Goal: Task Accomplishment & Management: Use online tool/utility

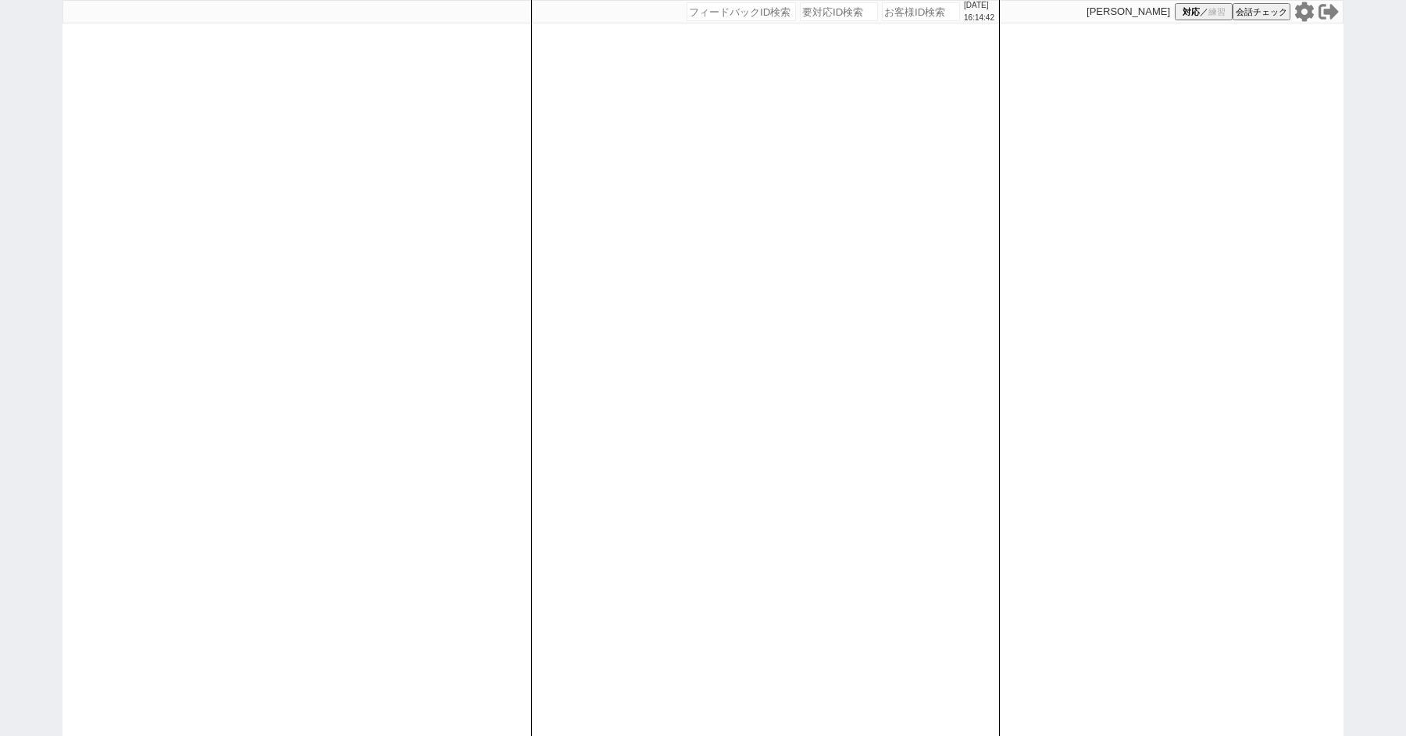
click at [0, 256] on div "[DATE] 16:14:42 候補物件を追加してしてください 紹介した物件一覧 他社物件を追加する 空室確認ページに追加・削除 紹介した物件一覧 他社物件を…" at bounding box center [703, 368] width 1406 height 736
click at [26, 172] on div "2025/08/16 16:18:49 候補物件を追加してしてください 紹介した物件一覧 他社物件を追加する 空室確認ページに追加・削除 紹介した物件一覧 他…" at bounding box center [703, 368] width 1406 height 736
select select
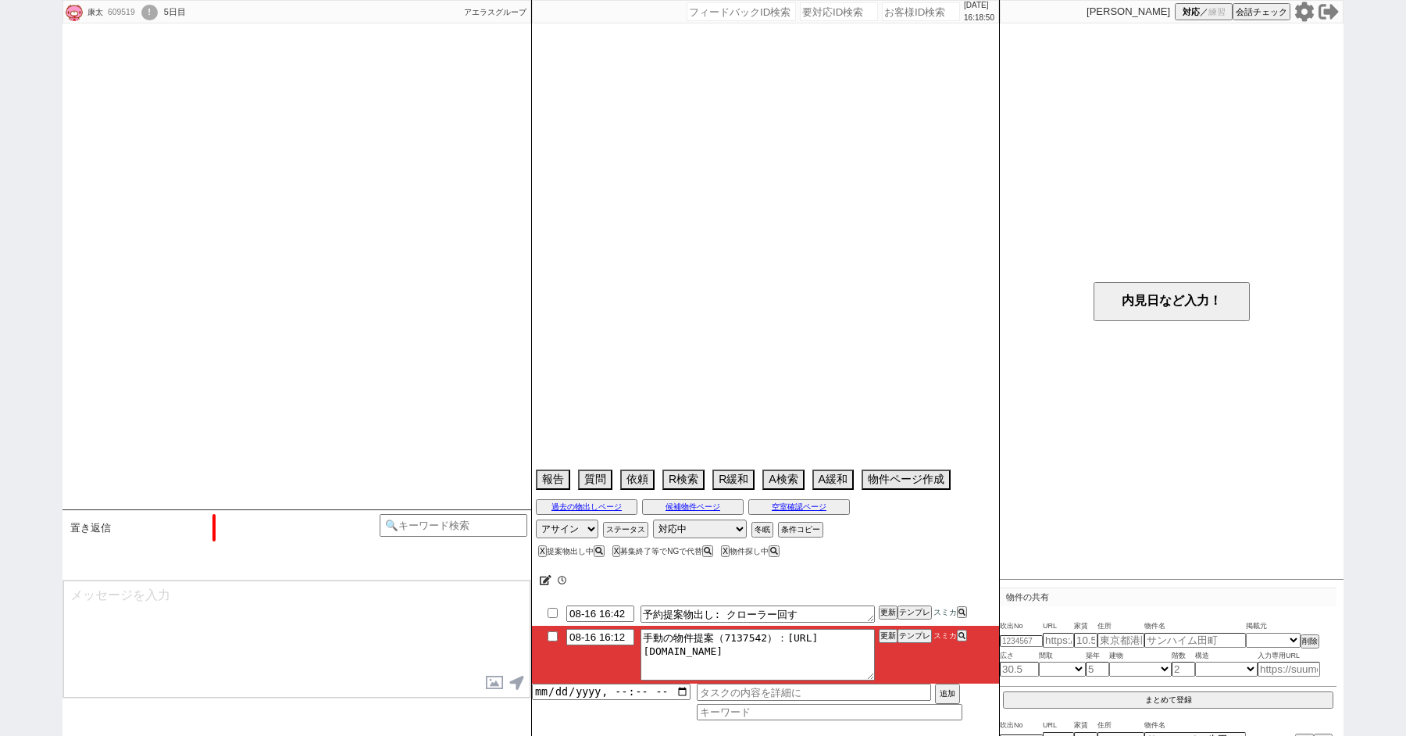
select select "2025"
select select "9"
select select "35"
select select "1"
select select "14"
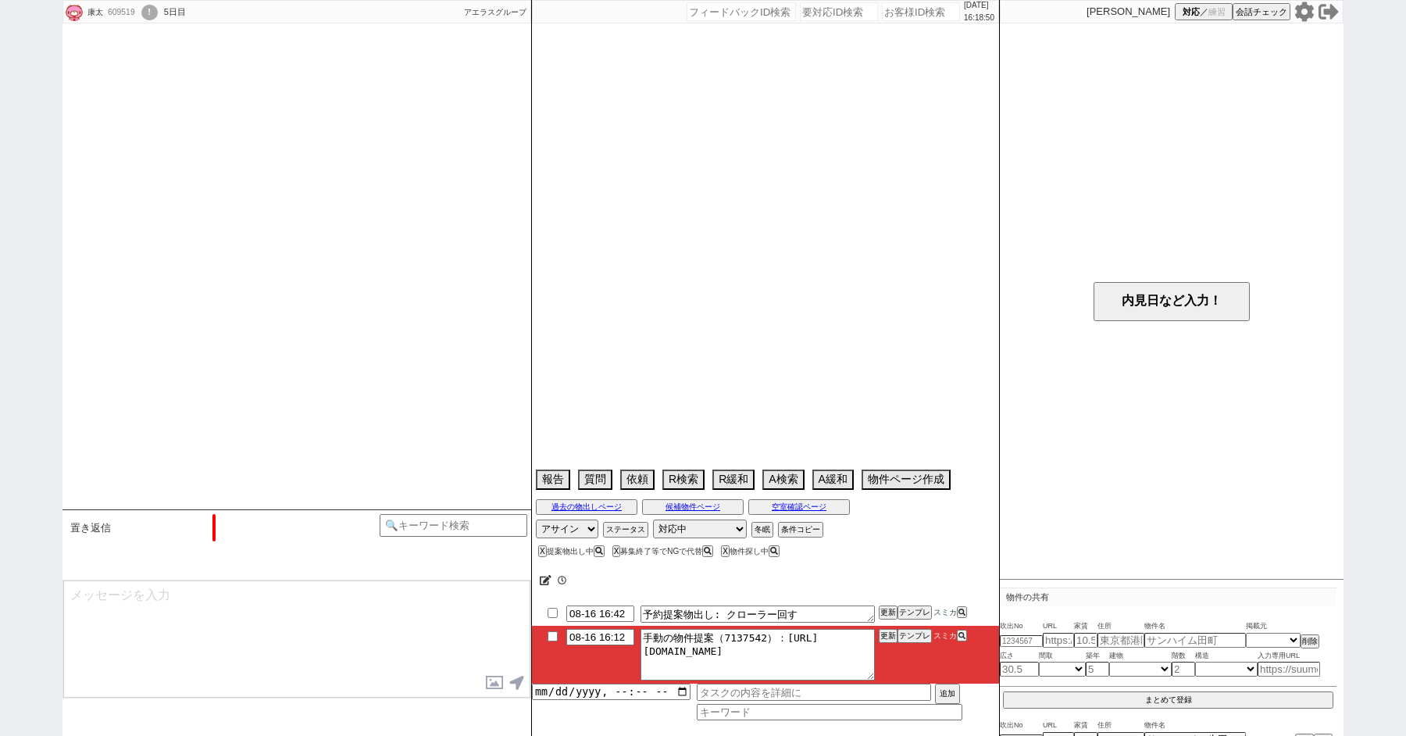
select select "48"
select select "1243"
select select "49"
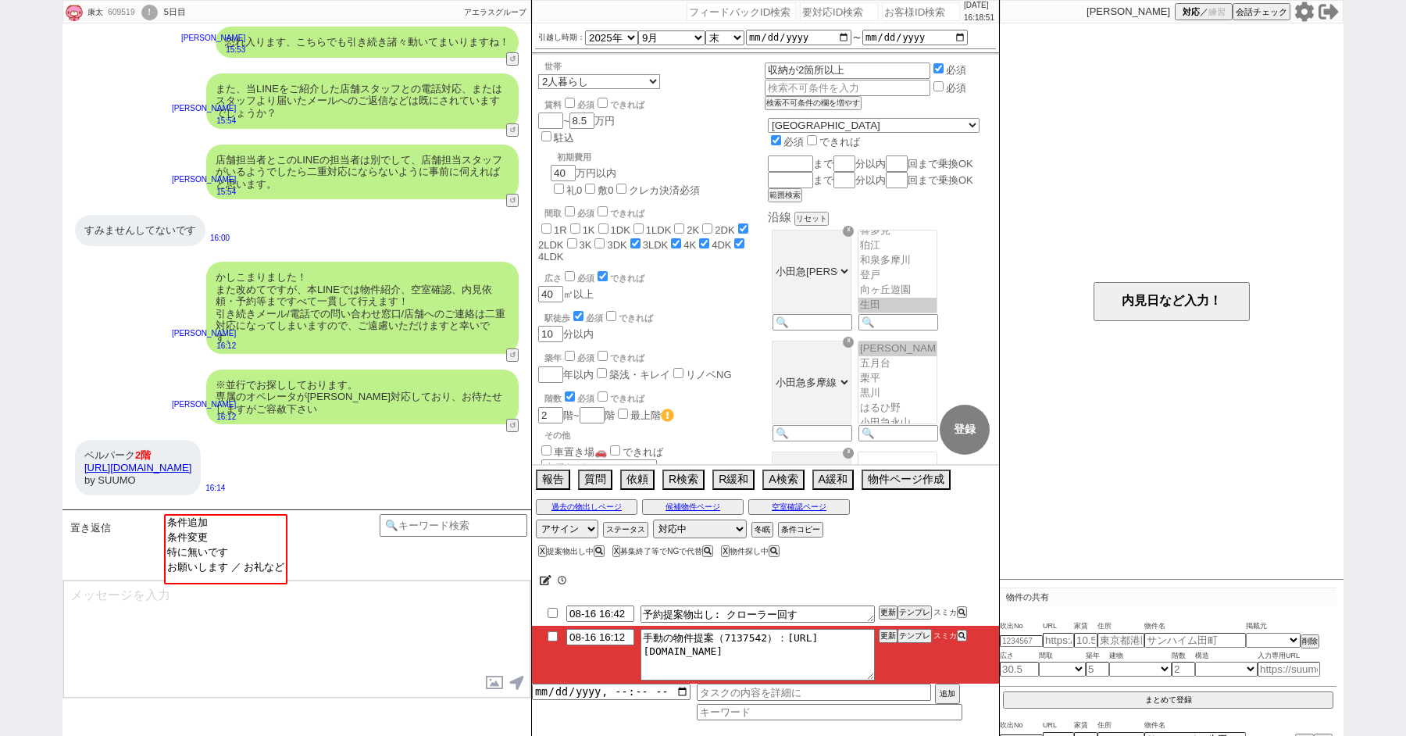
scroll to position [256, 0]
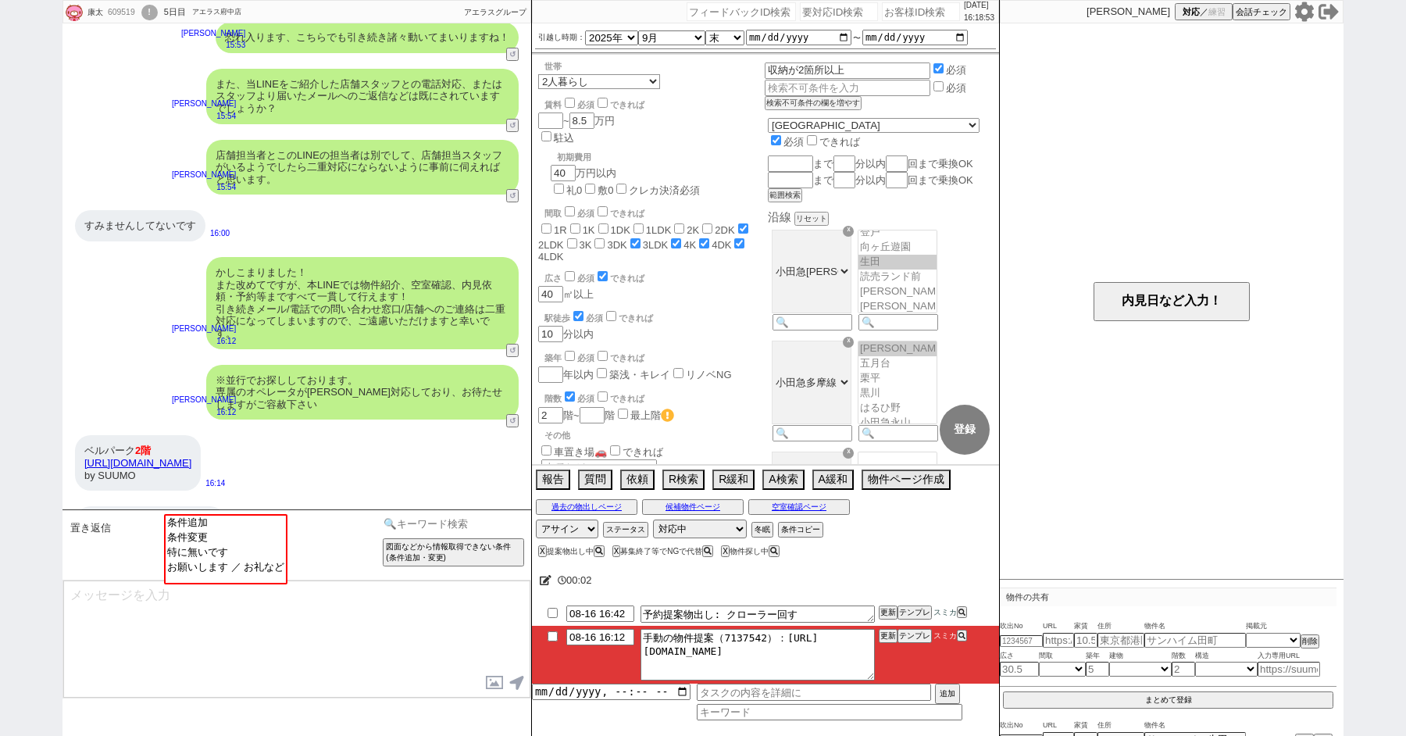
click at [453, 531] on input at bounding box center [454, 524] width 148 height 20
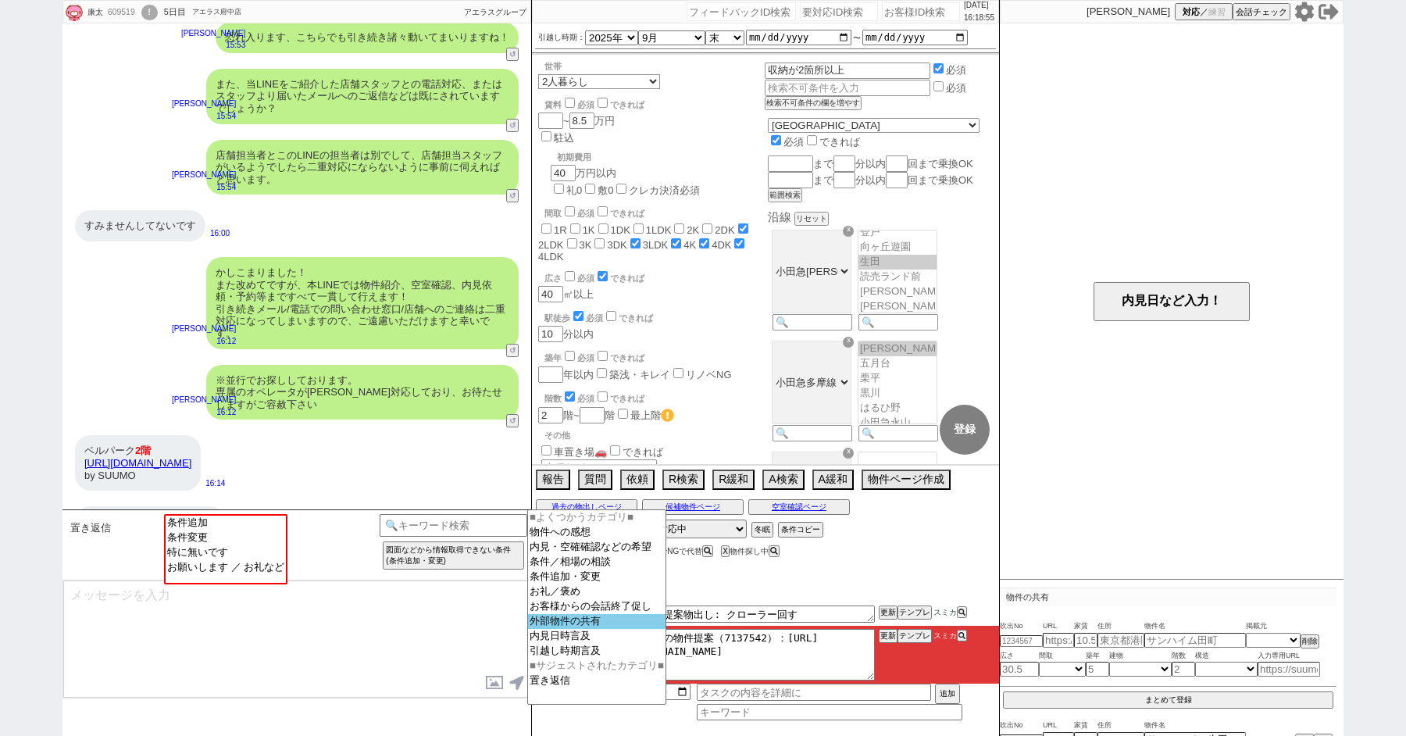
click at [577, 636] on option "外部物件の共有" at bounding box center [597, 636] width 138 height 15
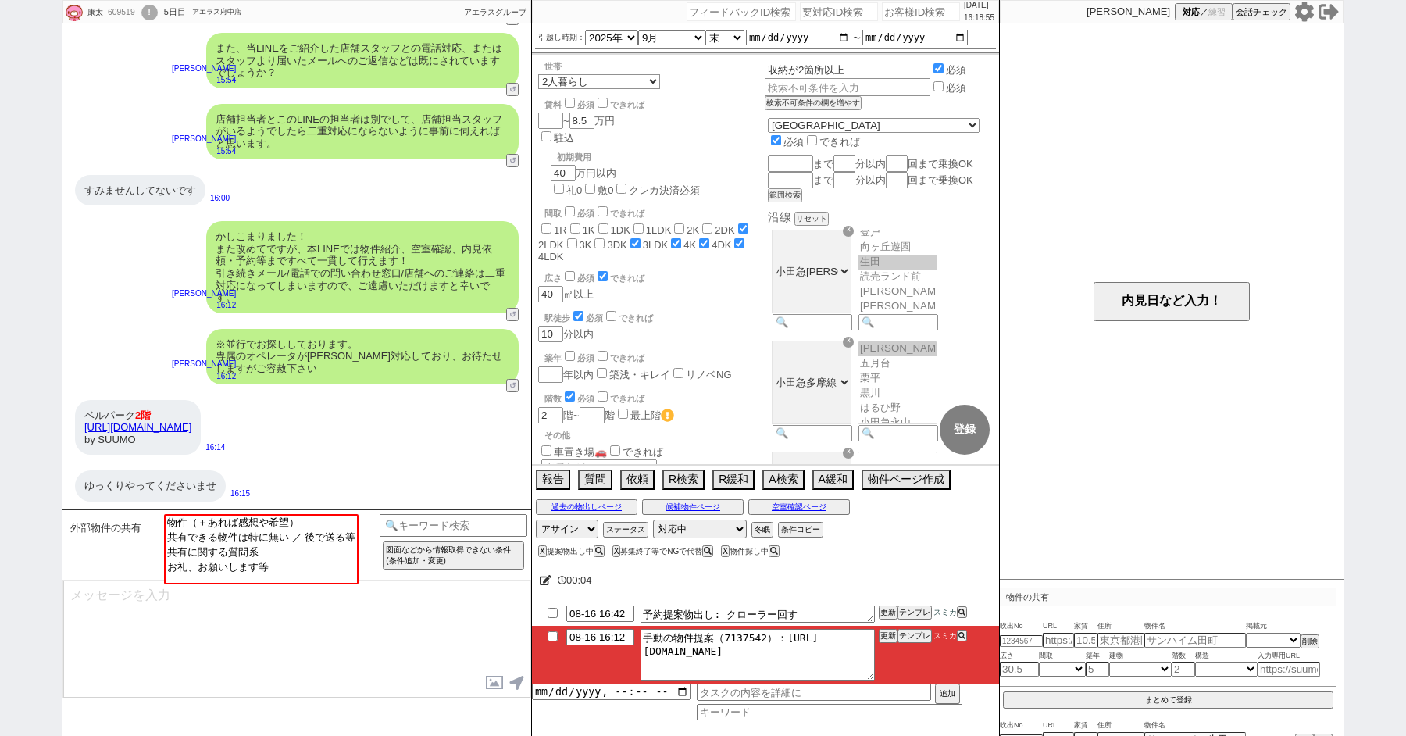
scroll to position [741, 0]
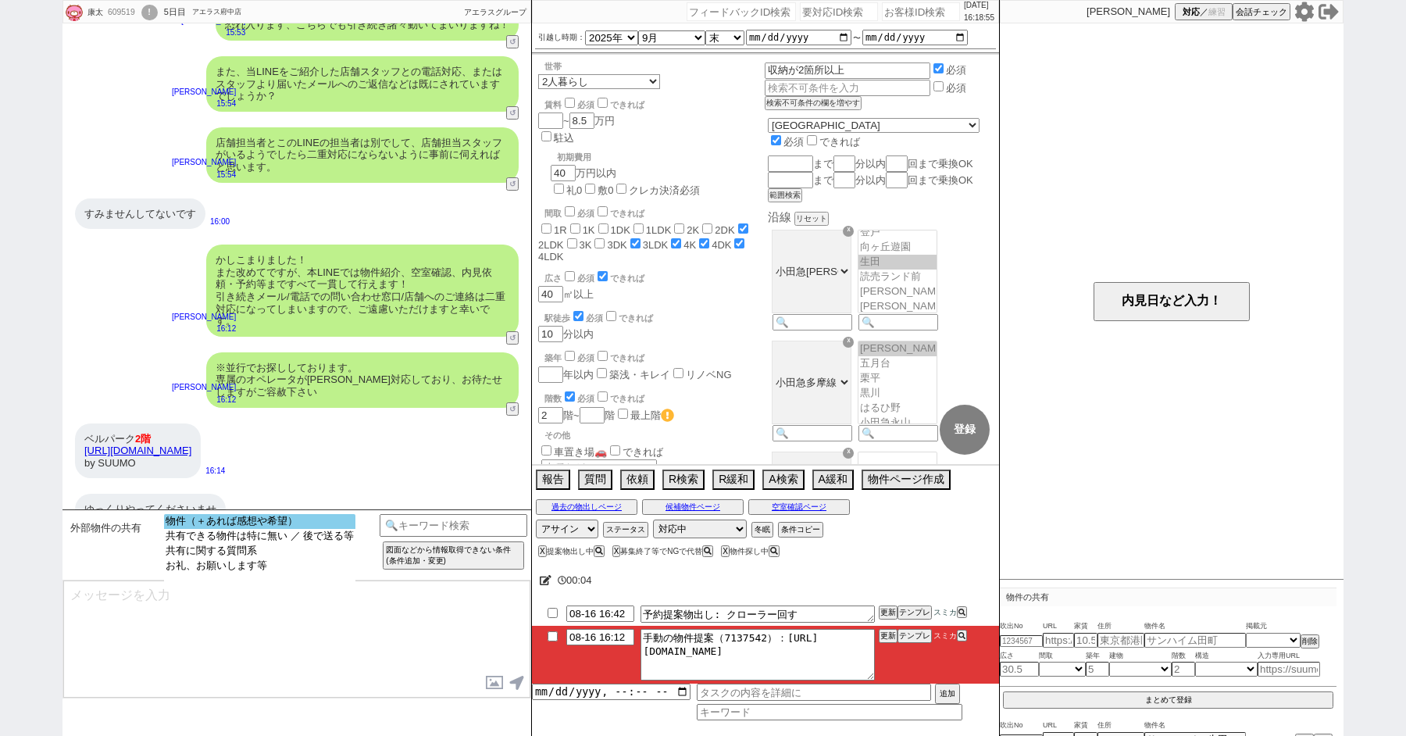
select select "物件（＋あれば感想や希望）"
click at [264, 529] on option "物件（＋あれば感想や希望）" at bounding box center [259, 536] width 191 height 15
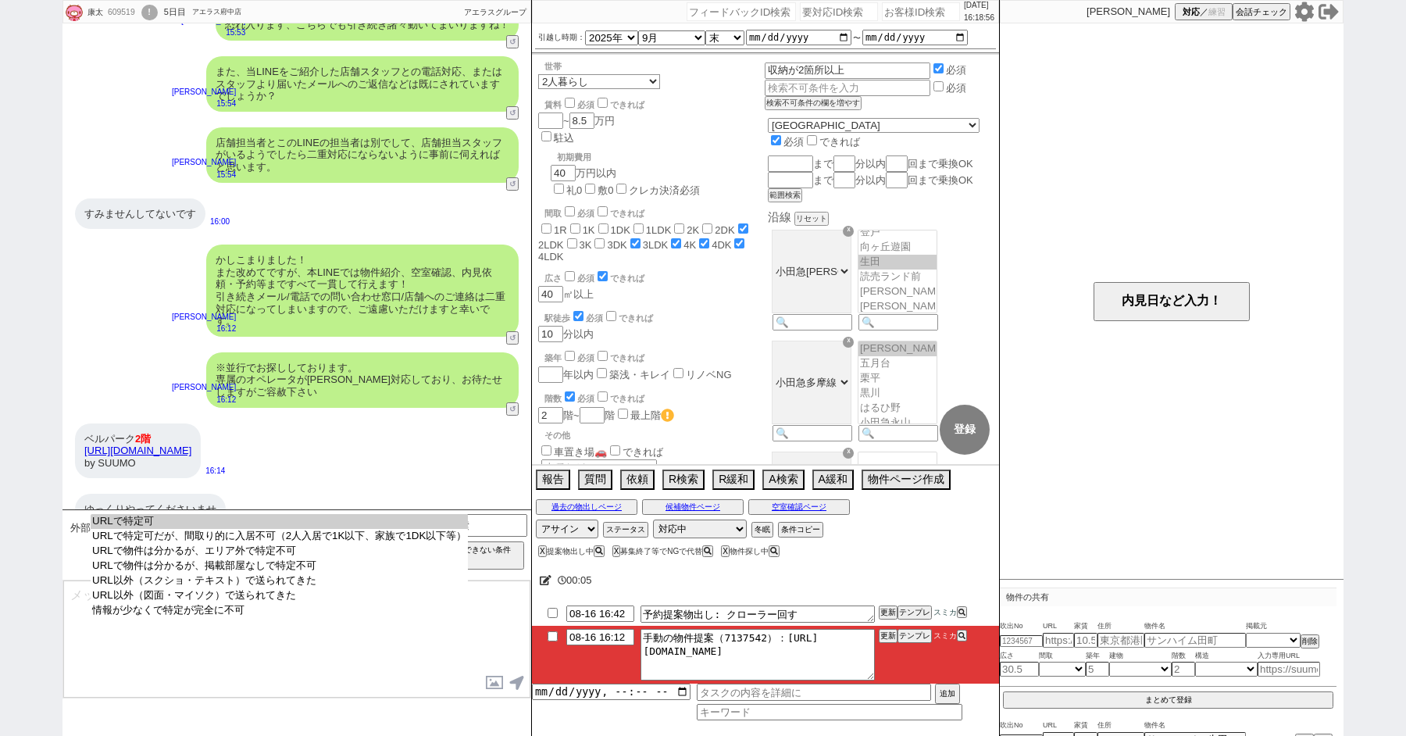
select select "URLで特定可"
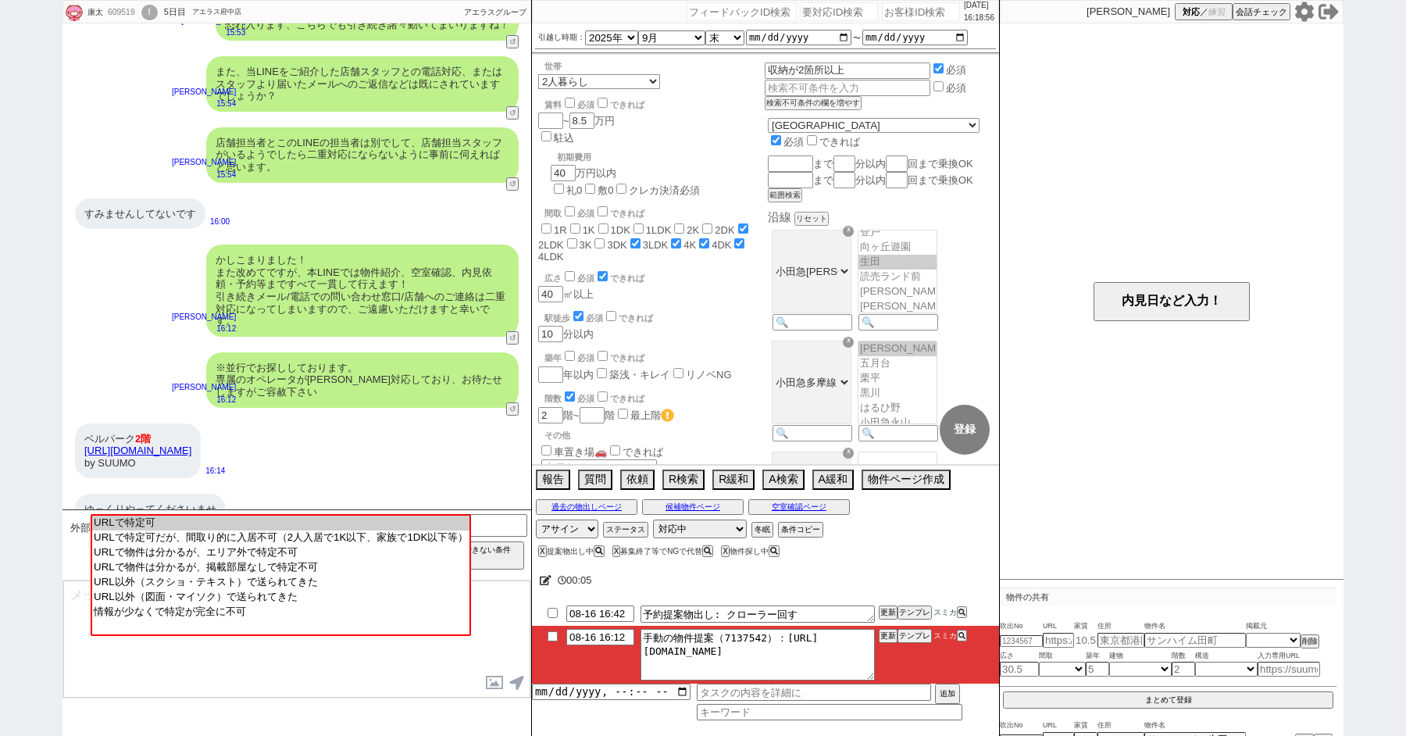
click at [264, 531] on option "URLで特定可" at bounding box center [280, 538] width 377 height 15
type input "36775774"
type input "https://suumo.jp/chintai/bc_100447296526/"
select select "1"
select select
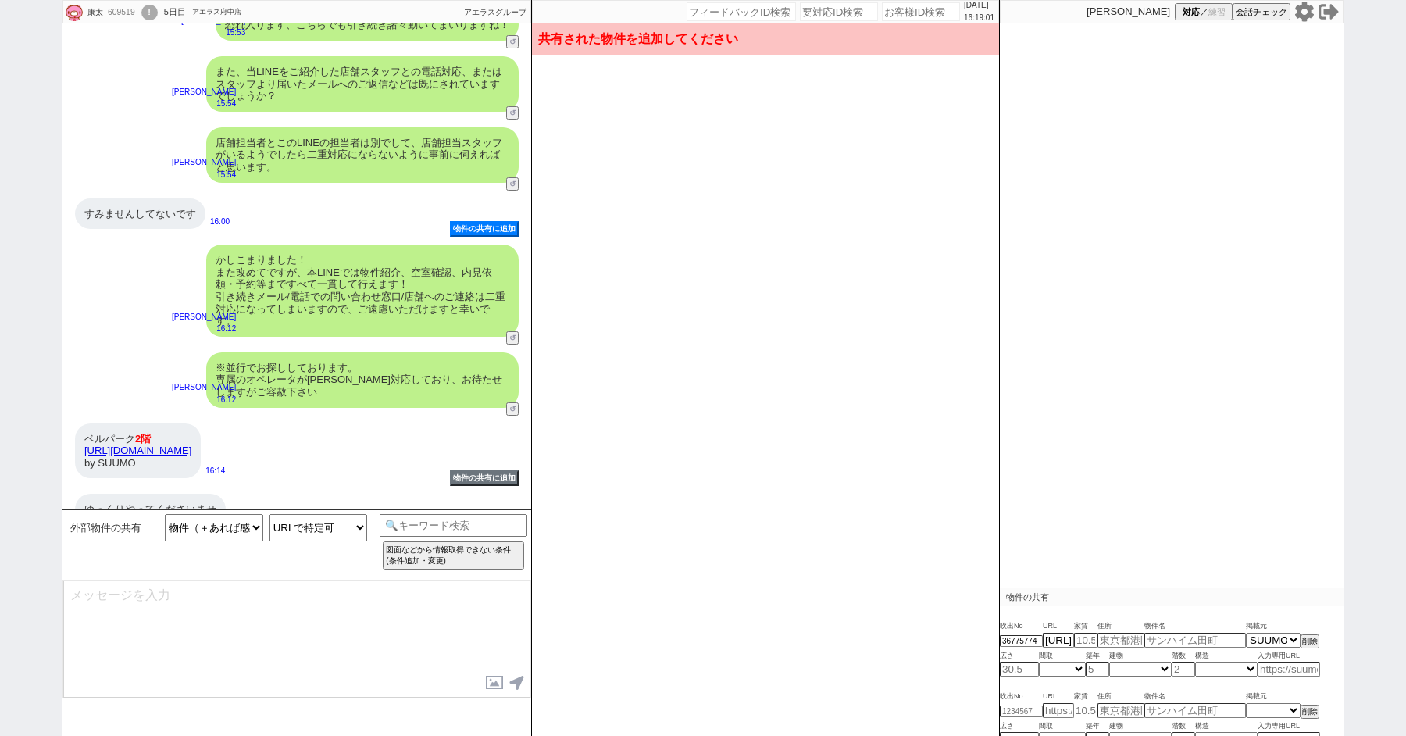
type input "7.4"
type input "神奈川県川崎市麻生区片平１"
type input "ベルパーク"
type input "52.08"
select select "6"
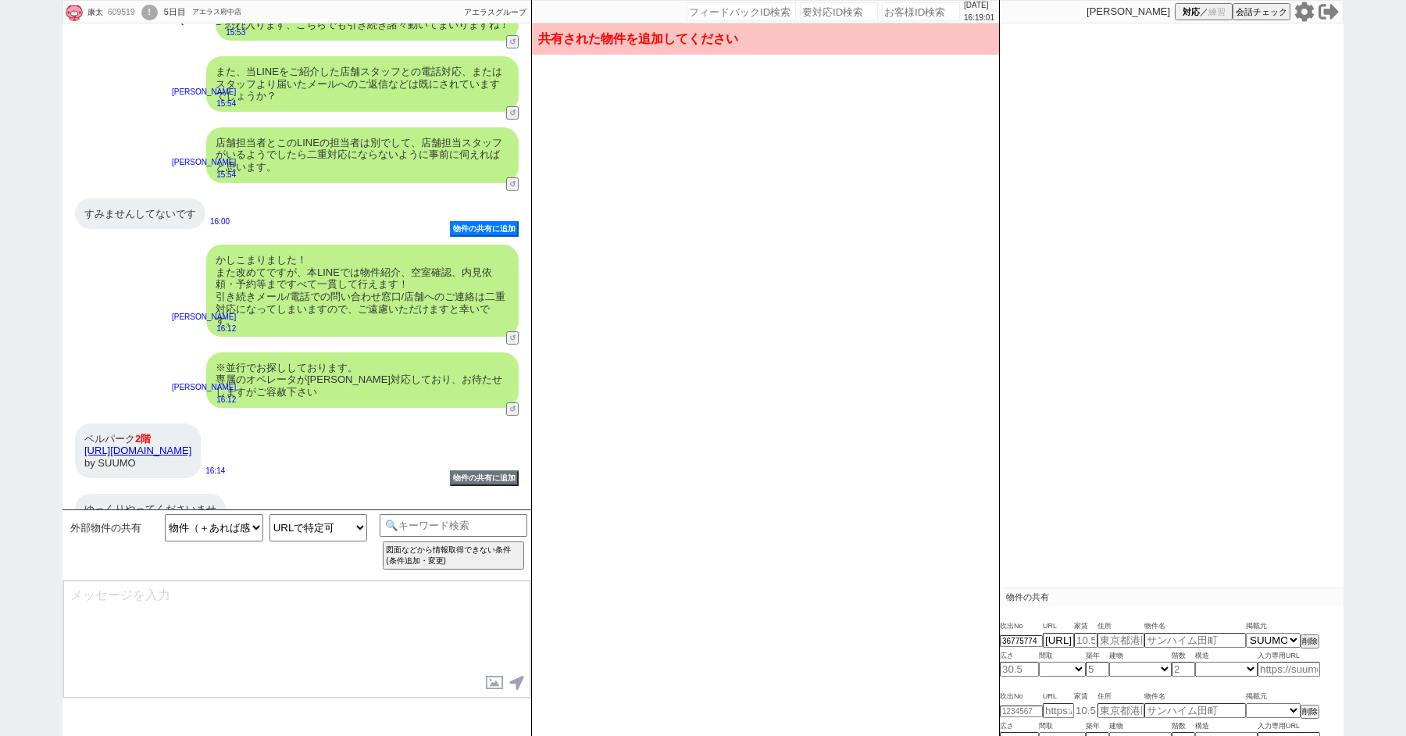
type input "32"
select select "1"
type input "2"
select select "8"
click at [169, 494] on div "ゆっくりやってくださいませ" at bounding box center [150, 509] width 151 height 31
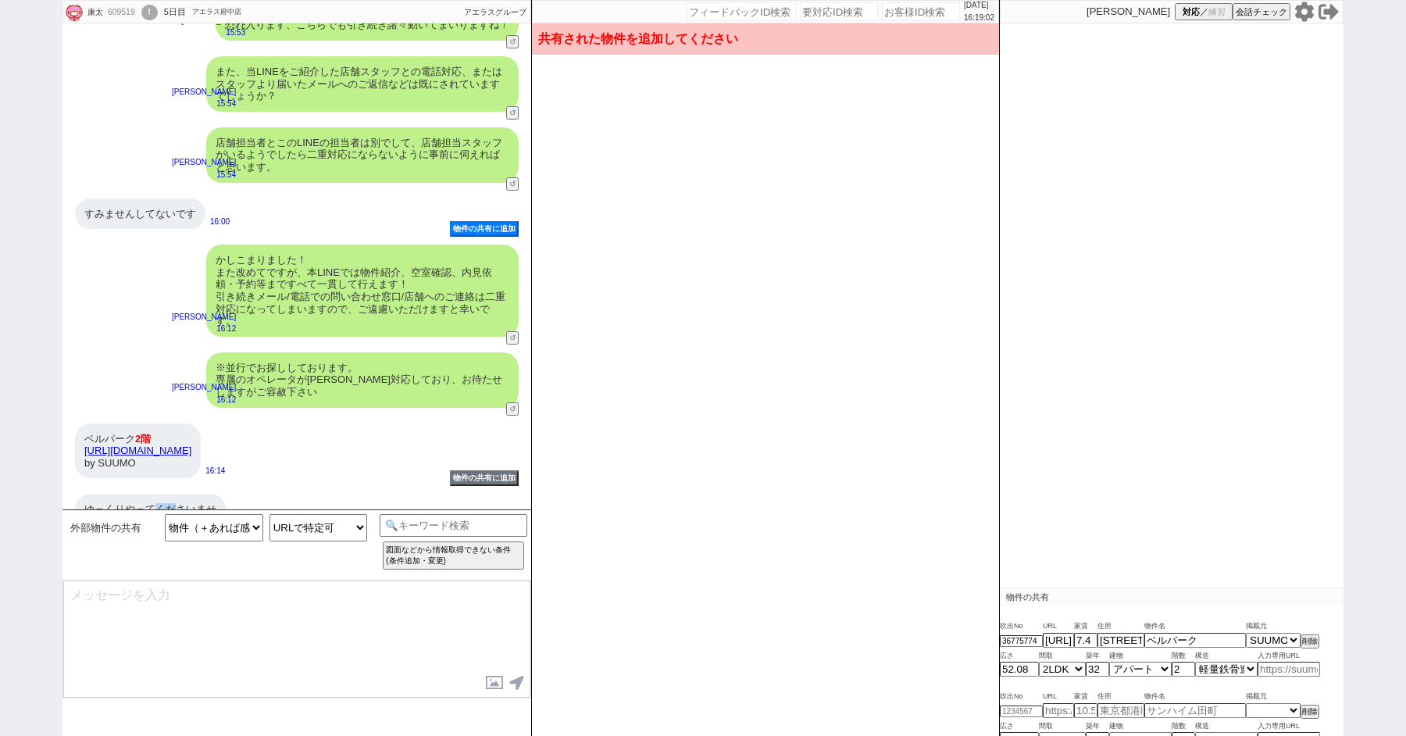
click at [169, 494] on div "ゆっくりやってくださいませ" at bounding box center [150, 509] width 151 height 31
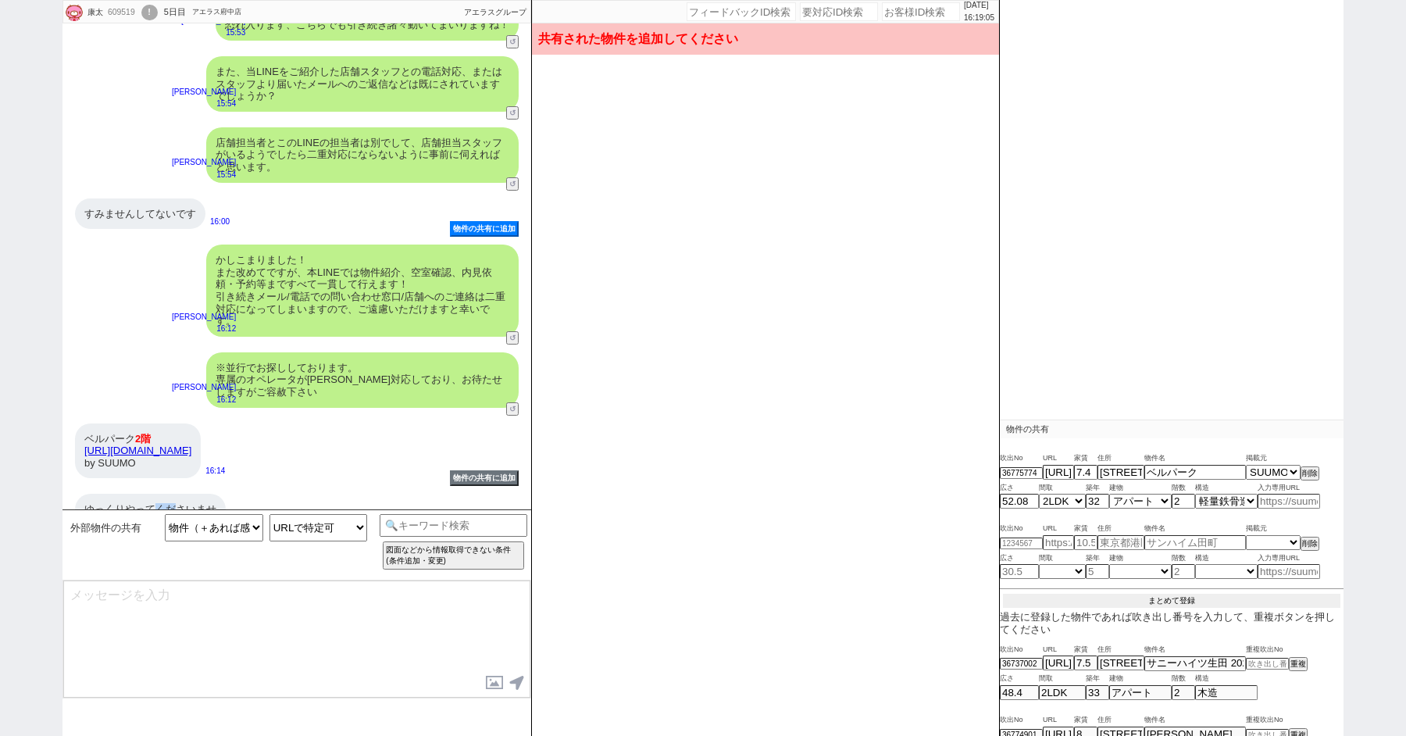
click at [1160, 592] on div "吹出No URL 家賃 住所 物件名 掲載元 36775774 https://suumo.jp/chintai/bc_100447296526/ 7.4 神…" at bounding box center [1172, 526] width 344 height 163
click at [1184, 597] on button "まとめて登録" at bounding box center [1171, 602] width 337 height 14
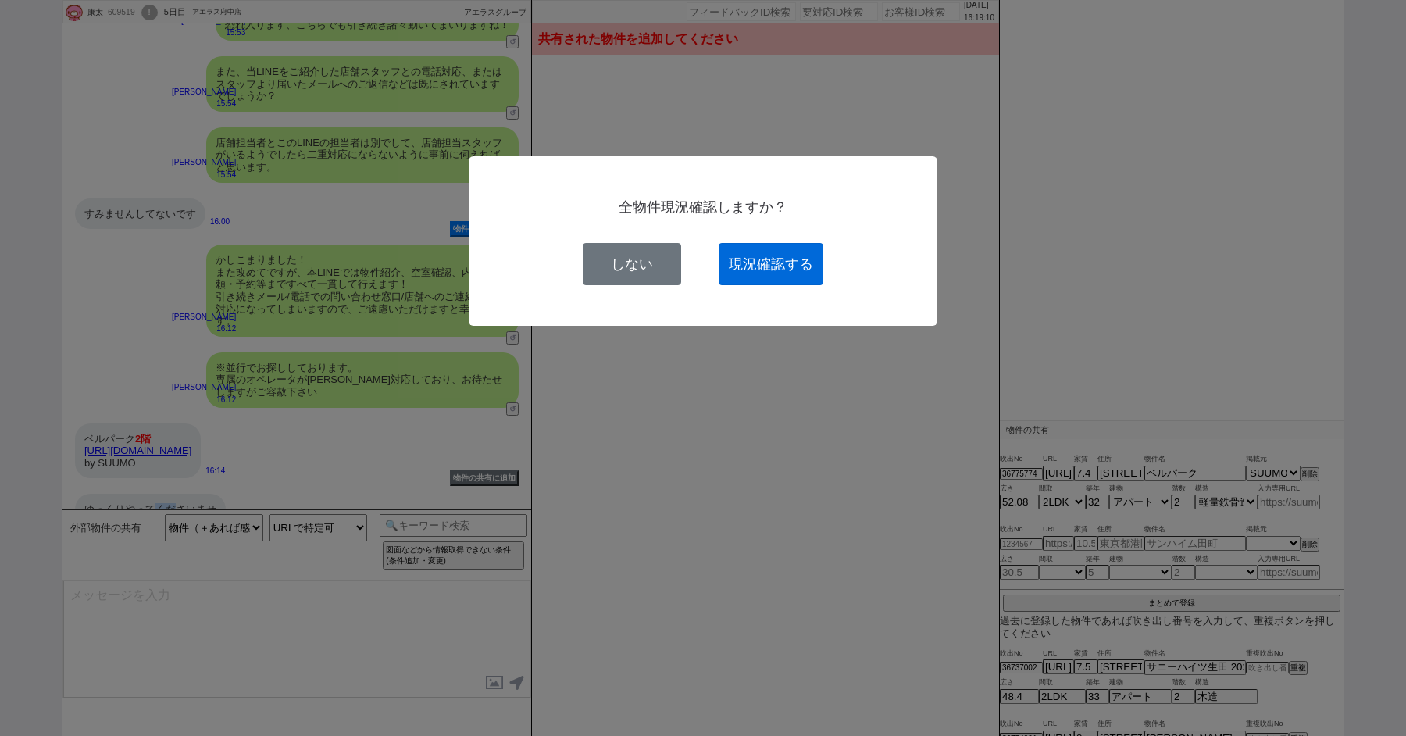
click at [781, 250] on button "現況確認する" at bounding box center [771, 264] width 105 height 42
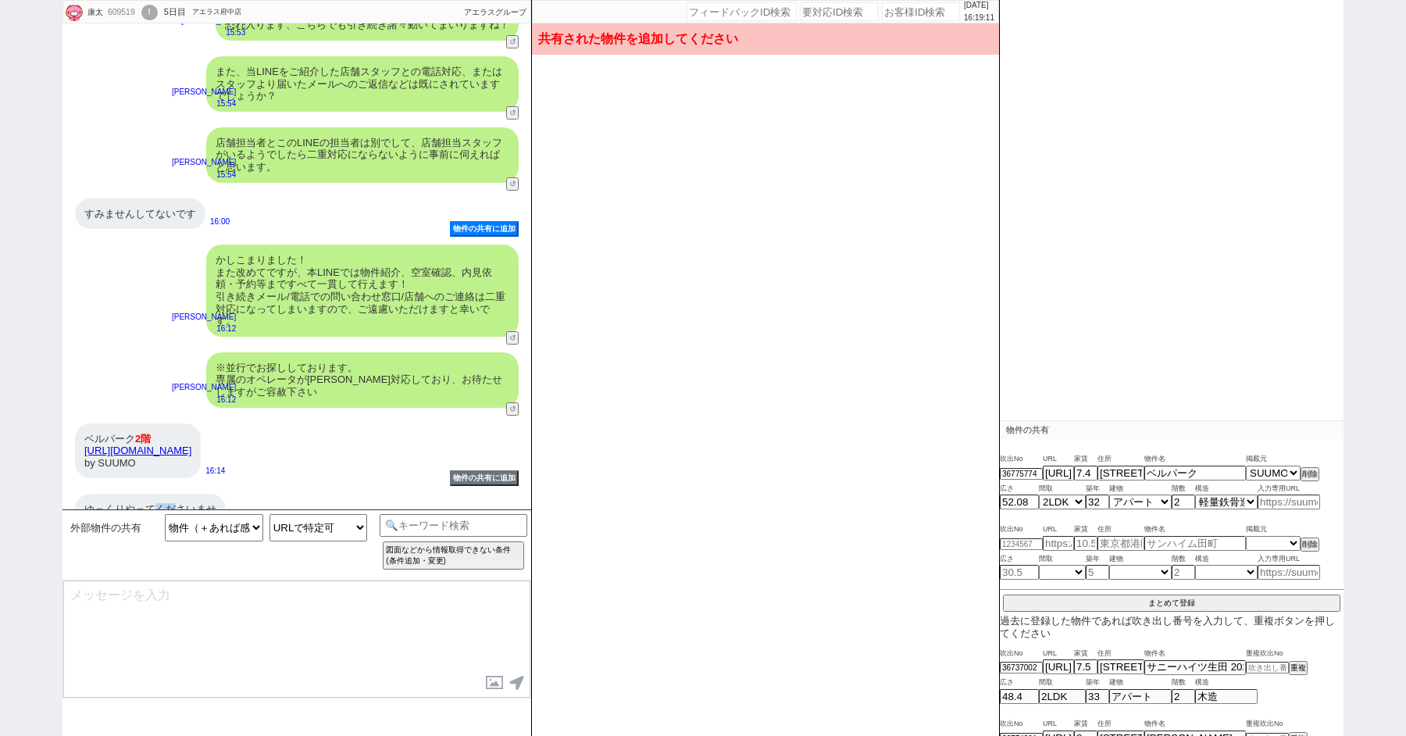
select select
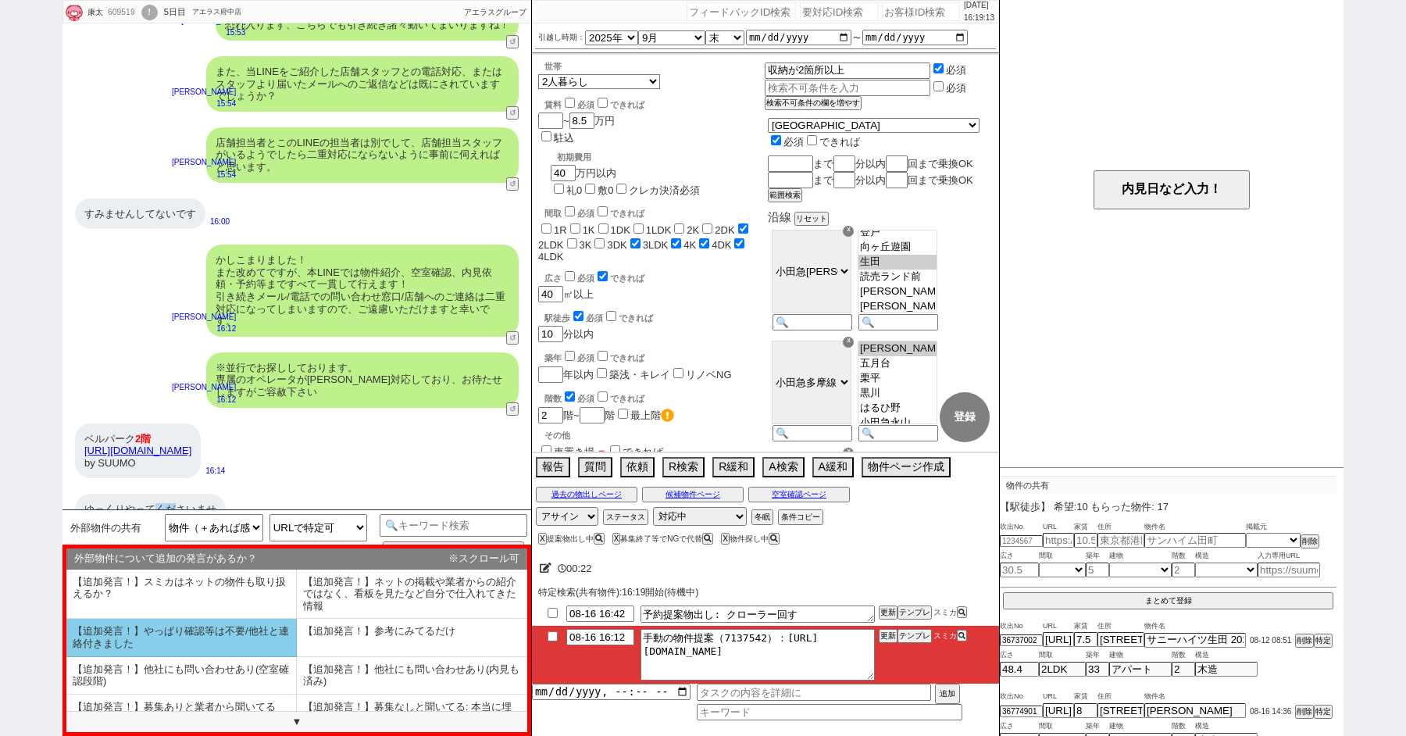
scroll to position [93, 0]
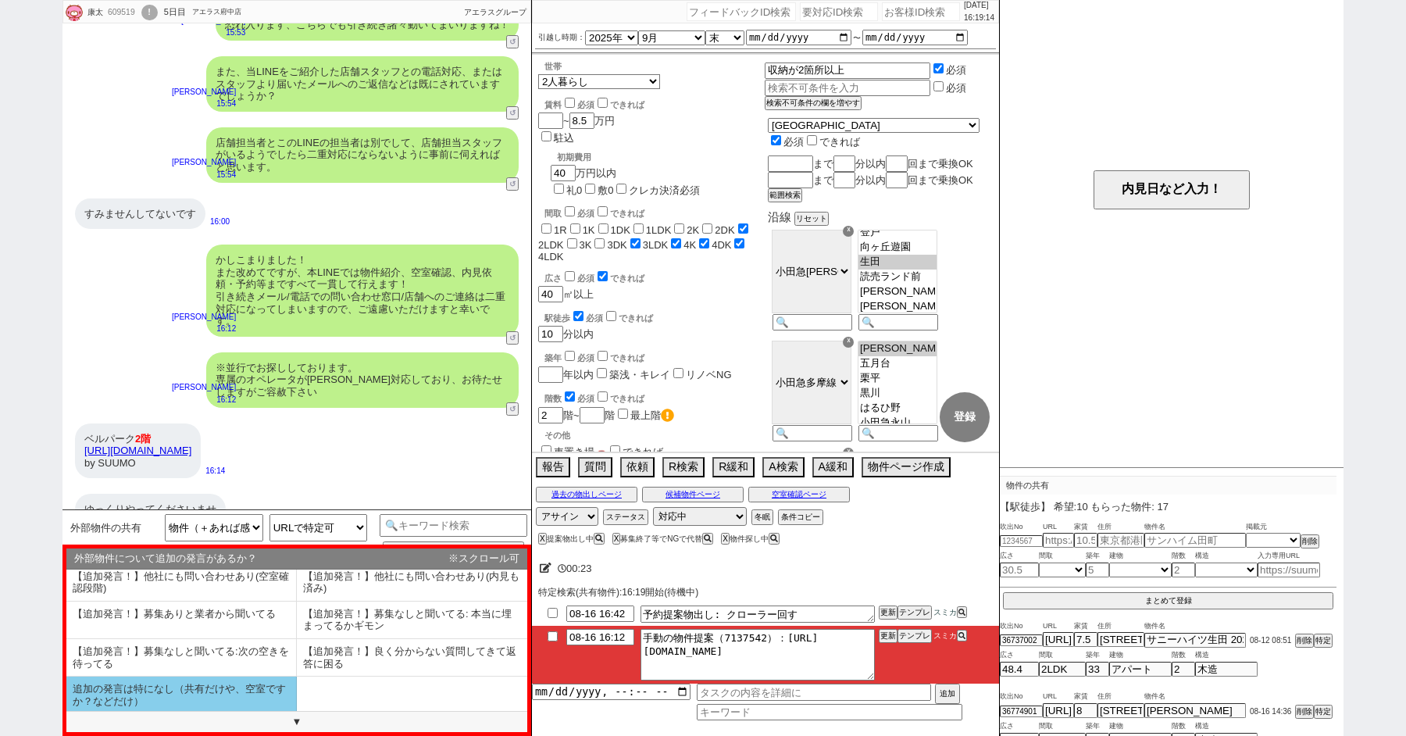
click at [159, 677] on li "追加の発言は特になし（共有だけや、空室ですか？などだけ）" at bounding box center [181, 695] width 231 height 37
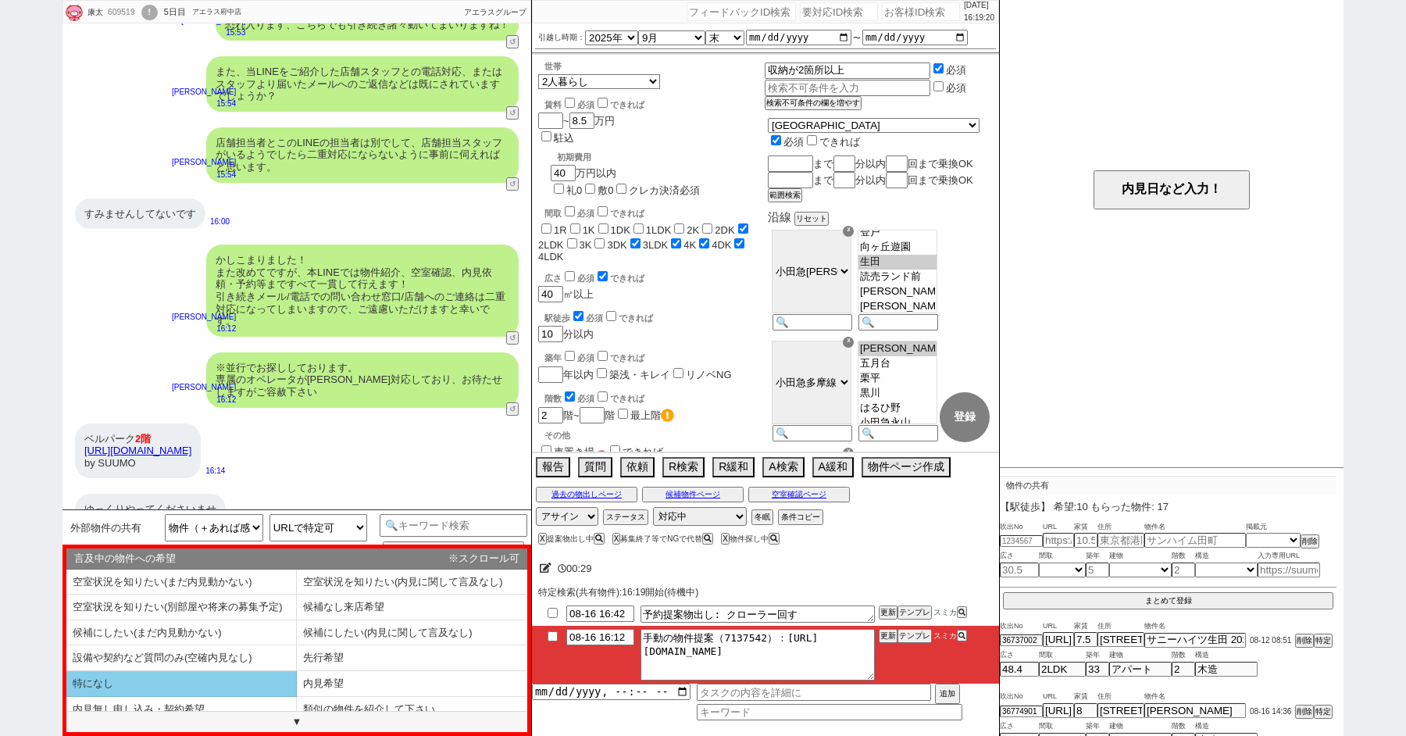
scroll to position [8, 0]
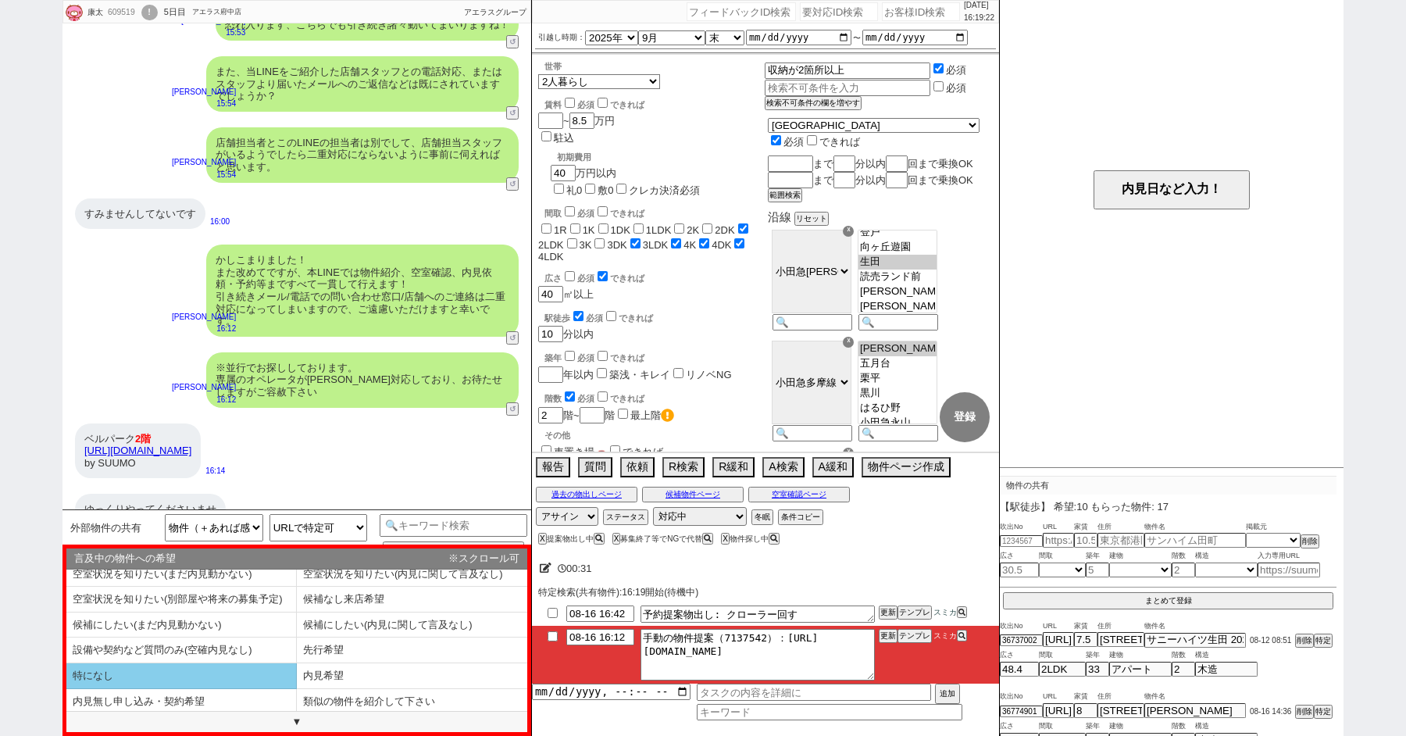
click at [241, 676] on li "特になし" at bounding box center [181, 676] width 231 height 26
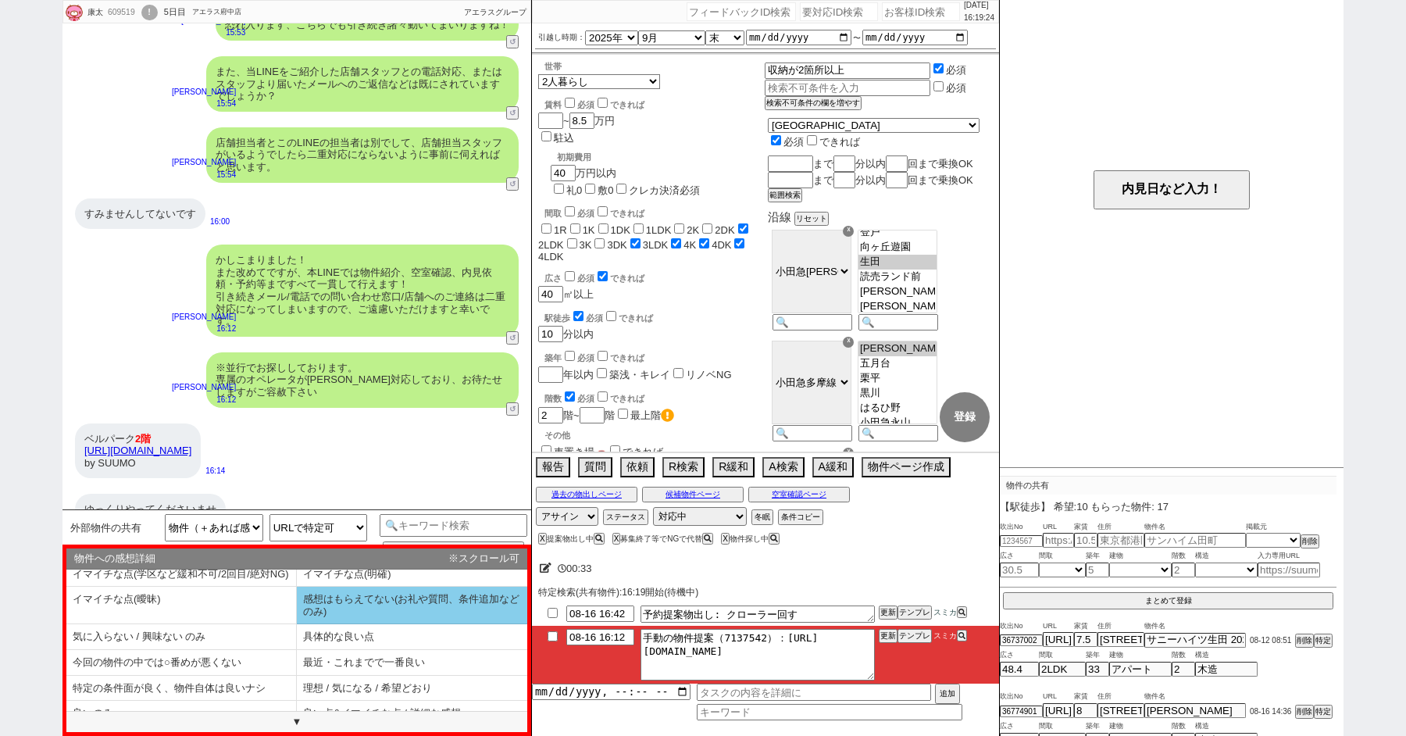
click at [297, 624] on li "感想はもらえてない(お礼や質問、条件追加などのみ)" at bounding box center [181, 637] width 231 height 26
type textarea "@@【物件の略称】ですね、 こちらご希望でしたら、内見の手配などはいかがでしょうか？ やはりどうしてもネットに出ると早いので、、、ご希望あればはやめに動ければ…"
select select "追加の発言は特になし（共有だけや、空室ですか？などだけ）"
select select "特になし"
select select "感想はもらえてない(お礼や質問、条件追加などのみ)"
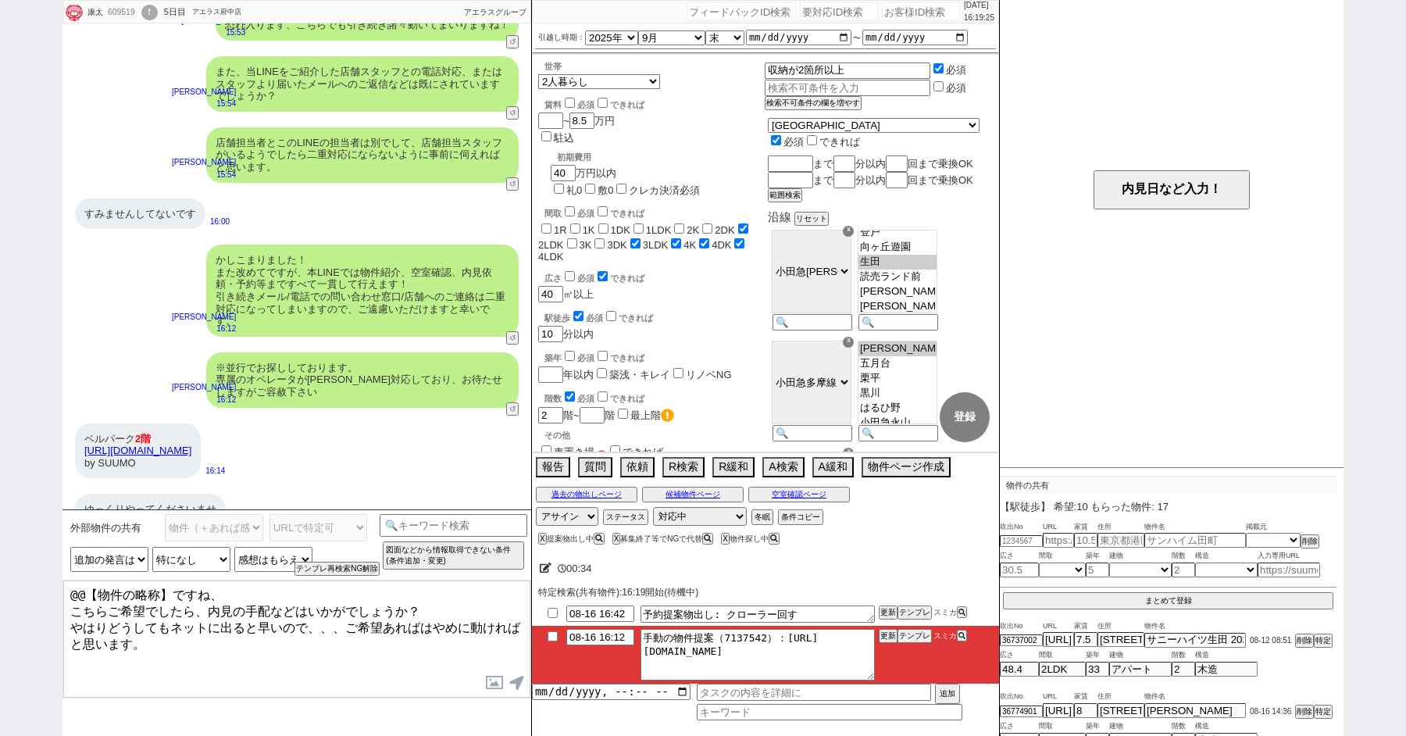
drag, startPoint x: 170, startPoint y: 590, endPoint x: 68, endPoint y: 558, distance: 106.5
click at [80, 562] on div "外部物件の共有 物件（＋あれば感想や希望） 共有できる物件は特に無い ／ 後で送る等 共有に関する質問系 お礼、お願いします等 URLで特定可 URLで特定可…" at bounding box center [297, 622] width 469 height 227
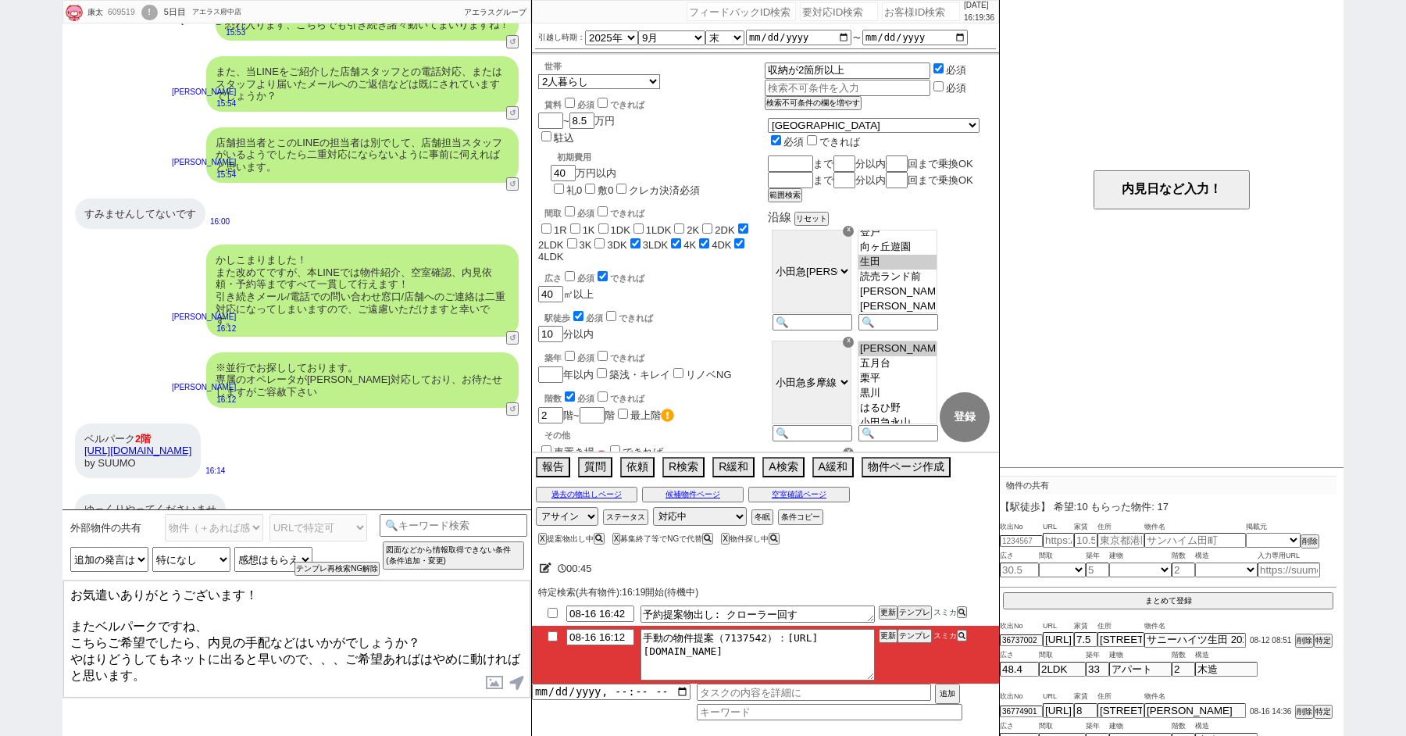
click at [243, 612] on textarea "お気遣いありがとうございます！ またベルパークですね、 こちらご希望でしたら、内見の手配などはいかがでしょうか？ やはりどうしてもネットに出ると早いので、、、…" at bounding box center [296, 639] width 467 height 117
type textarea "お気遣いありがとうございます！ またベルパークですね、 こちらご希望でしたら、内見の手配などはいかがでしょうか？ やはりどうしてもネットに出ると早いので、、、…"
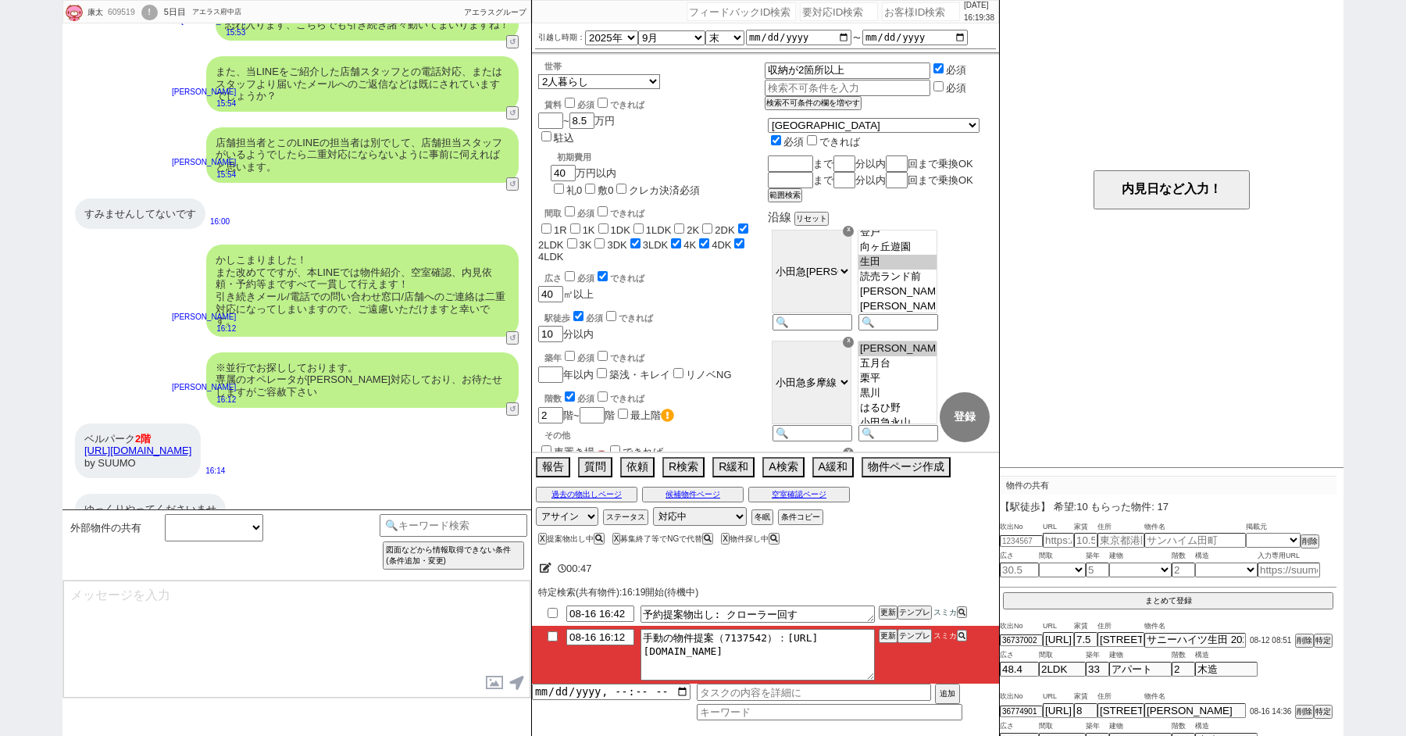
scroll to position [719, 0]
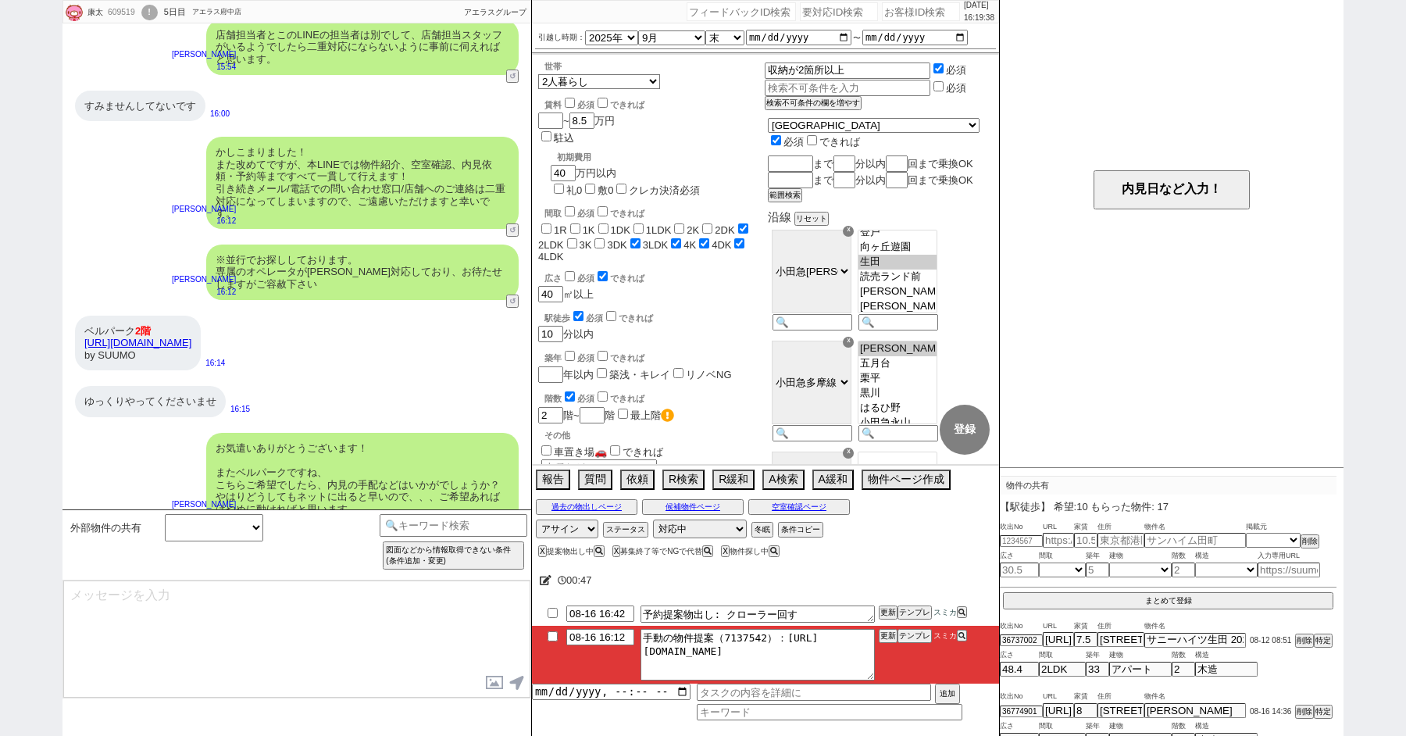
type input "08-16 16:29"
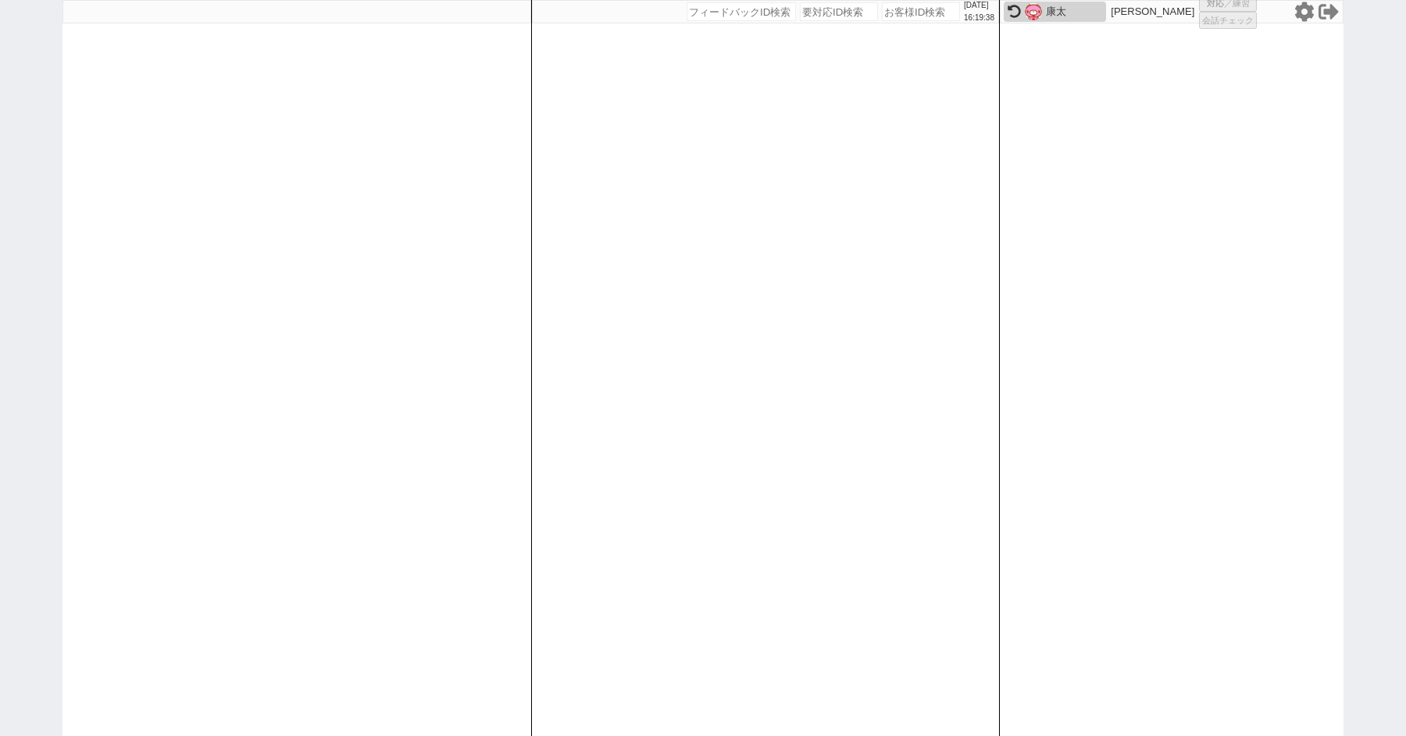
scroll to position [0, 0]
select select "2"
select select "5"
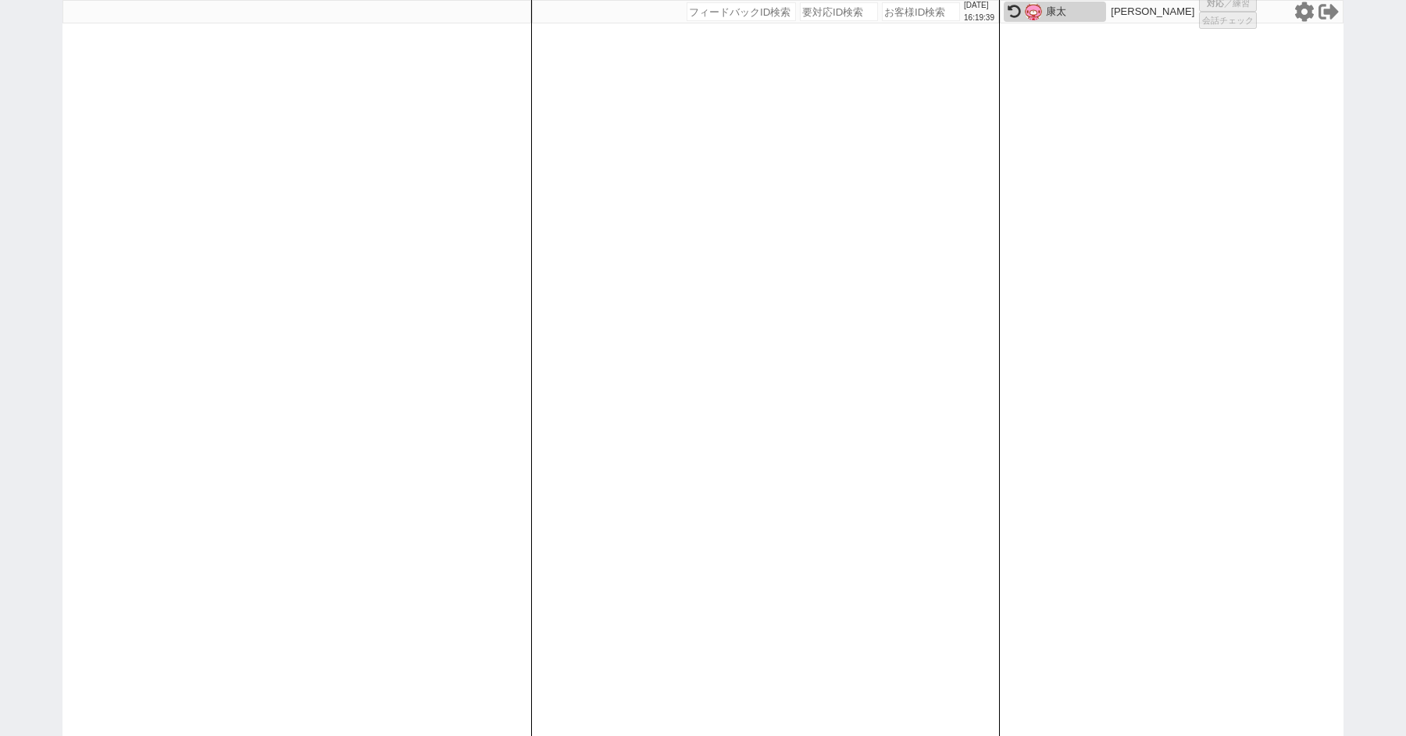
select select
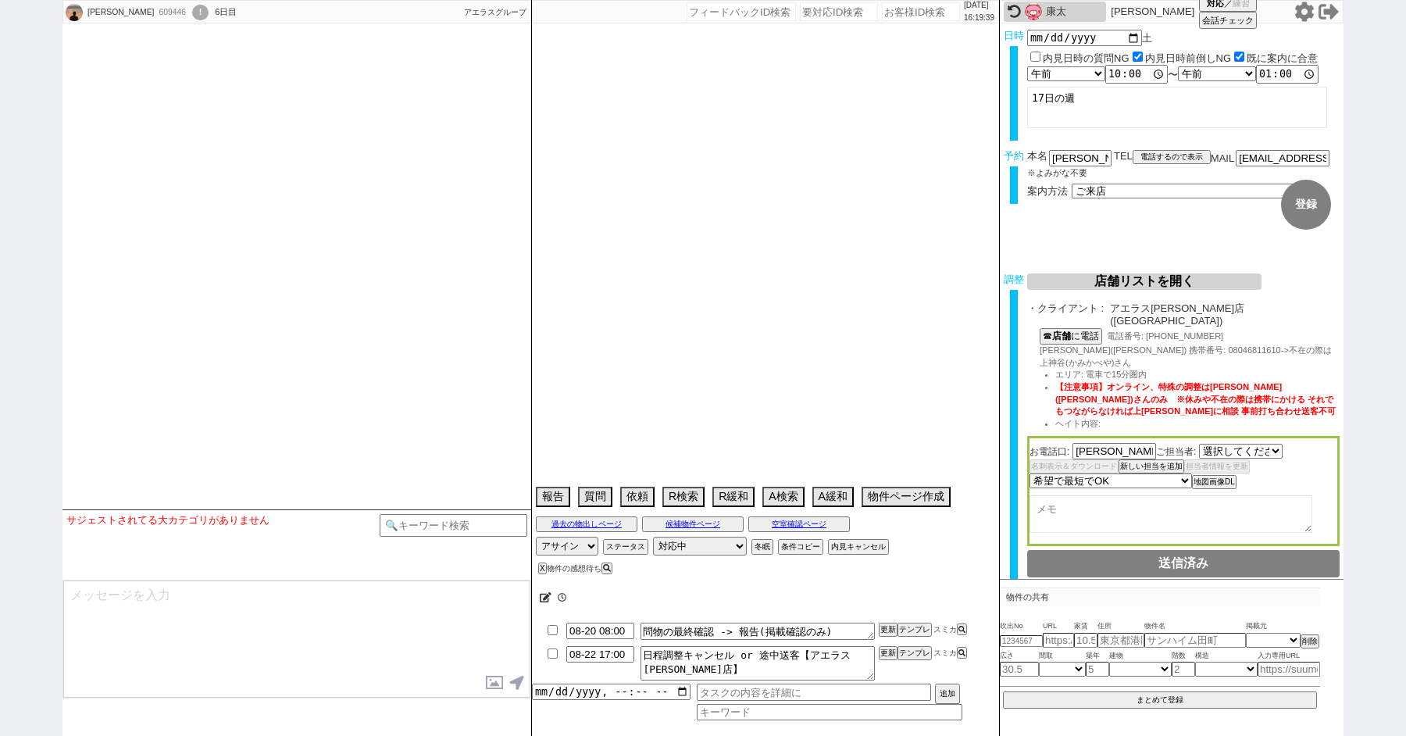
select select "[DATE]"
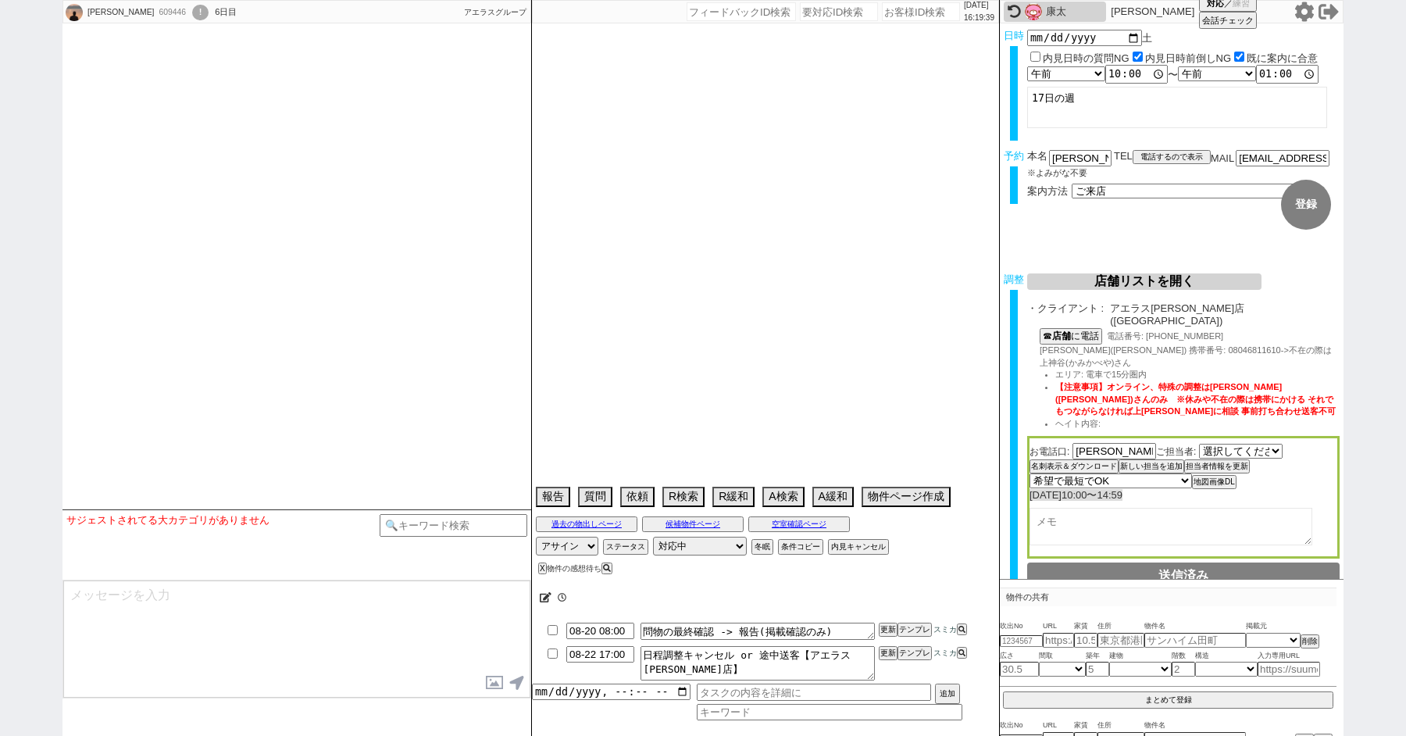
type textarea "@当日までの内見予定なし"
select select
select select "15"
select select "1"
select select "12"
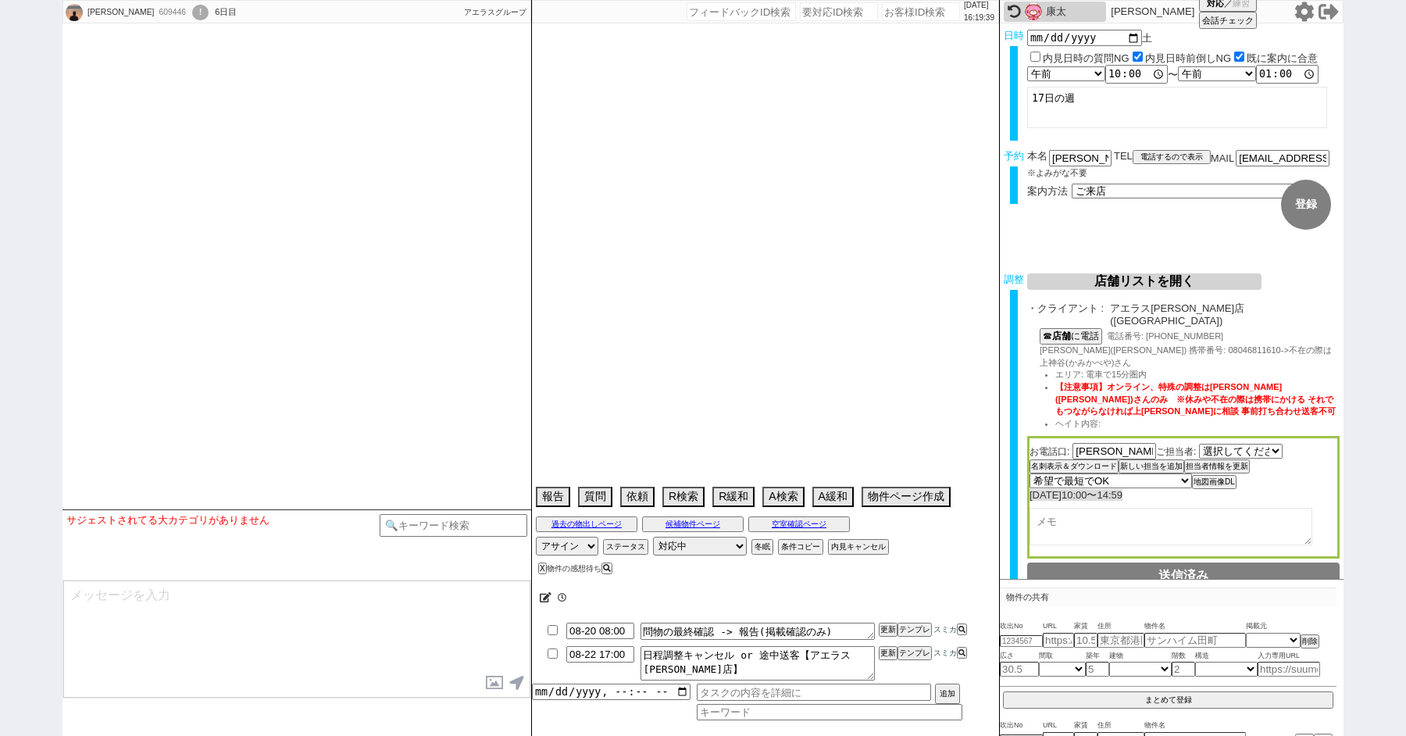
select select "128"
select select "129"
select select "132"
select select "140"
select select "24"
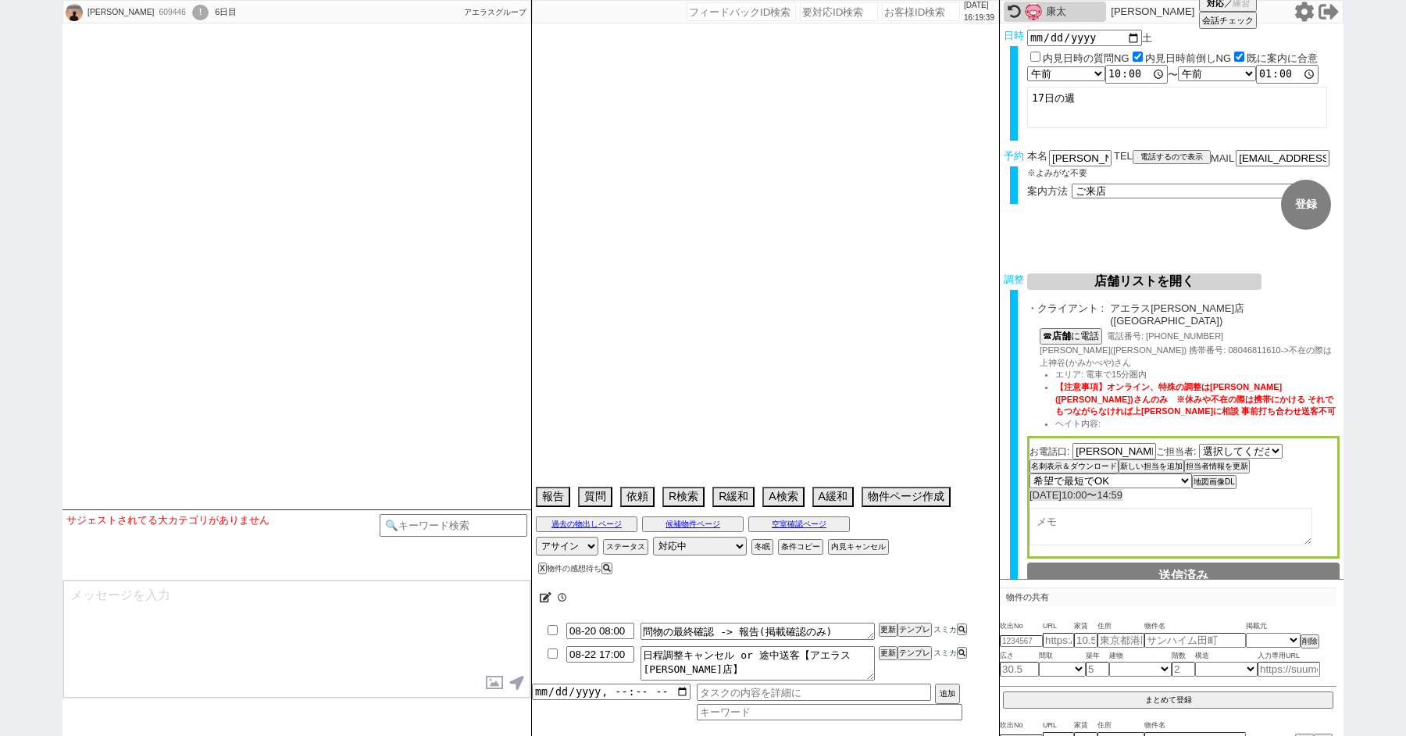
select select "773"
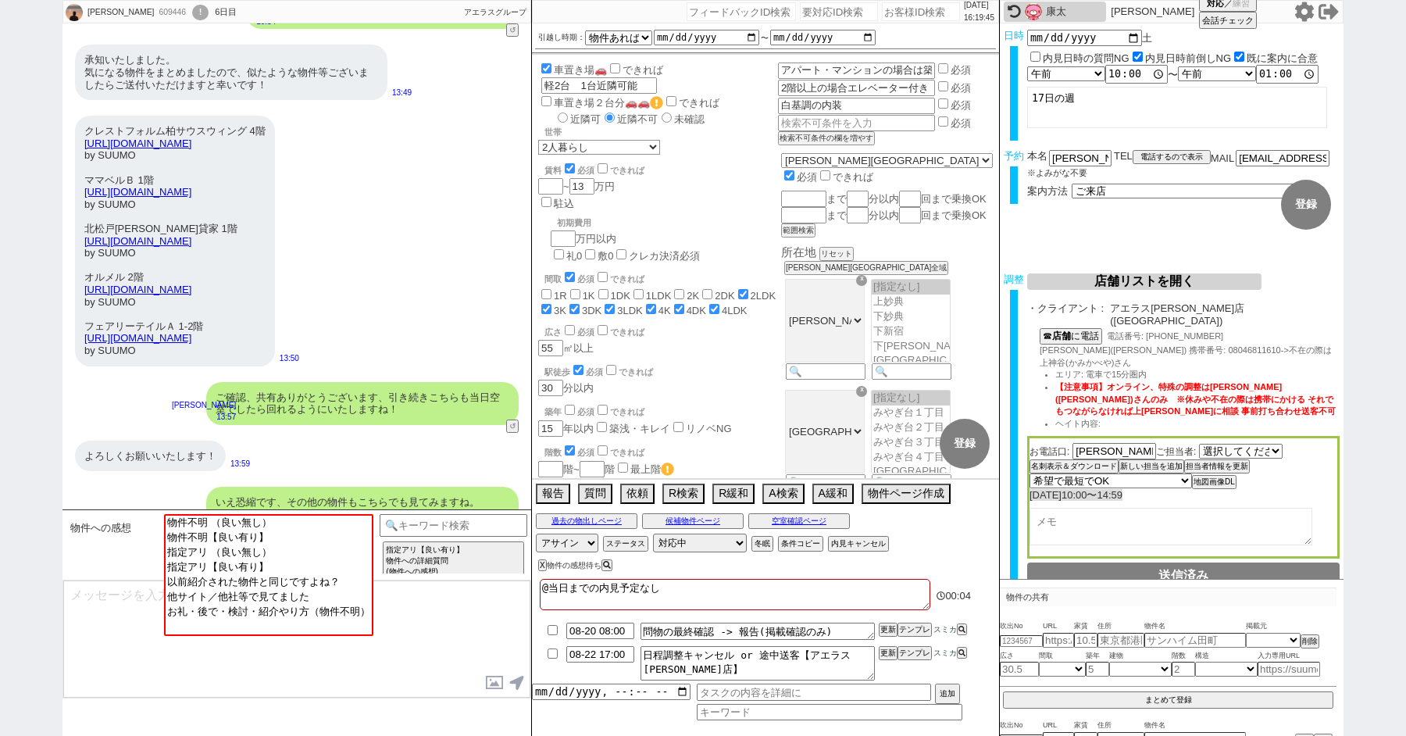
scroll to position [2508, 0]
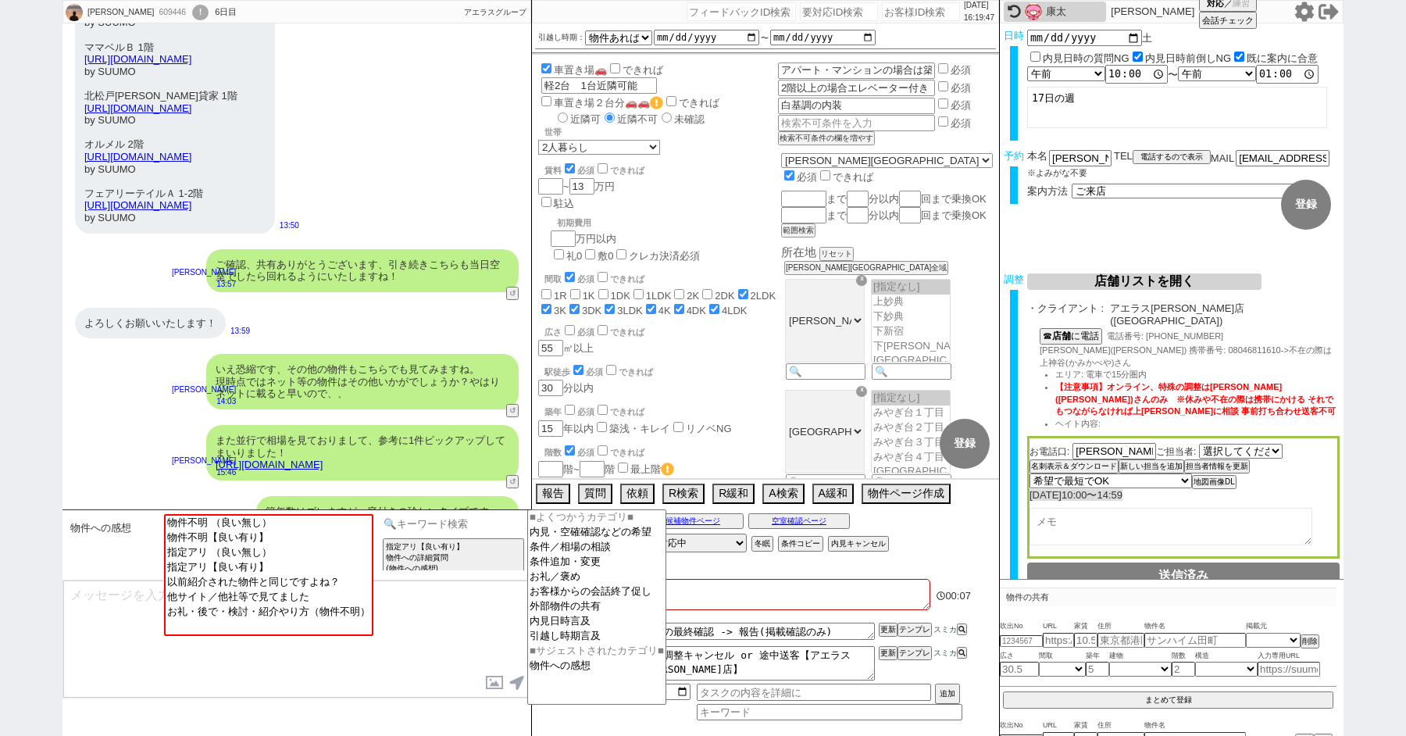
click at [449, 527] on input at bounding box center [454, 524] width 148 height 20
click at [563, 638] on option "内見日時言及" at bounding box center [597, 636] width 138 height 15
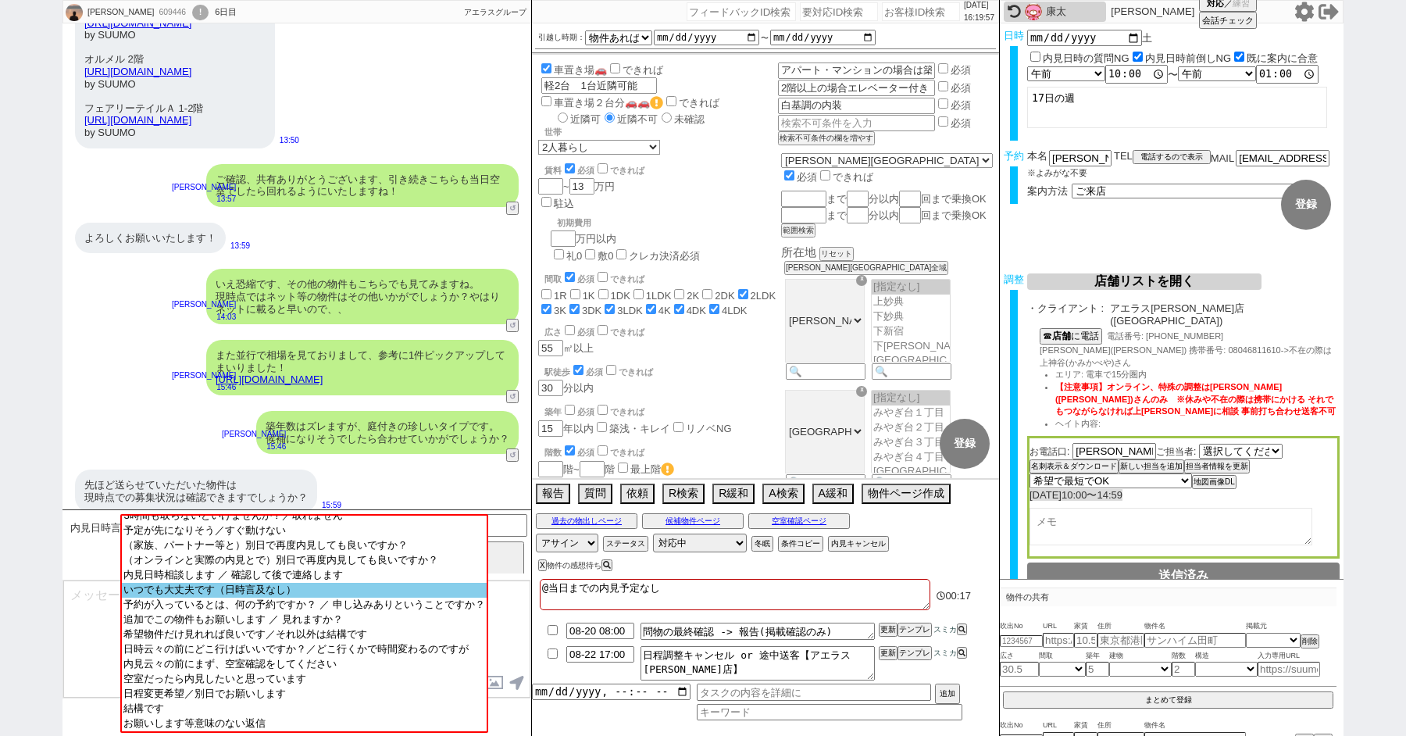
scroll to position [122, 0]
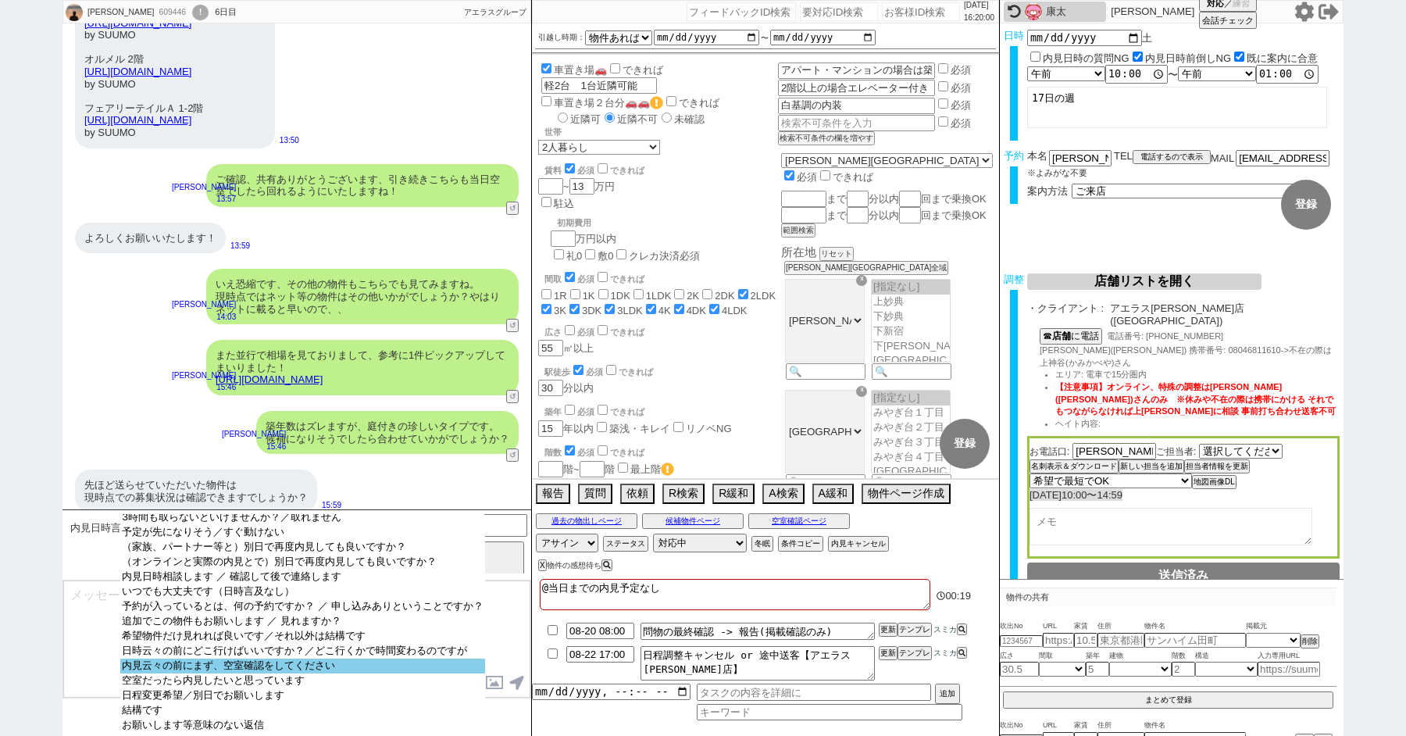
select select "内見云々の前にまず、空室確認をしてください"
click at [241, 674] on option "内見云々の前にまず、空室確認をしてください" at bounding box center [302, 681] width 364 height 15
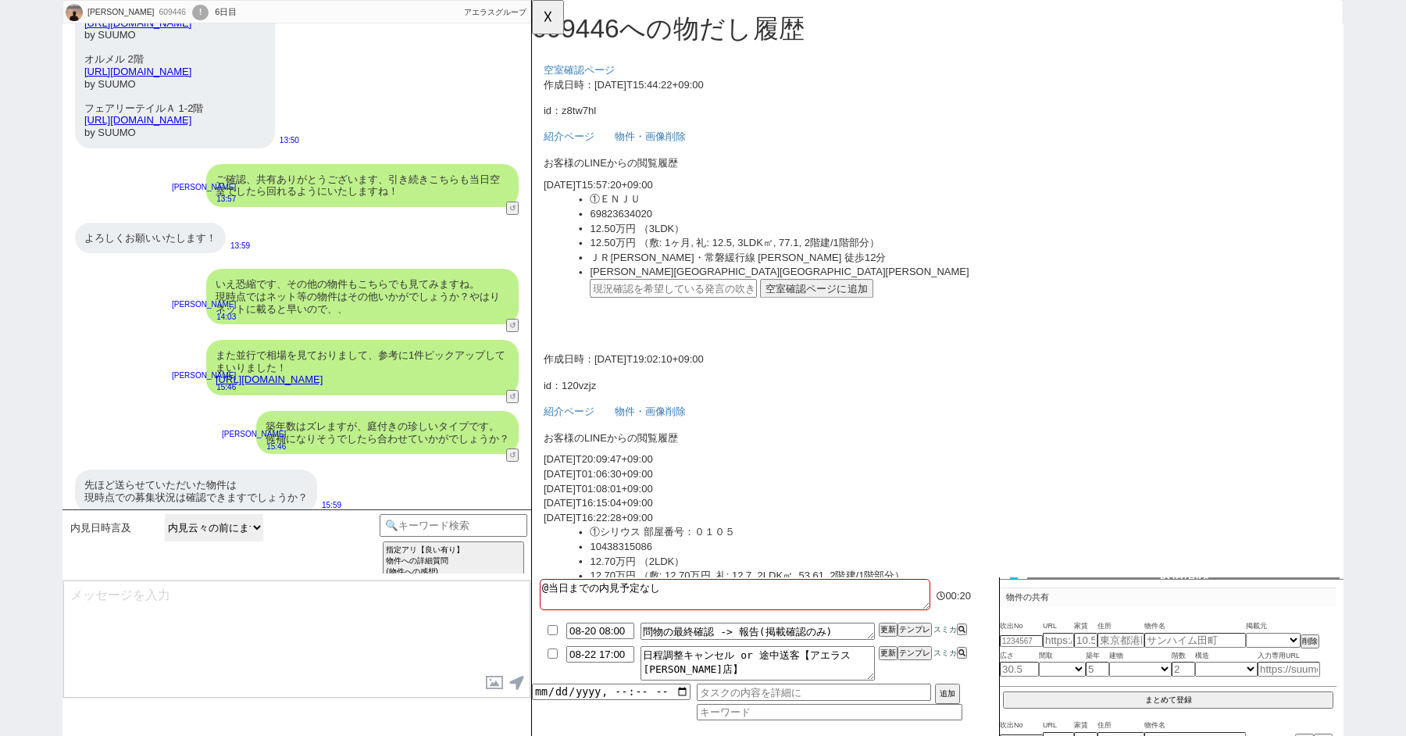
scroll to position [0, 0]
click at [191, 482] on div "先ほど送らせていただいた物件は 現時点での募集状況は確認できますでしょうか？" at bounding box center [196, 491] width 242 height 43
click at [558, 21] on button "☓" at bounding box center [546, 15] width 29 height 31
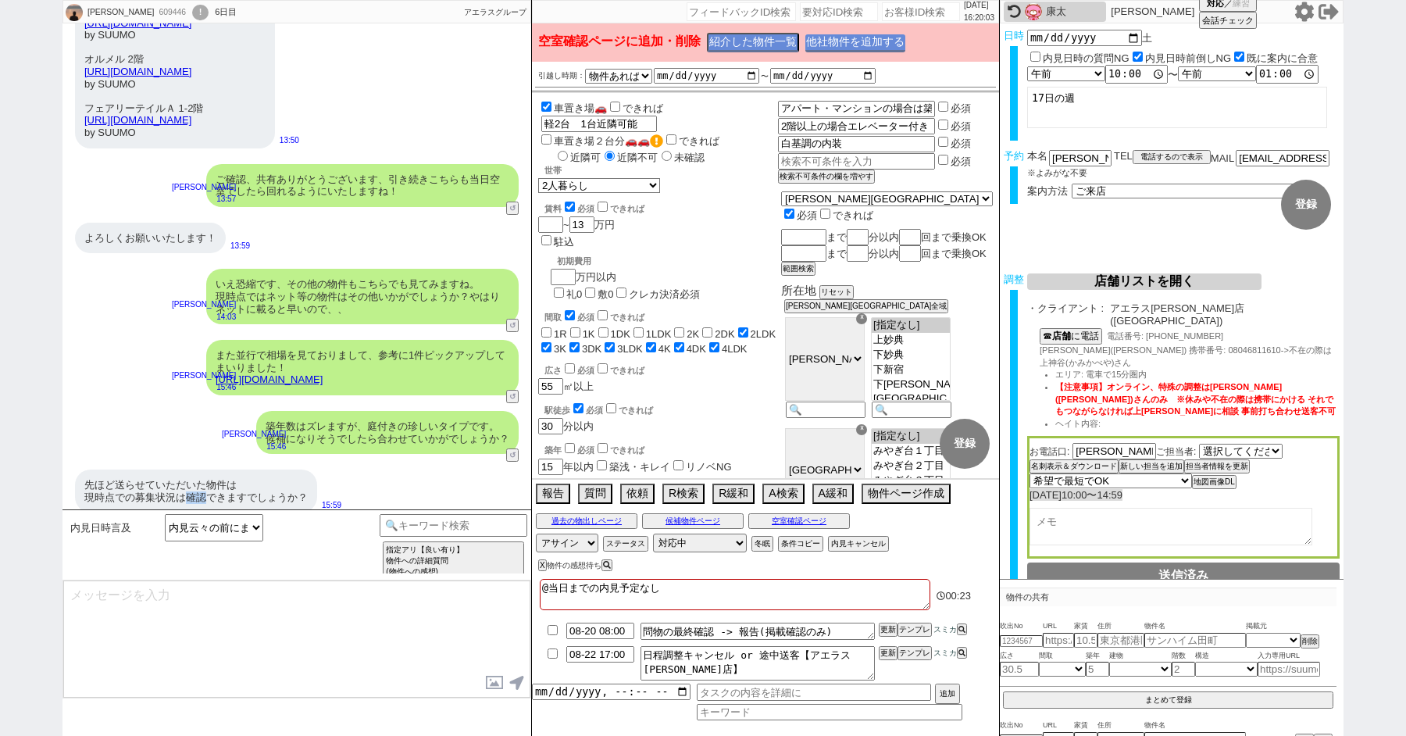
click at [849, 38] on button "他社物件を追加する" at bounding box center [856, 43] width 100 height 18
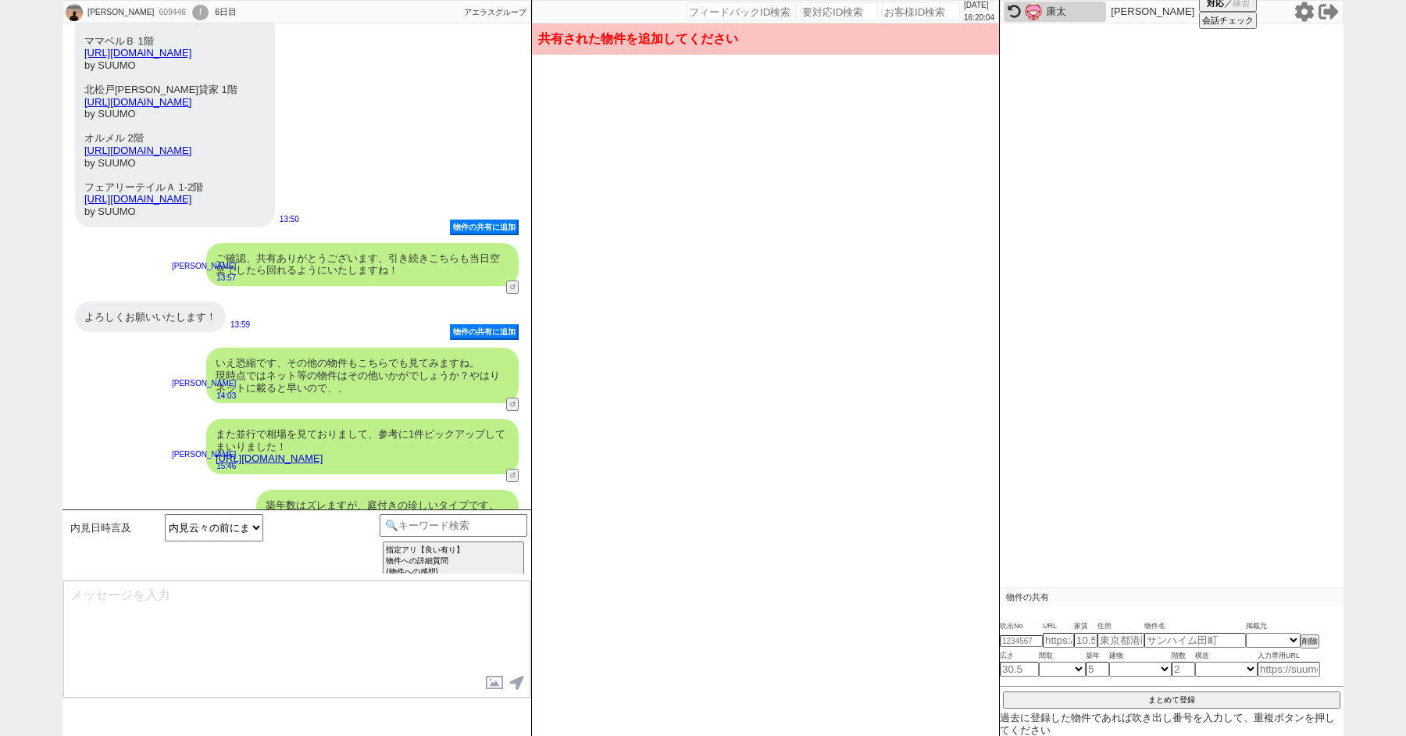
scroll to position [445, 0]
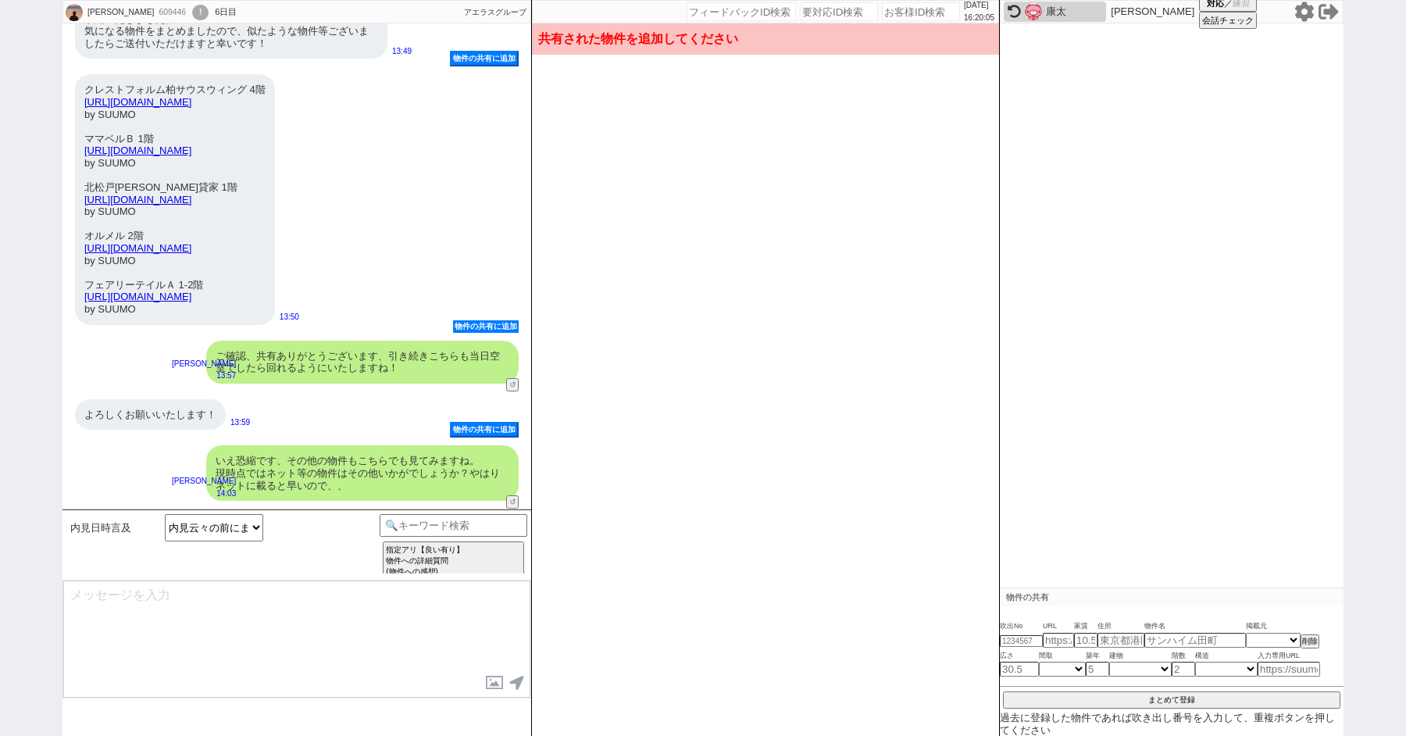
click at [474, 320] on button "物件の共有に追加" at bounding box center [486, 326] width 66 height 13
type input "36774834"
type input "[URL][DOMAIN_NAME]"
select select "1"
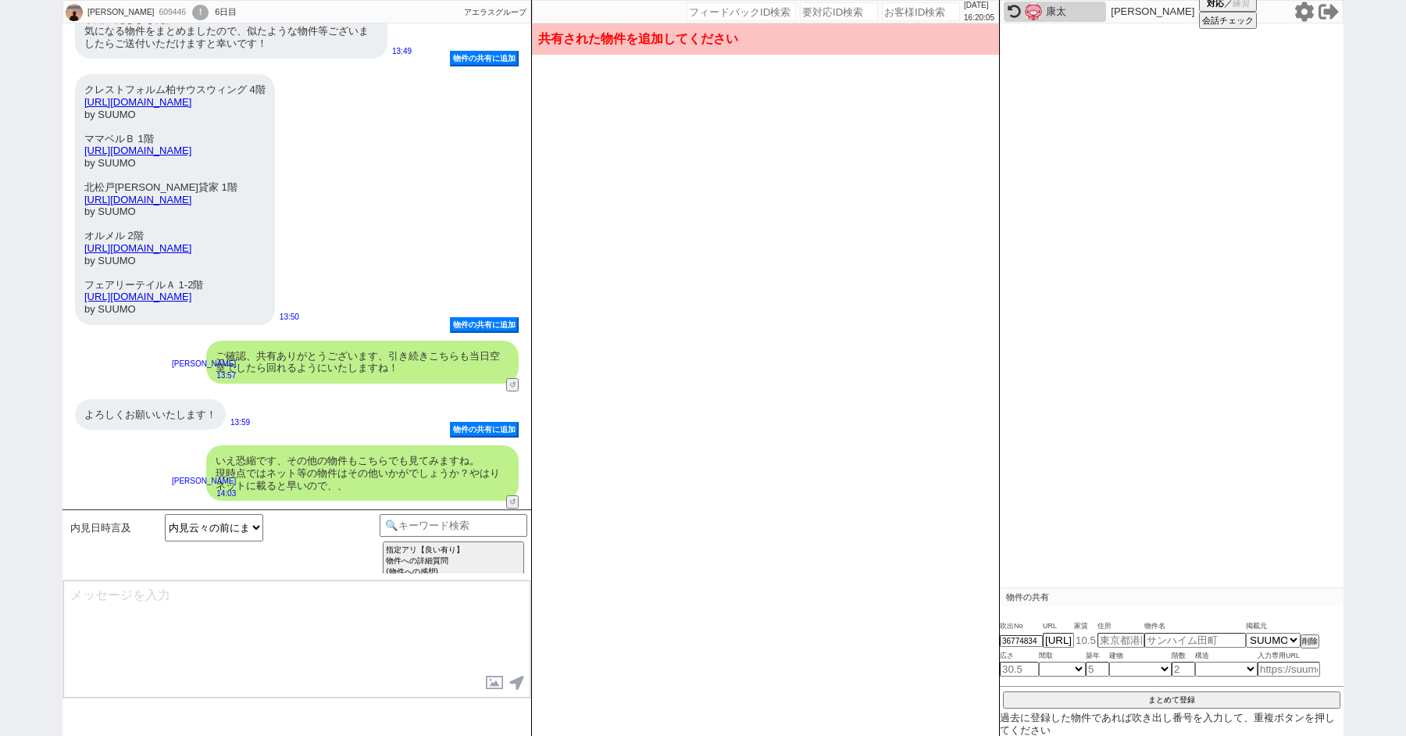
select select "1"
select select
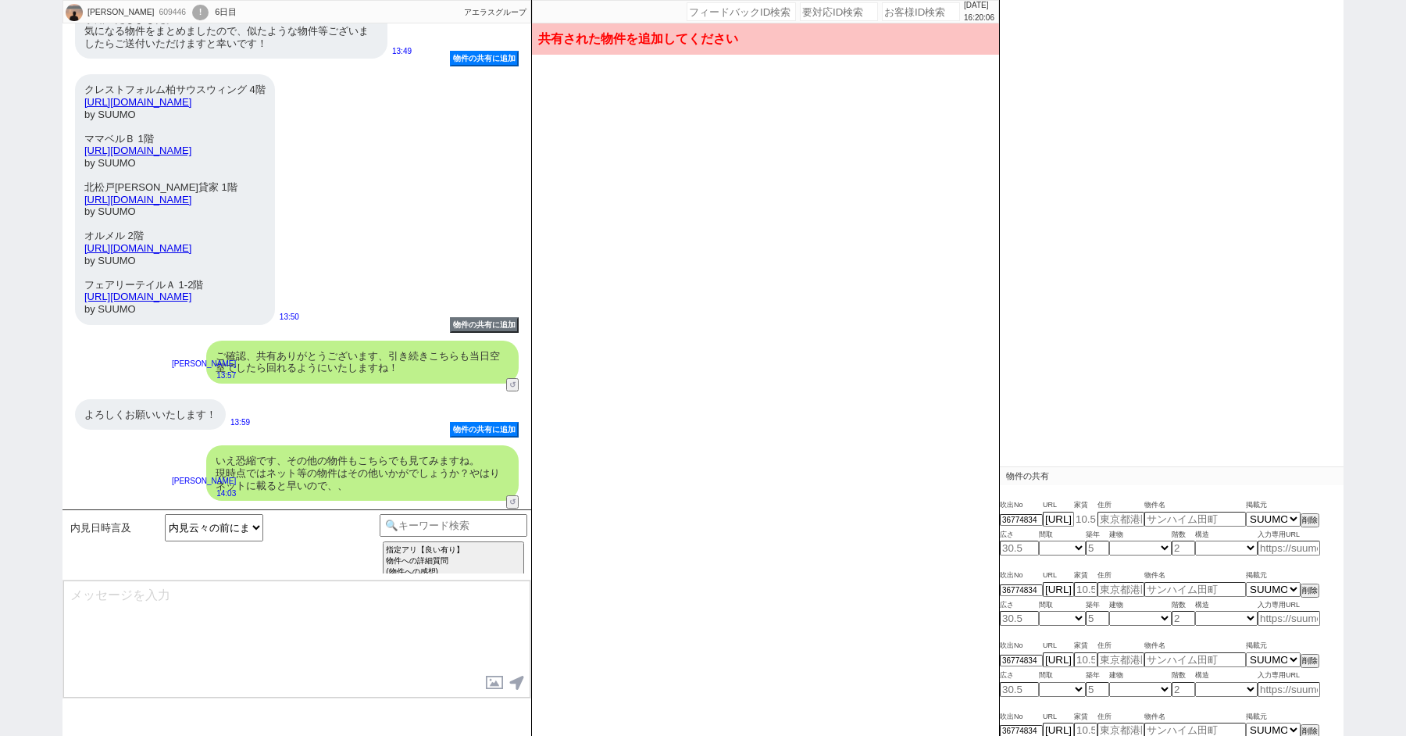
scroll to position [448, 0]
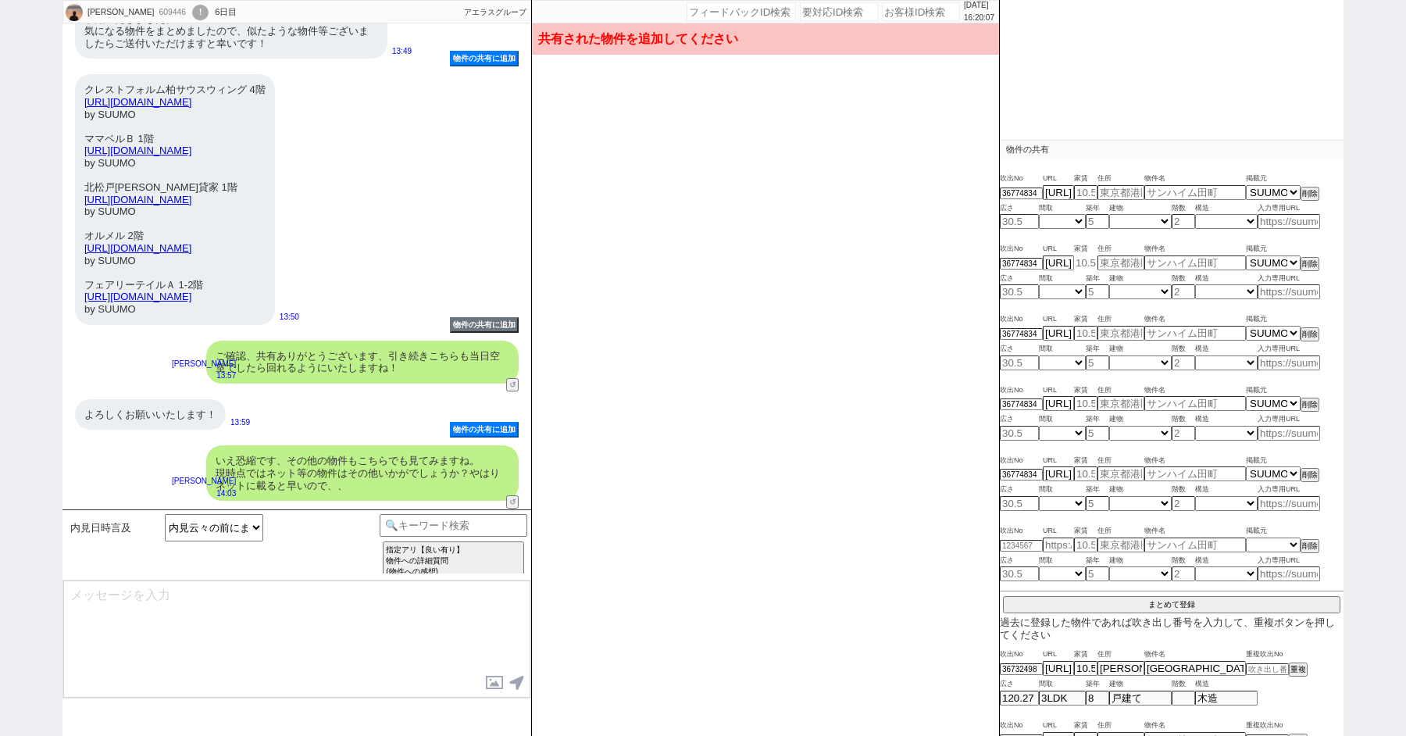
type input "10.94"
type input "[PERSON_NAME][GEOGRAPHIC_DATA][GEOGRAPHIC_DATA][GEOGRAPHIC_DATA]"
type input "クレストフォルム柏サウスウィング"
type input "75.48"
select select "9"
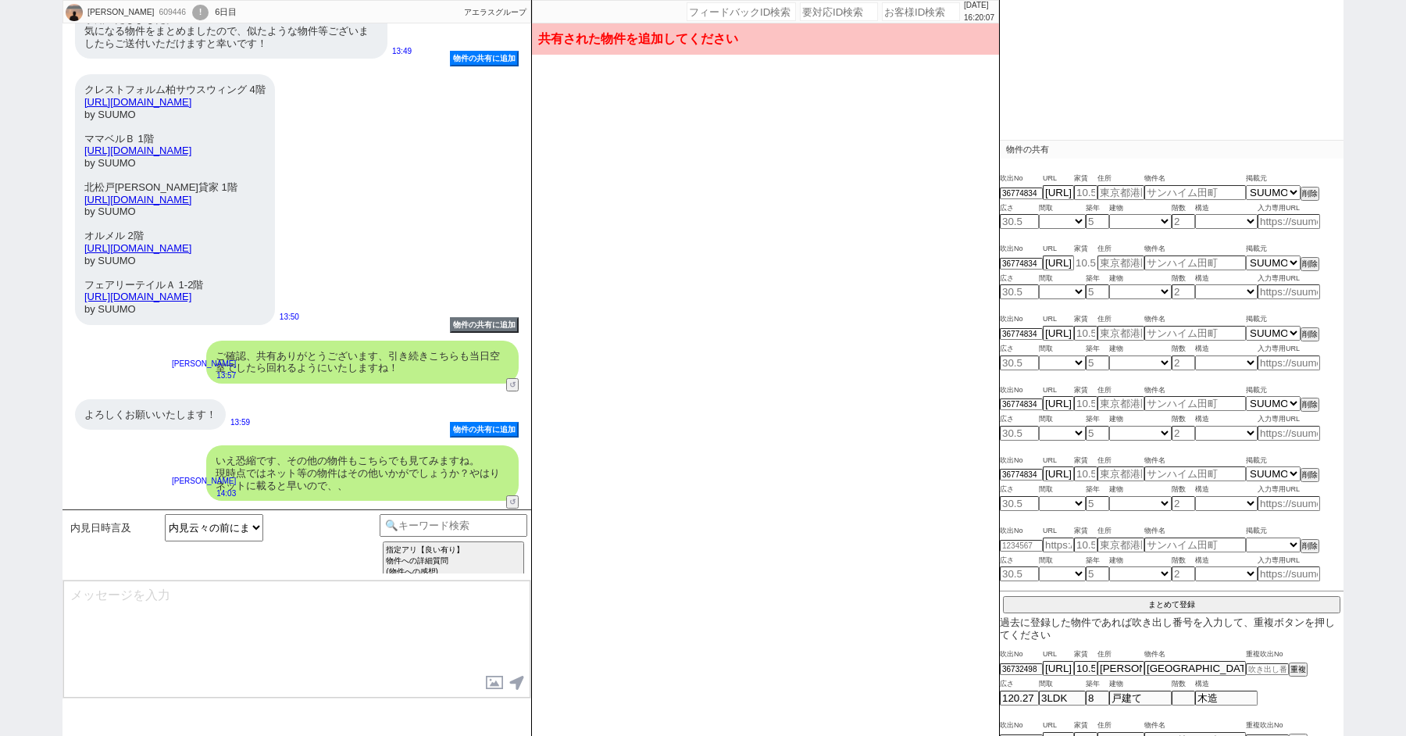
type input "9"
select select "0"
type input "4"
select select "4"
type input "10.7"
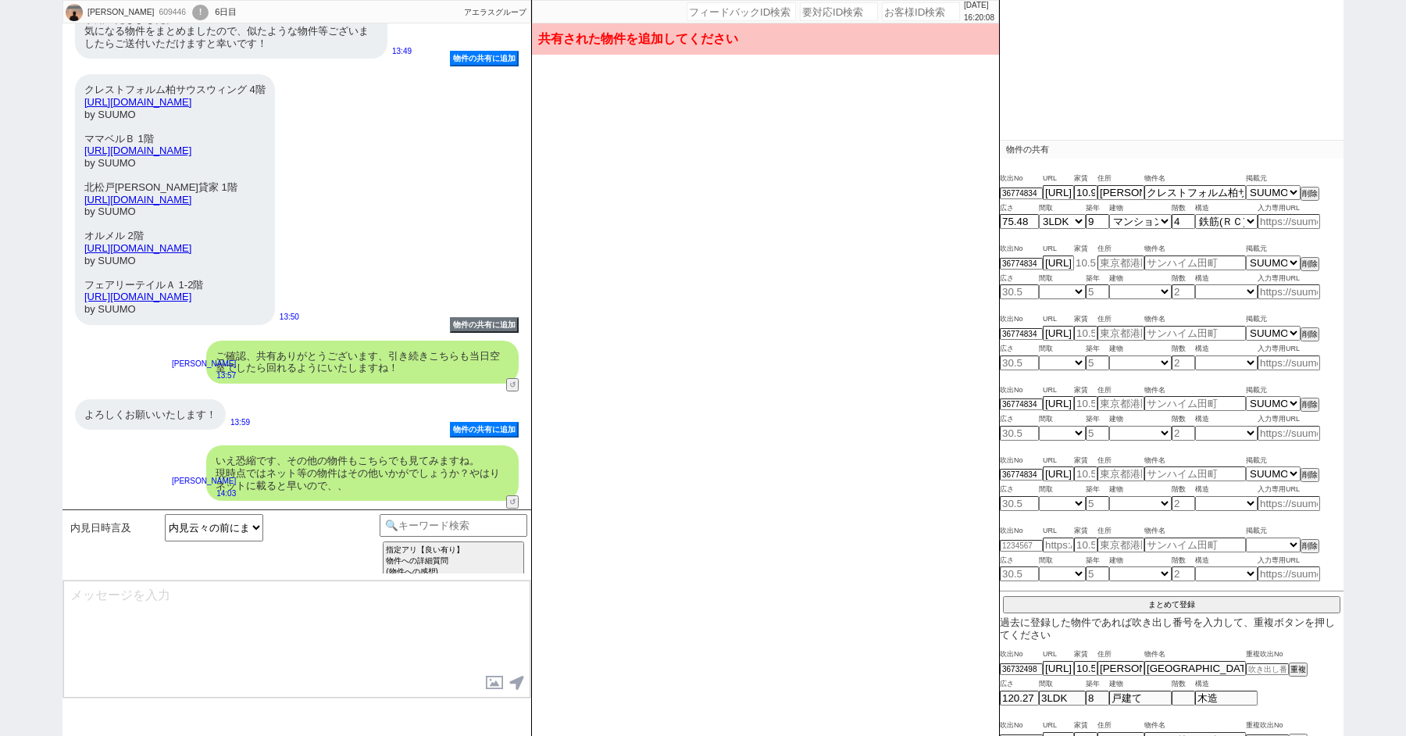
type input "[PERSON_NAME][GEOGRAPHIC_DATA][PERSON_NAME][GEOGRAPHIC_DATA][PERSON_NAME][GEOGR…"
type input "オルメル 202号室"
type input "63.35"
select select "9"
type input "0"
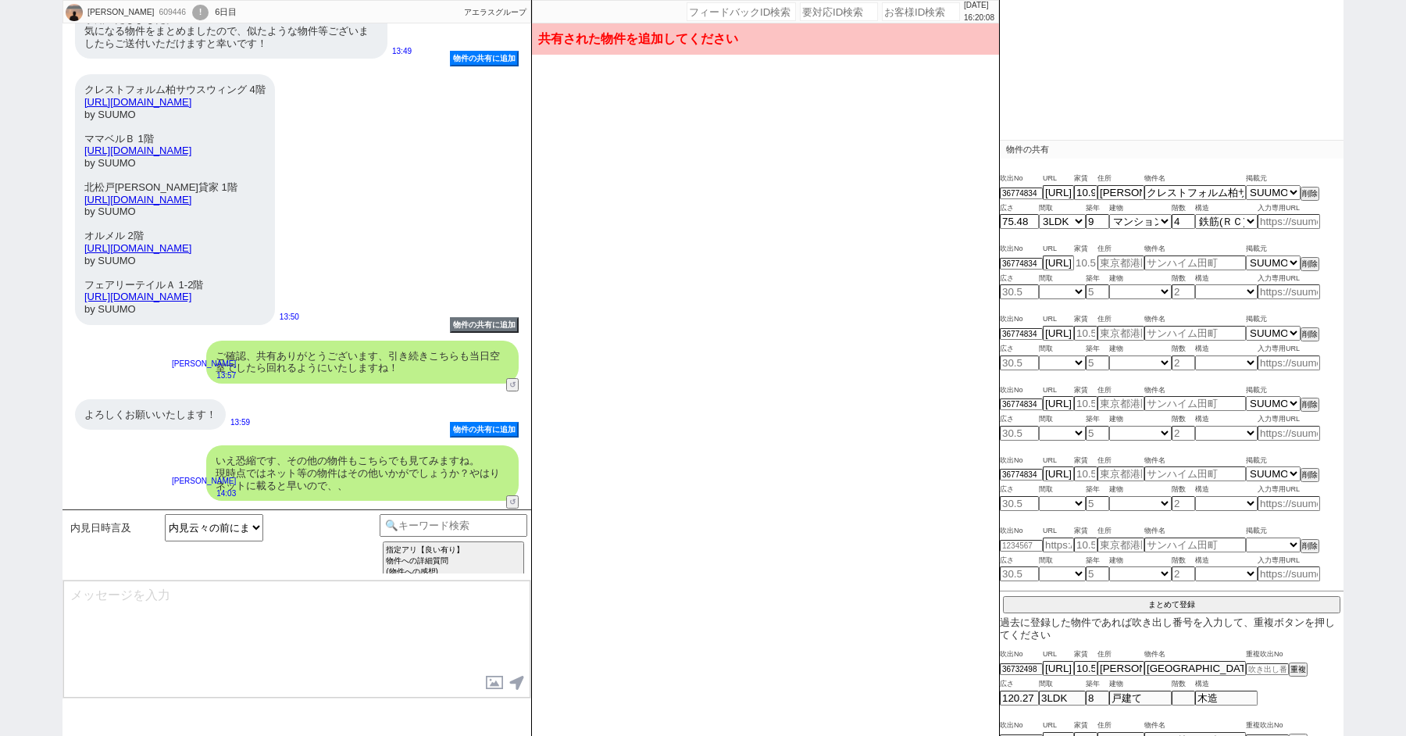
select select "1"
type input "2"
select select "8"
type input "11.5"
type input "[PERSON_NAME][GEOGRAPHIC_DATA][GEOGRAPHIC_DATA]篠[PERSON_NAME]"
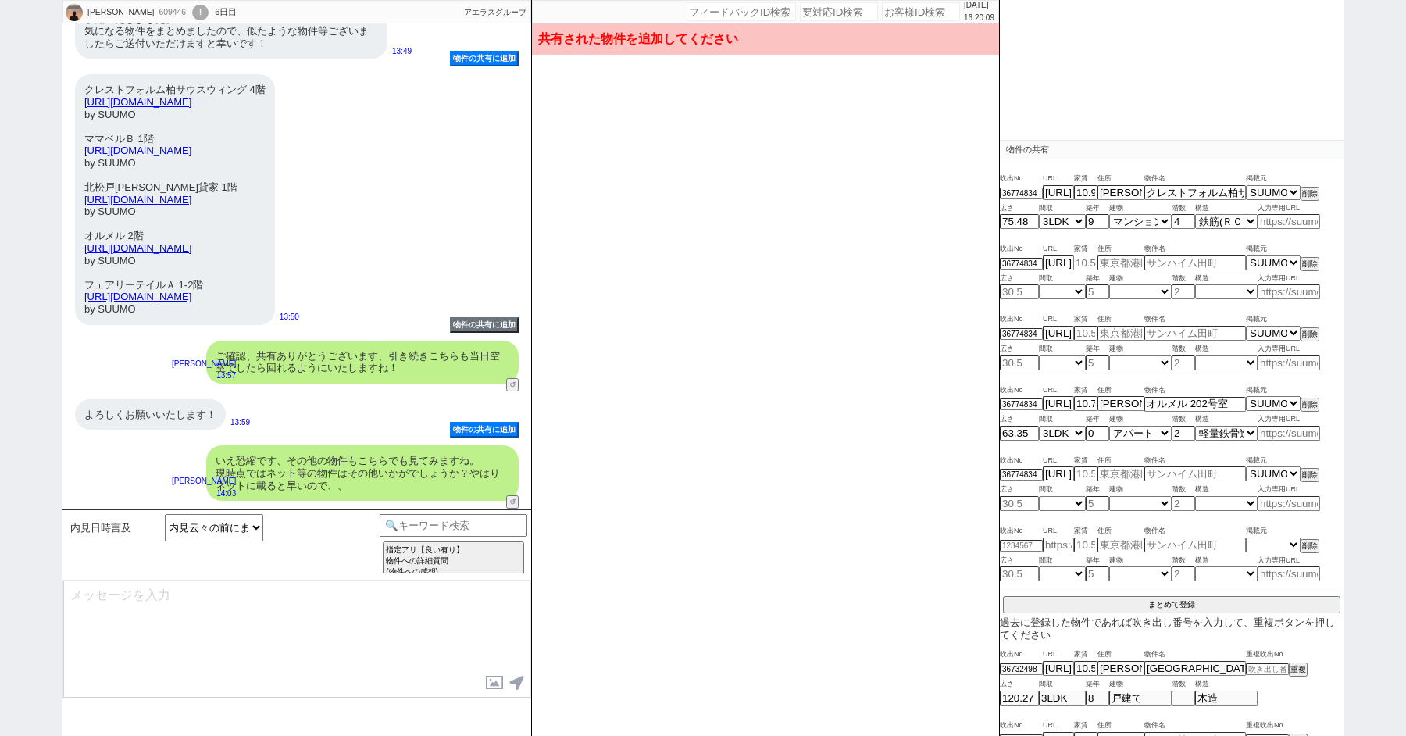
type input "フェアリーテイルＡ ---号室"
type input "67.9"
select select "9"
type input "13"
select select "2"
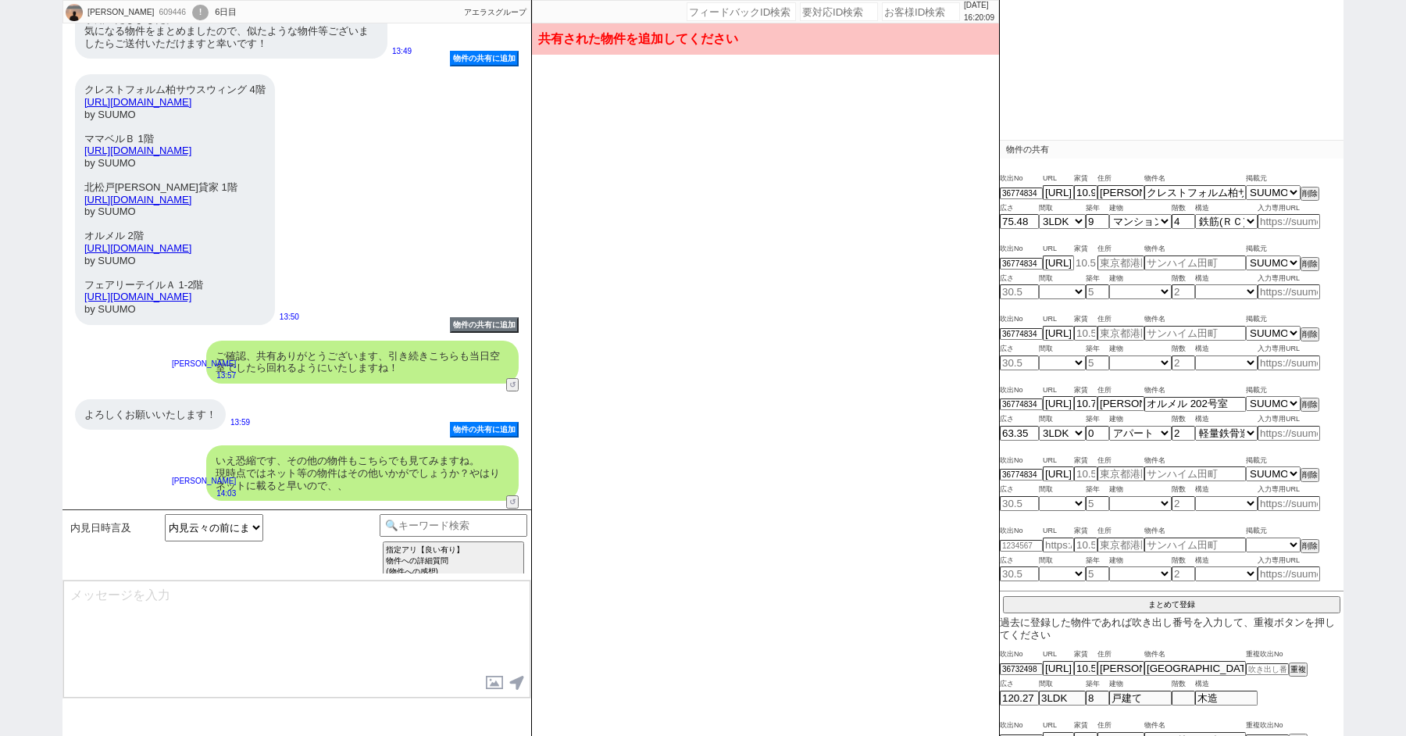
select select "1"
type input "12.9"
type input "[PERSON_NAME][STREET_ADDRESS][PERSON_NAME]"
type input "北松戸[PERSON_NAME]貸家"
type input "63.75"
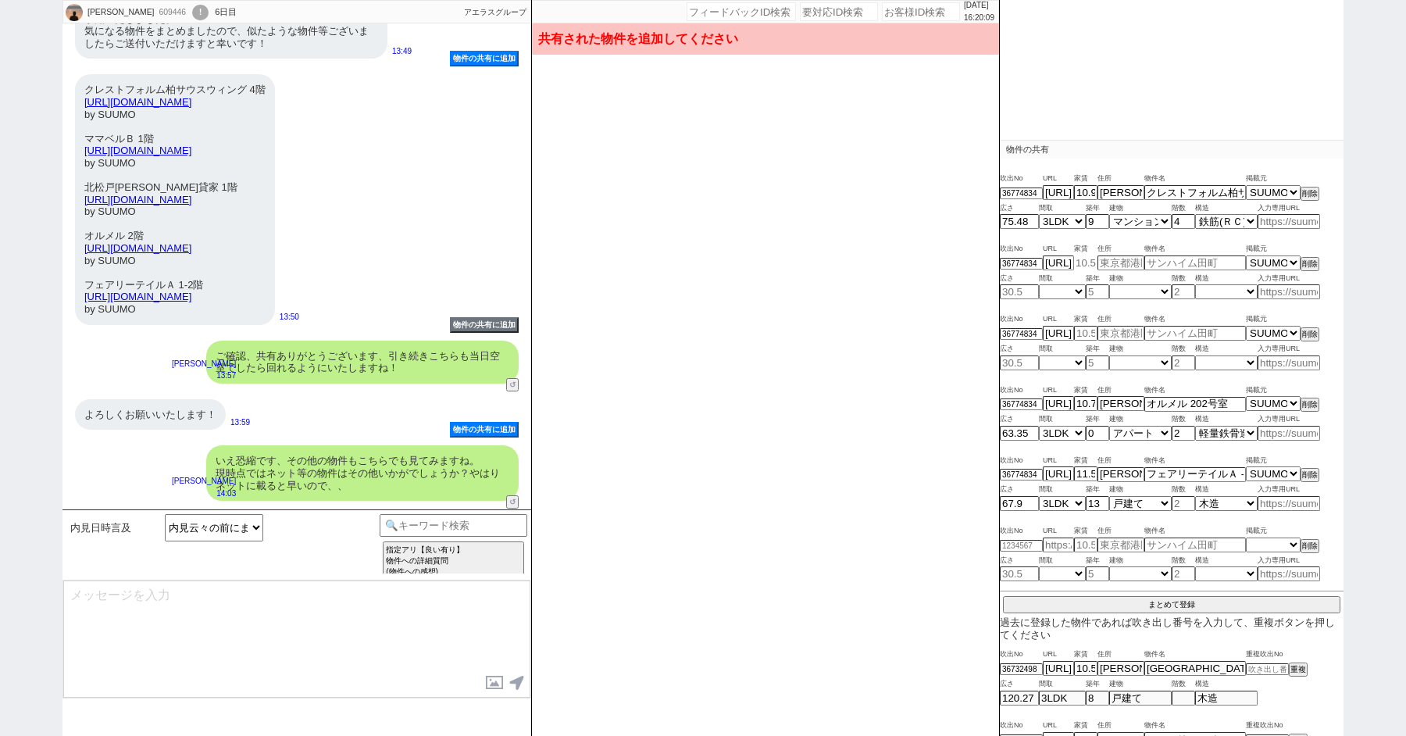
select select "6"
type input "2"
select select "2"
select select "1"
type input "9.2"
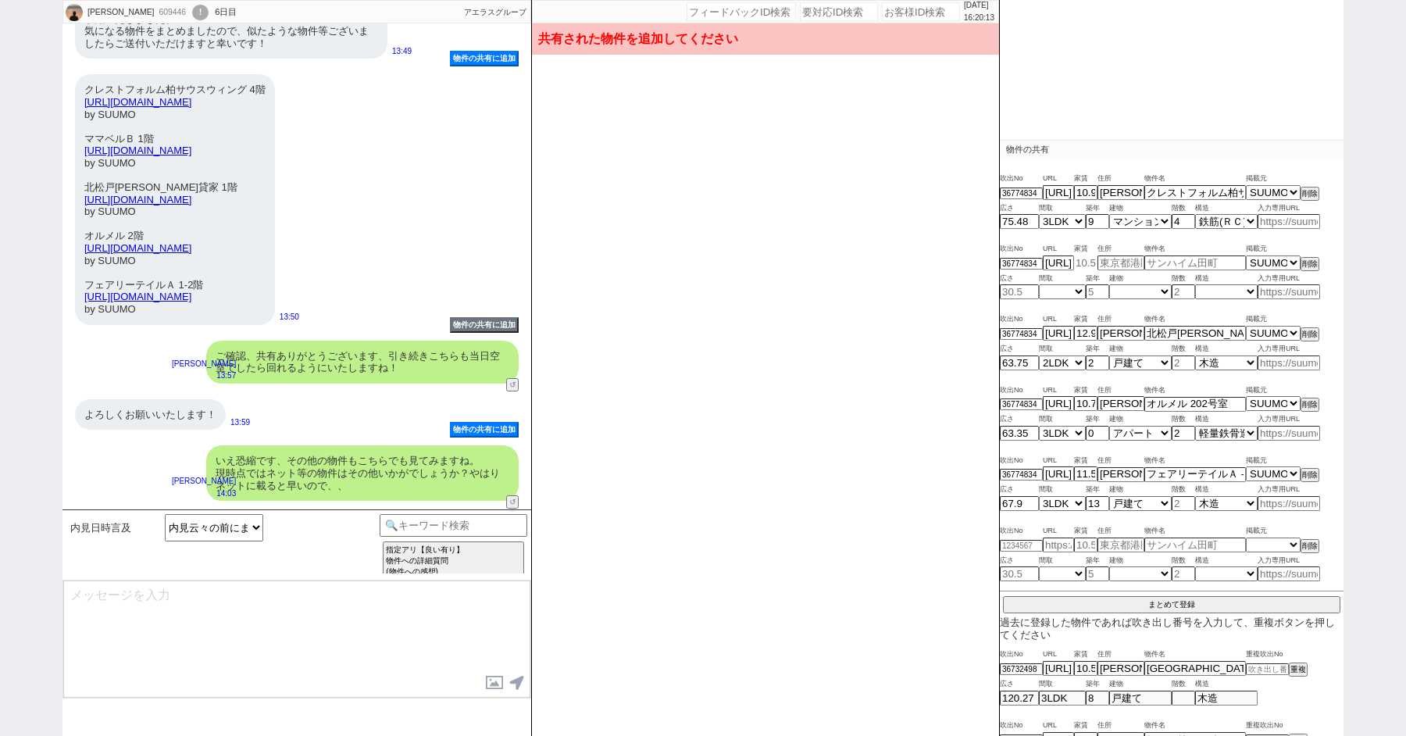
type input "[PERSON_NAME][STREET_ADDRESS]"
type input "ママベルＢ"
type input "66.95"
select select "9"
type input "11"
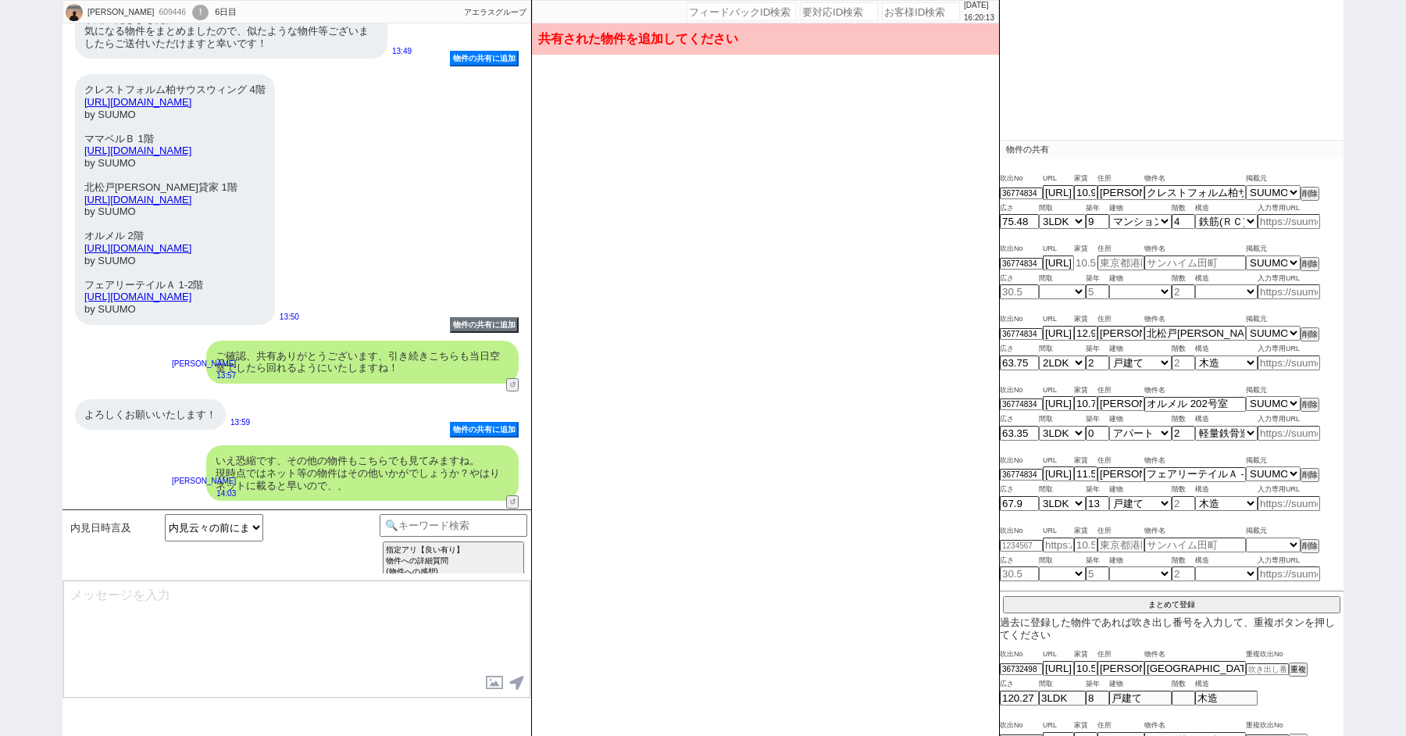
select select "1"
type input "1"
select select "1"
click at [1183, 602] on button "まとめて登録" at bounding box center [1171, 604] width 337 height 14
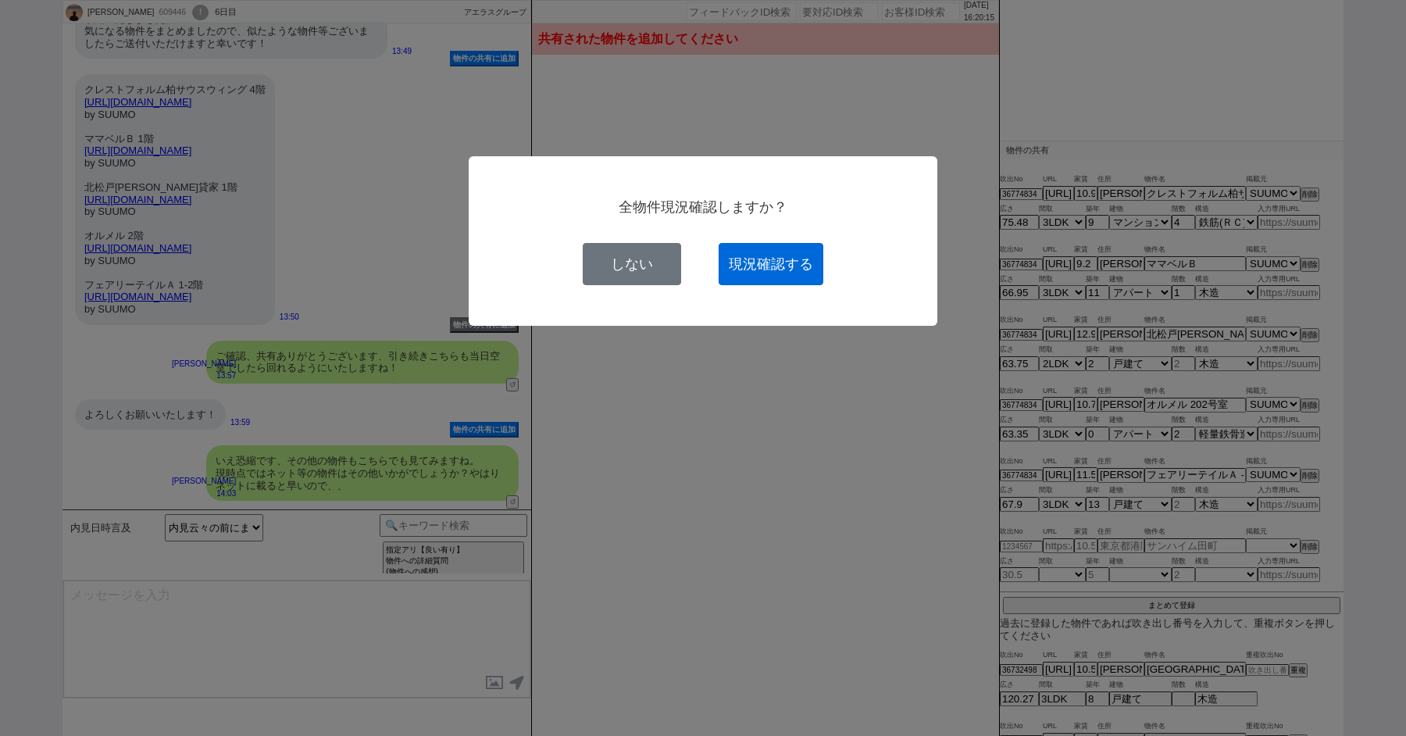
click at [788, 258] on button "現況確認する" at bounding box center [771, 264] width 105 height 42
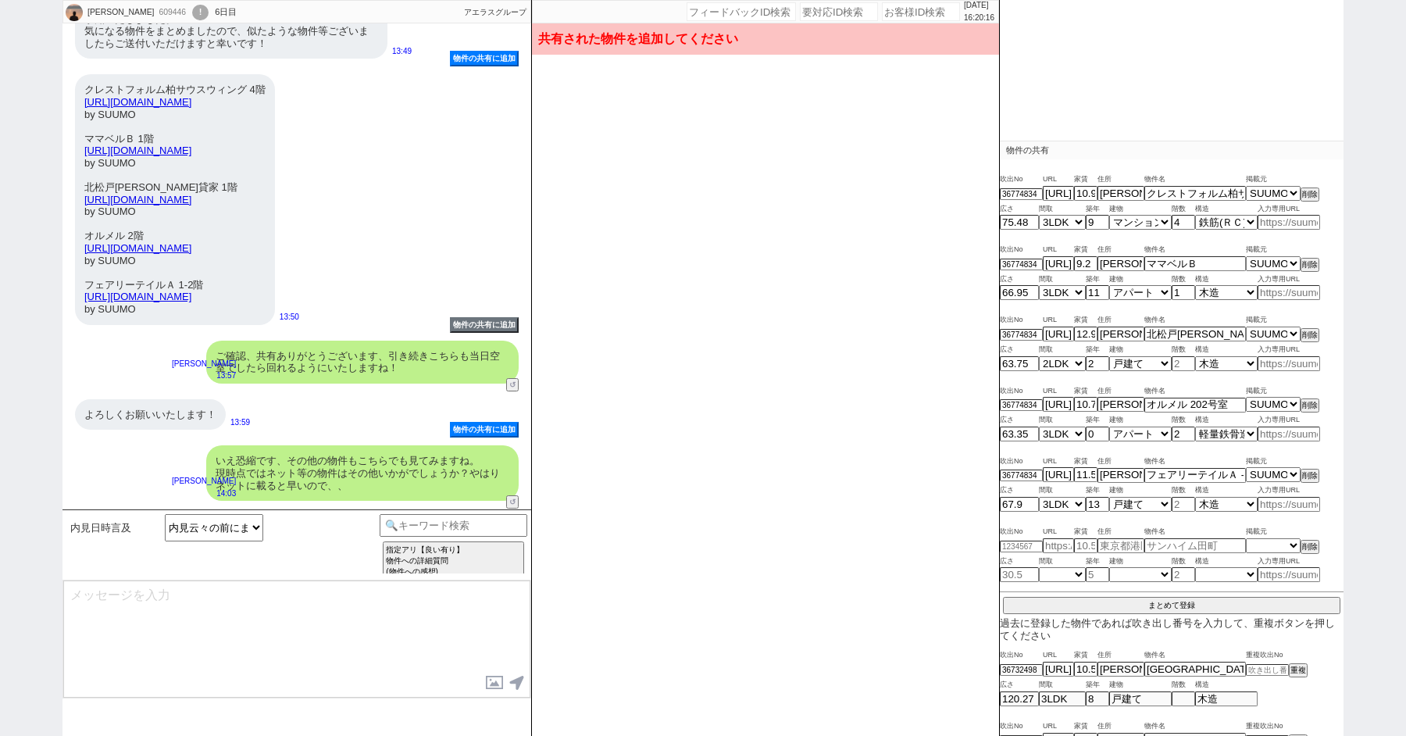
select select
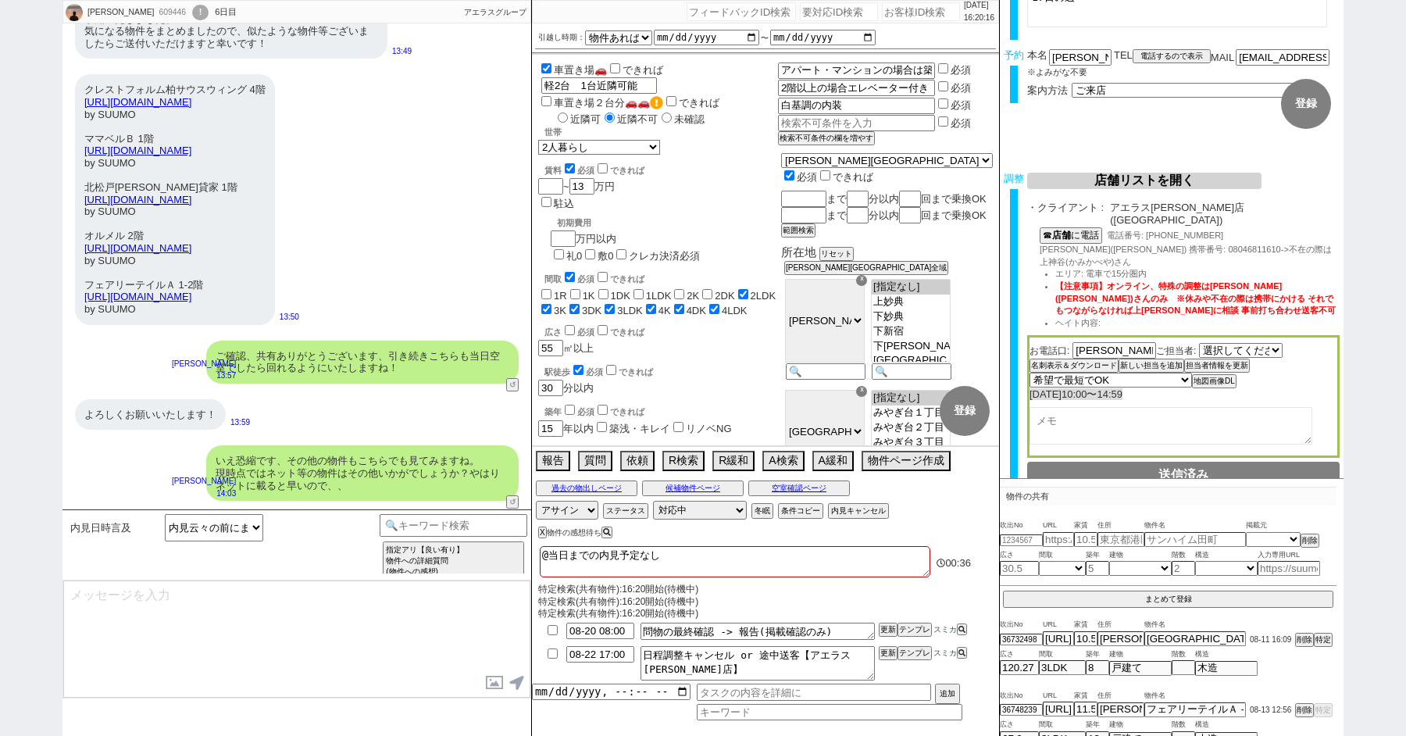
type textarea "かしこまりました！ それではこちら取り急ぎ募集の掲載状況の方確認してまいりますね。 ※事前に確認できる範囲ですと業者間流通システムの募集掲載となりますが、基本…"
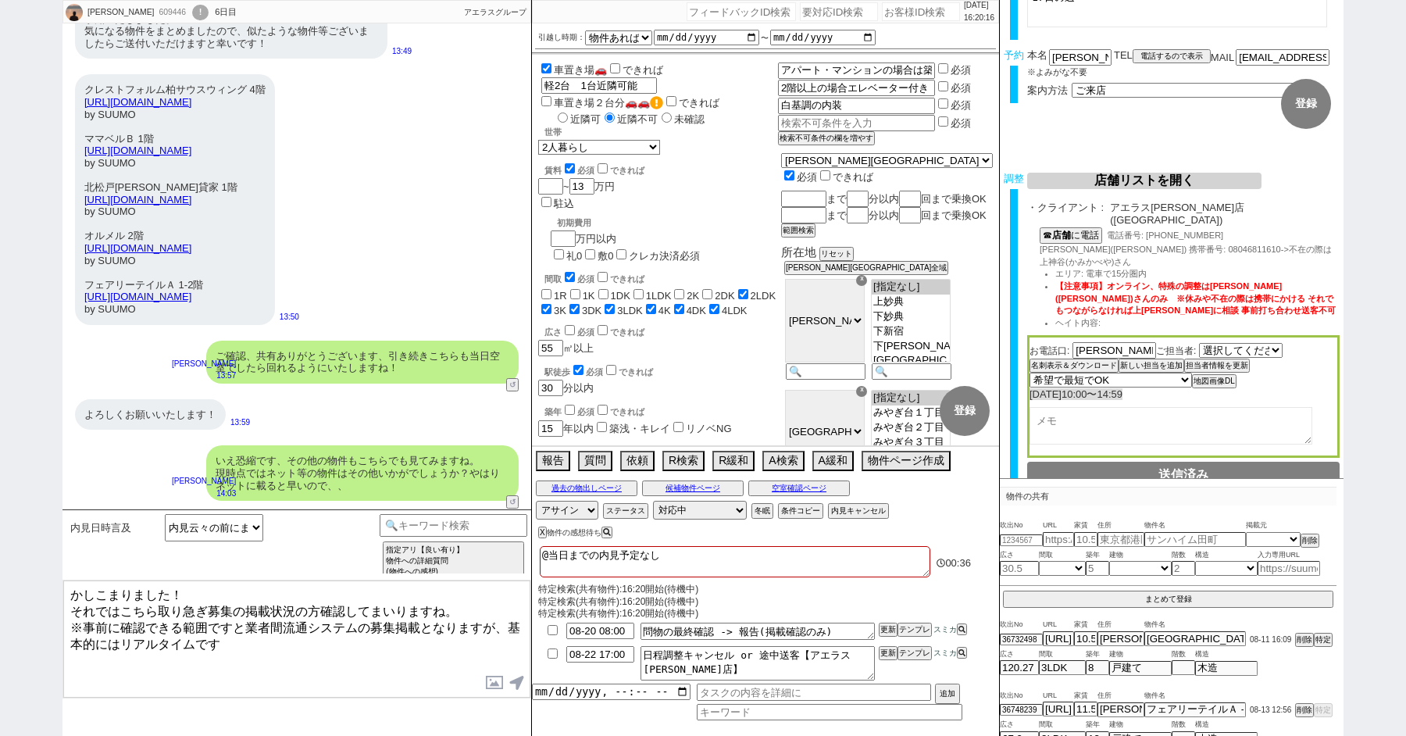
scroll to position [100, 0]
click at [276, 661] on textarea "かしこまりました！ それではこちら取り急ぎ募集の掲載状況の方確認してまいりますね。 ※事前に確認できる範囲ですと業者間流通システムの募集掲載となりますが、基本…" at bounding box center [296, 639] width 467 height 117
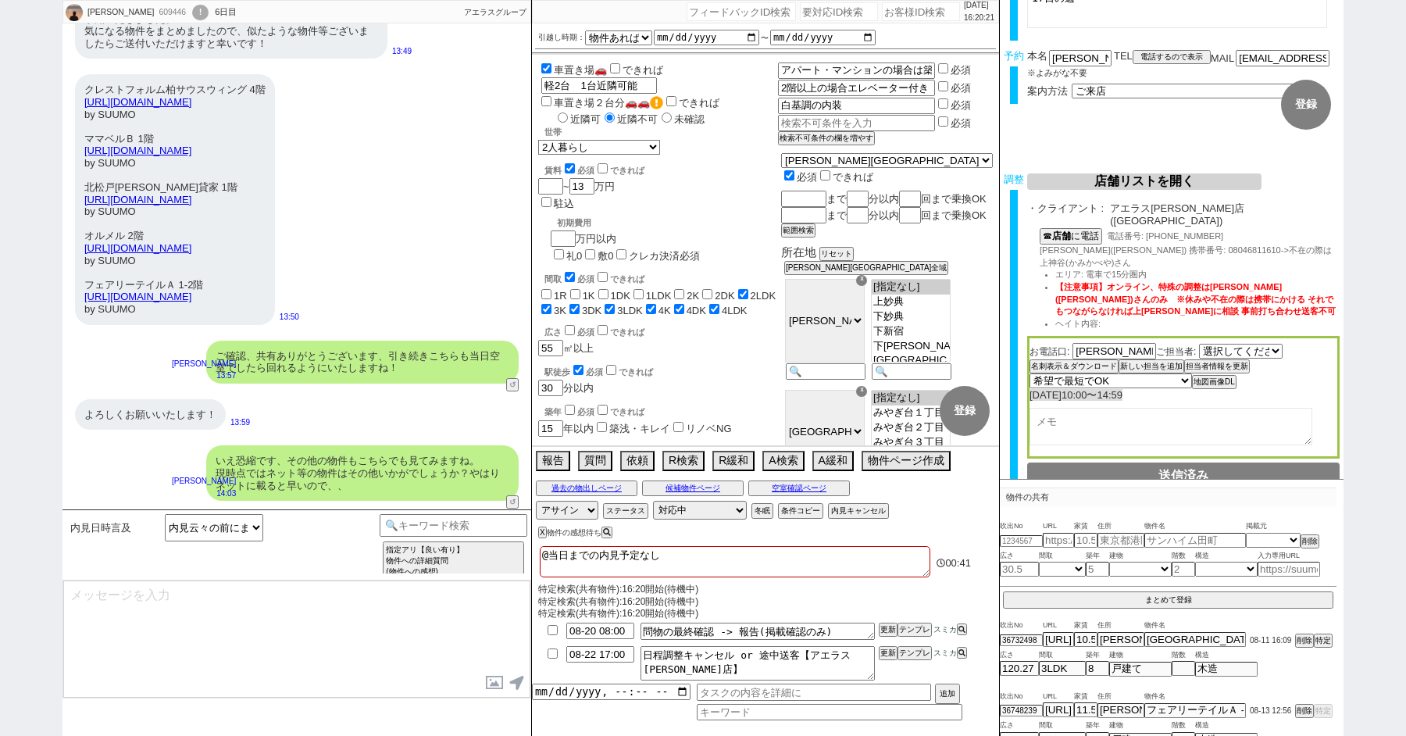
scroll to position [559, 0]
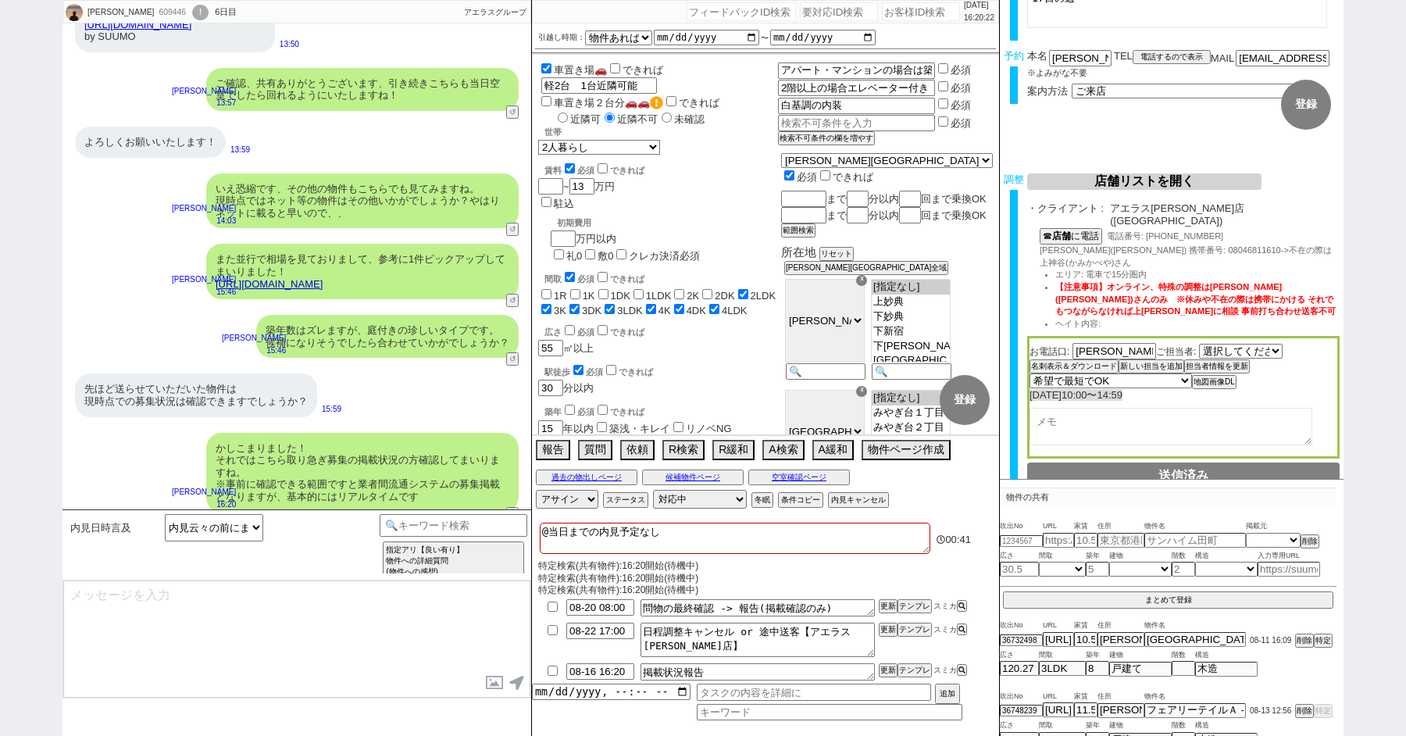
type input "08-16 16:35"
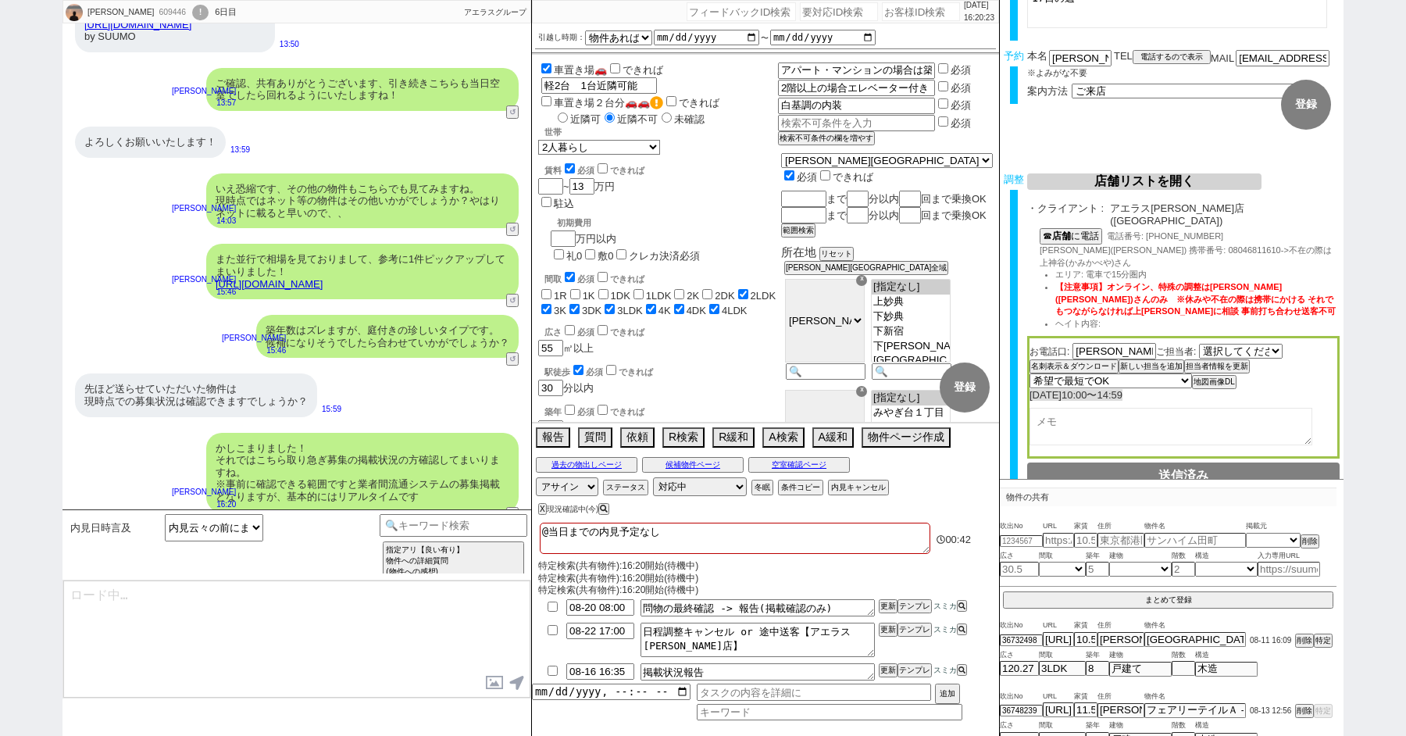
type textarea "@@【そのままこの吹き出しで報告(初期費用などもあればそれも)をして下さい！！"
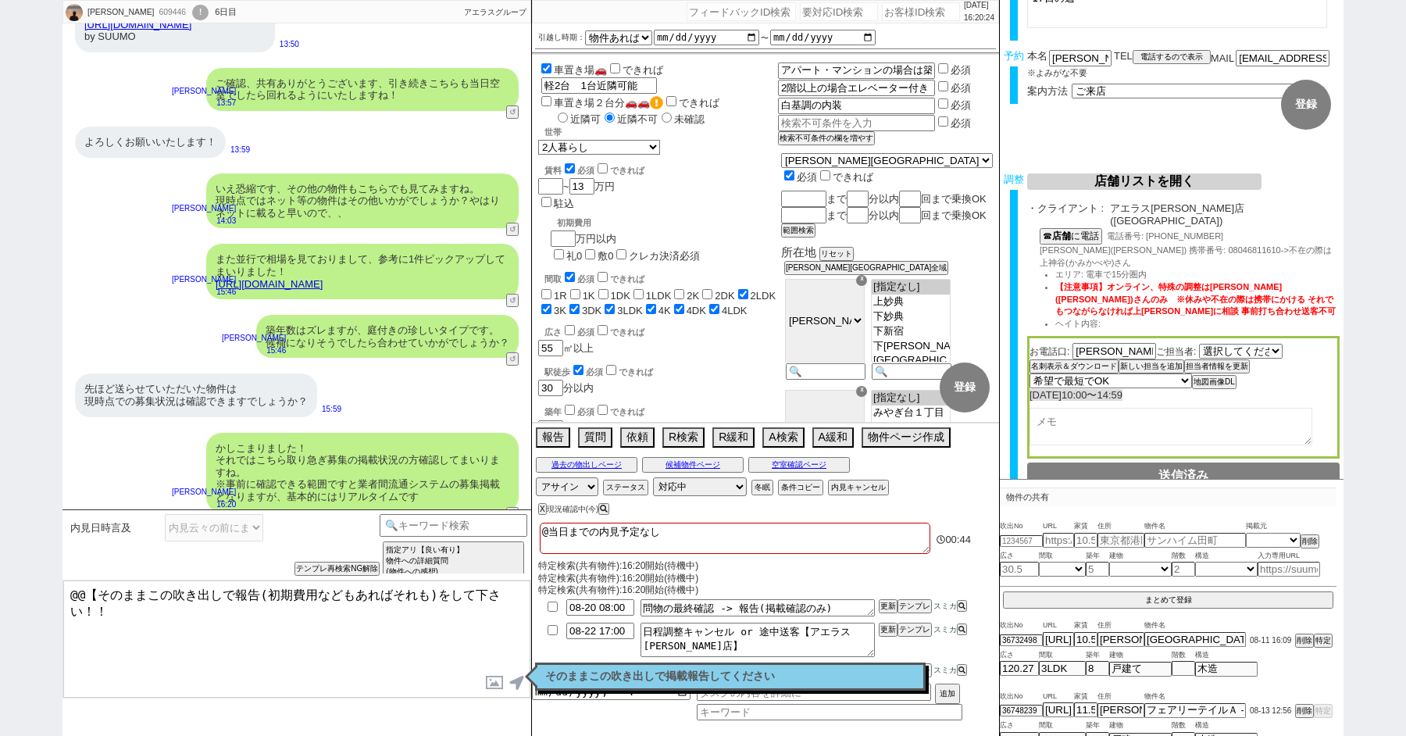
click at [645, 672] on p "そのままこの吹き出しで掲載報告してください" at bounding box center [730, 676] width 370 height 13
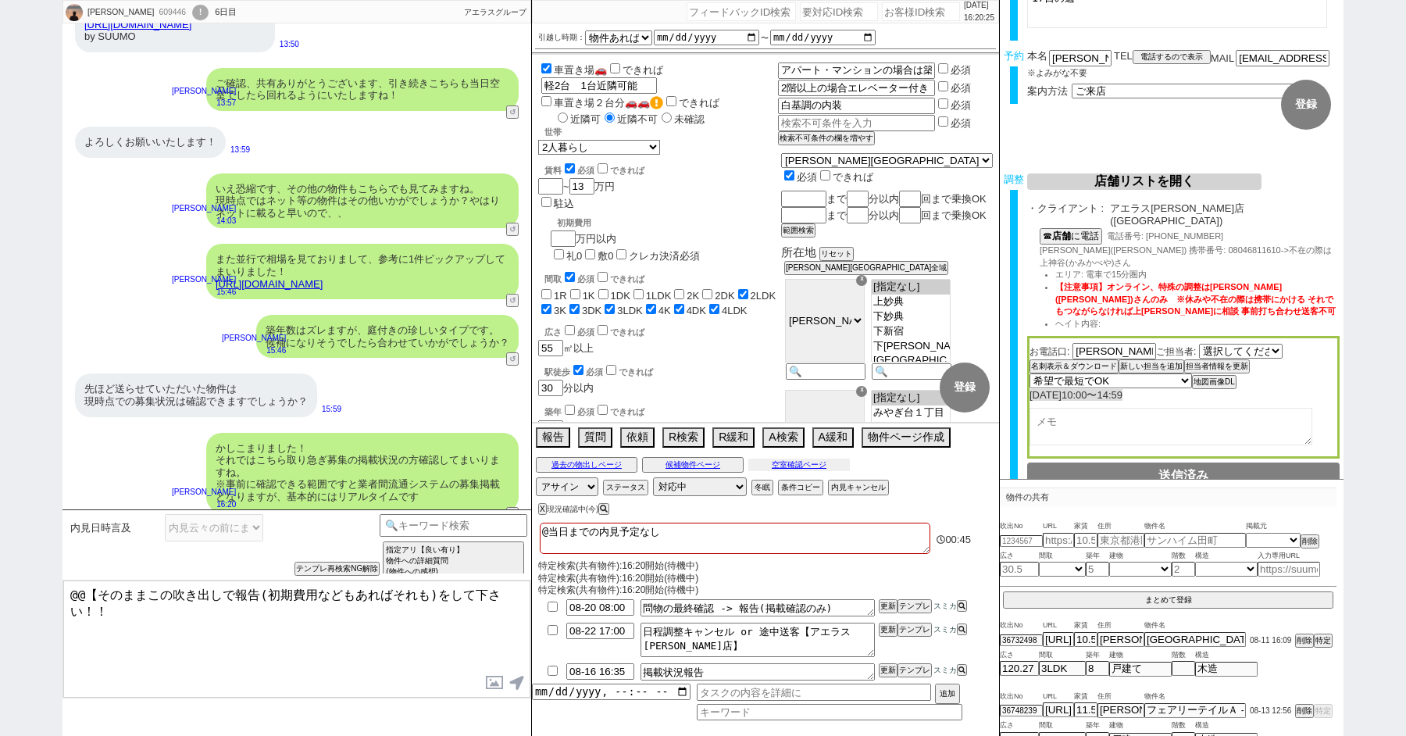
click at [793, 465] on button "空室確認ページ" at bounding box center [800, 465] width 102 height 13
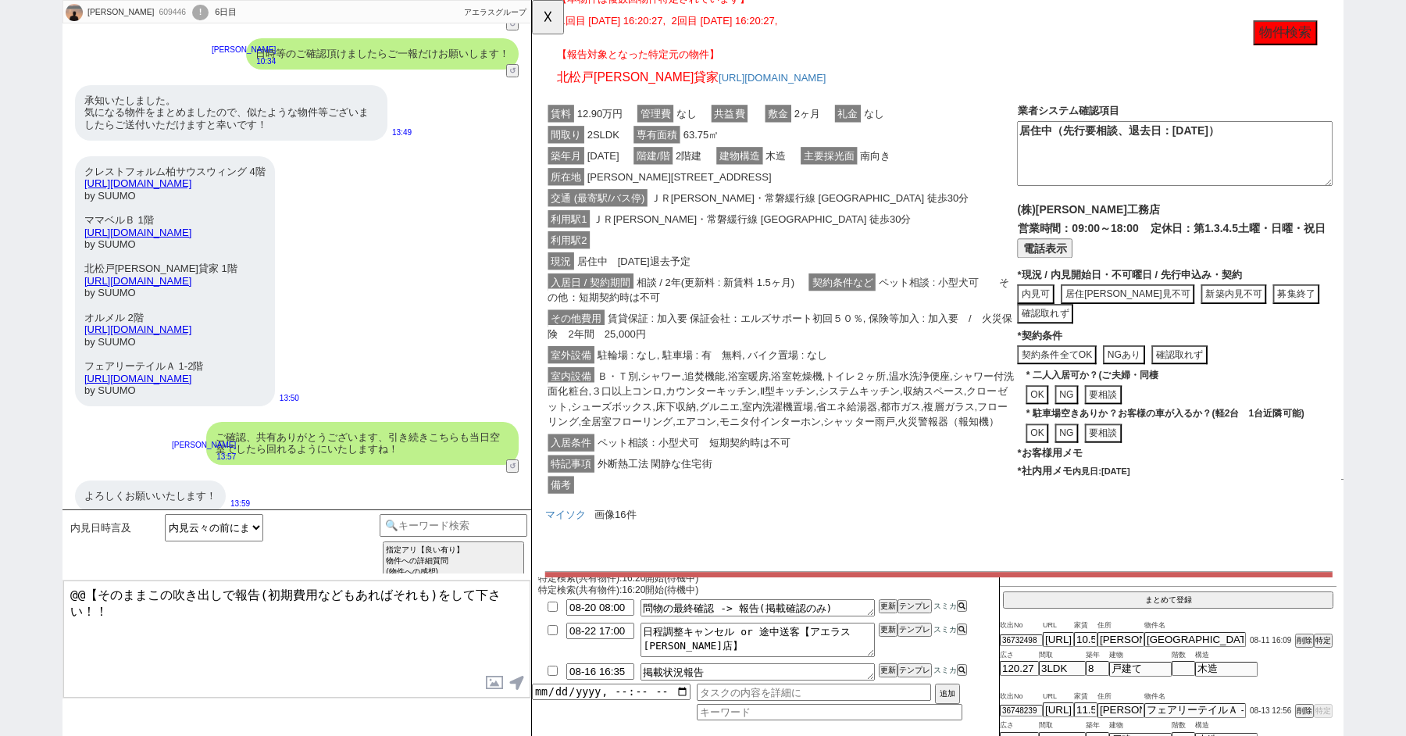
scroll to position [213, 0]
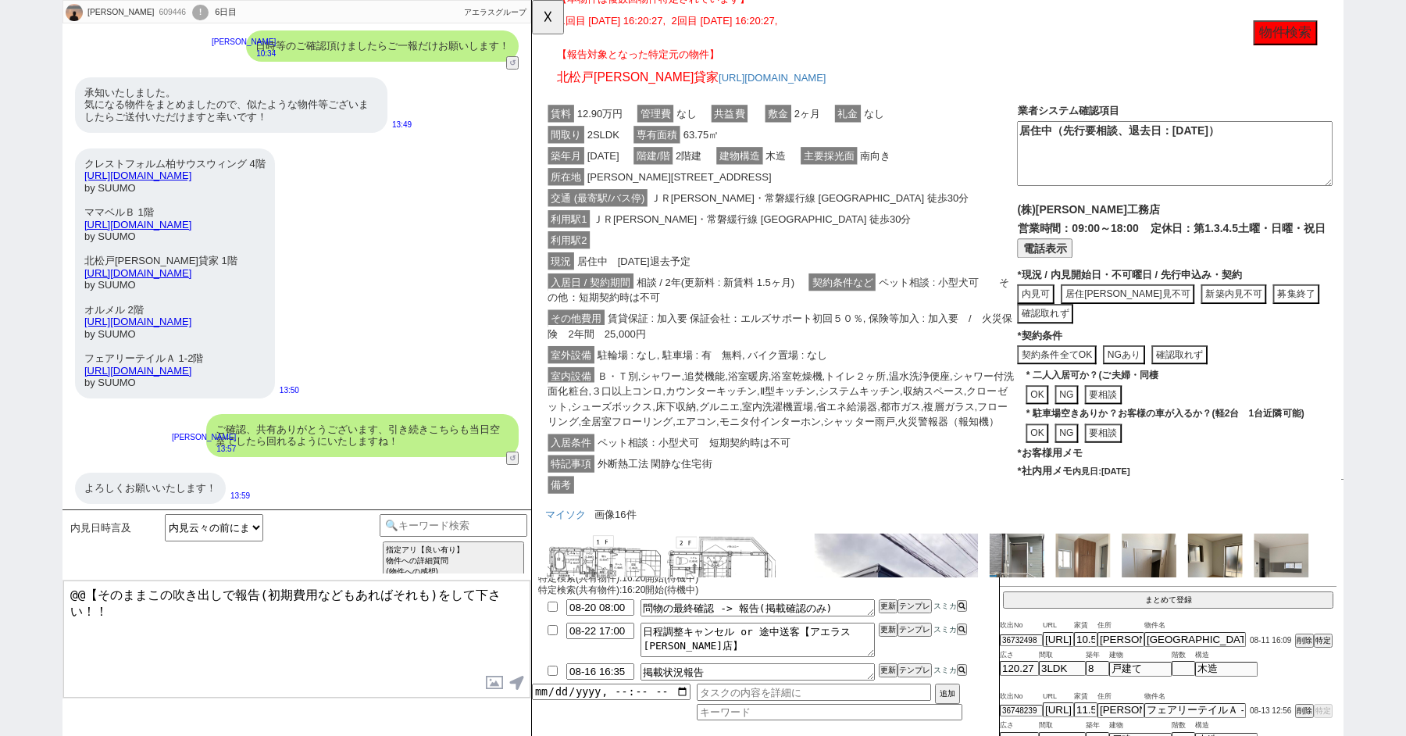
drag, startPoint x: 316, startPoint y: 361, endPoint x: 88, endPoint y: 358, distance: 228.2
click at [88, 358] on div "クレストフォルム柏サウスウィング 4階 https://suumo.jp/chintai/bc_100454312600/ by SUUMO ママベルＢ 1階…" at bounding box center [175, 273] width 200 height 250
click at [275, 328] on div "クレストフォルム柏サウスウィング 4階 https://suumo.jp/chintai/bc_100454312600/ by SUUMO ママベルＢ 1階…" at bounding box center [175, 273] width 200 height 250
drag, startPoint x: 315, startPoint y: 358, endPoint x: 77, endPoint y: 358, distance: 237.5
click at [77, 358] on div "クレストフォルム柏サウスウィング 4階 https://suumo.jp/chintai/bc_100454312600/ by SUUMO ママベルＢ 1階…" at bounding box center [175, 273] width 200 height 250
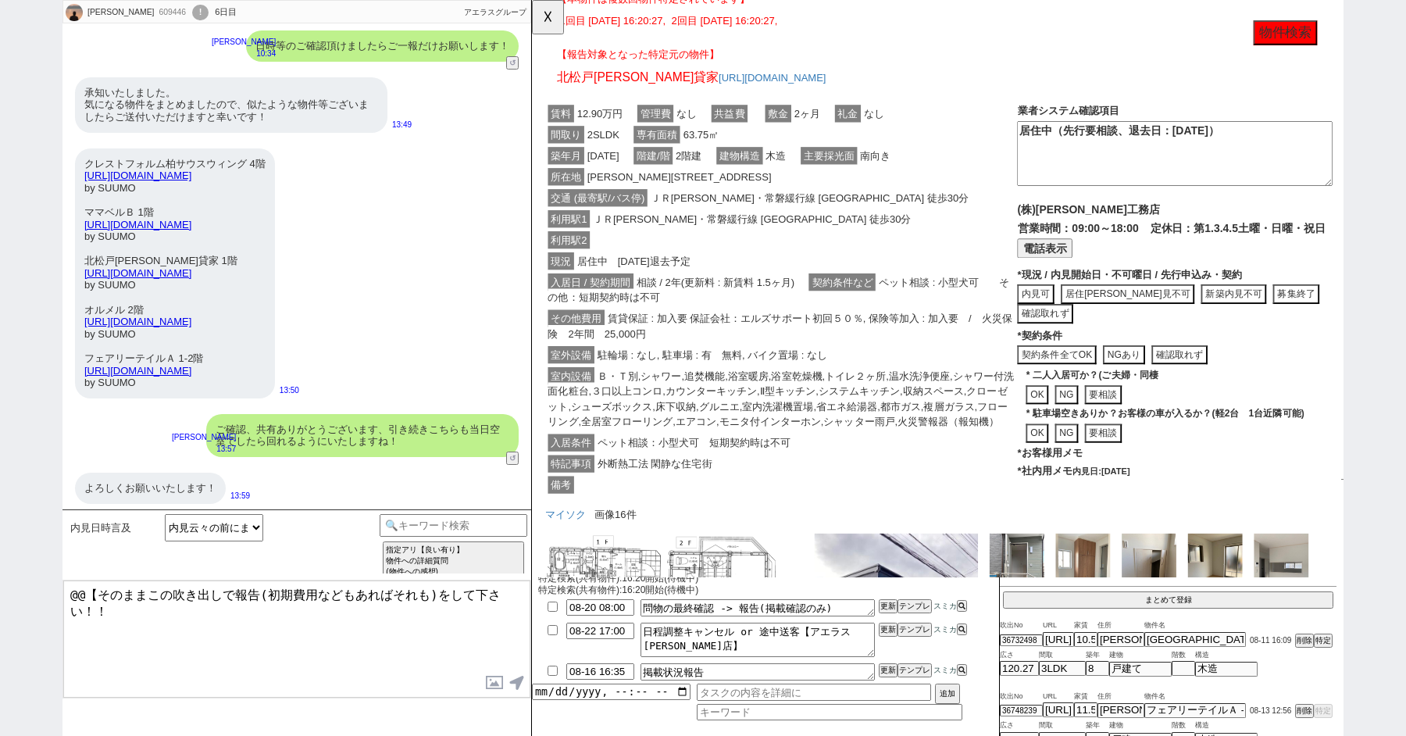
copy link "[URL][DOMAIN_NAME]"
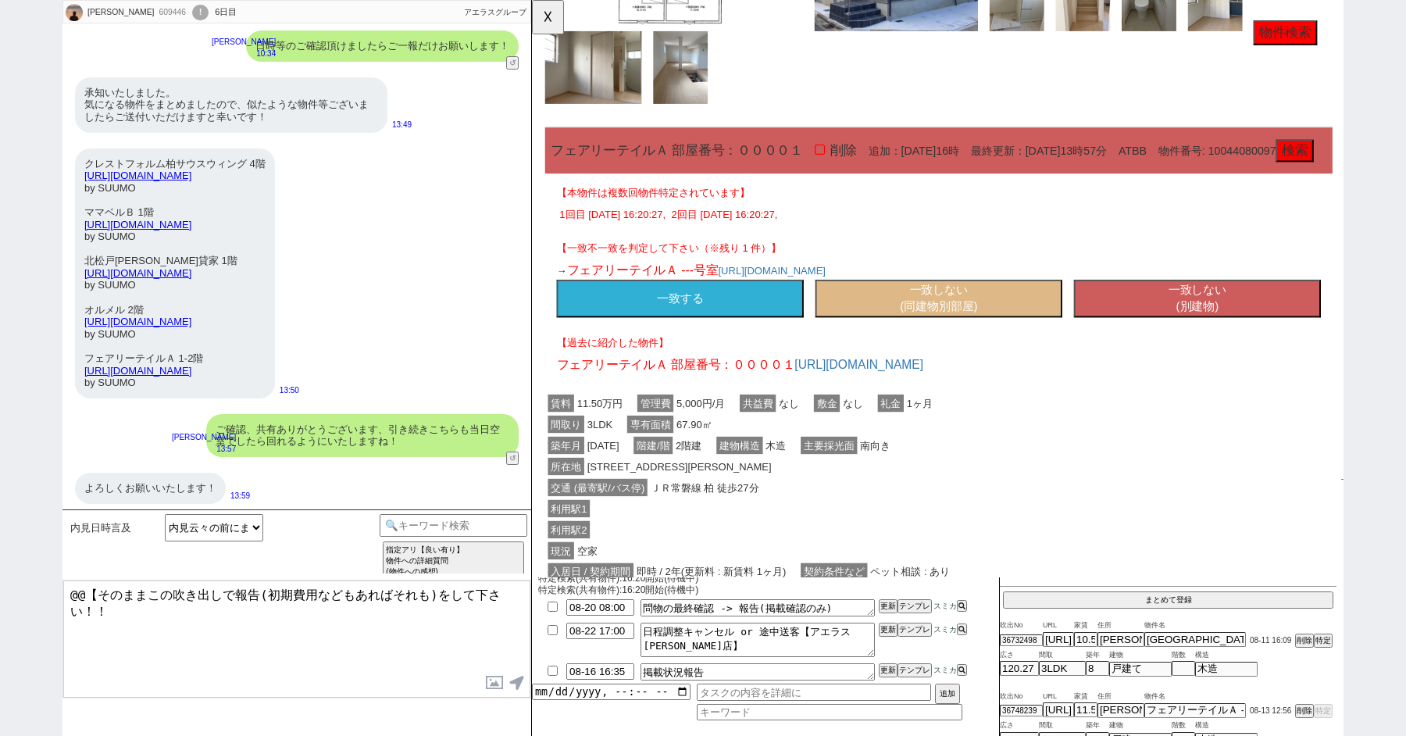
scroll to position [1312, 0]
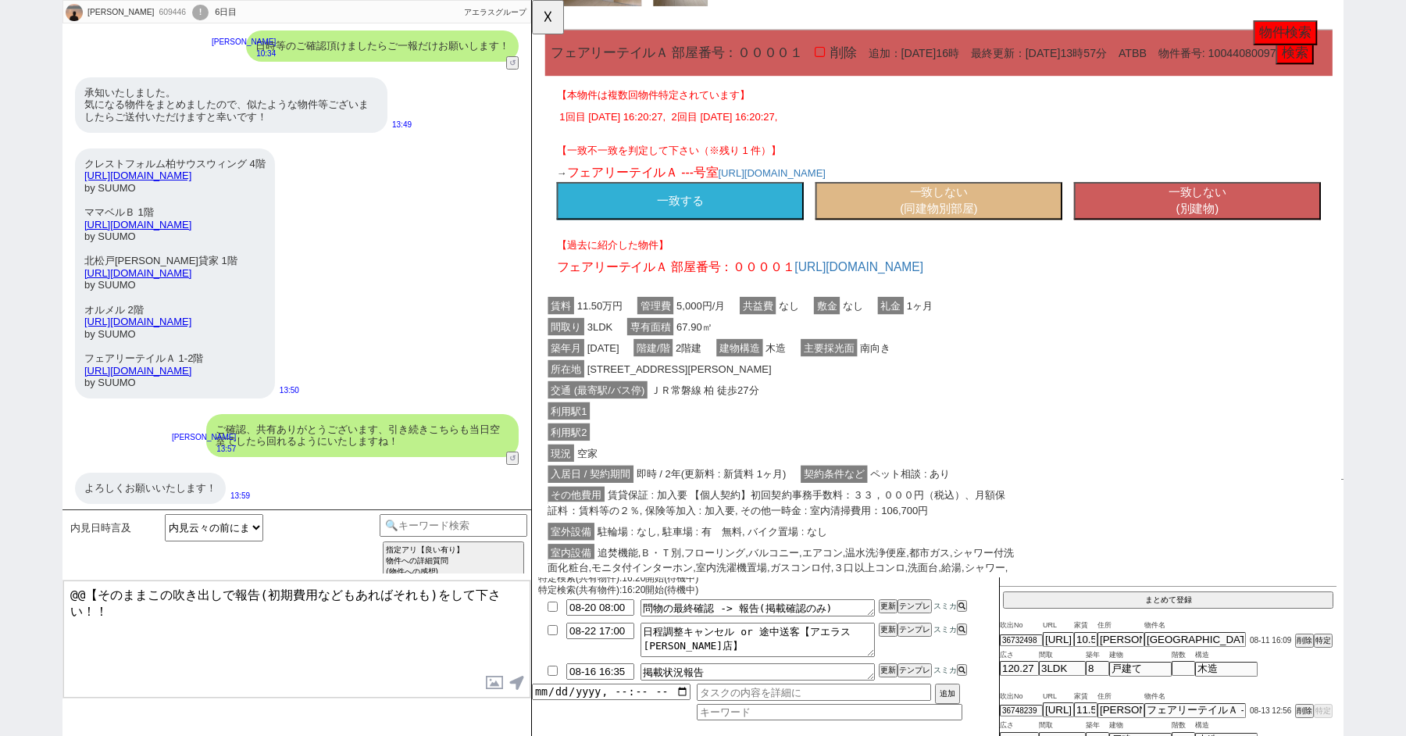
click at [723, 236] on button "一致する" at bounding box center [692, 215] width 266 height 41
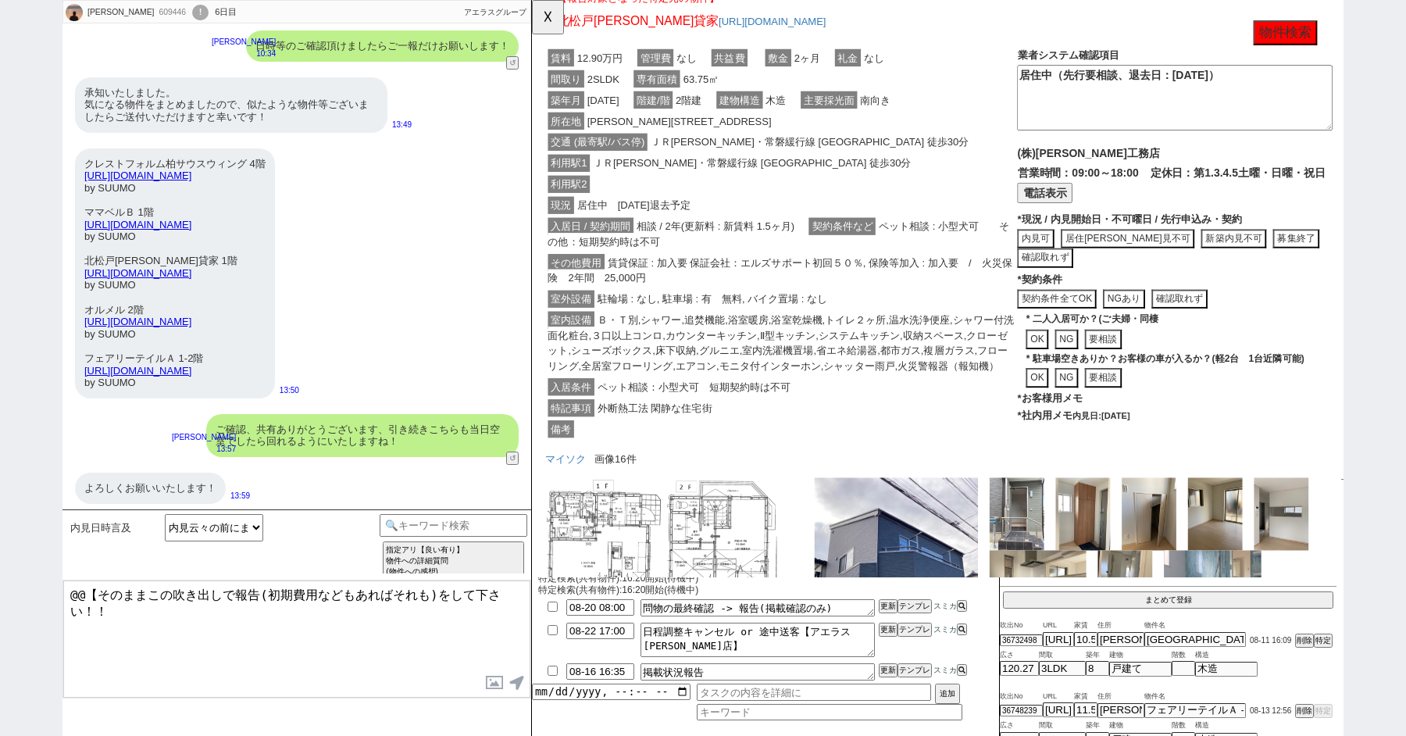
scroll to position [2132, 0]
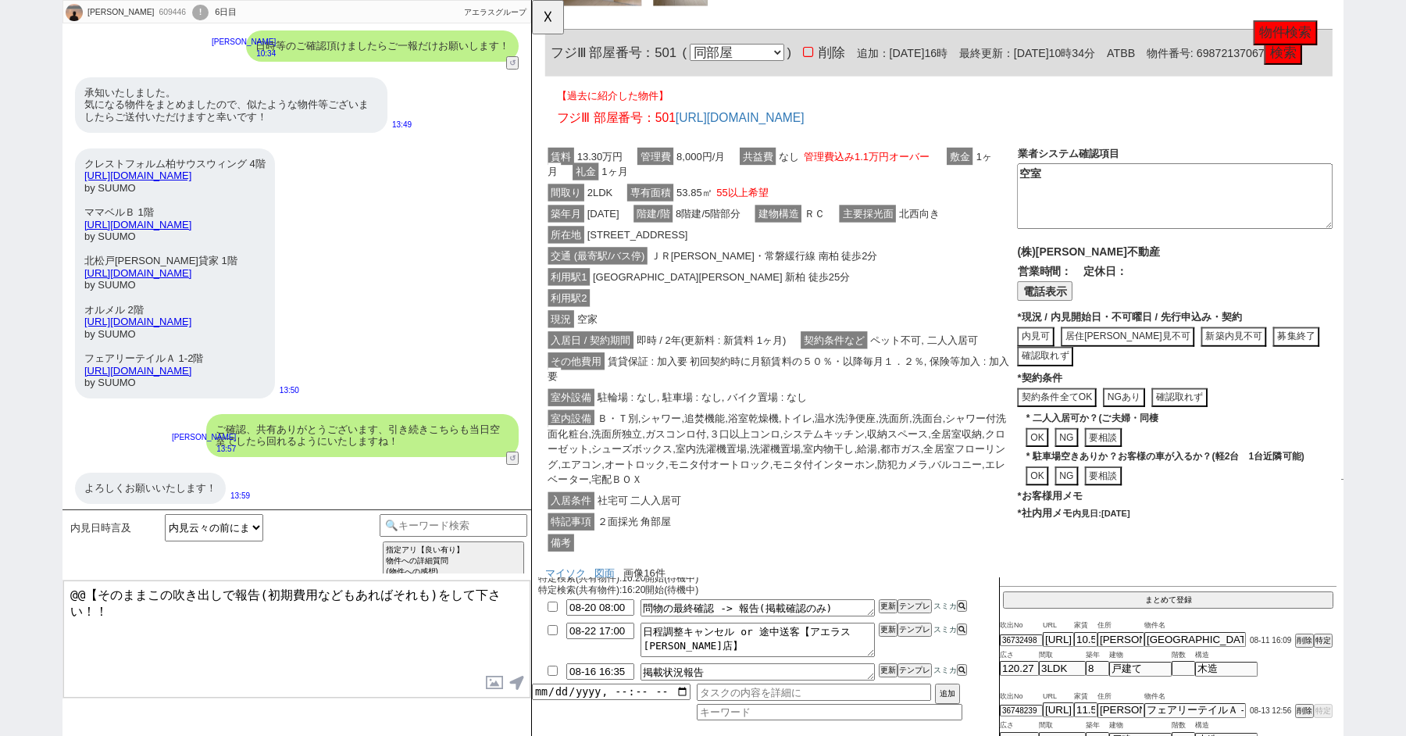
drag, startPoint x: 316, startPoint y: 314, endPoint x: 81, endPoint y: 312, distance: 235.2
click at [81, 312] on div "クレストフォルム柏サウスウィング 4階 https://suumo.jp/chintai/bc_100454312600/ by SUUMO ママベルＢ 1階…" at bounding box center [175, 273] width 200 height 250
copy link "[URL][DOMAIN_NAME]"
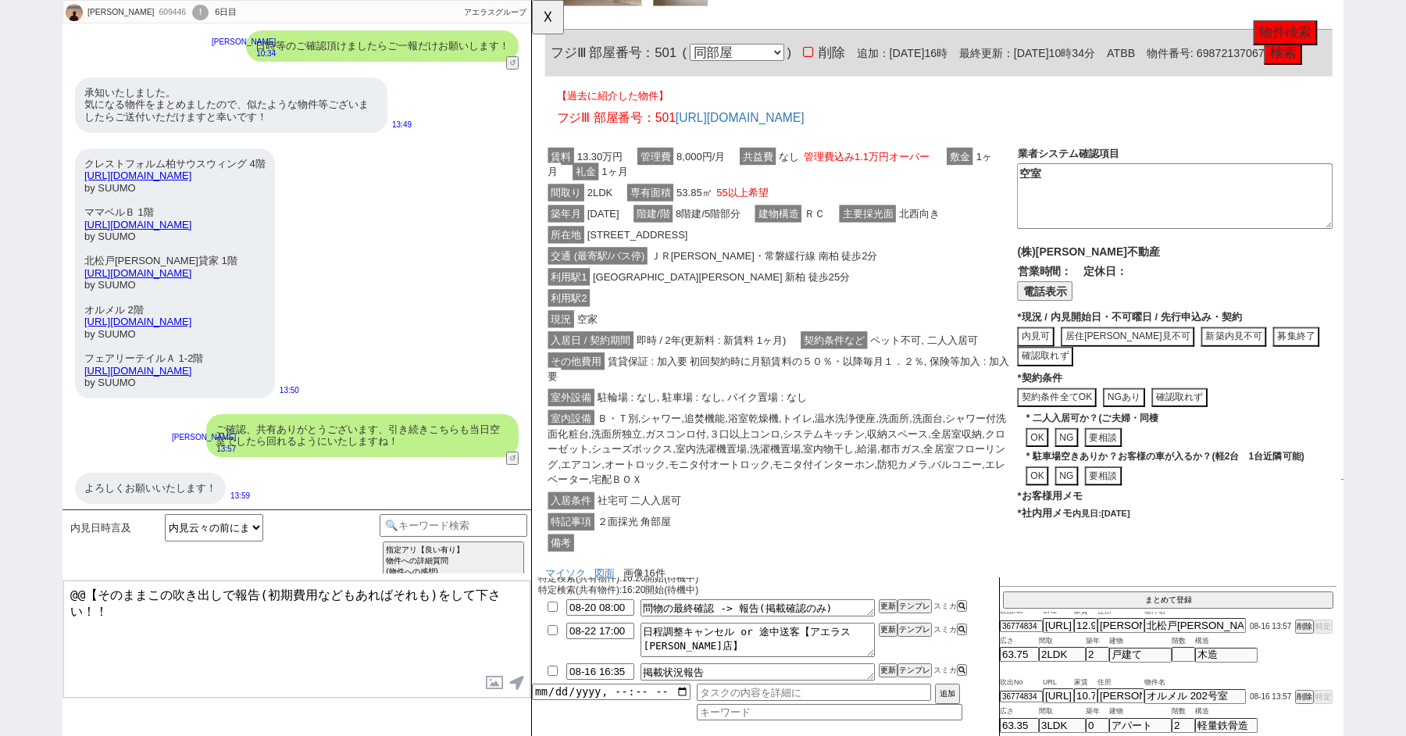
scroll to position [8, 0]
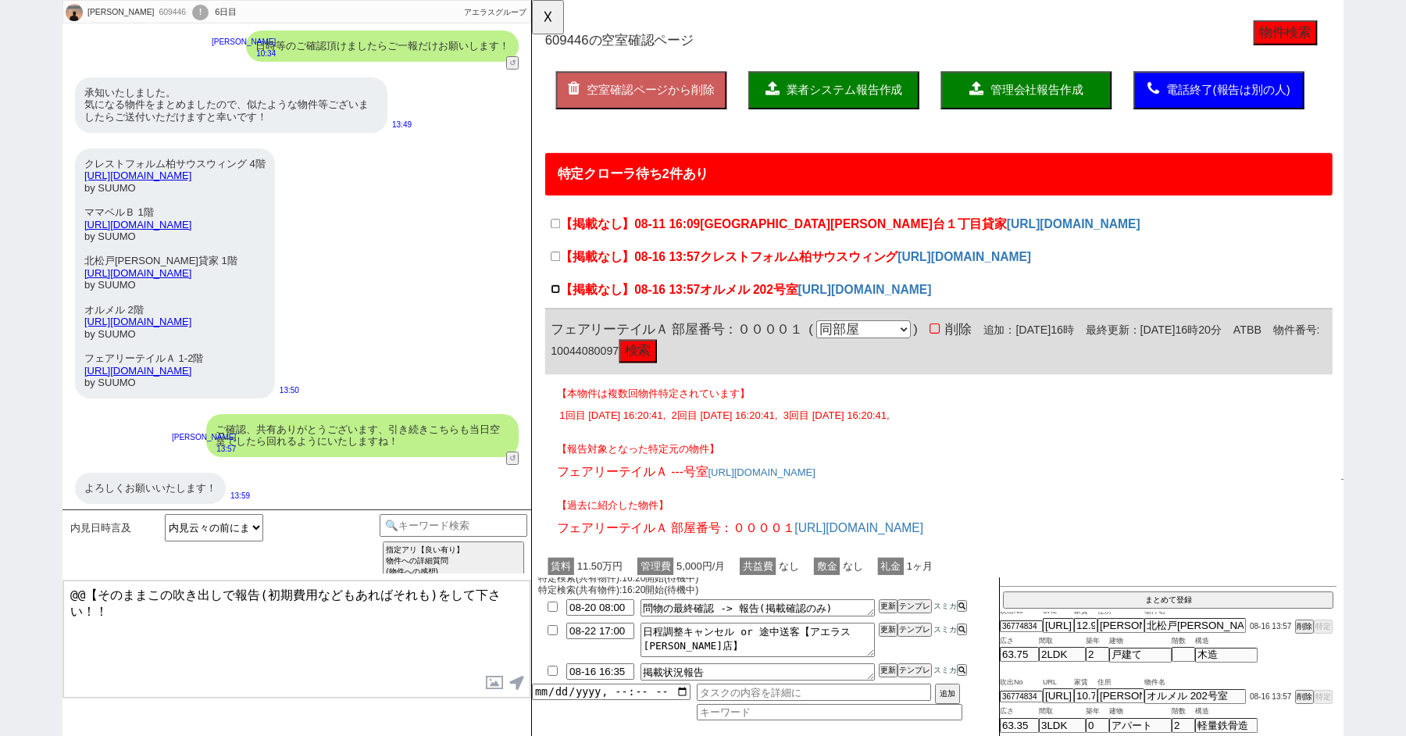
click at [555, 309] on input "【掲載なし】08-16 13:57 オルメル 202号室" at bounding box center [557, 311] width 10 height 10
checkbox input "true"
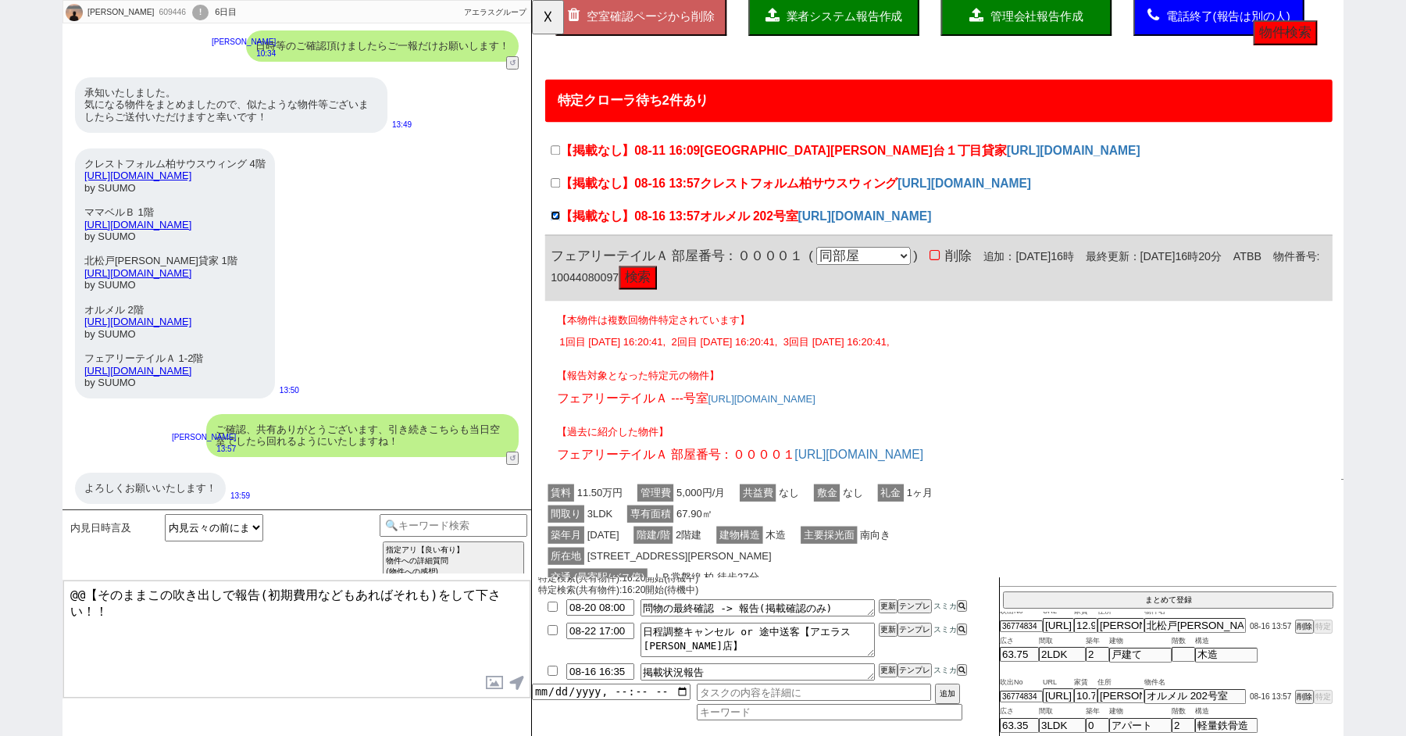
scroll to position [278, 0]
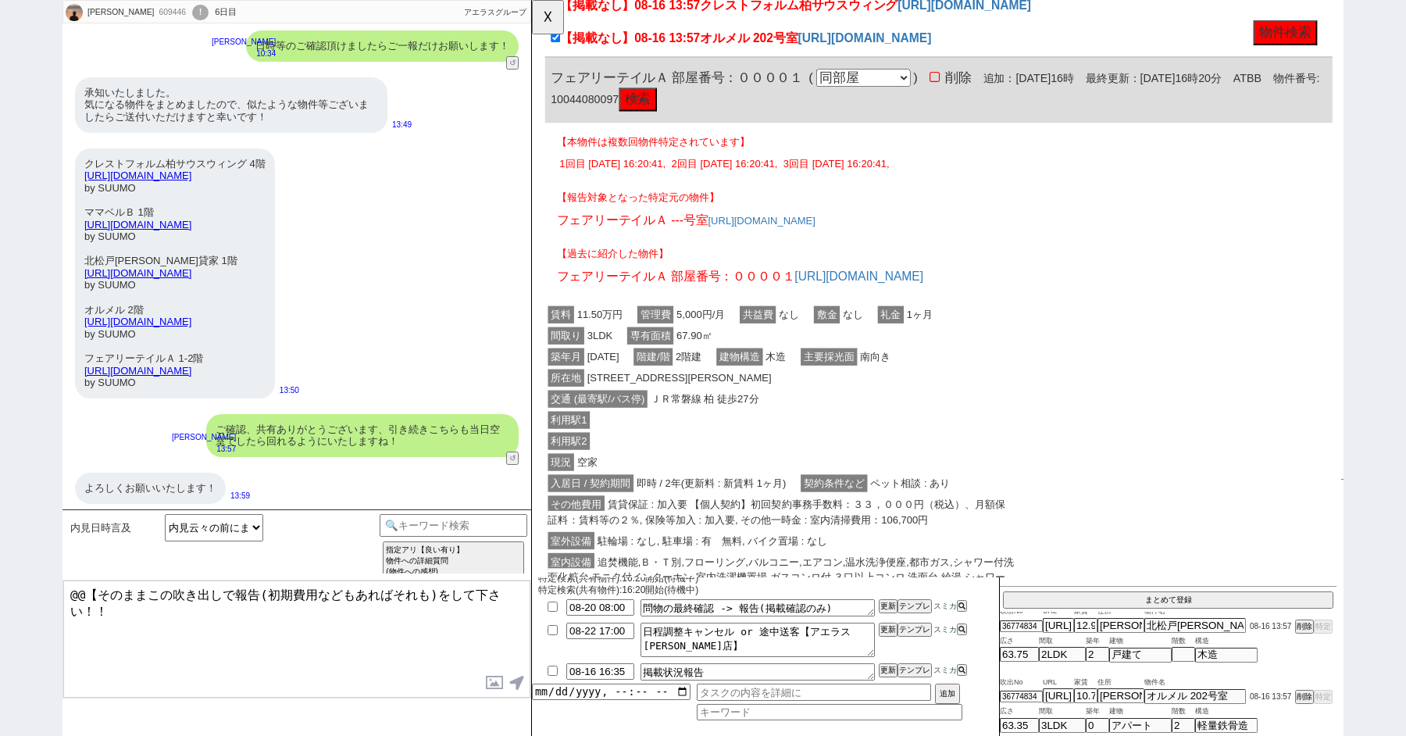
click at [731, 509] on div "間取り 3LDK 専有面積 67.90㎡" at bounding box center [800, 520] width 508 height 23
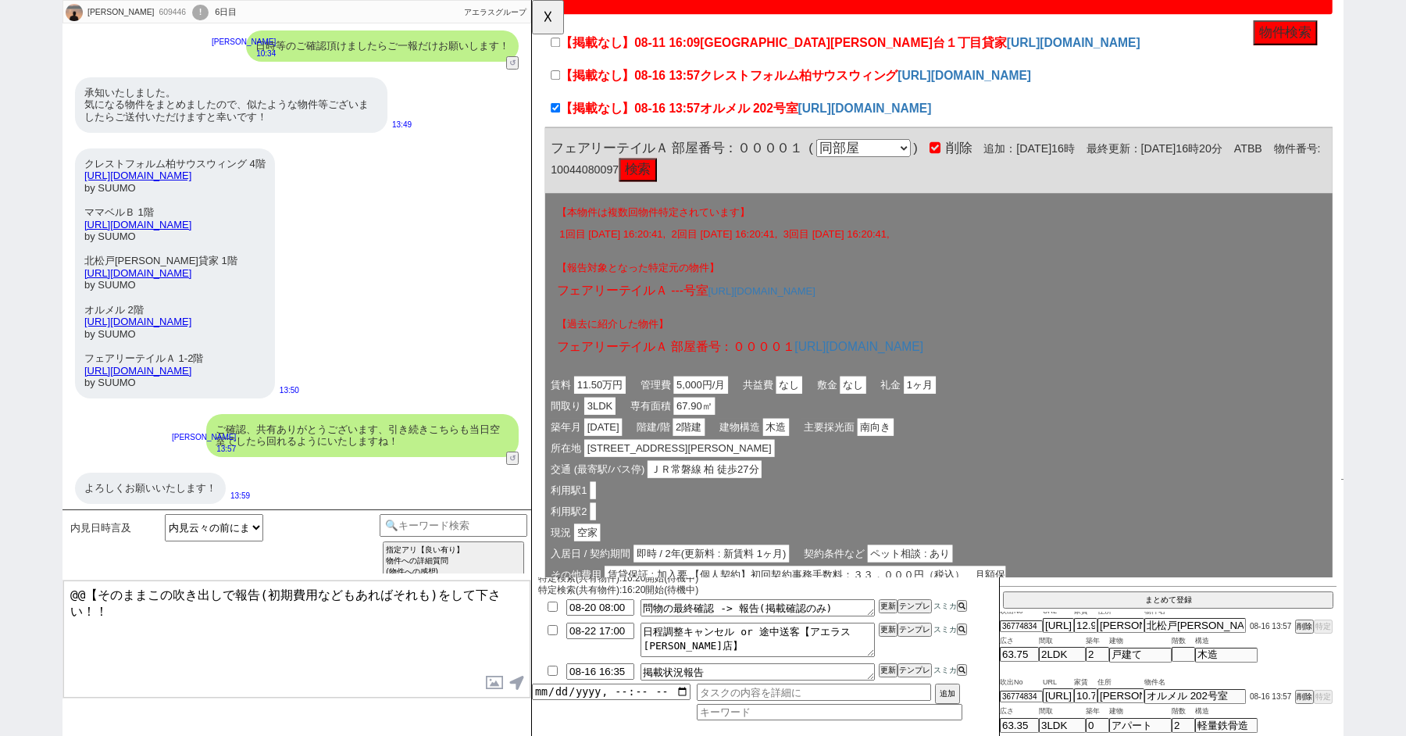
scroll to position [110, 0]
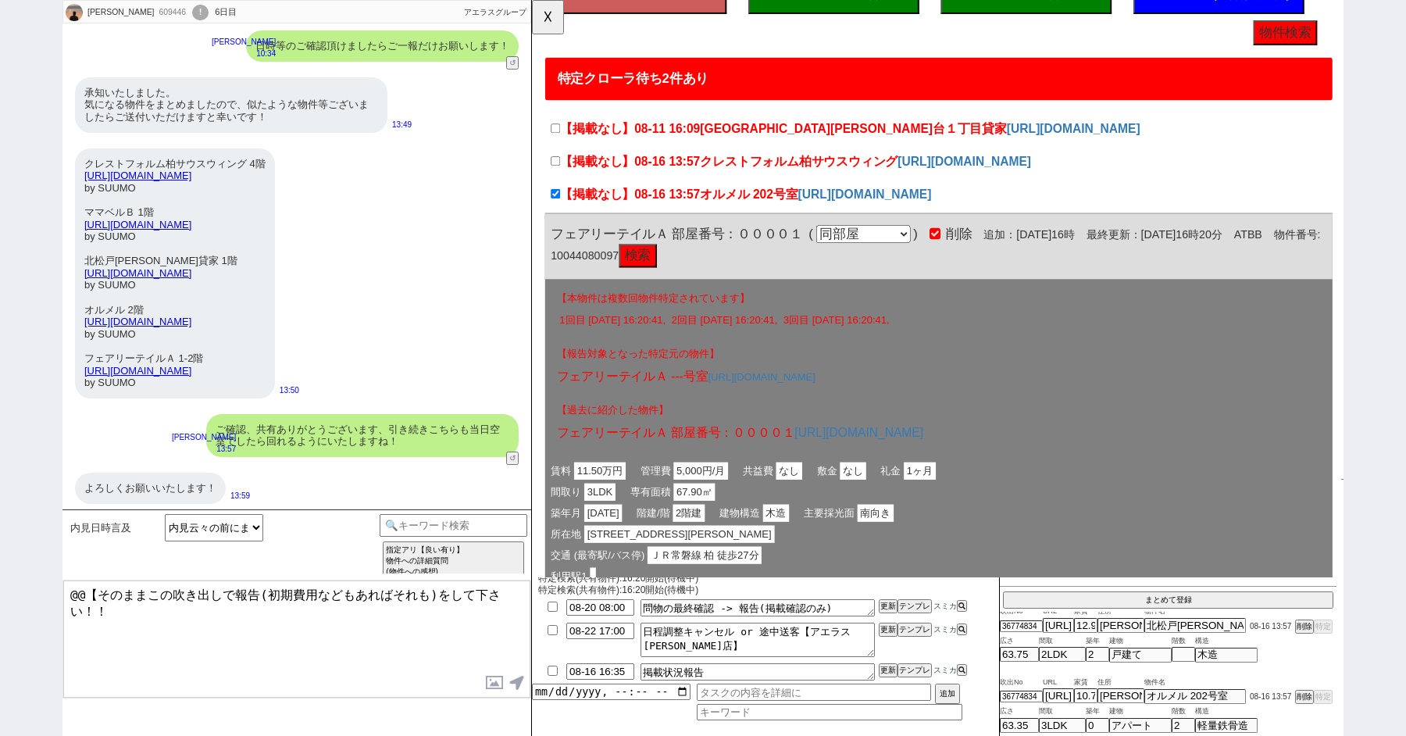
drag, startPoint x: 316, startPoint y: 263, endPoint x: 87, endPoint y: 263, distance: 229.7
click at [87, 263] on div "クレストフォルム柏サウスウィング 4階 https://suumo.jp/chintai/bc_100454312600/ by SUUMO ママベルＢ 1階…" at bounding box center [175, 273] width 200 height 250
copy link "[URL][DOMAIN_NAME]"
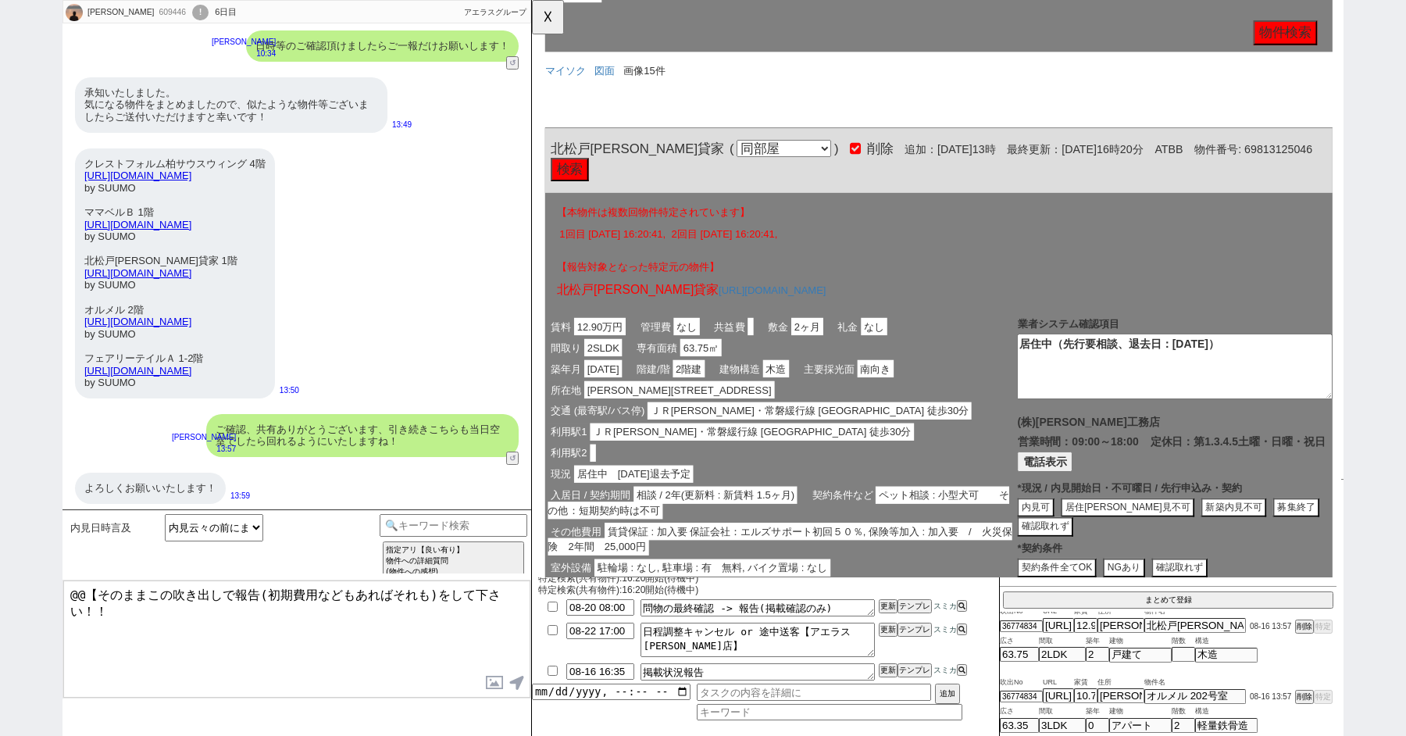
drag, startPoint x: 320, startPoint y: 213, endPoint x: 55, endPoint y: 214, distance: 264.9
click at [55, 214] on div "Atsushi Haramoto 609446 ! 0 6日目 冬眠中 自社客 アエラスグループ スミカ_BPO チャット全表示 2025-08-16 お世話…" at bounding box center [703, 368] width 1406 height 736
click at [157, 195] on div "クレストフォルム柏サウスウィング 4階 https://suumo.jp/chintai/bc_100454312600/ by SUUMO ママベルＢ 1階…" at bounding box center [175, 273] width 200 height 250
drag, startPoint x: 320, startPoint y: 213, endPoint x: 79, endPoint y: 215, distance: 241.5
click at [79, 215] on div "クレストフォルム柏サウスウィング 4階 https://suumo.jp/chintai/bc_100454312600/ by SUUMO ママベルＢ 1階…" at bounding box center [175, 273] width 200 height 250
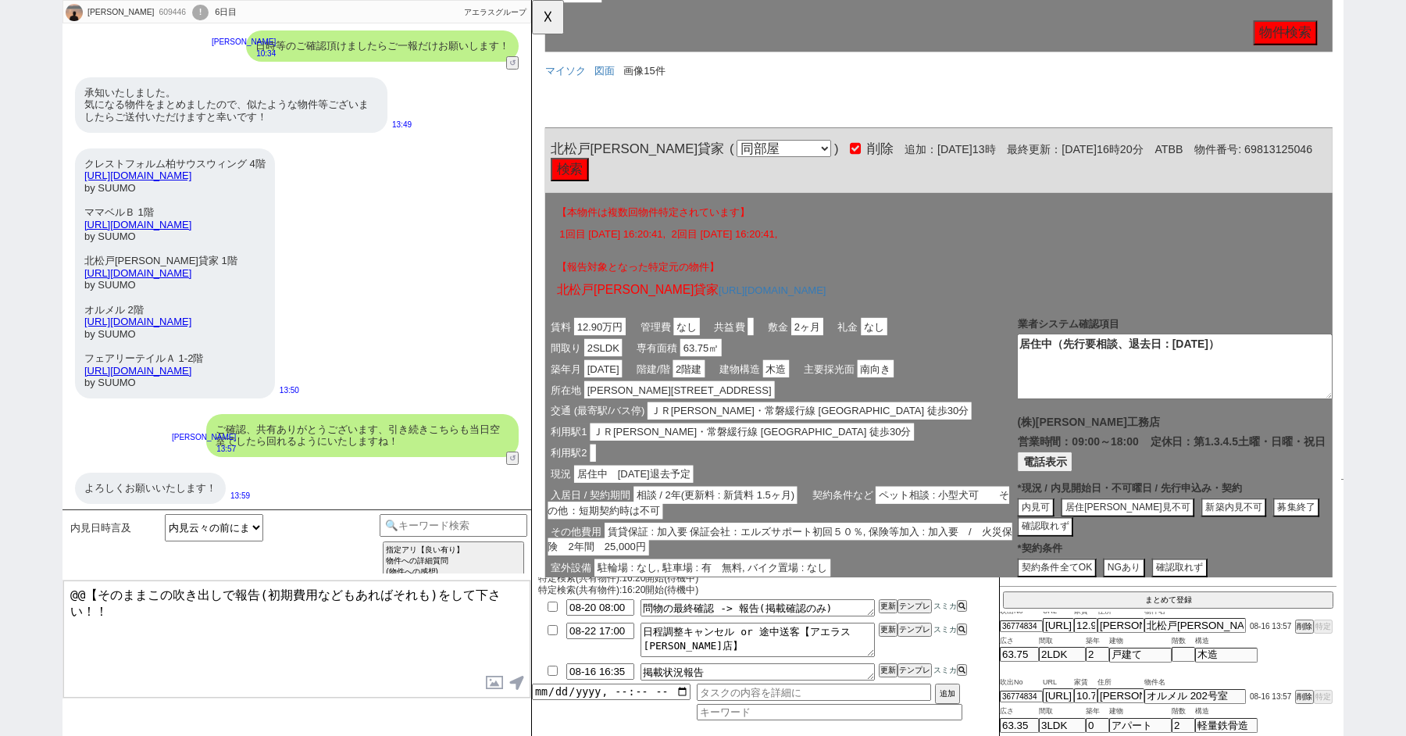
copy link "[URL][DOMAIN_NAME]"
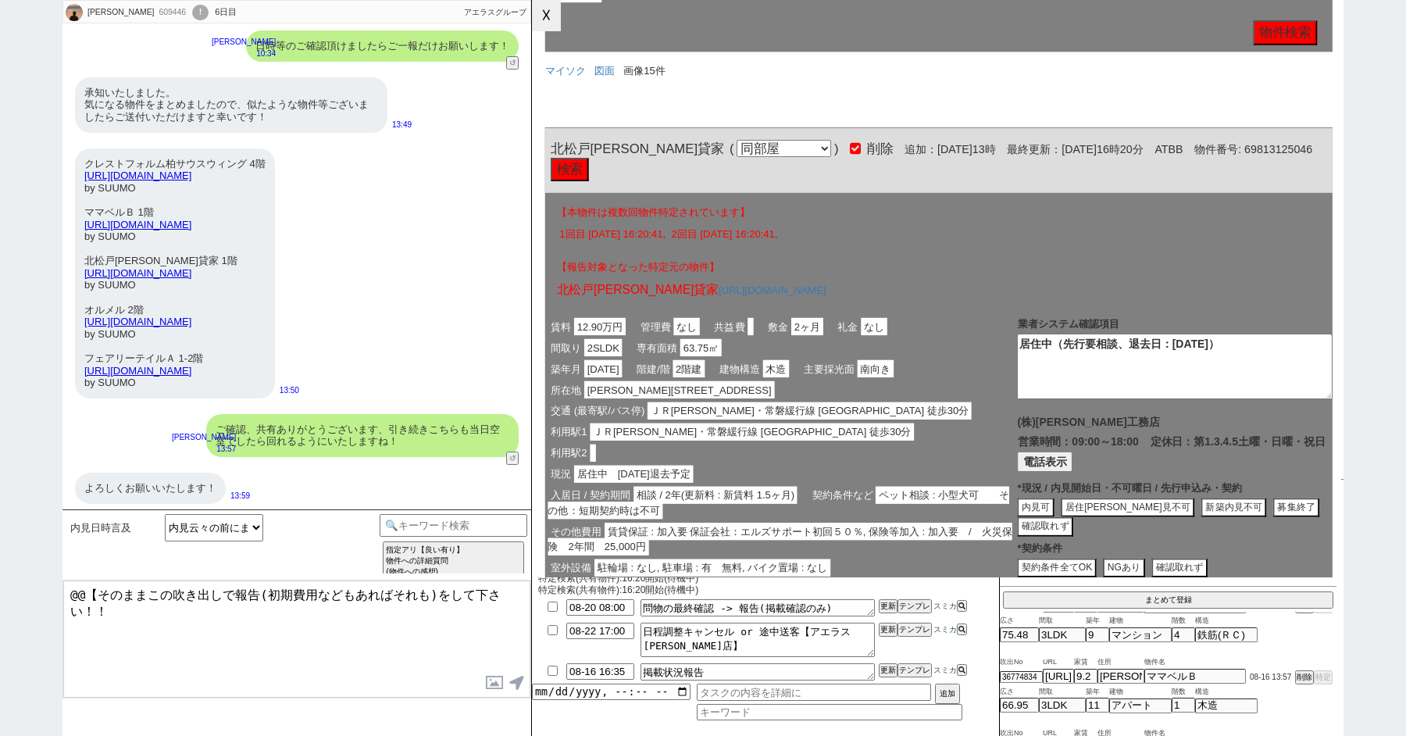
click at [549, 11] on button "☓" at bounding box center [546, 15] width 29 height 31
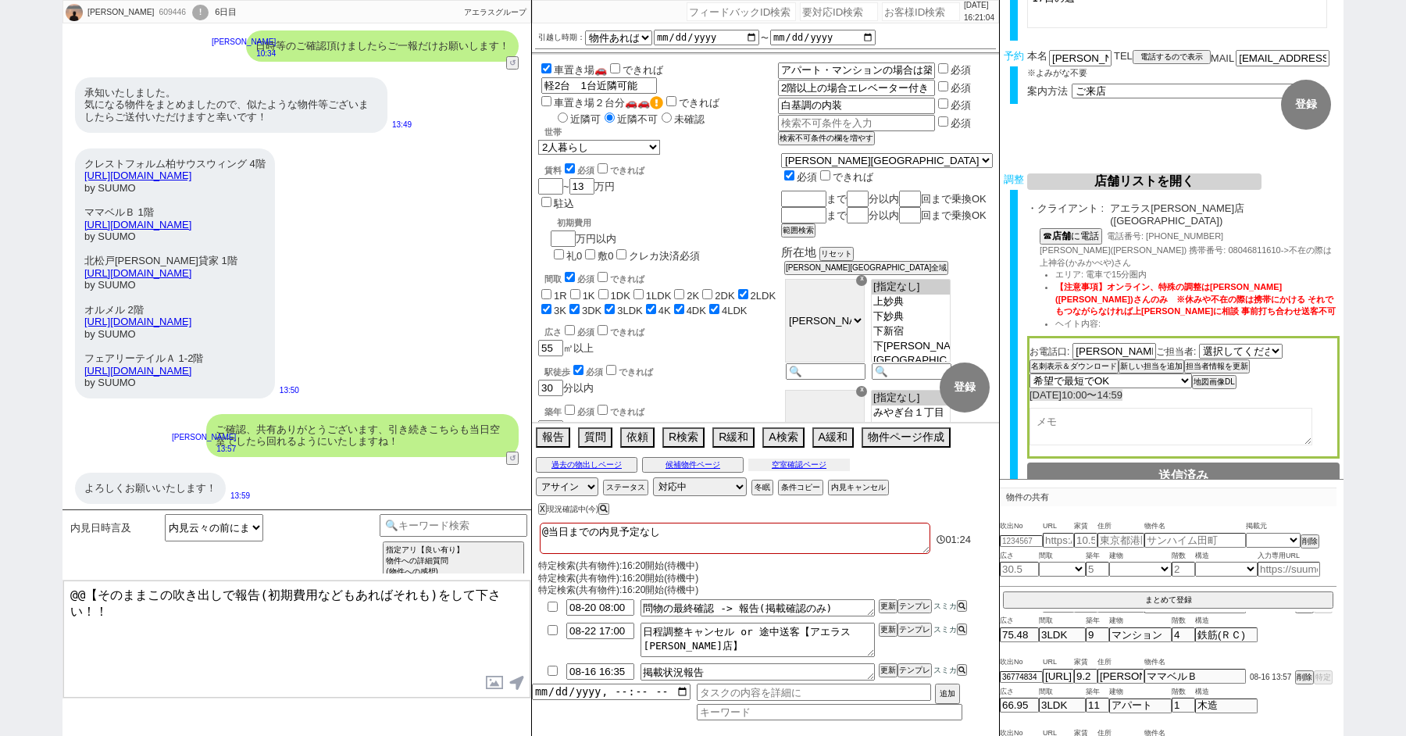
click at [795, 463] on button "空室確認ページ" at bounding box center [800, 465] width 102 height 13
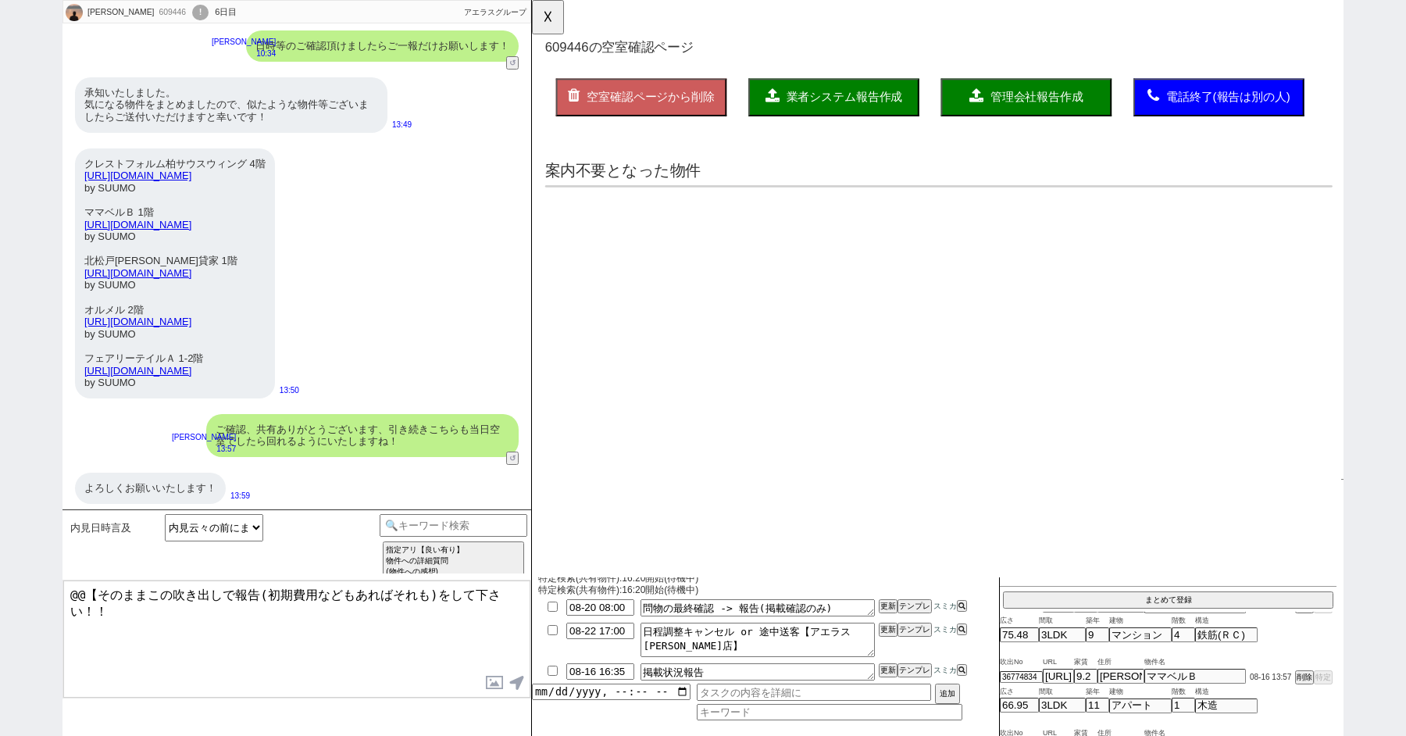
scroll to position [0, 0]
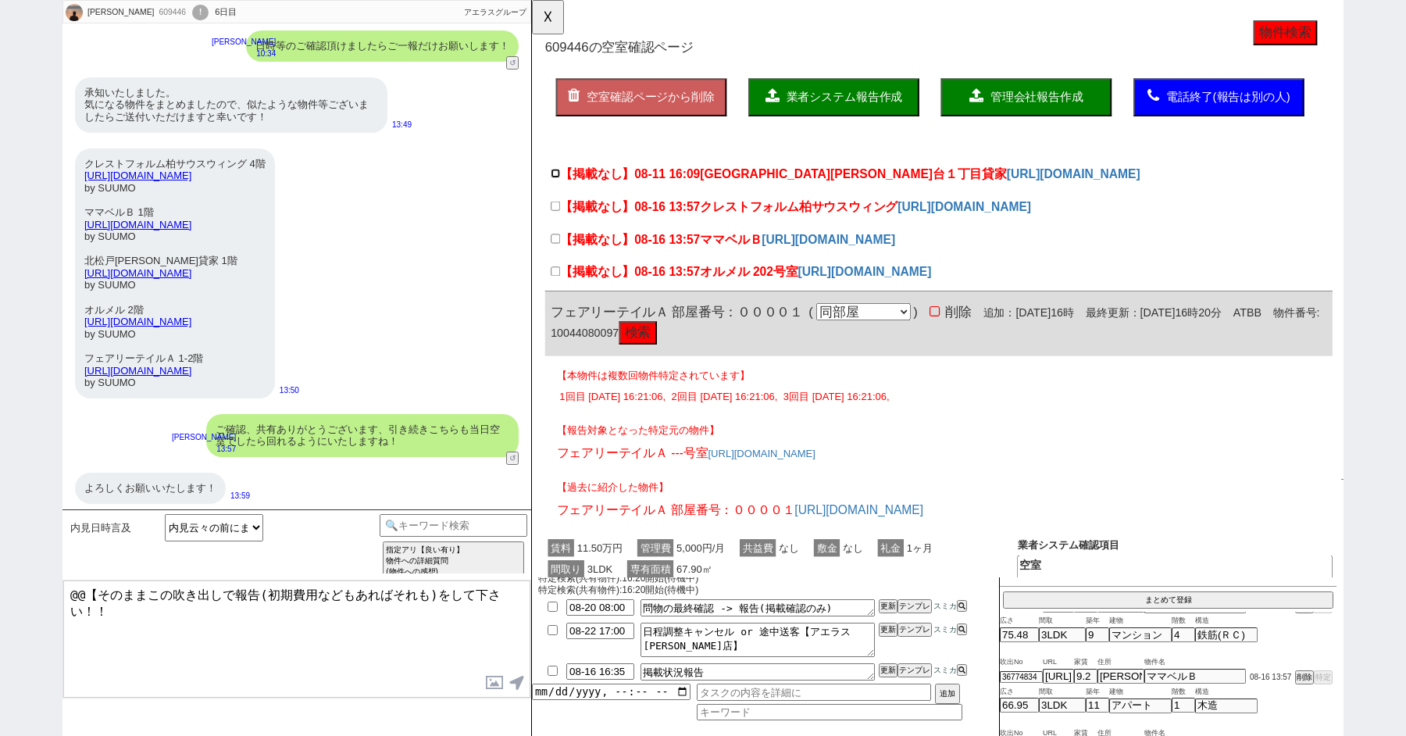
click at [556, 186] on input "【掲載なし】08-11 16:09 柏市豊四季台１丁目貸家" at bounding box center [557, 186] width 10 height 10
checkbox input "true"
click at [559, 221] on input "【掲載なし】08-16 13:57 クレストフォルム柏サウスウィング" at bounding box center [557, 221] width 10 height 10
checkbox input "true"
click at [558, 258] on input "【掲載なし】08-16 13:57 ママベルＢ" at bounding box center [557, 257] width 10 height 10
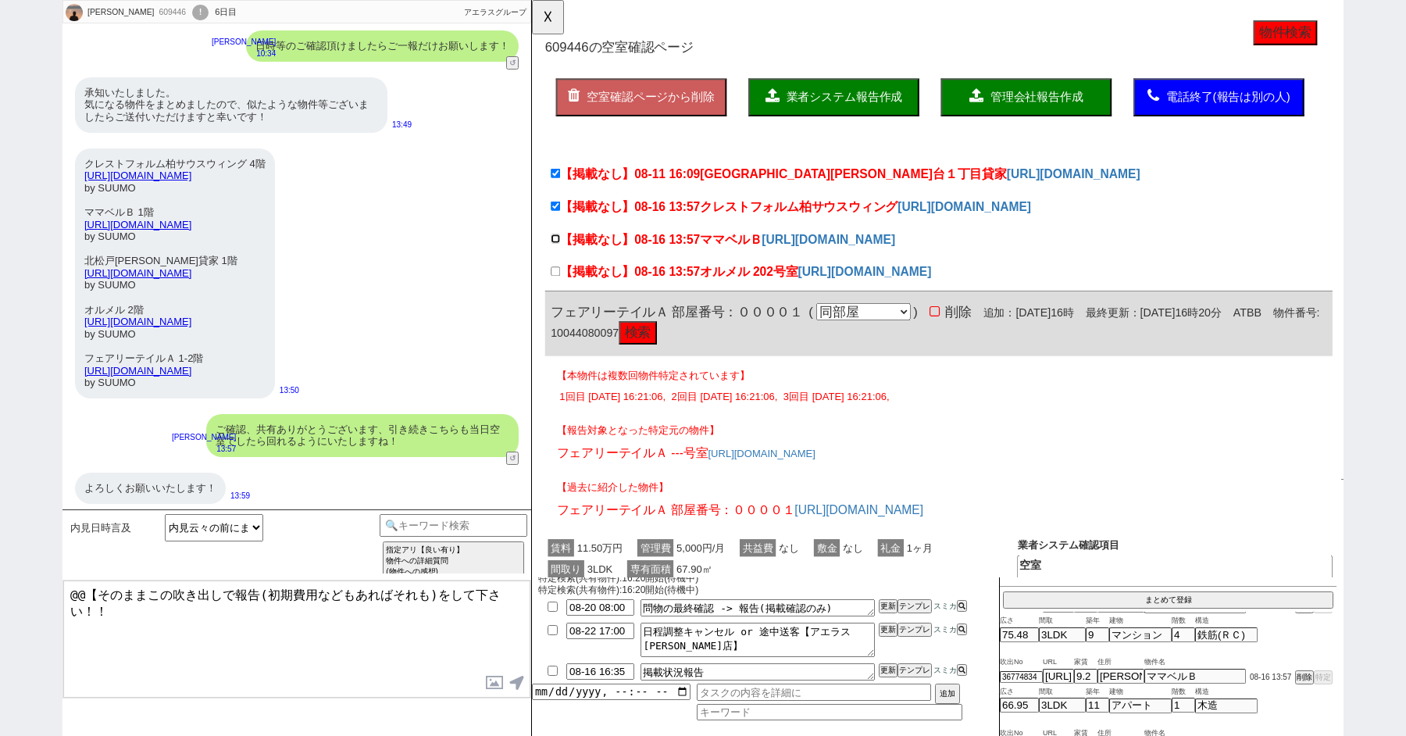
checkbox input "true"
click at [558, 287] on input "【掲載なし】08-16 13:57 オルメル 202号室" at bounding box center [557, 292] width 10 height 10
checkbox input "true"
drag, startPoint x: 318, startPoint y: 168, endPoint x: 84, endPoint y: 168, distance: 233.6
click at [84, 168] on div "クレストフォルム柏サウスウィング 4階 https://suumo.jp/chintai/bc_100454312600/ by SUUMO ママベルＢ 1階…" at bounding box center [175, 273] width 200 height 250
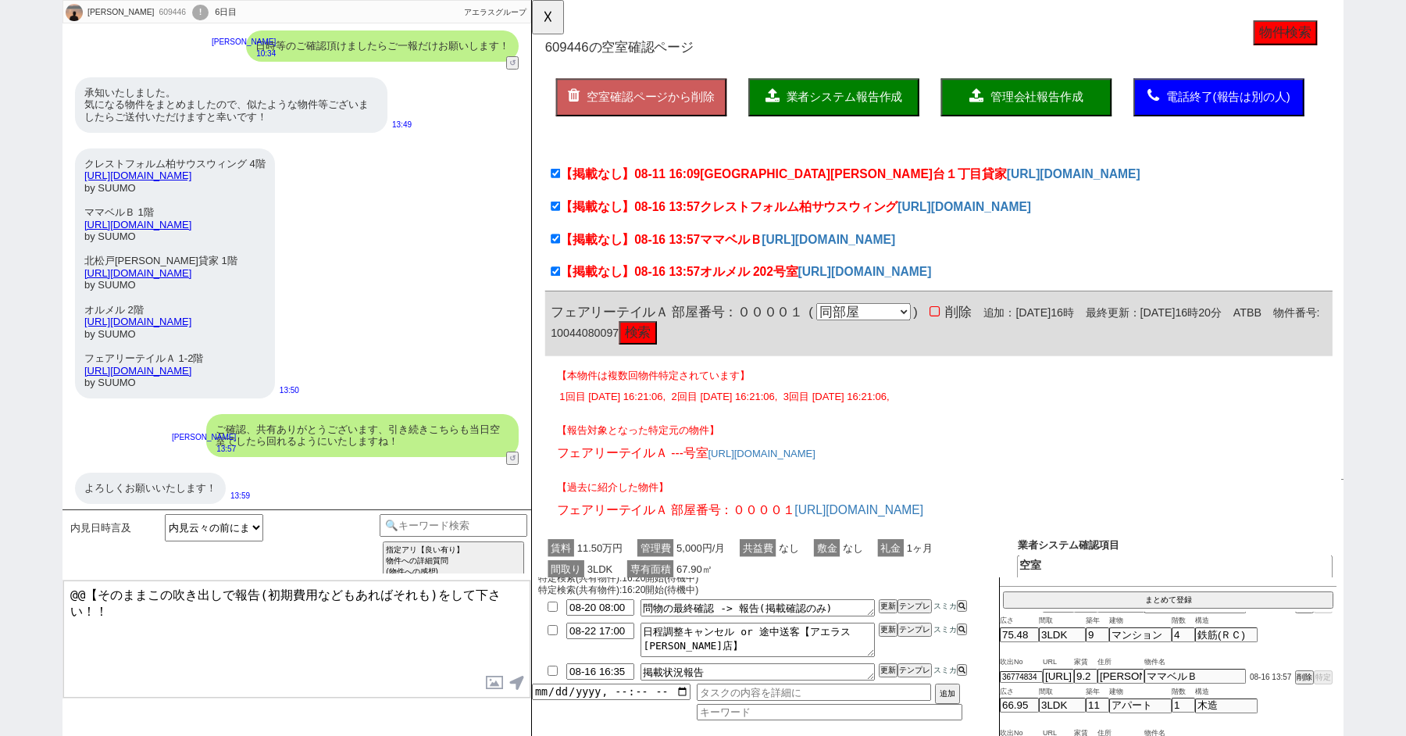
copy link "[URL][DOMAIN_NAME]"
click at [554, 184] on input "【掲載なし】08-11 16:09 柏市豊四季台１丁目貸家" at bounding box center [557, 186] width 10 height 10
checkbox input "false"
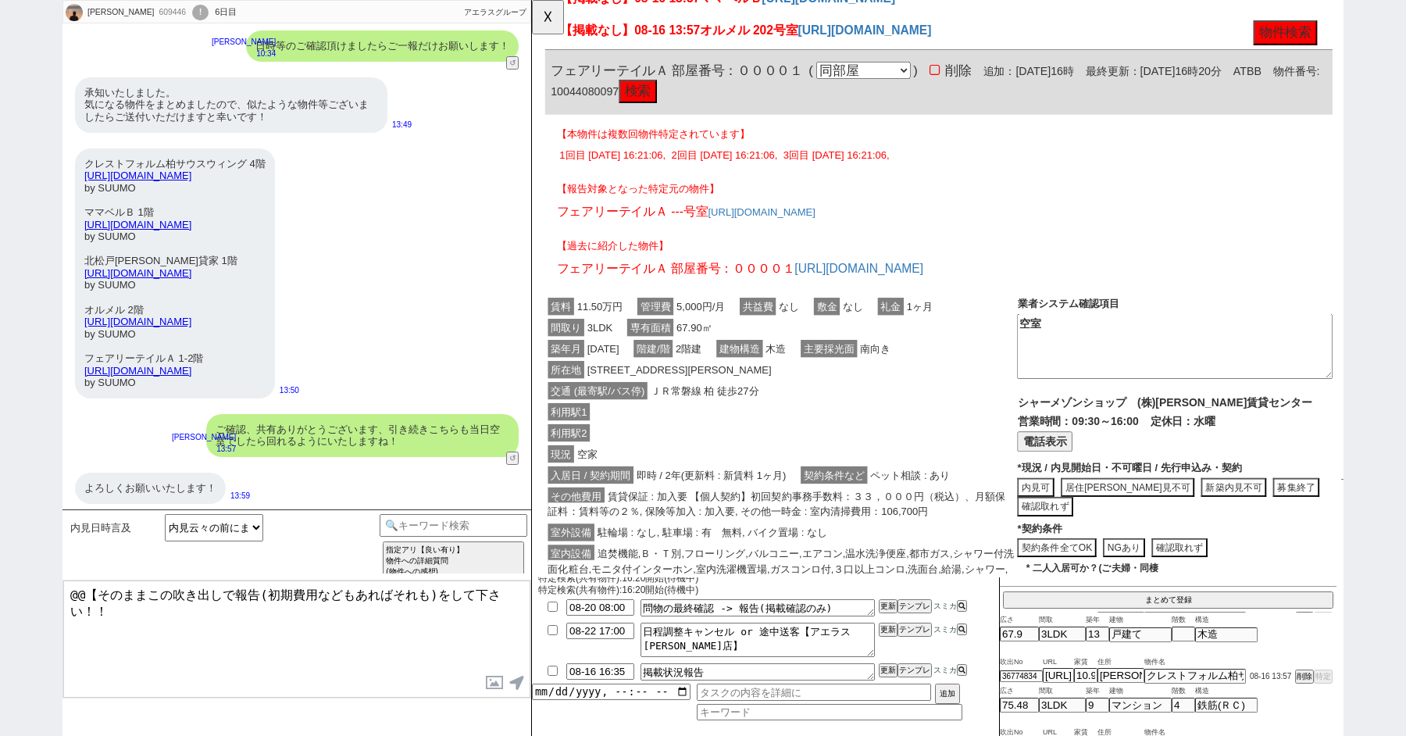
click at [707, 352] on span "67.90㎡" at bounding box center [706, 352] width 45 height 19
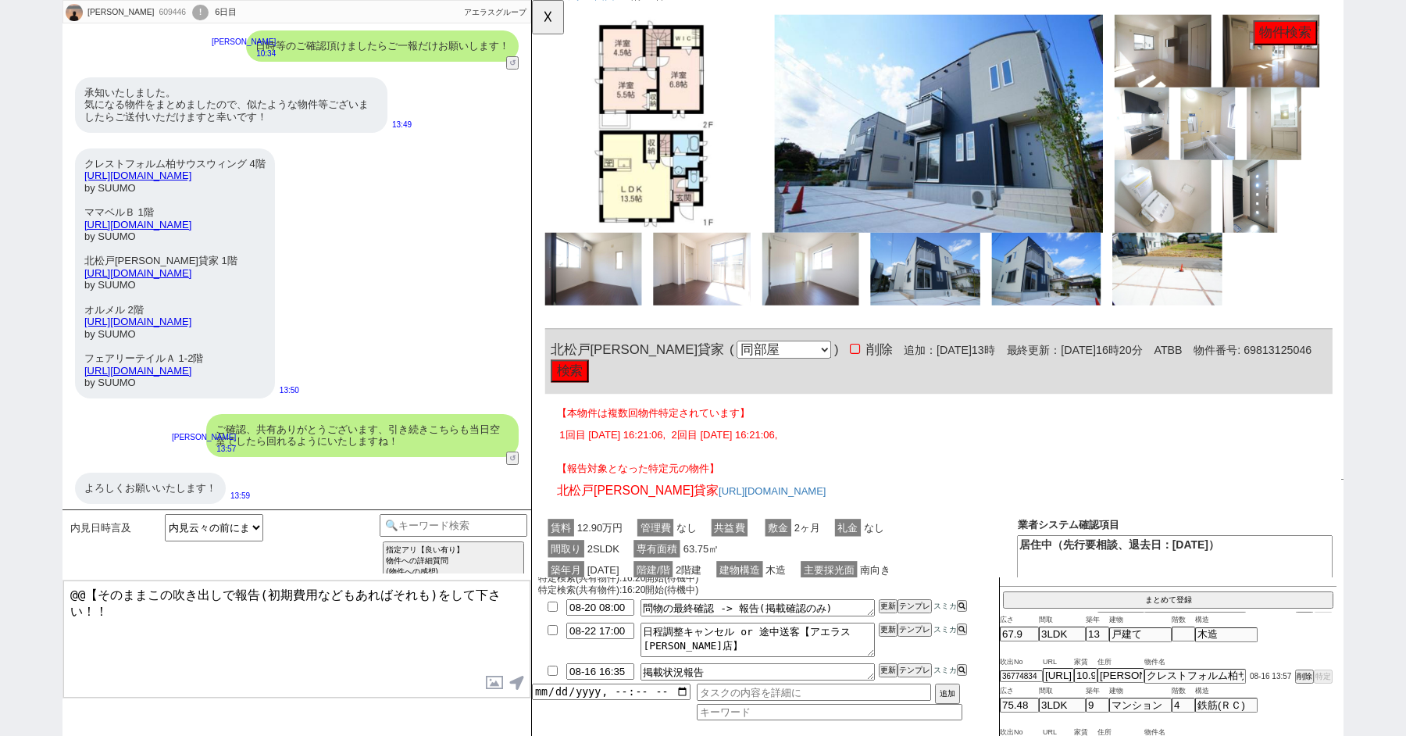
scroll to position [1237, 0]
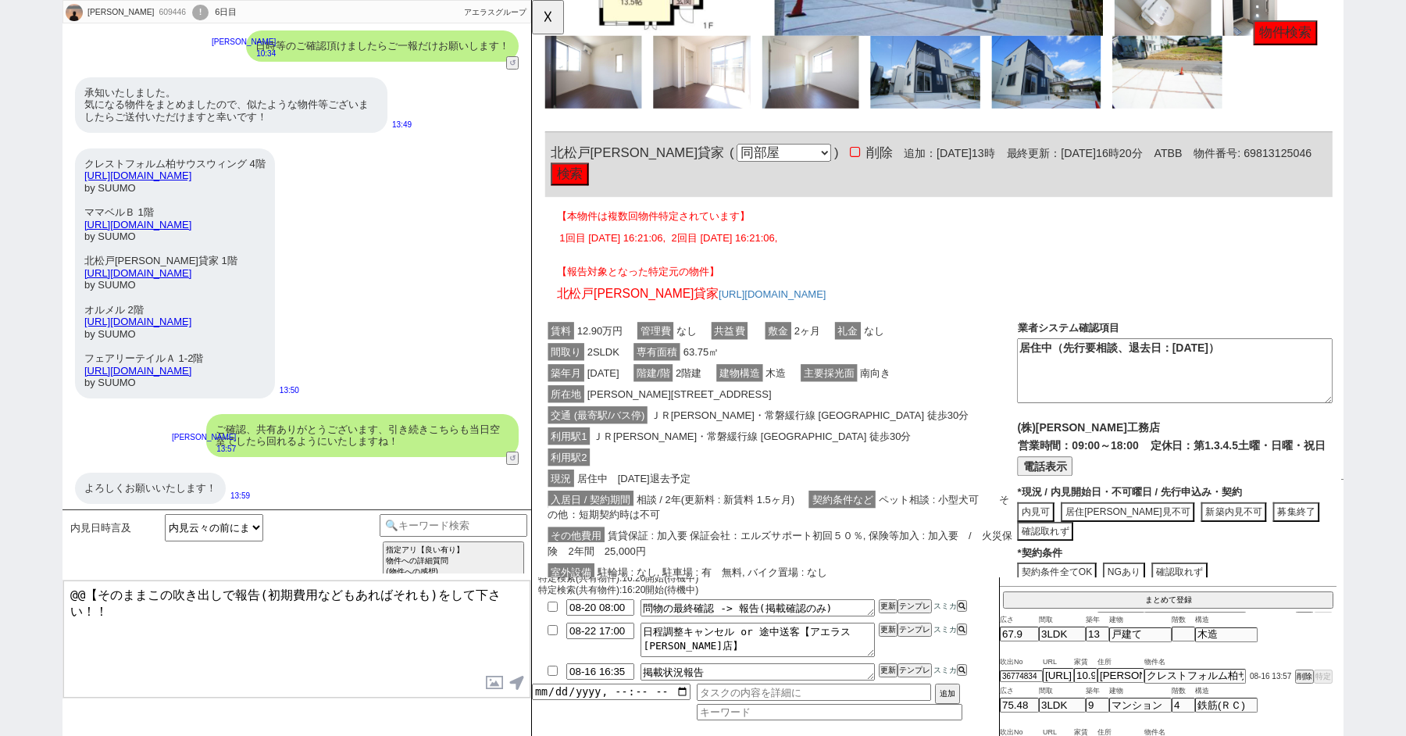
drag, startPoint x: 316, startPoint y: 365, endPoint x: 82, endPoint y: 361, distance: 233.7
click at [82, 361] on div "クレストフォルム柏サウスウィング 4階 https://suumo.jp/chintai/bc_100454312600/ by SUUMO ママベルＢ 1階…" at bounding box center [175, 273] width 200 height 250
copy link "[URL][DOMAIN_NAME]"
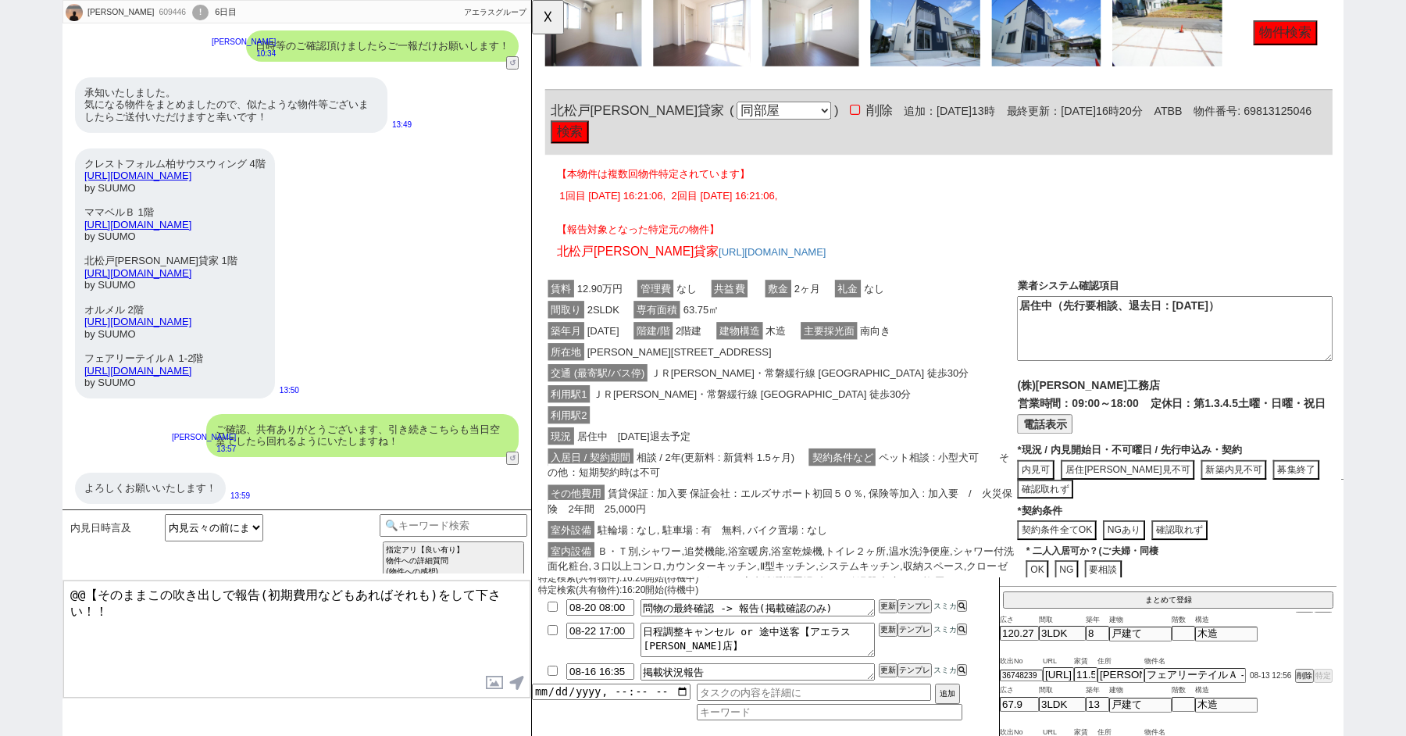
scroll to position [1367, 0]
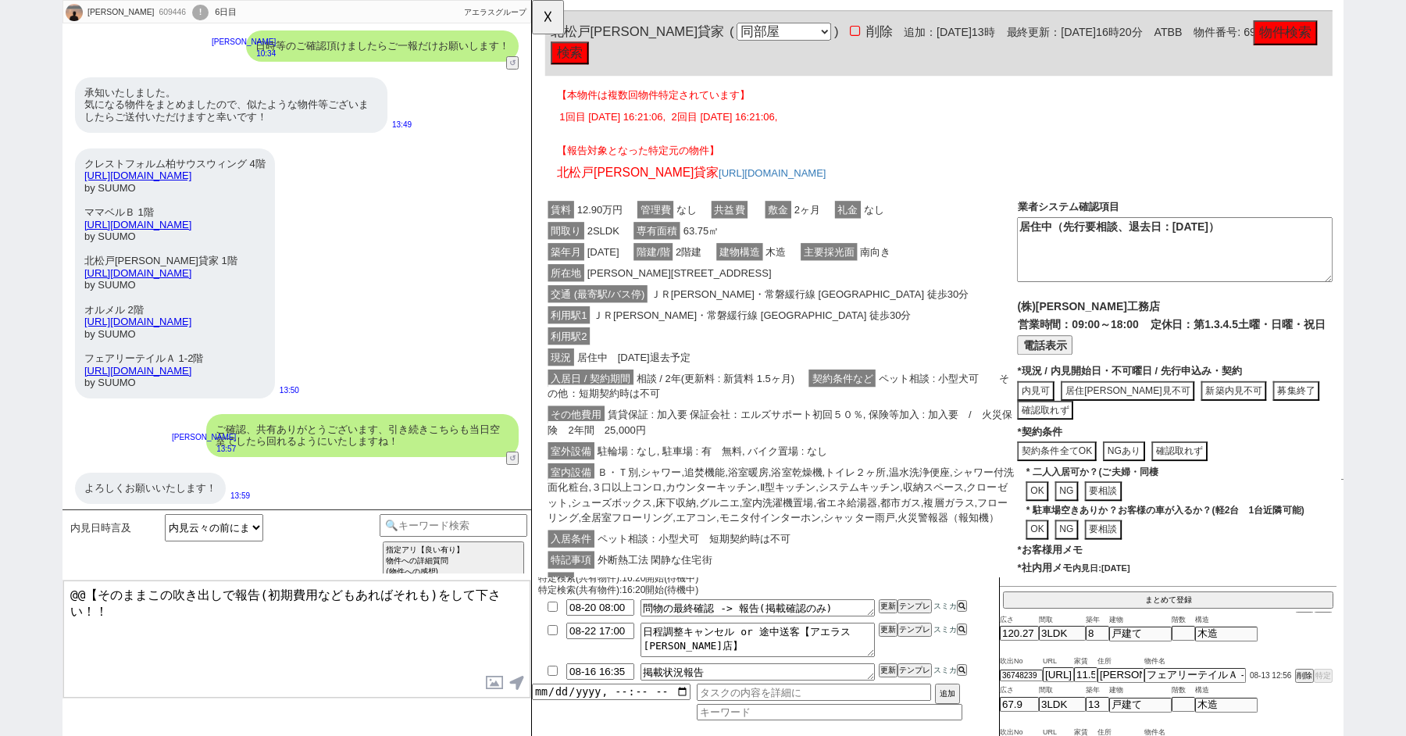
click div "利用駅2"
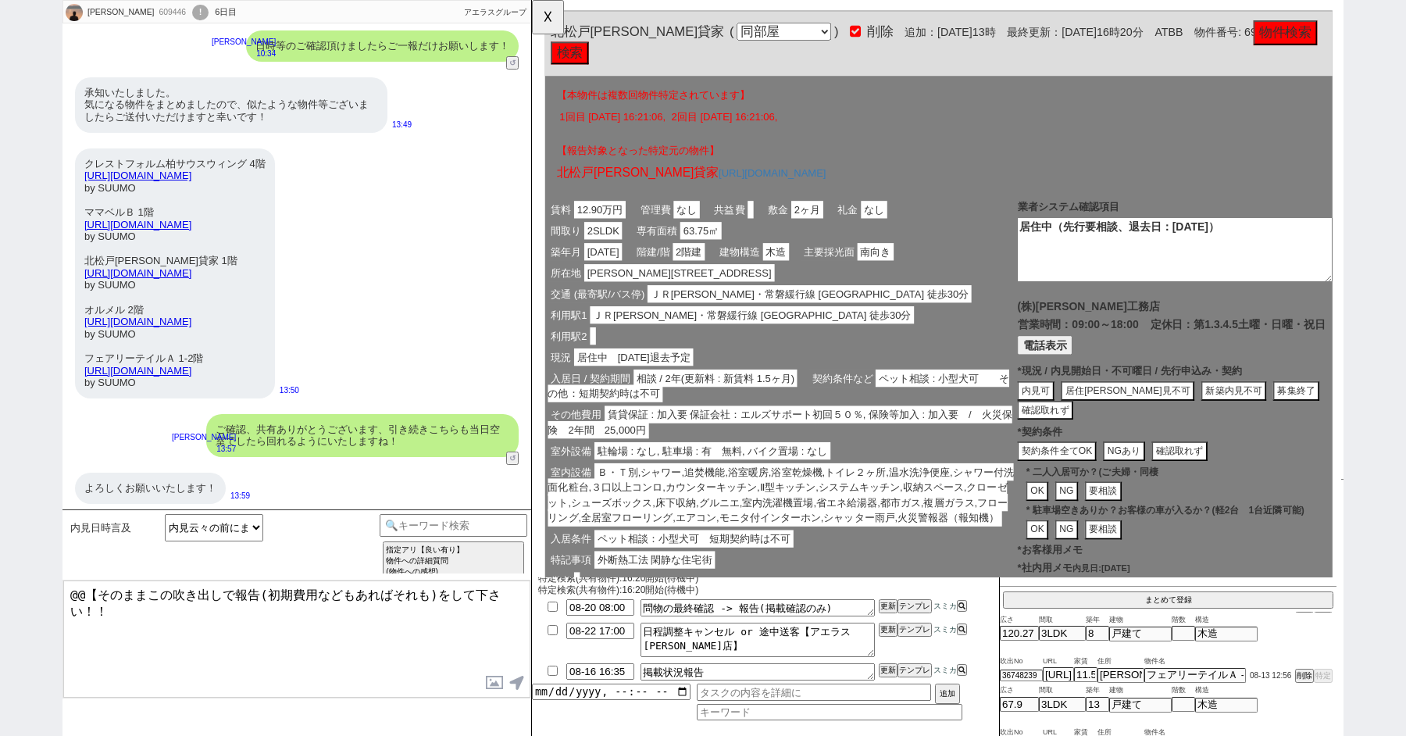
drag, startPoint x: 319, startPoint y: 311, endPoint x: 86, endPoint y: 313, distance: 232.9
click at [86, 313] on div "クレストフォルム柏サウスウィング 4階 https://suumo.jp/chintai/bc_100454312600/ by SUUMO ママベルＢ 1階…" at bounding box center [175, 273] width 200 height 250
copy link "[URL][DOMAIN_NAME]"
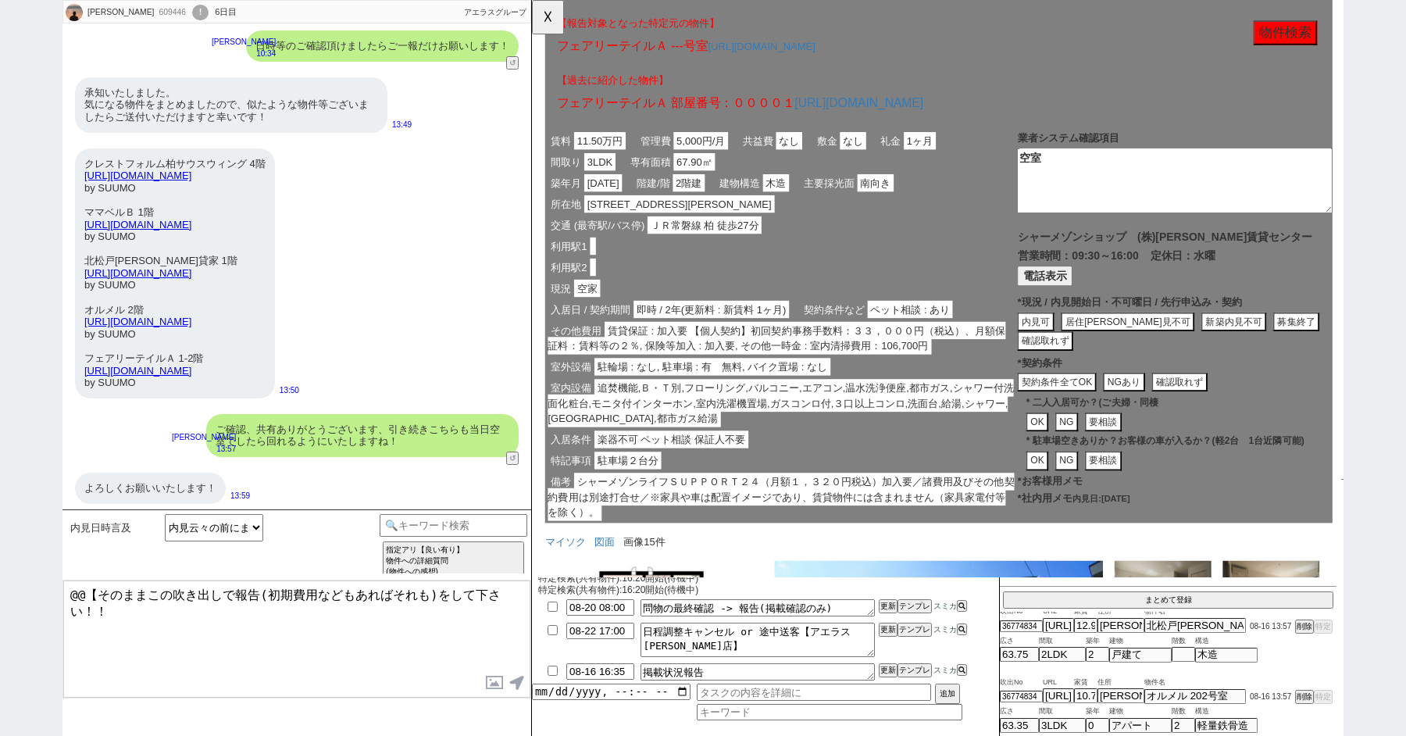
scroll to position [0, 0]
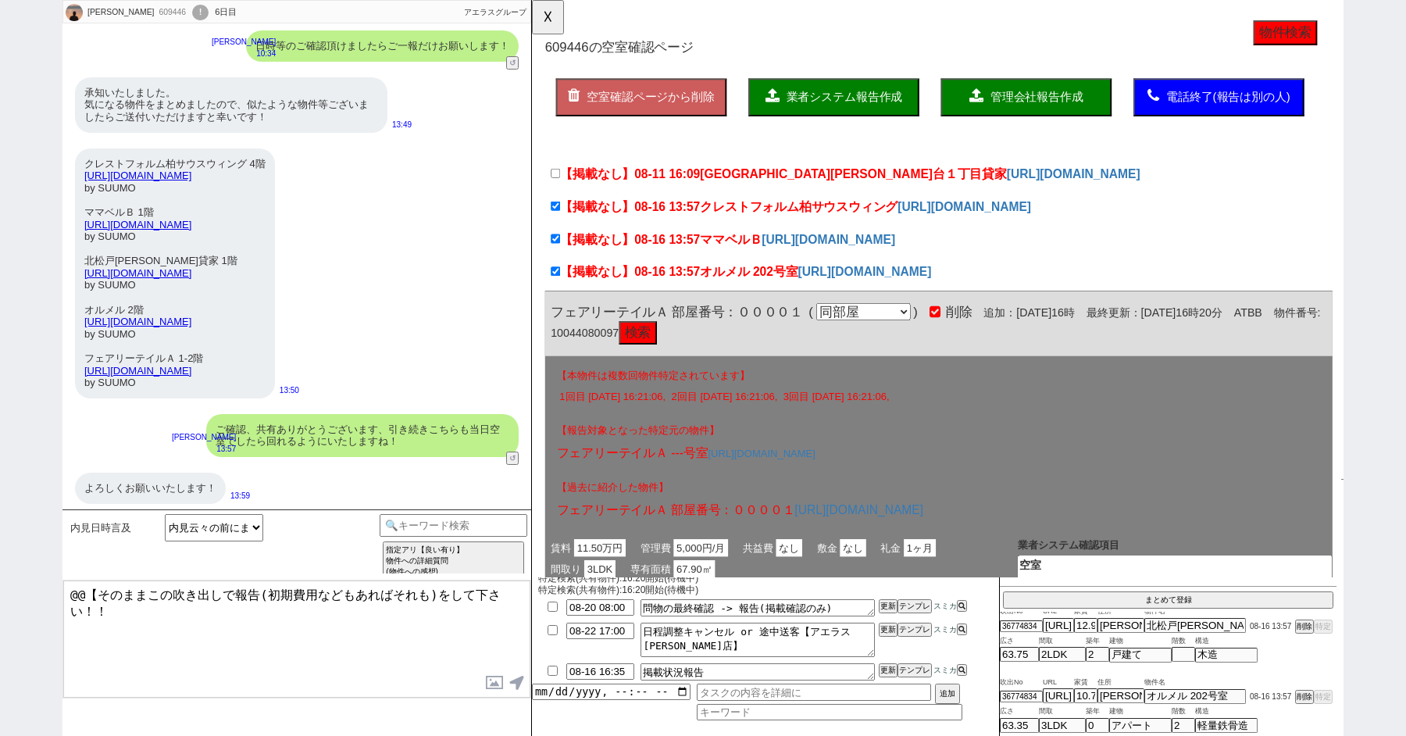
click at [887, 106] on span "業者システム報告作成" at bounding box center [868, 104] width 125 height 13
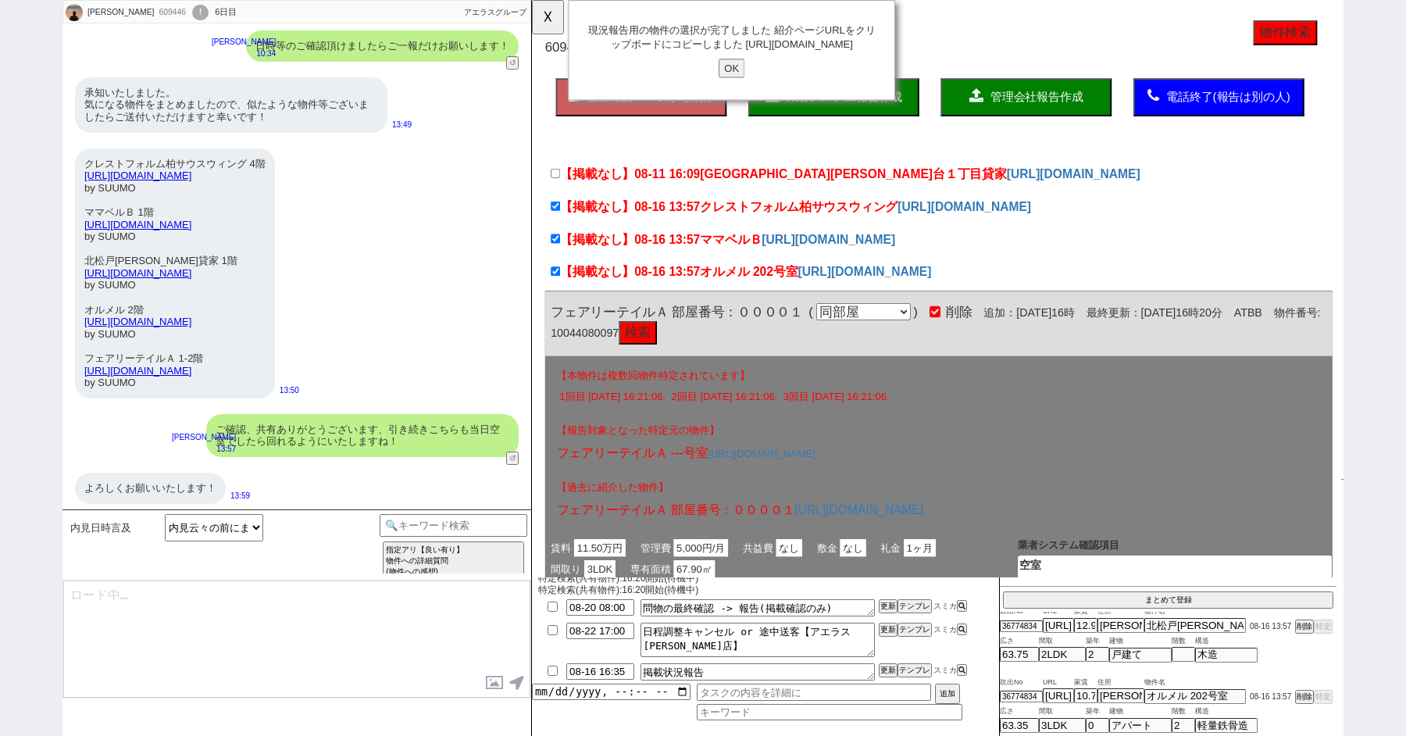
type textarea "@@【そのままこの吹き出しで報告(初期費用などもあればそれも)をして下さい！！"
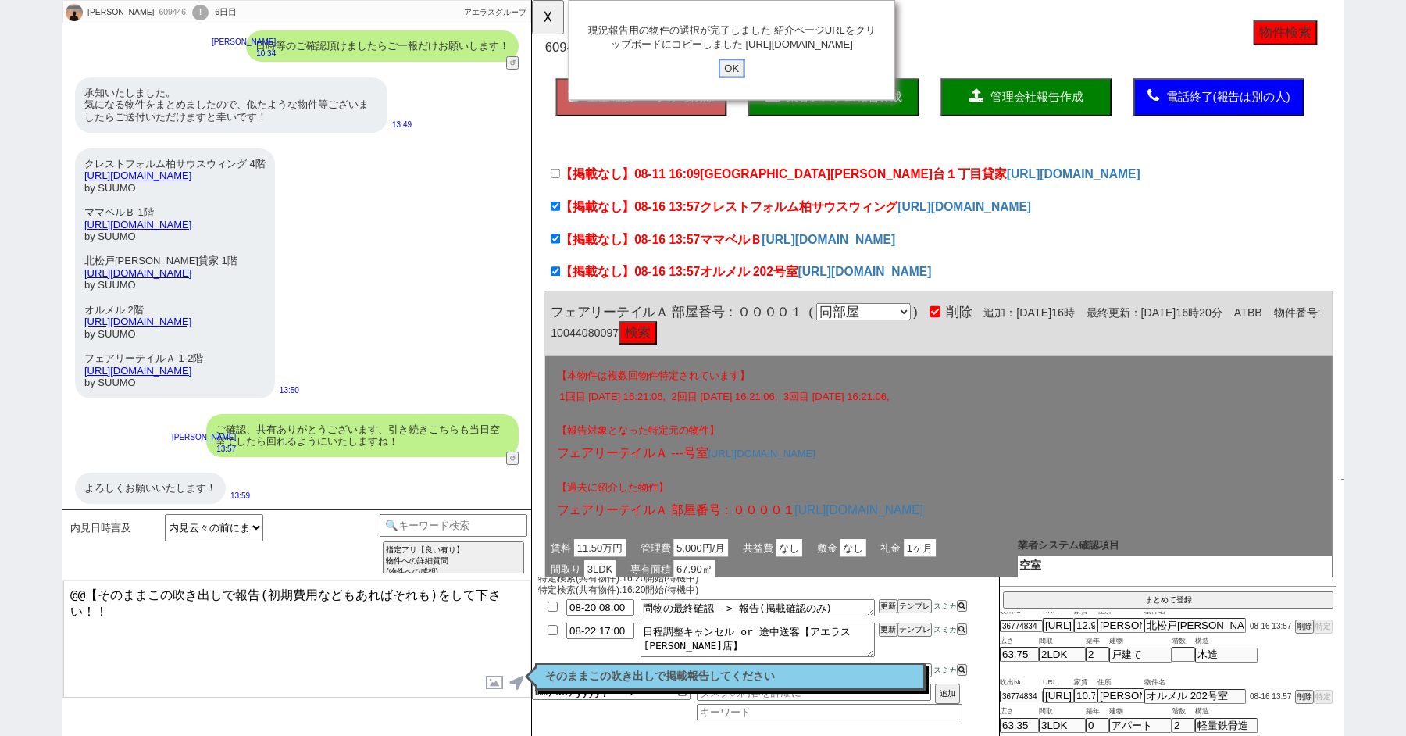
click at [748, 84] on input "OK" at bounding box center [747, 73] width 28 height 20
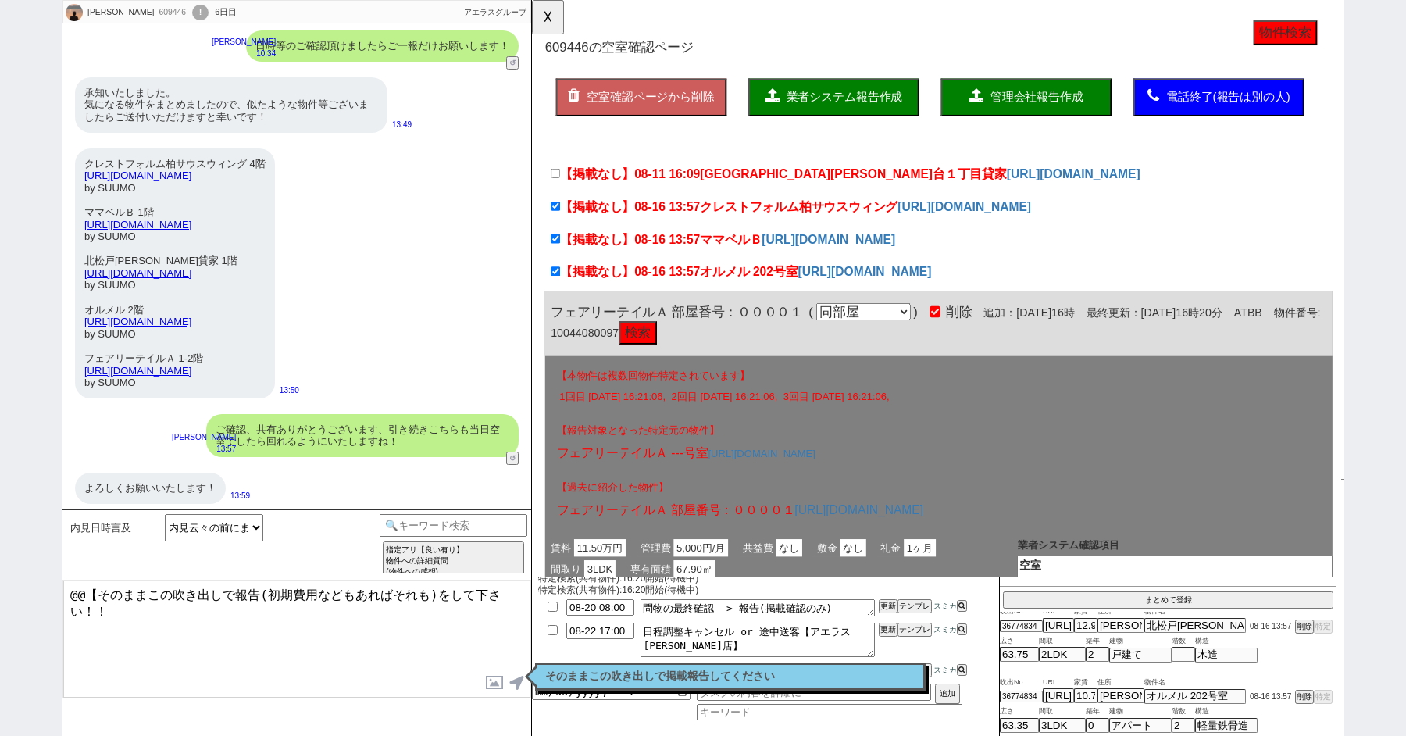
click at [601, 674] on p "そのままこの吹き出しで掲載報告してください" at bounding box center [730, 676] width 370 height 13
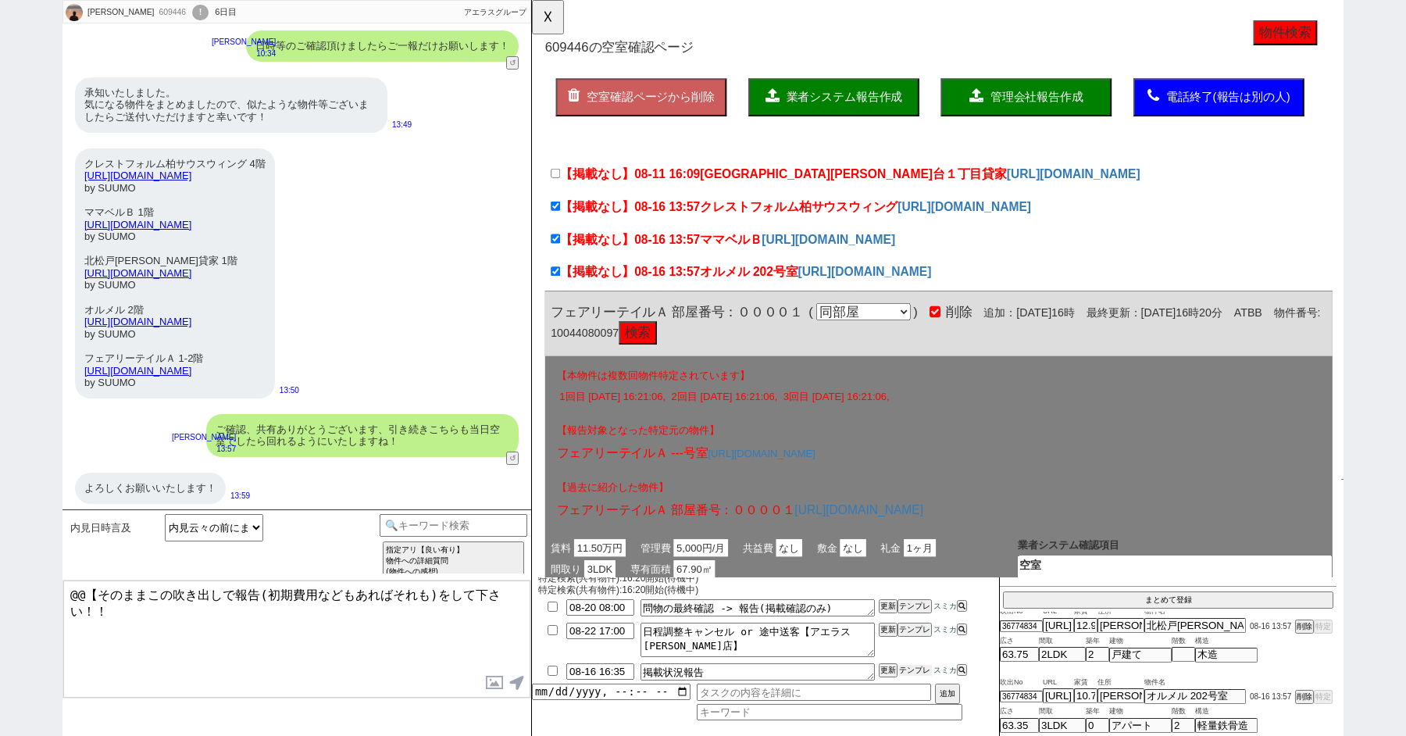
click at [919, 670] on button "テンプレ" at bounding box center [915, 670] width 34 height 11
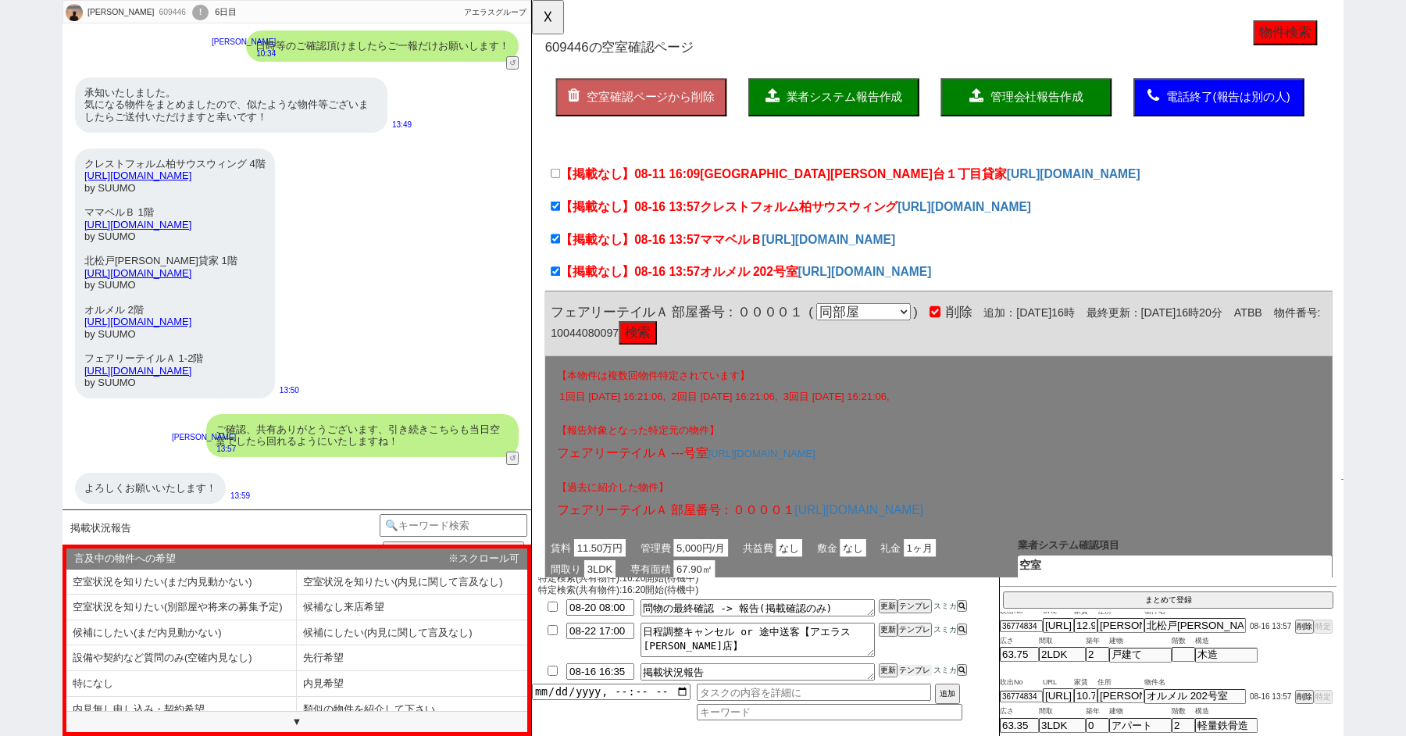
scroll to position [559, 0]
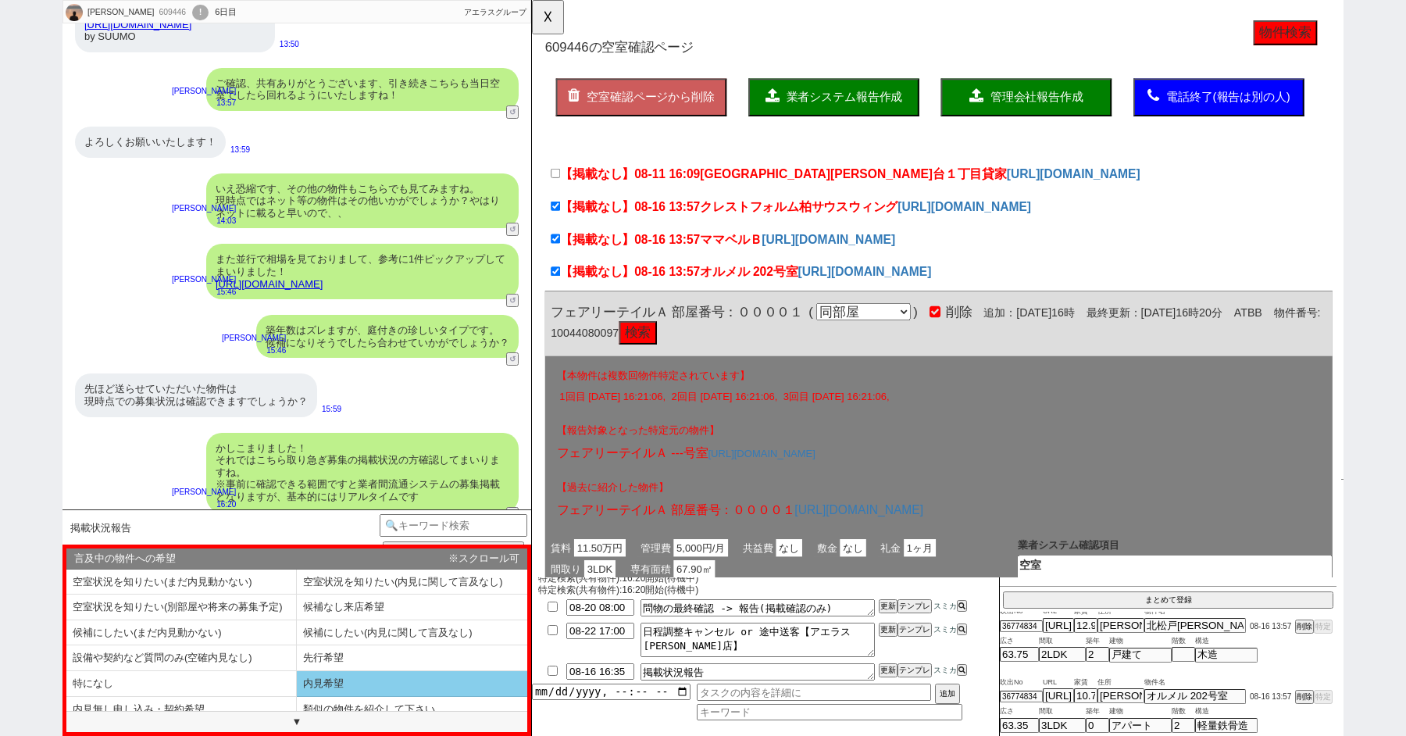
click at [297, 697] on li "内見希望" at bounding box center [181, 710] width 231 height 26
select select "内見希望"
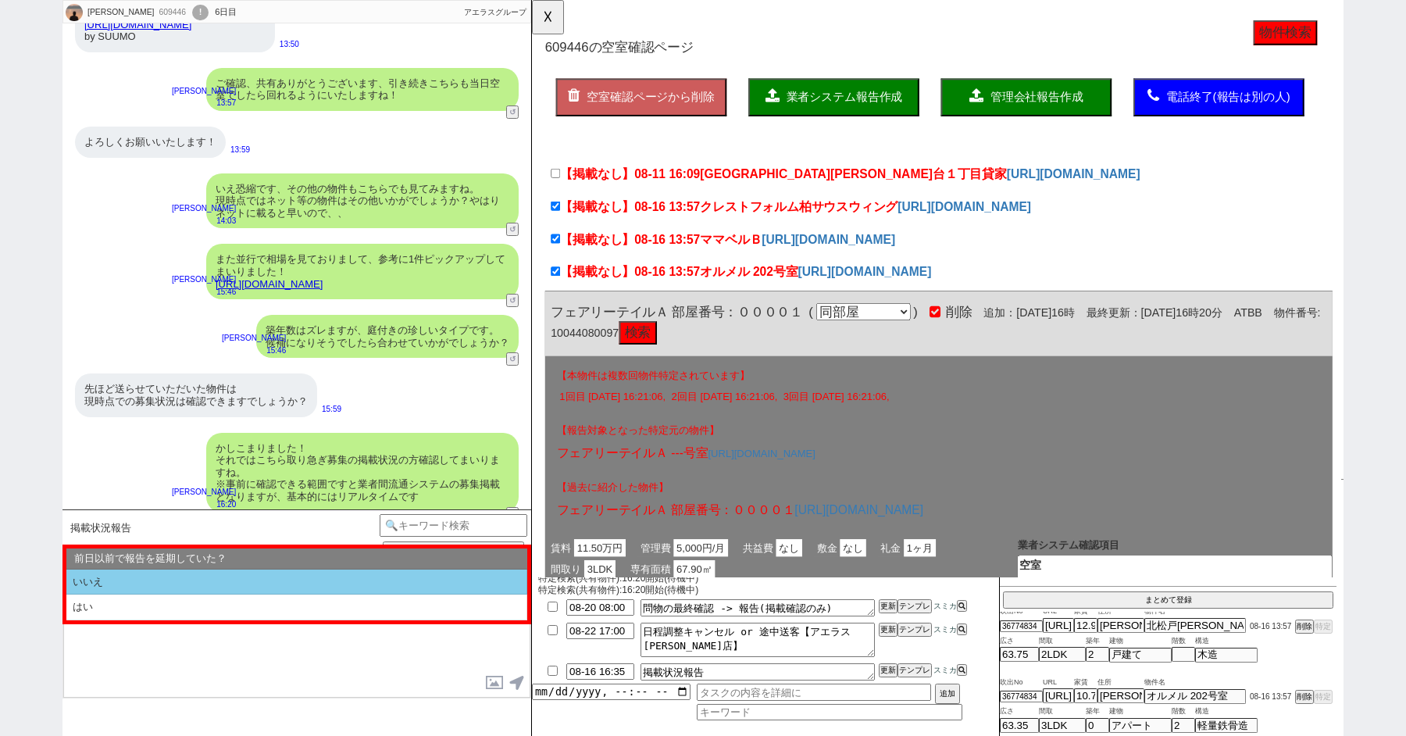
click at [142, 591] on li "いいえ" at bounding box center [296, 583] width 461 height 26
select select "内見希望"
select select "いいえ"
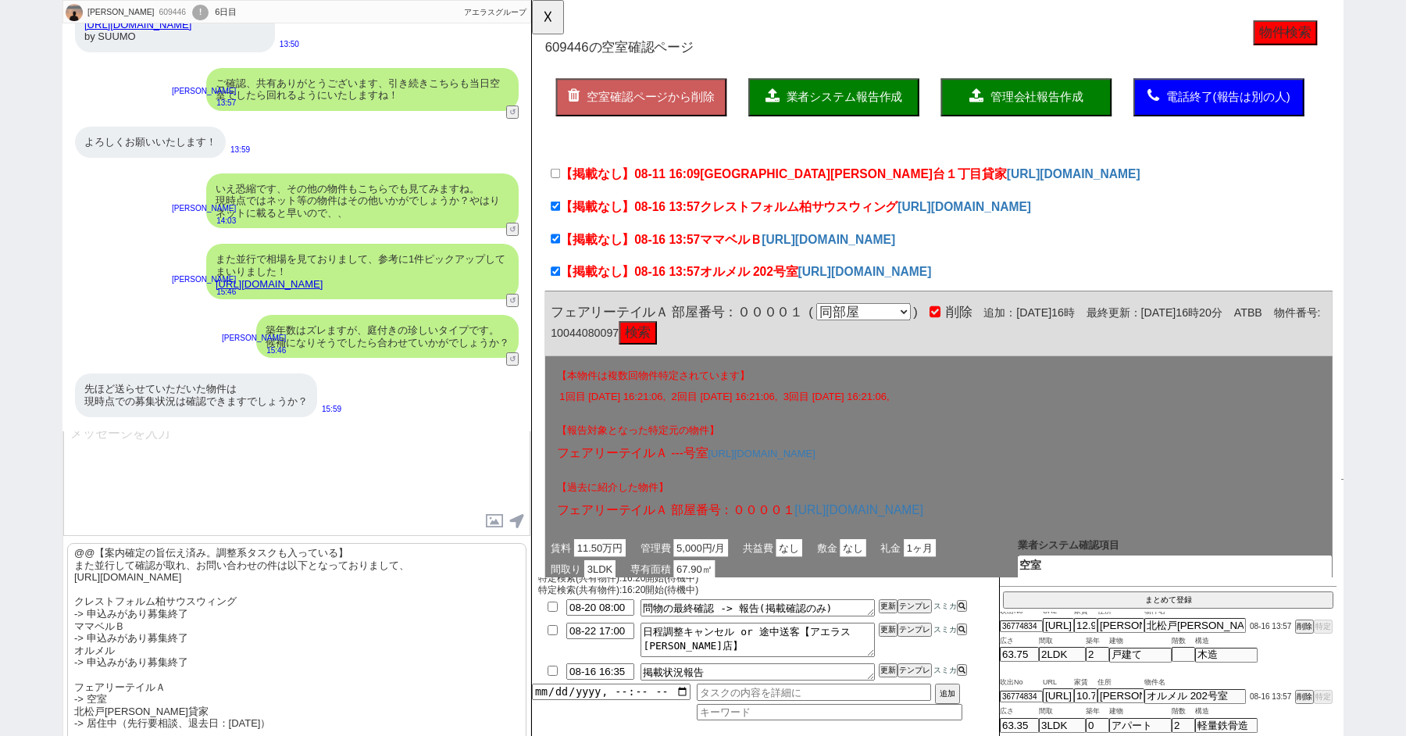
scroll to position [184, 0]
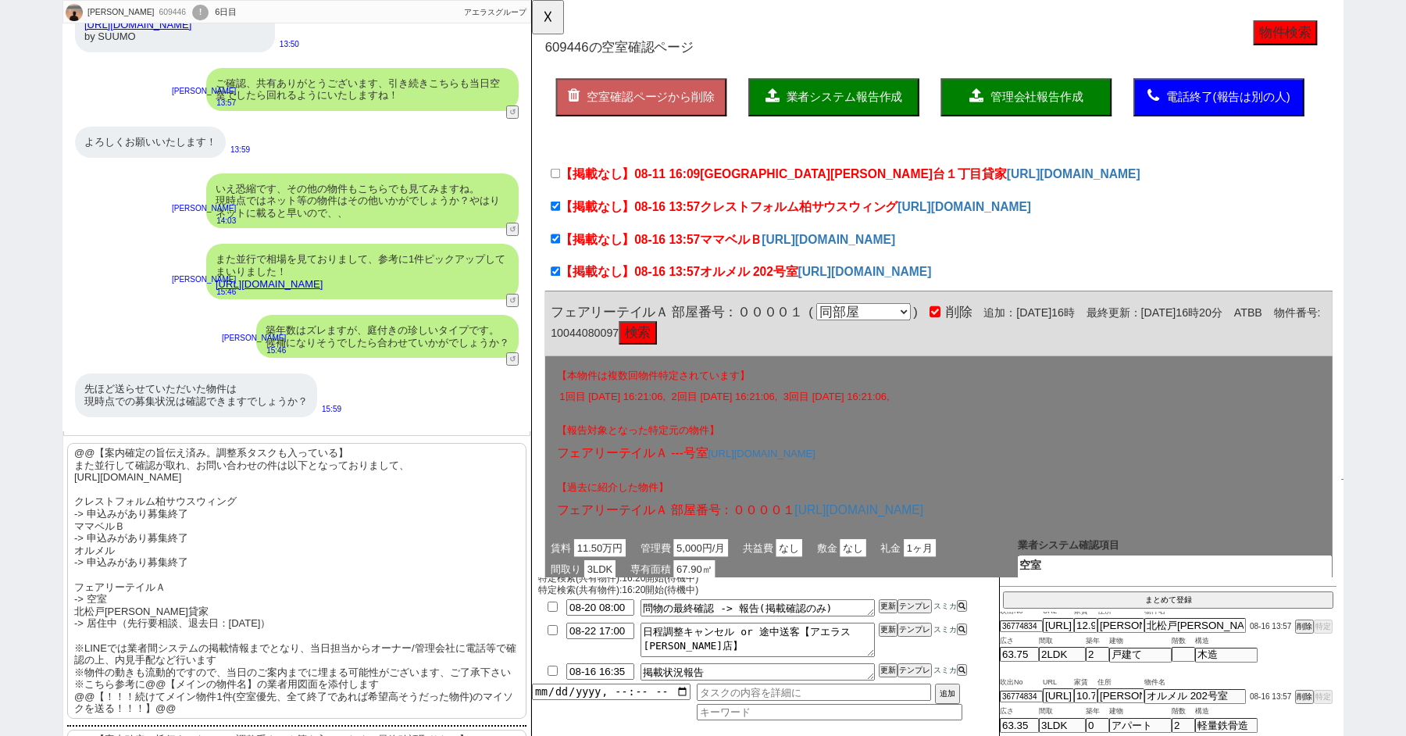
click at [172, 596] on p "@@【案内確定の旨伝え済み。調整系タスクも入っている】 また並行して確認が取れ、お問い合わせの件は以下となっておりまして、 https://tools.sum…" at bounding box center [296, 581] width 459 height 276
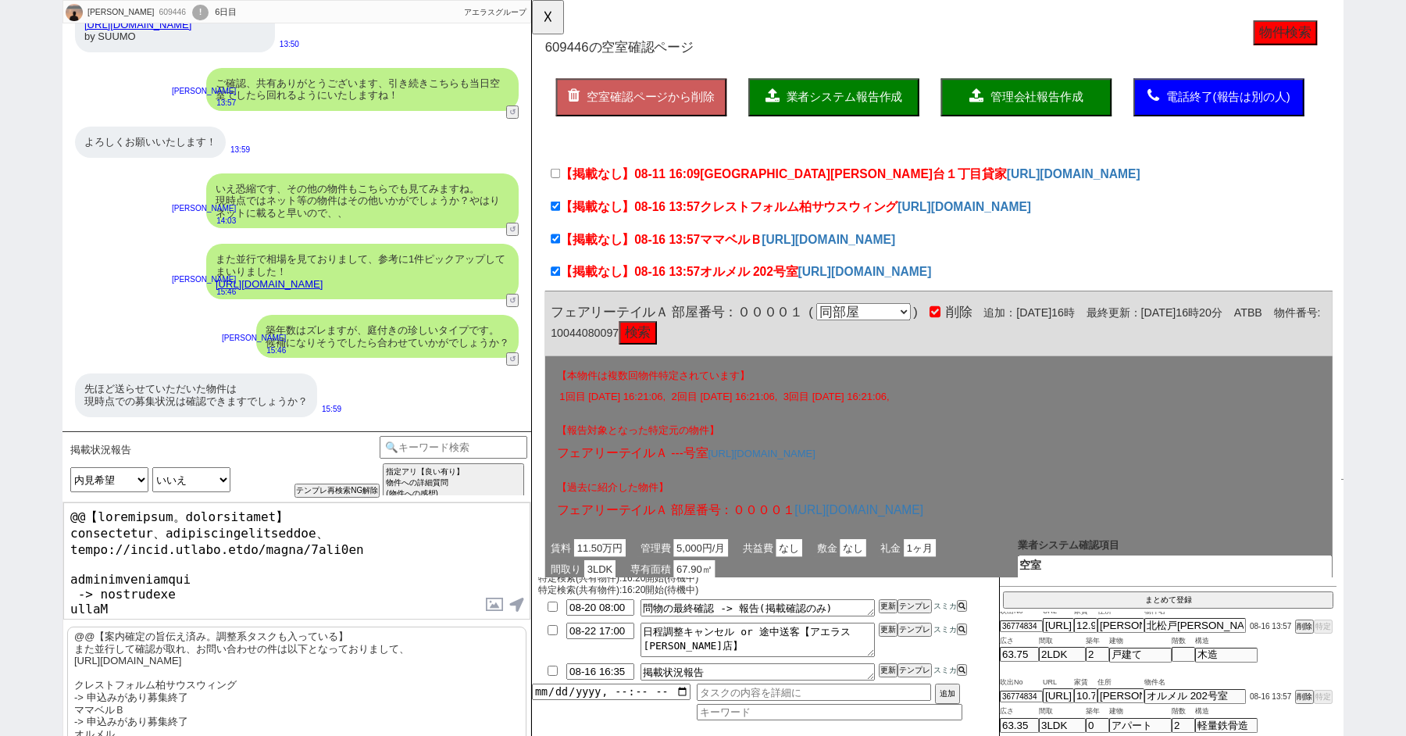
drag, startPoint x: 148, startPoint y: 525, endPoint x: 52, endPoint y: 466, distance: 111.9
click at [58, 472] on div "Atsushi Haramoto 609446 ! 0 6日目 冬眠中 自社客 アエラスグループ スミカ_BPO チャット全表示 2025-08-16 お世話…" at bounding box center [703, 368] width 1406 height 736
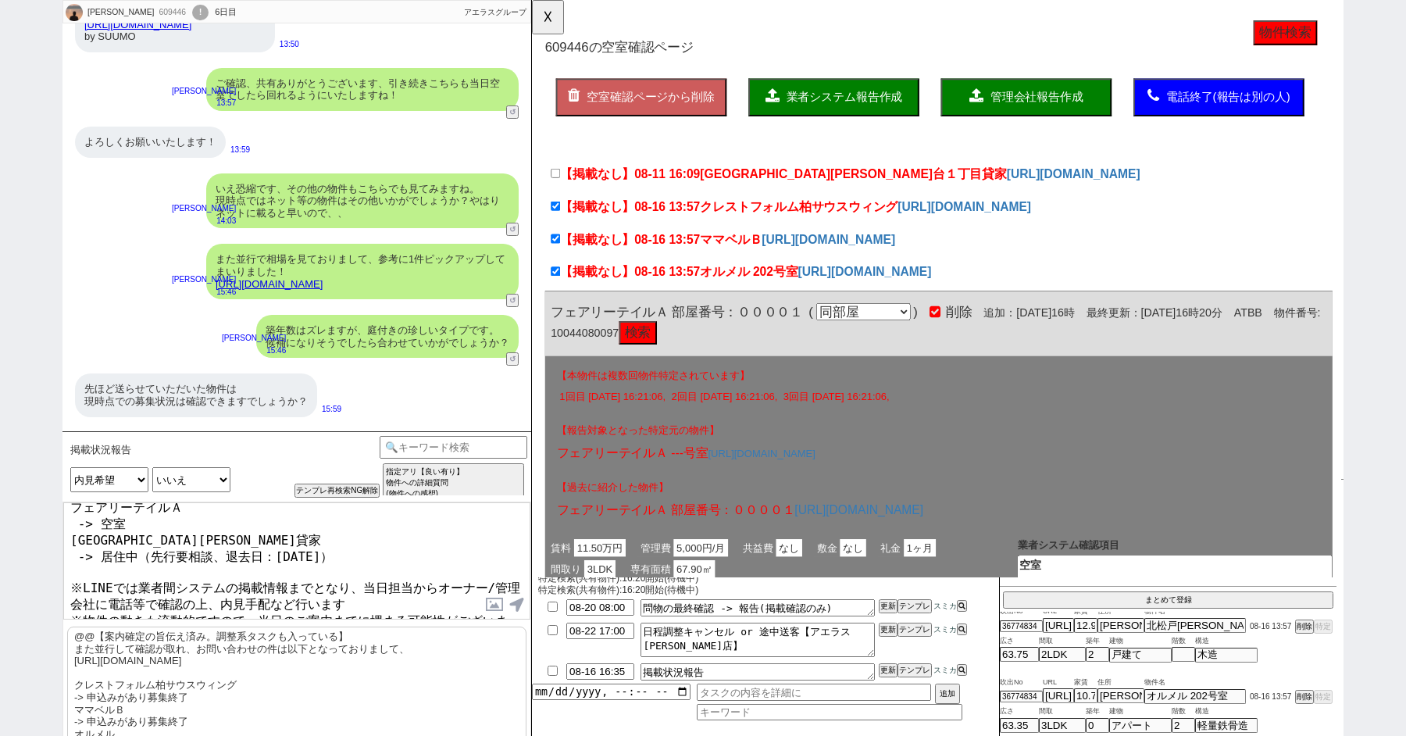
scroll to position [186, 0]
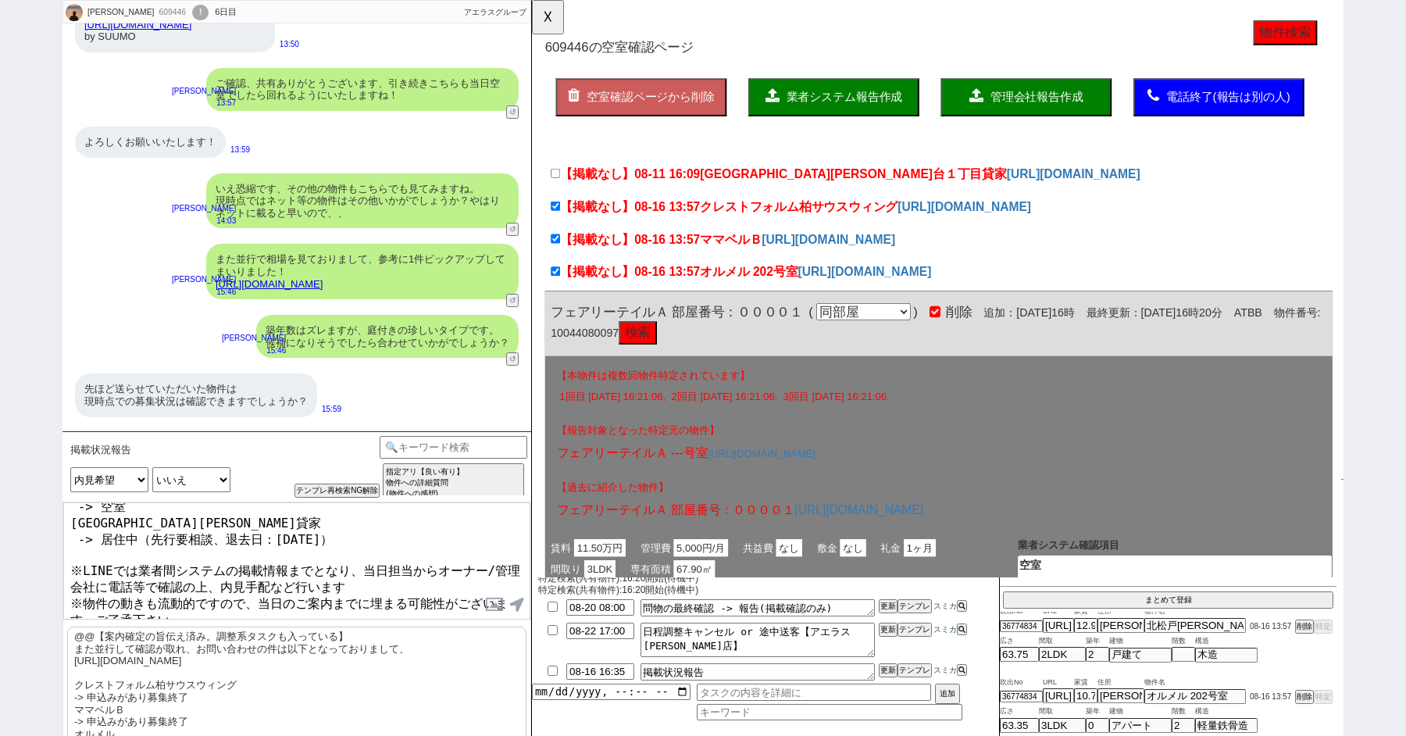
drag, startPoint x: 278, startPoint y: 612, endPoint x: 63, endPoint y: 582, distance: 217.7
click at [63, 582] on textarea "確認が取れ、お問い合わせの件は以下となっておりまして、 https://tools.sumika.live/pages/7diz1ui クレストフォルム柏サウ…" at bounding box center [296, 560] width 467 height 117
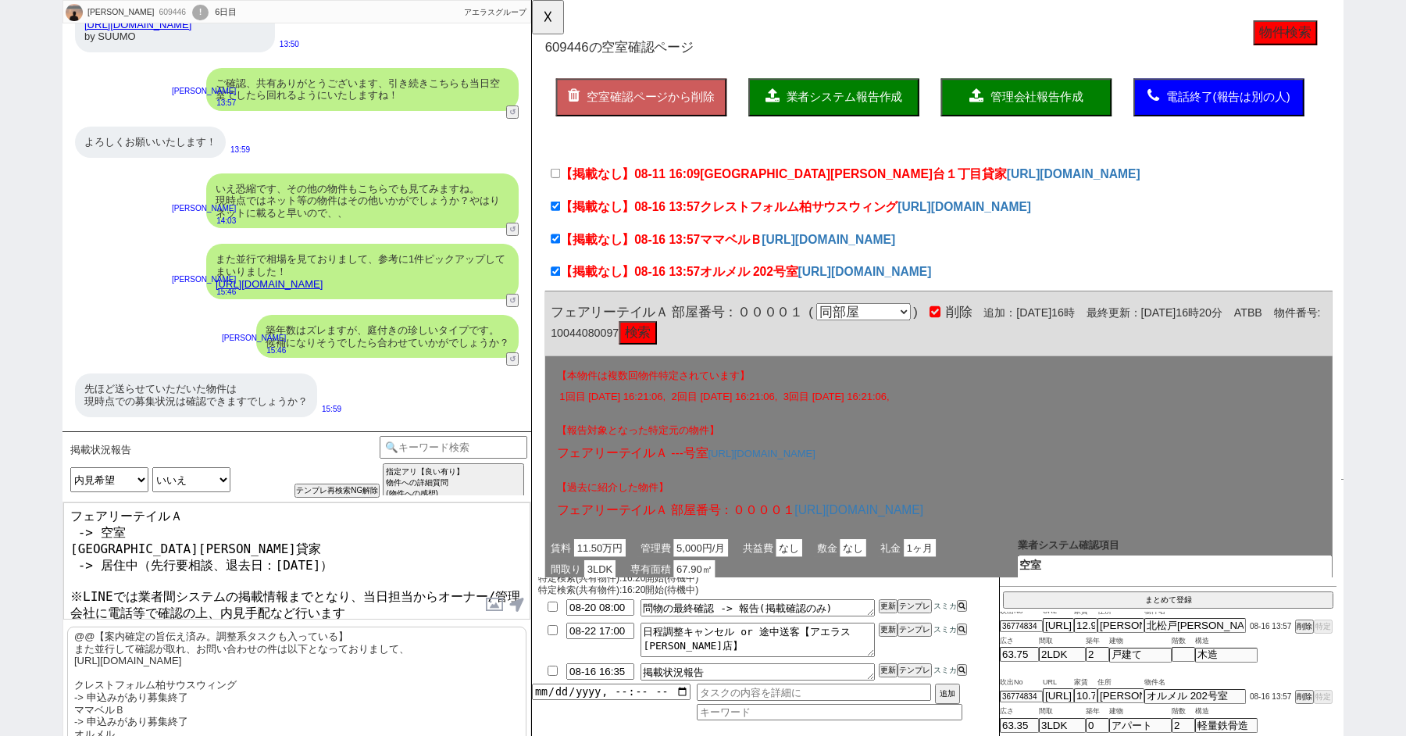
scroll to position [147, 0]
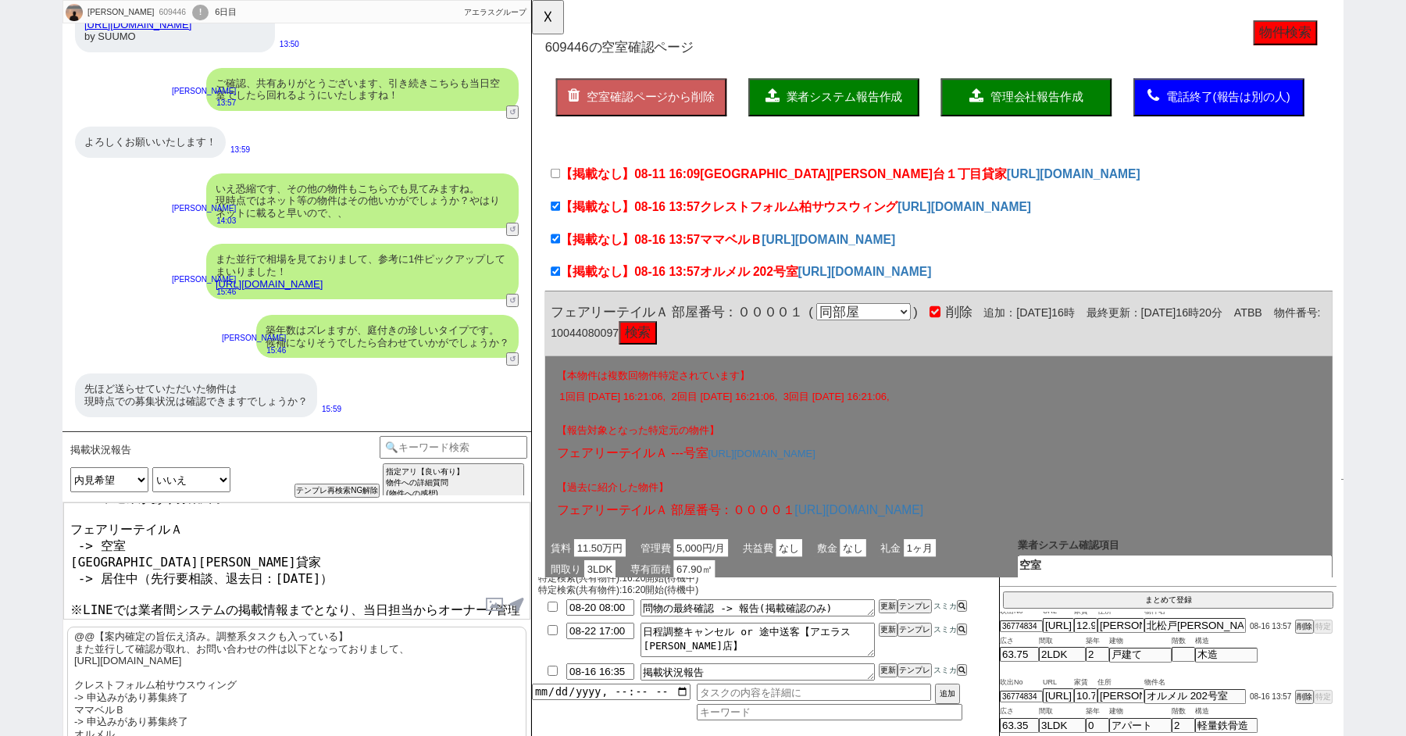
type textarea "確認が取れ、お問い合わせの件は以下となっておりまして、 https://tools.sumika.live/pages/7diz1ui クレストフォルム柏サウ…"
checkbox input "true"
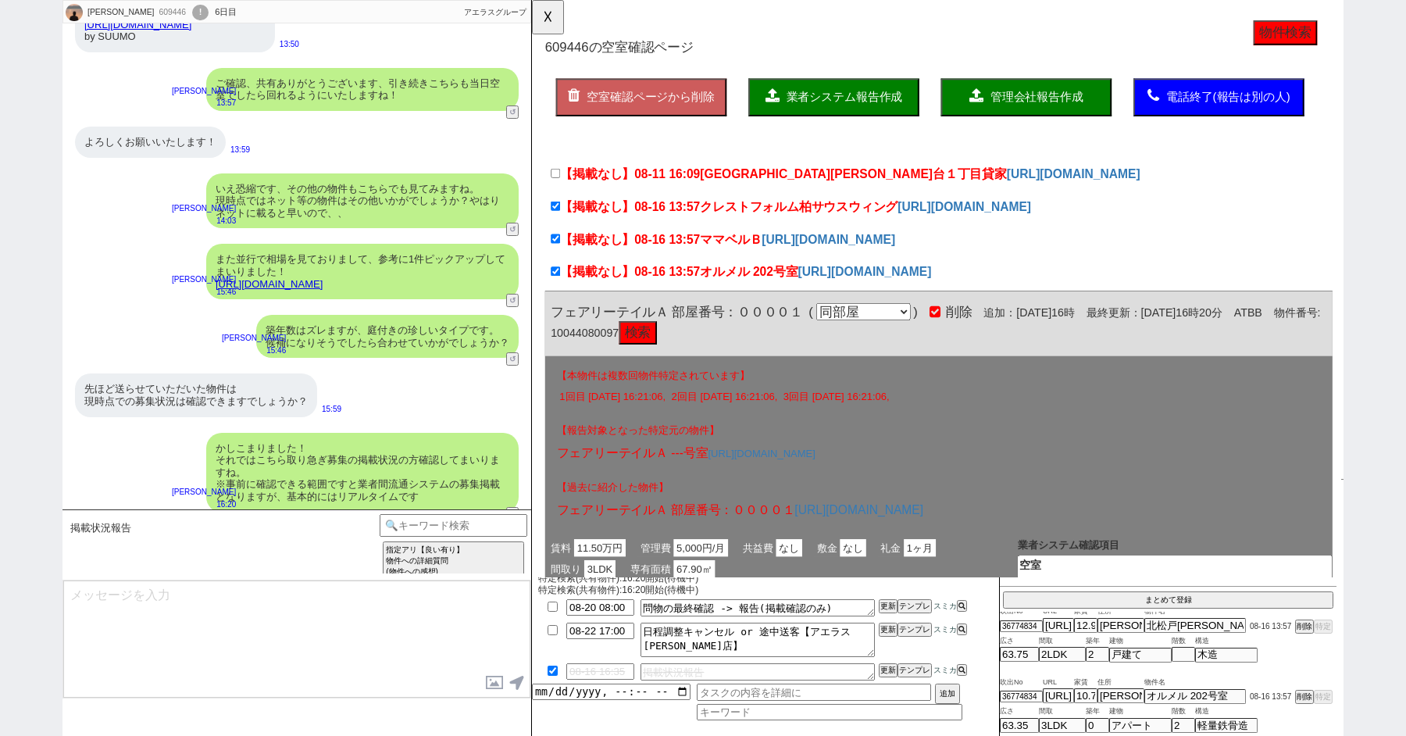
scroll to position [837, 0]
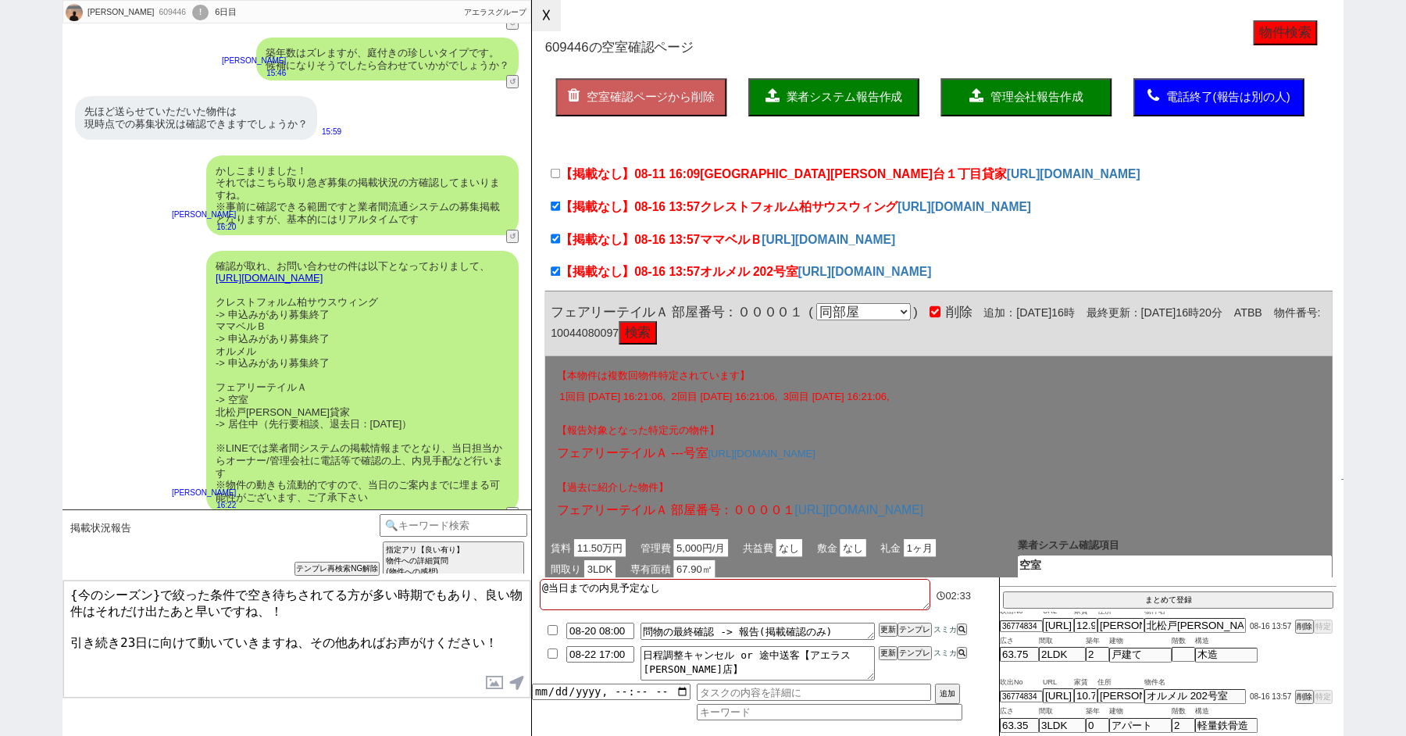
click at [545, 25] on button "☓" at bounding box center [546, 15] width 29 height 31
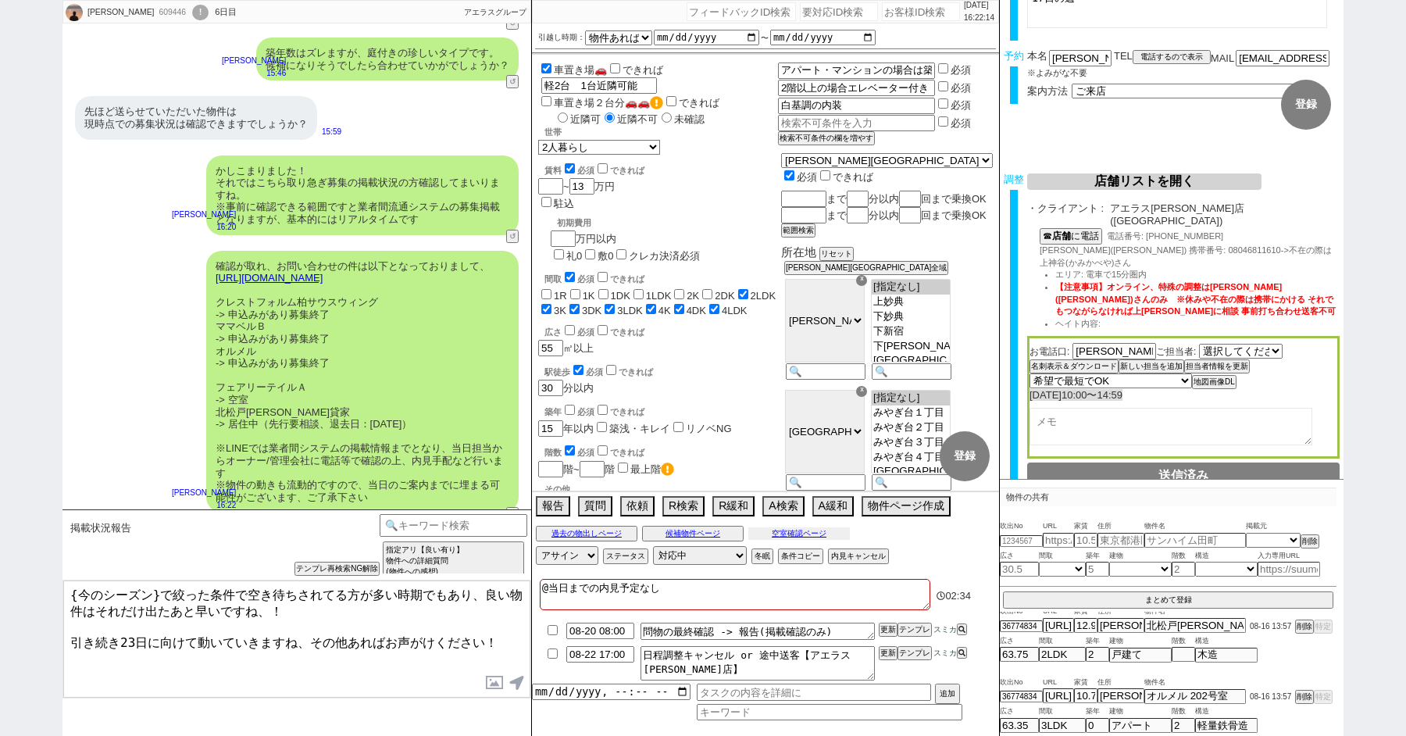
click at [796, 537] on button "空室確認ページ" at bounding box center [800, 533] width 102 height 13
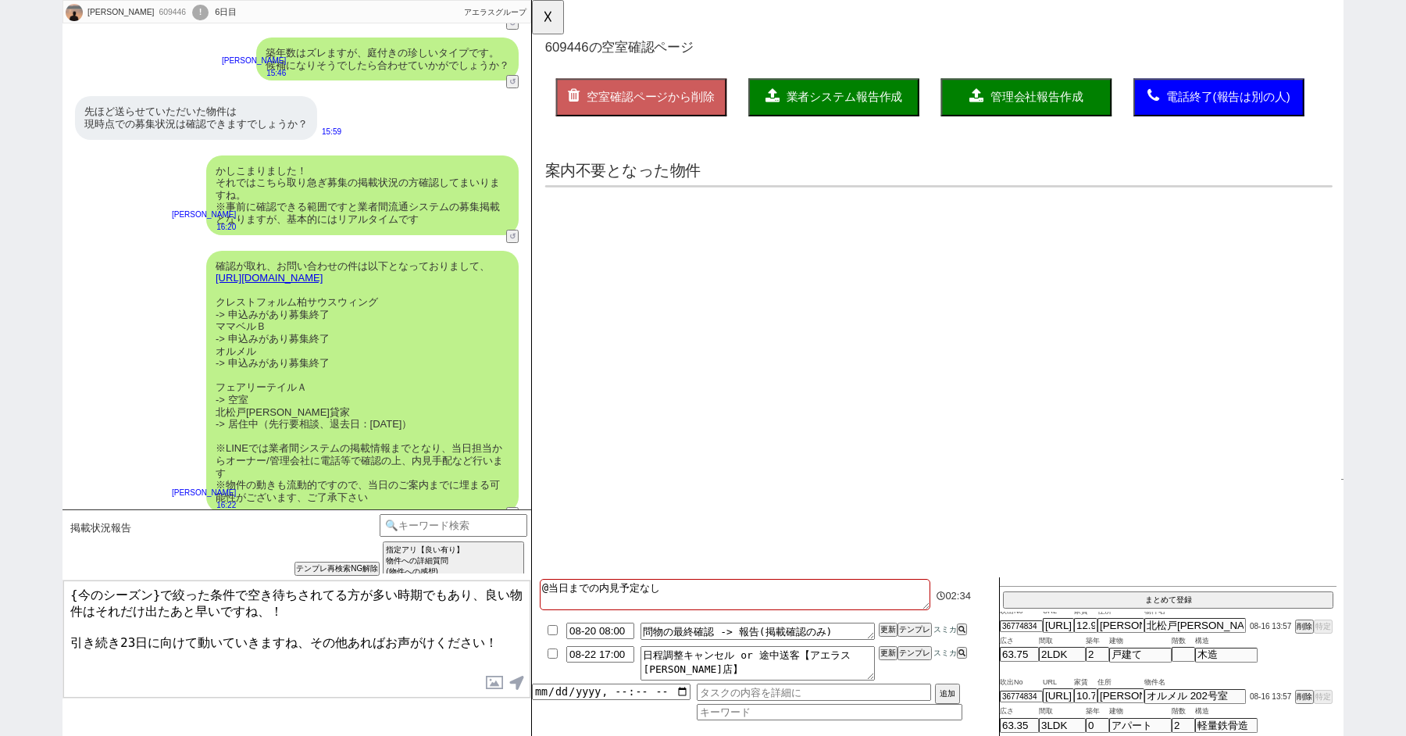
scroll to position [0, 0]
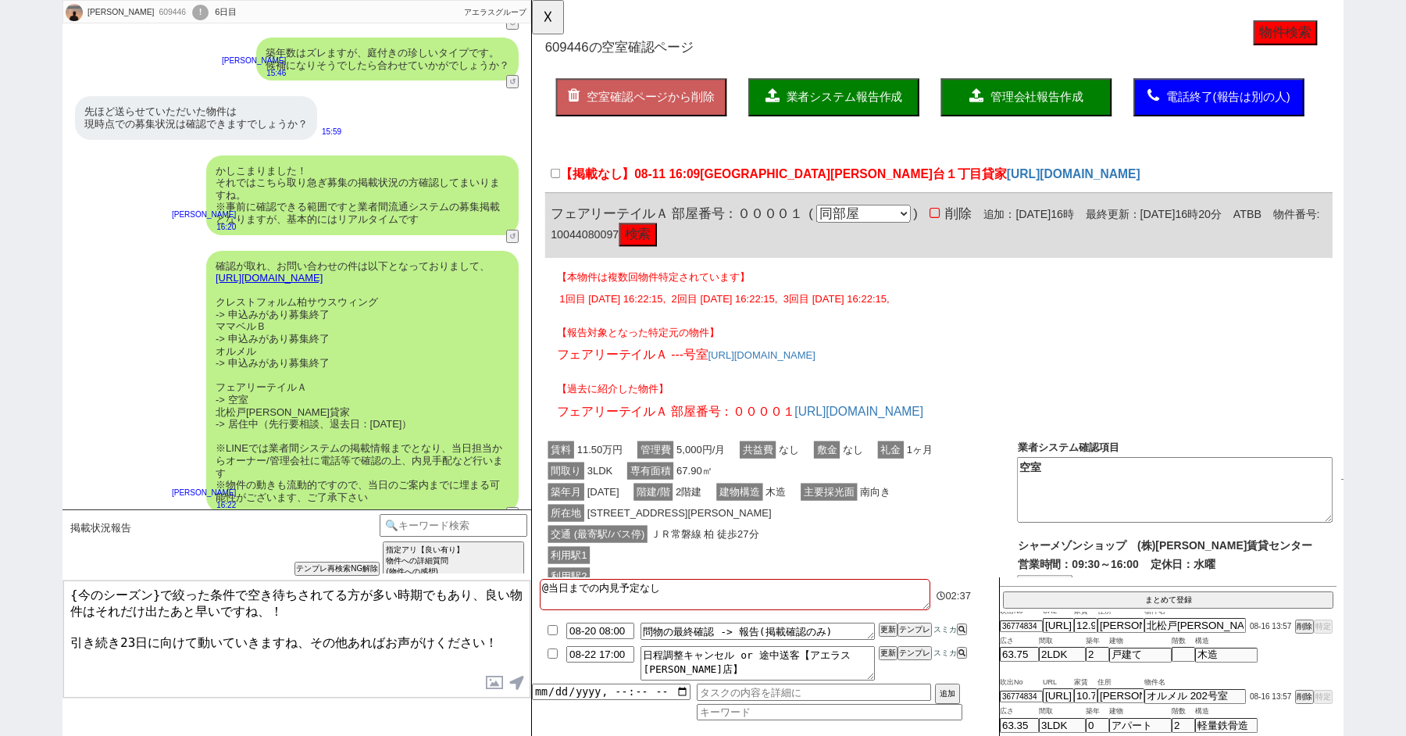
click button "検索"
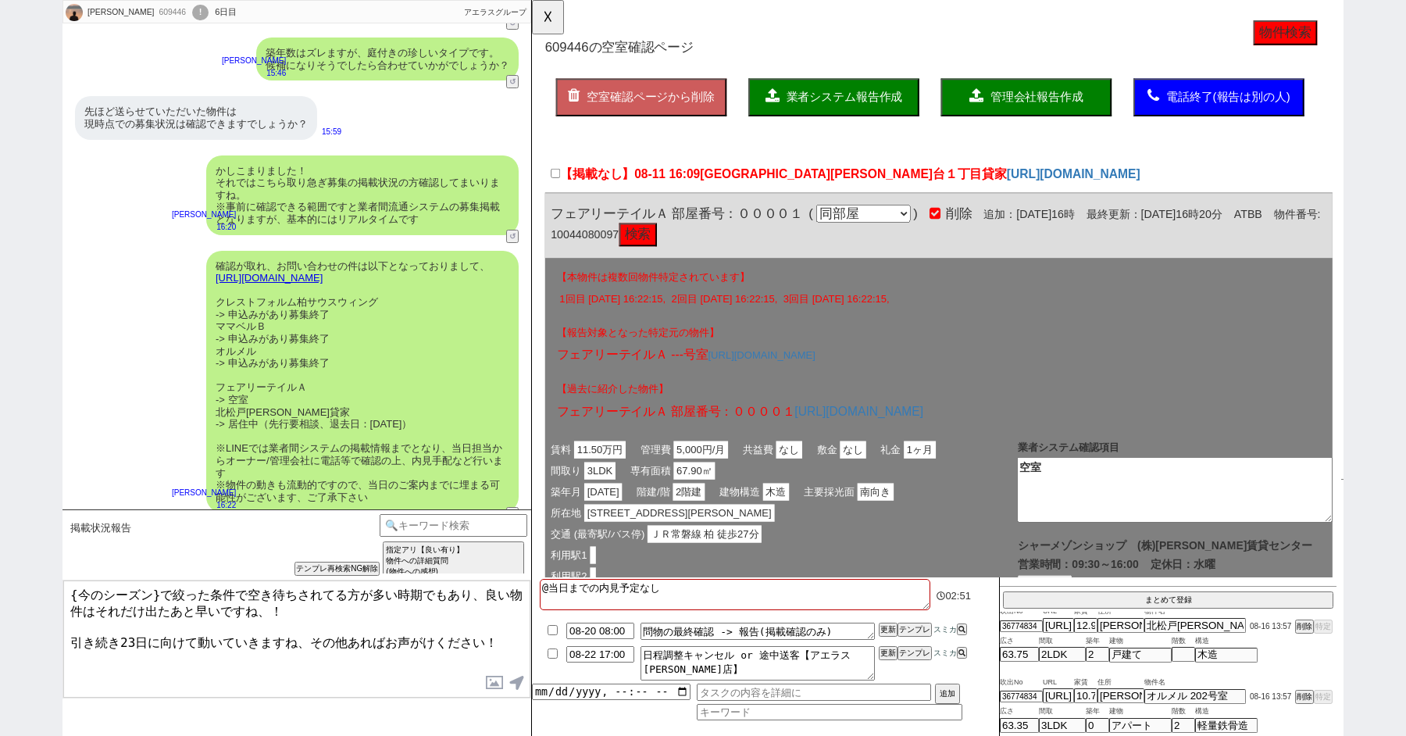
click at [793, 363] on p "【報告対象となった特定元の物件】" at bounding box center [970, 357] width 822 height 16
click button "検索"
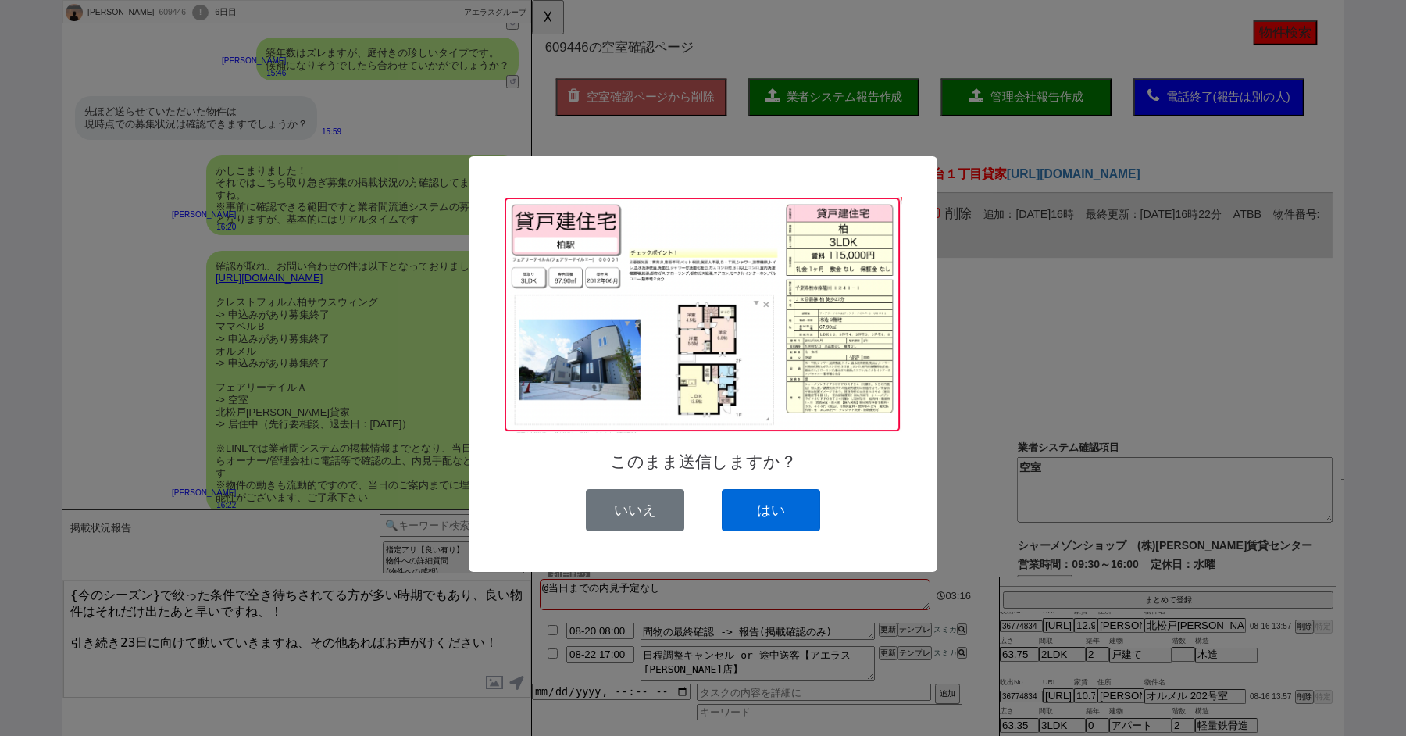
click at [756, 501] on button "はい" at bounding box center [771, 510] width 98 height 42
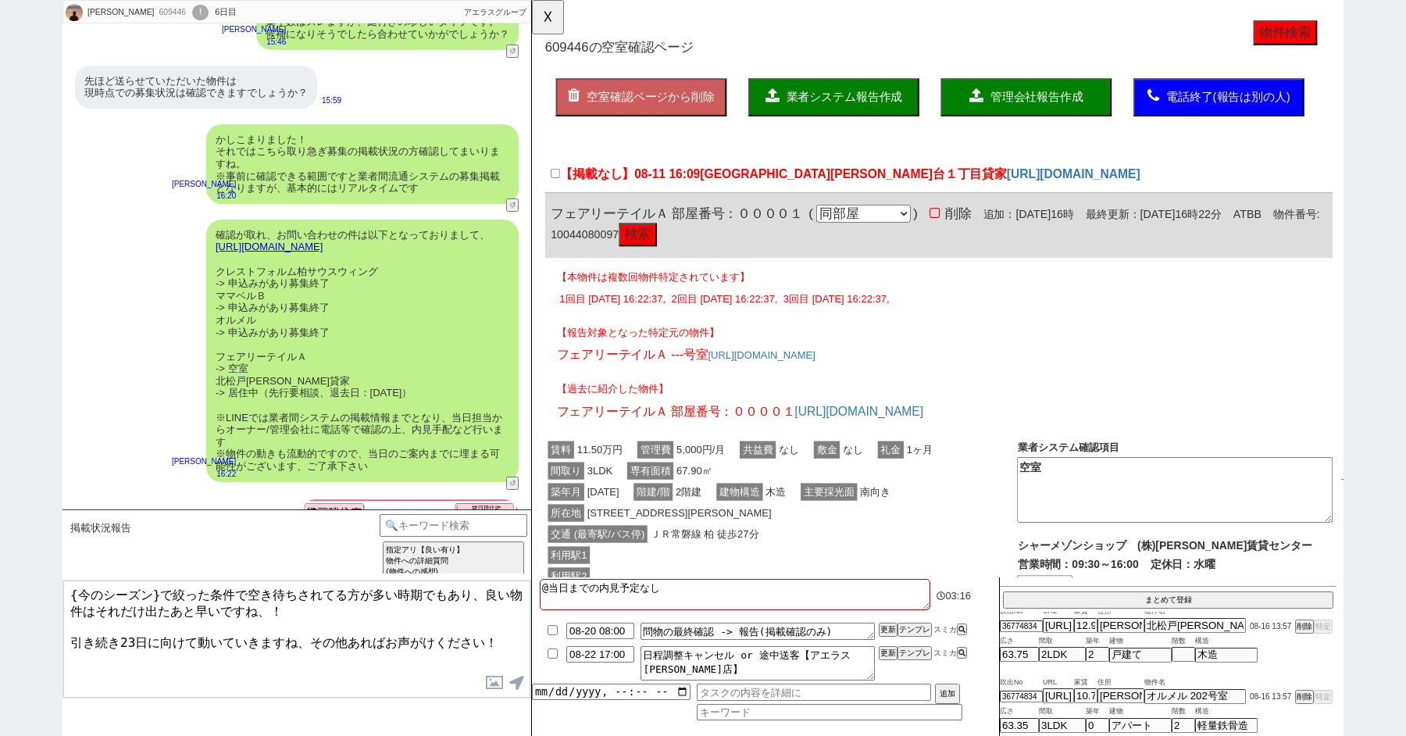
scroll to position [831, 0]
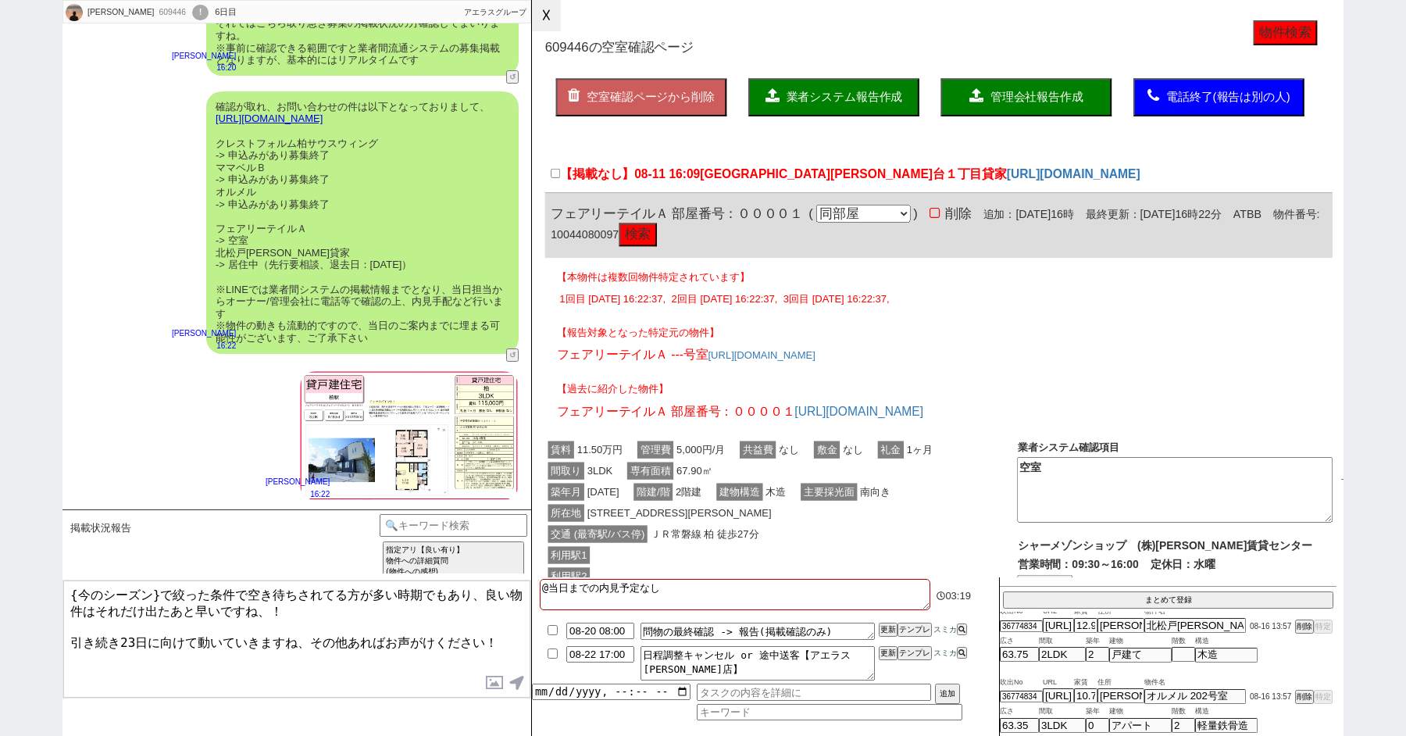
click at [544, 19] on button "☓" at bounding box center [546, 15] width 29 height 31
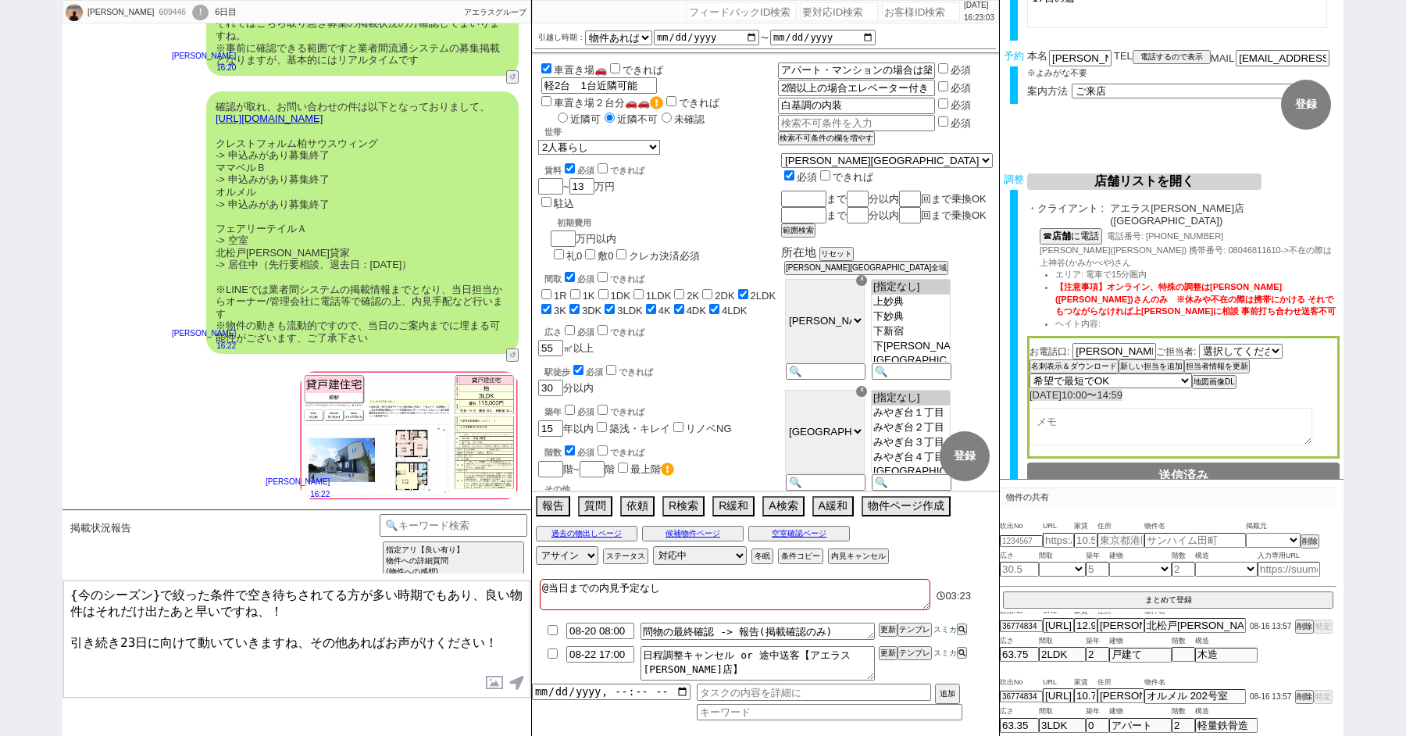
drag, startPoint x: 159, startPoint y: 594, endPoint x: 82, endPoint y: 584, distance: 77.1
click at [83, 584] on textarea "{今のシーズン}で絞った条件で空き待ちされてる方が多い時期でもあり、良い物件はそれだけ出たあと早いですね、！ 引き続き23日に向けて動いていきますね、その他あ…" at bounding box center [296, 639] width 467 height 117
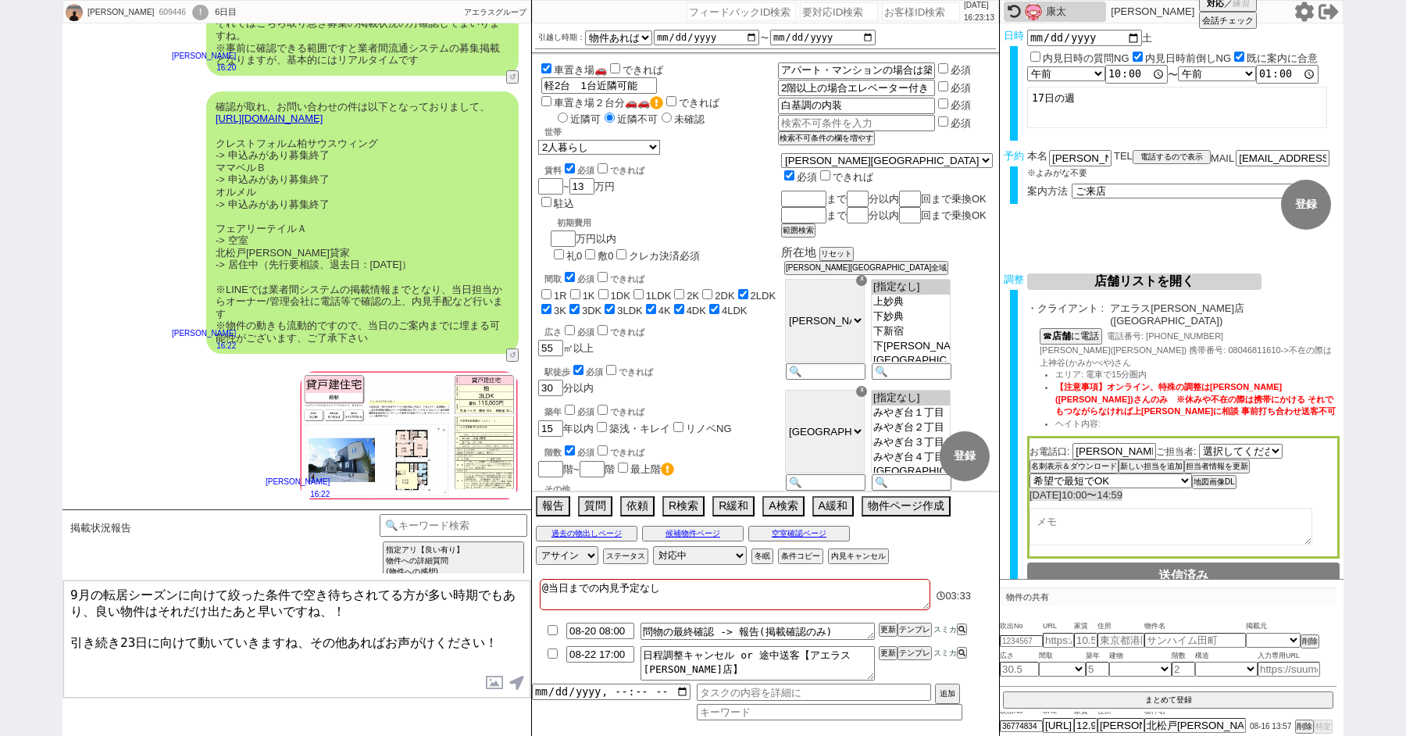
click at [383, 609] on textarea "9月の転居シーズンに向けて絞った条件で空き待ちされてる方が多い時期でもあり、良い物件はそれだけ出たあと早いですね、！ 引き続き23日に向けて動いていきますね、…" at bounding box center [296, 639] width 467 height 117
type textarea "9月の転居シーズンに向けて絞った条件で空き待ちされてる方が多い時期でもあり、良い物件はそれだけ出たあと早いですね、！ 引き続き23日に向けて動いていきますね、…"
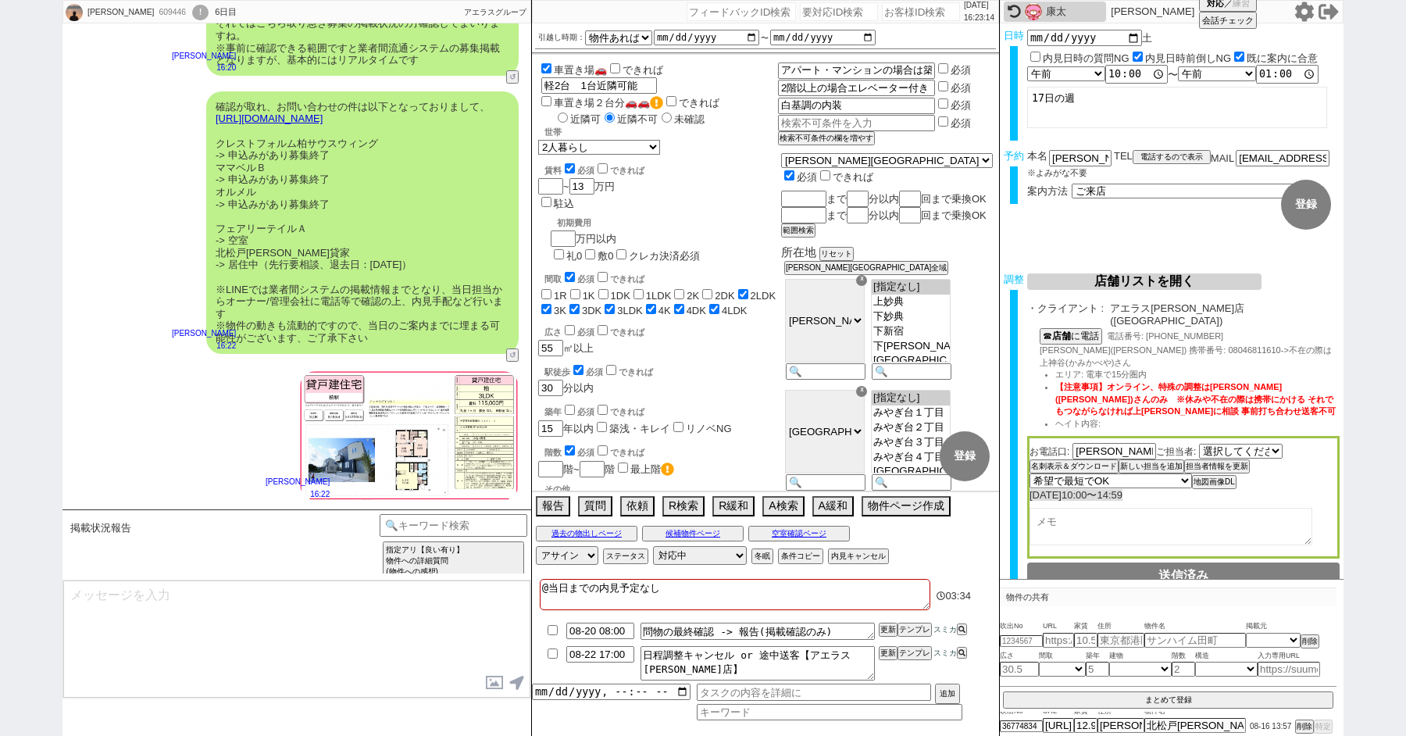
scroll to position [543, 0]
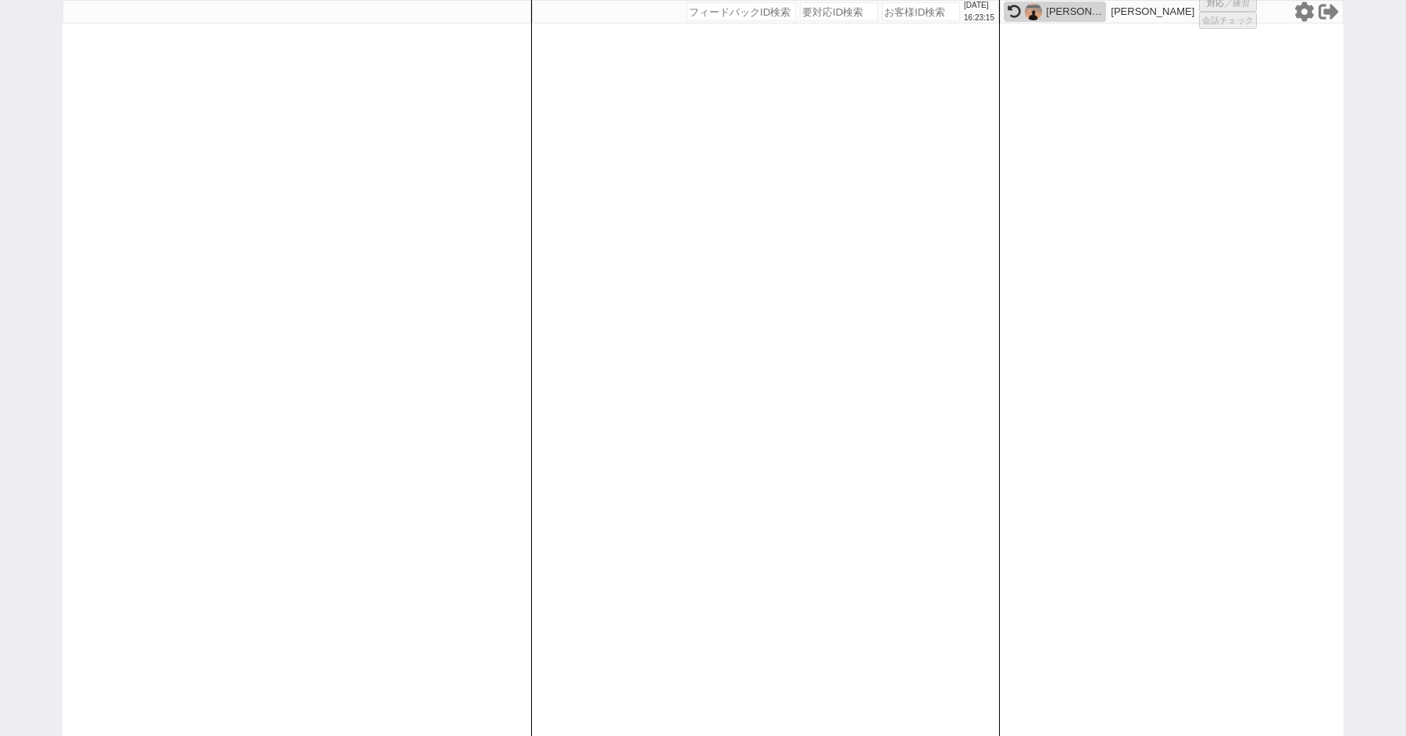
select select
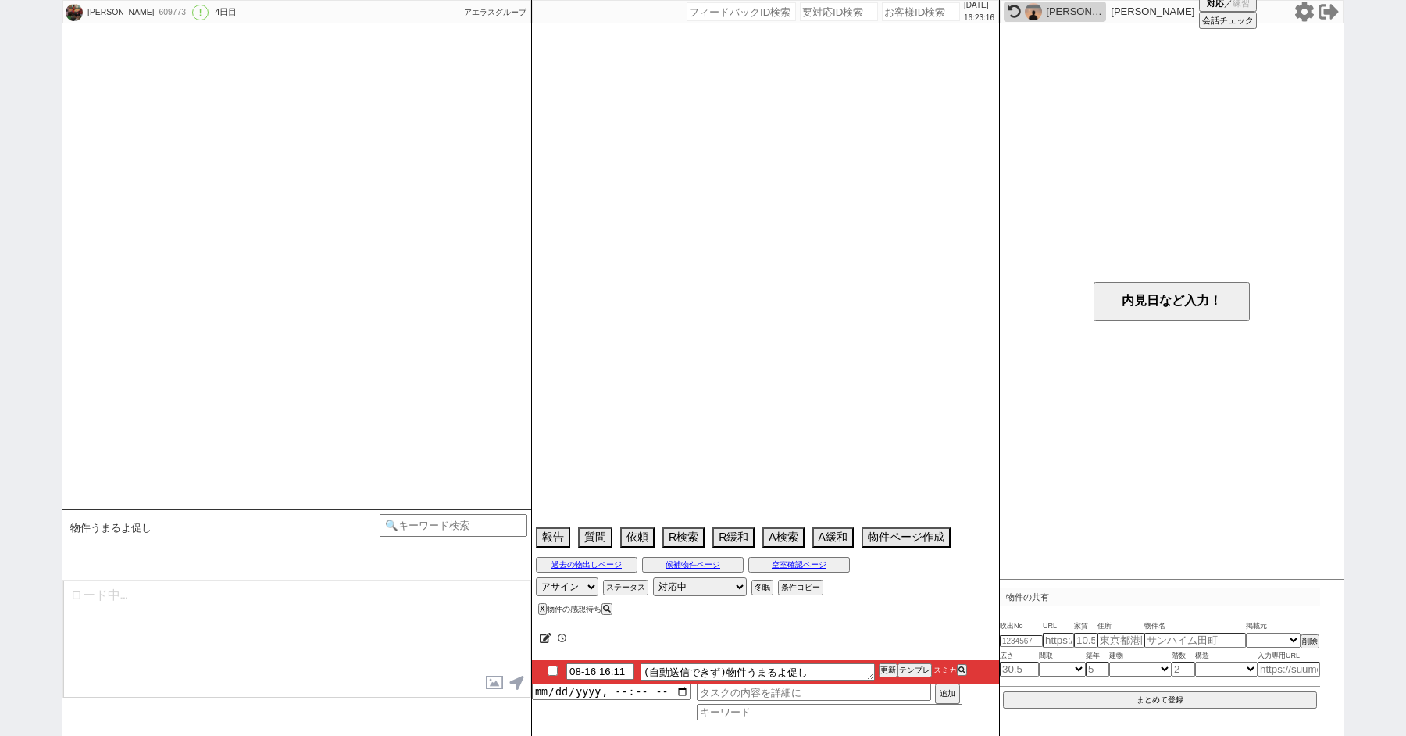
scroll to position [1628, 0]
select select "13"
select select "0"
select select "63"
select select "1535"
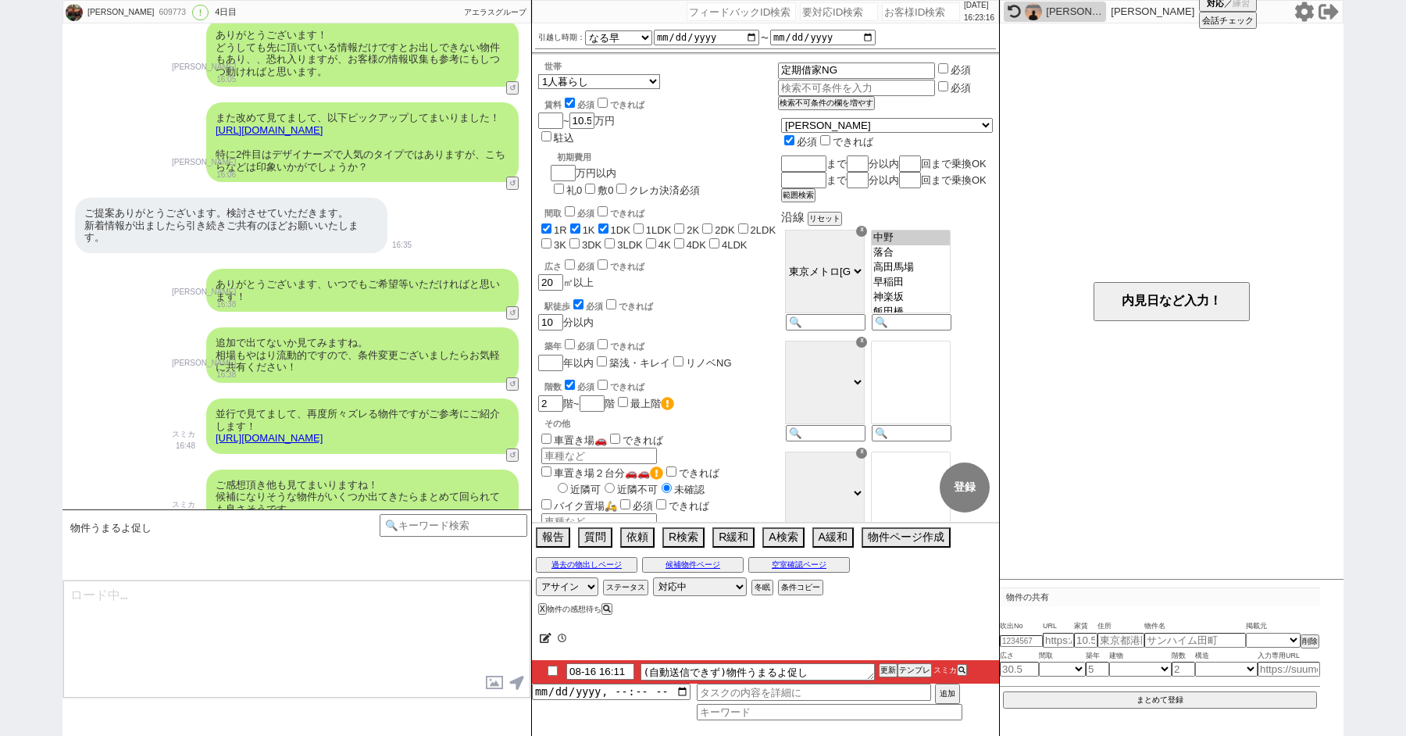
scroll to position [2, 0]
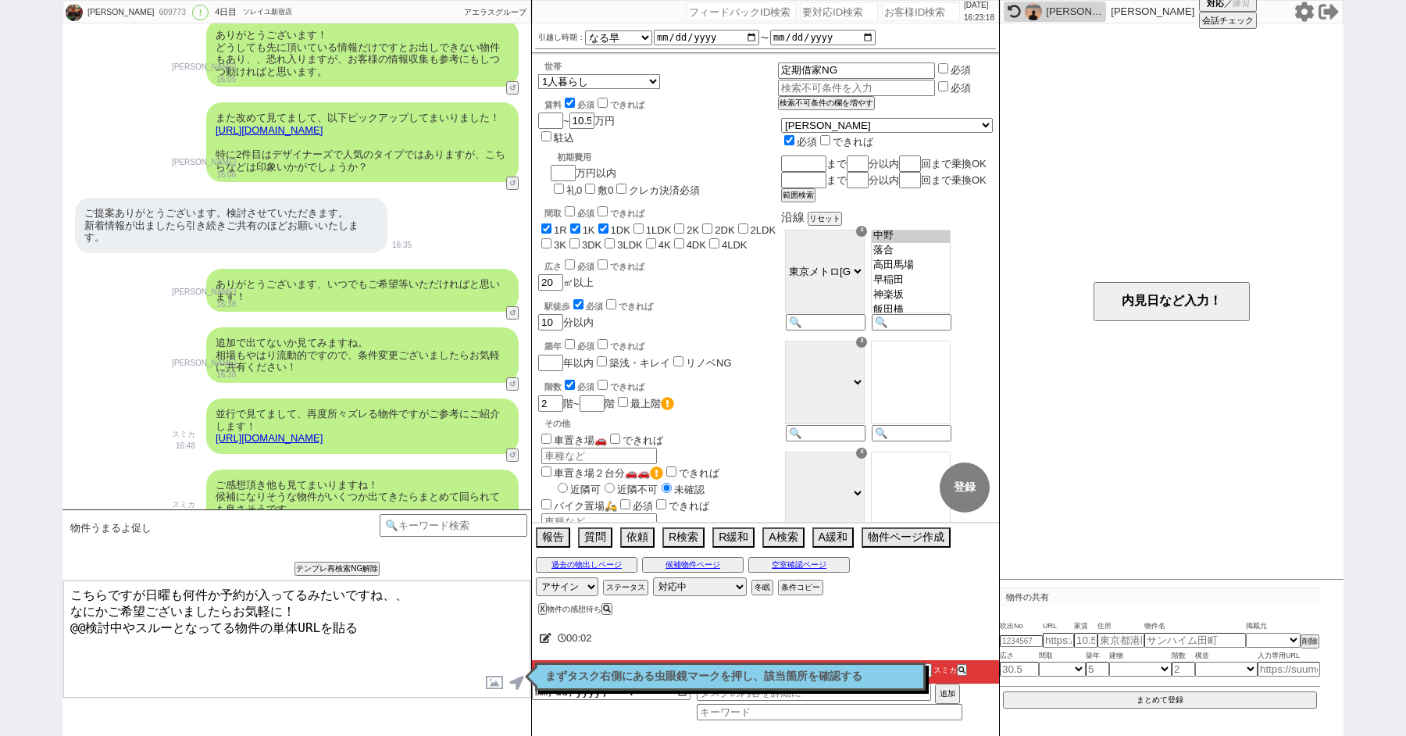
click at [586, 672] on p "まずタスク右側にある虫眼鏡マークを押し、該当箇所を確認する" at bounding box center [730, 676] width 370 height 13
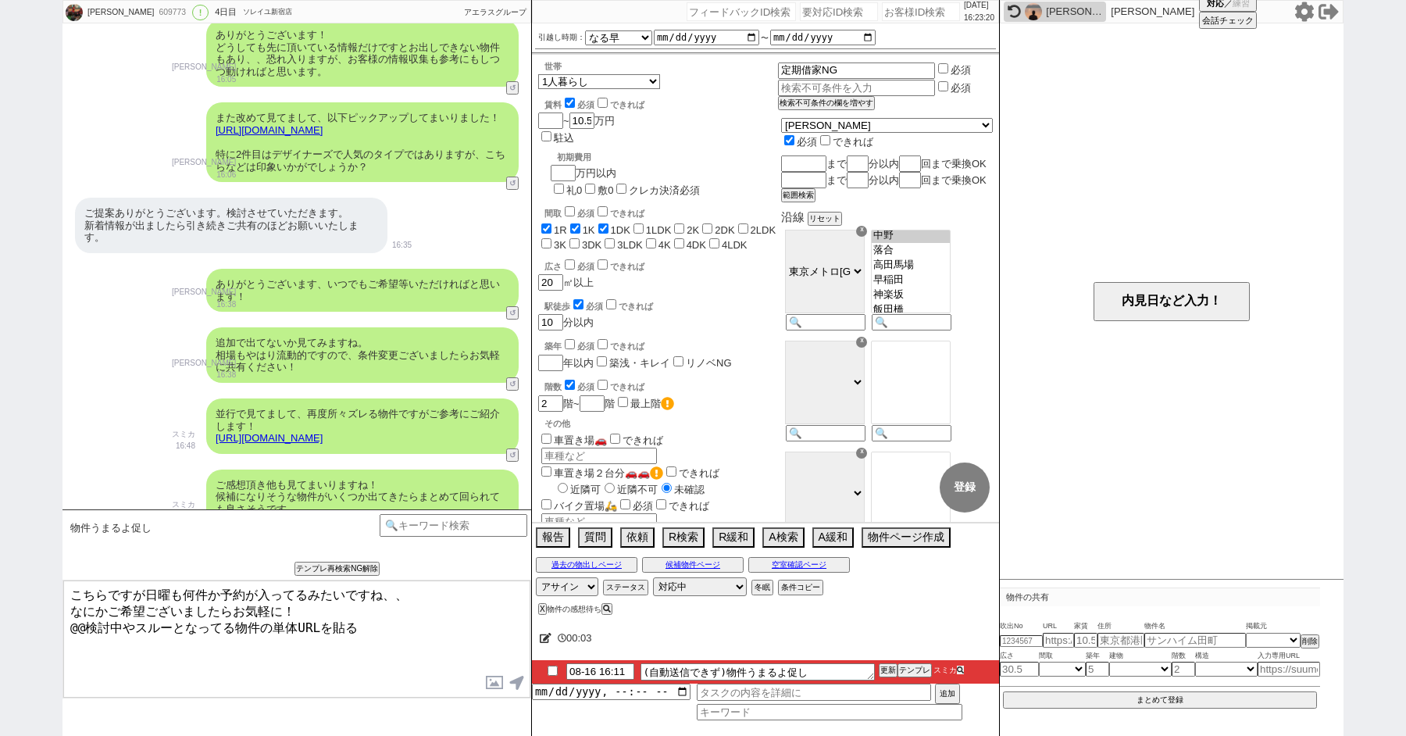
click at [960, 672] on icon at bounding box center [960, 670] width 7 height 7
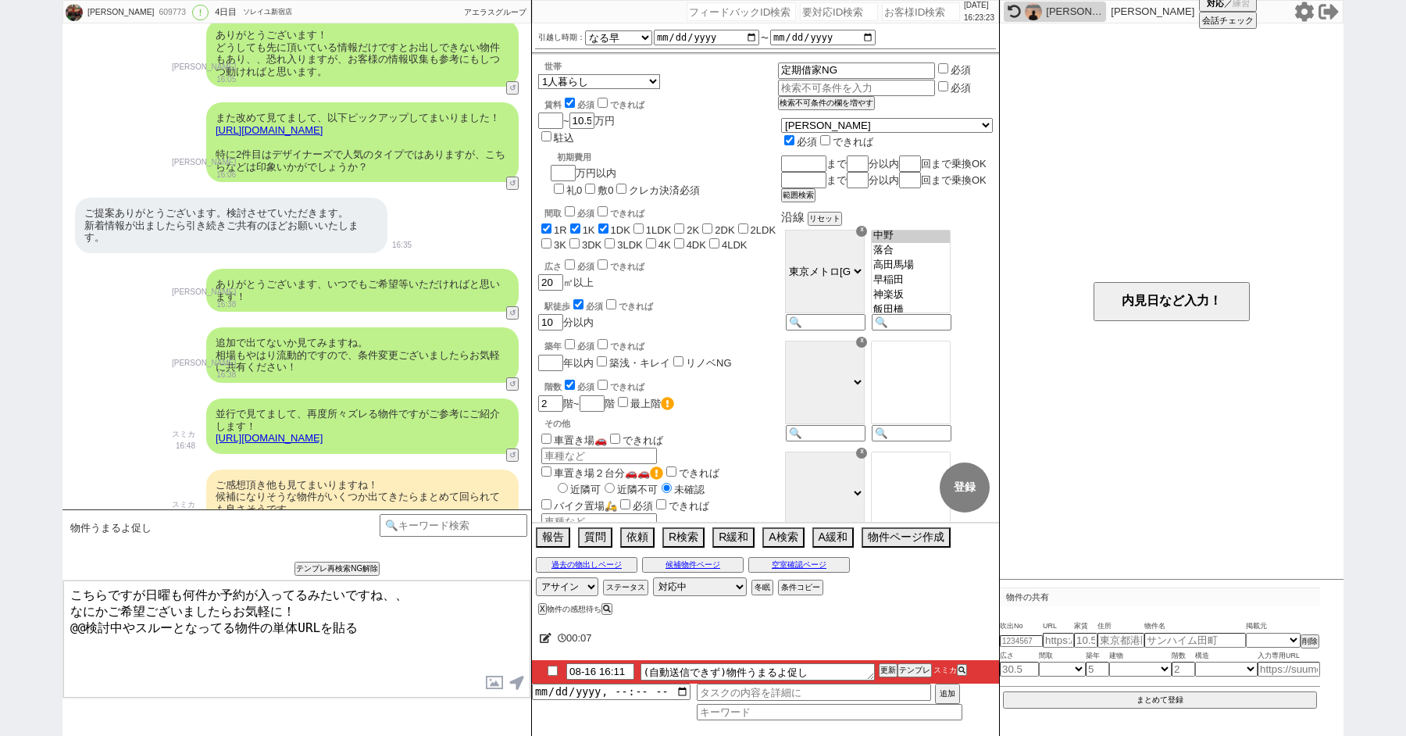
click at [323, 124] on link "https://tools.sumika.live/pages/5ydjw4r" at bounding box center [269, 130] width 107 height 12
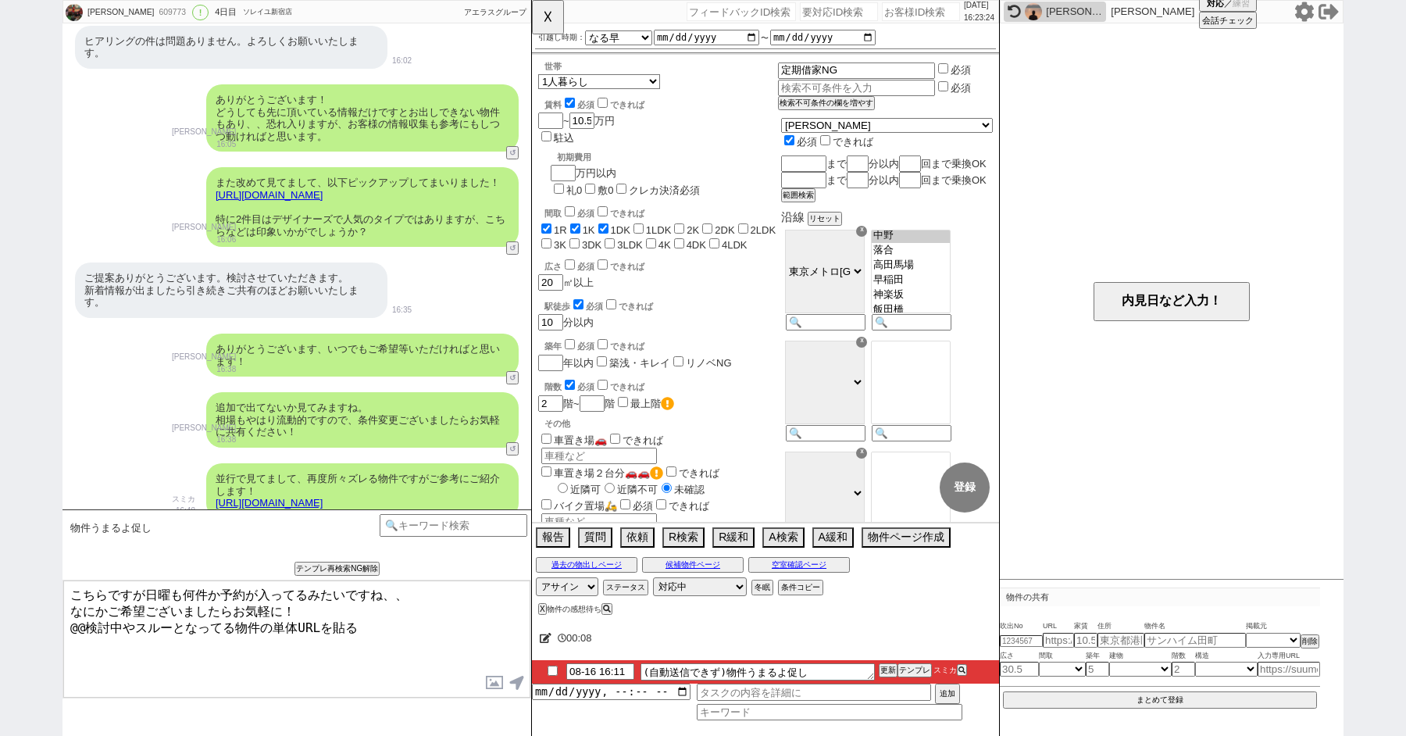
scroll to position [1479, 0]
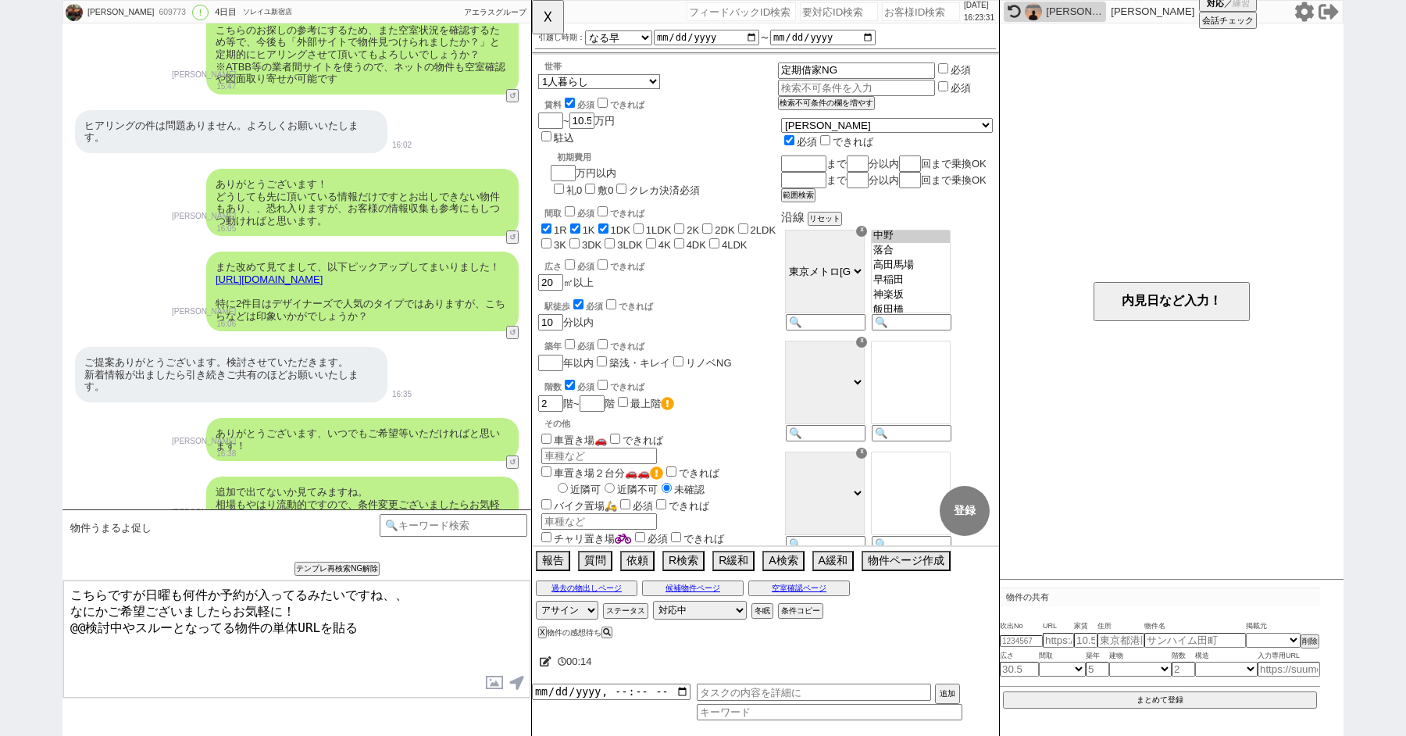
click at [373, 626] on textarea "こちらですが日曜も何件か予約が入ってるみたいですね、、 なにかご希望ございましたらお気軽に！ @@検討中やスルーとなってる物件の単体URLを貼る" at bounding box center [296, 639] width 467 height 117
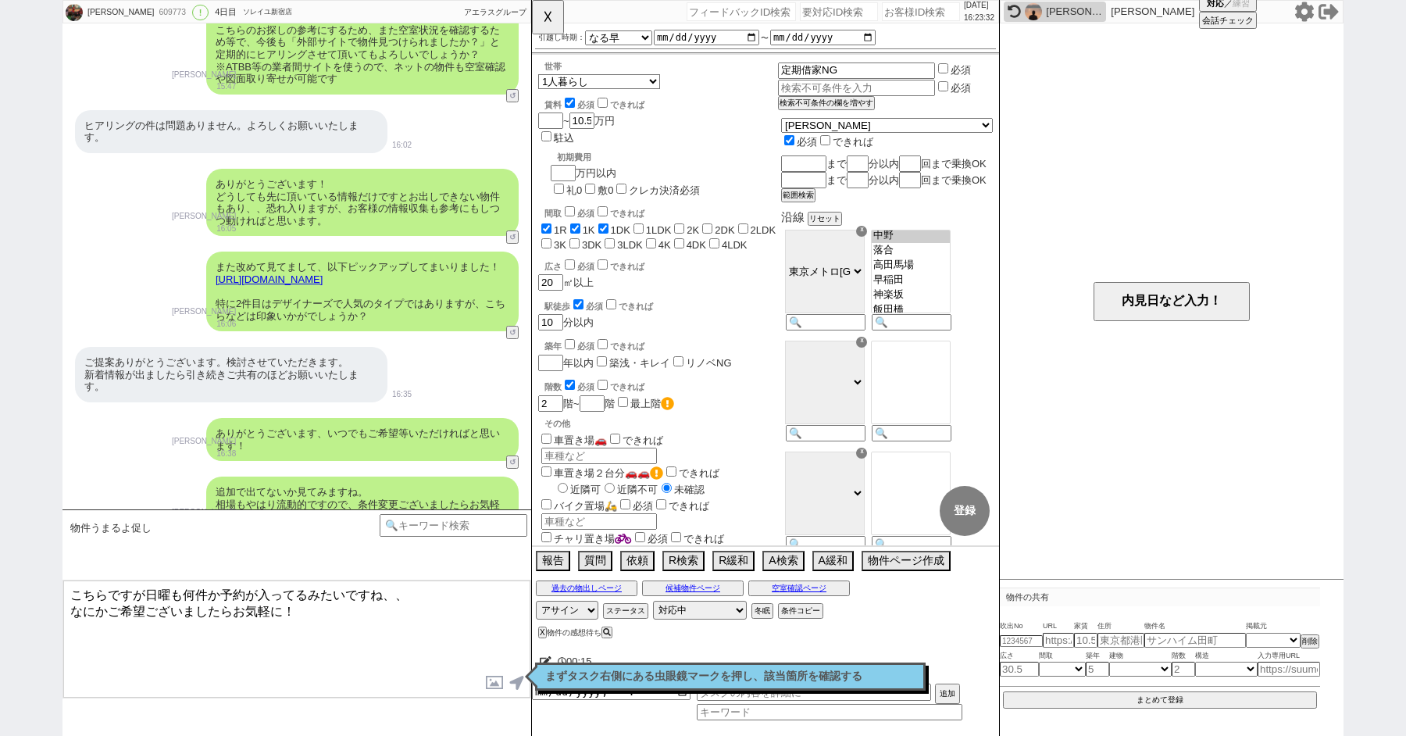
paste textarea "https://tools.sumika.live/pages/yoxhu2l"
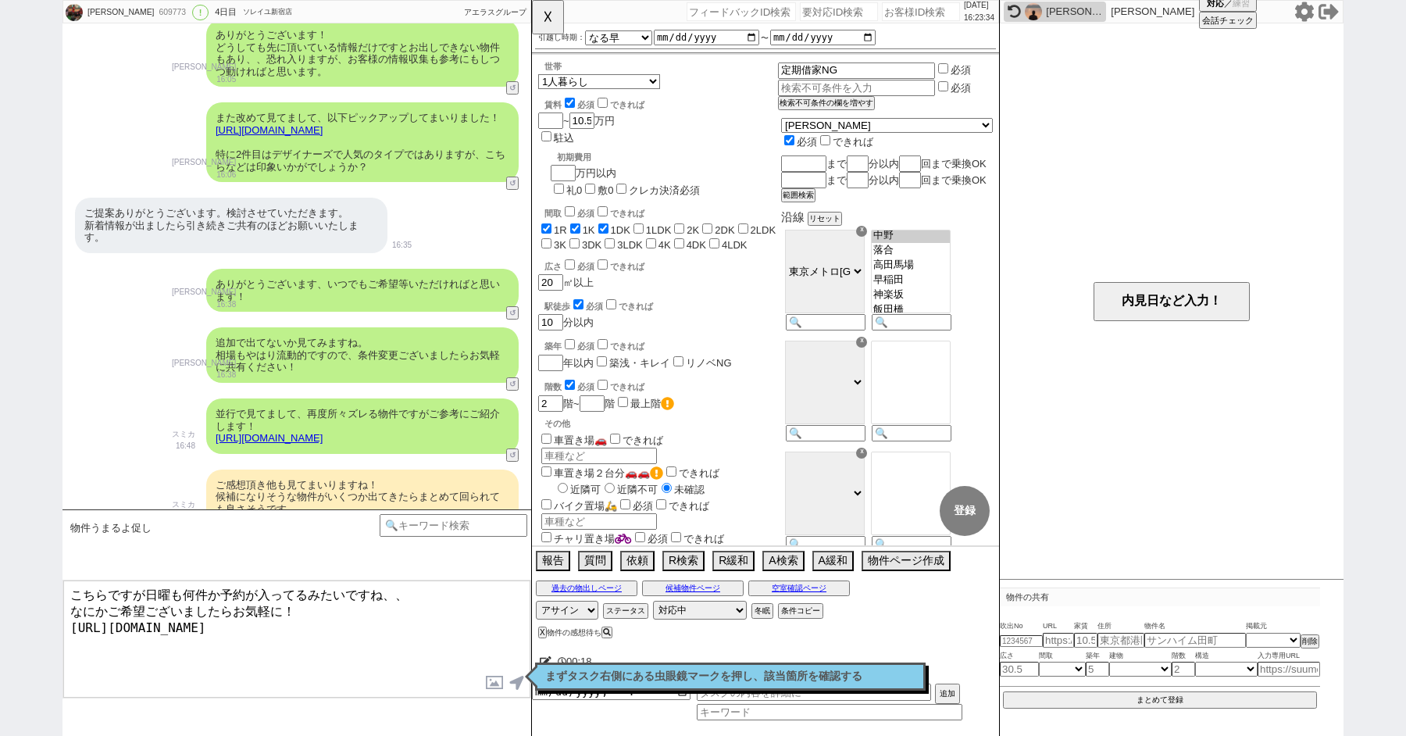
type textarea "こちらですが日曜も何件か予約が入ってるみたいですね、、 なにかご希望ございましたらお気軽に！ https://tools.sumika.live/pages/…"
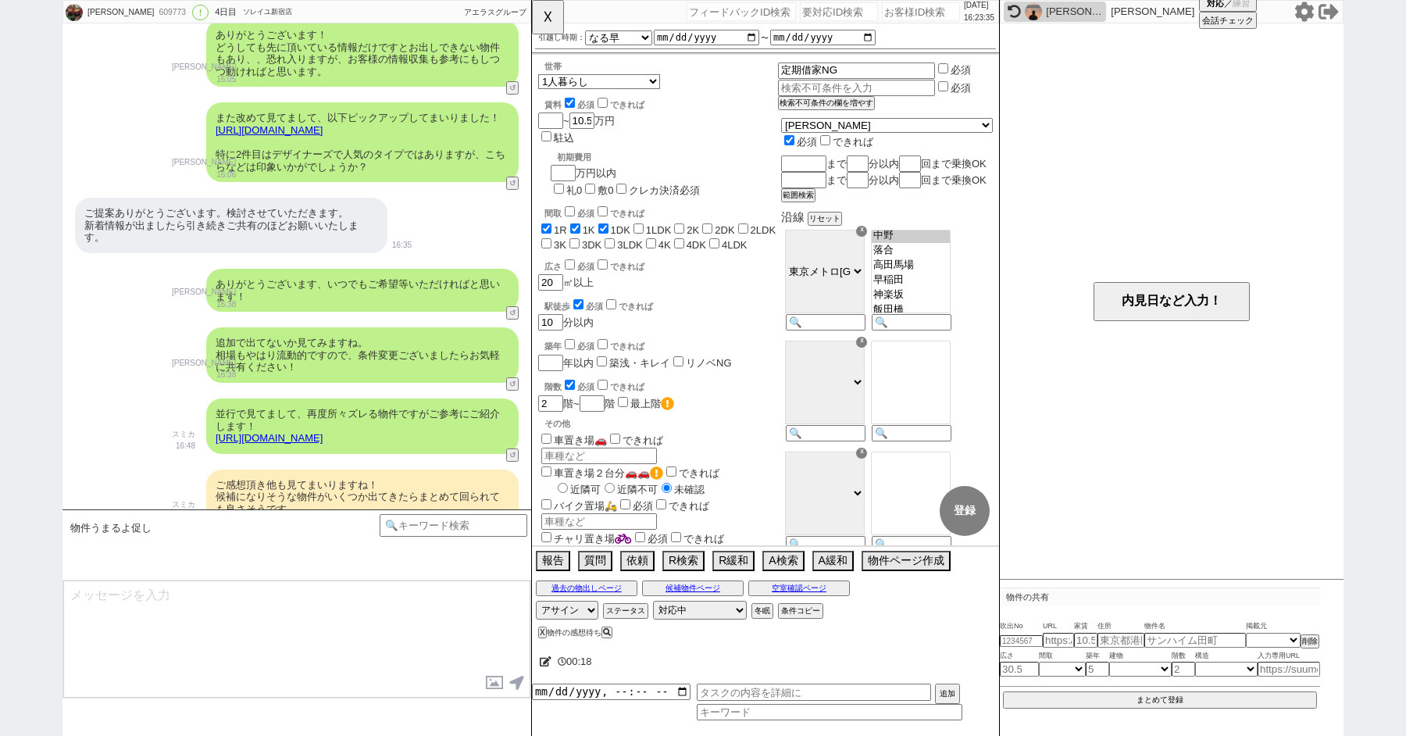
scroll to position [1753, 0]
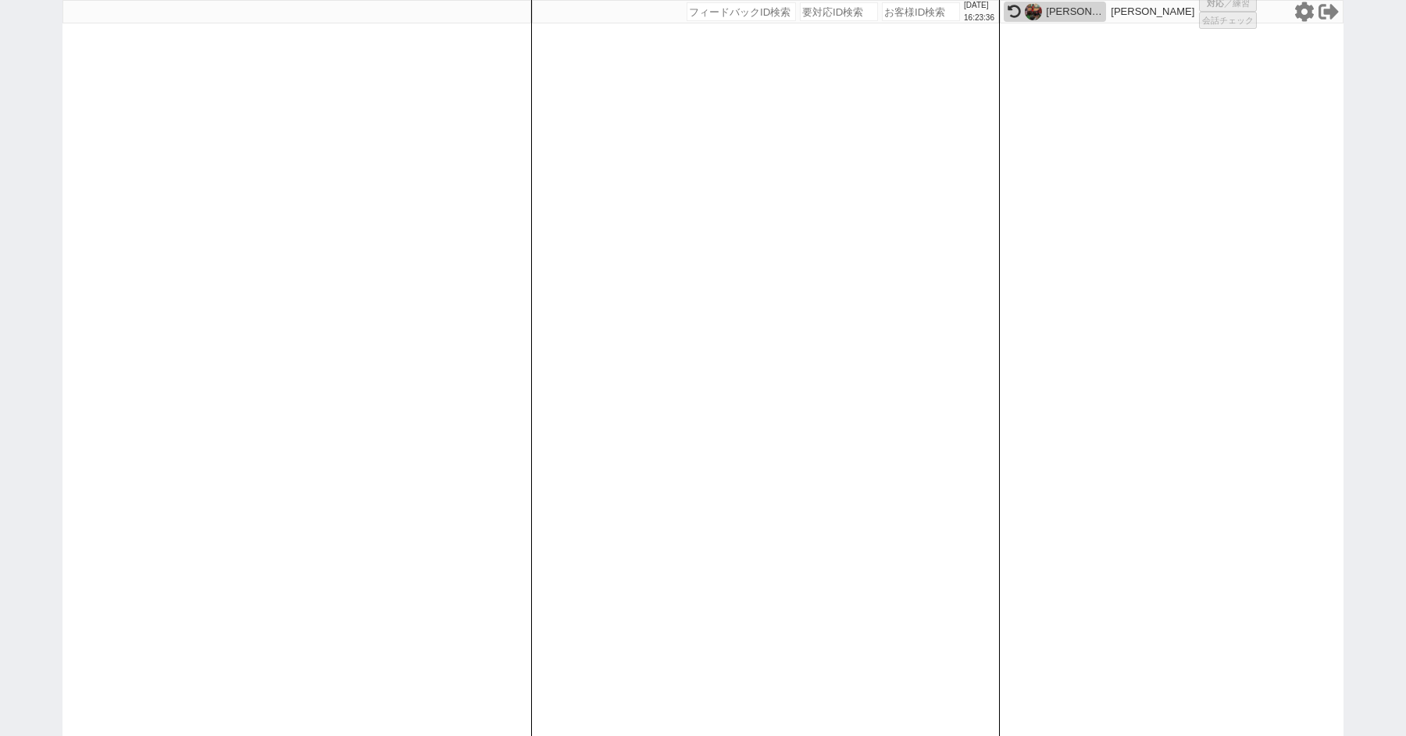
select select
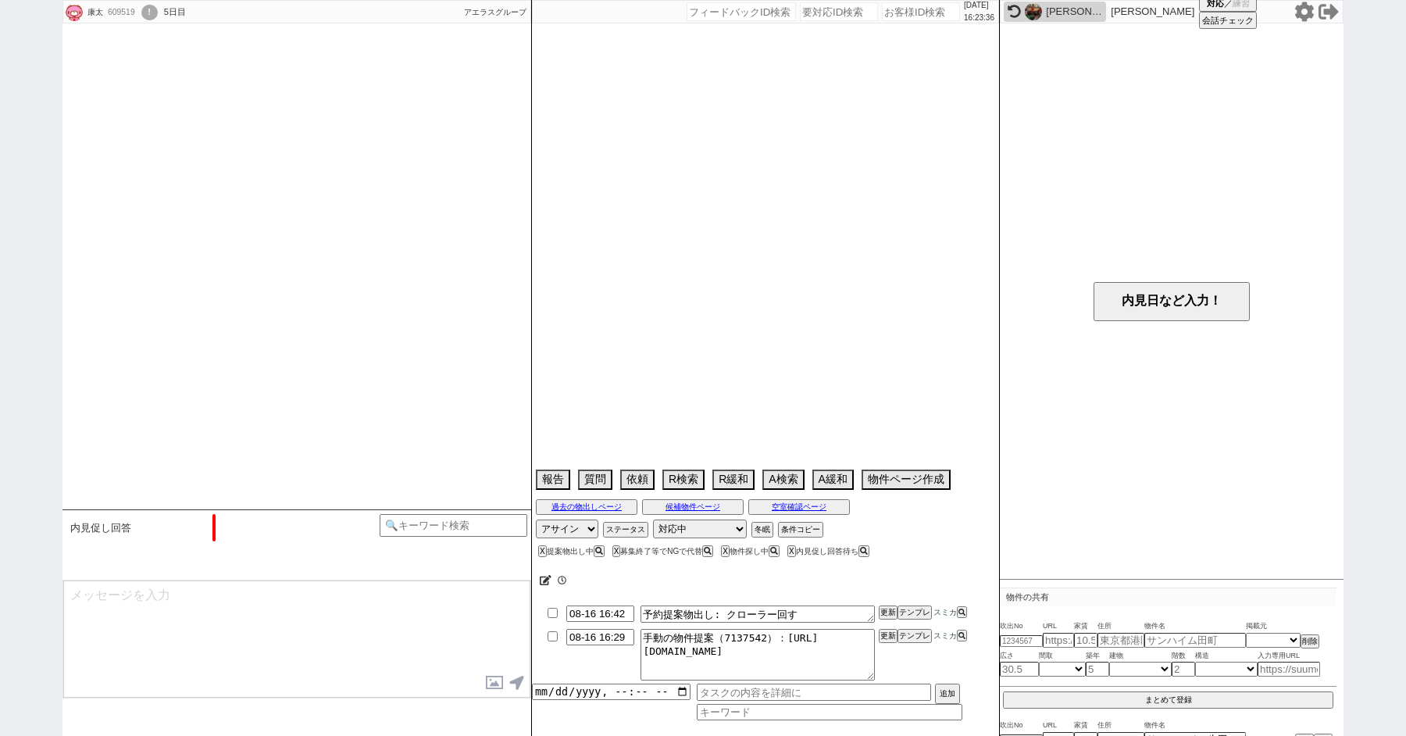
scroll to position [352, 0]
select select "2025"
select select "9"
select select "35"
select select "1"
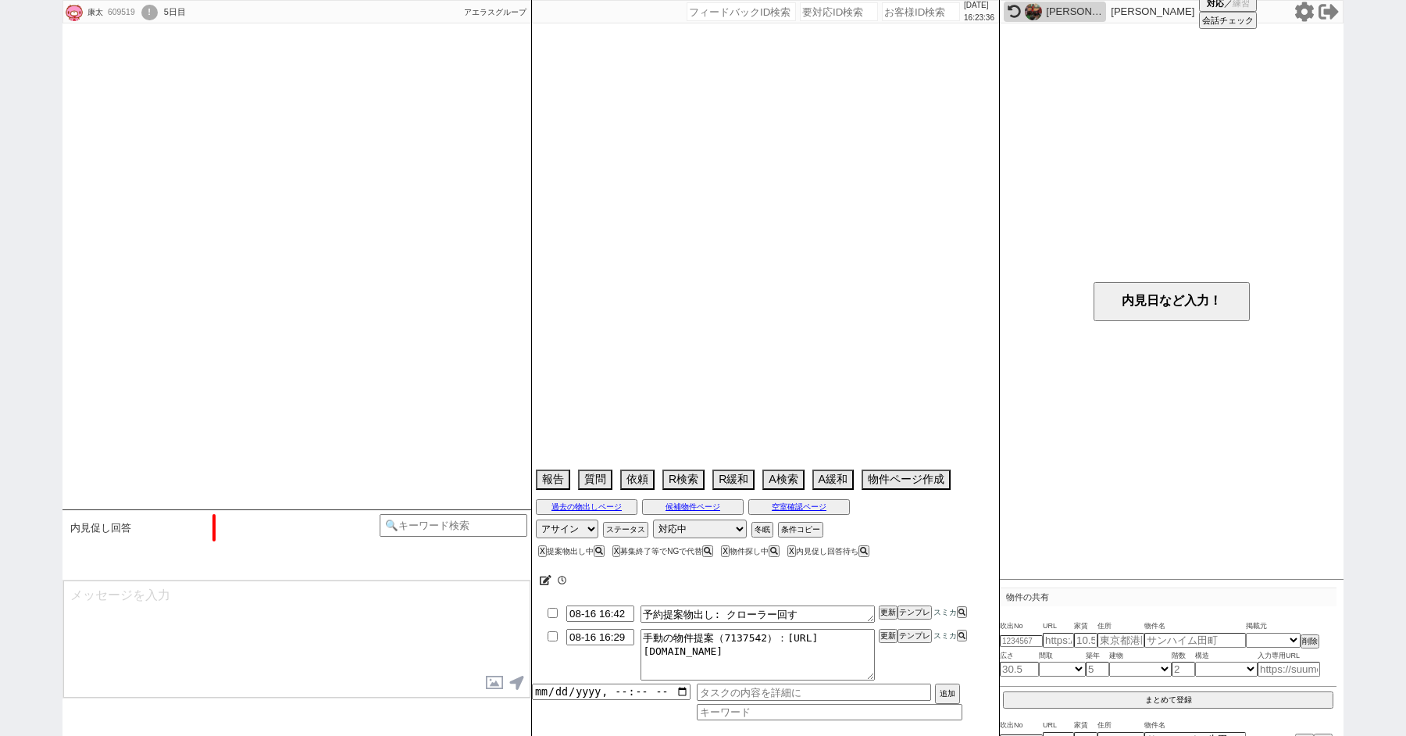
select select "14"
select select "48"
select select "1243"
select select "49"
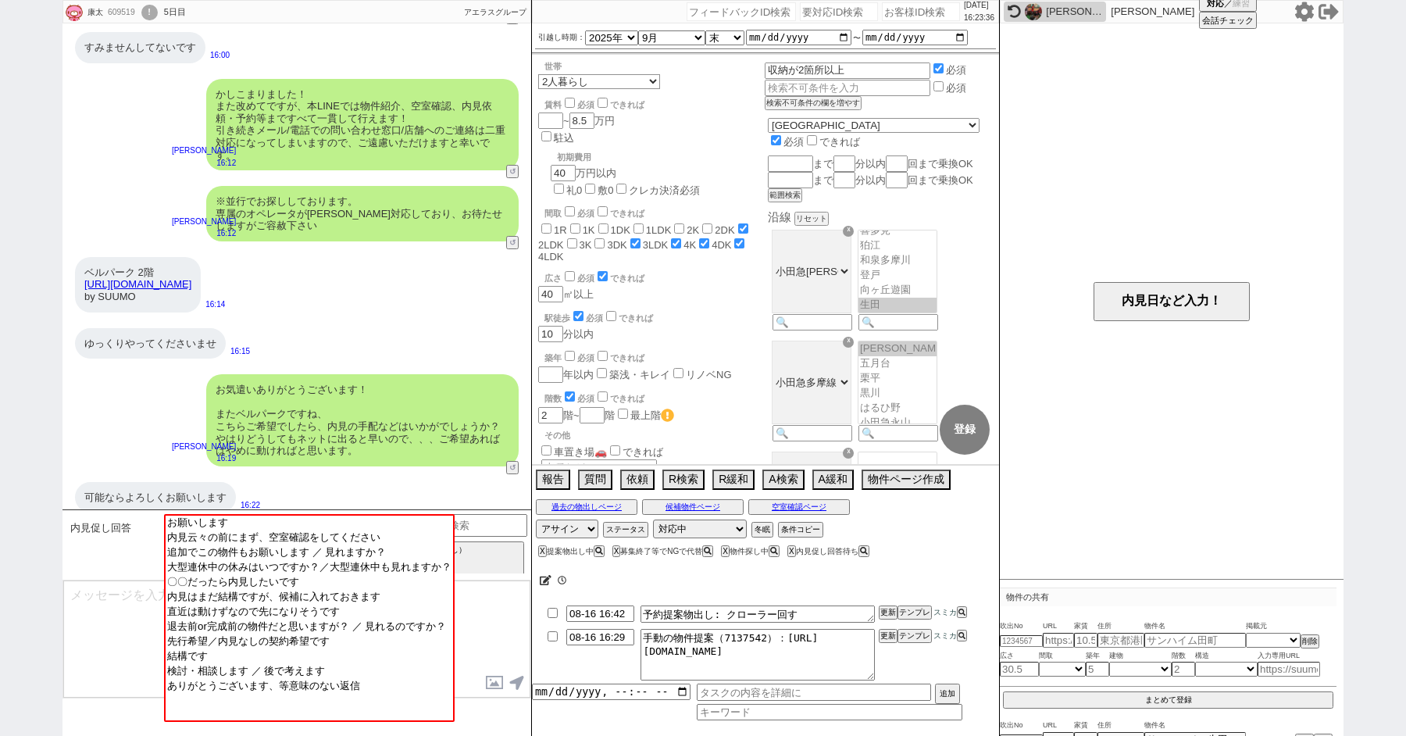
scroll to position [256, 0]
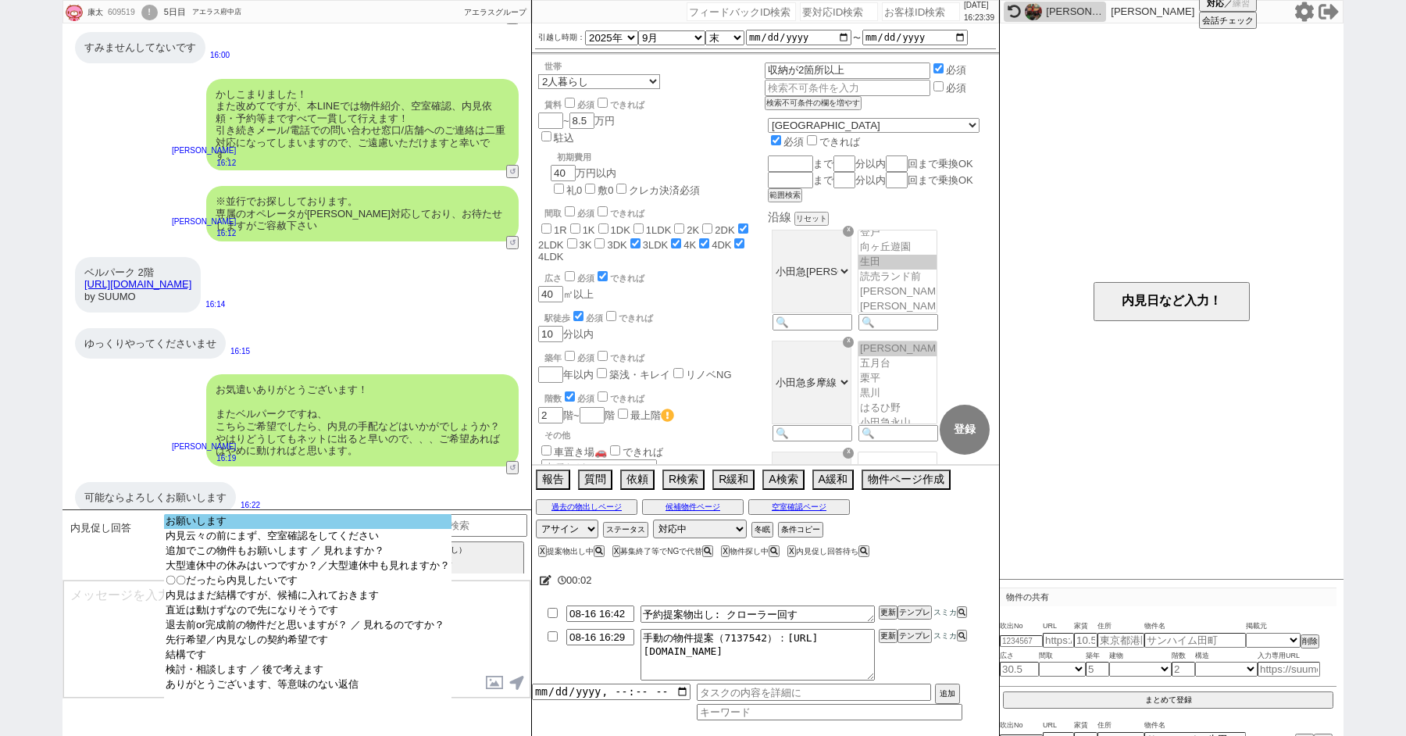
select select "お願いします"
click at [240, 529] on option "お願いします" at bounding box center [308, 536] width 288 height 15
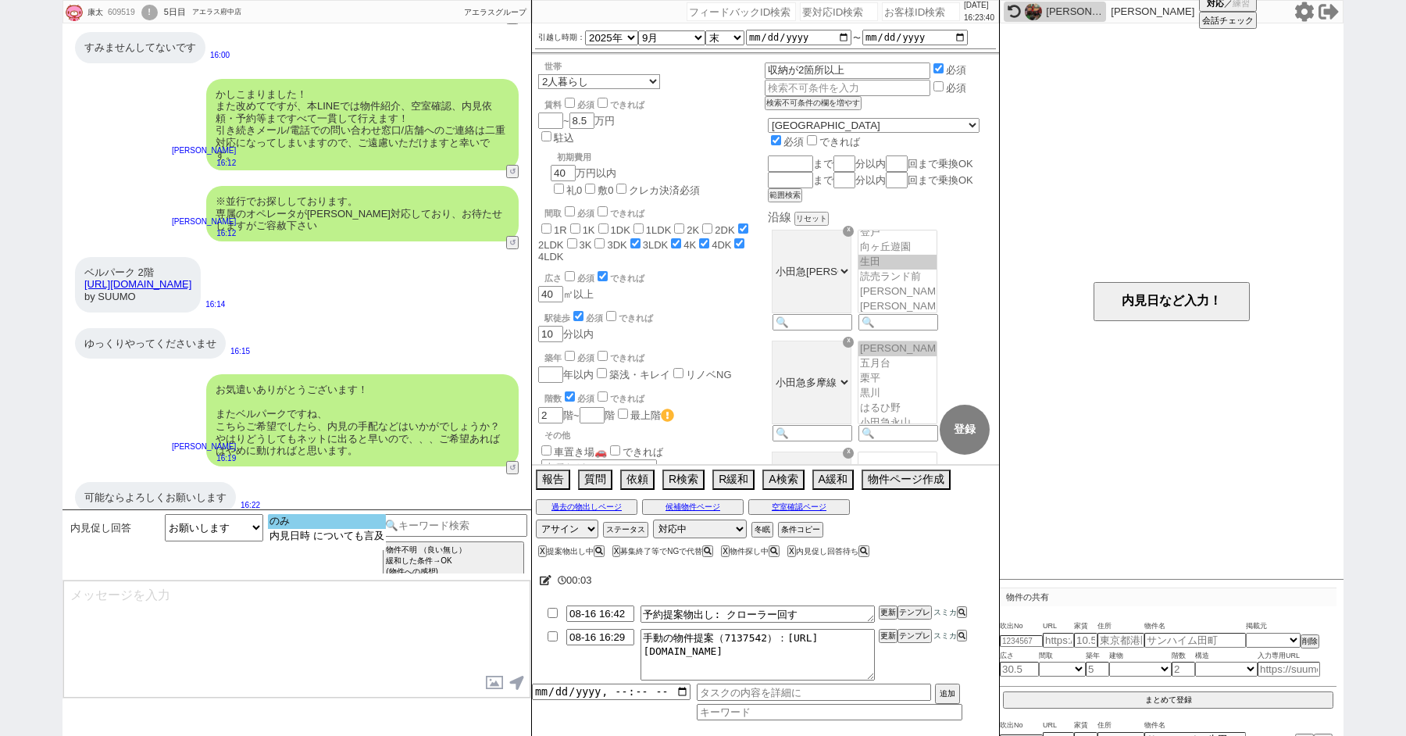
select select "のみ"
click at [281, 529] on option "のみ" at bounding box center [327, 536] width 118 height 15
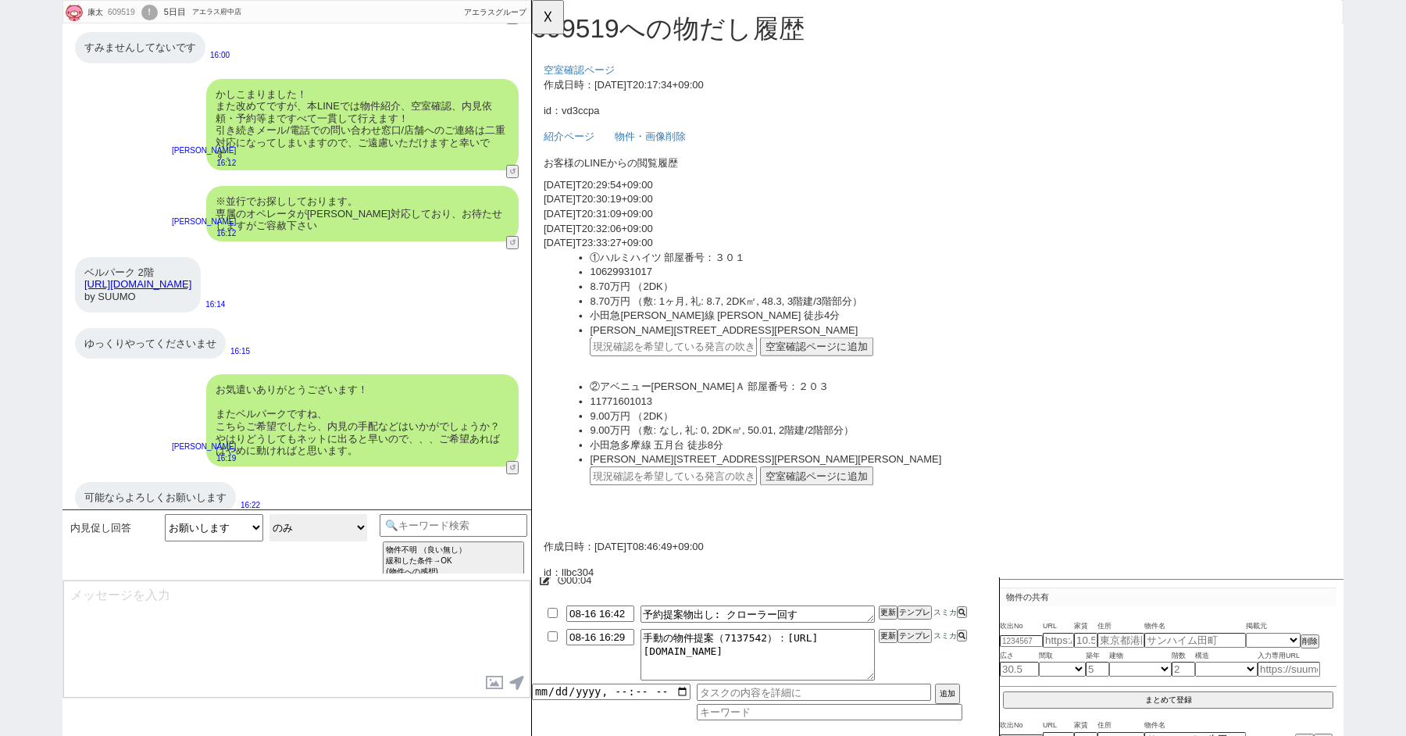
scroll to position [0, 0]
click at [160, 491] on div "可能ならよろしくお願いします" at bounding box center [155, 497] width 161 height 31
click at [547, 9] on button "☓" at bounding box center [546, 15] width 29 height 31
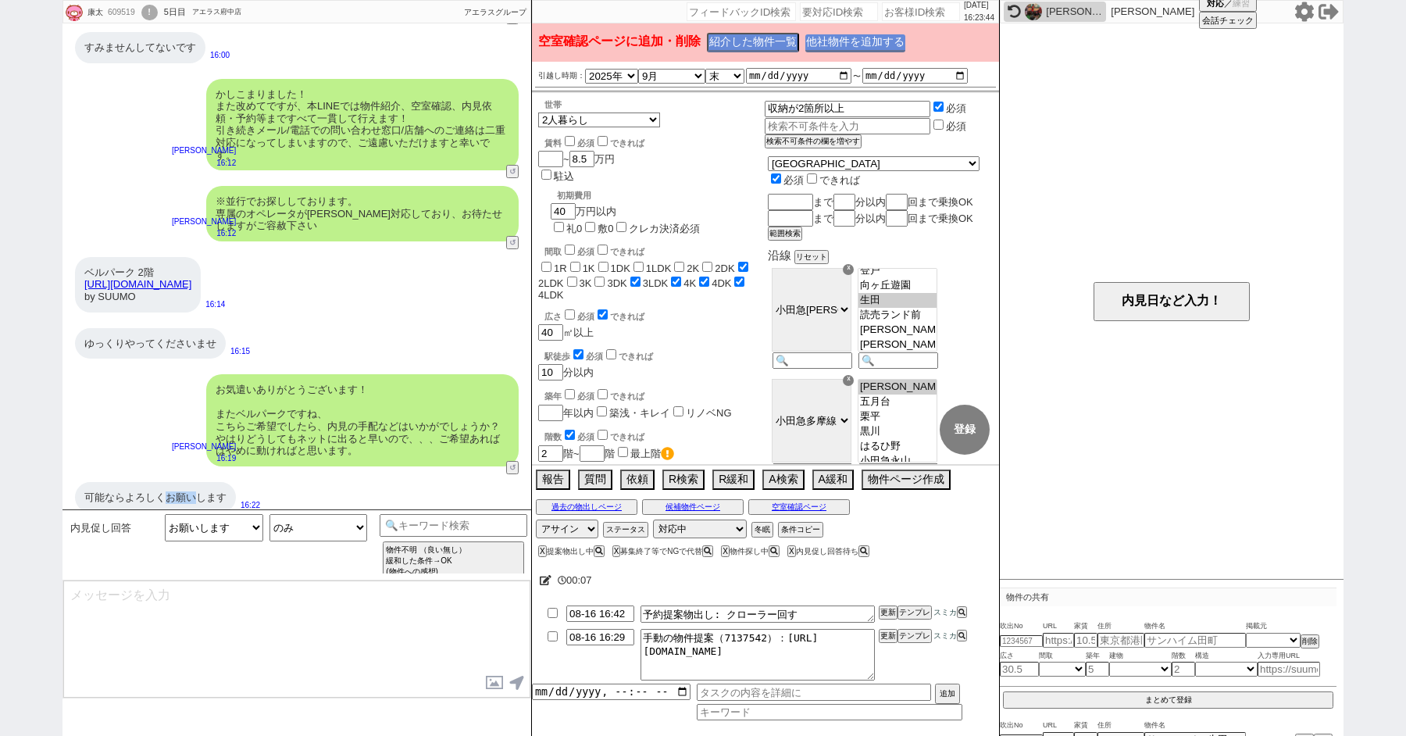
click at [864, 42] on button "他社物件を追加する" at bounding box center [856, 43] width 100 height 18
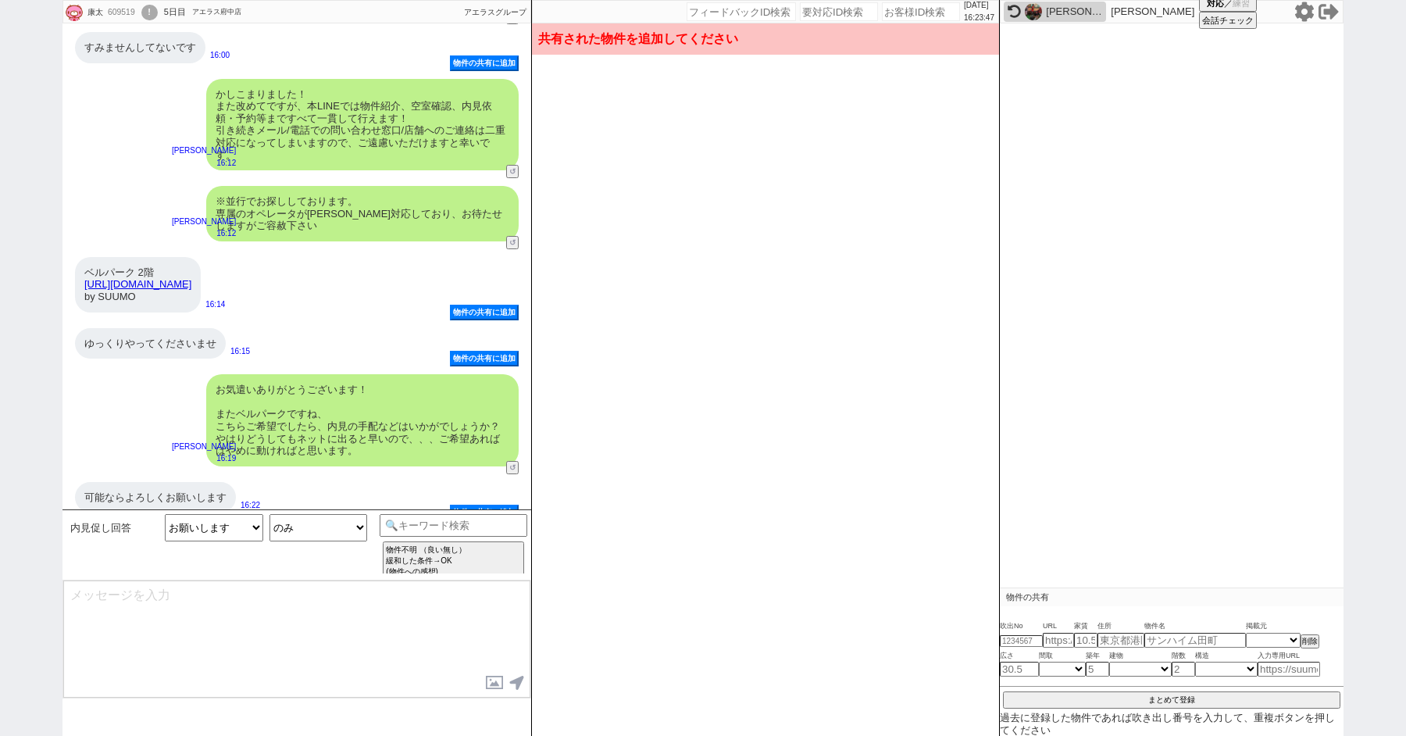
click at [152, 487] on div "可能ならよろしくお願いします" at bounding box center [155, 497] width 161 height 31
click at [464, 308] on button "物件の共有に追加" at bounding box center [486, 314] width 66 height 13
type input "36775774"
type input "https://suumo.jp/chintai/bc_100447296526/"
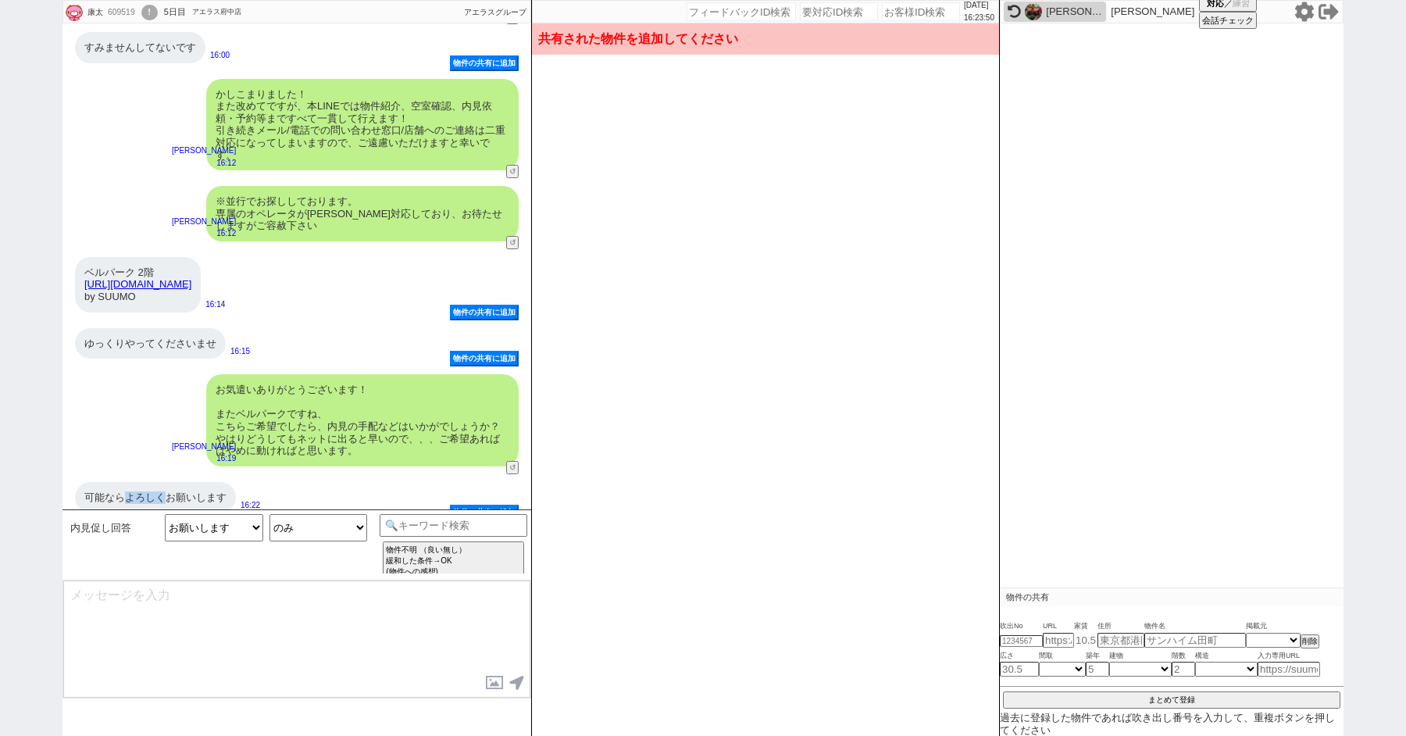
select select "1"
select select
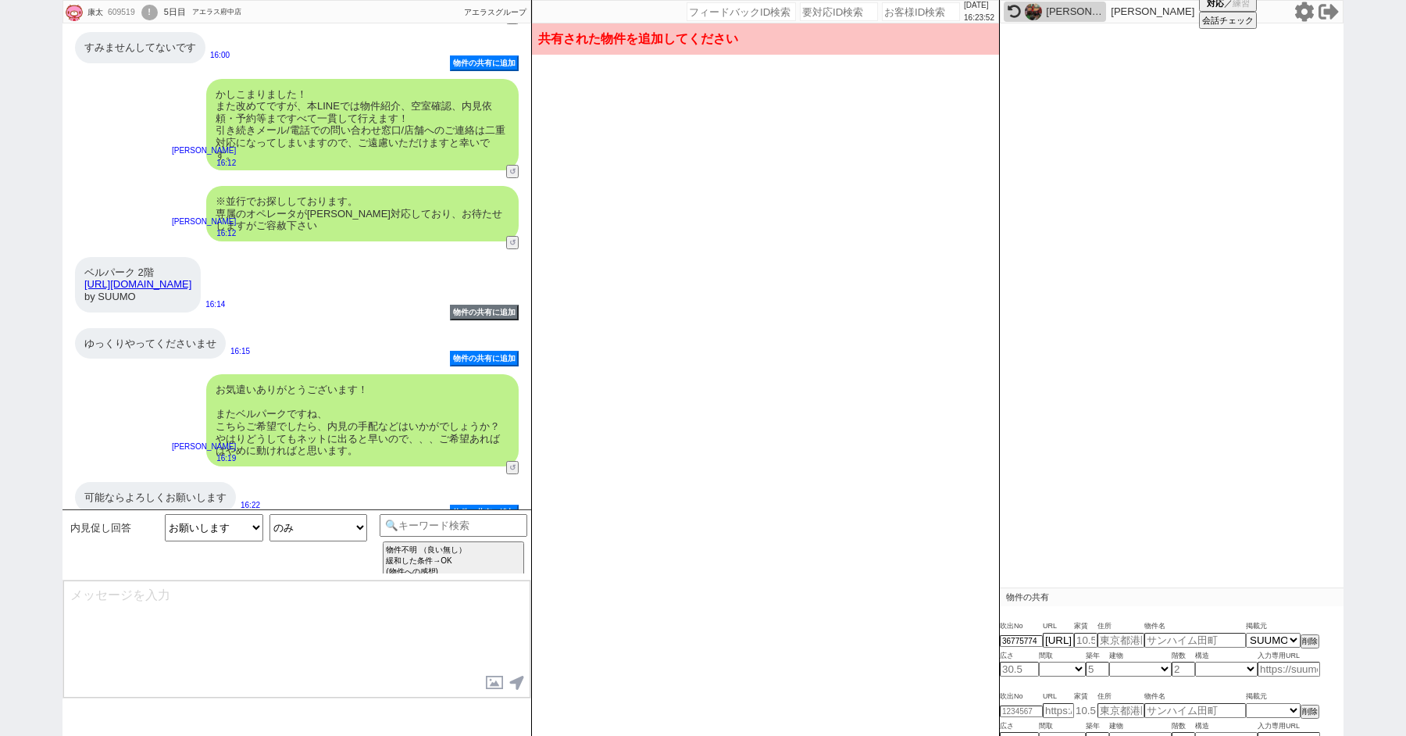
type input "7.4"
type input "神奈川県川崎市麻生区片平１"
type input "ベルパーク"
type input "52.08"
select select "6"
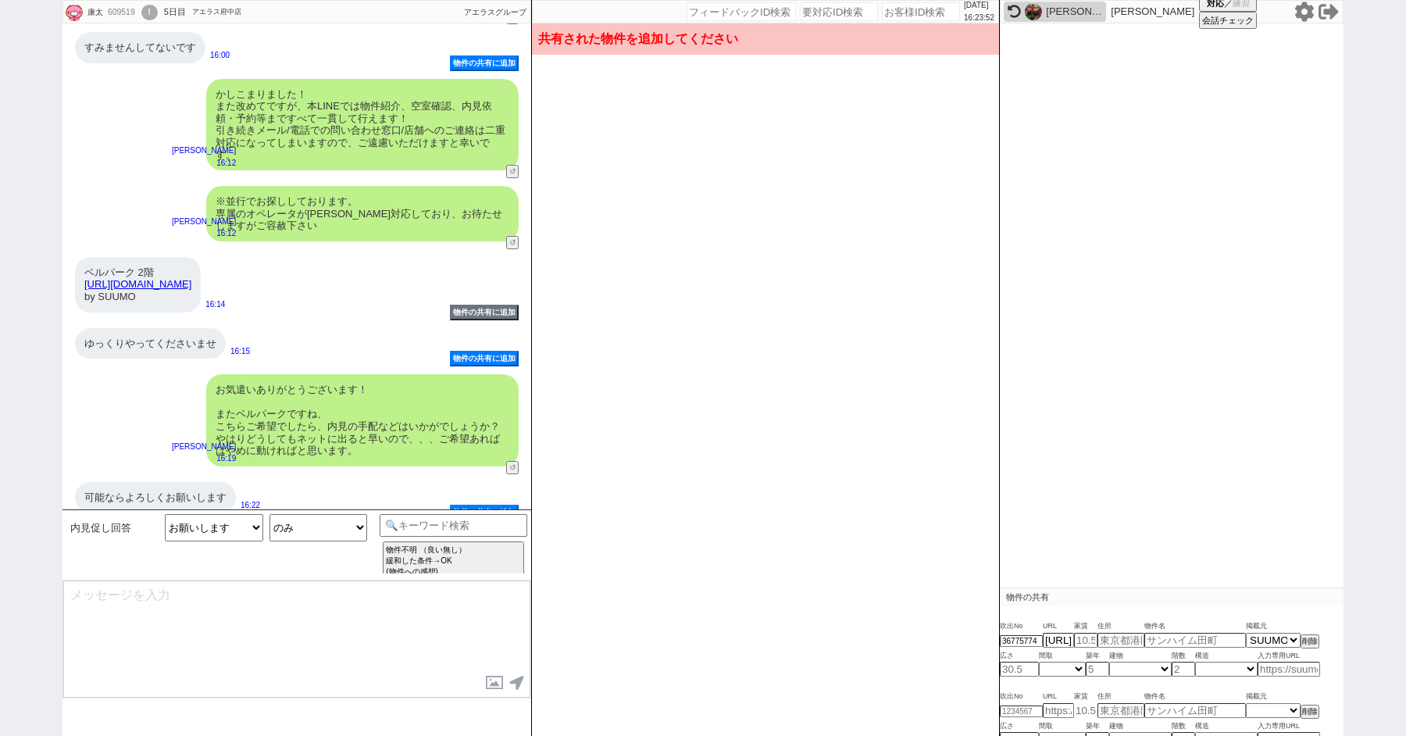
type input "32"
select select "1"
type input "2"
select select "8"
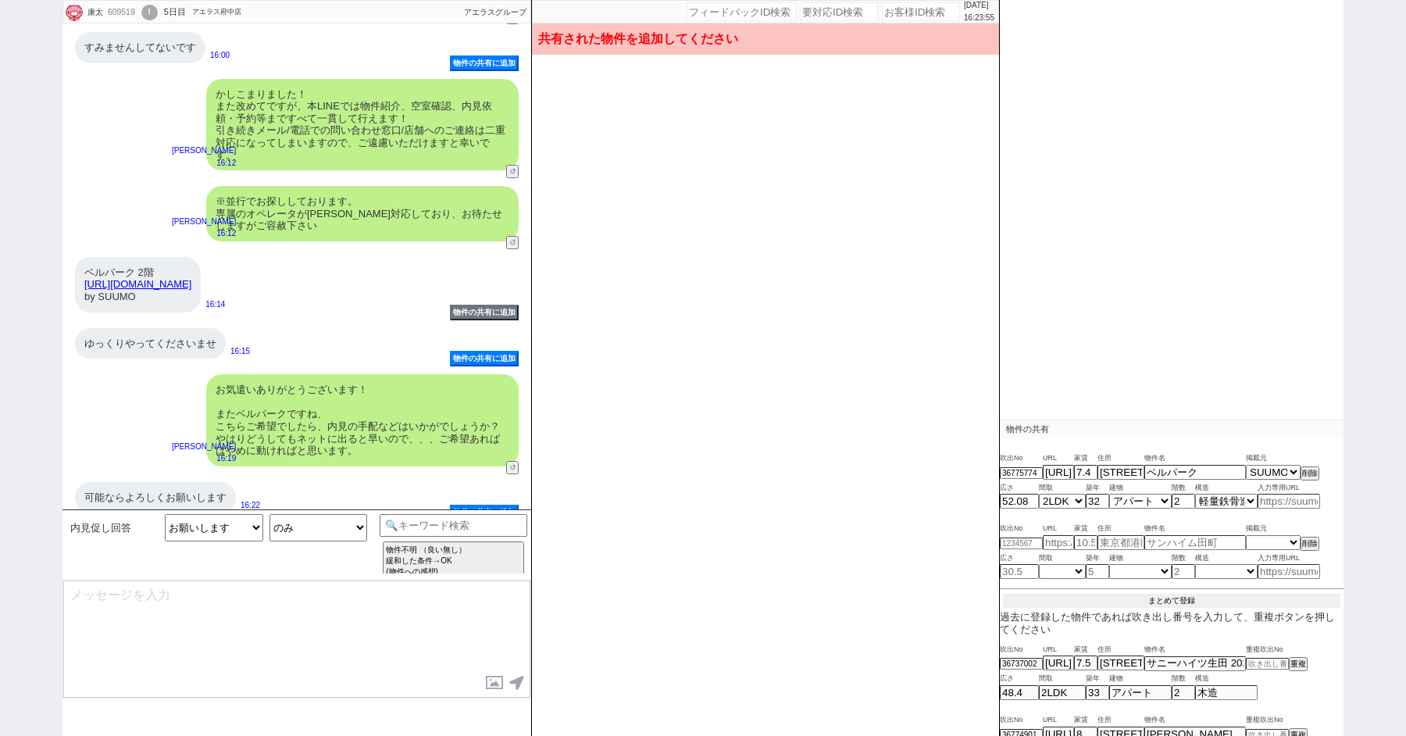
click at [1126, 599] on button "まとめて登録" at bounding box center [1171, 601] width 337 height 14
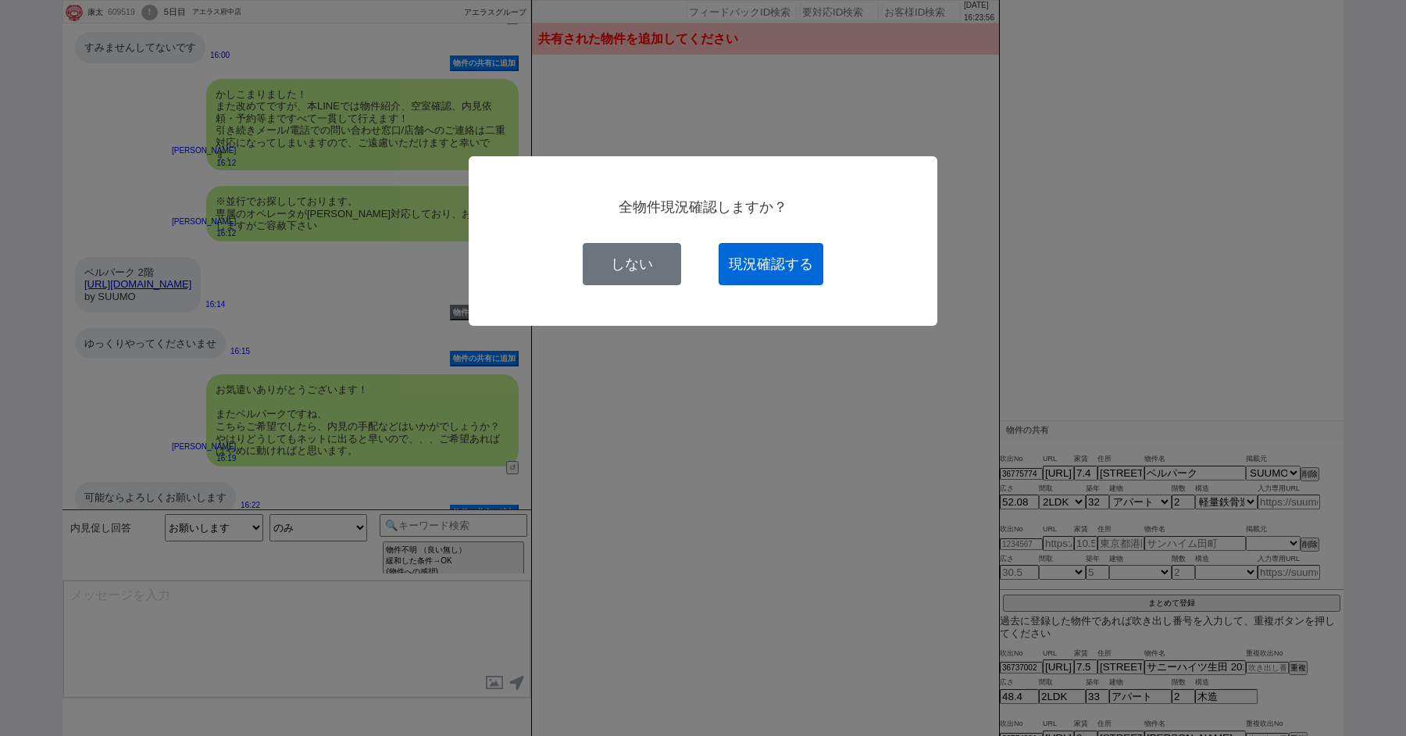
click at [781, 255] on button "現況確認する" at bounding box center [771, 264] width 105 height 42
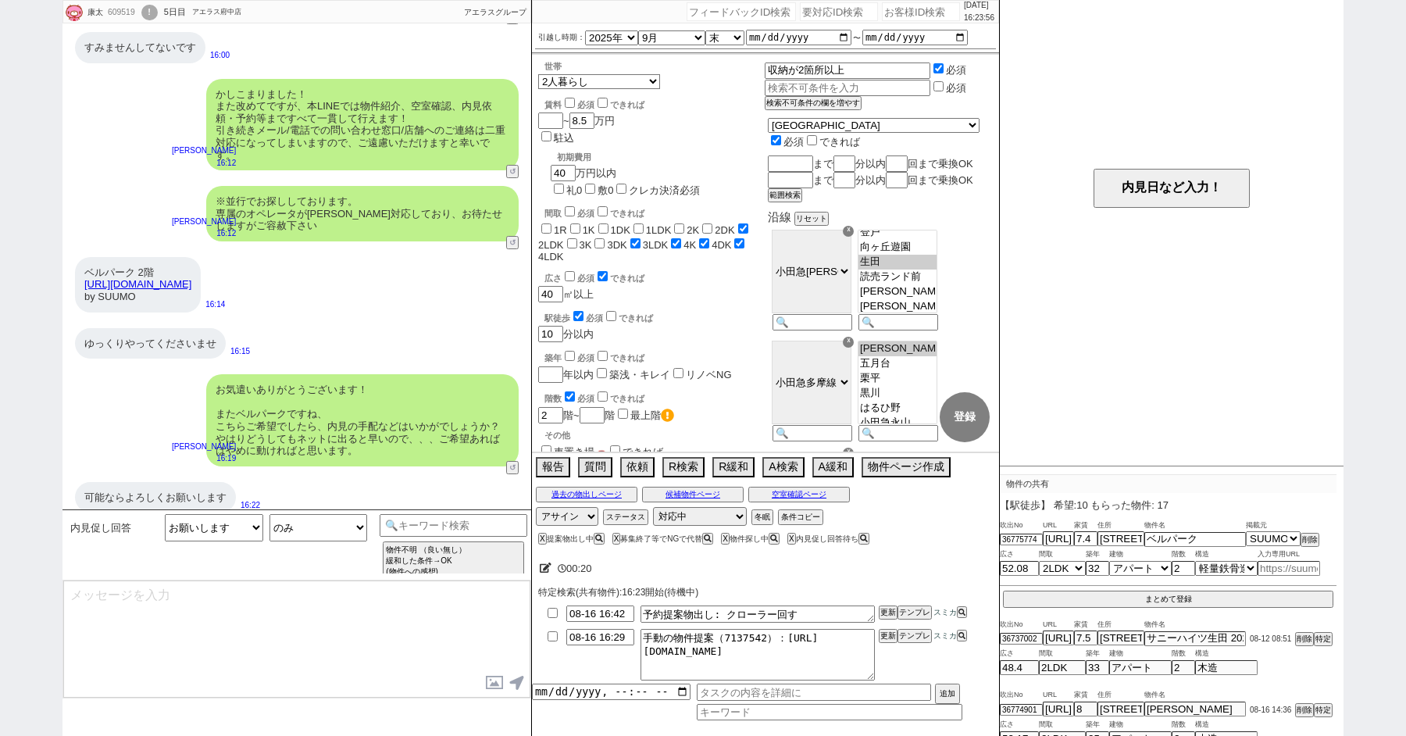
select select
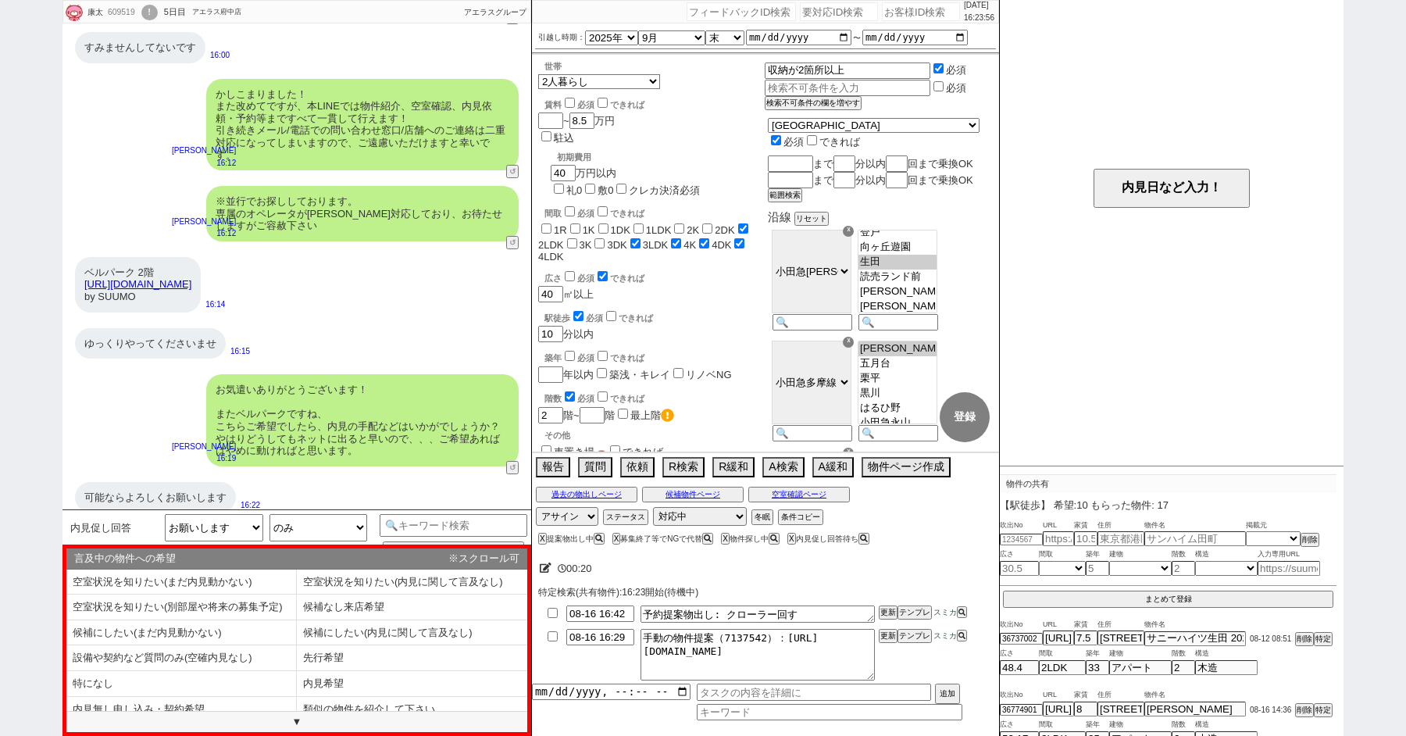
scroll to position [112, 0]
click at [297, 697] on li "内見希望" at bounding box center [181, 710] width 231 height 26
type textarea "かしこまりました、そうしますとお日にちの方はいかが致しましょう？"
select select "内見希望"
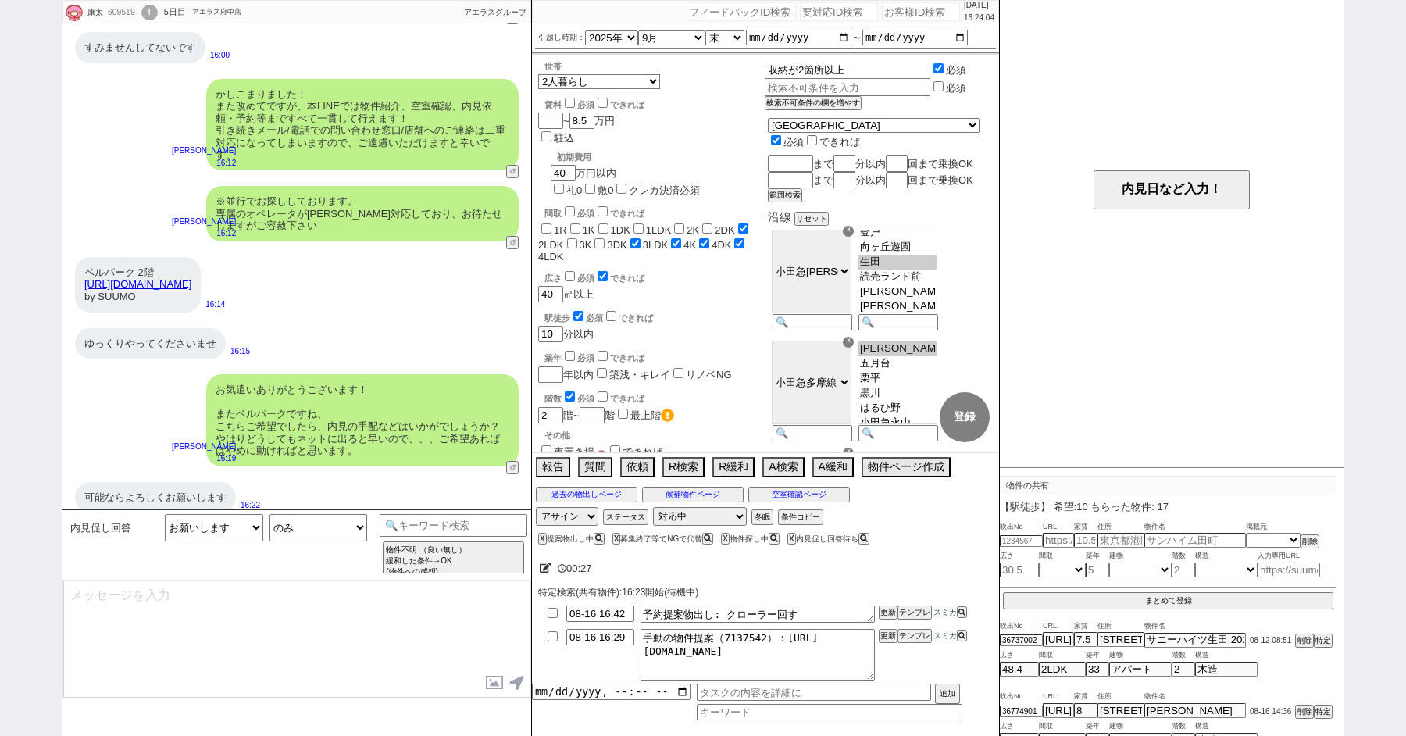
scroll to position [152, 0]
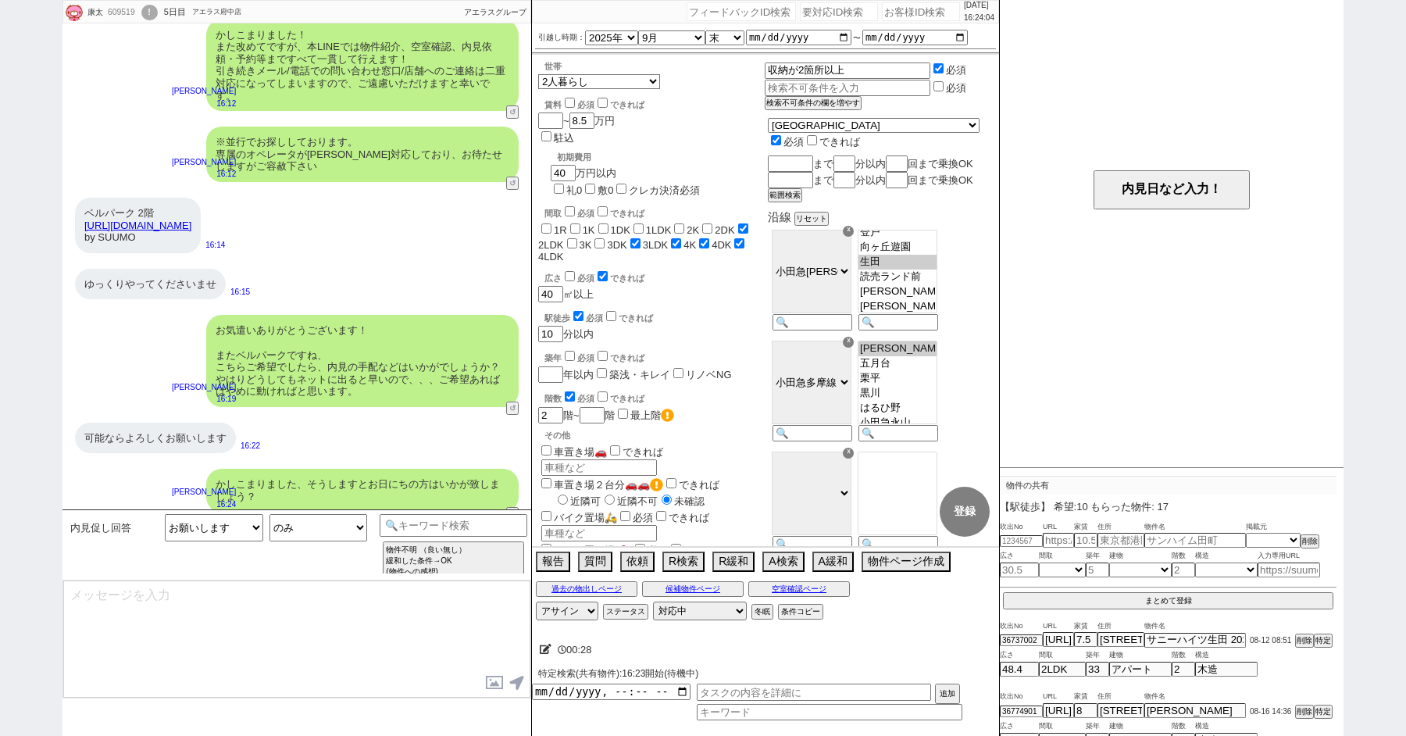
type textarea "※新着含めより多く回るため3時間〜確保ください ※水曜は定休の不動産が殆どのため別日のほうが安心です ※大家さんの営業時間で10時〜16時半ごろの受付となります"
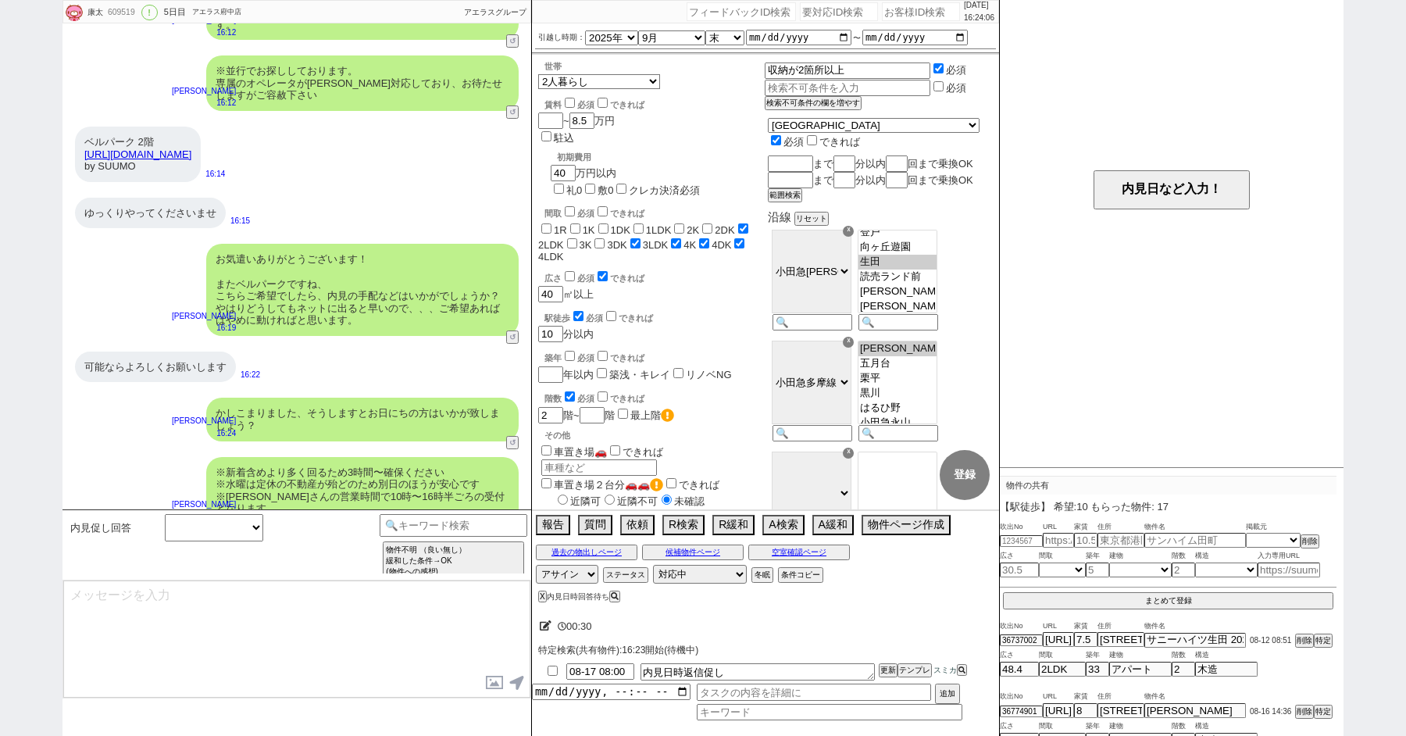
scroll to position [0, 0]
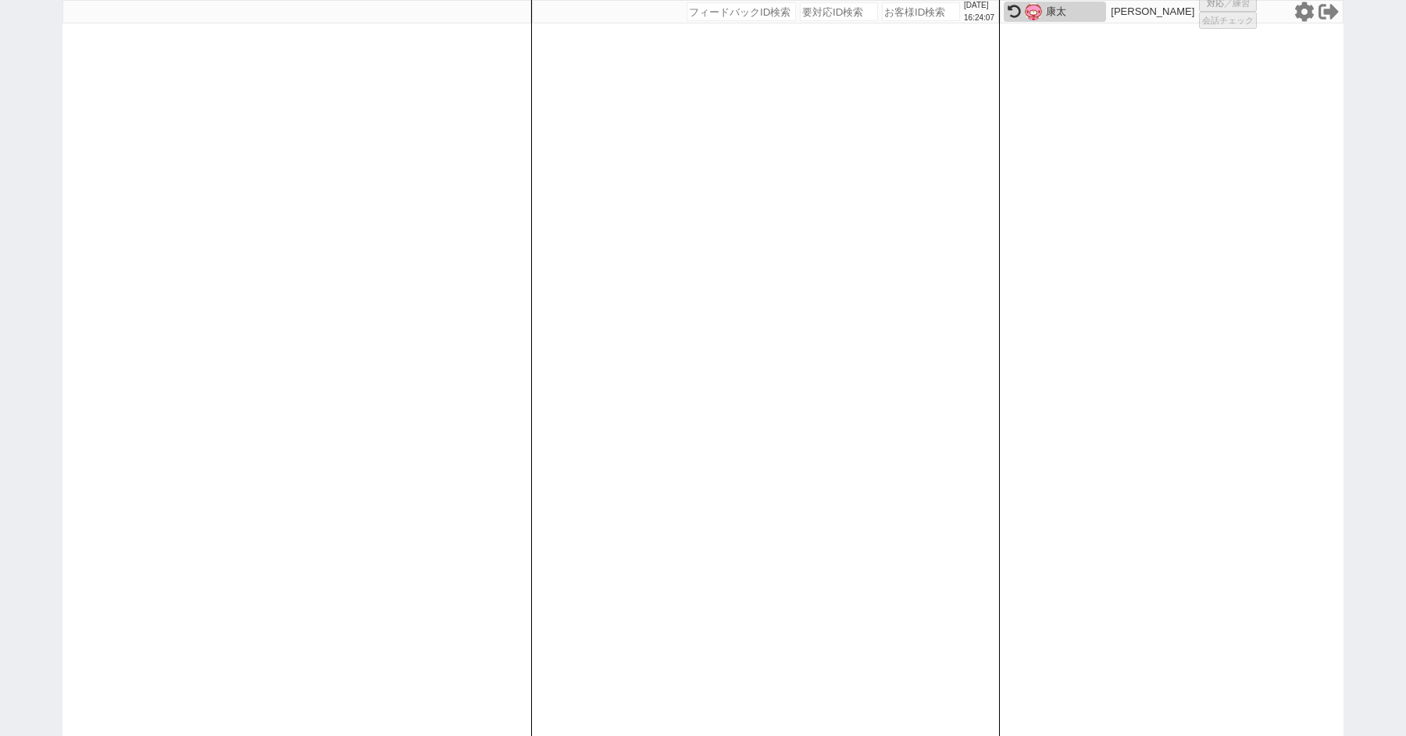
select select "1"
select select "2"
select select
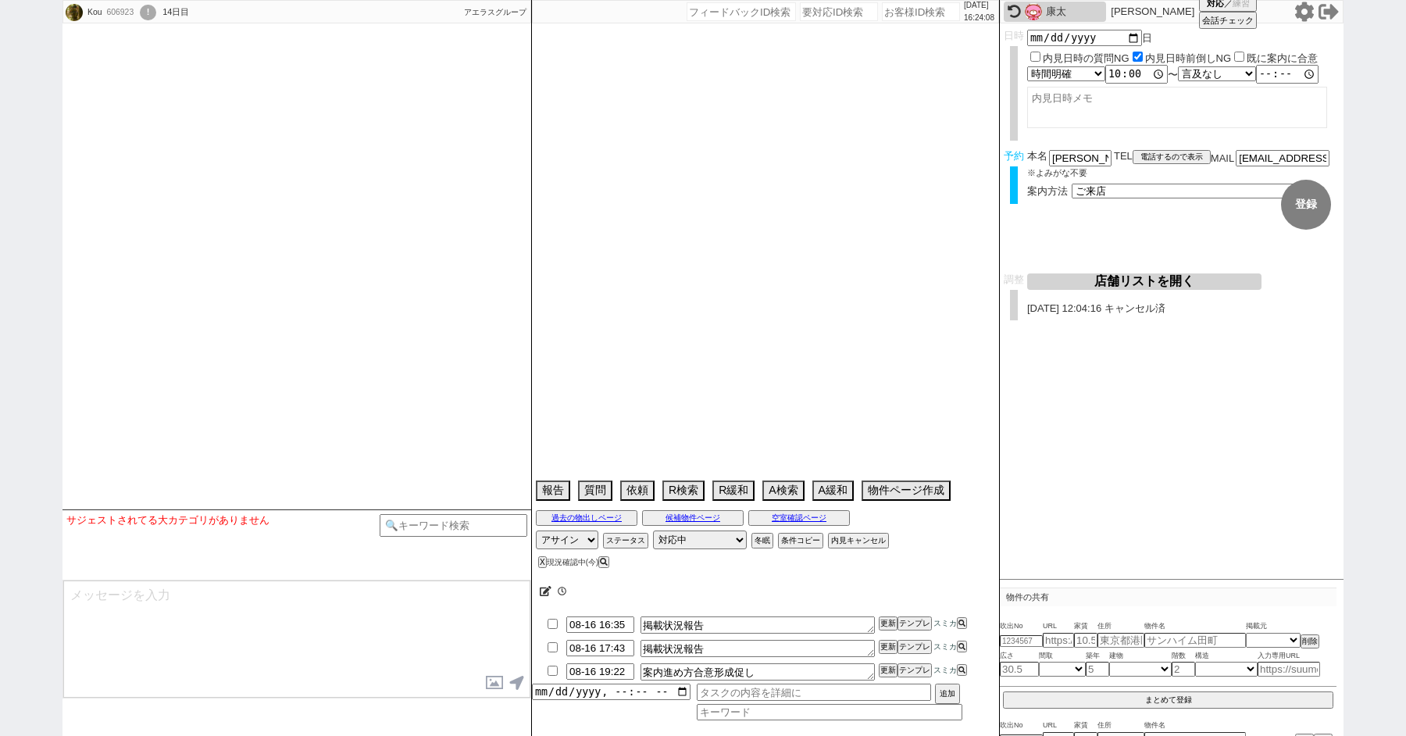
type textarea "候補無し来店しない"
select select "2025"
select select "10"
select select "37"
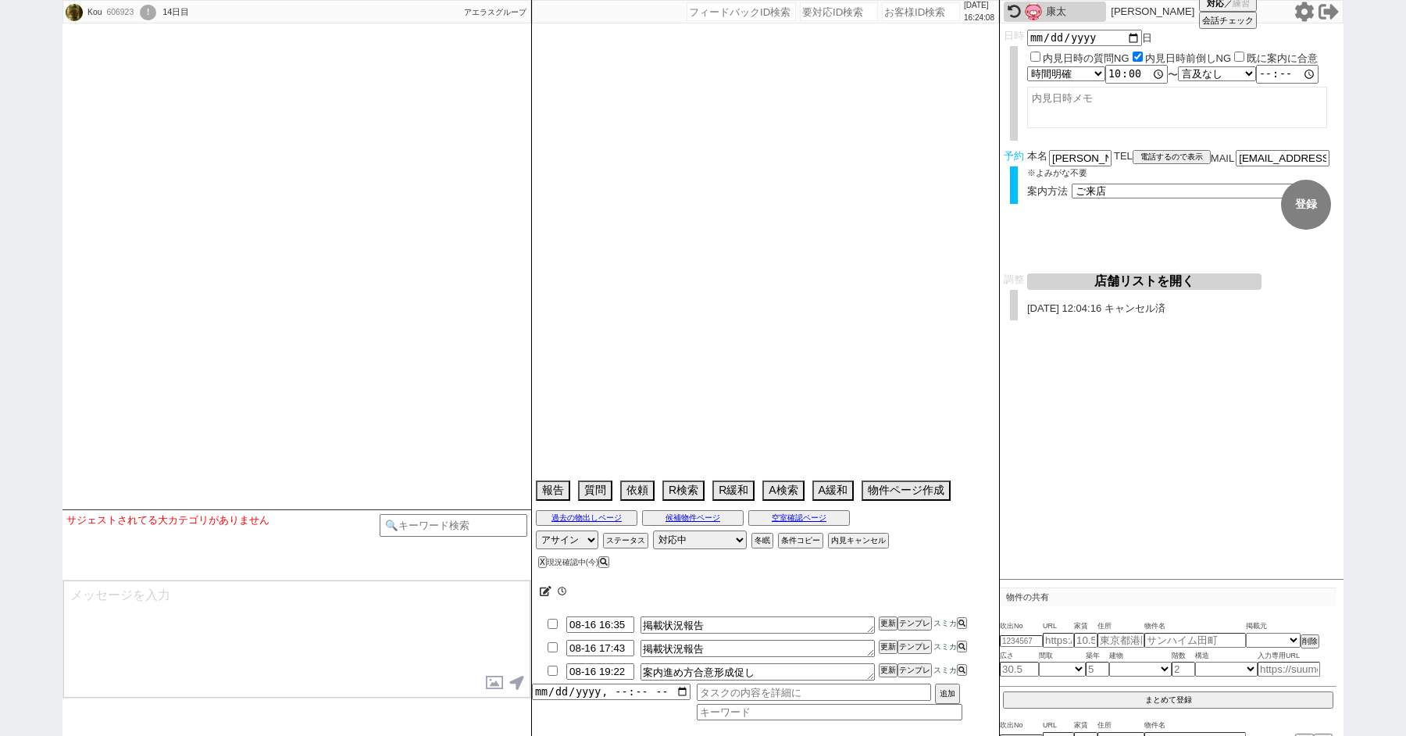
select select "1"
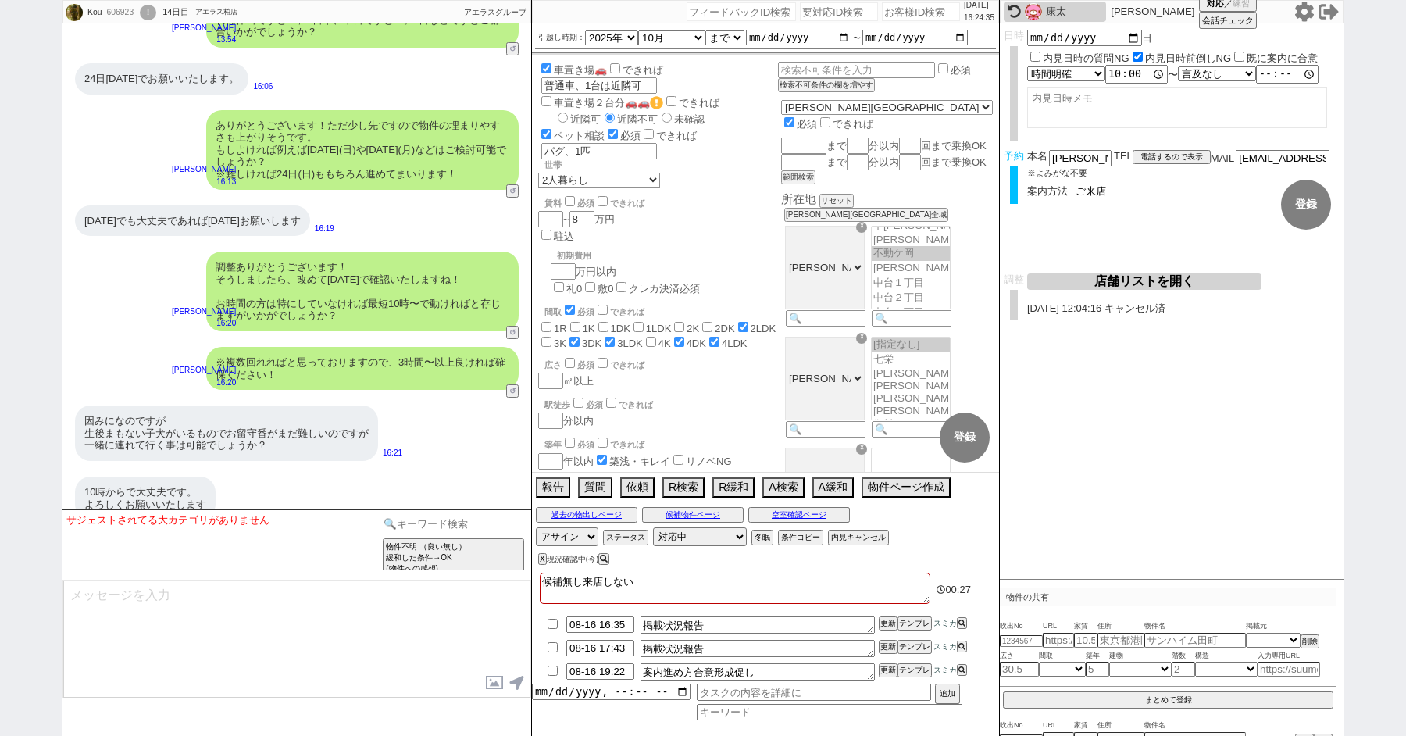
click at [424, 527] on input at bounding box center [454, 524] width 148 height 20
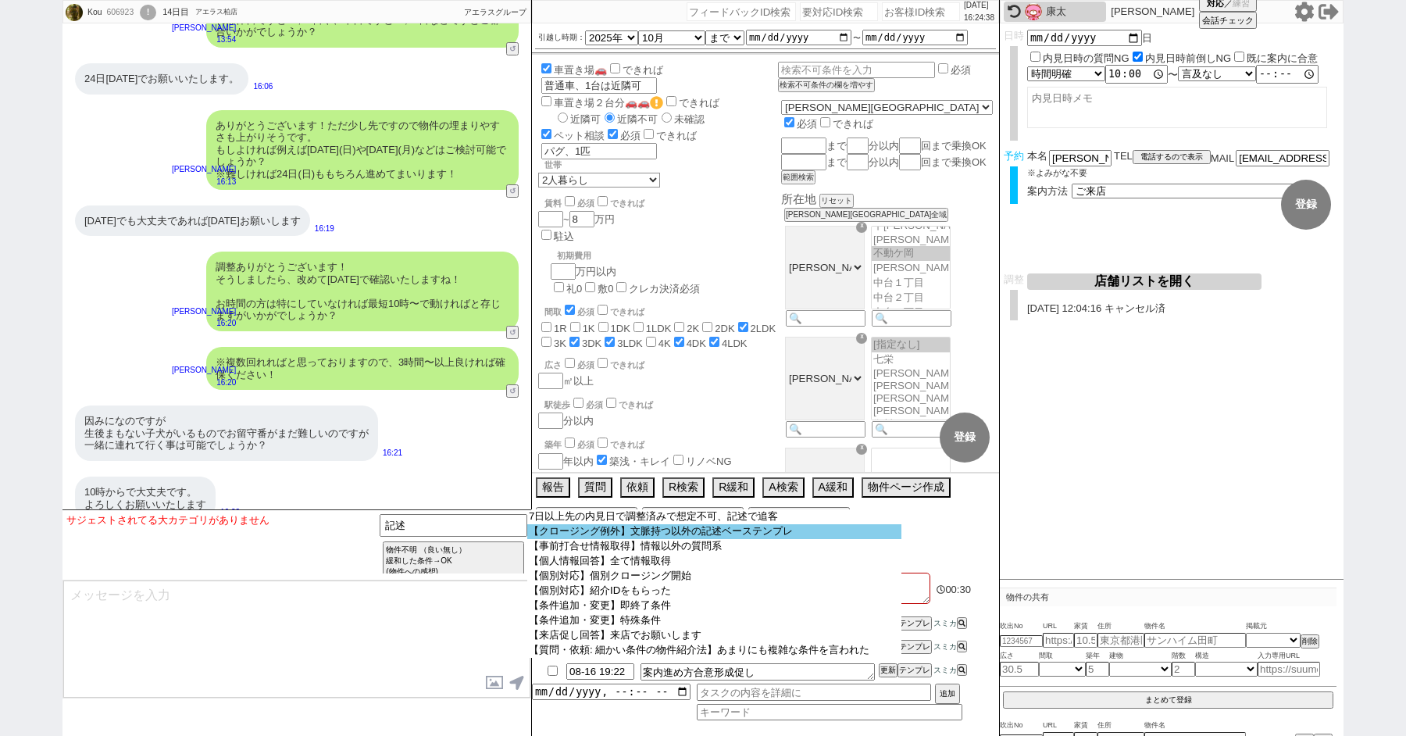
click at [694, 529] on option "【クロージング例外】文脈持つ以外の記述ベーステンプレ" at bounding box center [714, 531] width 374 height 15
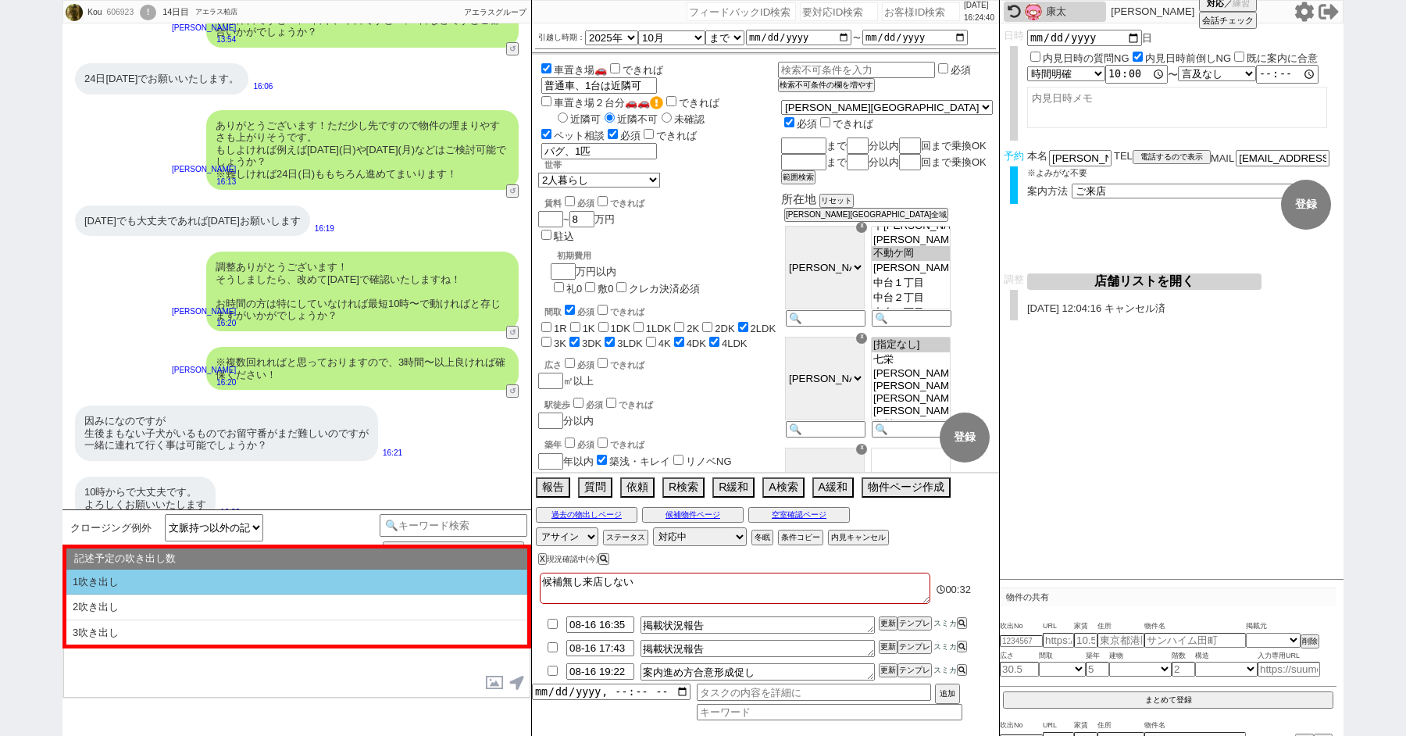
click at [176, 588] on li "1吹き出し" at bounding box center [296, 583] width 461 height 26
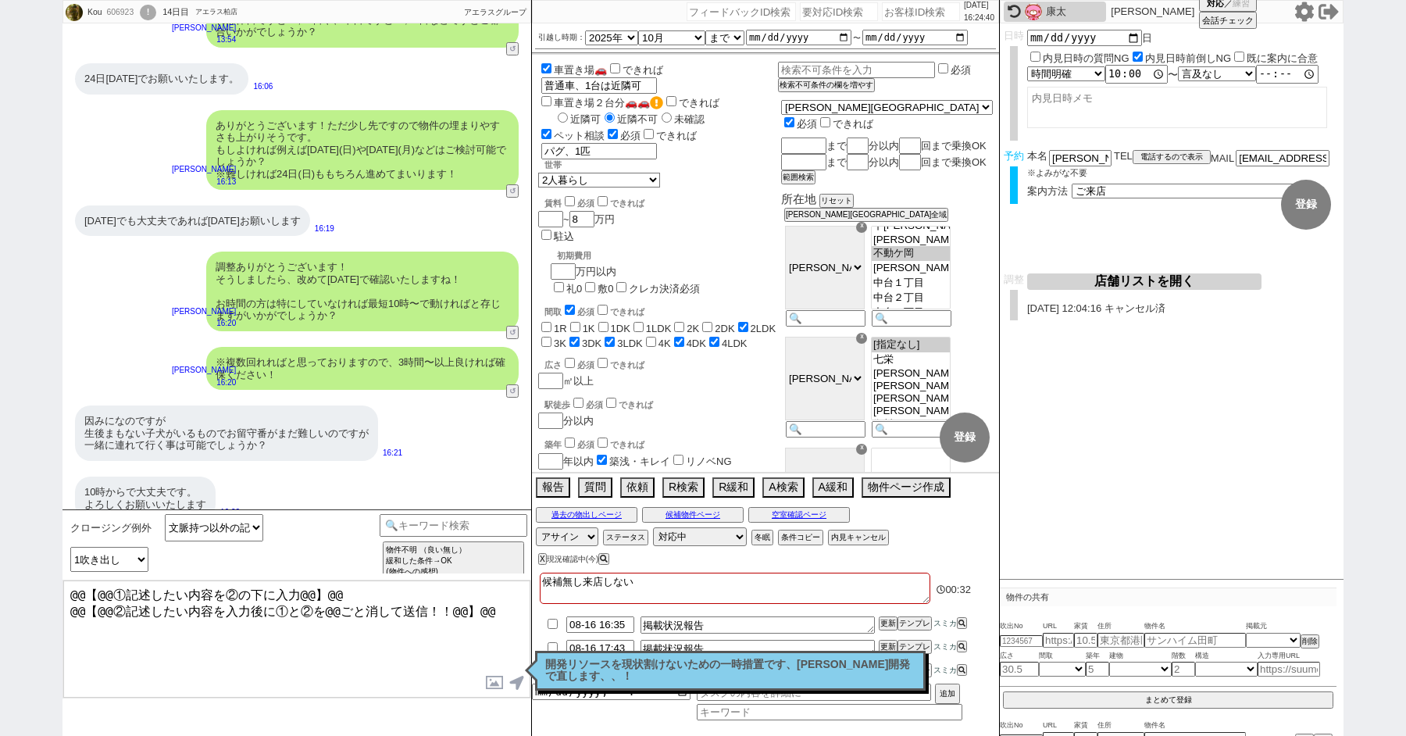
click at [209, 667] on textarea "@@【@@①記述したい内容を②の下に入力@@】@@ @@【@@②記述したい内容を入力後に①と②を@@ごと消して送信！！@@】@@" at bounding box center [296, 639] width 467 height 117
drag, startPoint x: 68, startPoint y: 639, endPoint x: 61, endPoint y: 524, distance: 115.1
click at [61, 527] on div "Kou 606923 ! 0 14日目 アエラス柏店 冬眠中 自社客 アエラスグループ スミカ_BPO チャット全表示 2025-07-22 新しくフォローさ…" at bounding box center [703, 368] width 1406 height 736
click at [295, 608] on textarea "ご確認ありがとうございます、" at bounding box center [296, 639] width 467 height 117
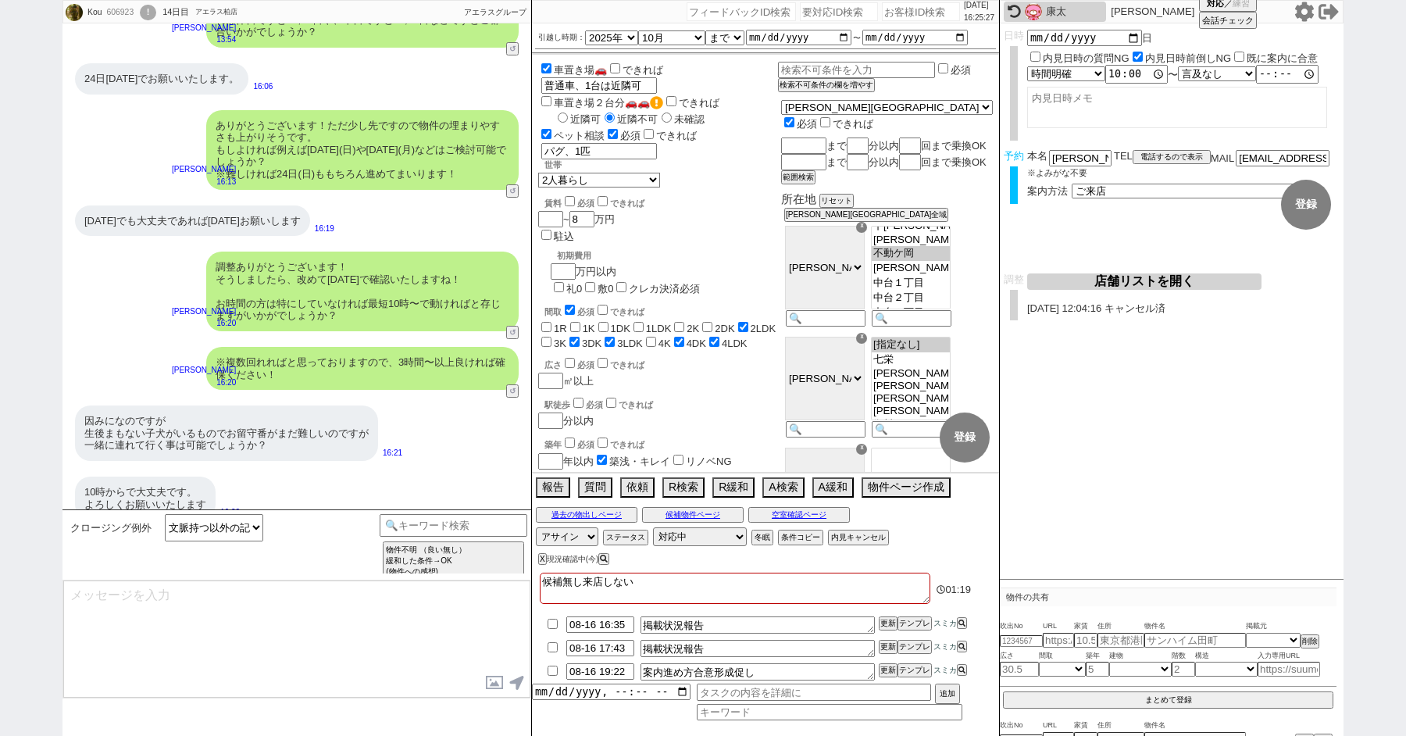
scroll to position [11181, 0]
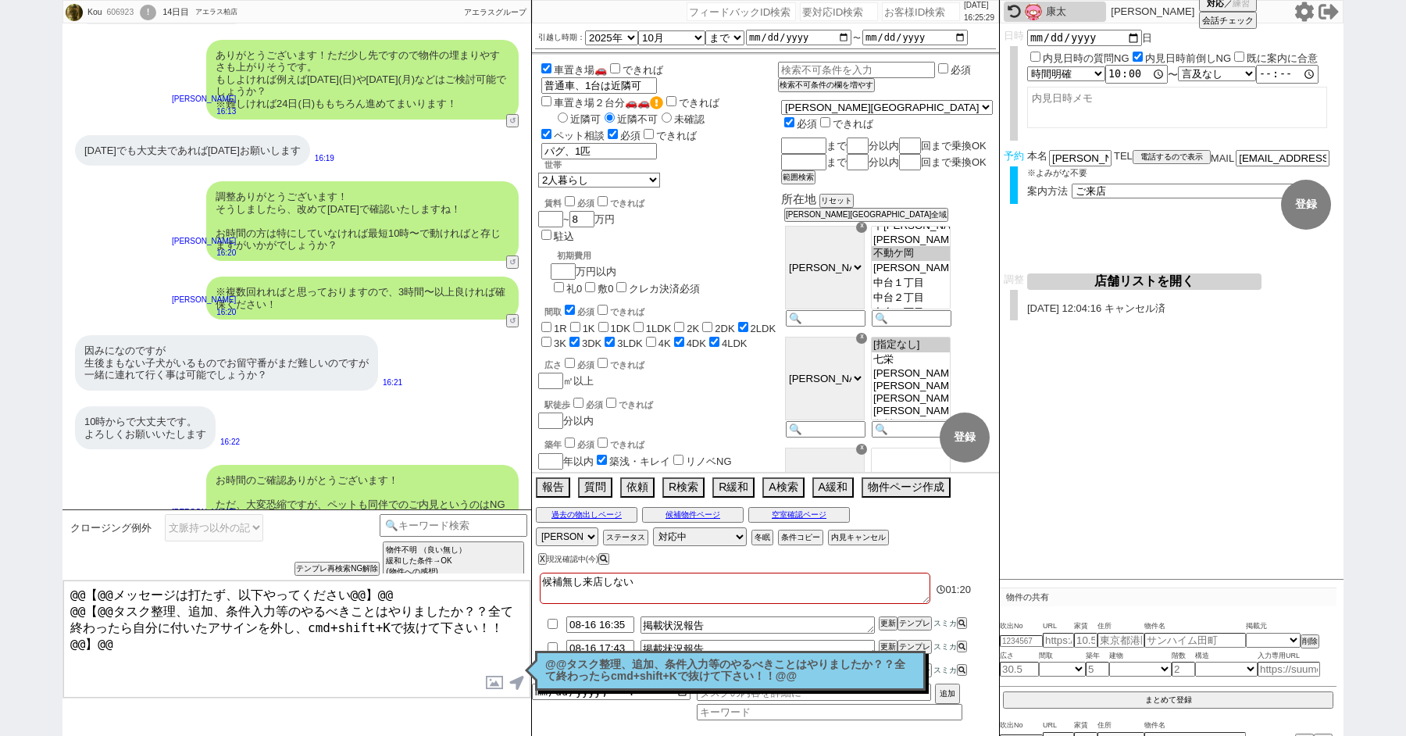
click at [591, 669] on p "@@タスク整理、追加、条件入力等のやるべきことはやりましたか？？全て終わったらcmd+shift+Kで抜けて下さい！！@@" at bounding box center [730, 671] width 370 height 24
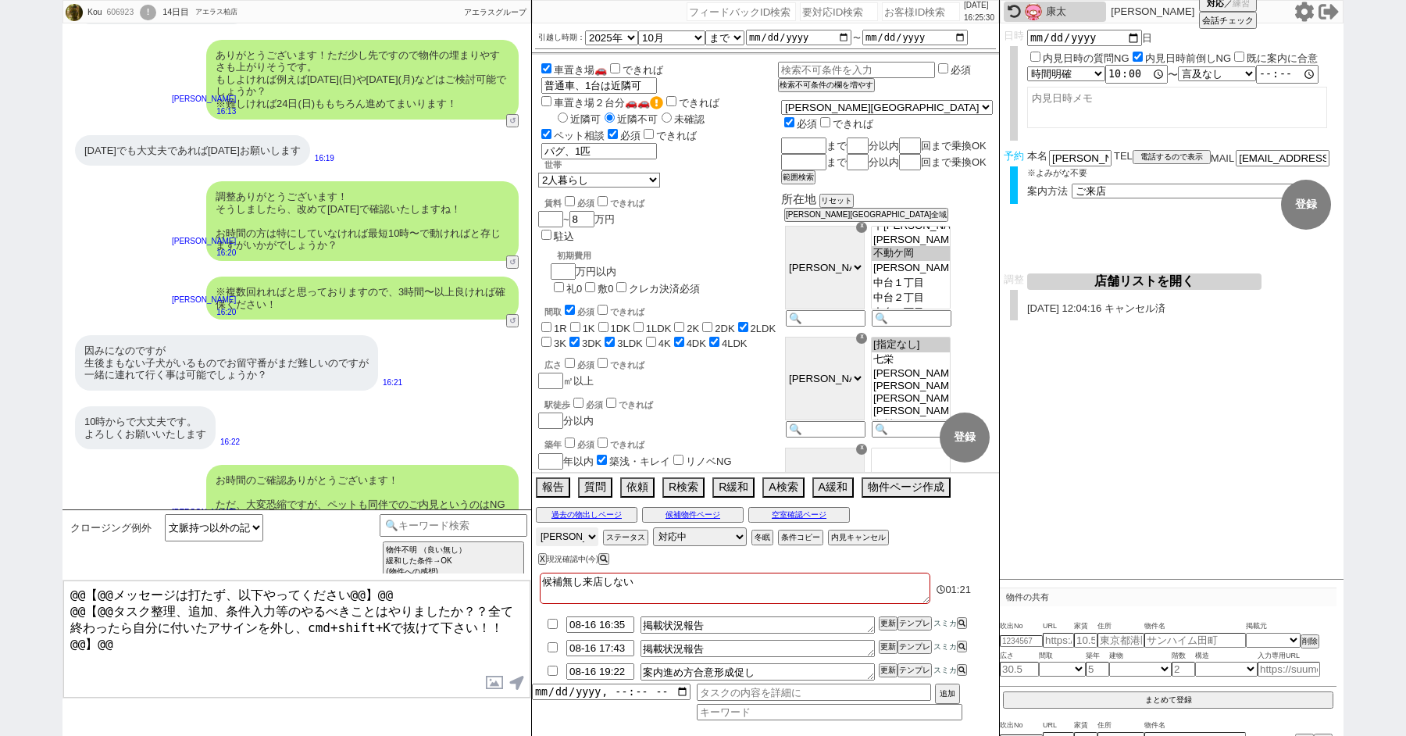
click at [559, 537] on select "アサイン 青木琢磨 菊田琴子 御手洗侑矢 中村夏海 小澤結 廣瀬晶子" at bounding box center [567, 536] width 63 height 19
click at [536, 527] on select "アサイン 青木琢磨 菊田琴子 御手洗侑矢 中村夏海 小澤結 廣瀬晶子" at bounding box center [567, 536] width 63 height 19
click at [155, 11] on div "!" at bounding box center [148, 13] width 16 height 16
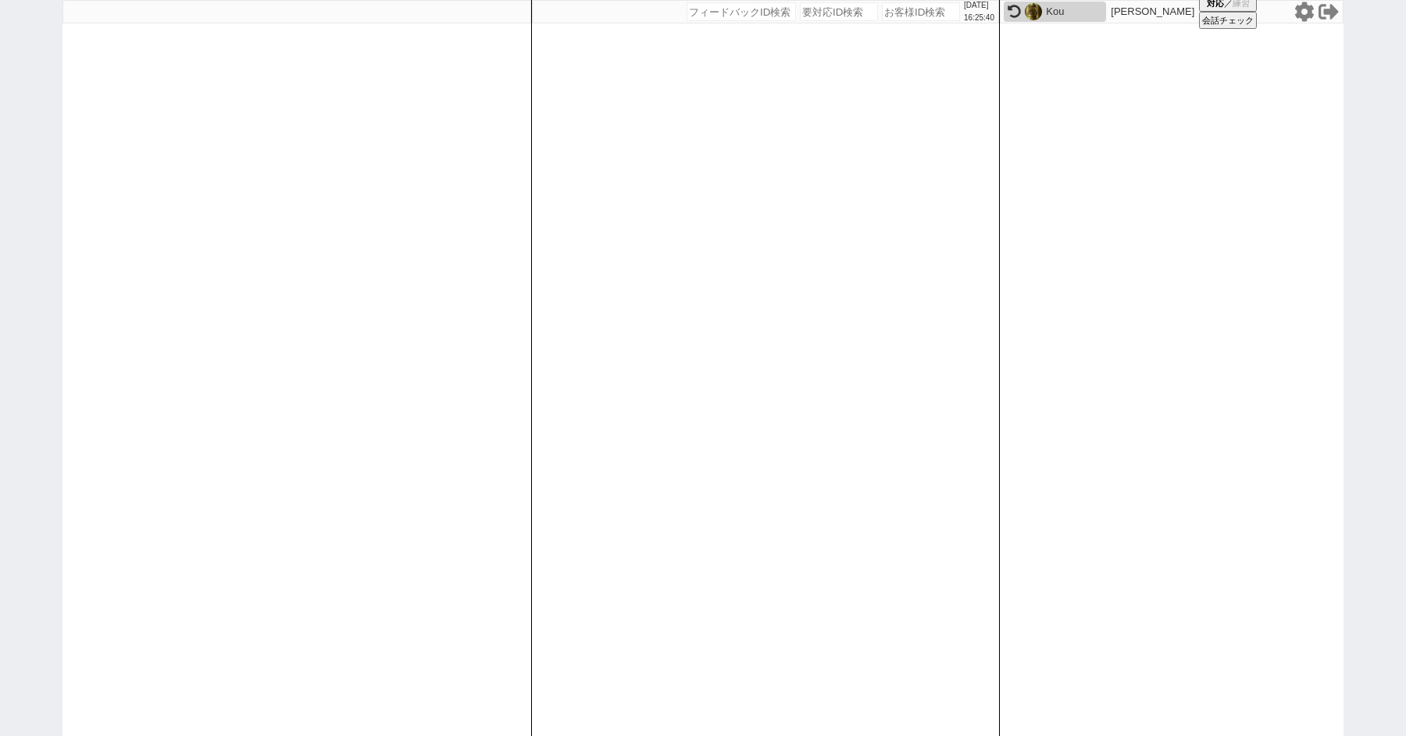
click at [52, 381] on div "2025/08/16 16:25:40 候補物件を追加してしてください 紹介した物件一覧 他社物件を追加する 空室確認ページに追加・削除 紹介した物件一覧 他…" at bounding box center [703, 368] width 1406 height 736
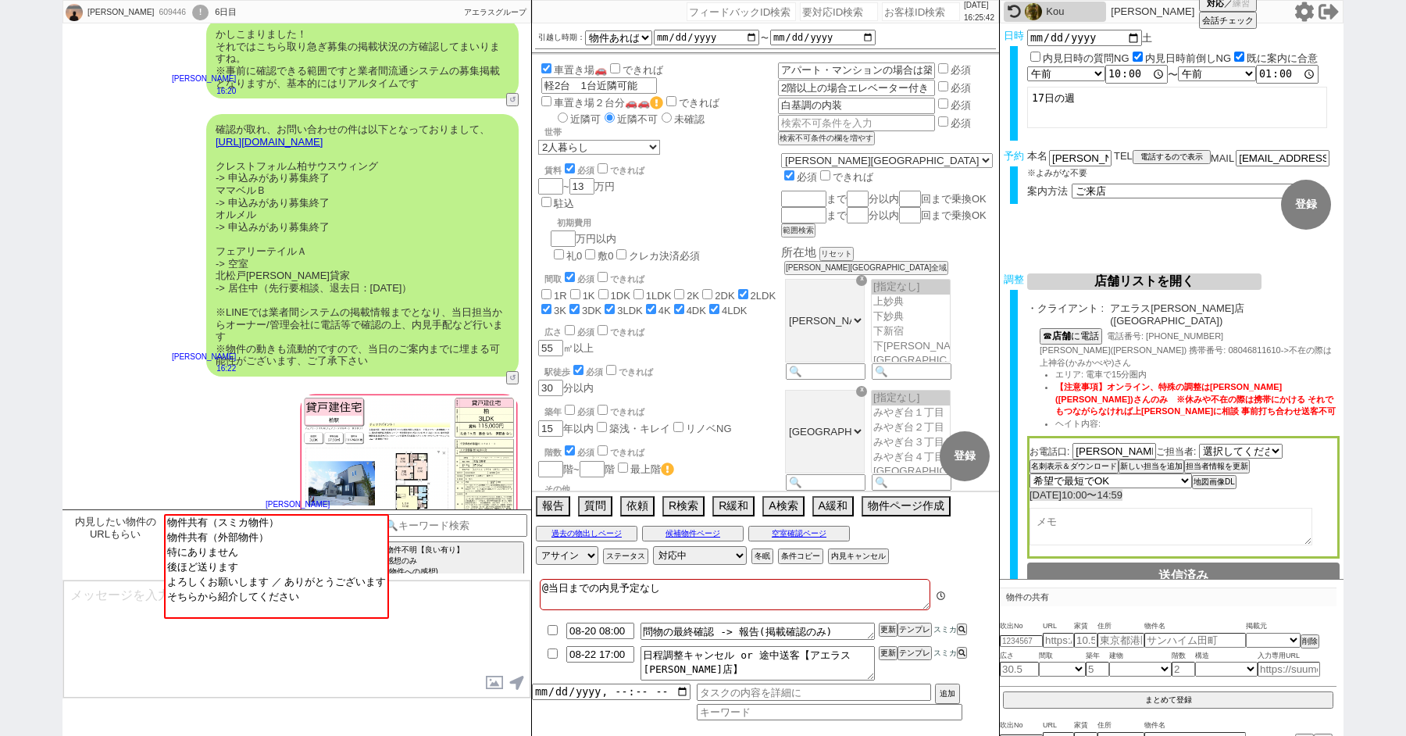
scroll to position [2464, 0]
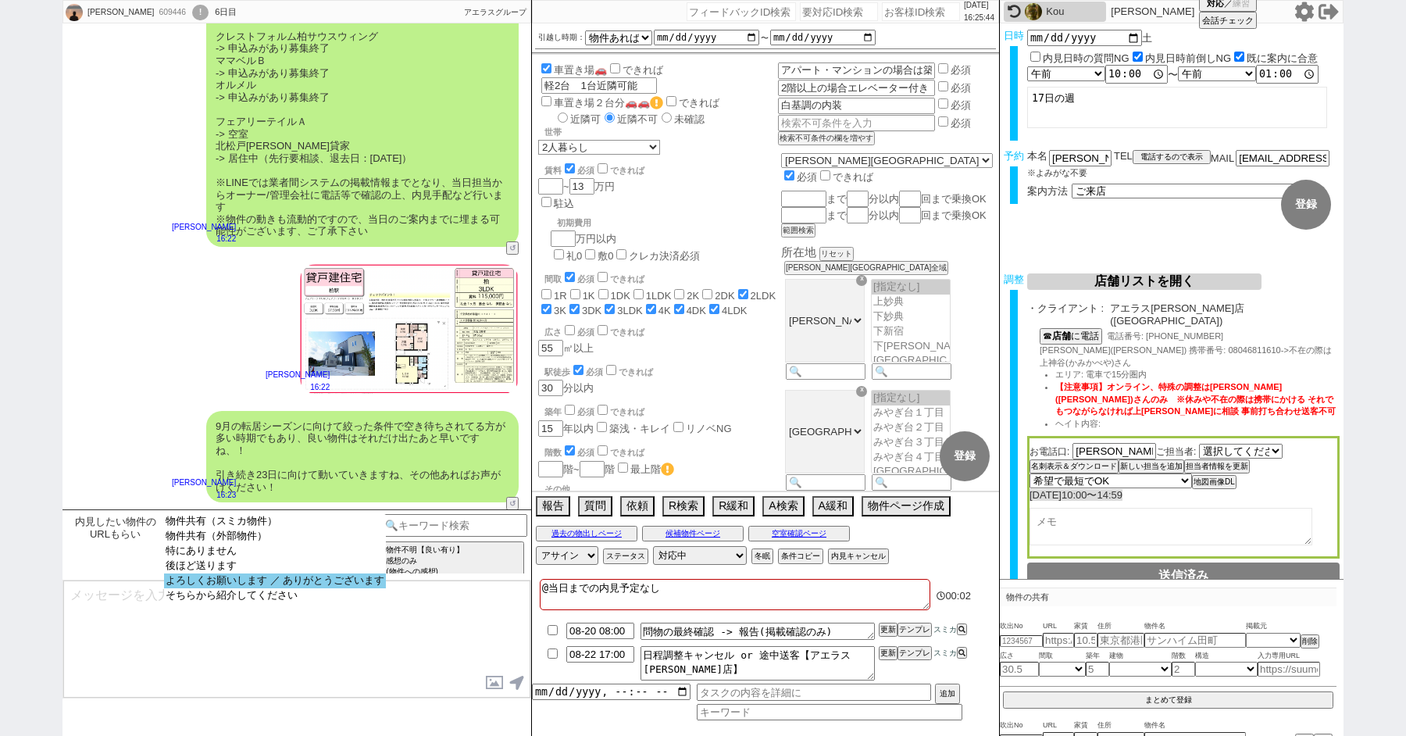
click at [237, 589] on option "よろしくお願いします ／ ありがとうございます" at bounding box center [275, 595] width 222 height 15
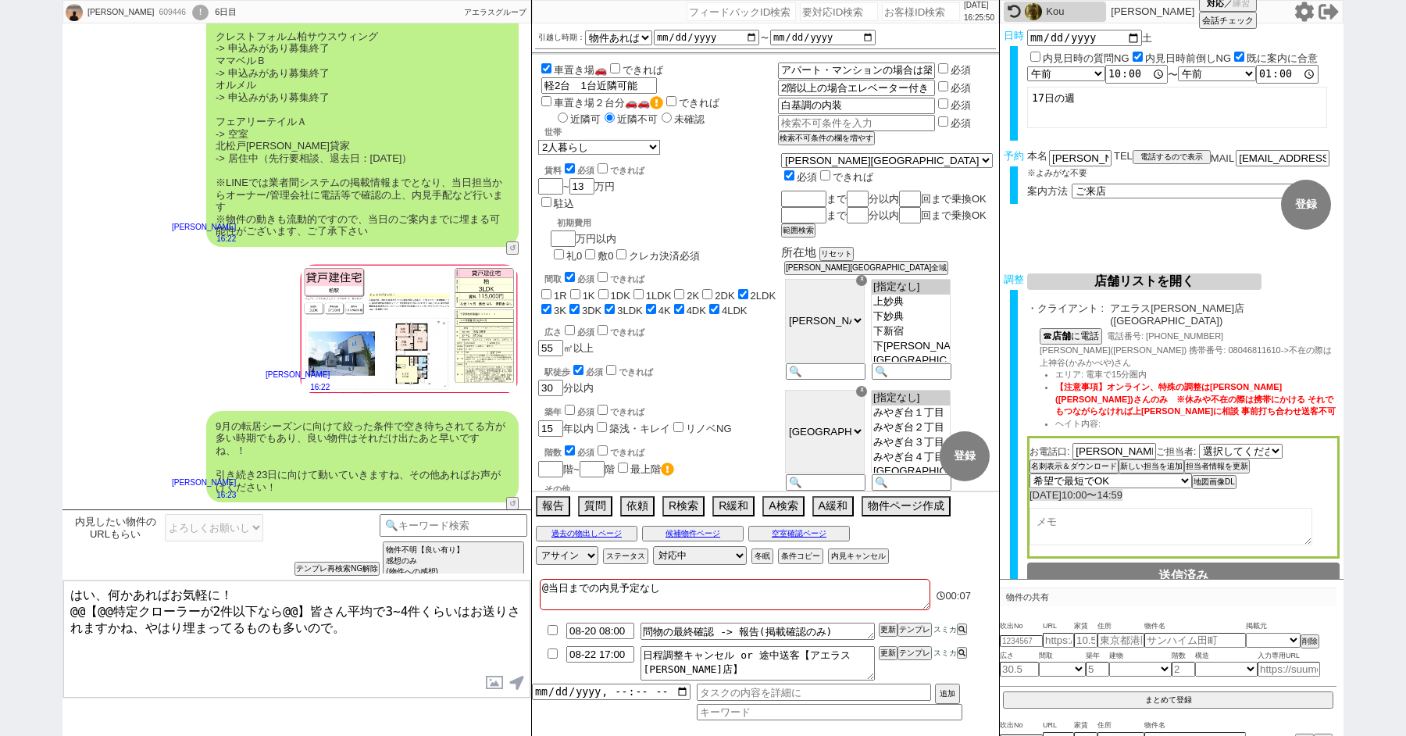
drag, startPoint x: 348, startPoint y: 620, endPoint x: 34, endPoint y: 601, distance: 313.9
click at [35, 602] on div "Atsushi Haramoto 609446 ! 0 6日目 冬眠中 自社客 アエラスグループ スミカ_BPO チャット全表示 2025-08-15 前倒し…" at bounding box center [703, 368] width 1406 height 736
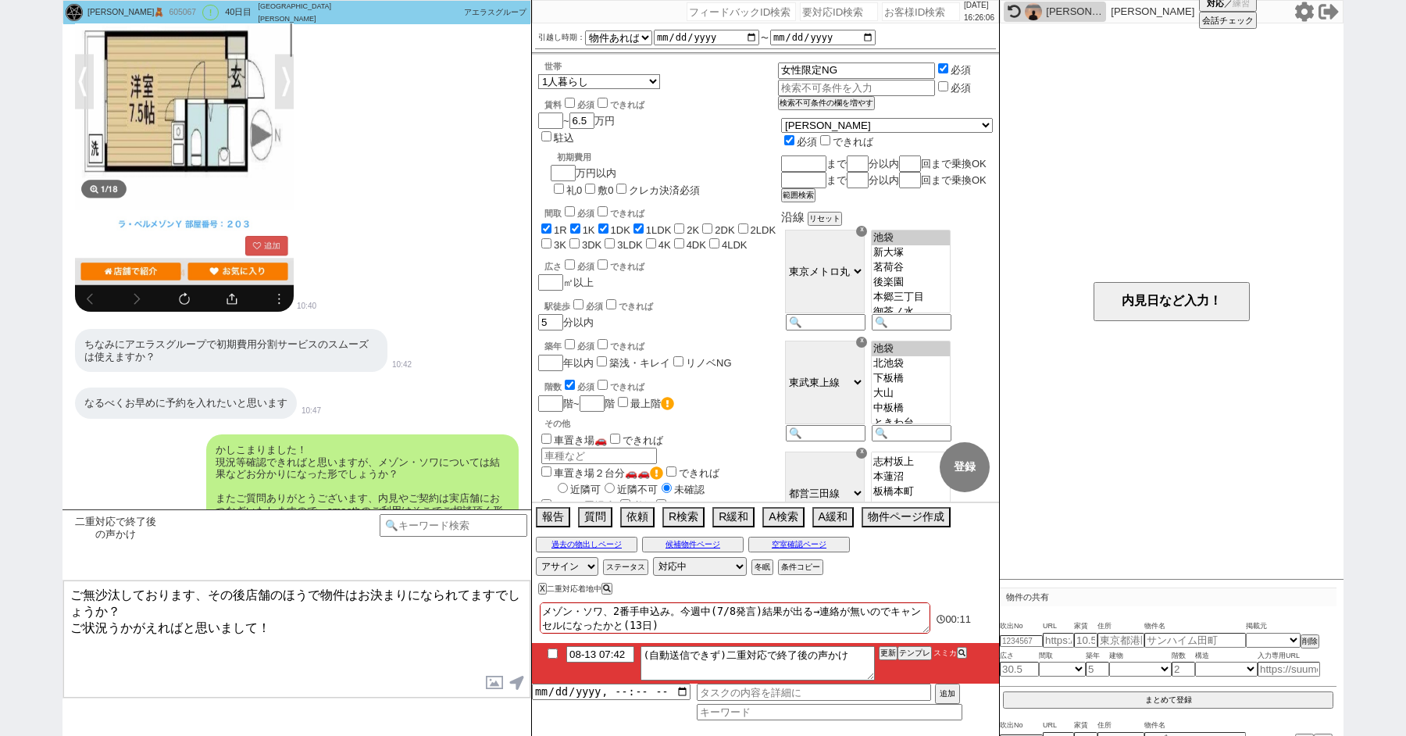
scroll to position [5275, 0]
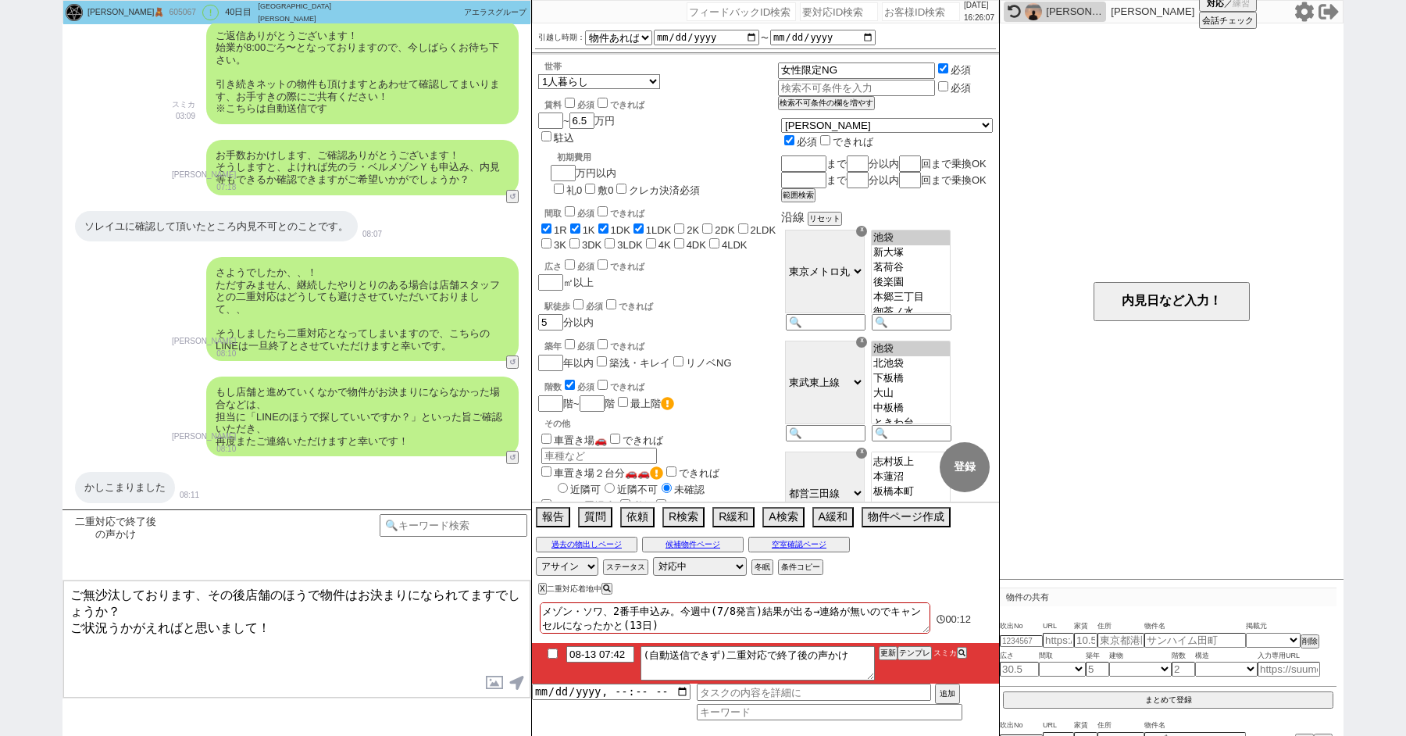
click at [266, 676] on textarea "ご無沙汰しております、その後店舗のほうで物件はお決まりになられてますでしょうか？ ご状況うかがえればと思いまして！" at bounding box center [296, 639] width 467 height 117
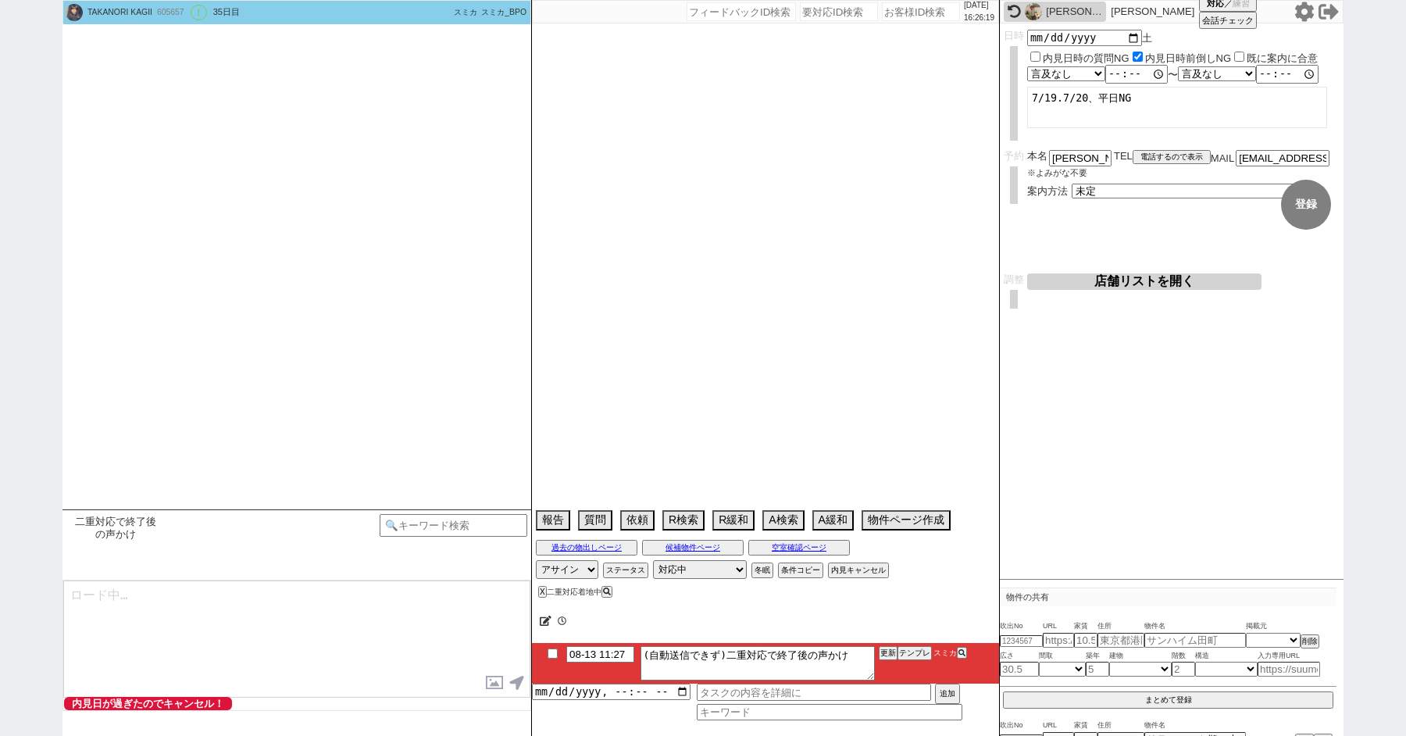
scroll to position [3251, 0]
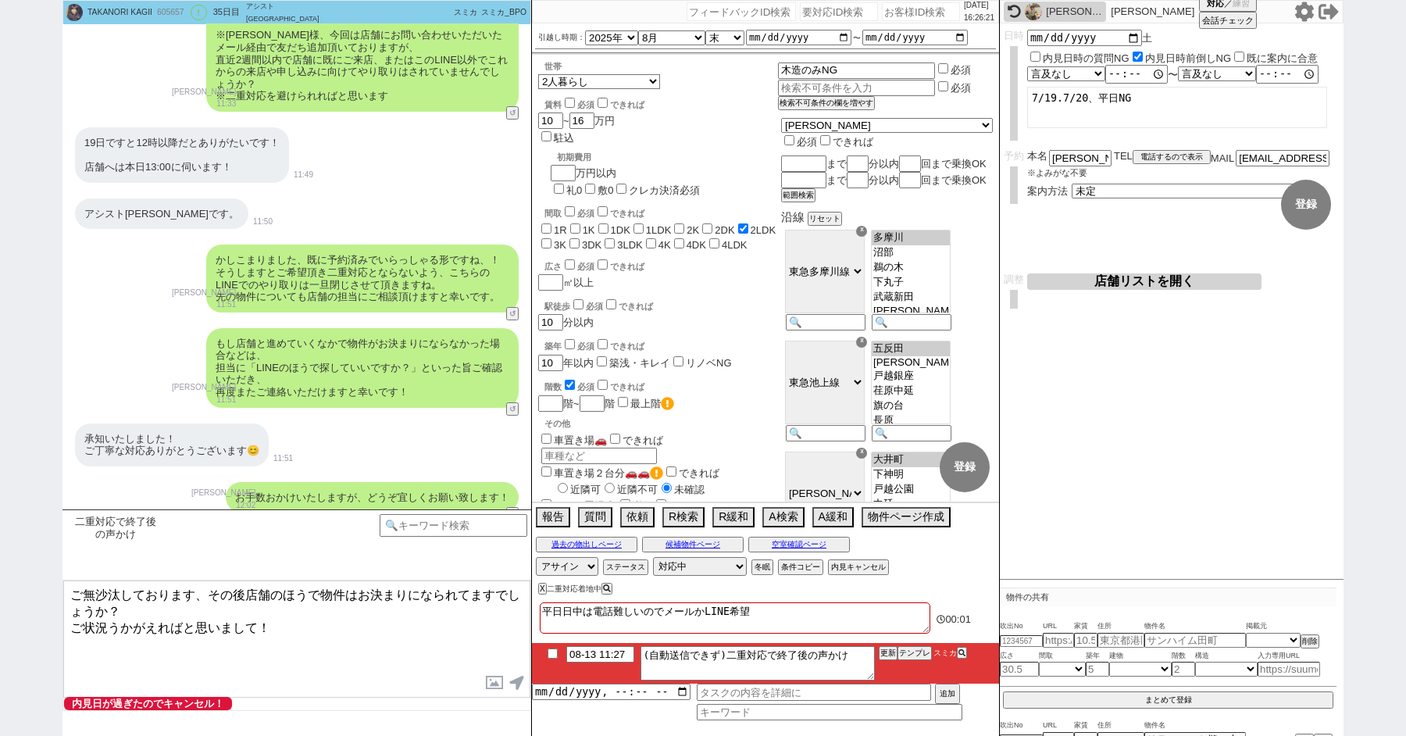
click at [354, 639] on textarea "ご無沙汰しております、その後店舗のほうで物件はお決まりになられてますでしょうか？ ご状況うかがえればと思いまして！" at bounding box center [296, 639] width 467 height 117
click at [270, 668] on textarea "ご無沙汰しております、その後店舗のほうで物件はお決まりになられてますでしょうか？ ご状況うかがえればと思いまして！" at bounding box center [296, 639] width 467 height 117
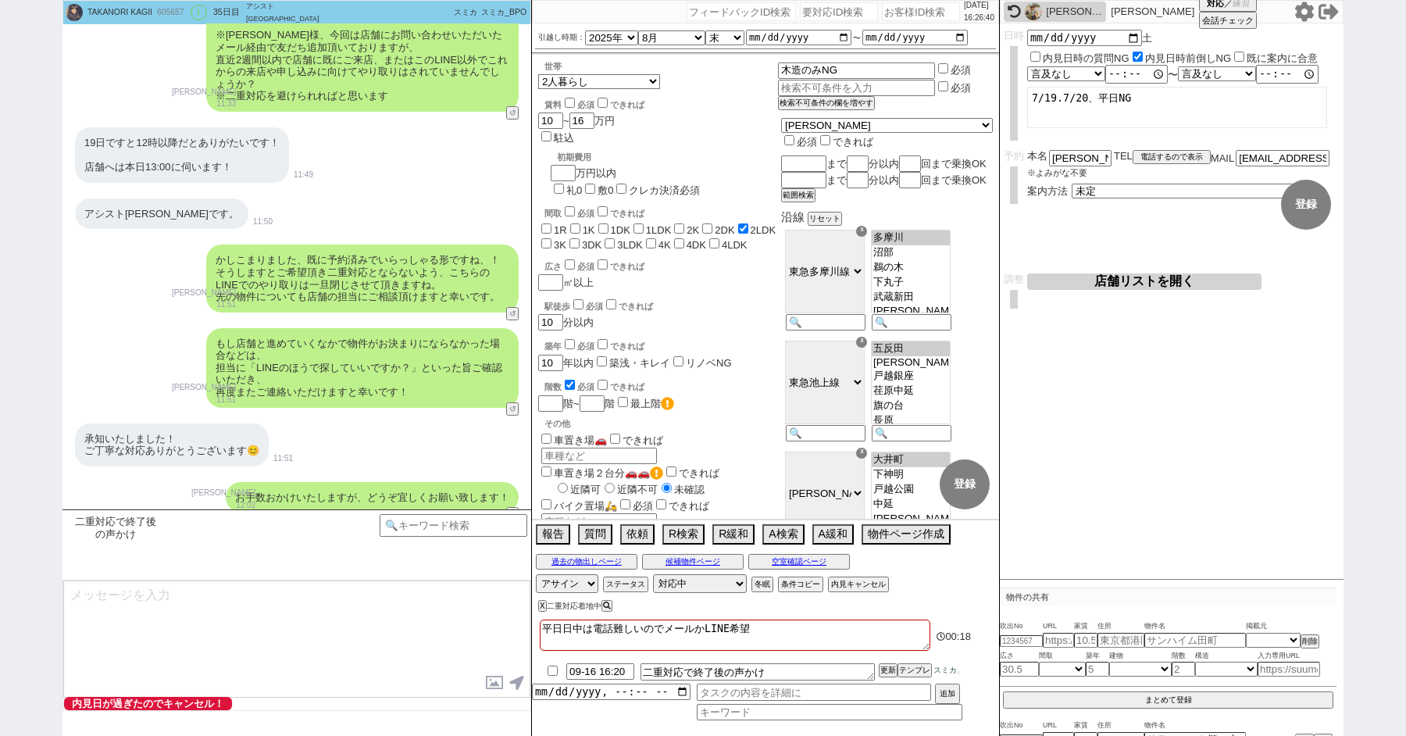
scroll to position [3375, 0]
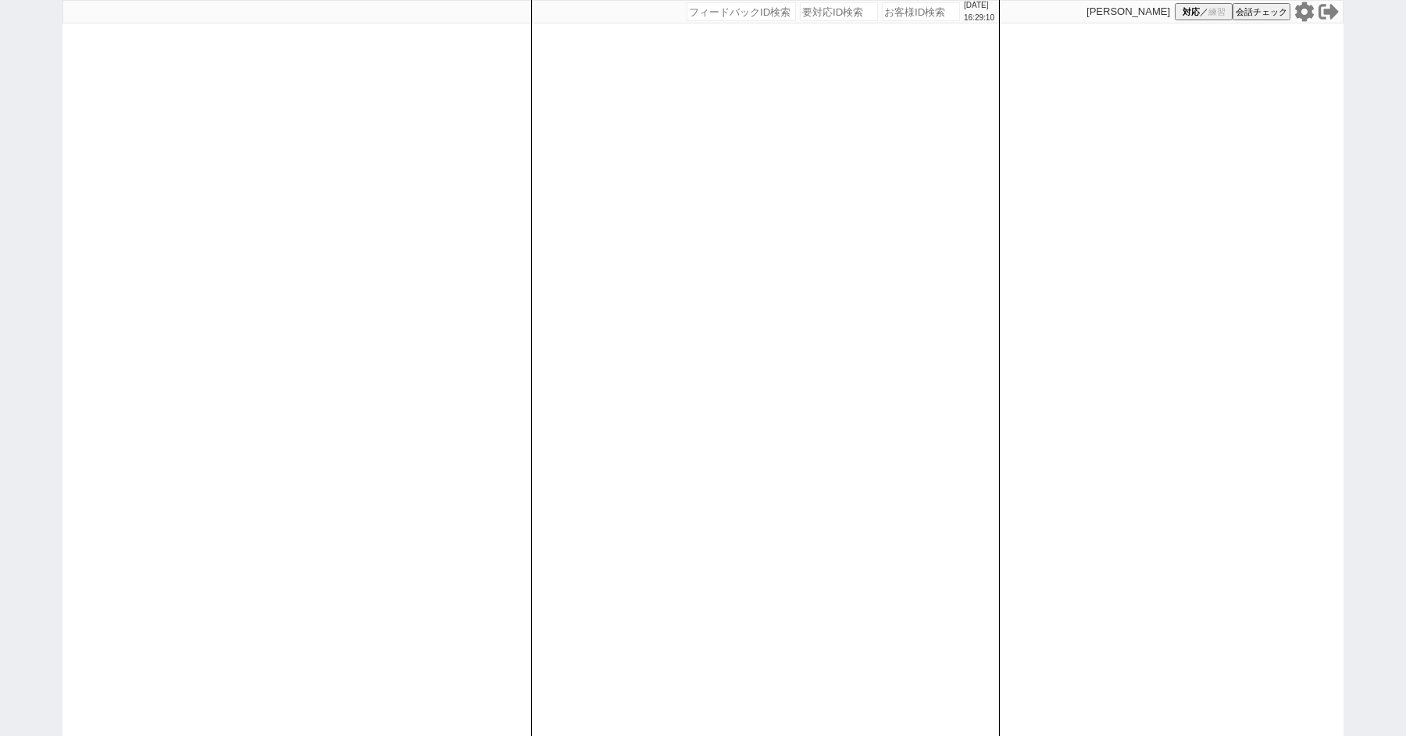
paste input "230506"
type input "230506"
select select "1"
select select "2"
select select "5"
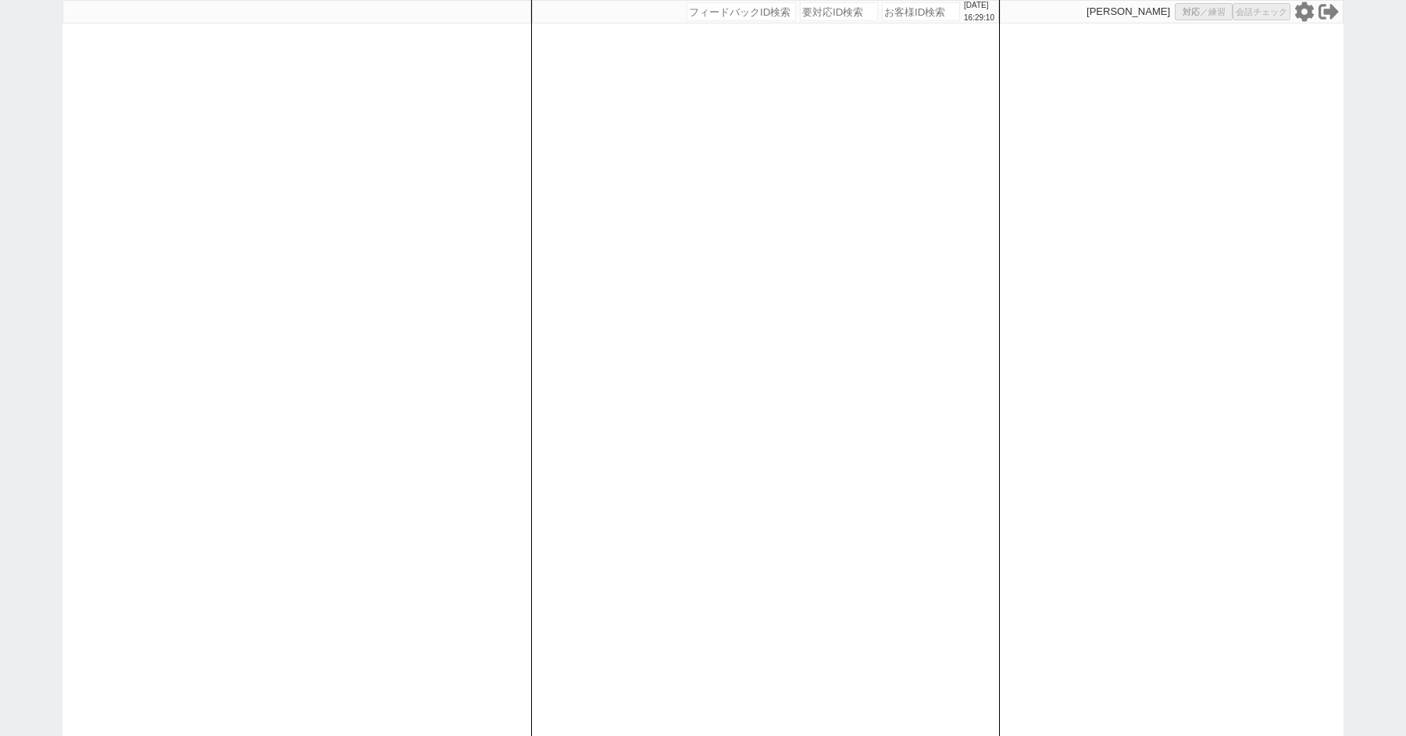
select select "8"
select select
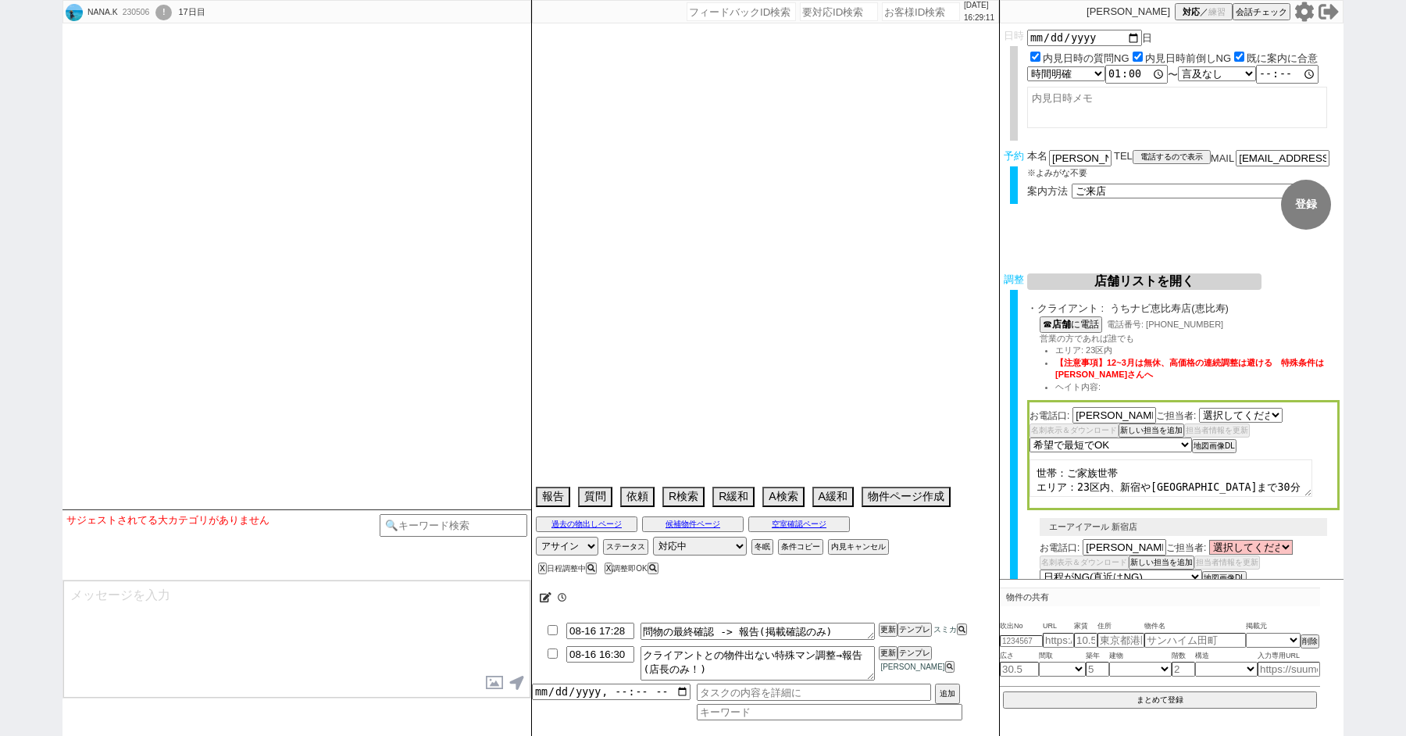
select select "2638"
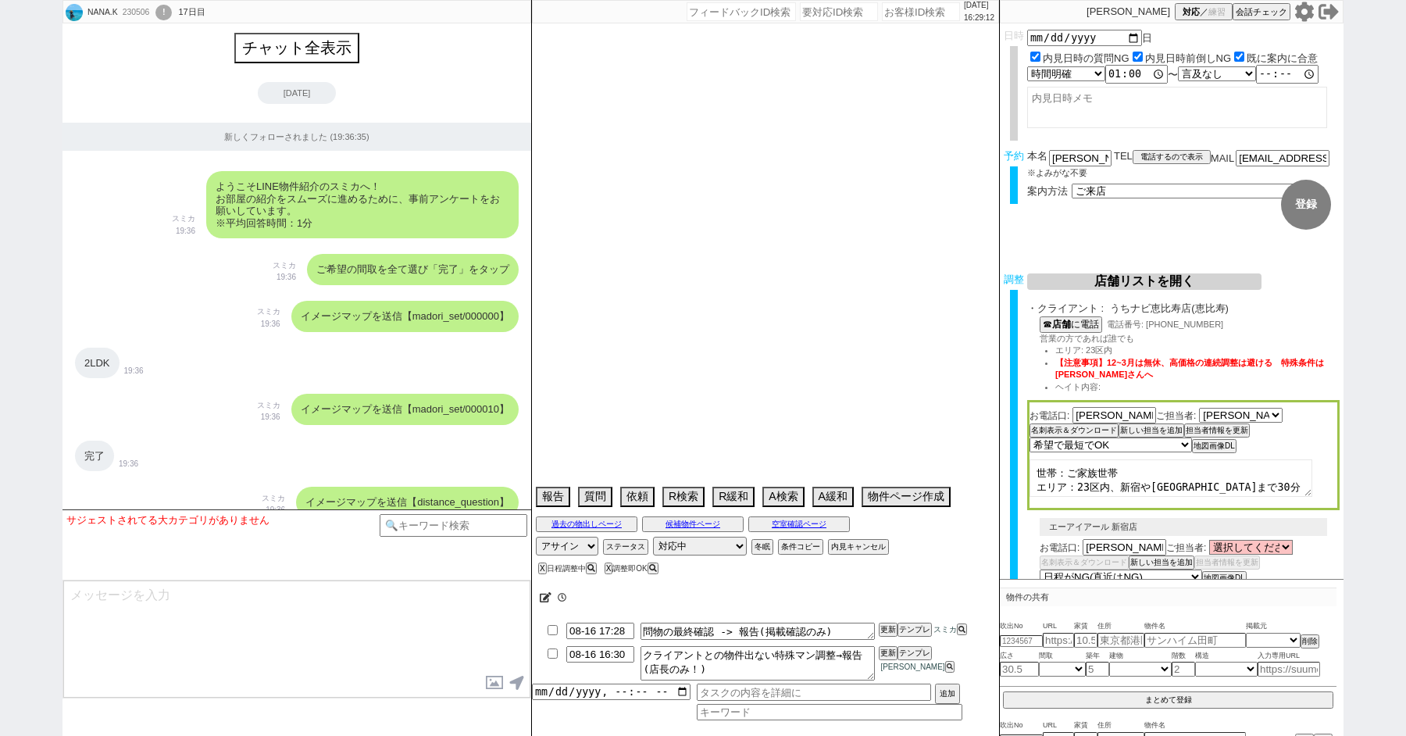
scroll to position [26292, 0]
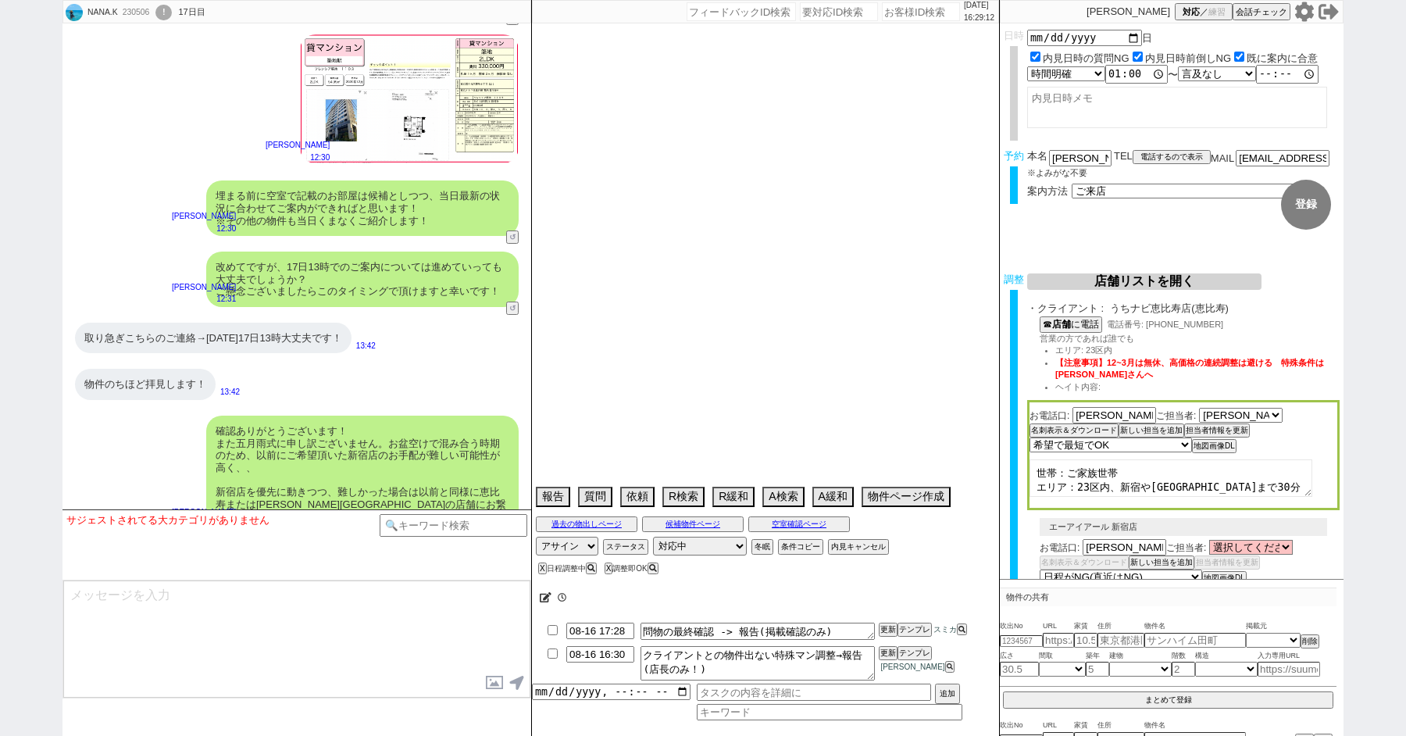
type textarea "3日他社内見(フレンシア築地)　自転車は2台、他社なし 10日10:36 出ない 調整後キャンセルあり:子供体調不良、仕方ない"
select select "15"
select select "6"
select select "2"
select select "3"
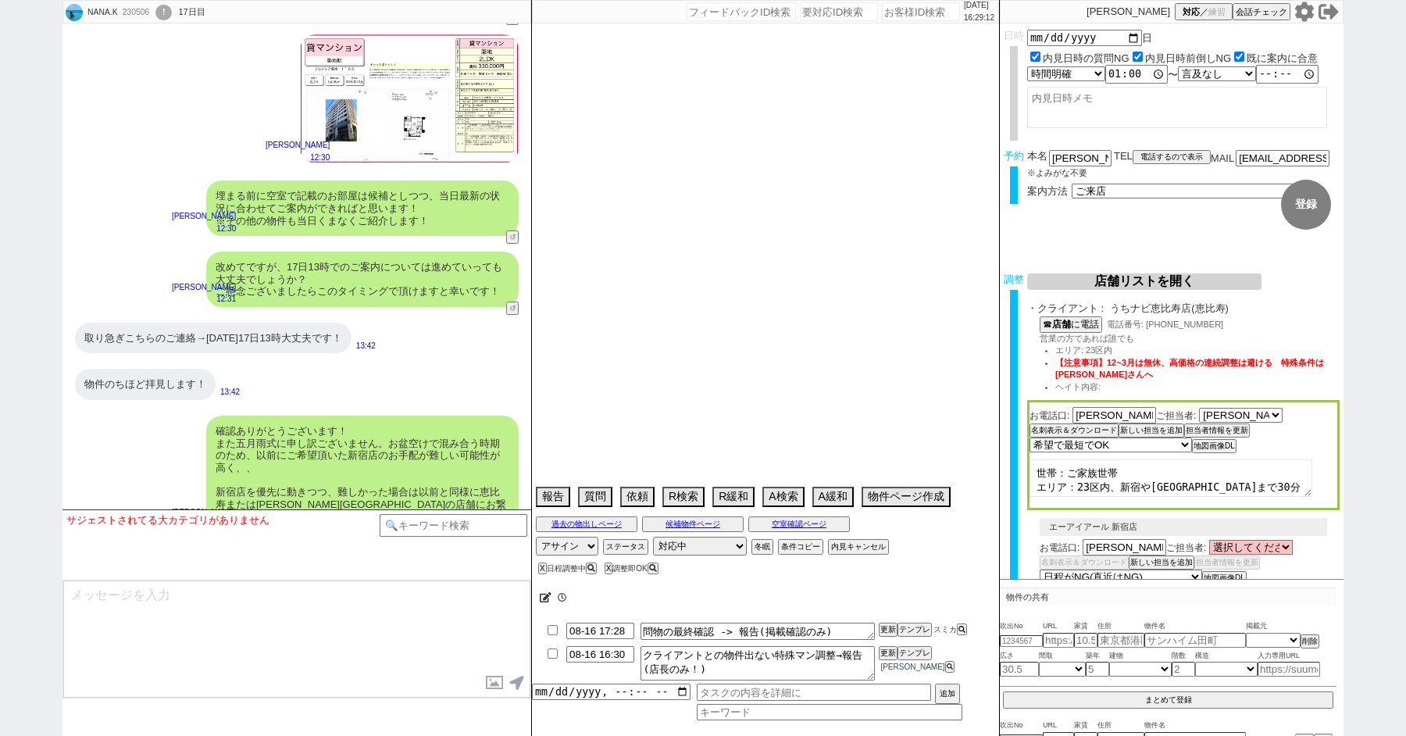
select select "4"
select select "5"
select select "6"
select select "7"
select select "8"
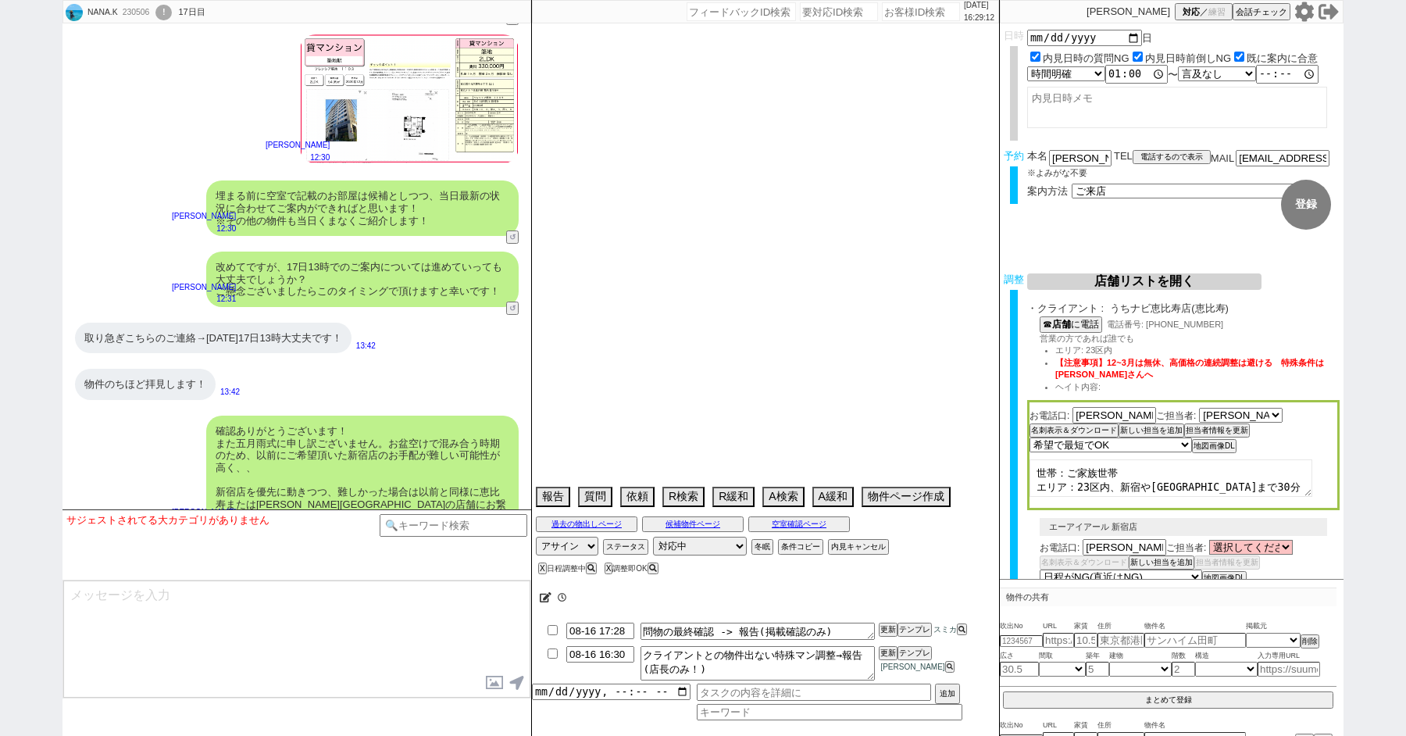
select select "9"
select select "10"
select select "11"
select select "12"
select select "13"
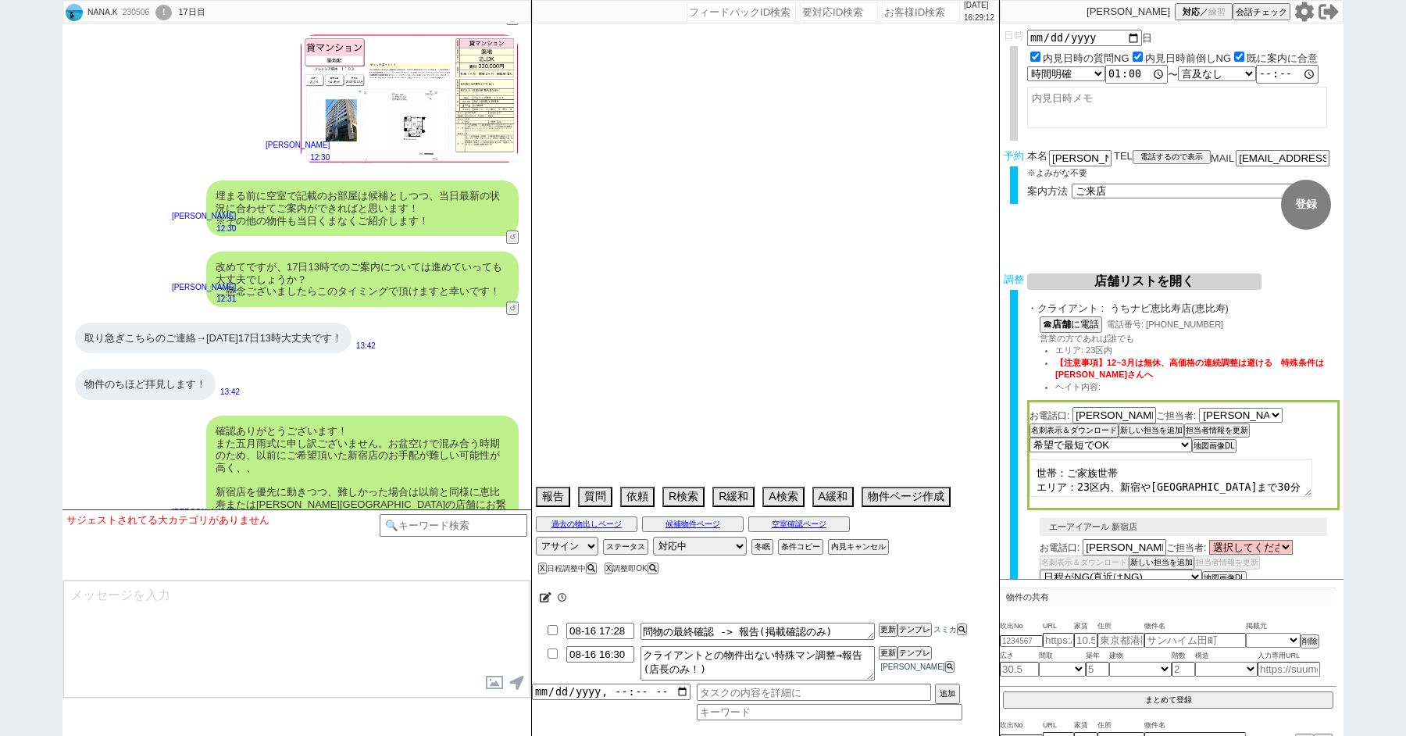
select select "14"
select select "15"
select select "16"
select select "17"
select select "18"
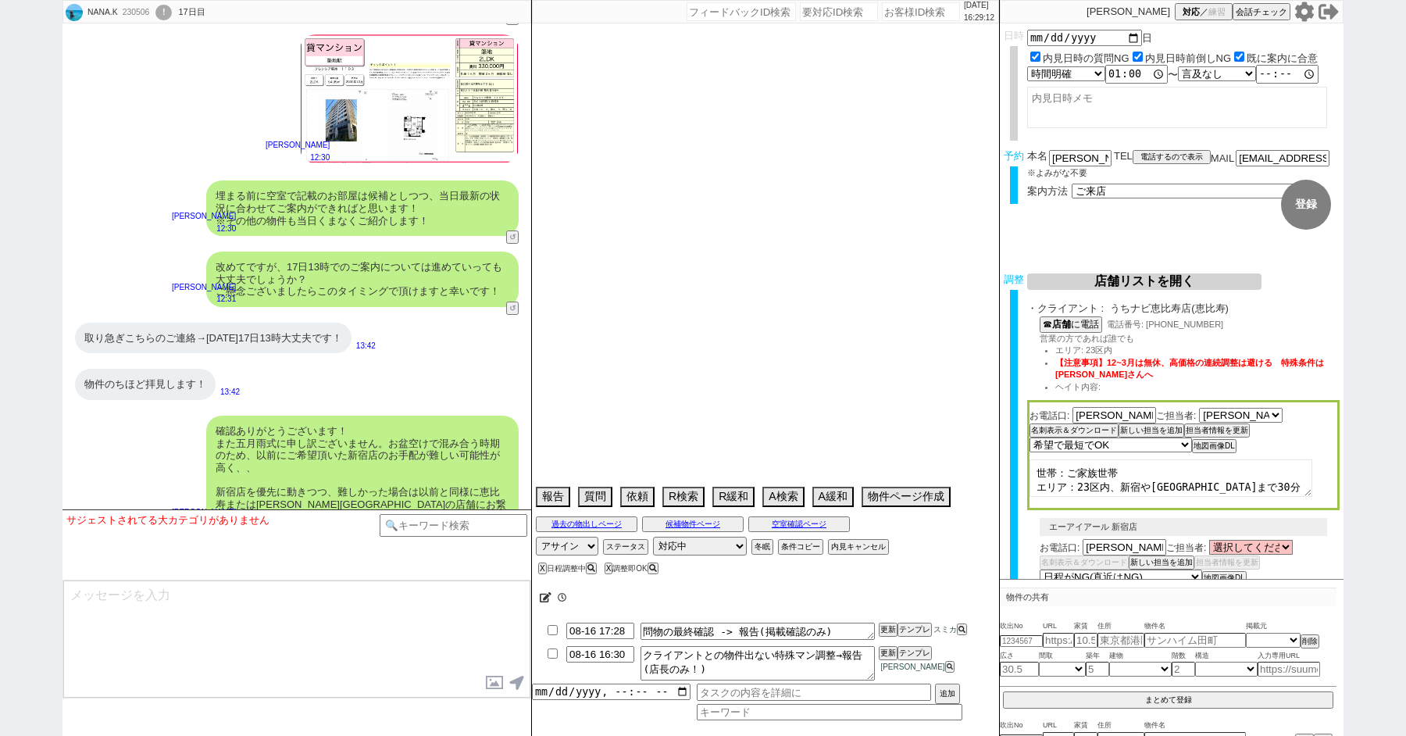
select select "19"
select select "20"
select select "21"
select select "22"
select select "23"
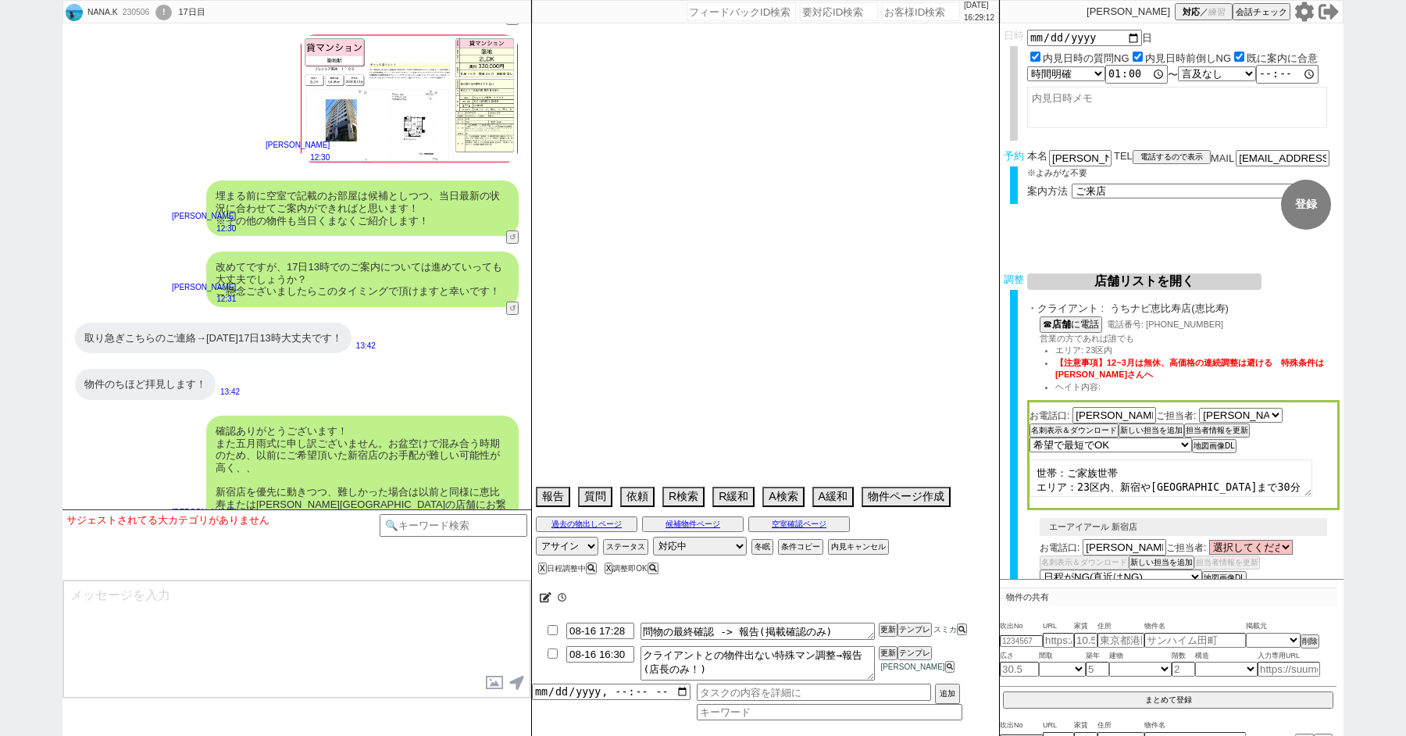
select select "75"
select select "14"
select select "60"
select select "23"
select select "730"
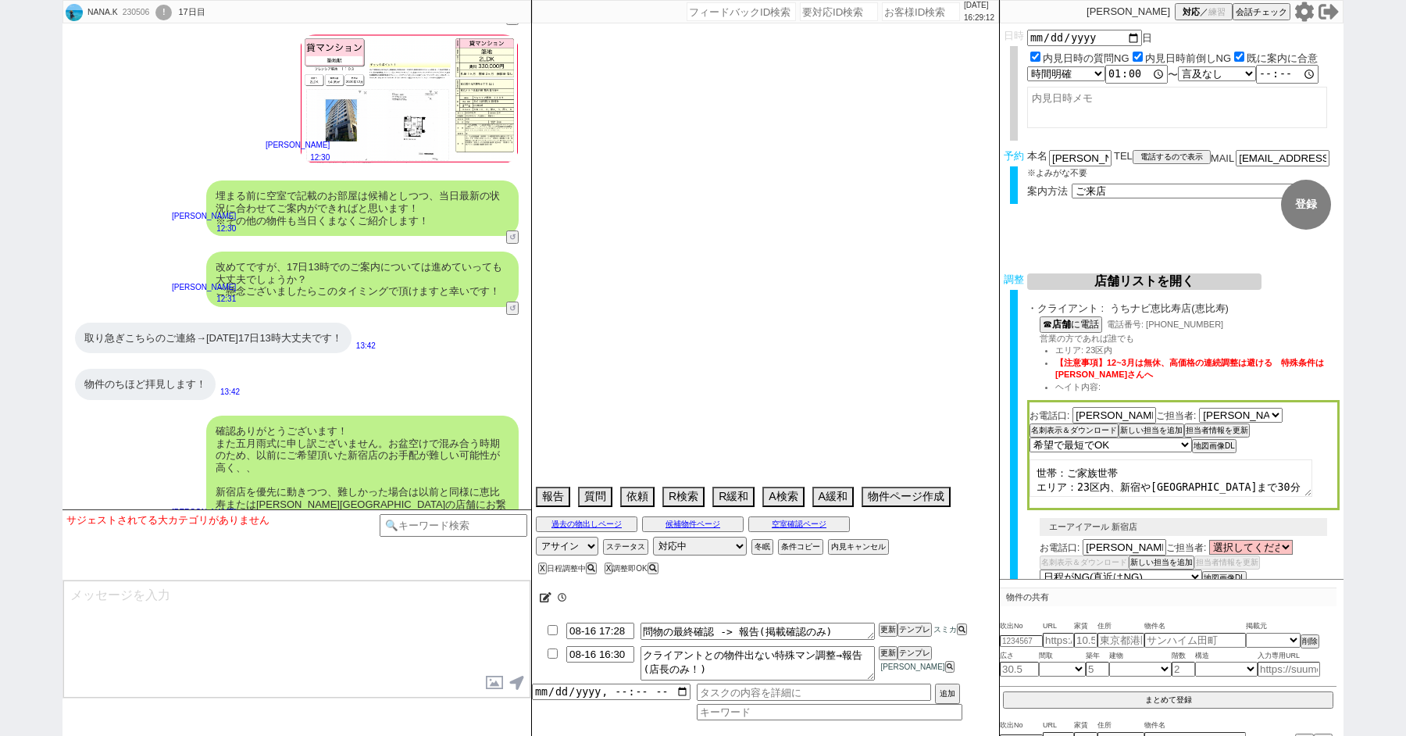
select select "65"
select select "822"
select select "70"
select select "1681"
select select "48"
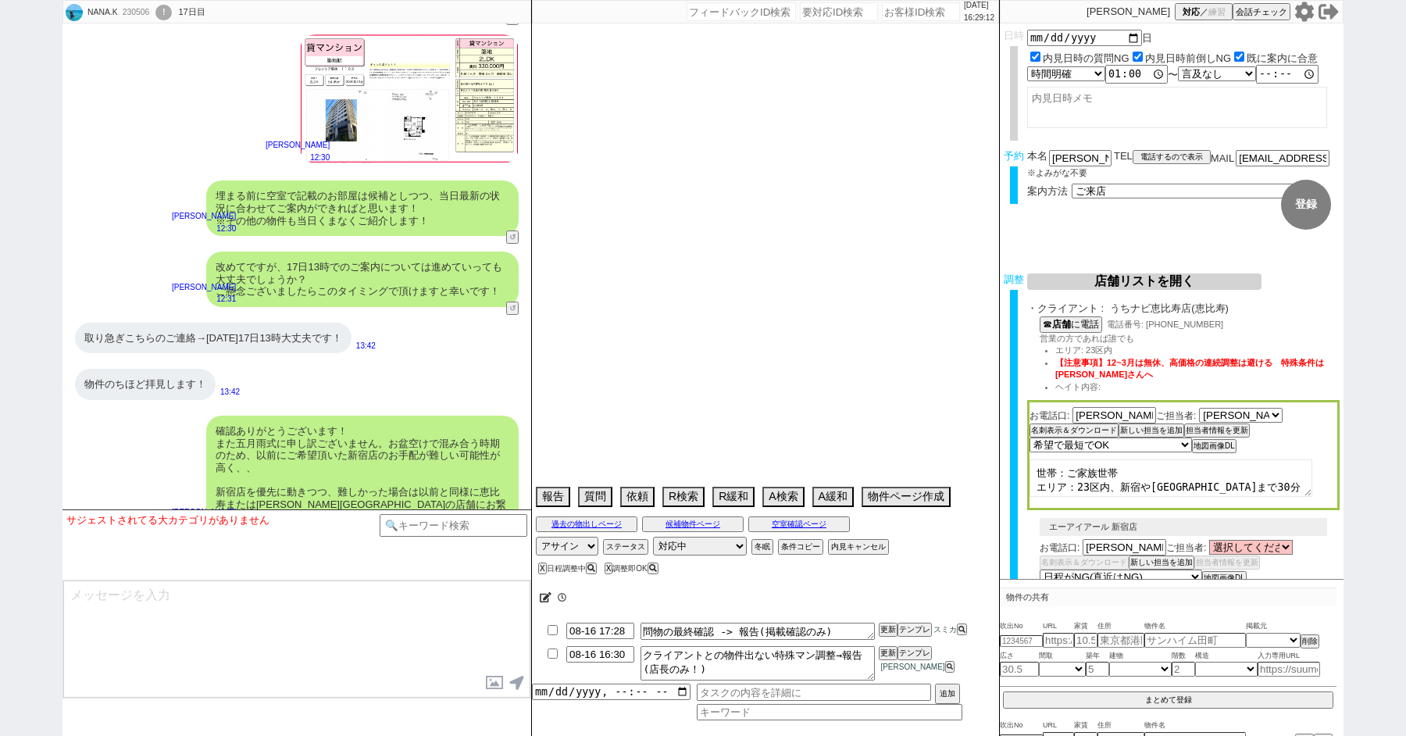
select select "47"
select select "59"
select select "1460"
select select "44"
select select "62"
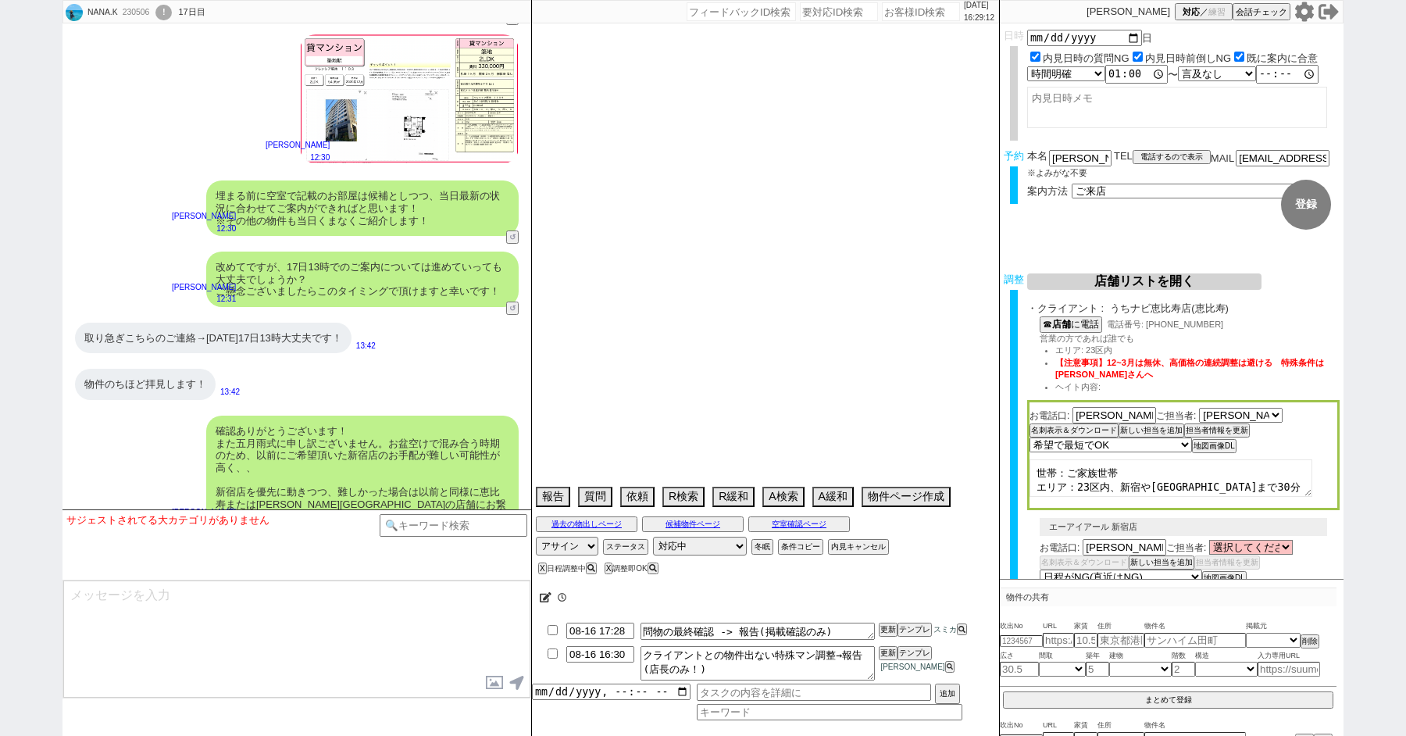
select select "1513"
select select "64"
select select "1559"
select select "68"
select select "69"
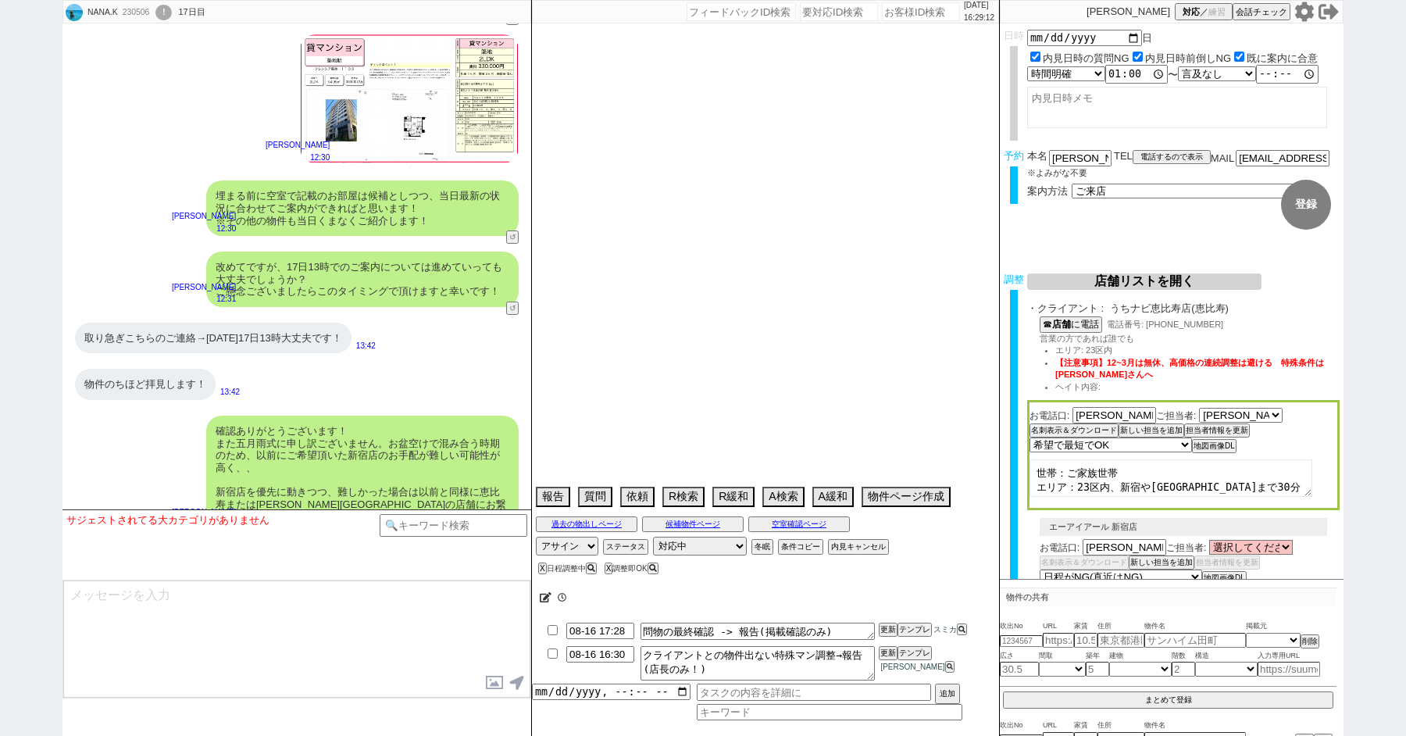
select select "1657"
select select "67"
select select "25"
select select "3116"
select select "63"
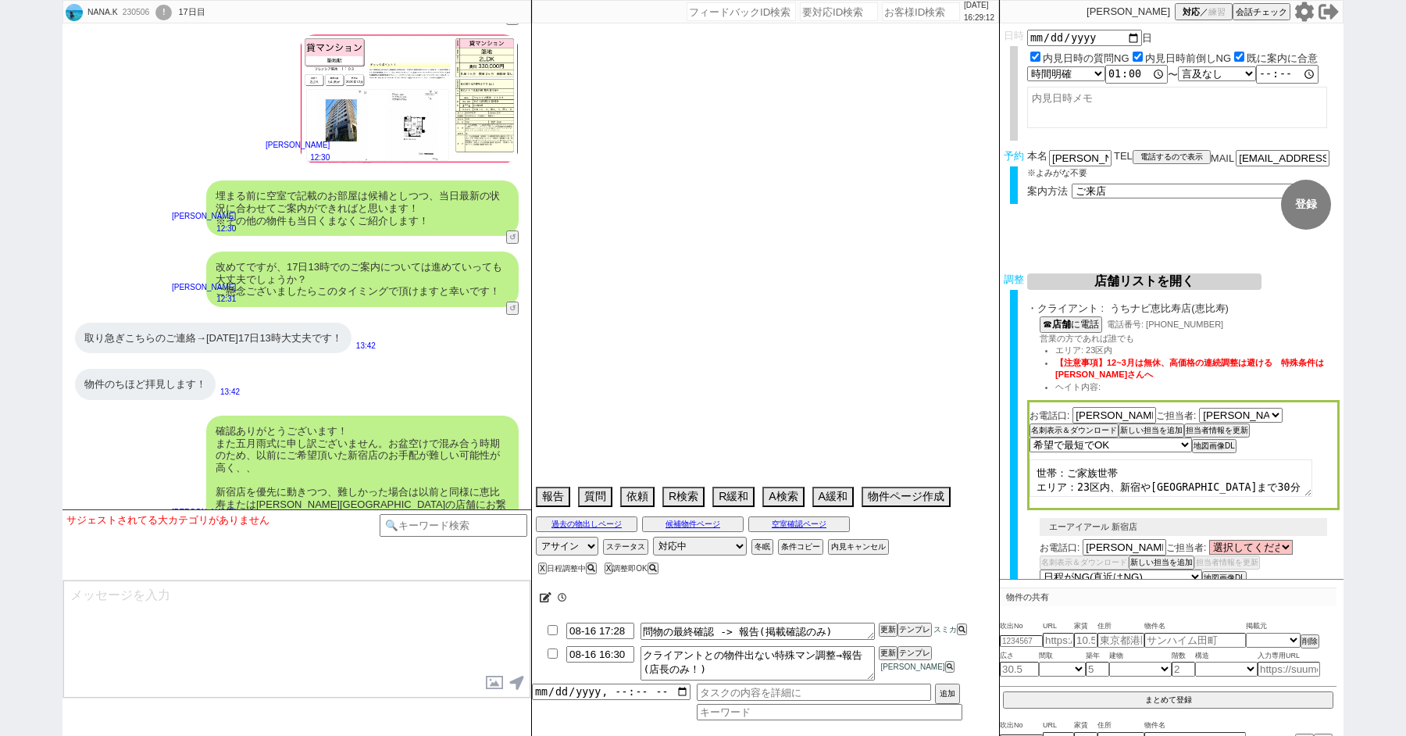
select select "19"
select select "71"
select select "66"
select select "50"
select select "9"
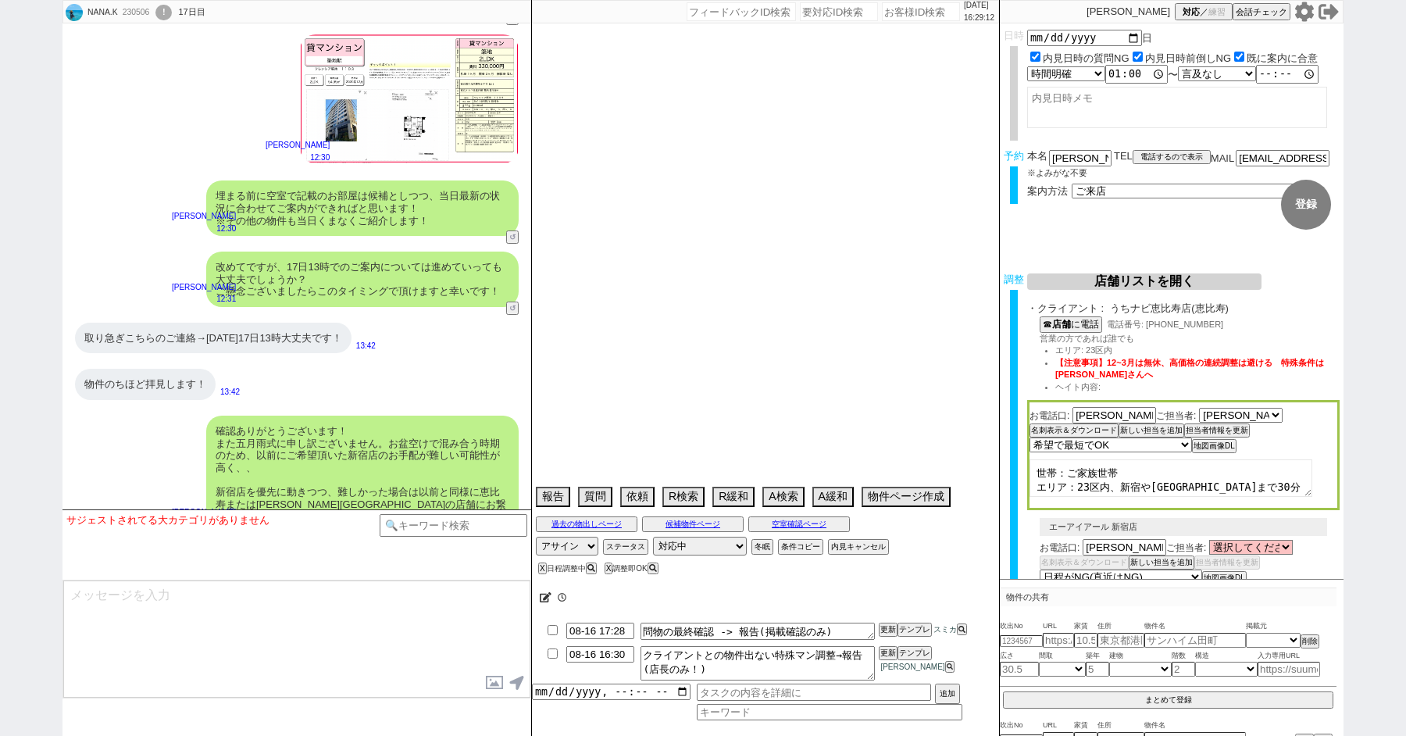
select select "332"
select select "56"
select select "38"
select select "36"
select select "55"
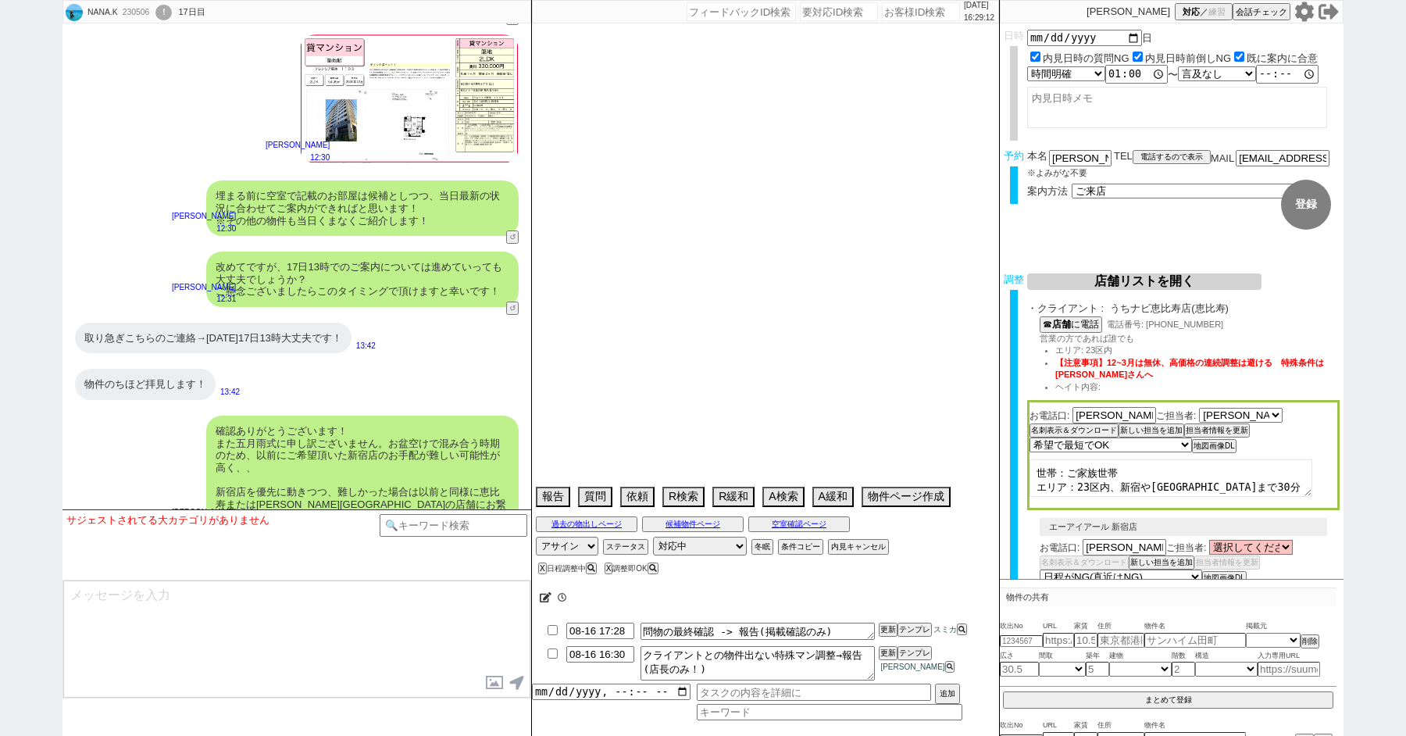
select select "72"
select select "1744"
select select "53"
select select "54"
select select "35"
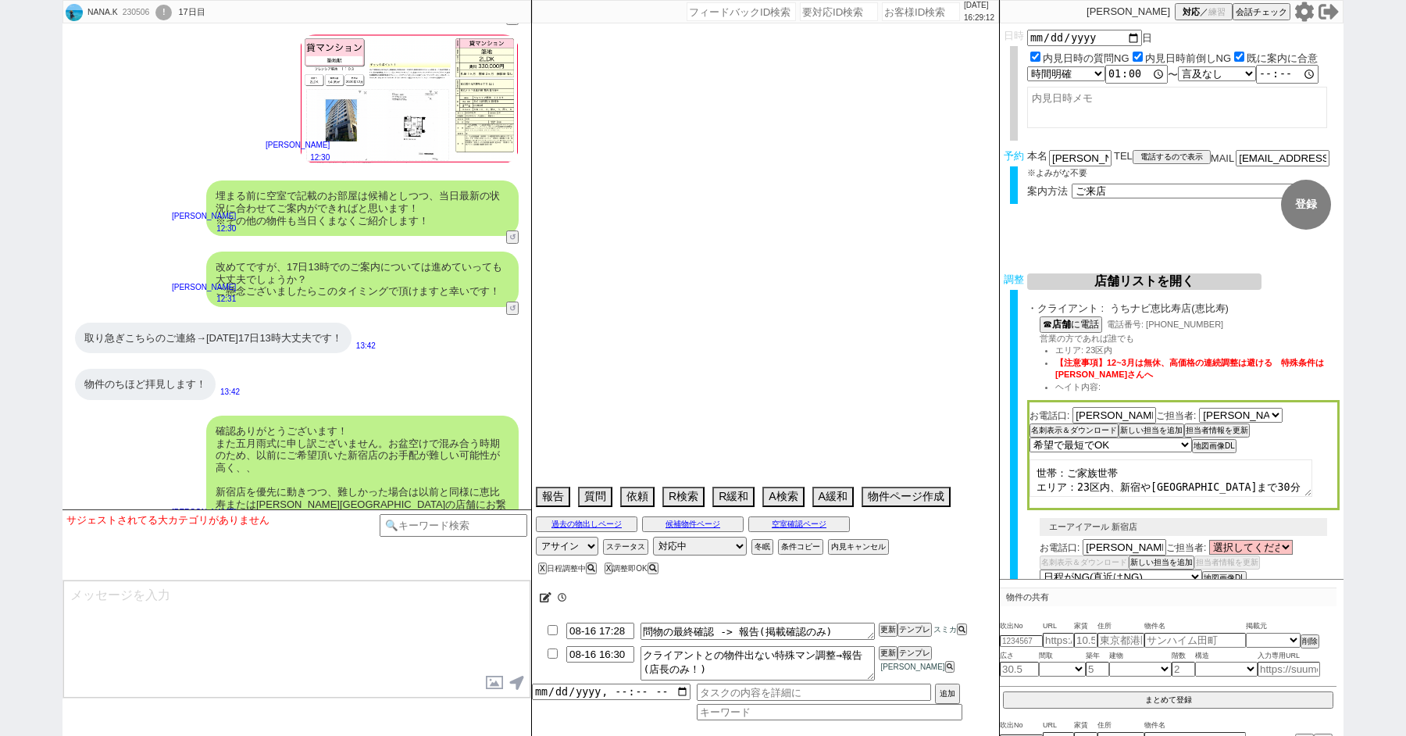
select select "57"
select select "77"
select select "1840"
select select "61"
select select "11"
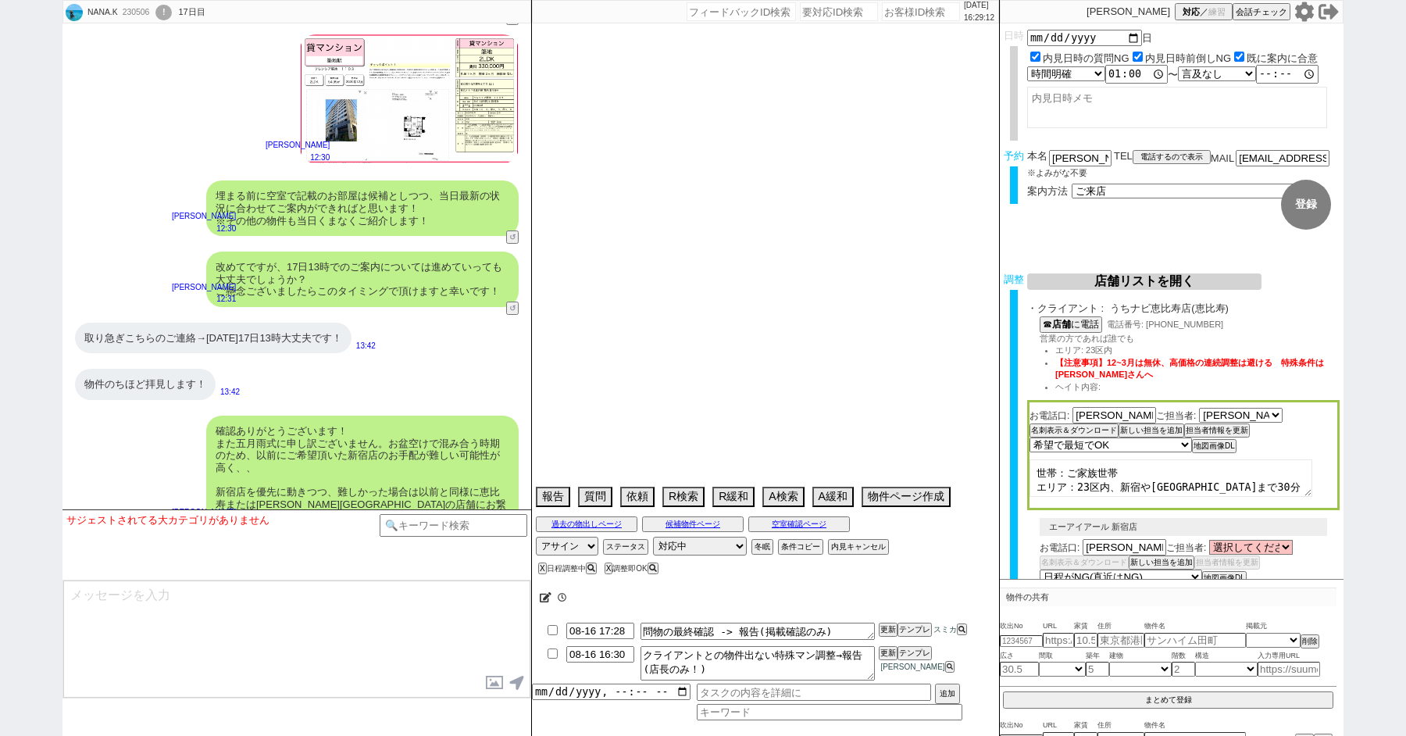
select select "37"
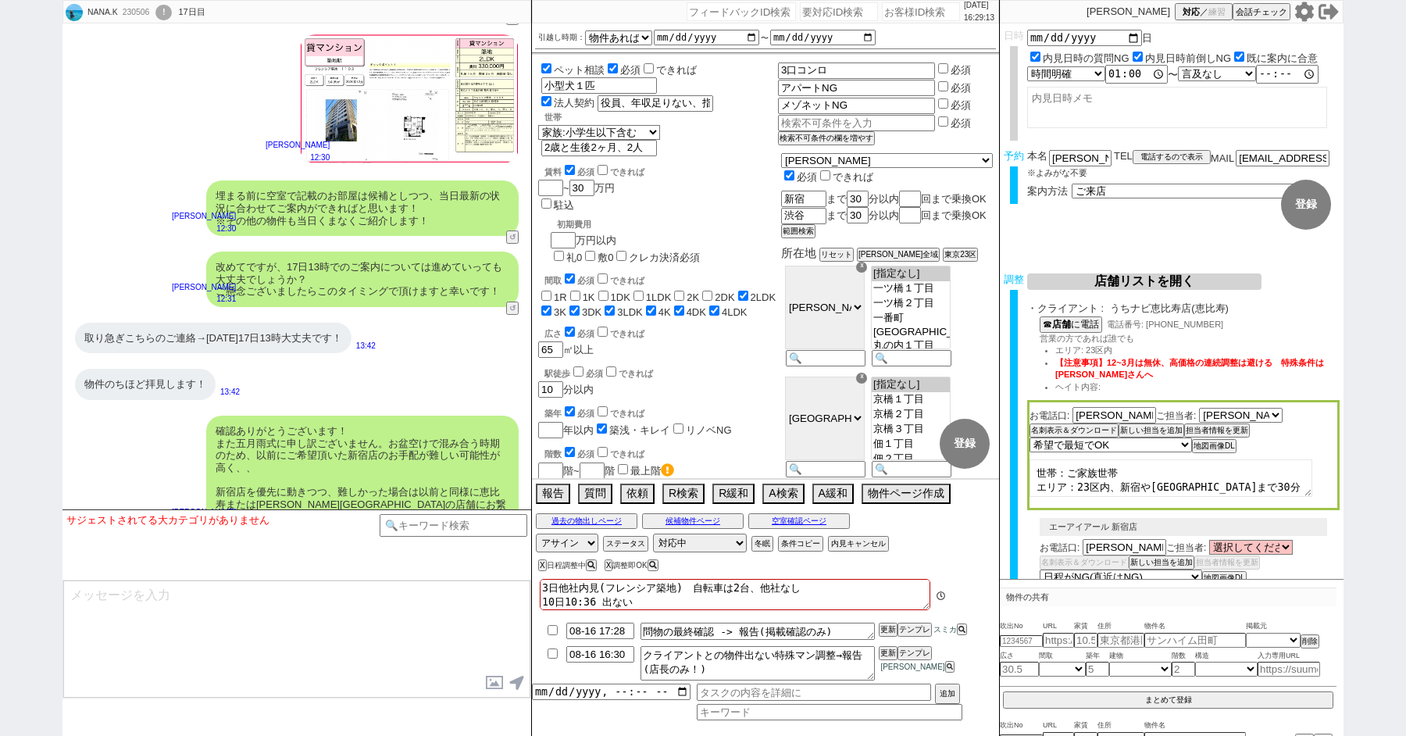
scroll to position [272, 0]
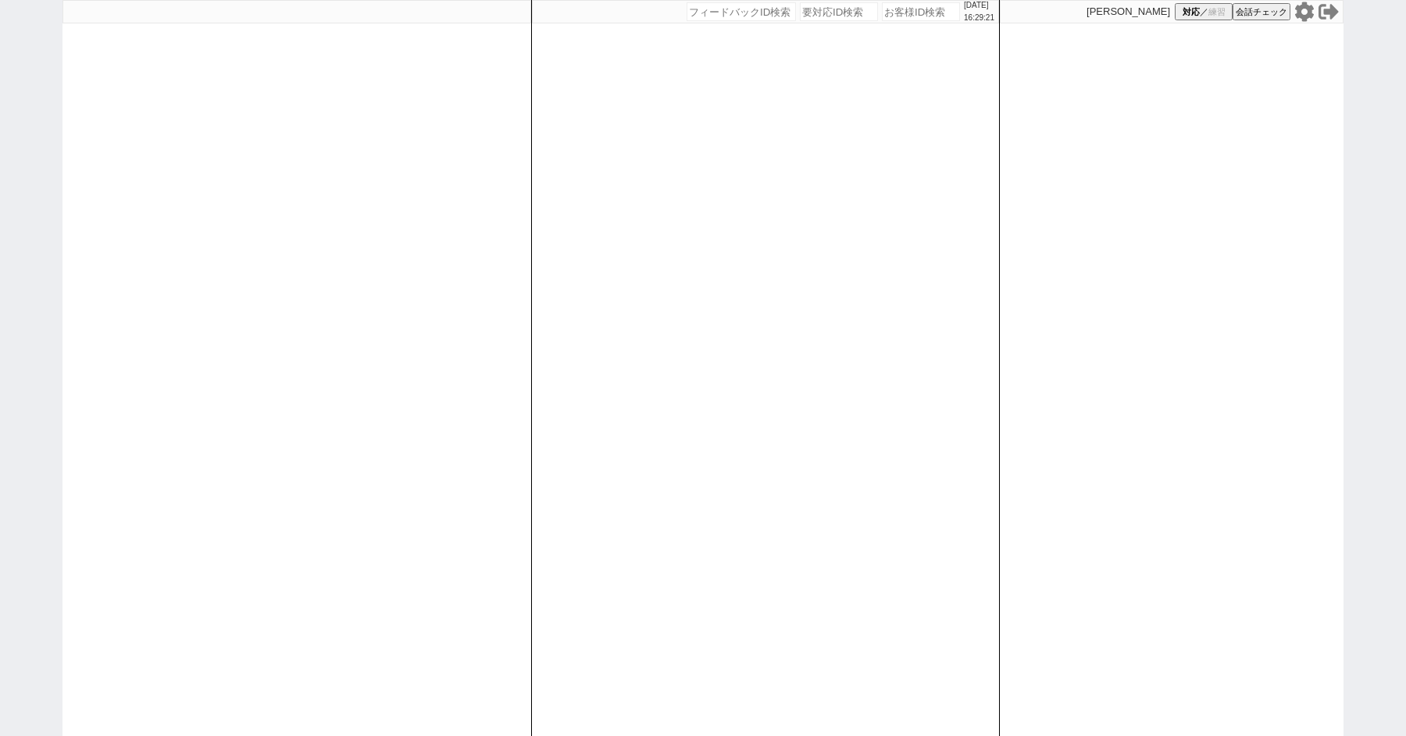
paste input "609261"
type input "609261"
select select "1"
select select "2"
select select
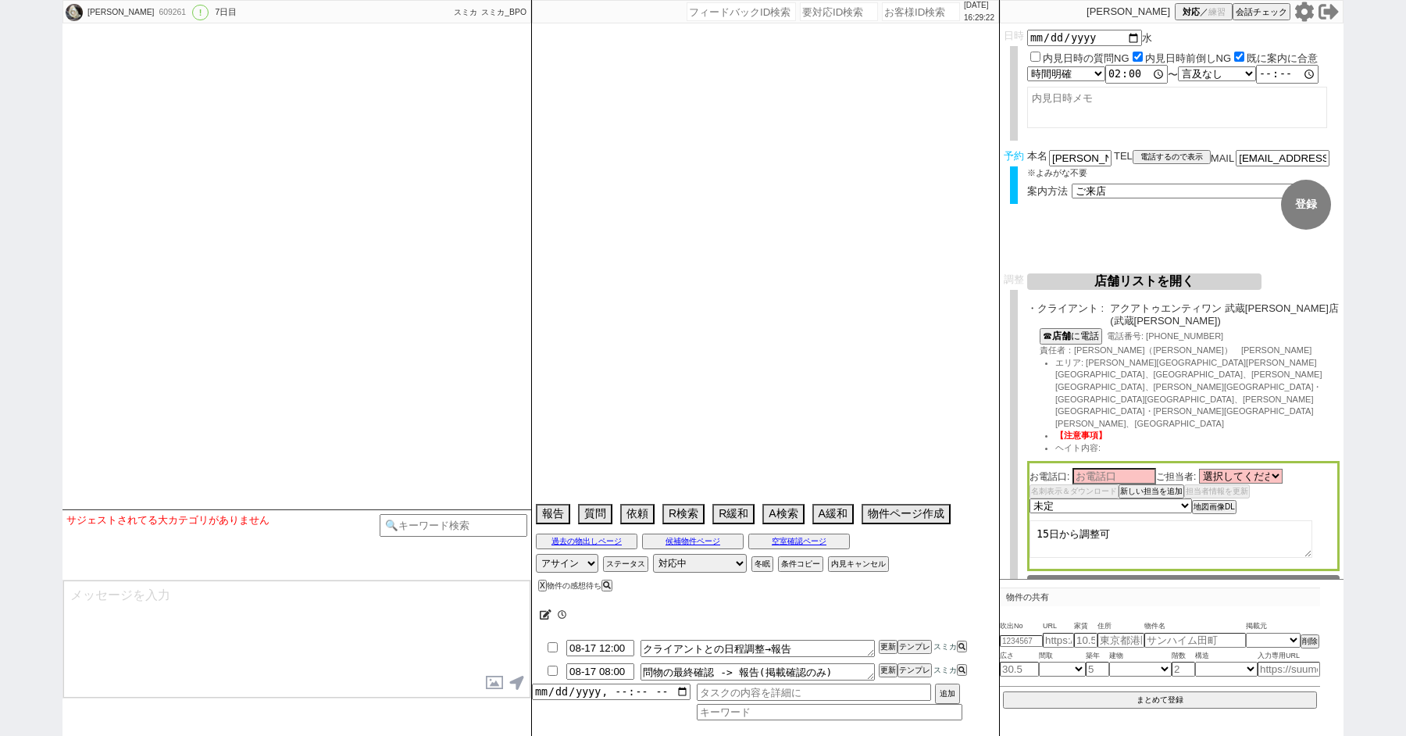
type textarea "他社なし ＠アクアに送るなら副都心線消さないといけない->消している"
select select "2025"
select select "10"
select select "37"
select select "0"
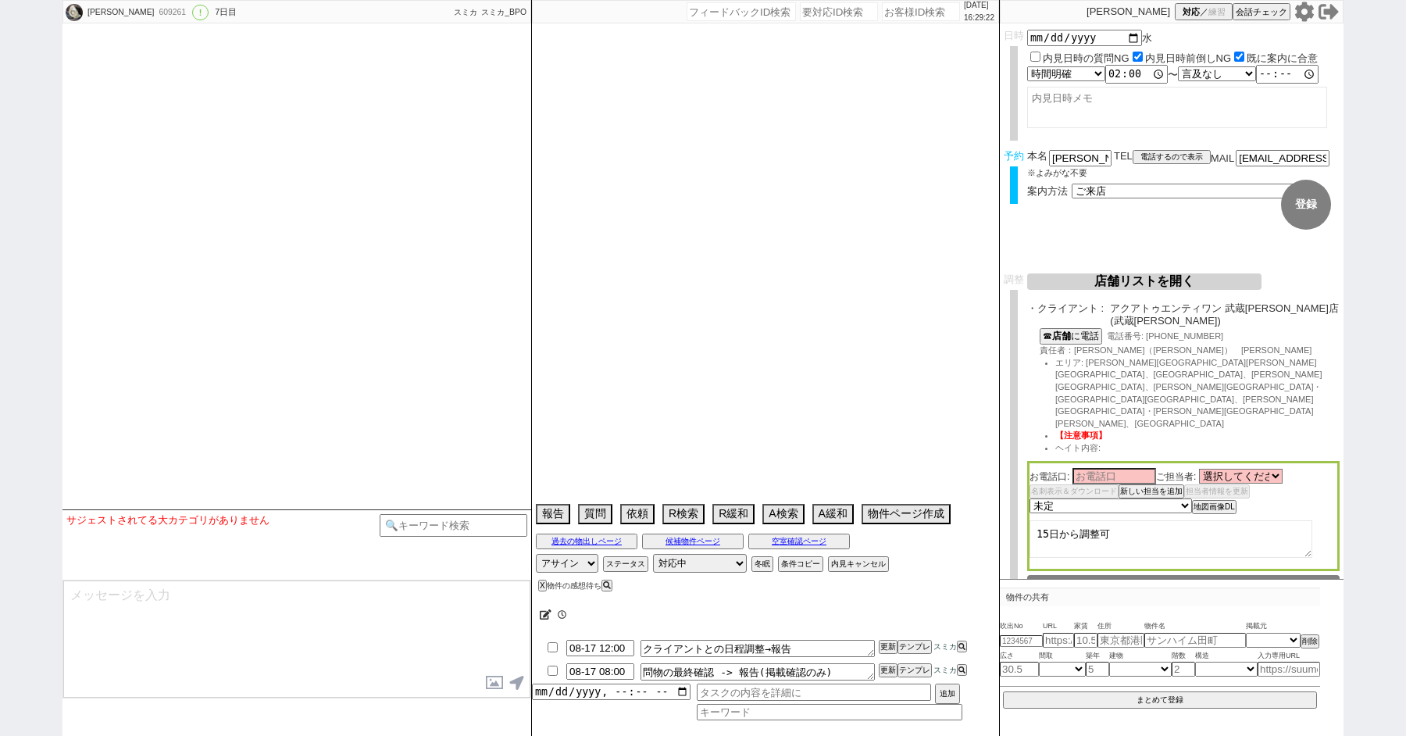
select select "50"
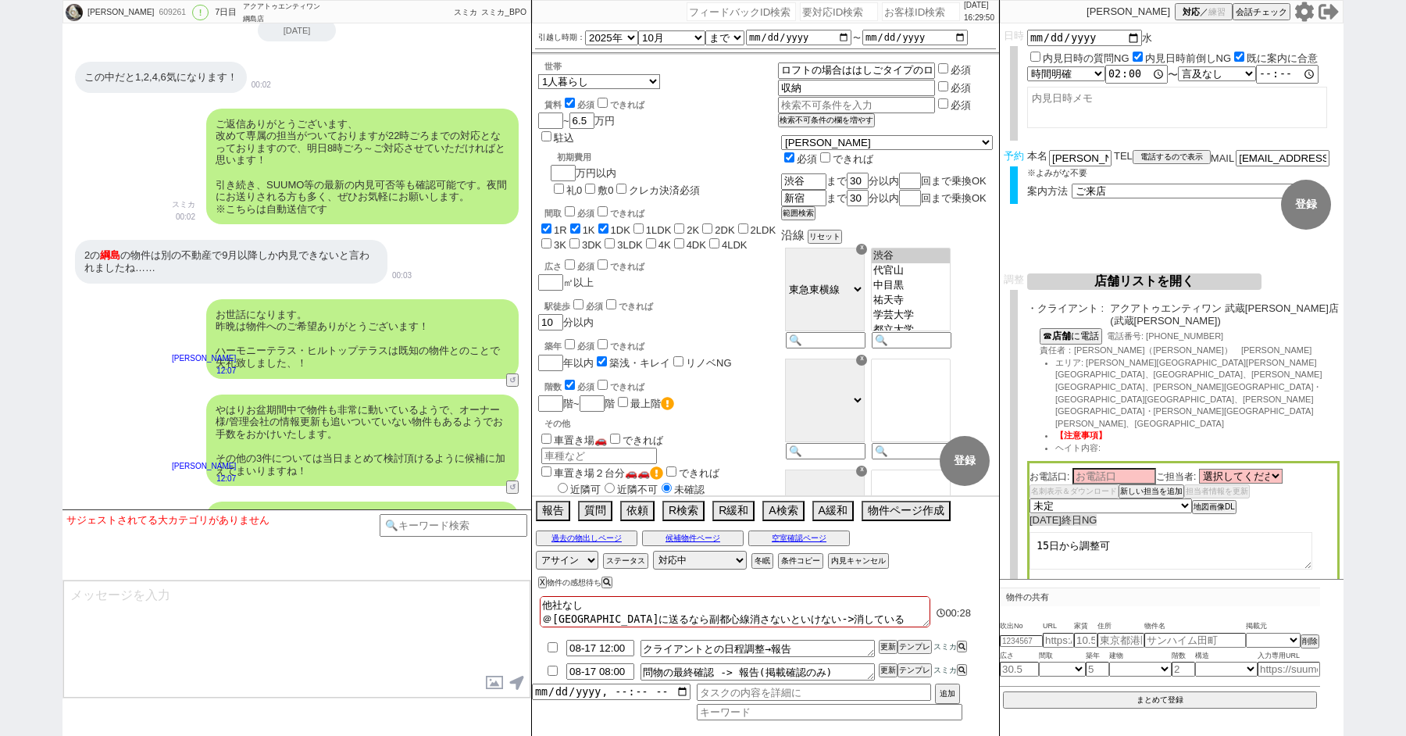
scroll to position [6163, 0]
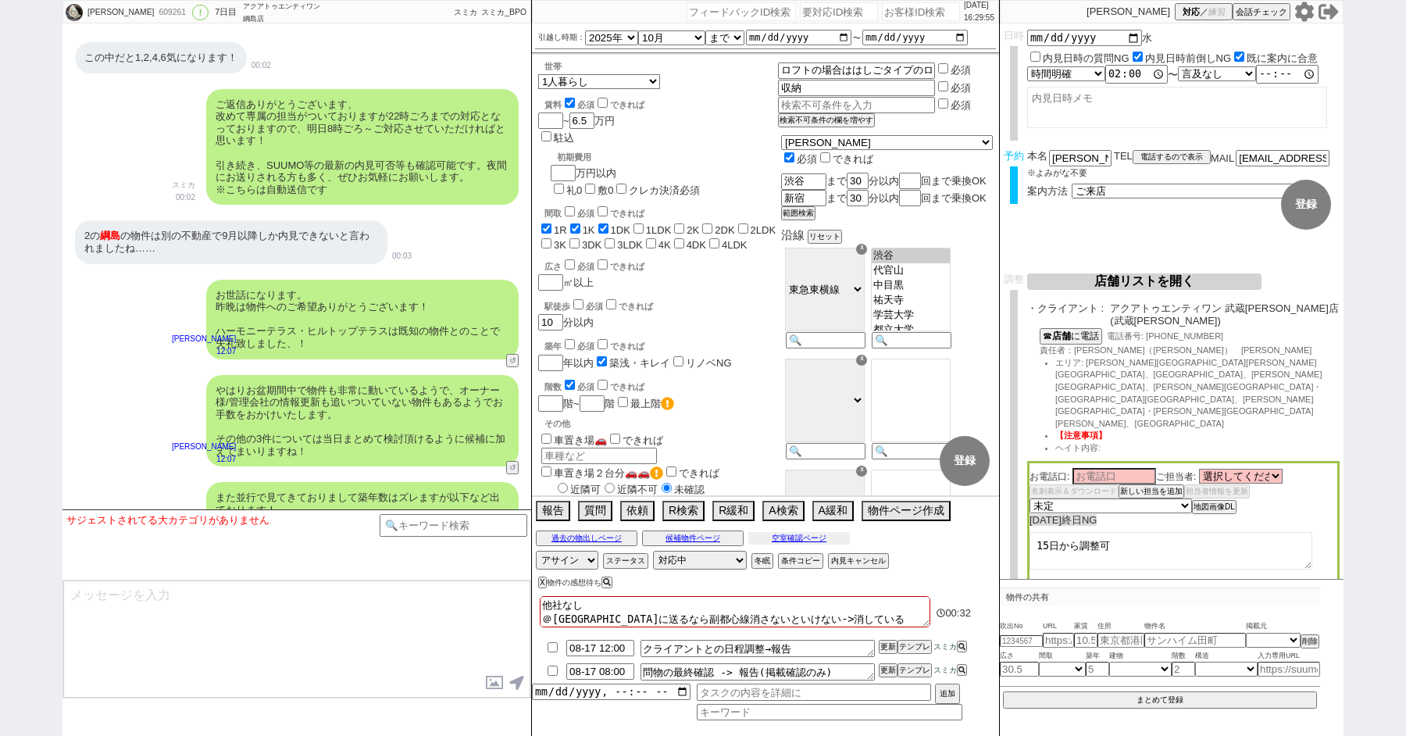
click at [777, 535] on button "空室確認ページ" at bounding box center [800, 538] width 102 height 13
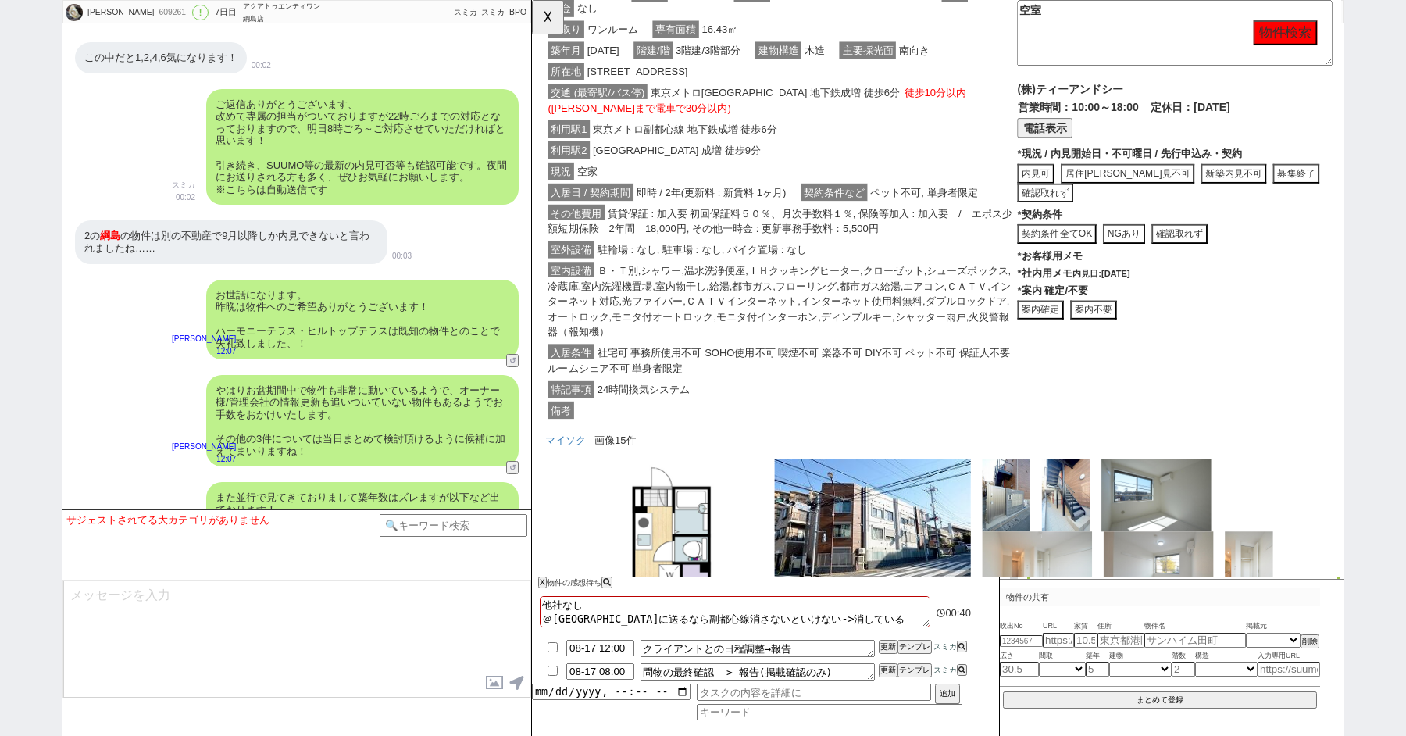
scroll to position [3765, 0]
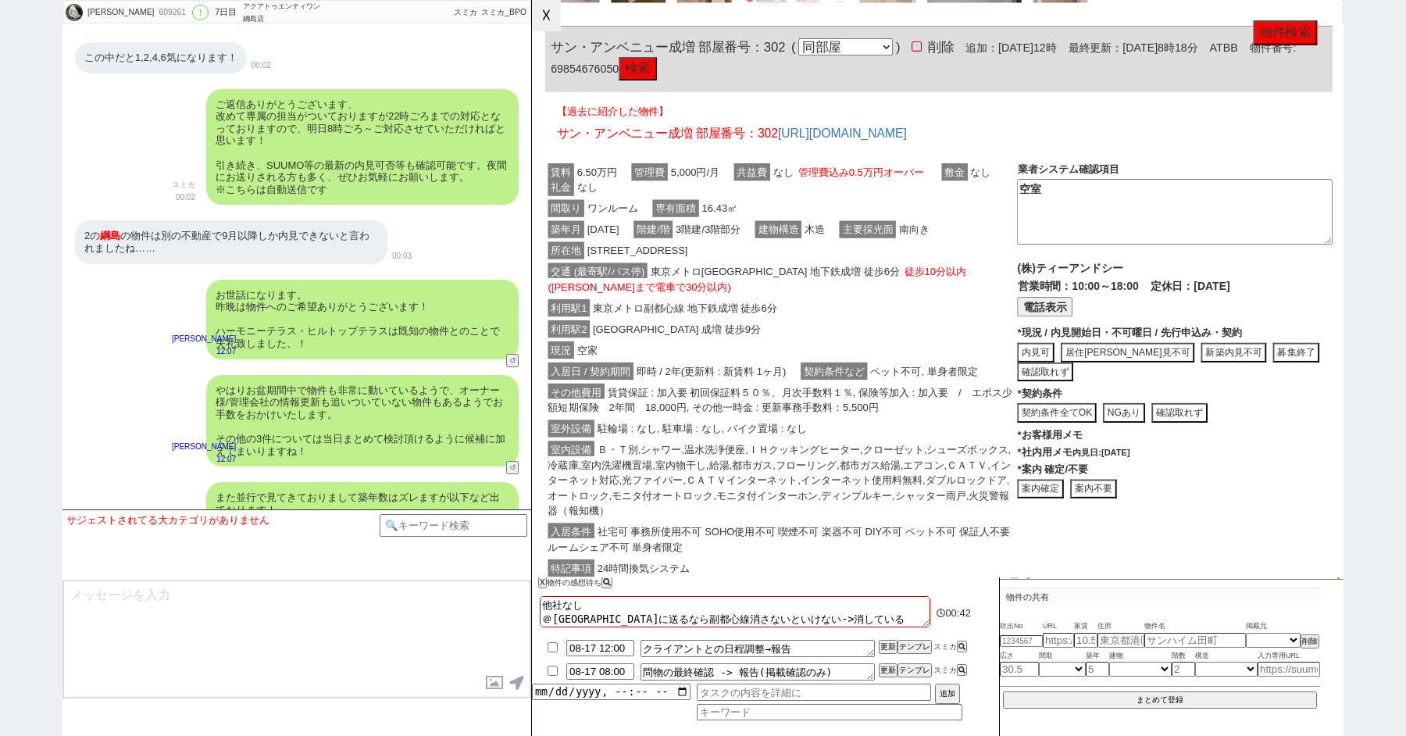
click at [542, 13] on button "☓" at bounding box center [546, 15] width 29 height 31
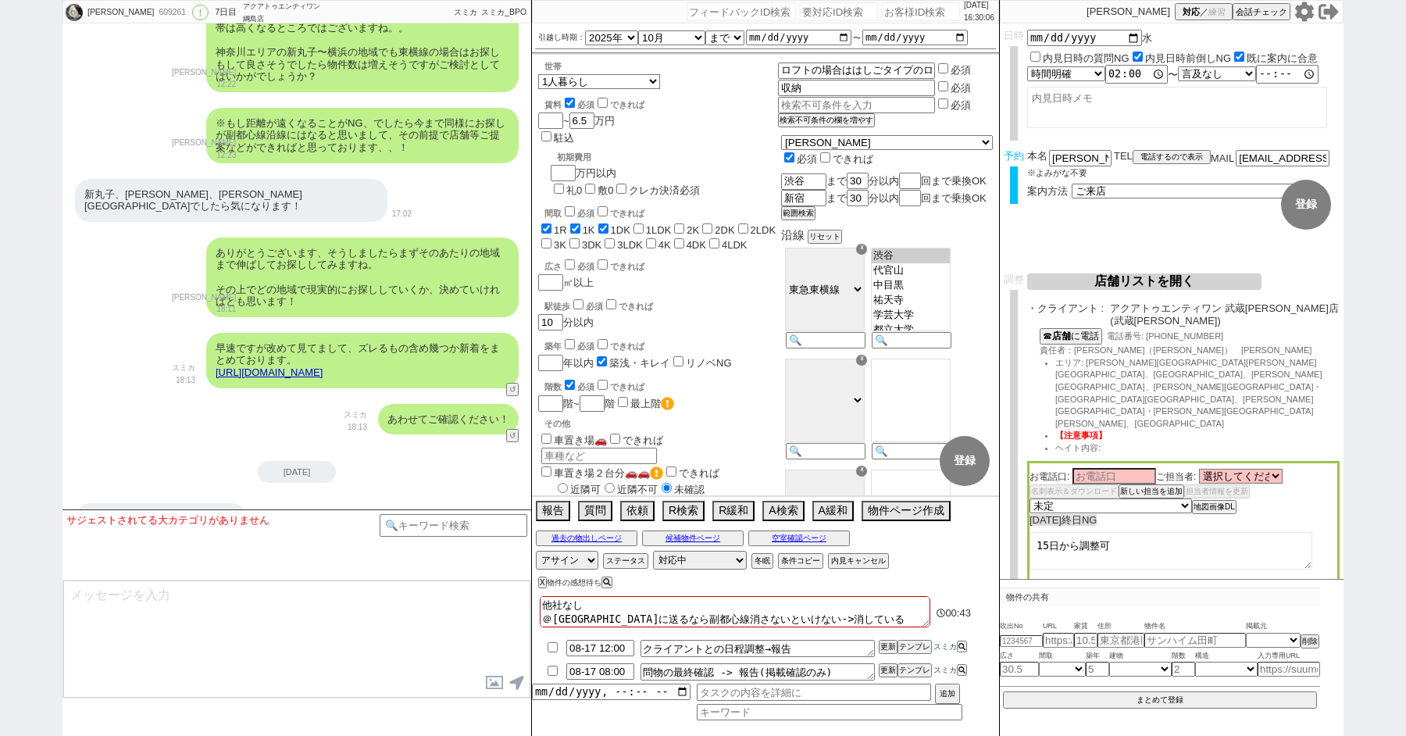
scroll to position [5413, 0]
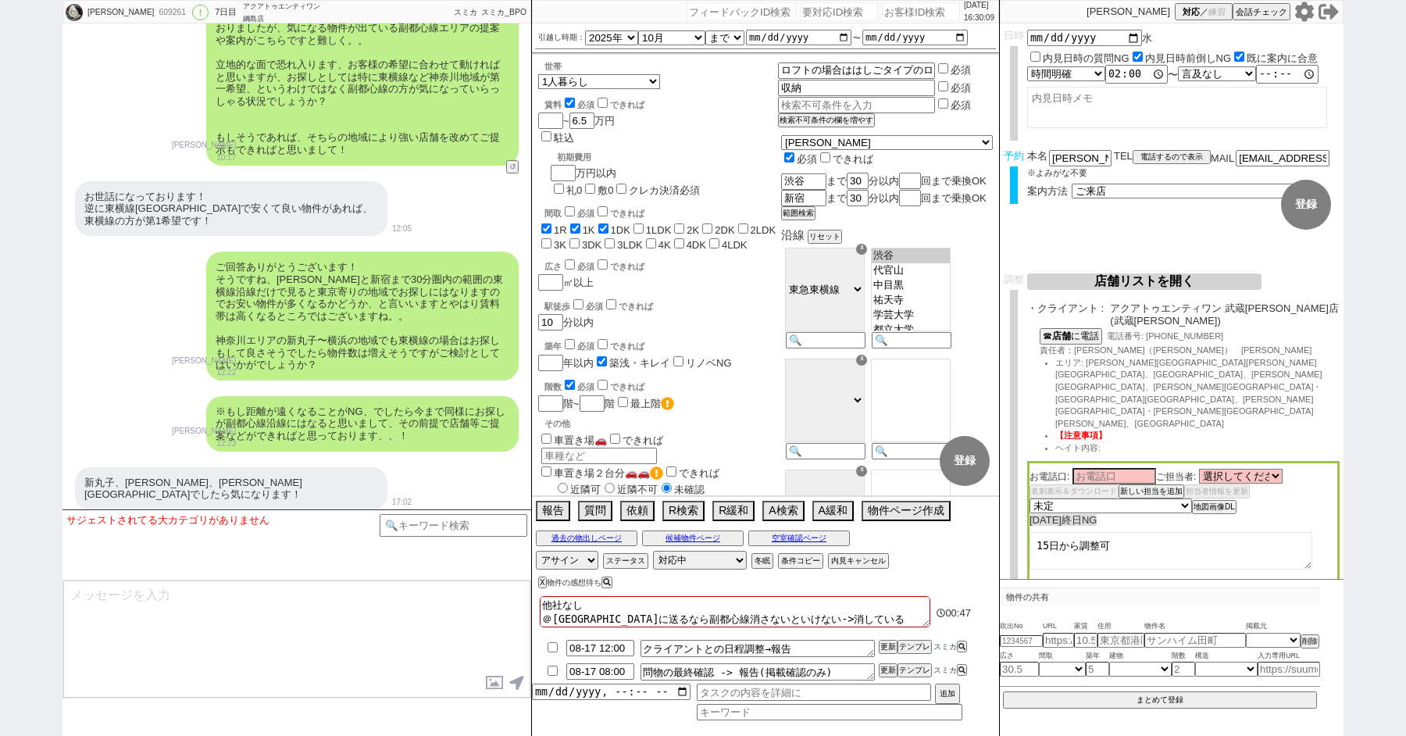
click at [14, 280] on div "石田琴美 609261 ! 0 7日目 アクアトゥエンティワン 綱島店 冬眠中 自社客 スミカ スミカ_BPO チャット全表示 2025-08-09 ようこそ…" at bounding box center [703, 368] width 1406 height 736
paste input "602235"
type input "602235"
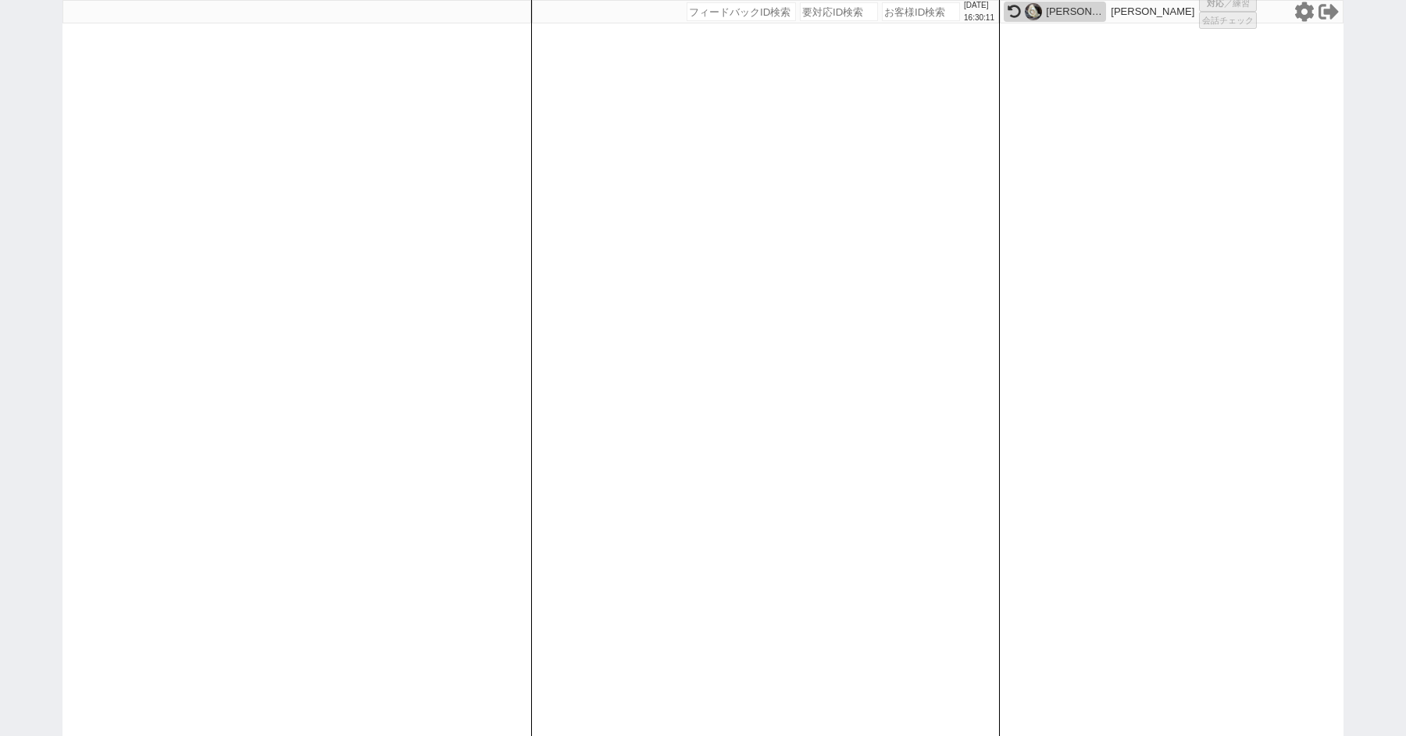
select select "6"
select select "2"
select select "1466"
select select "10"
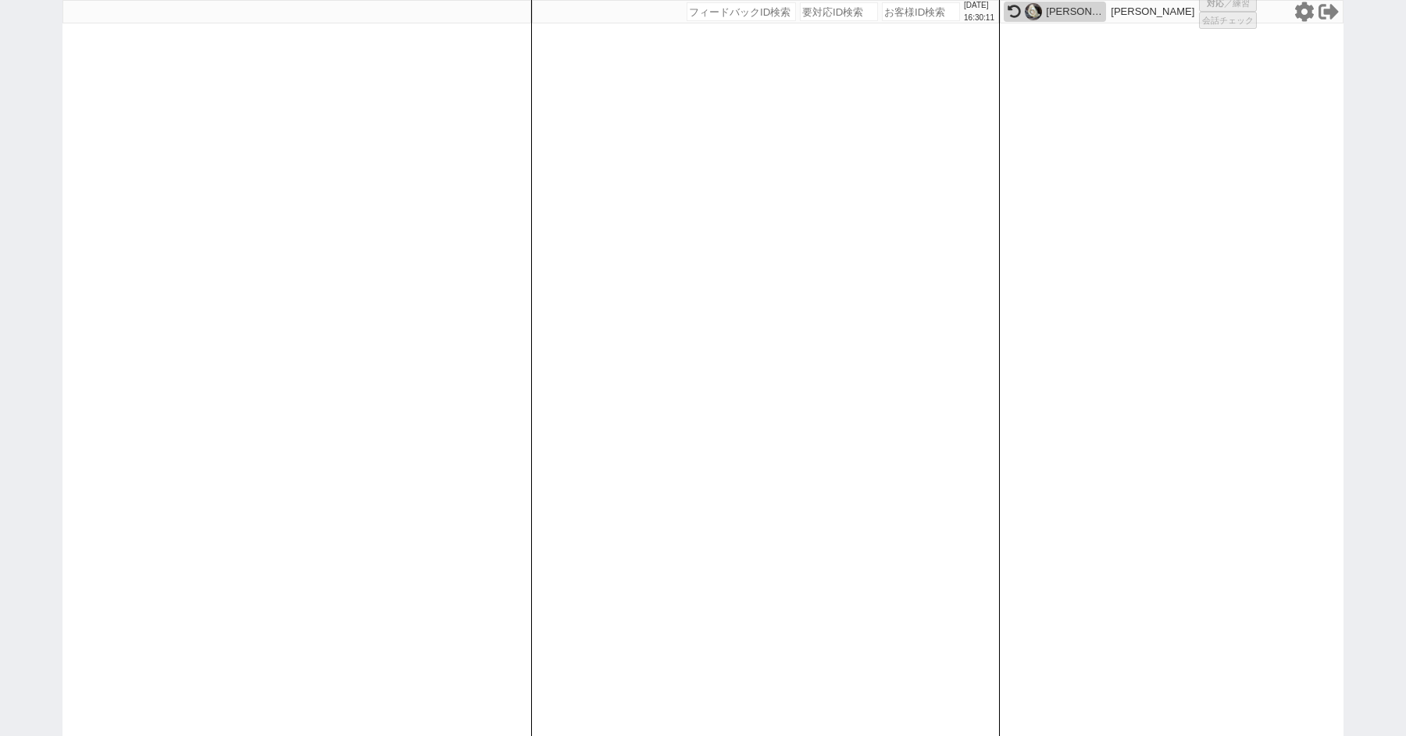
select select
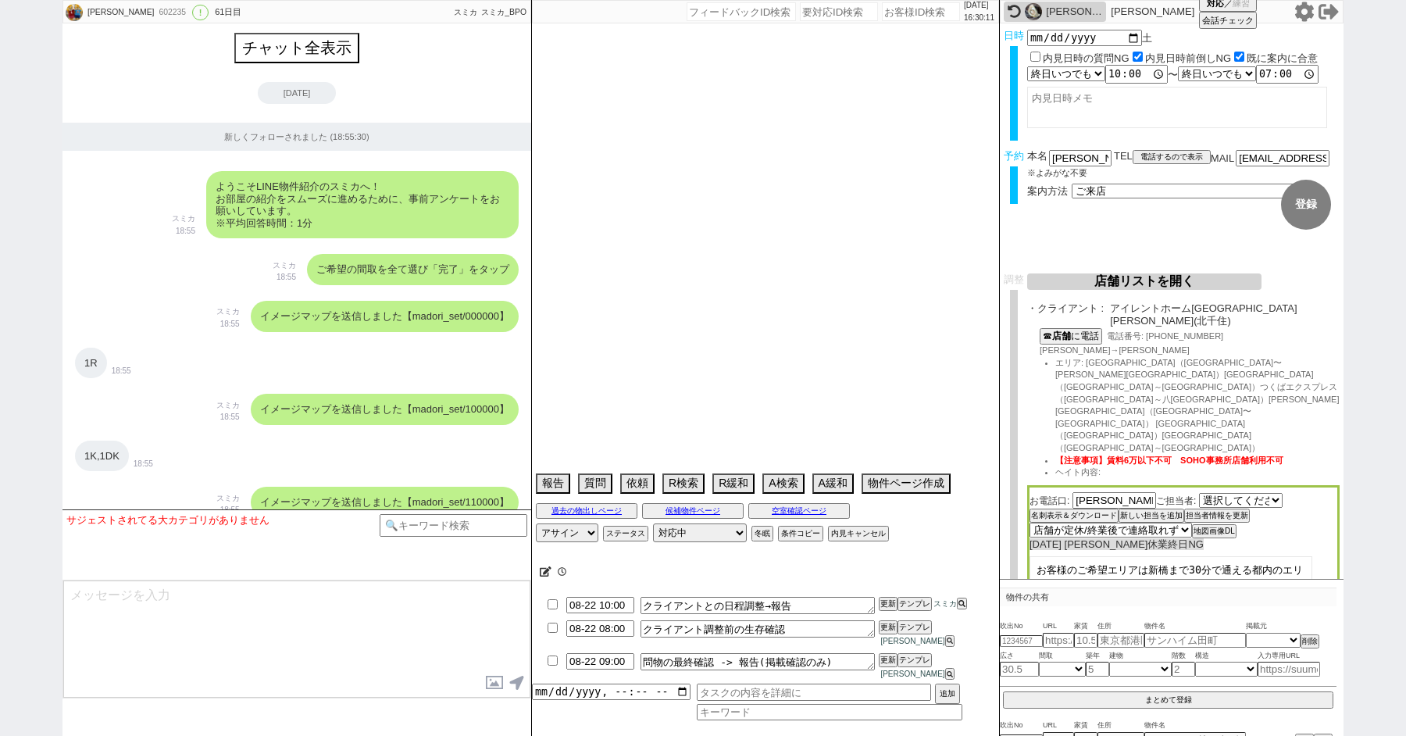
scroll to position [22649, 0]
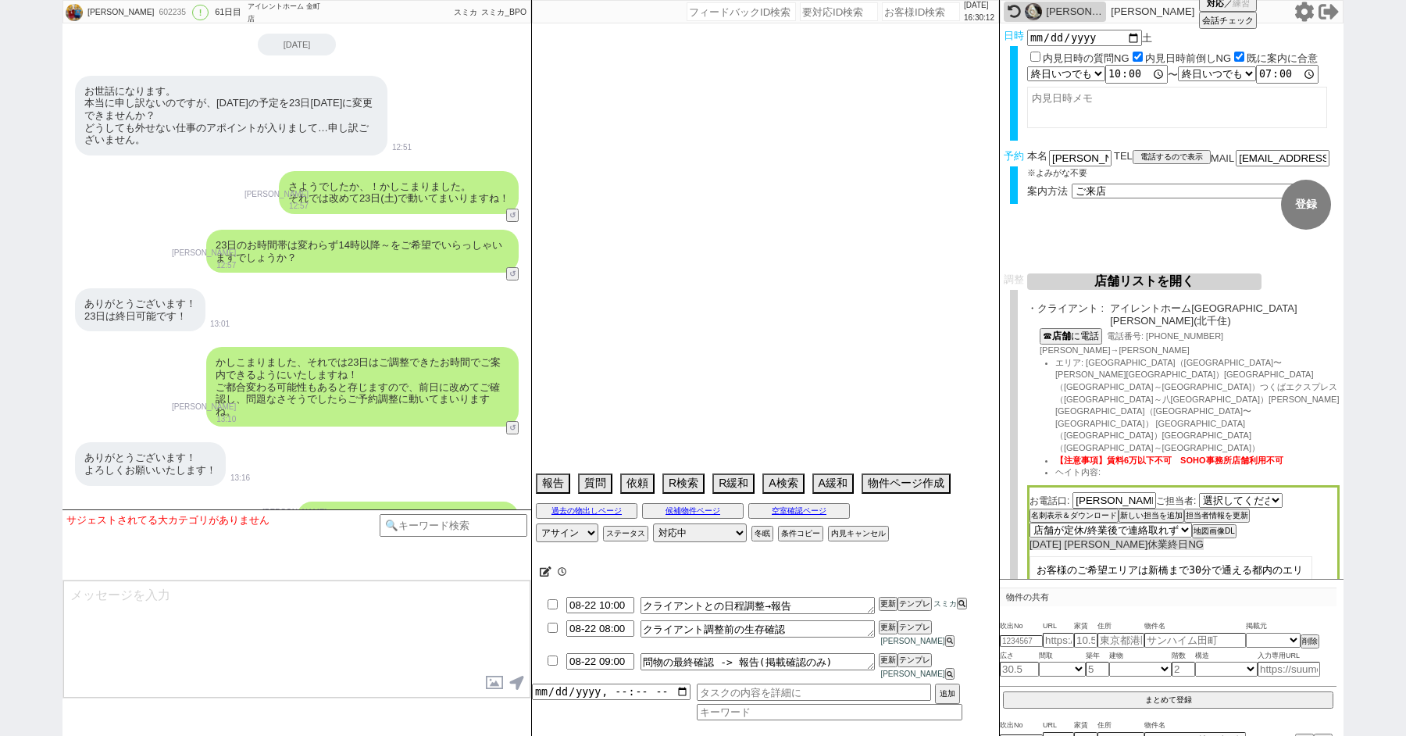
type textarea "26日にラフォルテ上板橋を午前中内見→入れ替えOK　遠方じゃない＠ ＠＠なるべく北千住の方面で物出しする＠＠ 調整後キャンセルあり：体調不良、その後調整前リス…"
select select "2025"
select select "7"
select select "37"
select select "0"
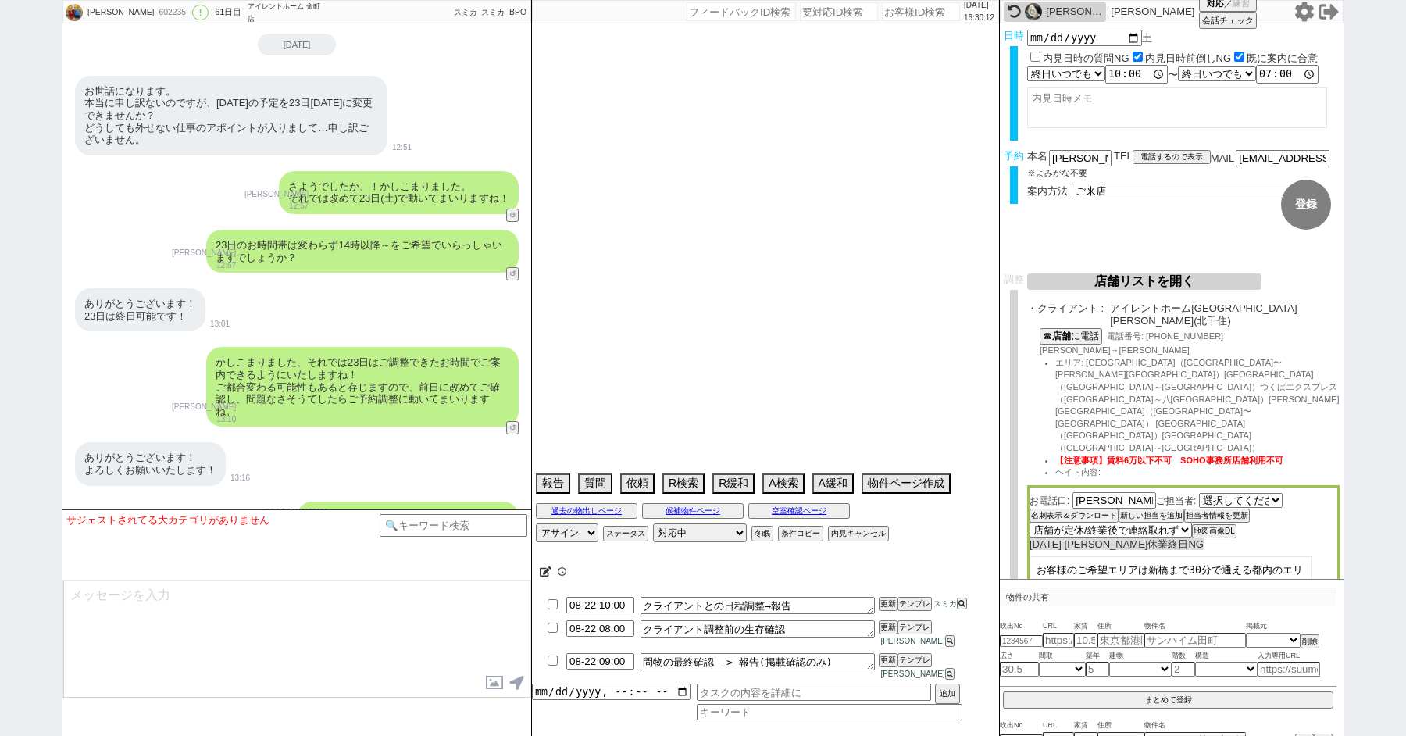
select select "23"
select select "731"
select select "69"
select select "59"
select select "14"
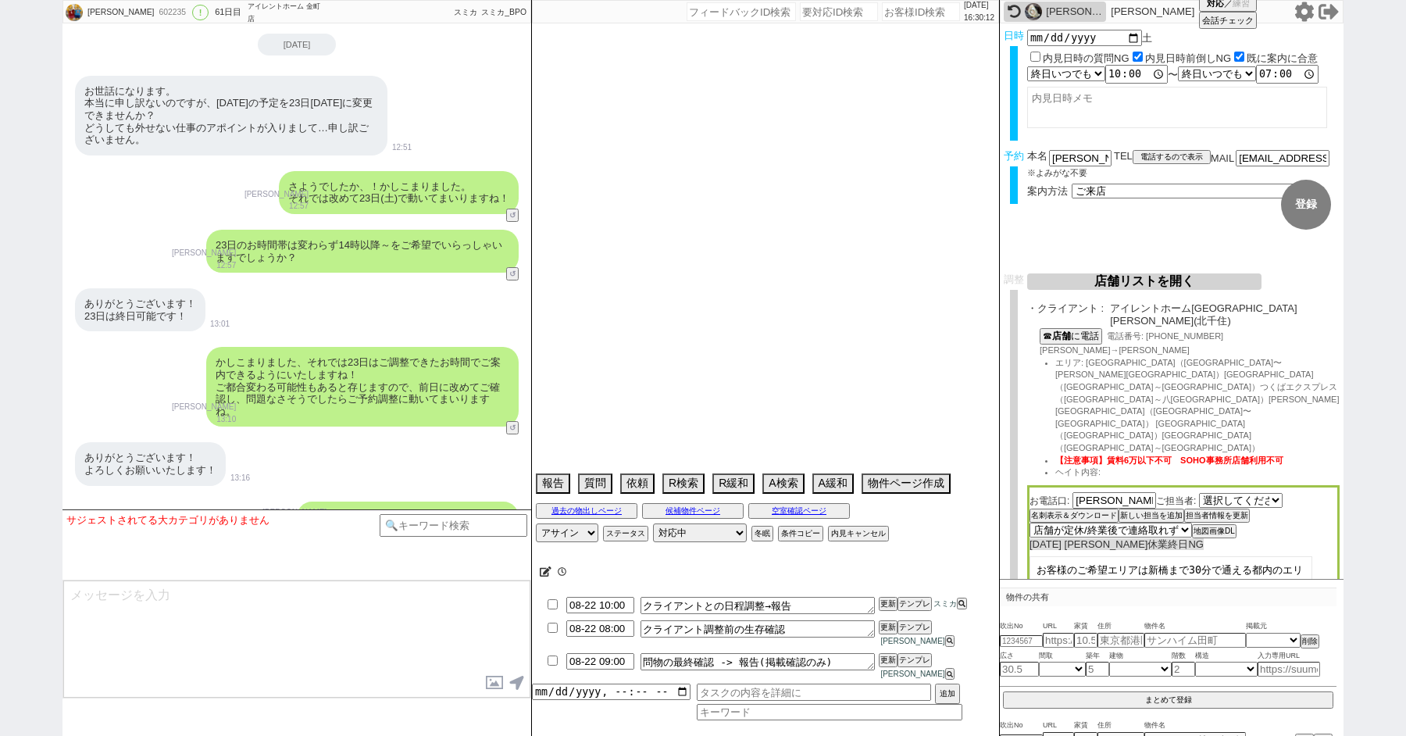
select select "7"
select select "74"
select select "75"
select select "60"
select select "813"
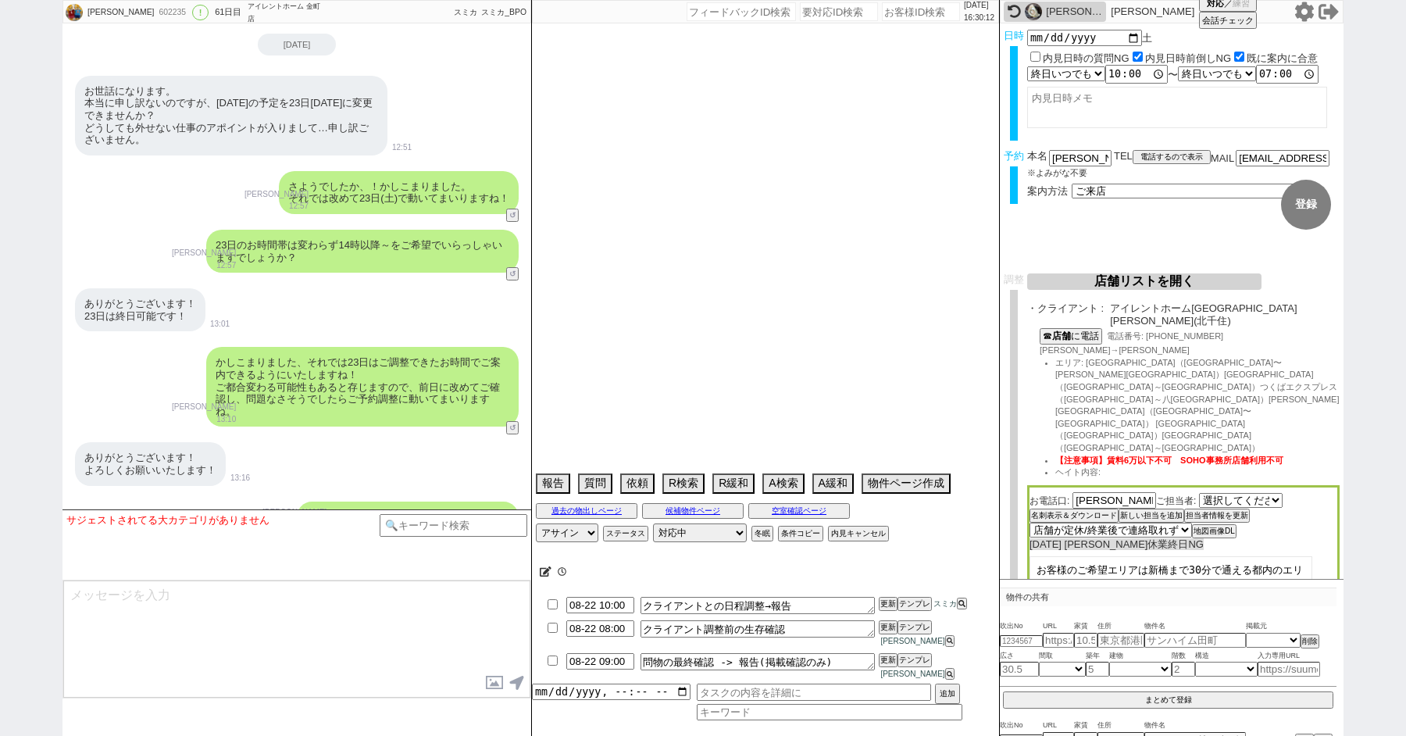
select select "62"
select select "64"
select select "63"
select select "57"
select select "65"
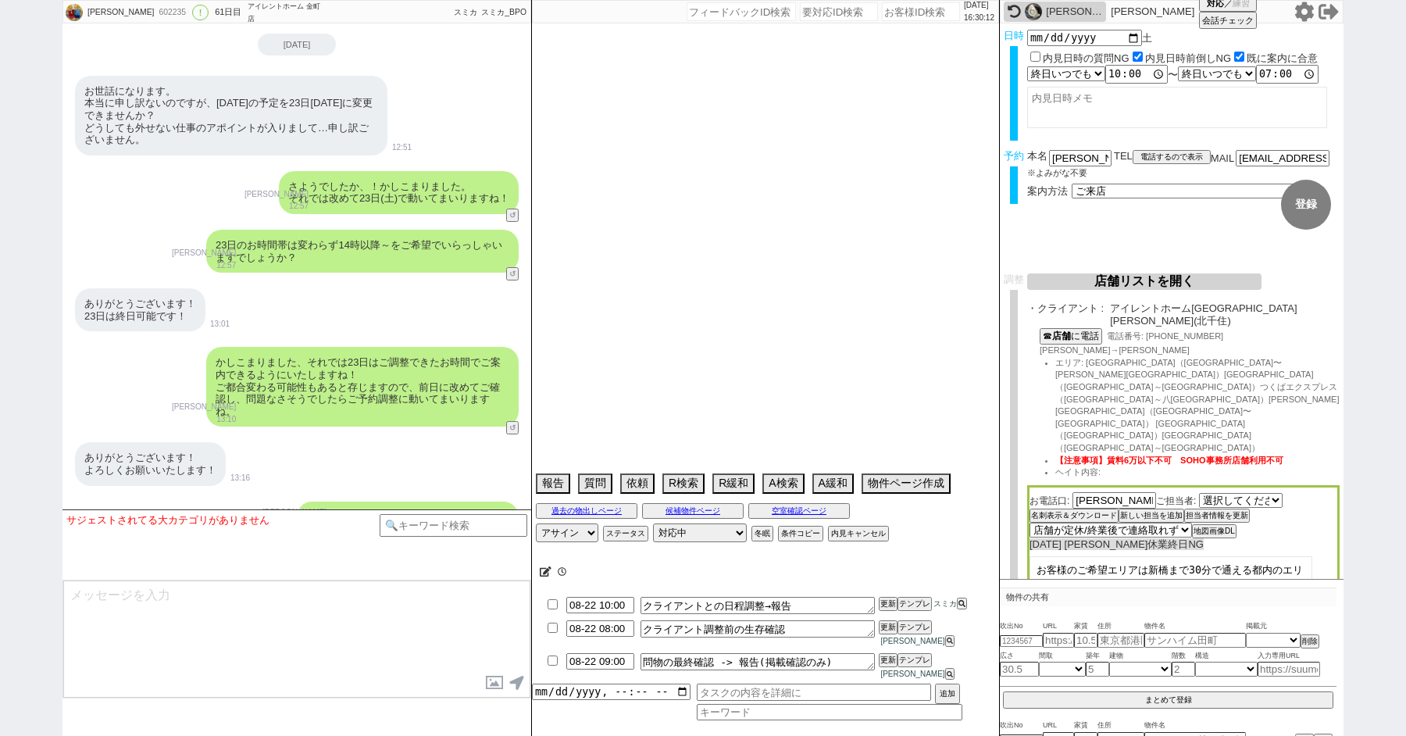
select select "1584"
select select "71"
select select "70"
select select "1685"
select select "67"
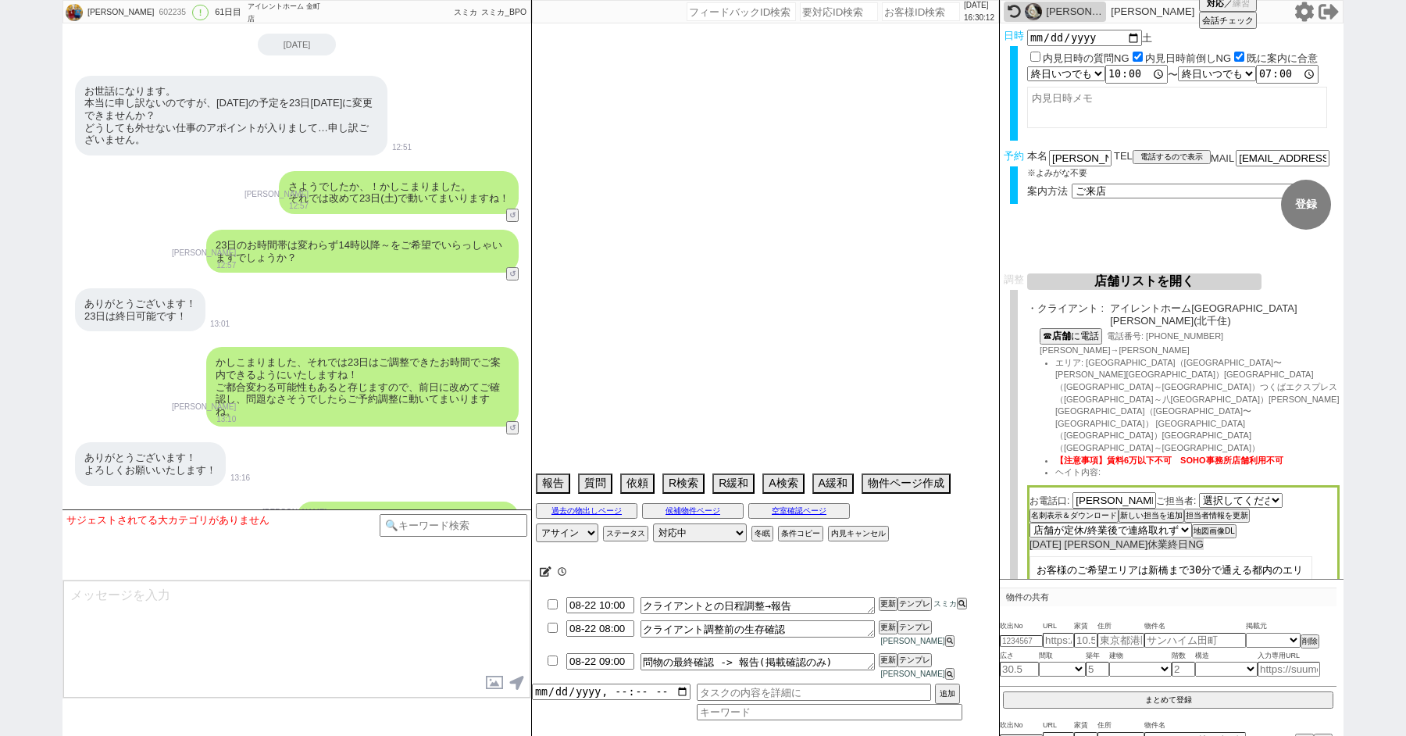
select select "50"
select select "66"
select select "56"
select select "54"
select select "25"
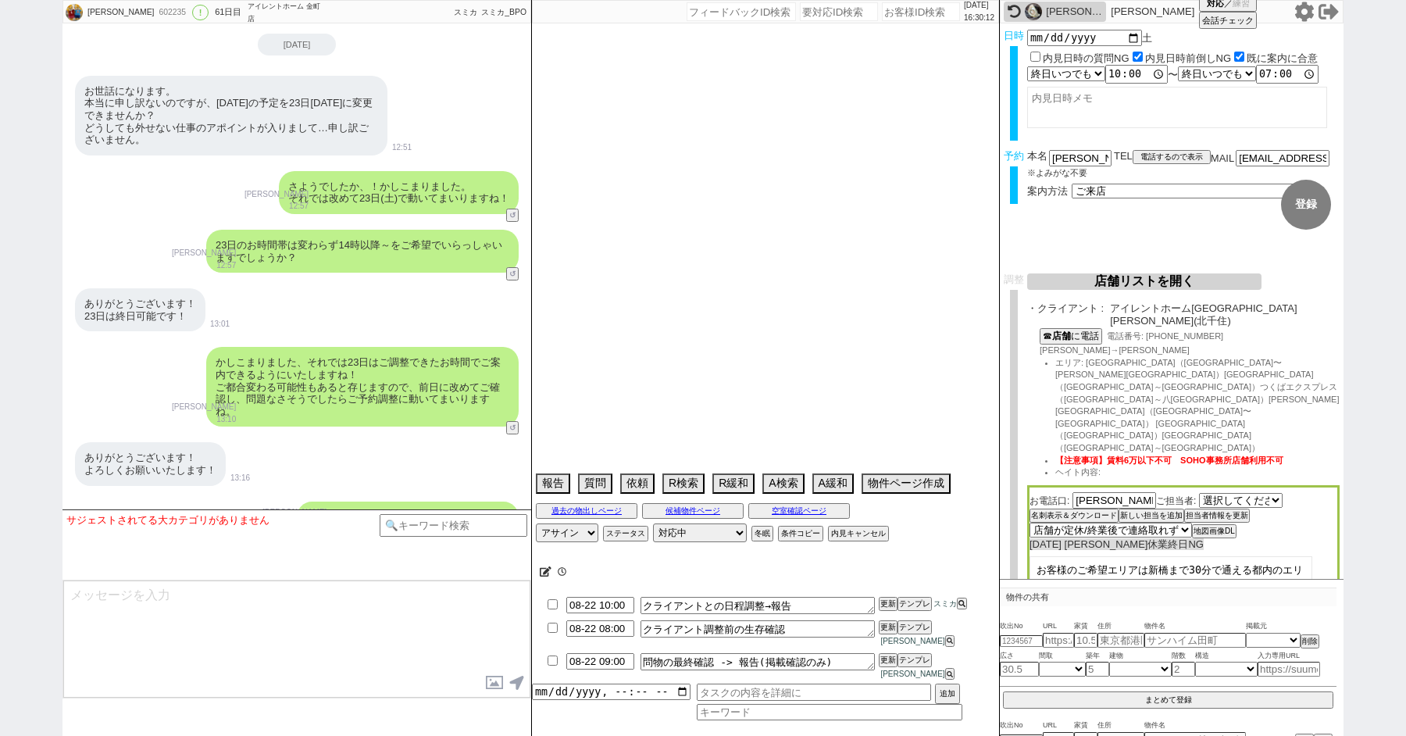
select select "3116"
select select "9"
select select "332"
select select "52"
select select "33"
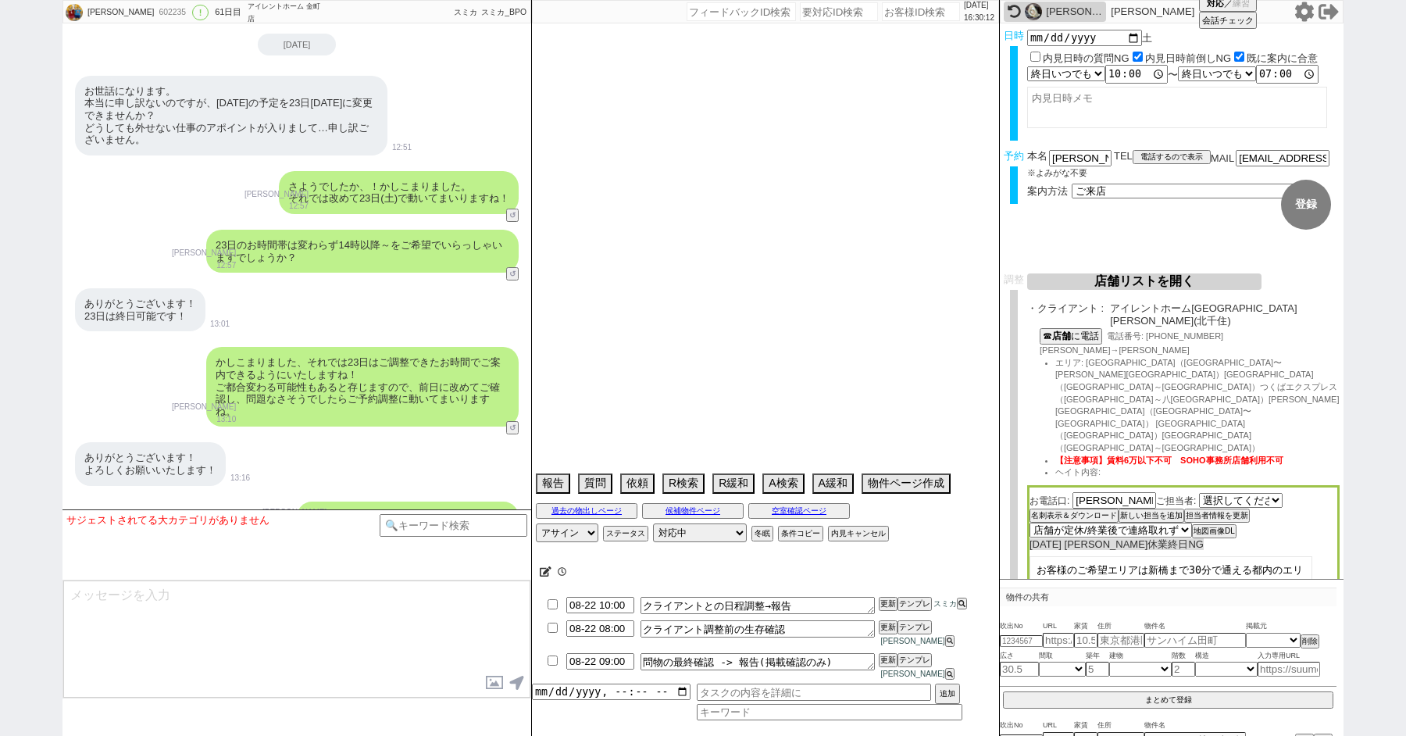
select select "73"
select select "1756"
select select "68"
select select "1644"
select select "47"
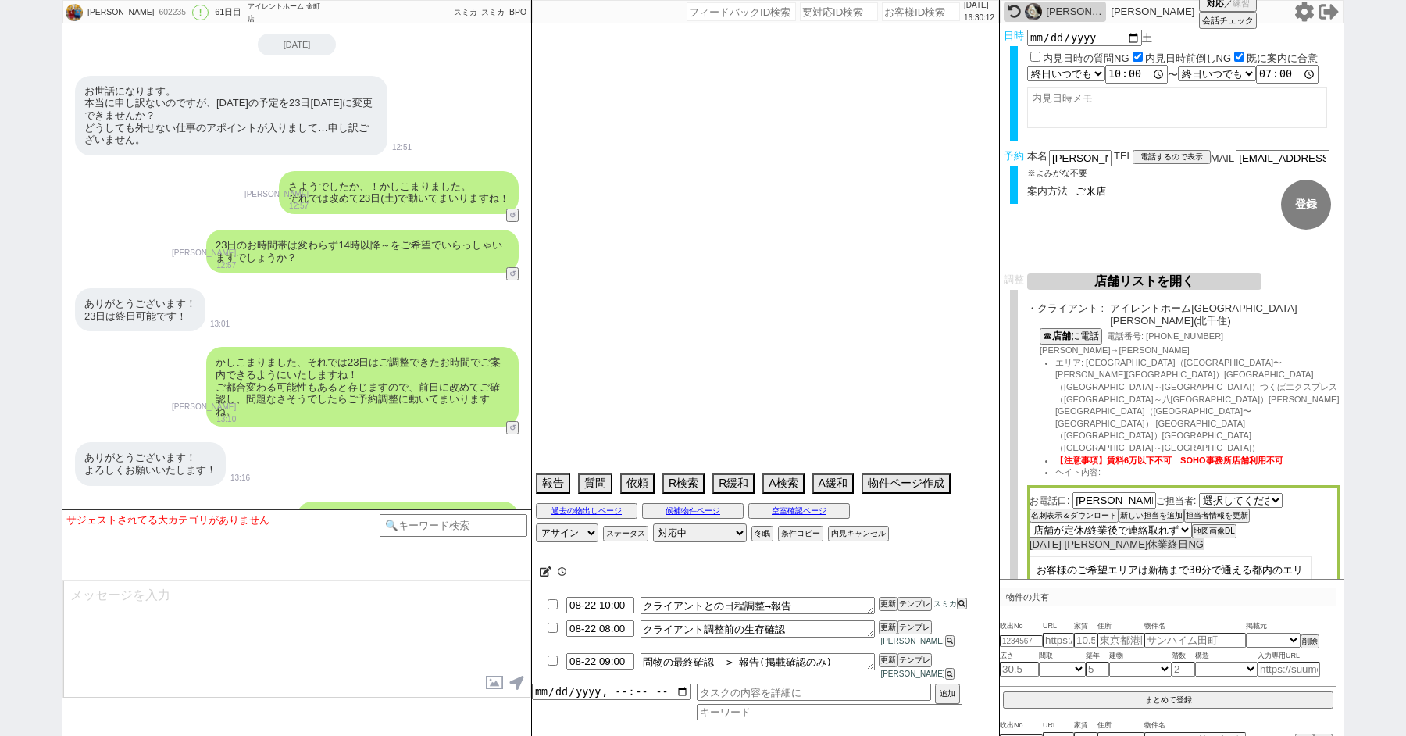
select select "29"
select select "58"
select select "77"
select select "12"
select select "27"
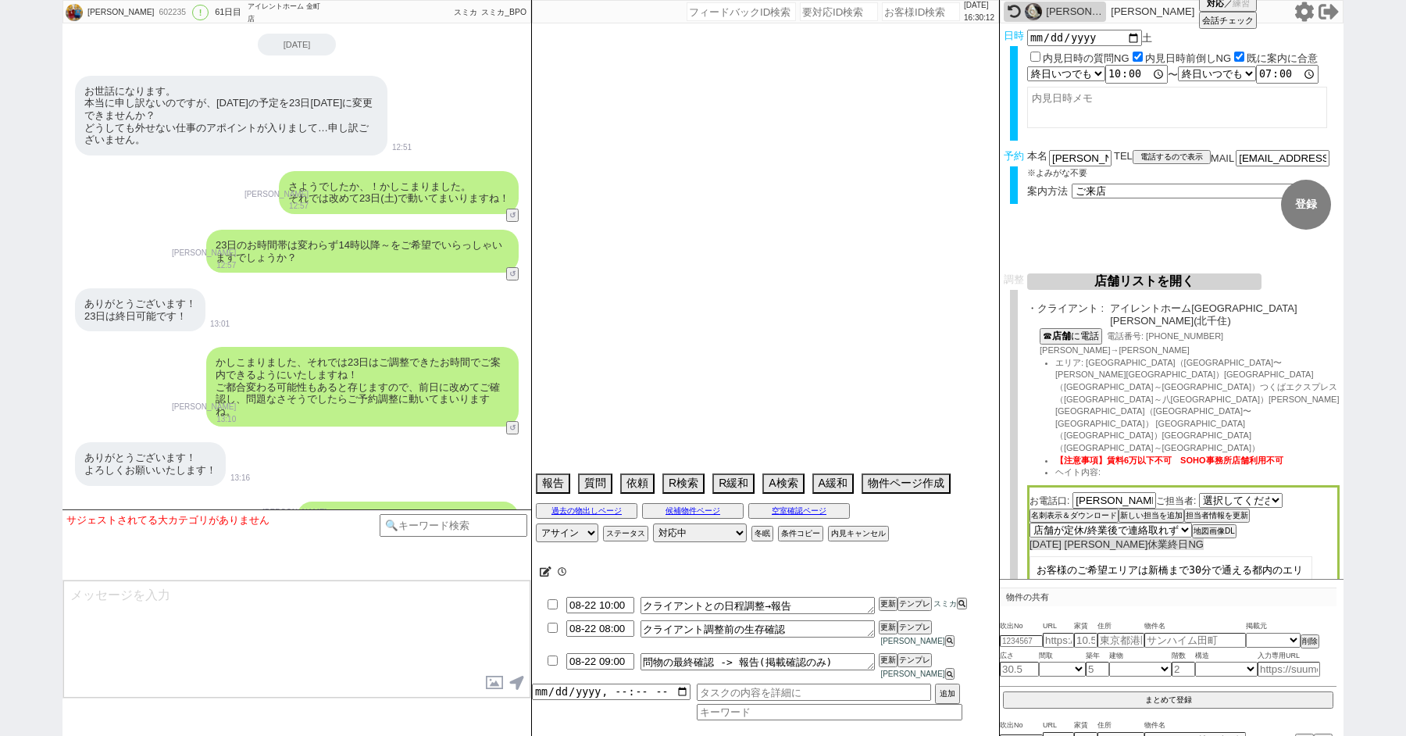
select select "11"
select select "76"
select select "48"
select select "30"
select select "53"
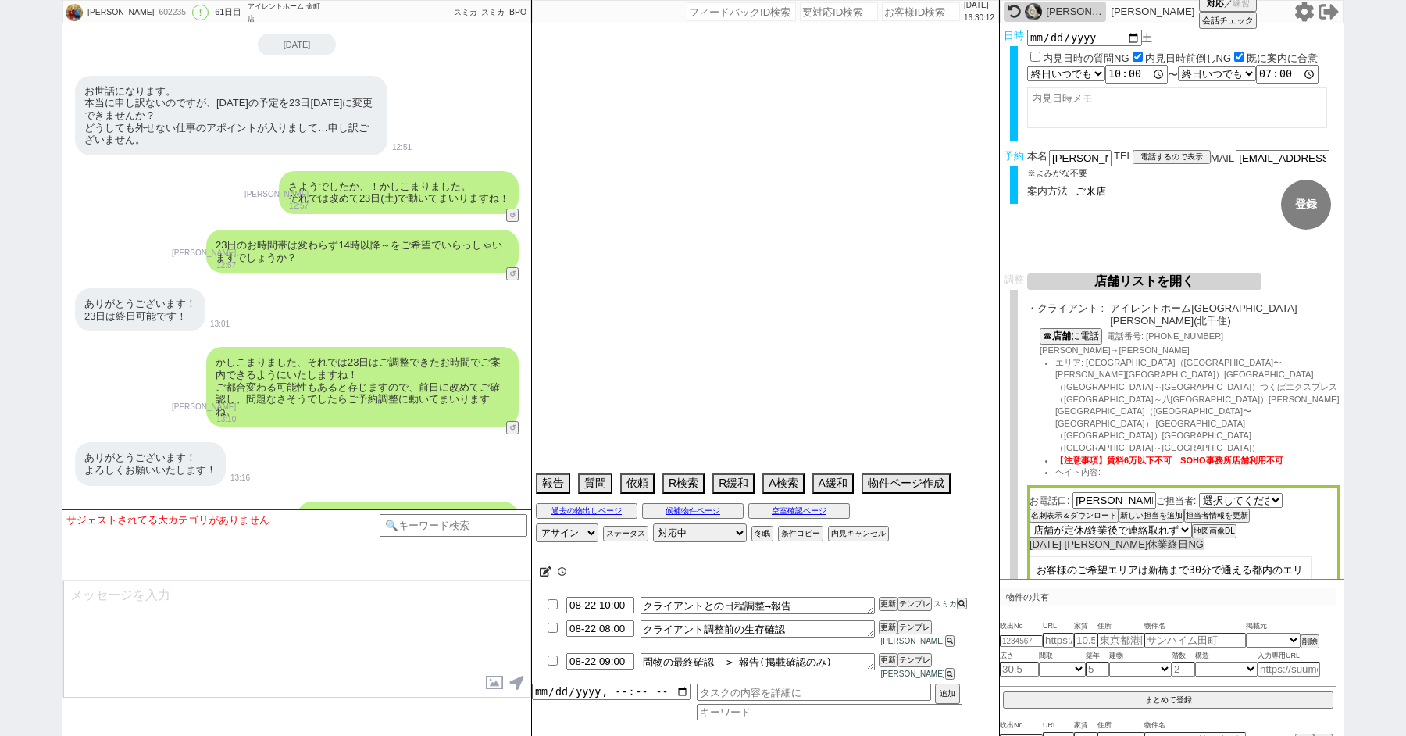
select select "44"
select select "51"
select select "61"
select select "38"
select select "72"
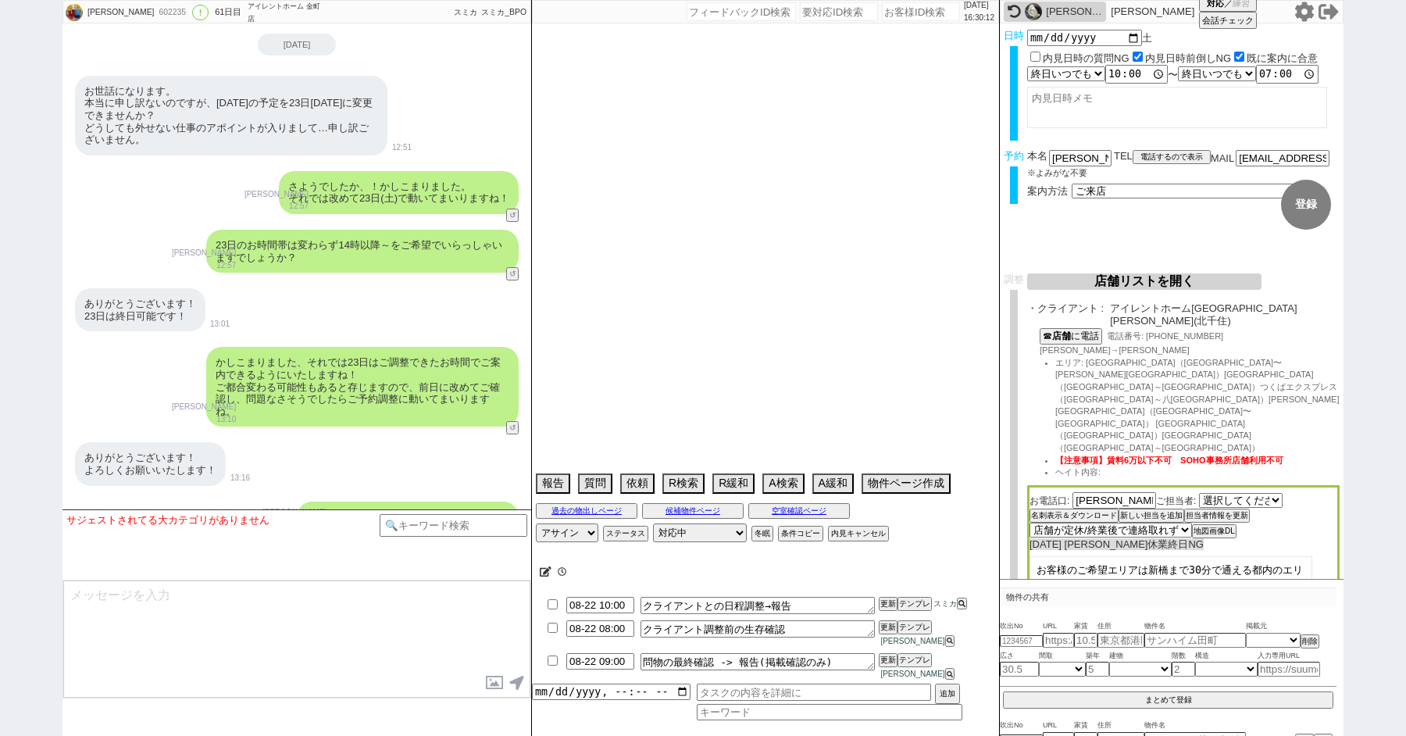
select select "1729"
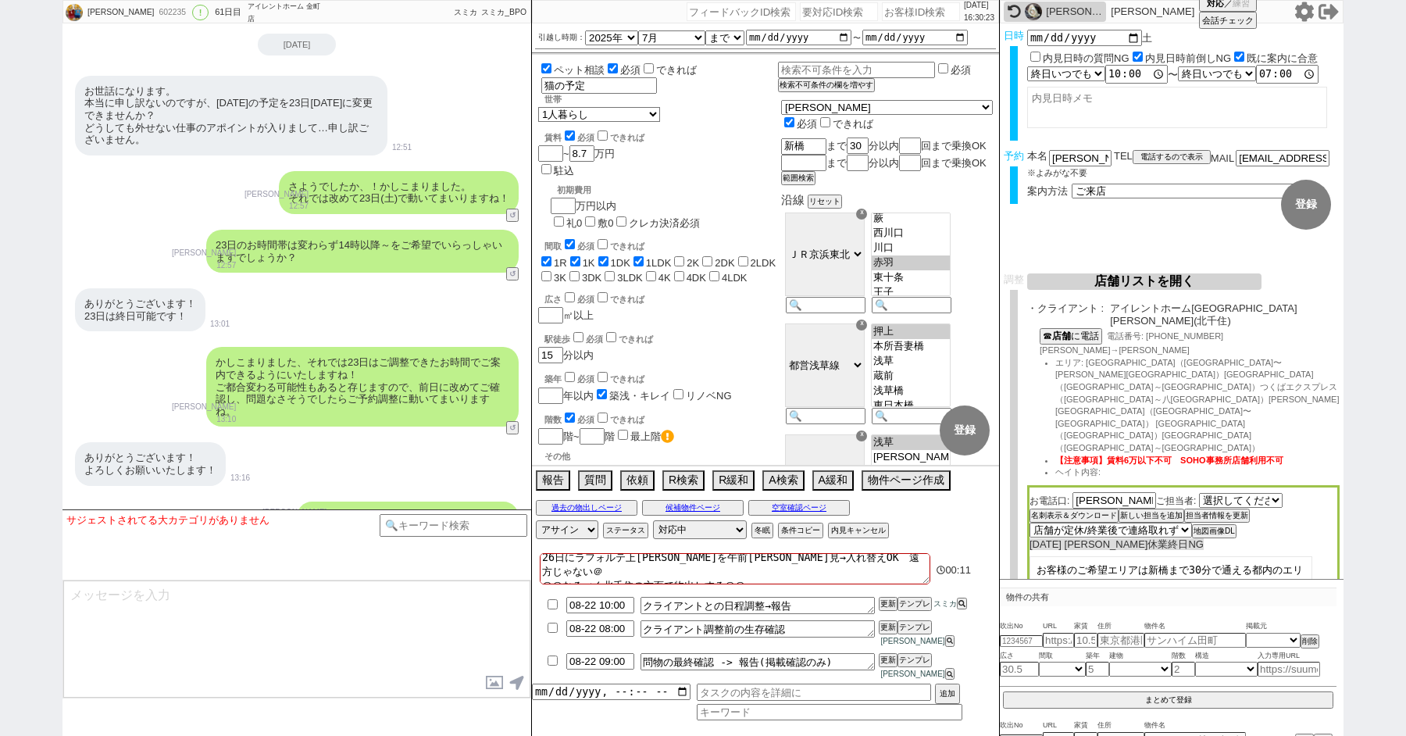
scroll to position [0, 0]
drag, startPoint x: 874, startPoint y: 579, endPoint x: 591, endPoint y: 538, distance: 285.1
click at [594, 541] on div "2025/08/16 16:30:25 候補物件を追加してしてください 紹介した物件一覧 他社物件を追加する 空室確認ページに追加・削除 紹介した物件一覧 他…" at bounding box center [765, 368] width 469 height 736
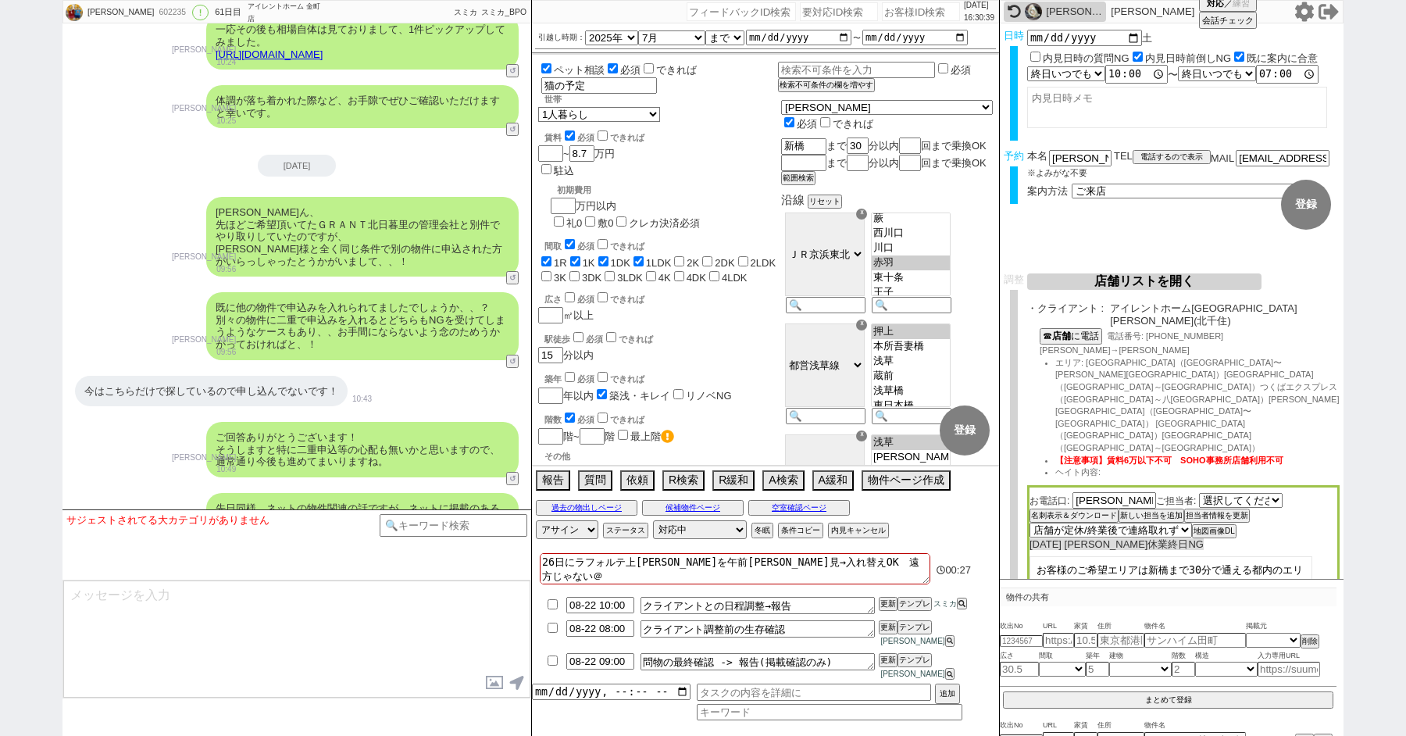
scroll to position [11639, 0]
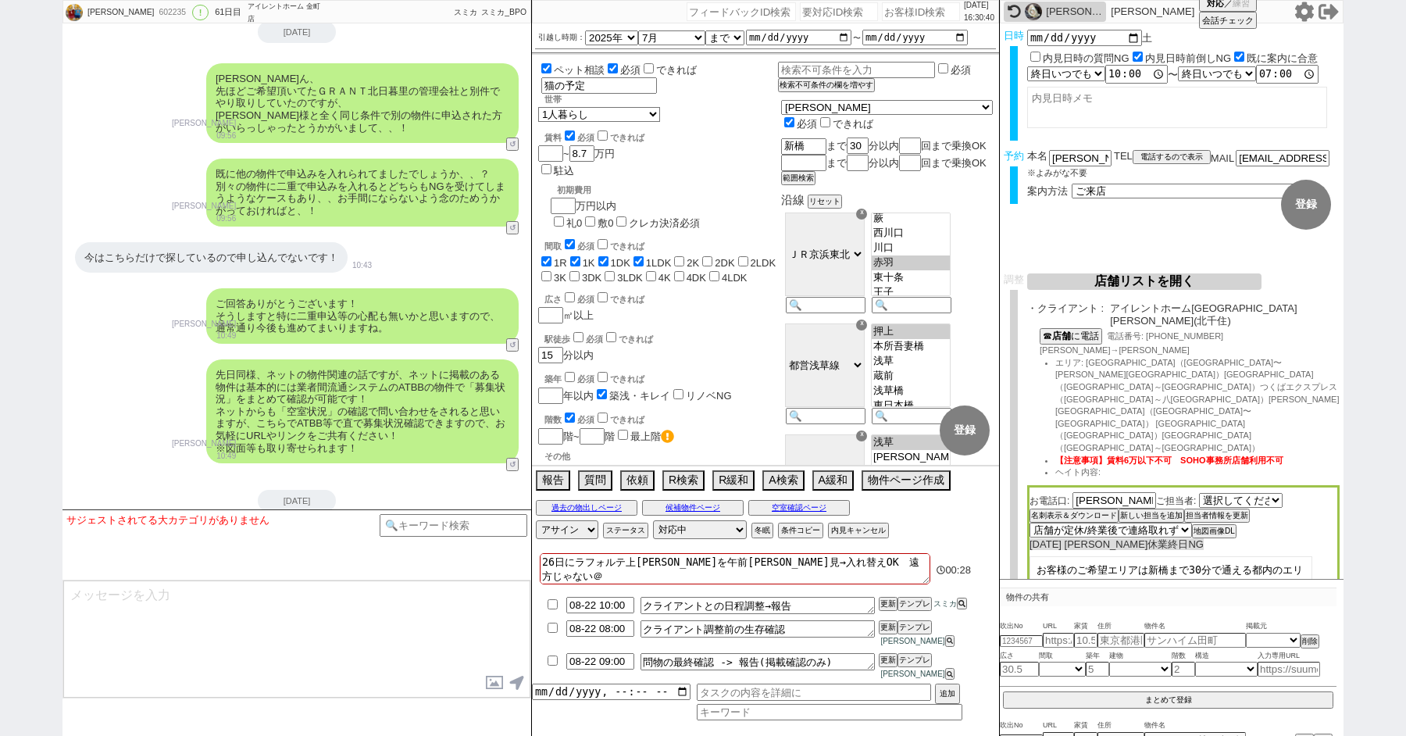
type textarea "＠＠なるべく北千住の方面で物出しする＠＠ 調整後キャンセルあり：体調不良、その後調整前リスケ、前日調整にする"
checkbox input "true"
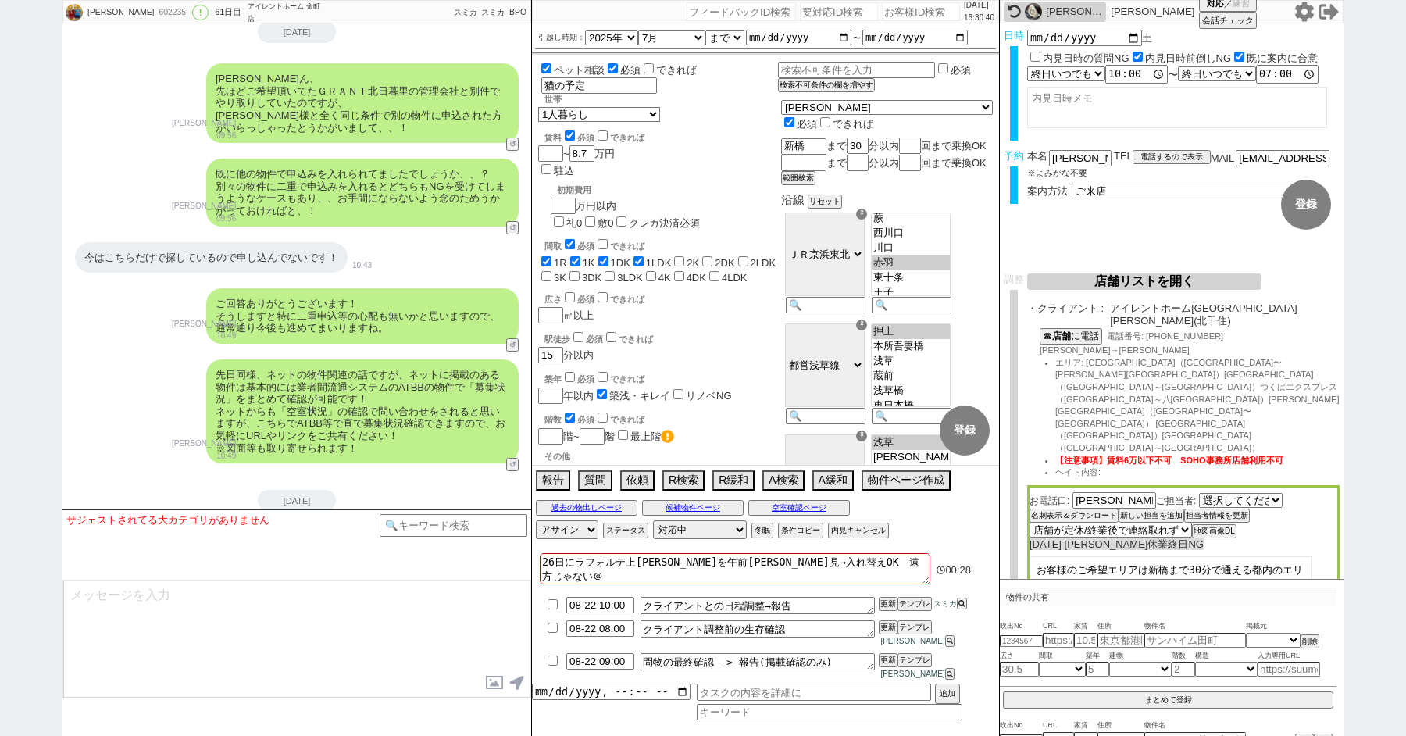
checkbox input "false"
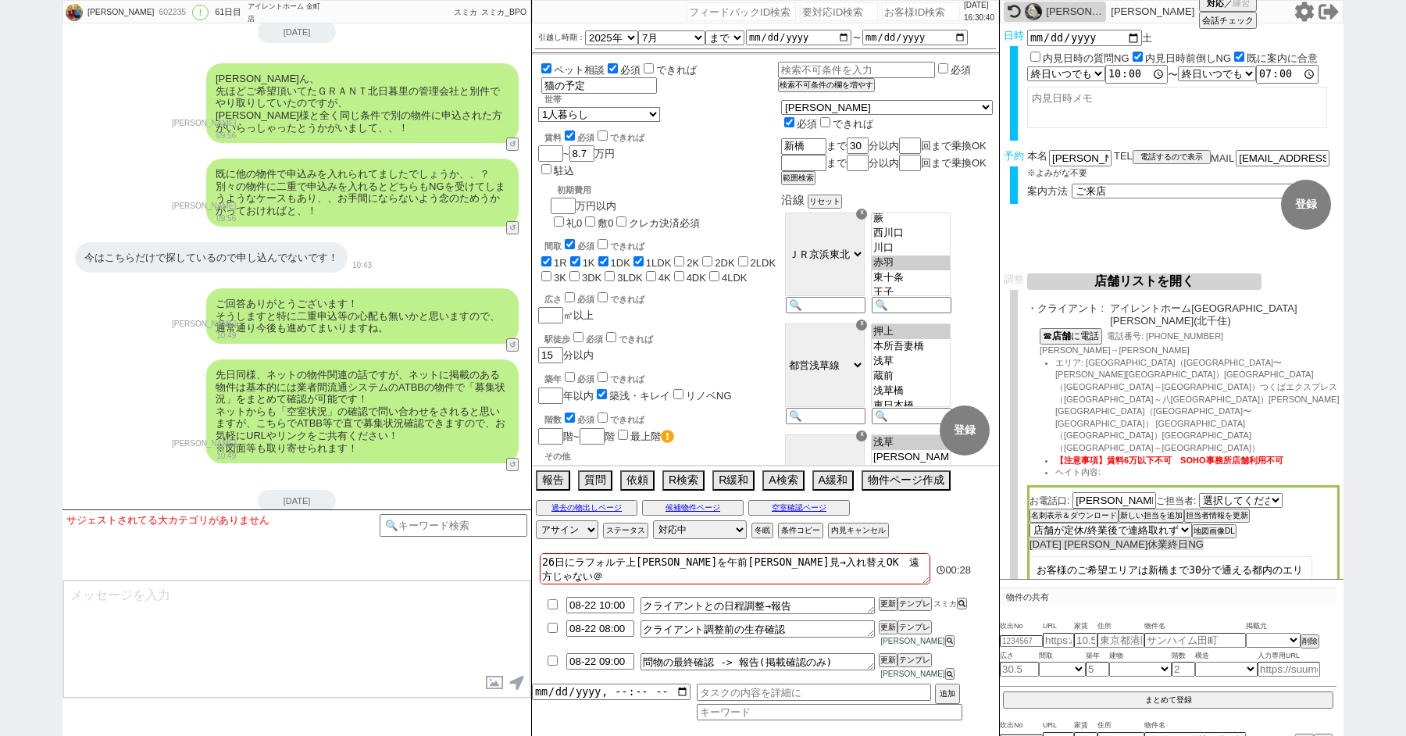
checkbox input "false"
type textarea "＠＠なるべく北千住の方面で物出しする＠＠ 調整後キャンセルあり：体調不良、その後調整前リスケ、前日調整にする"
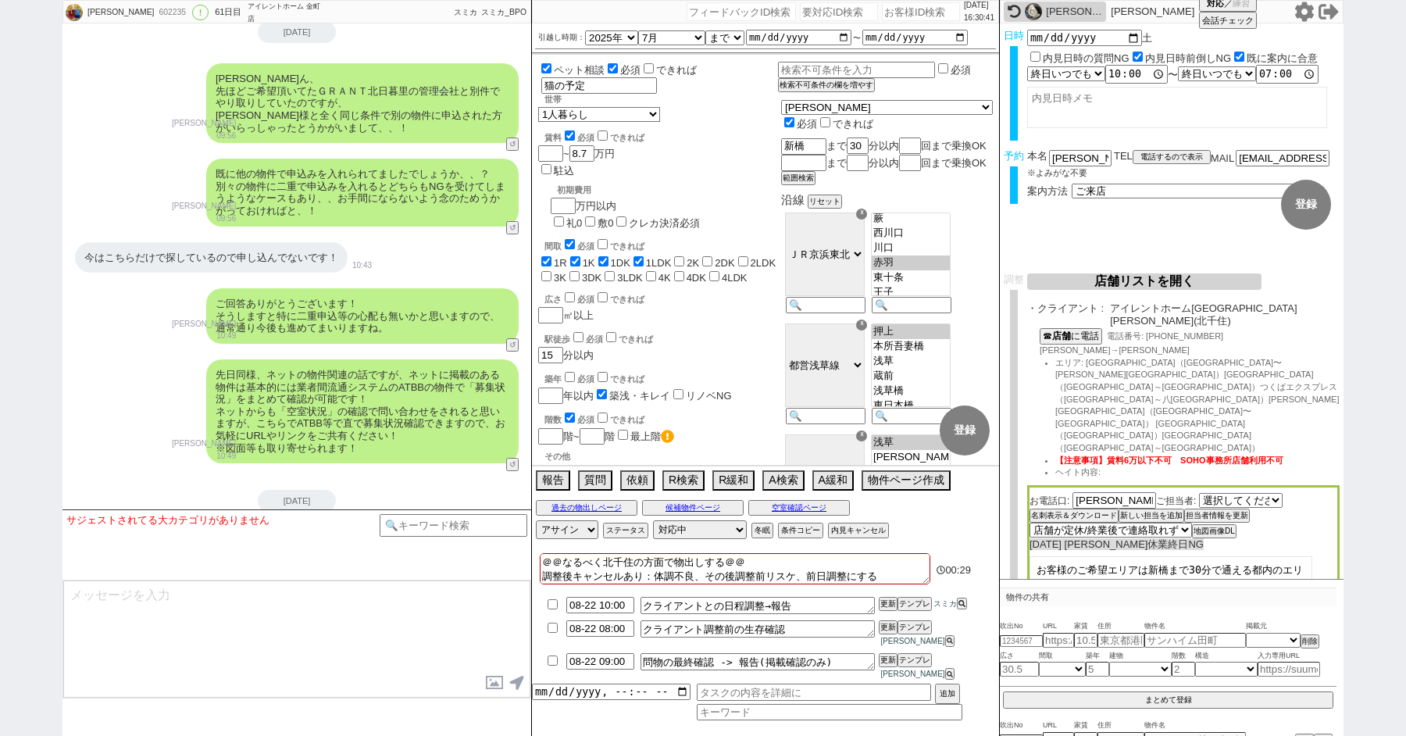
checkbox input "true"
checkbox input "false"
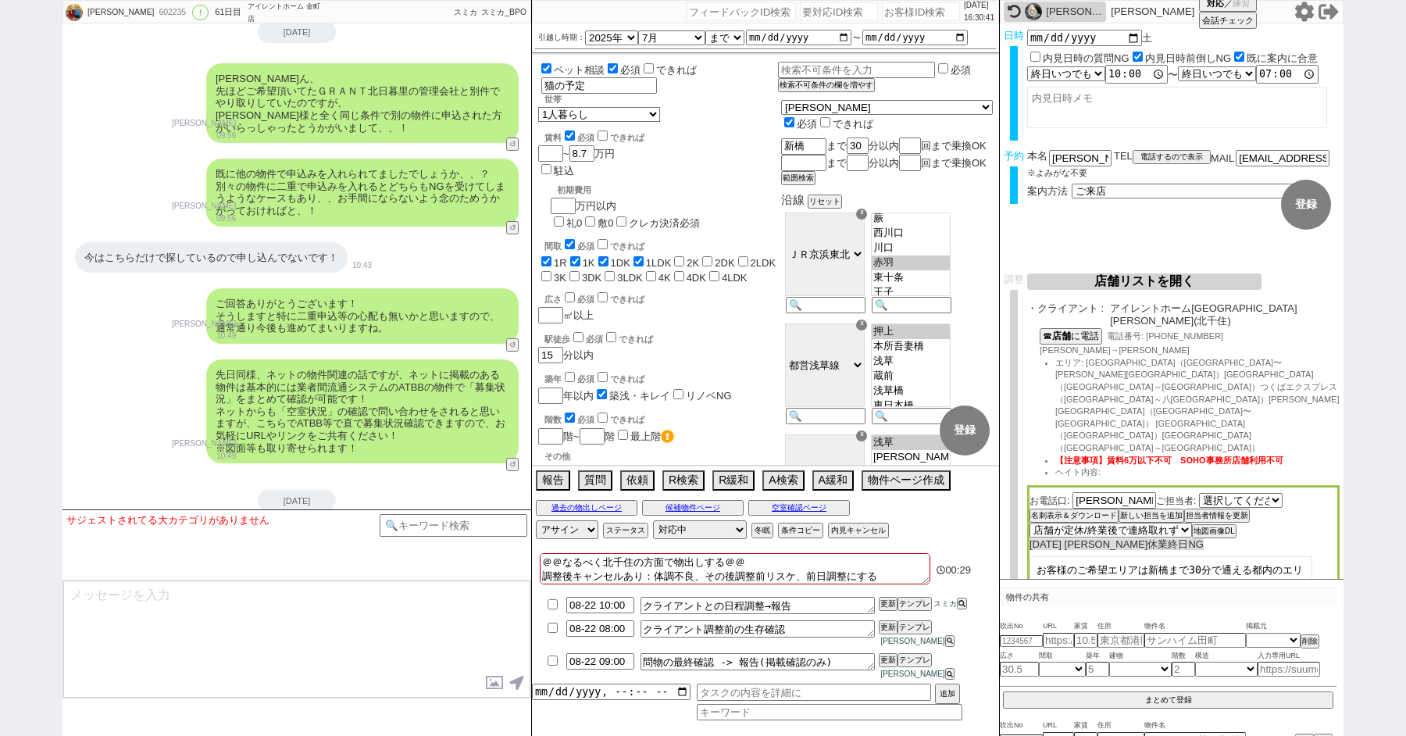
checkbox input "false"
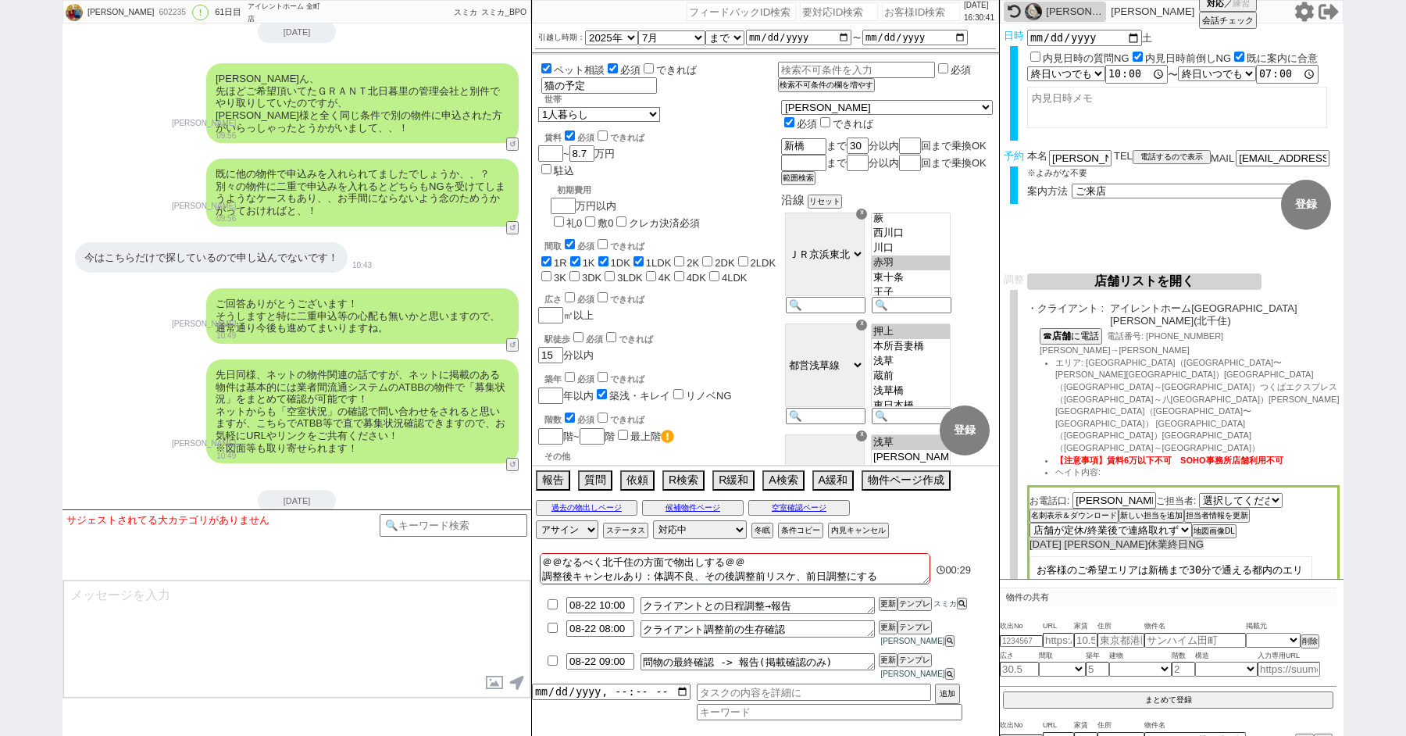
checkbox input "false"
drag, startPoint x: 767, startPoint y: 576, endPoint x: 593, endPoint y: 547, distance: 175.9
click at [606, 549] on div "2025/08/16 16:30:42 候補物件を追加してしてください 紹介した物件一覧 他社物件を追加する 空室確認ページに追加・削除 紹介した物件一覧 他…" at bounding box center [765, 368] width 469 height 736
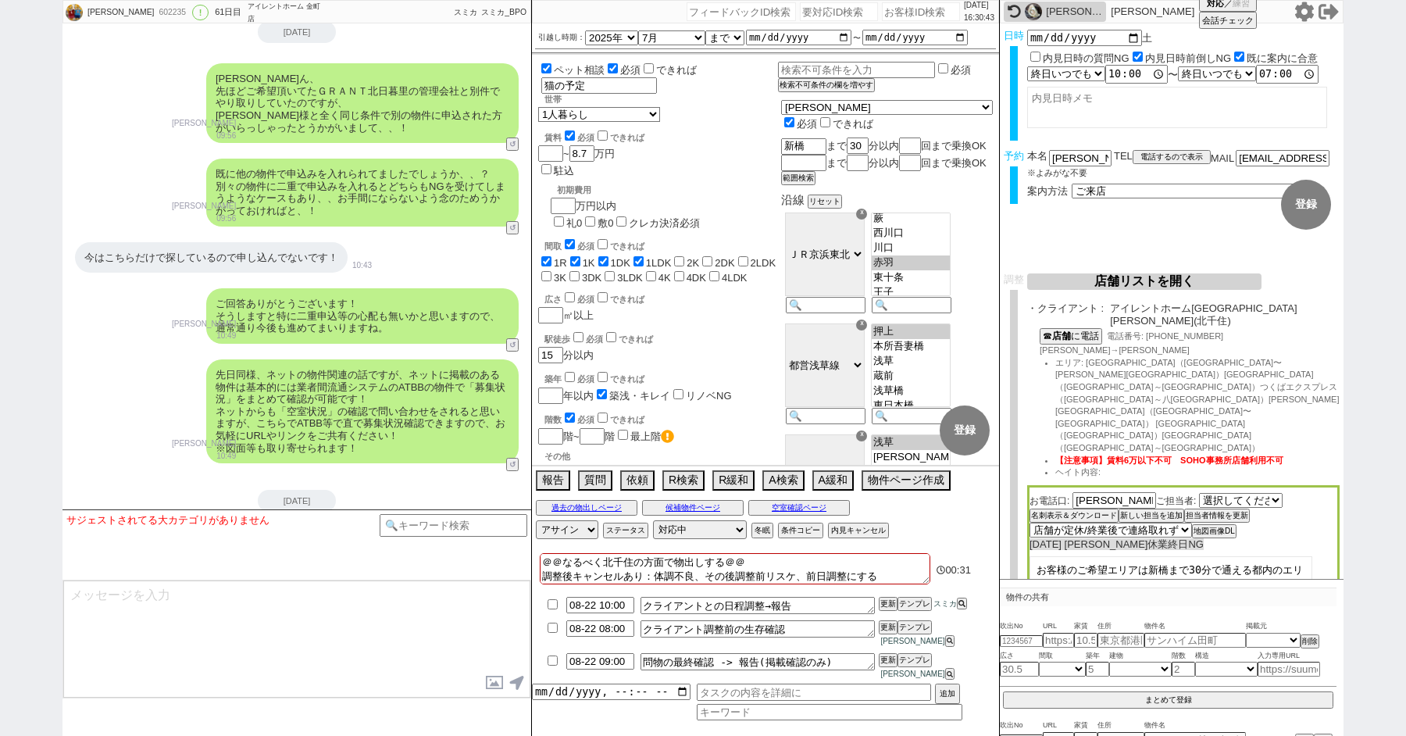
type textarea "調整後キャンセルあり：体調不良、その後調整前リスケ、前日調整にする"
checkbox input "true"
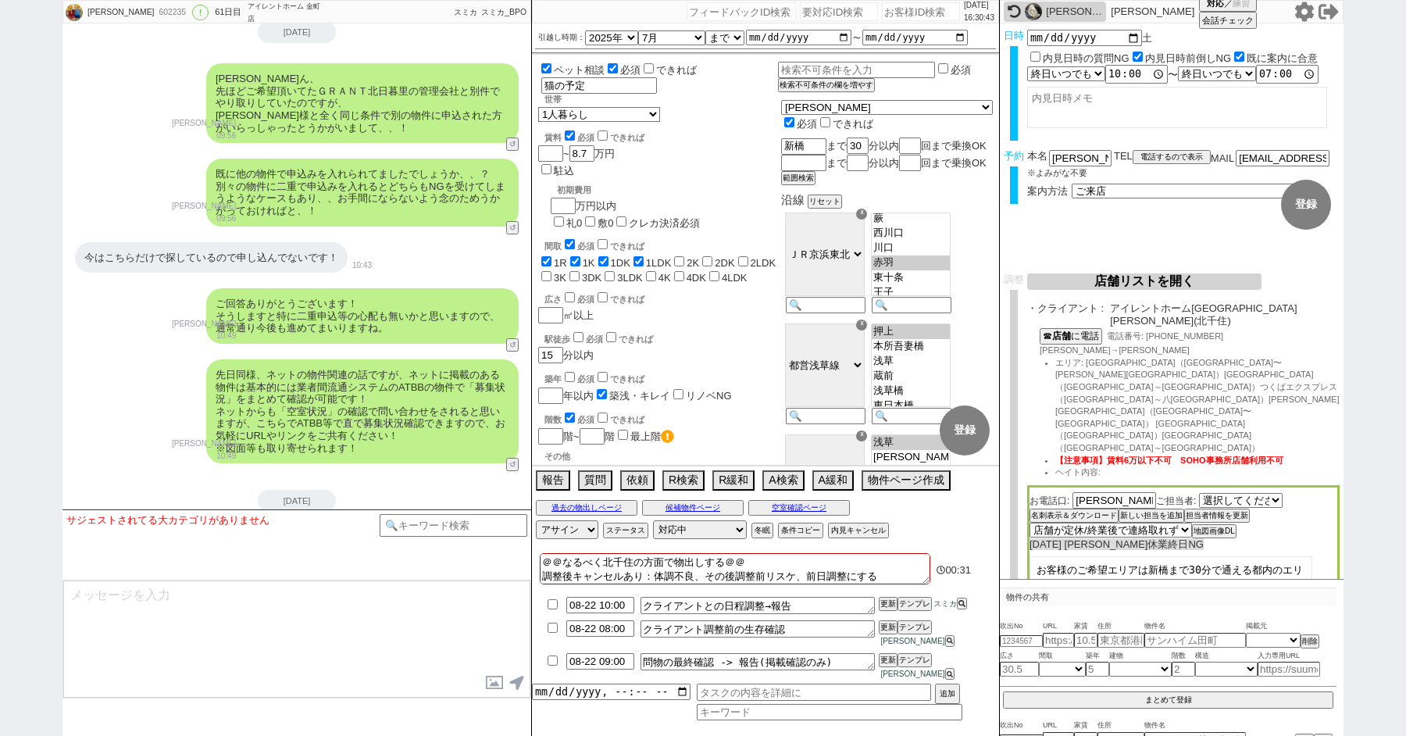
checkbox input "false"
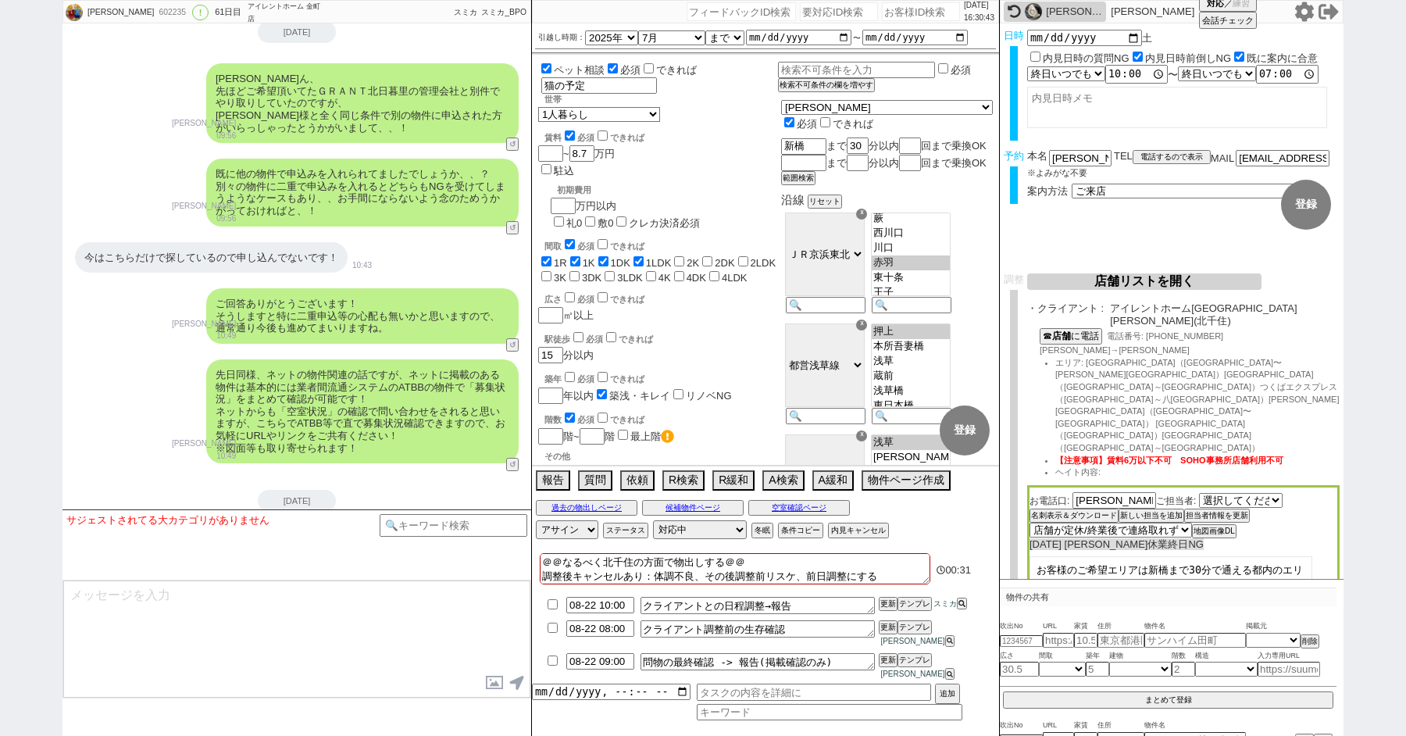
checkbox input "false"
type textarea "調整後キャンセルあり：体調不良、その後調整前リスケ、前日調整にする"
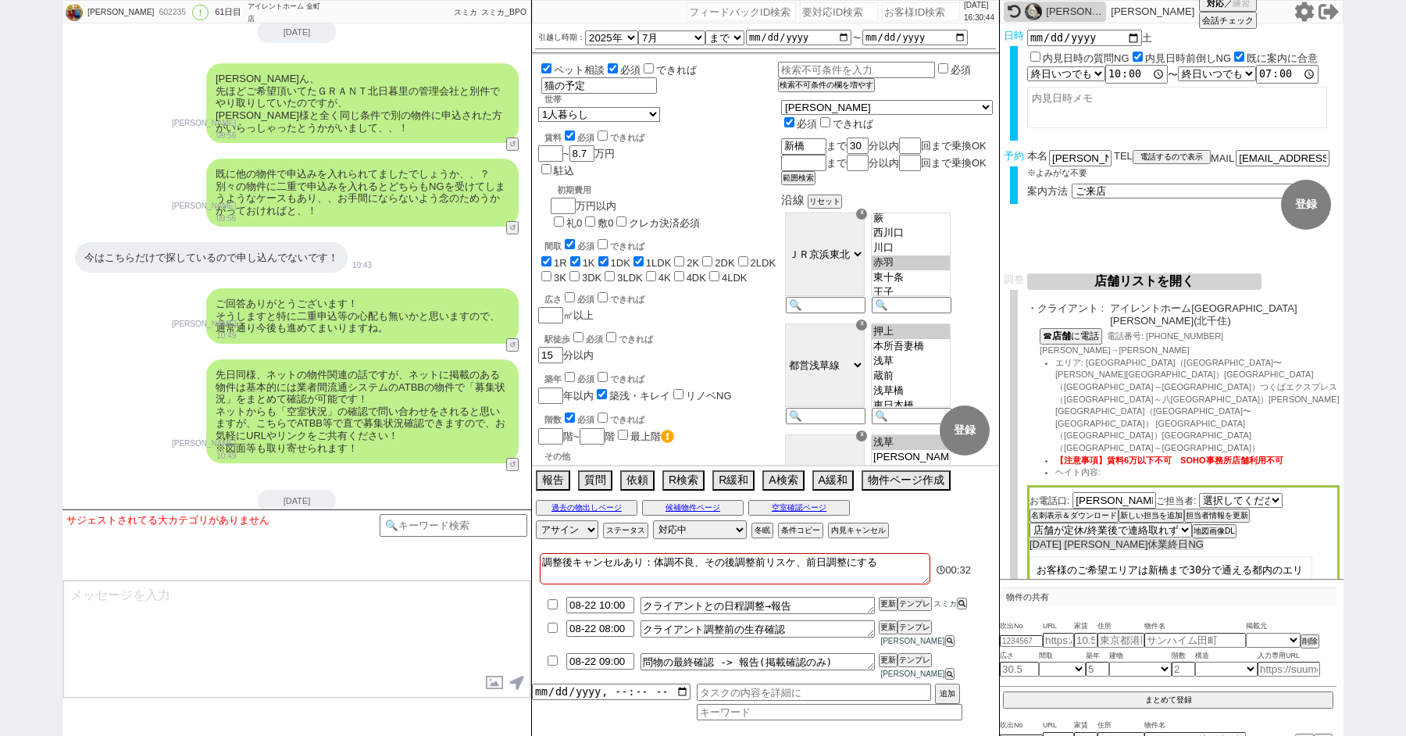
checkbox input "true"
checkbox input "false"
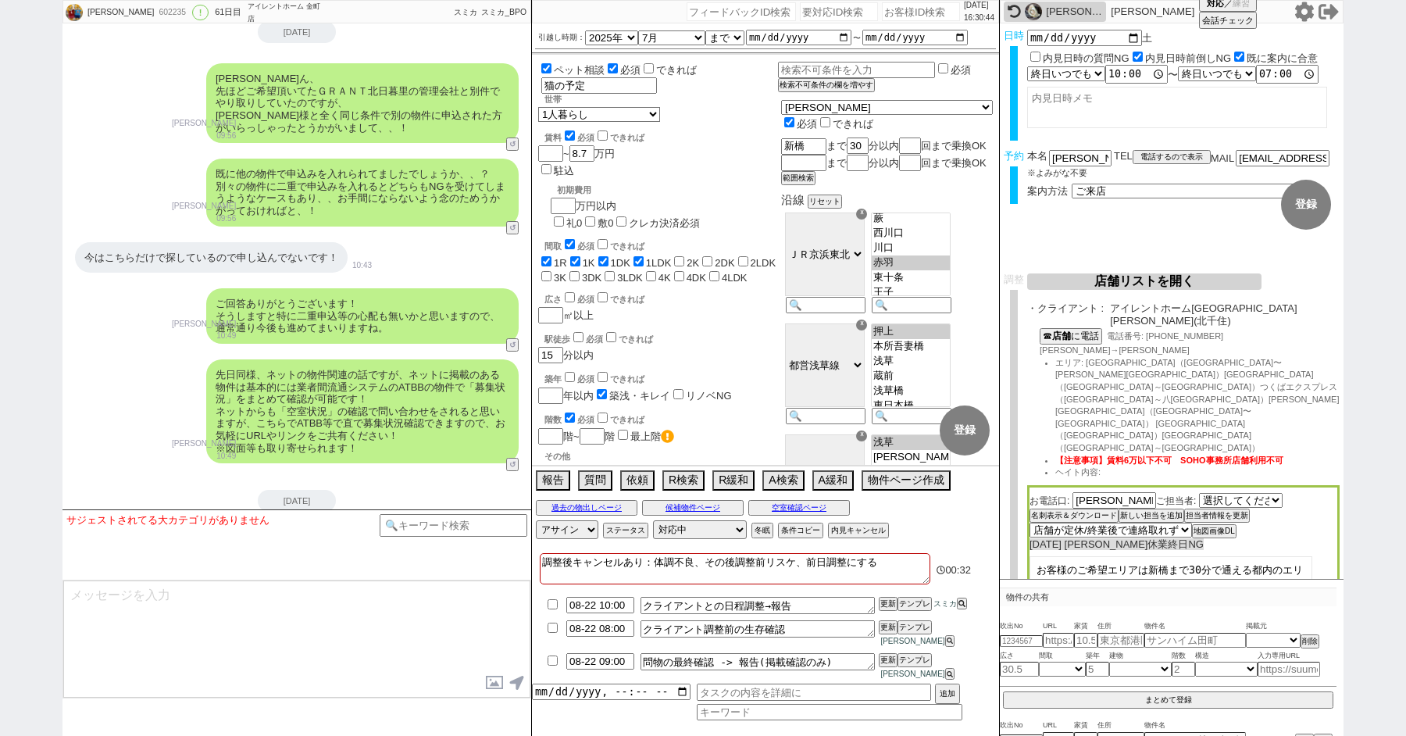
checkbox input "false"
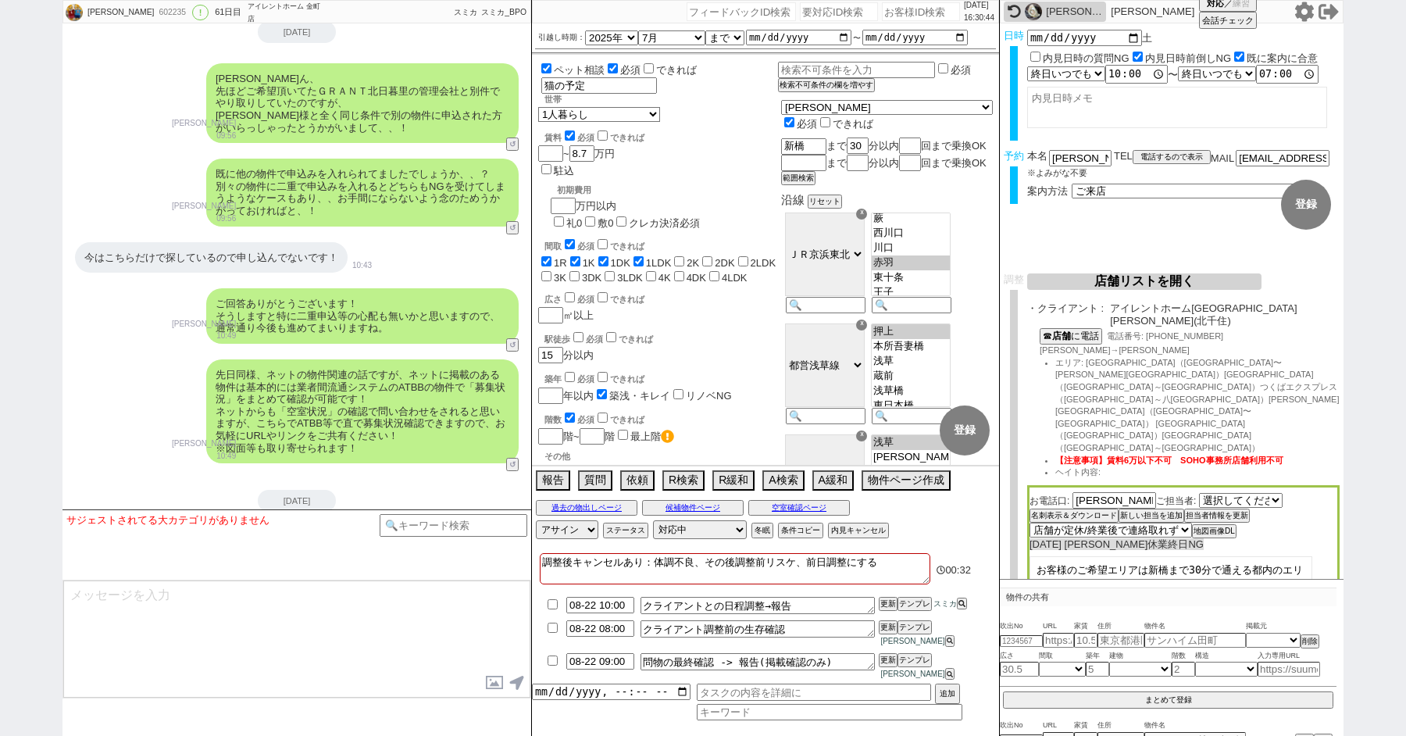
checkbox input "false"
click at [127, 309] on div "チャット全表示 2025-06-17 新しくフォローされました (18:55:30) ようこそLINE物件紹介のスミカへ！ お部屋の紹介をスムーズに進めるため…" at bounding box center [297, 130] width 469 height 23490
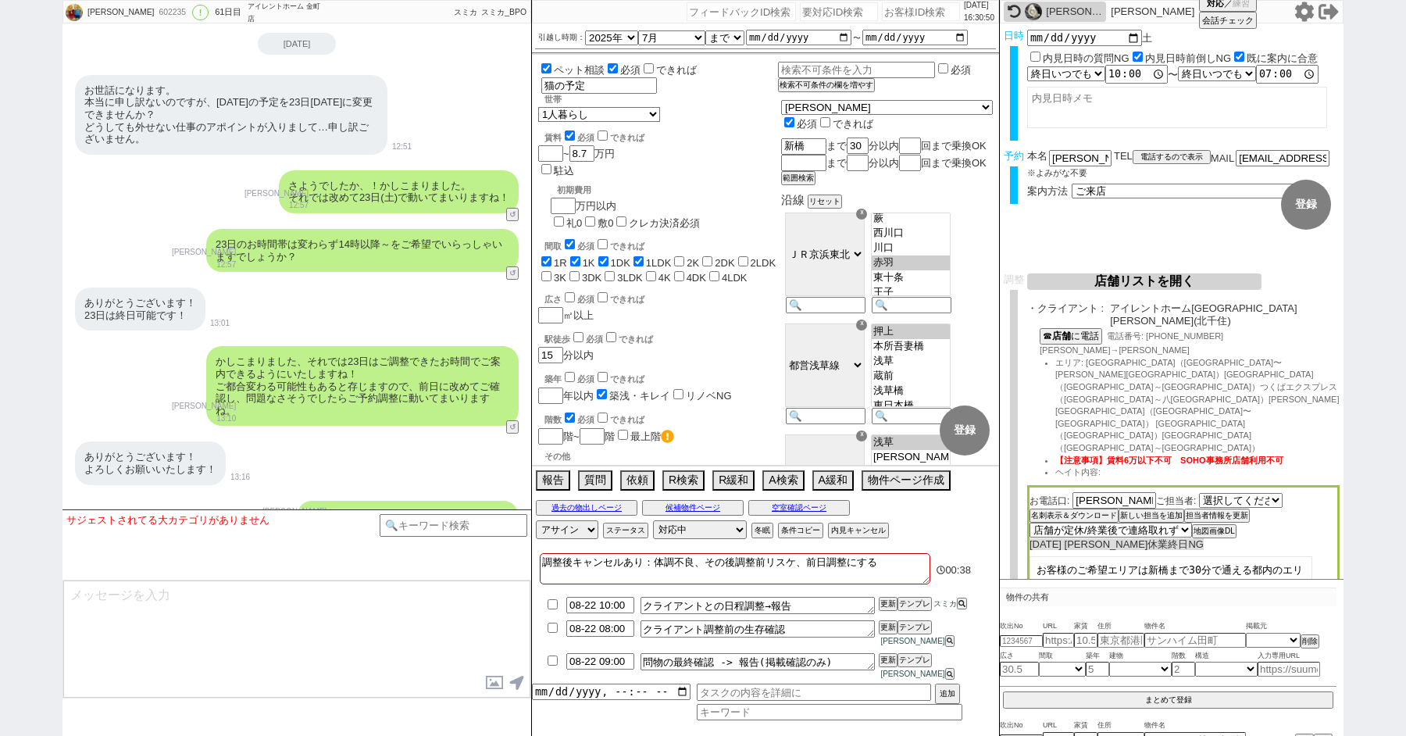
click at [1100, 281] on button "店舗リストを開く" at bounding box center [1145, 281] width 234 height 16
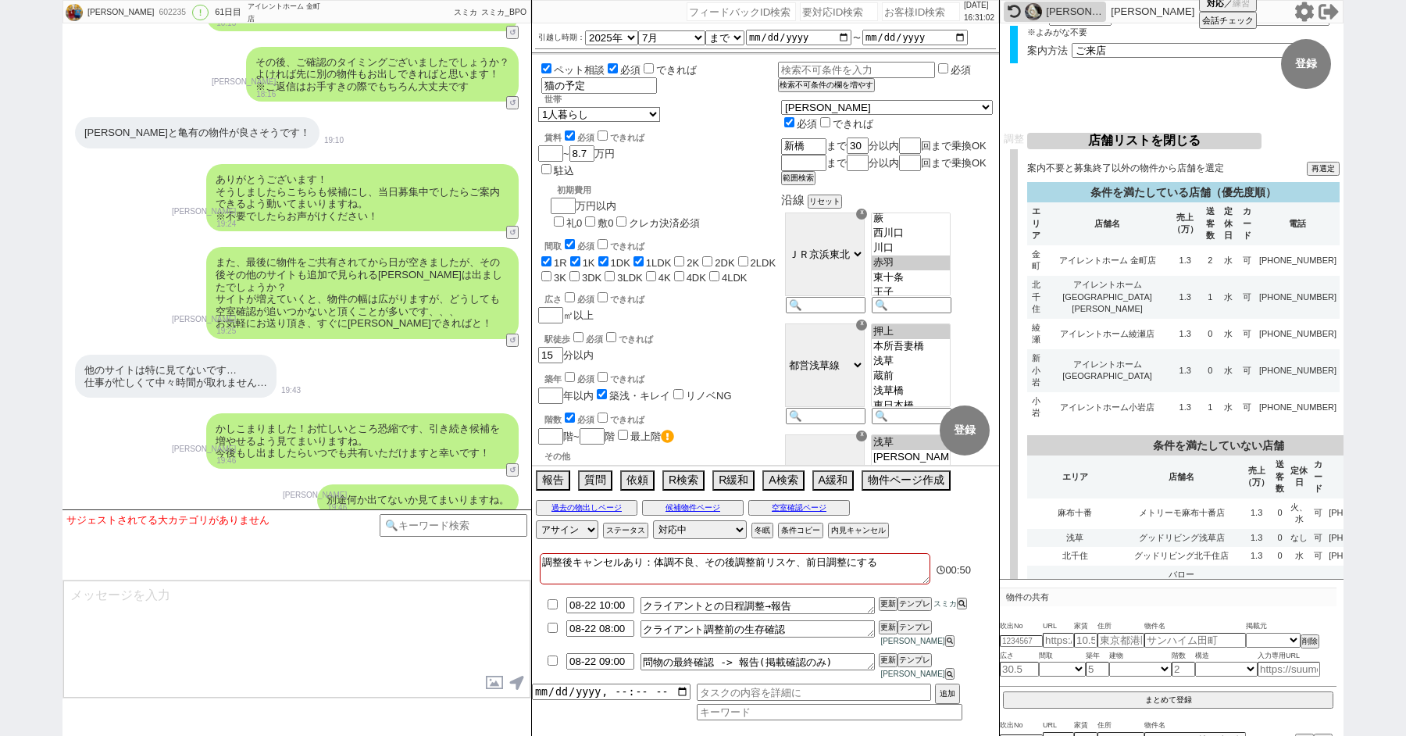
scroll to position [0, 0]
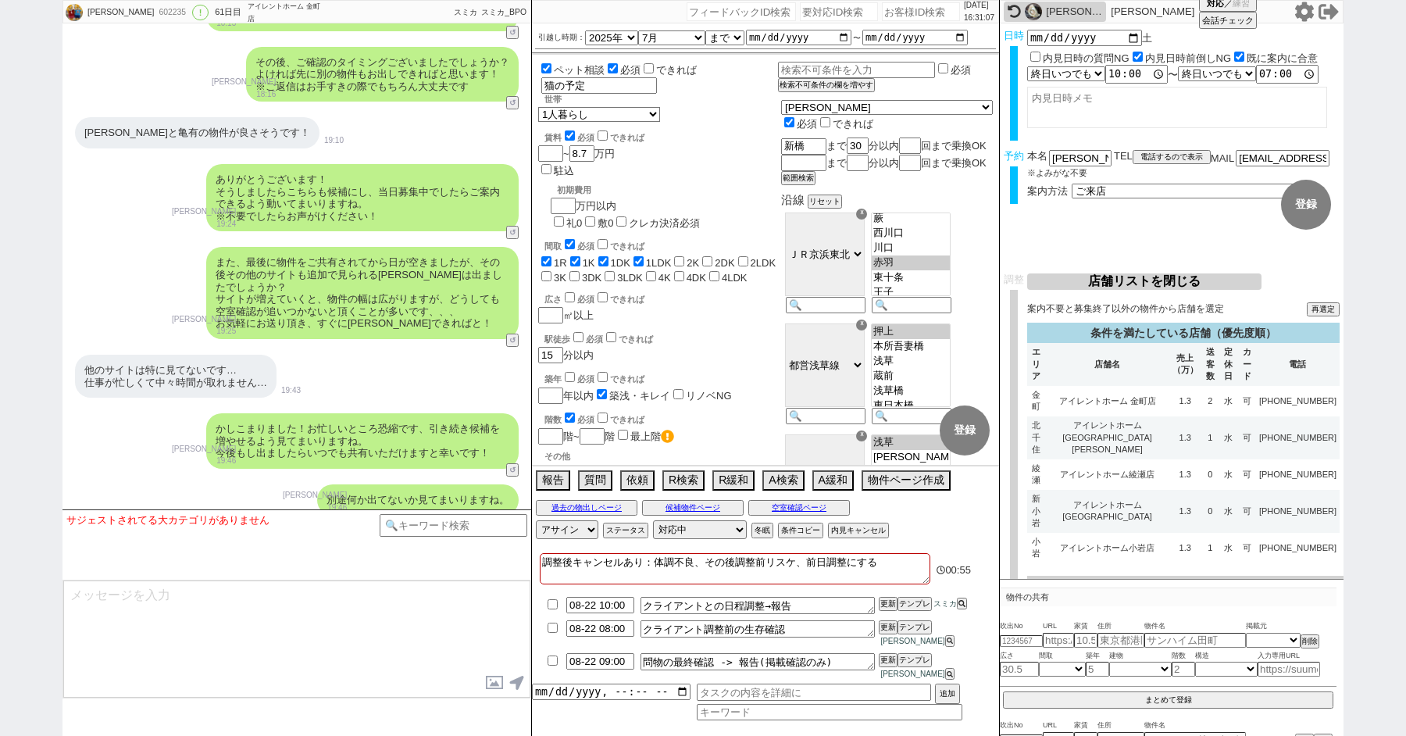
drag, startPoint x: 801, startPoint y: 581, endPoint x: 976, endPoint y: 580, distance: 175.0
click at [973, 581] on div "調整後キャンセルあり：体調不良、その後調整前リスケ、前日調整にする 00:55" at bounding box center [765, 570] width 467 height 34
type textarea "調整後キャンセルあり：体調不良、その後調整前リスケ"
checkbox input "true"
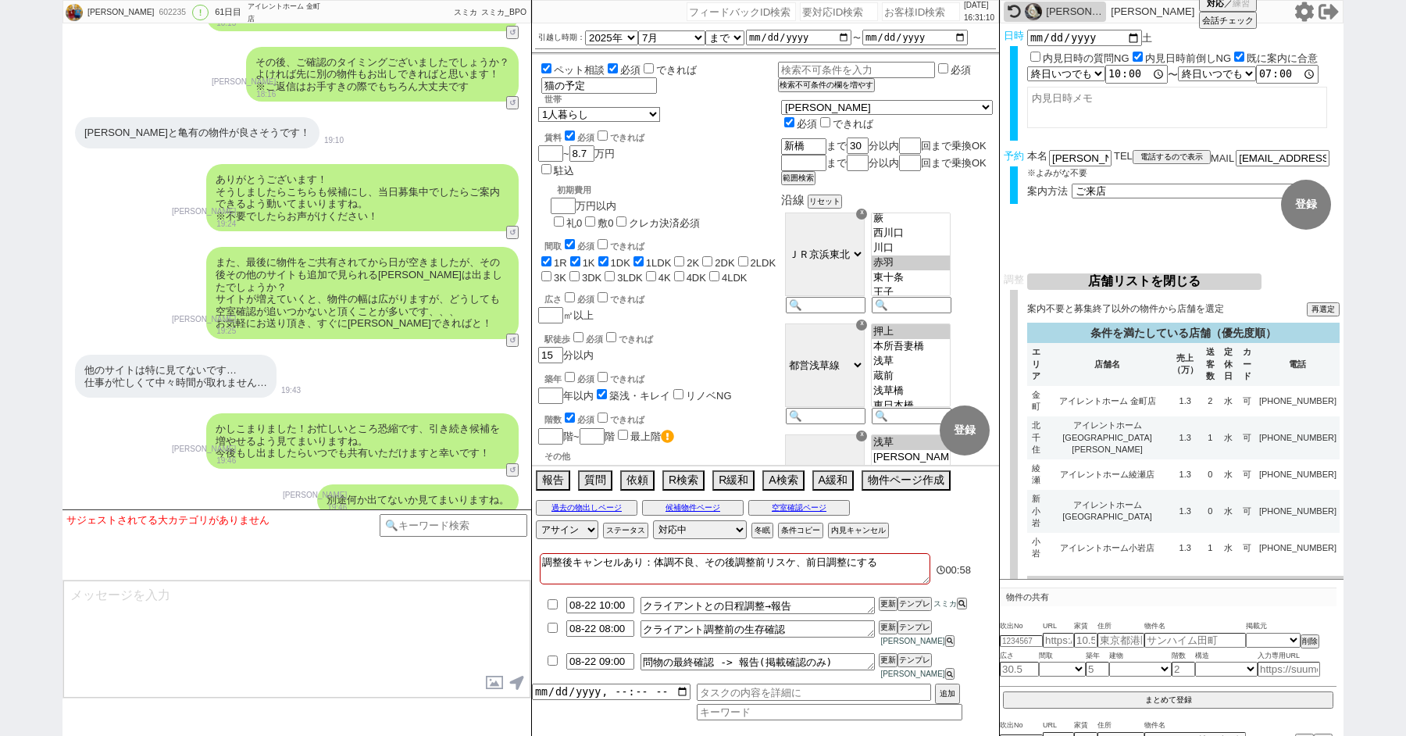
checkbox input "true"
checkbox input "false"
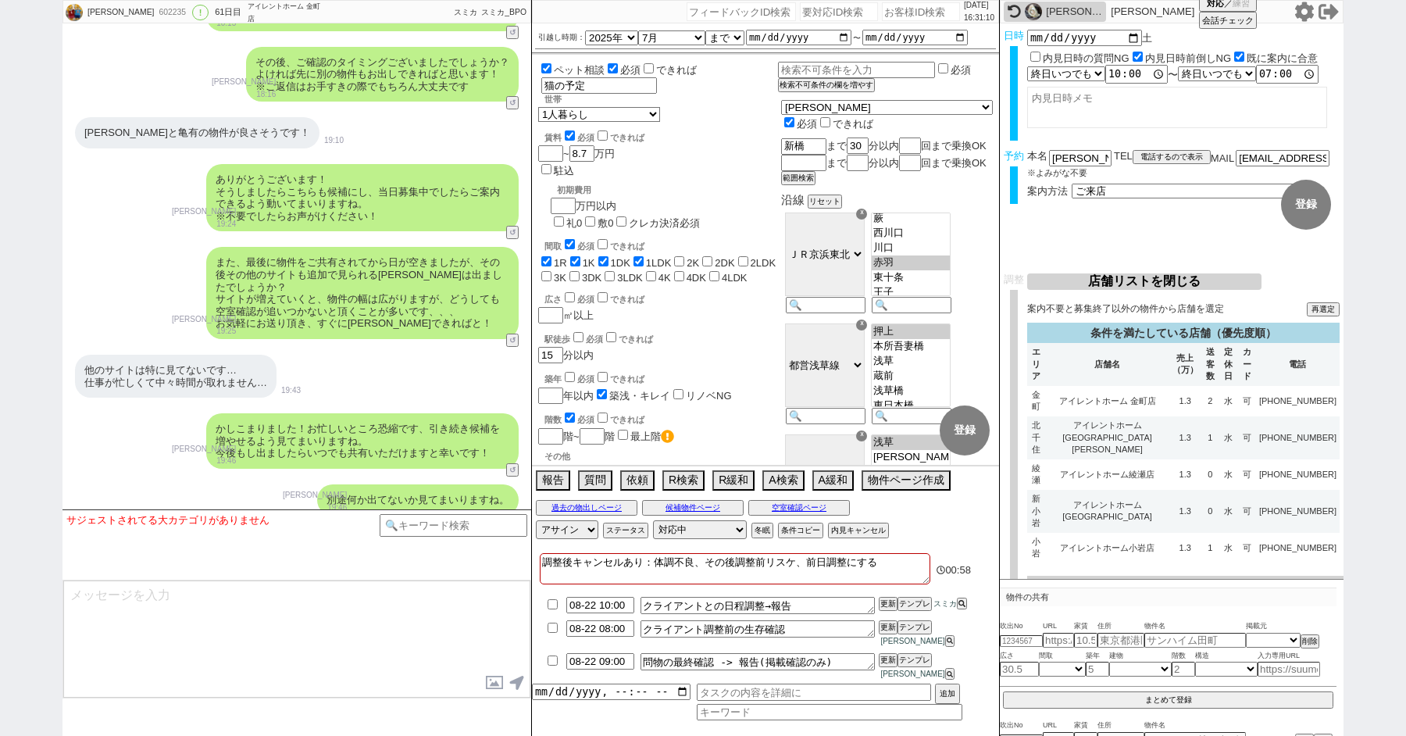
checkbox input "false"
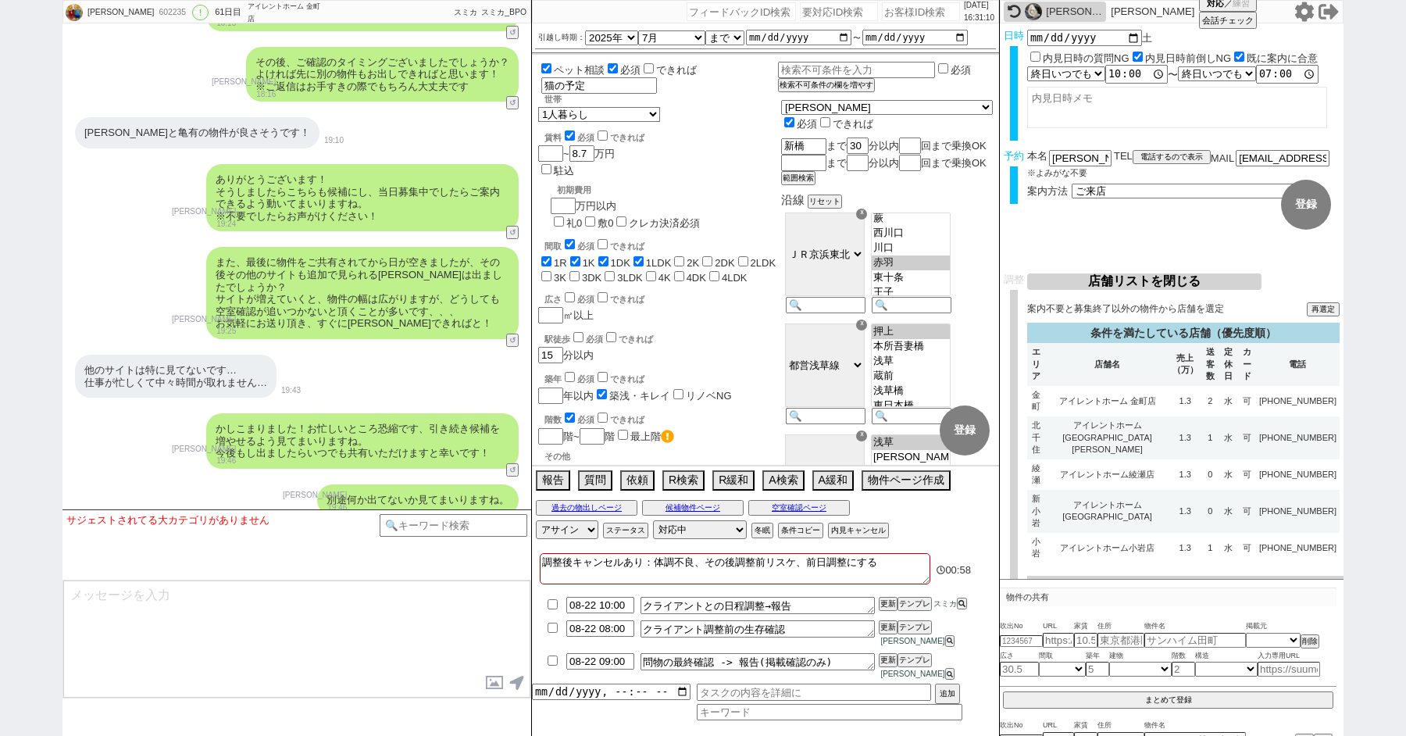
checkbox input "false"
type textarea "調整後キャンセルあり：体調不良、その後調整前リスケ"
click at [592, 610] on input "08-22 10:00" at bounding box center [600, 603] width 68 height 13
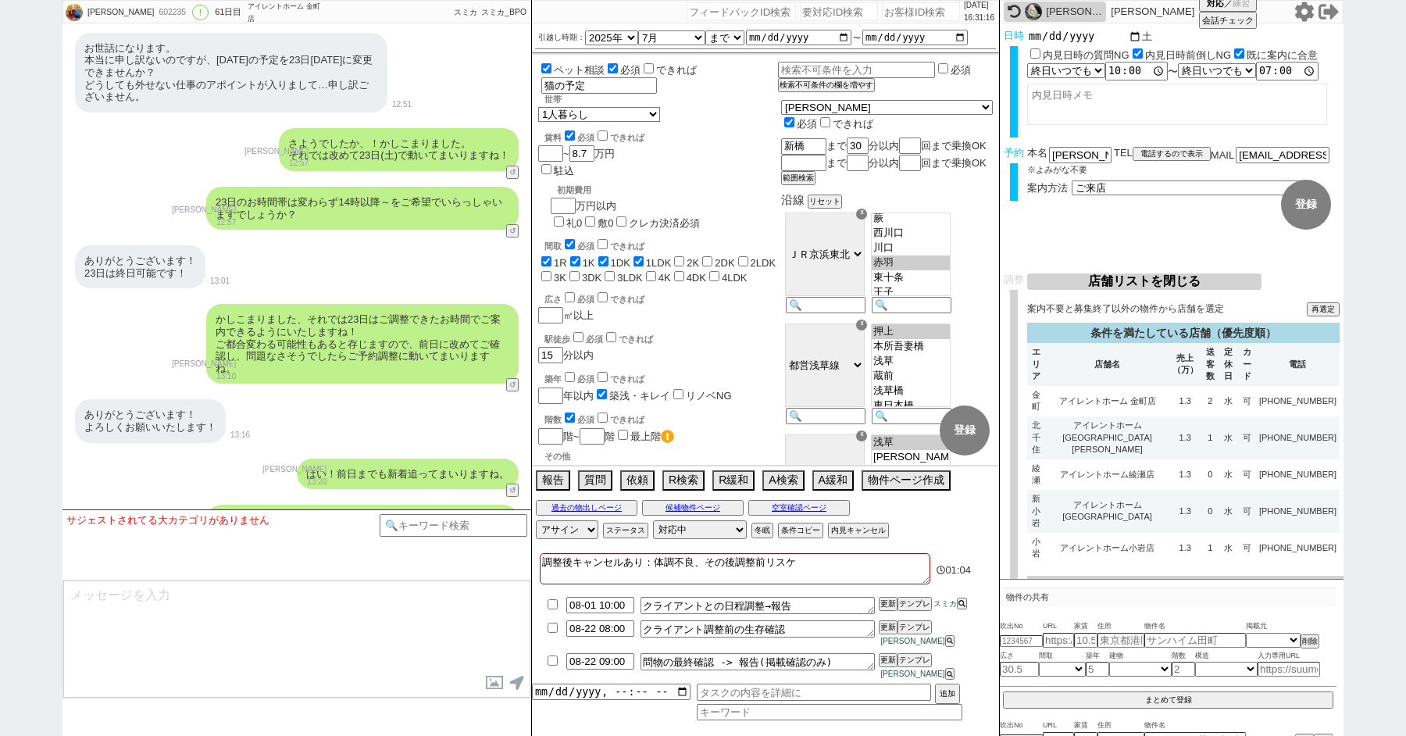
click at [1131, 36] on input "[DATE]" at bounding box center [1085, 36] width 115 height 13
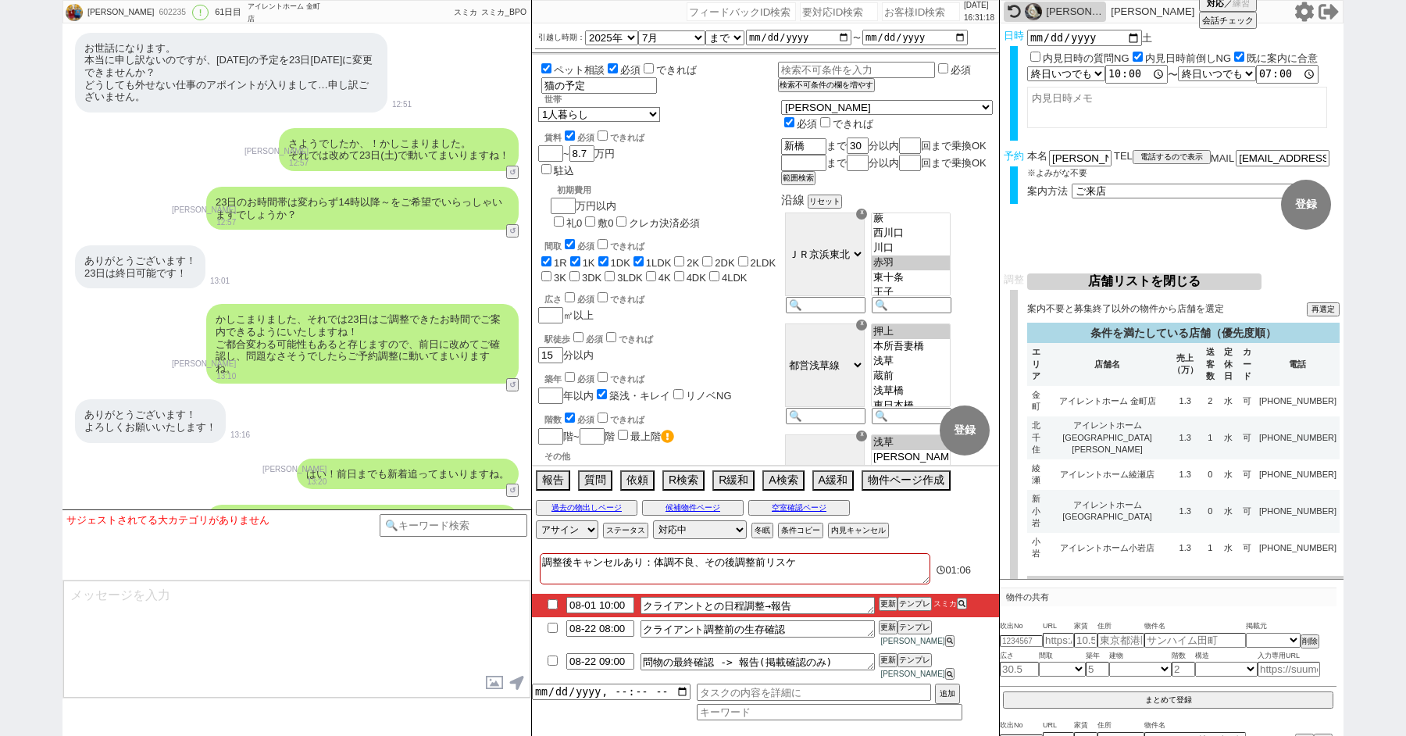
click at [748, 290] on div "広さ 必須 できれば" at bounding box center [662, 298] width 234 height 16
click at [595, 610] on input "08-01 10:00" at bounding box center [600, 603] width 68 height 13
type input "08-19 10:00"
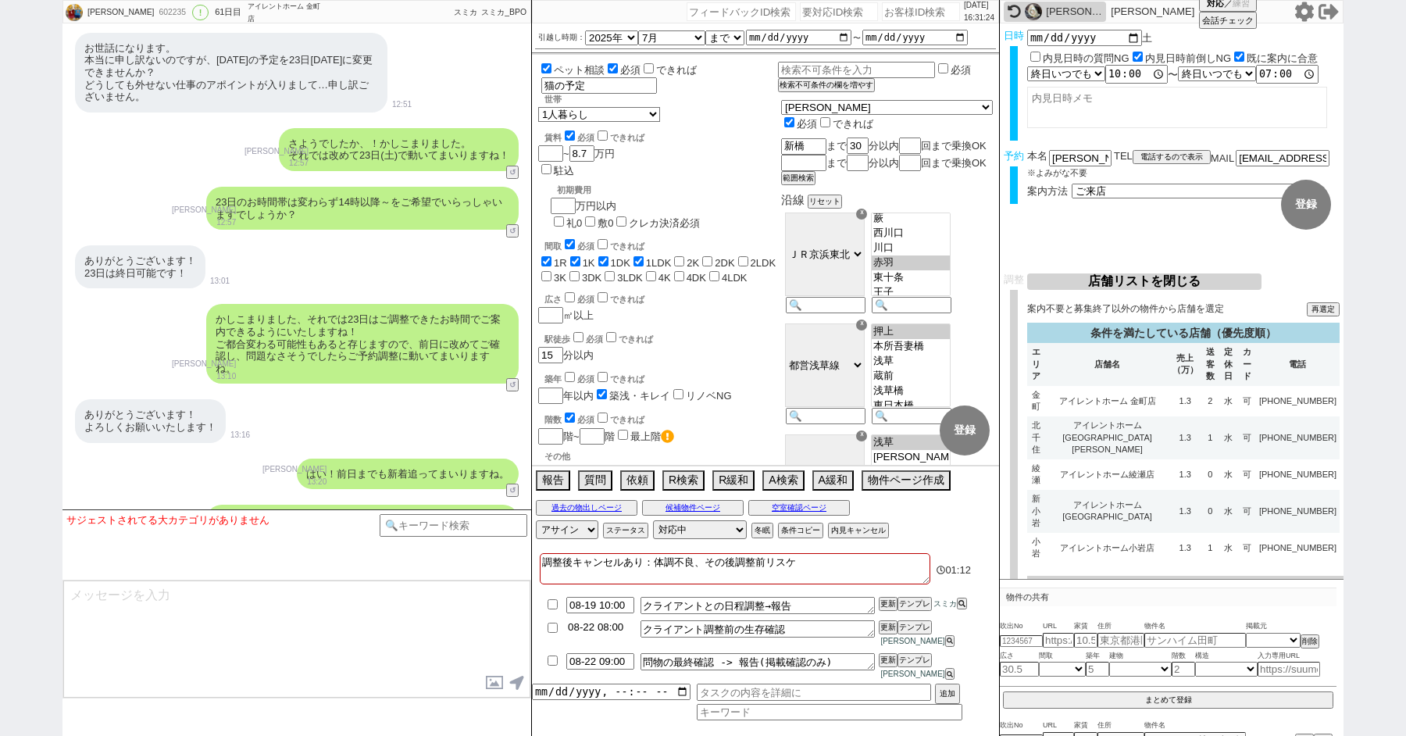
click at [596, 634] on input "08-22 08:00" at bounding box center [600, 626] width 68 height 13
type input "08-19 08:00"
click at [882, 633] on button "更新" at bounding box center [887, 627] width 16 height 11
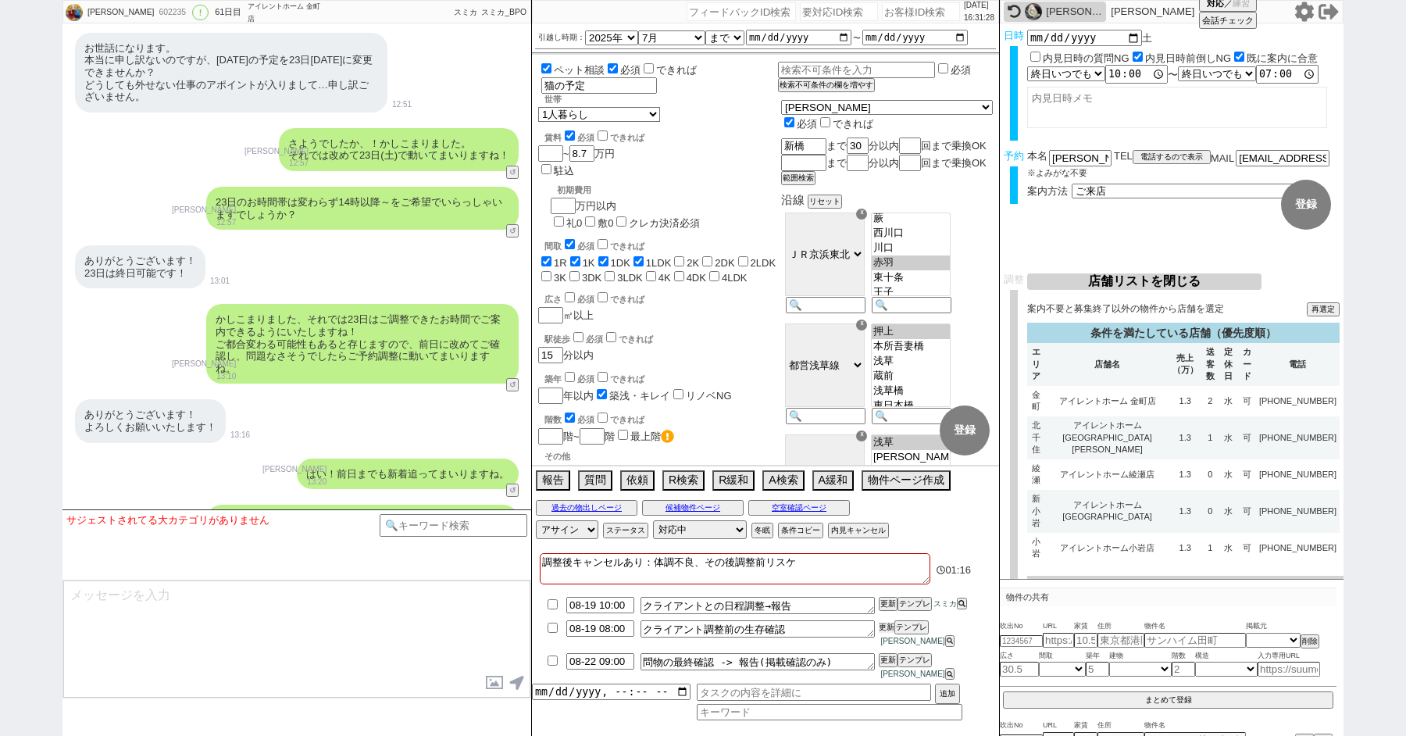
click at [882, 633] on button "更新" at bounding box center [887, 627] width 16 height 11
click at [595, 667] on input "08-22 09:00" at bounding box center [600, 659] width 68 height 13
type input "08-19 16:00"
click at [884, 666] on button "更新" at bounding box center [887, 660] width 16 height 11
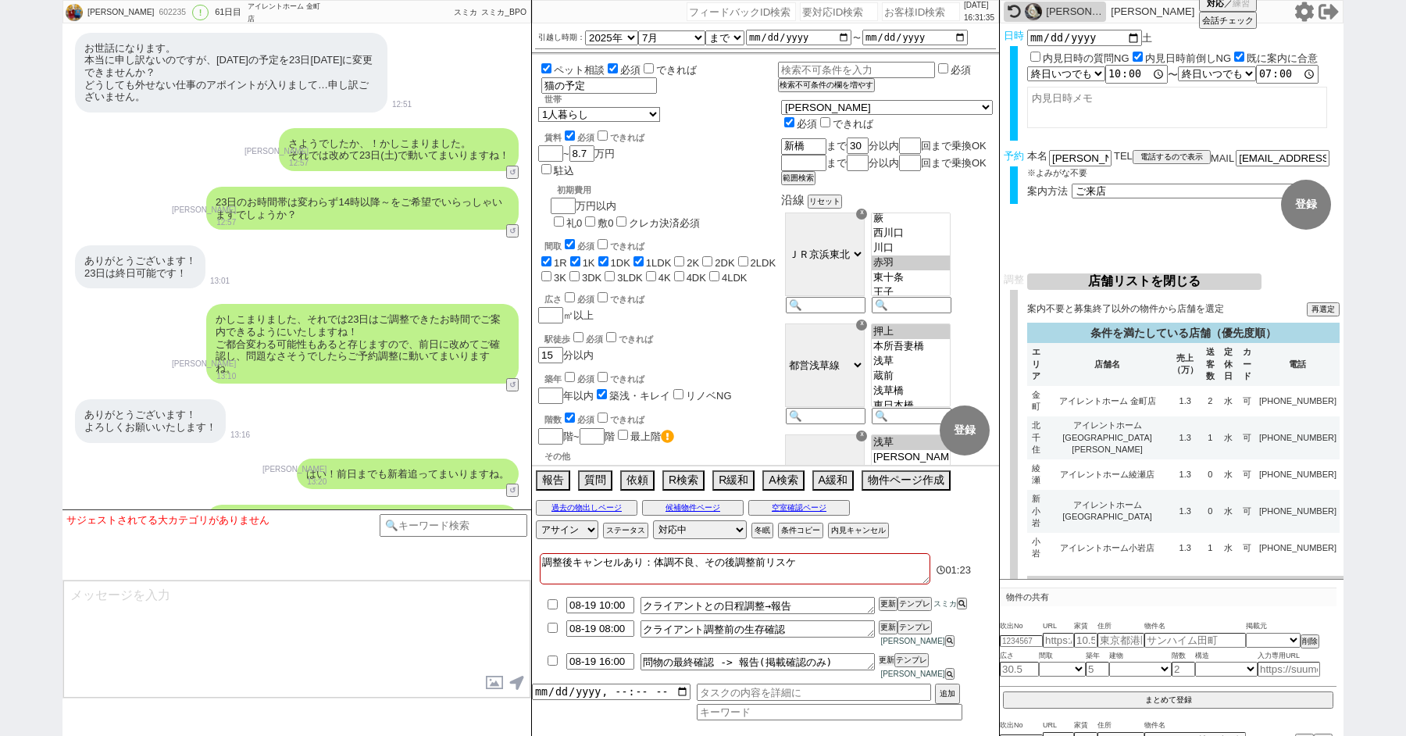
click at [884, 666] on button "更新" at bounding box center [887, 660] width 16 height 11
click at [610, 610] on input "08-19 10:00" at bounding box center [600, 603] width 68 height 13
type input "08-19 16:00"
click at [888, 609] on button "更新" at bounding box center [887, 604] width 16 height 11
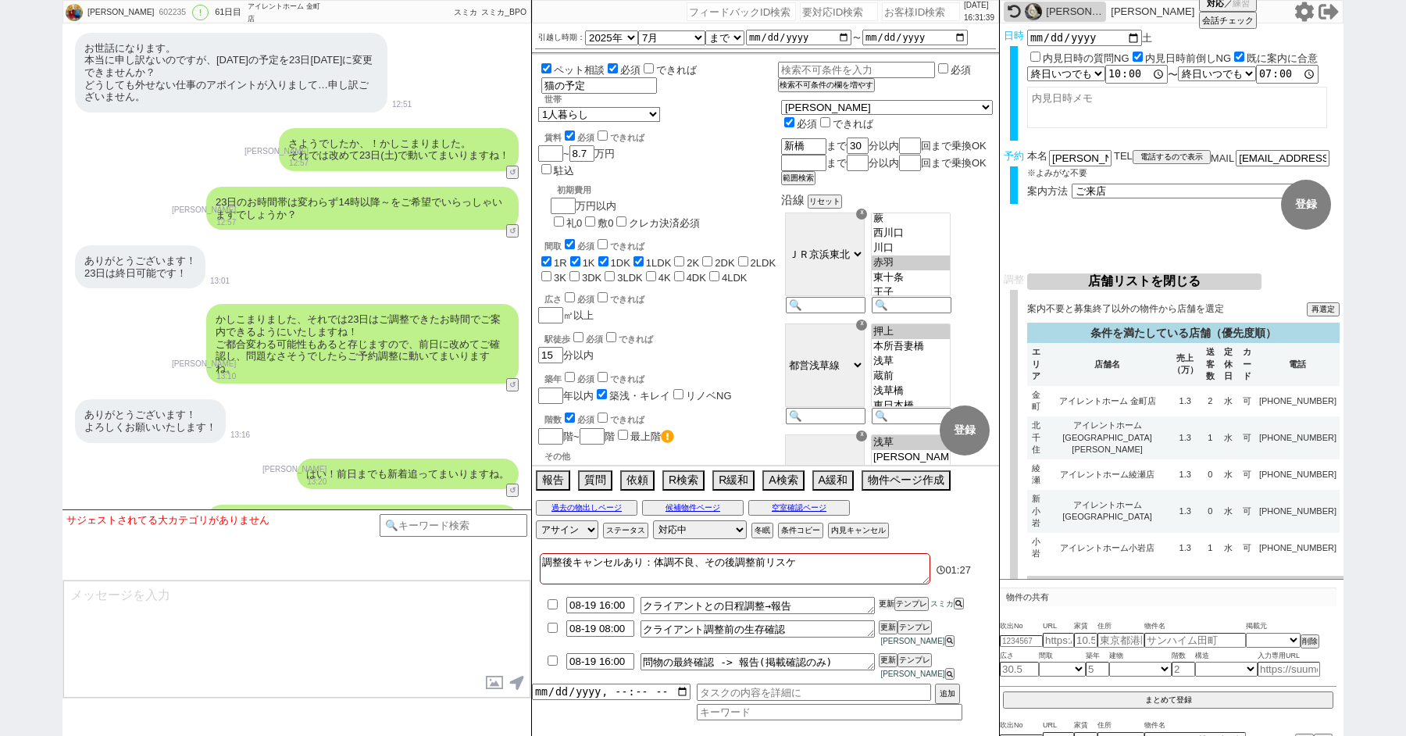
click at [888, 609] on button "更新" at bounding box center [887, 604] width 16 height 11
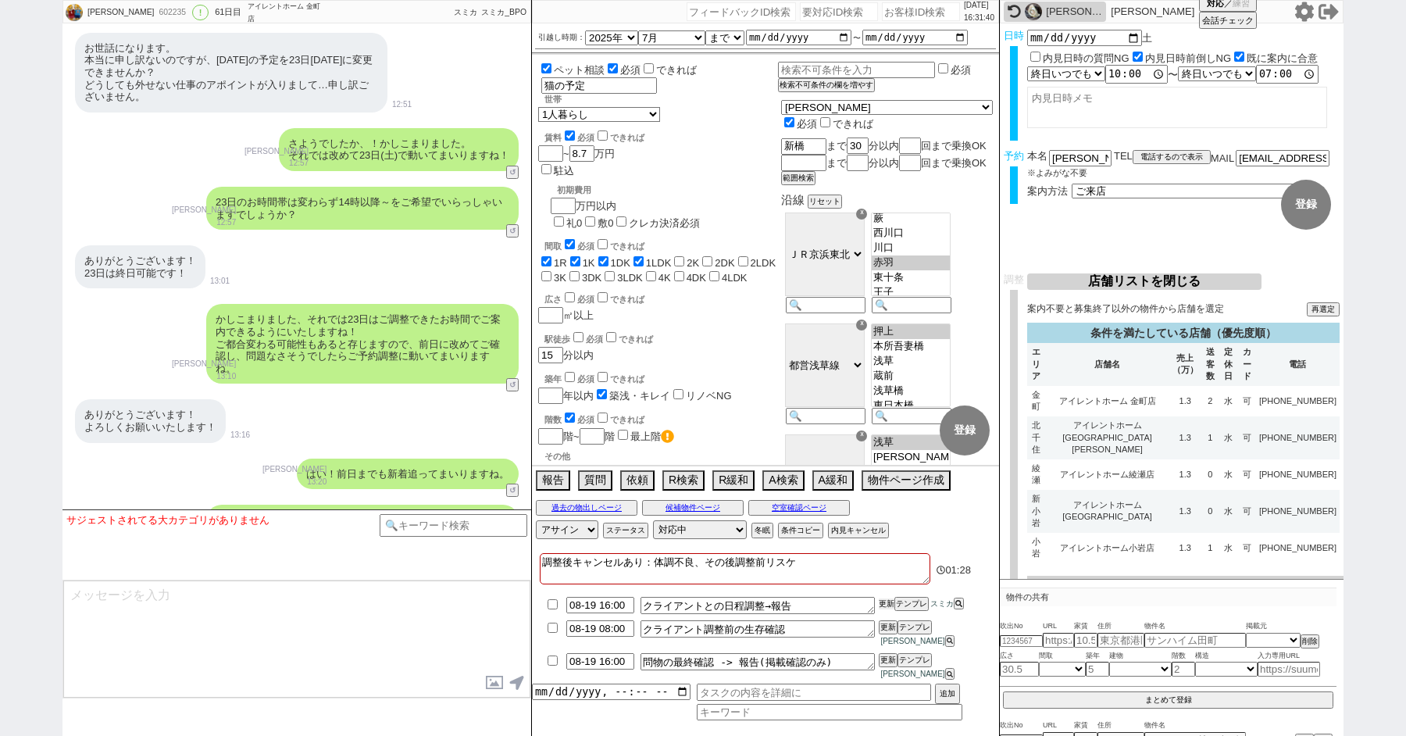
click at [888, 609] on button "更新" at bounding box center [887, 604] width 16 height 11
click at [888, 666] on button "更新" at bounding box center [887, 660] width 16 height 11
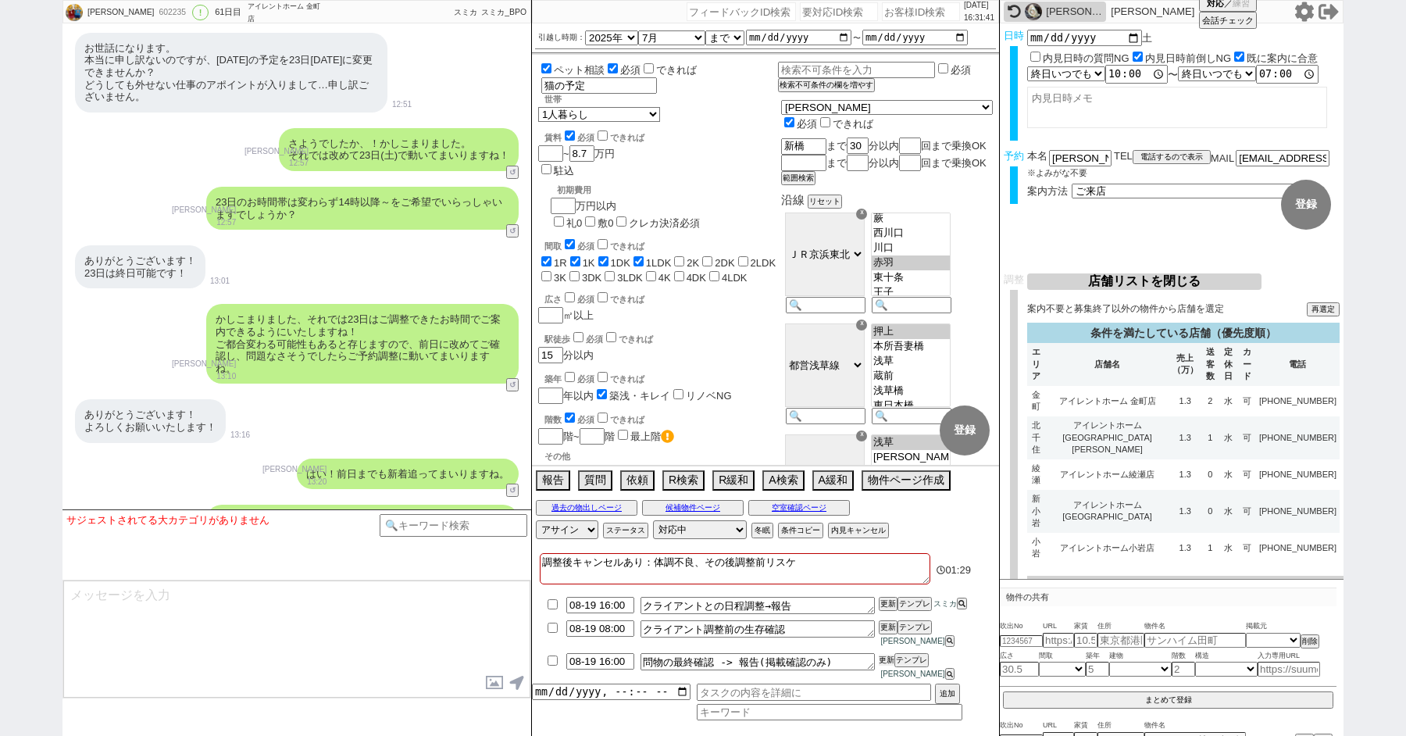
click at [888, 666] on button "更新" at bounding box center [887, 660] width 16 height 11
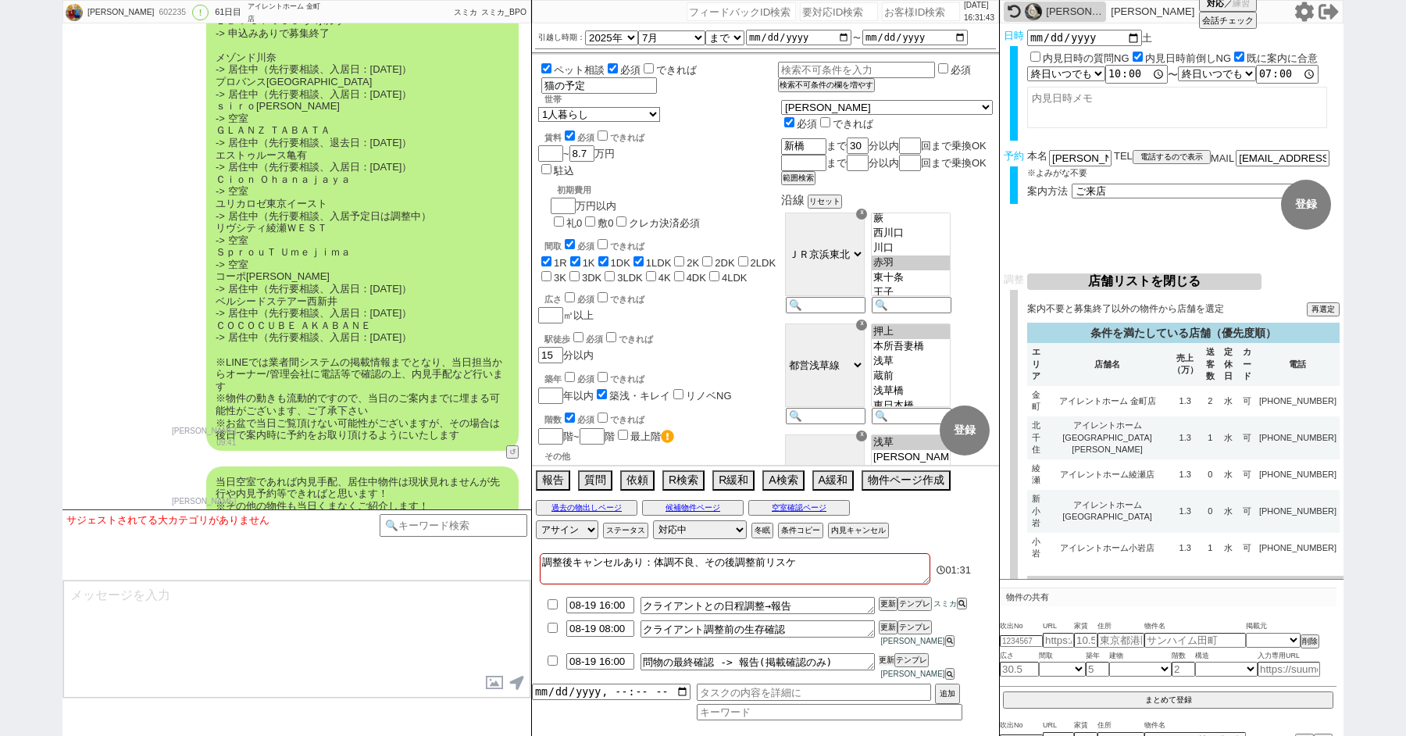
scroll to position [22720, 0]
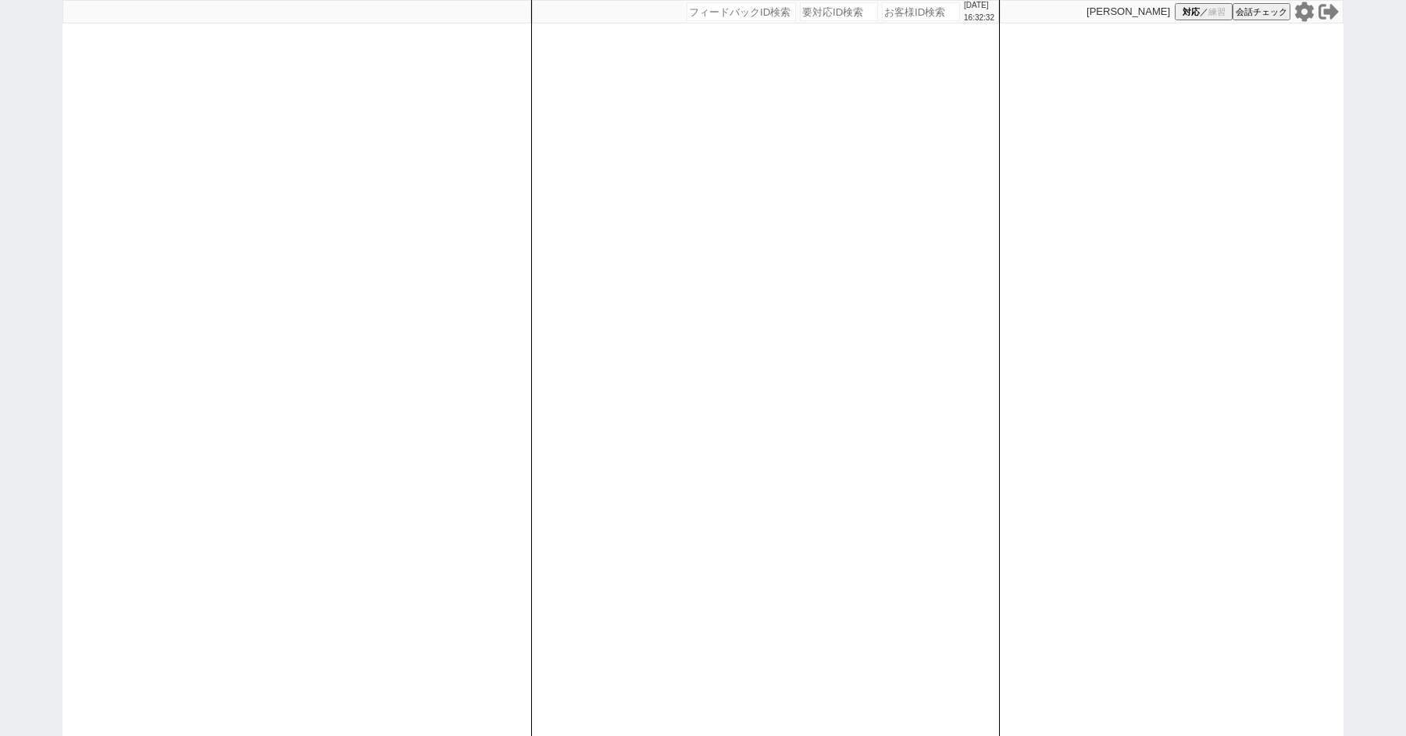
click at [1300, 12] on icon at bounding box center [1305, 12] width 19 height 20
click at [899, 13] on input "number" at bounding box center [921, 11] width 78 height 19
type input "41953"
select select "4"
select select "8"
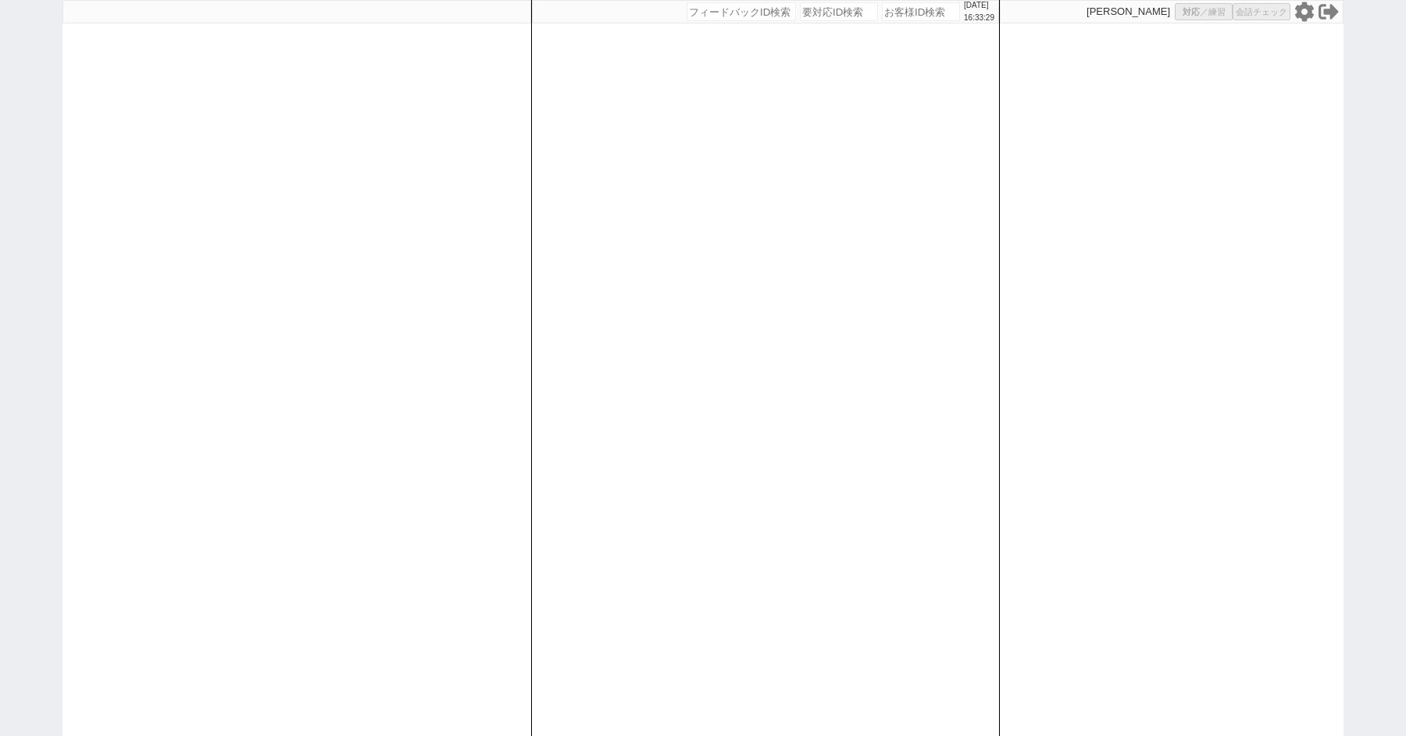
select select "10"
select select "8"
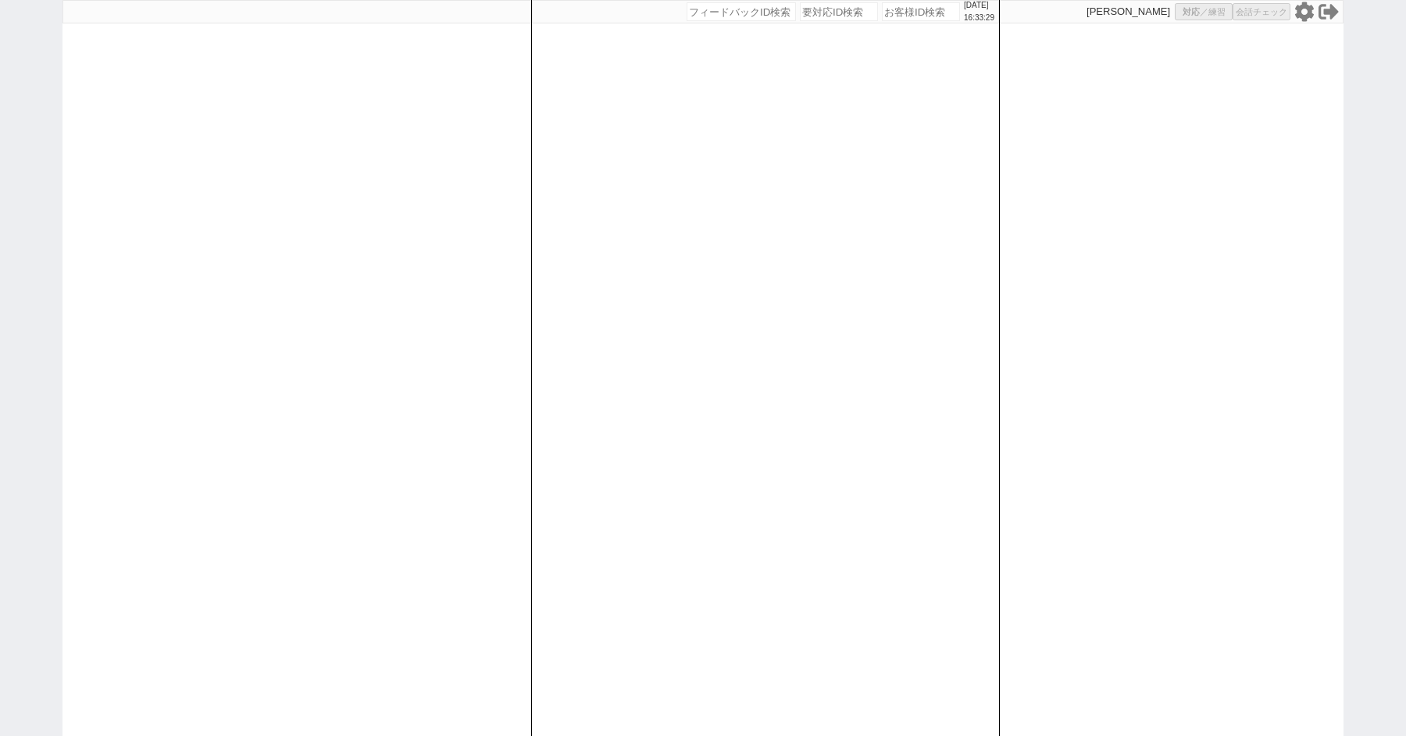
select select "8"
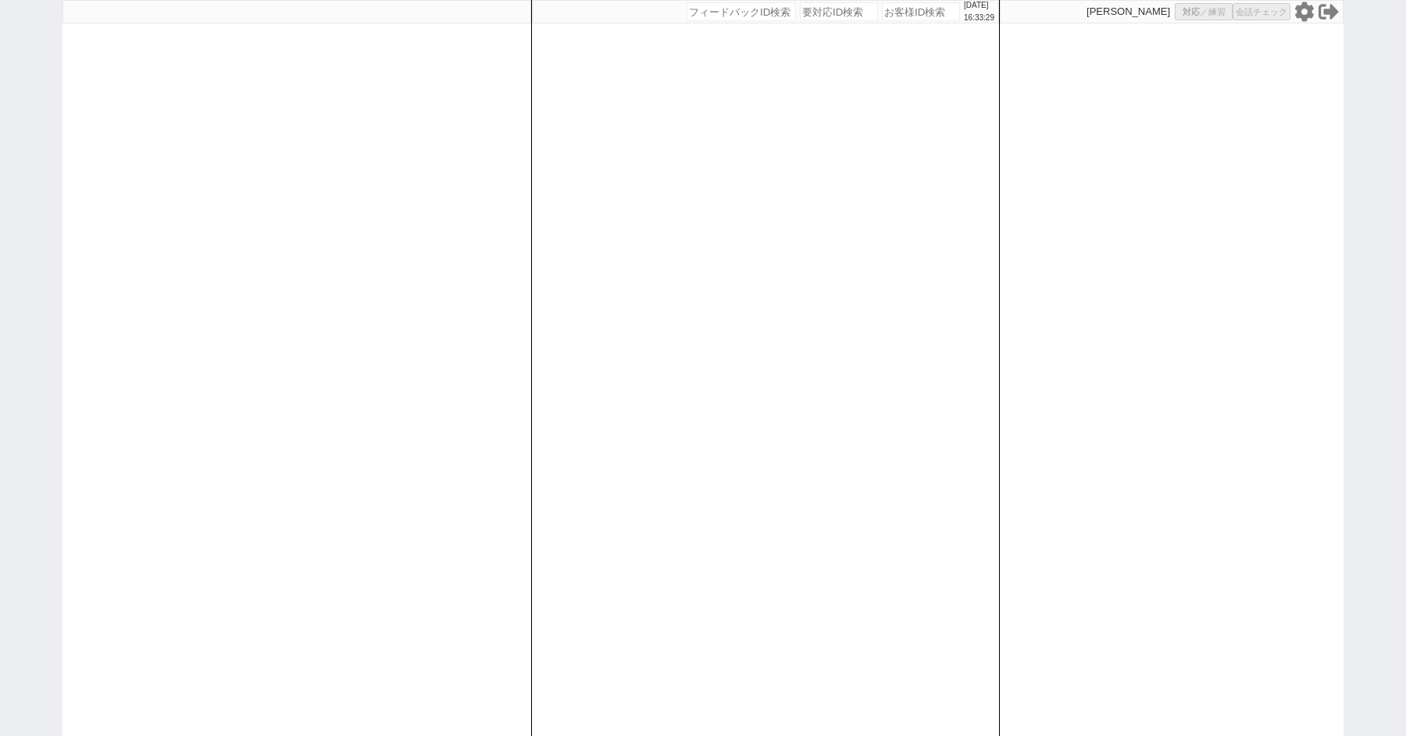
select select "8"
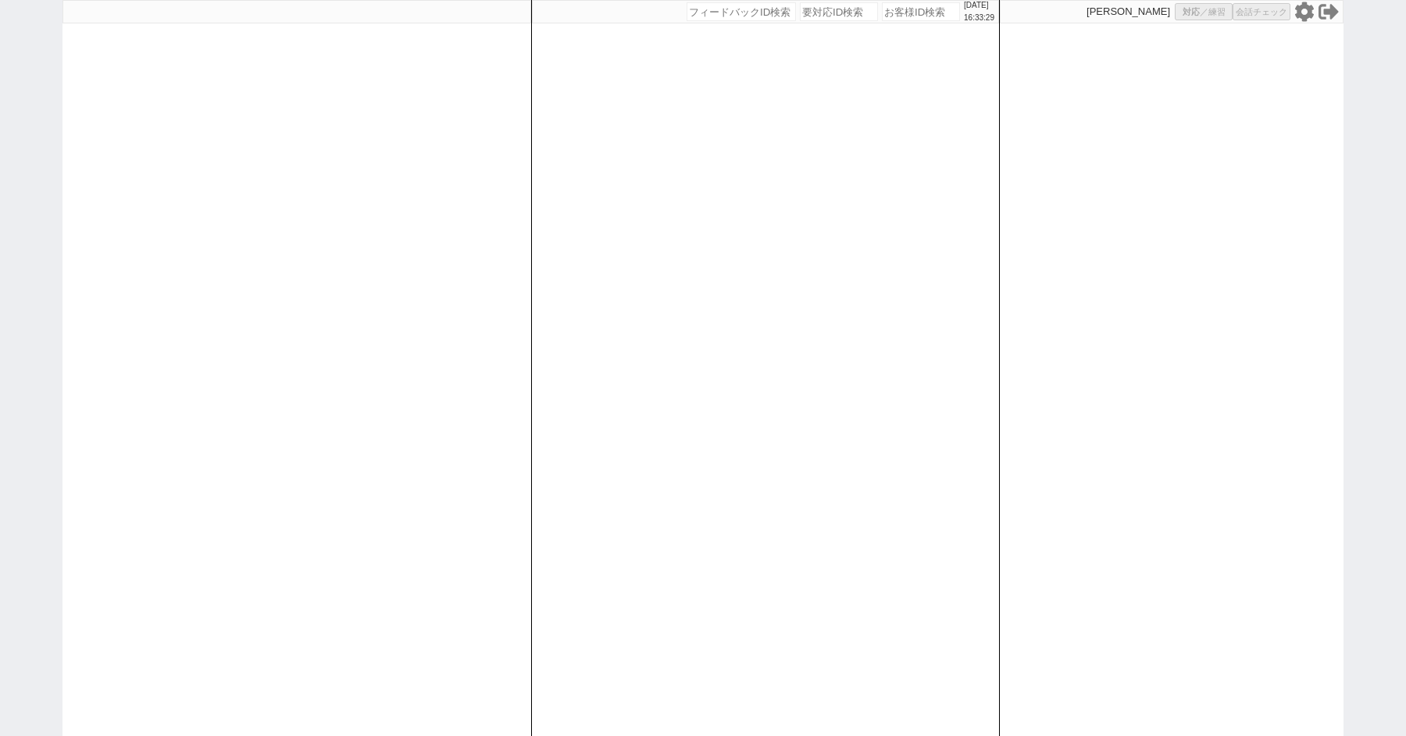
select select "8"
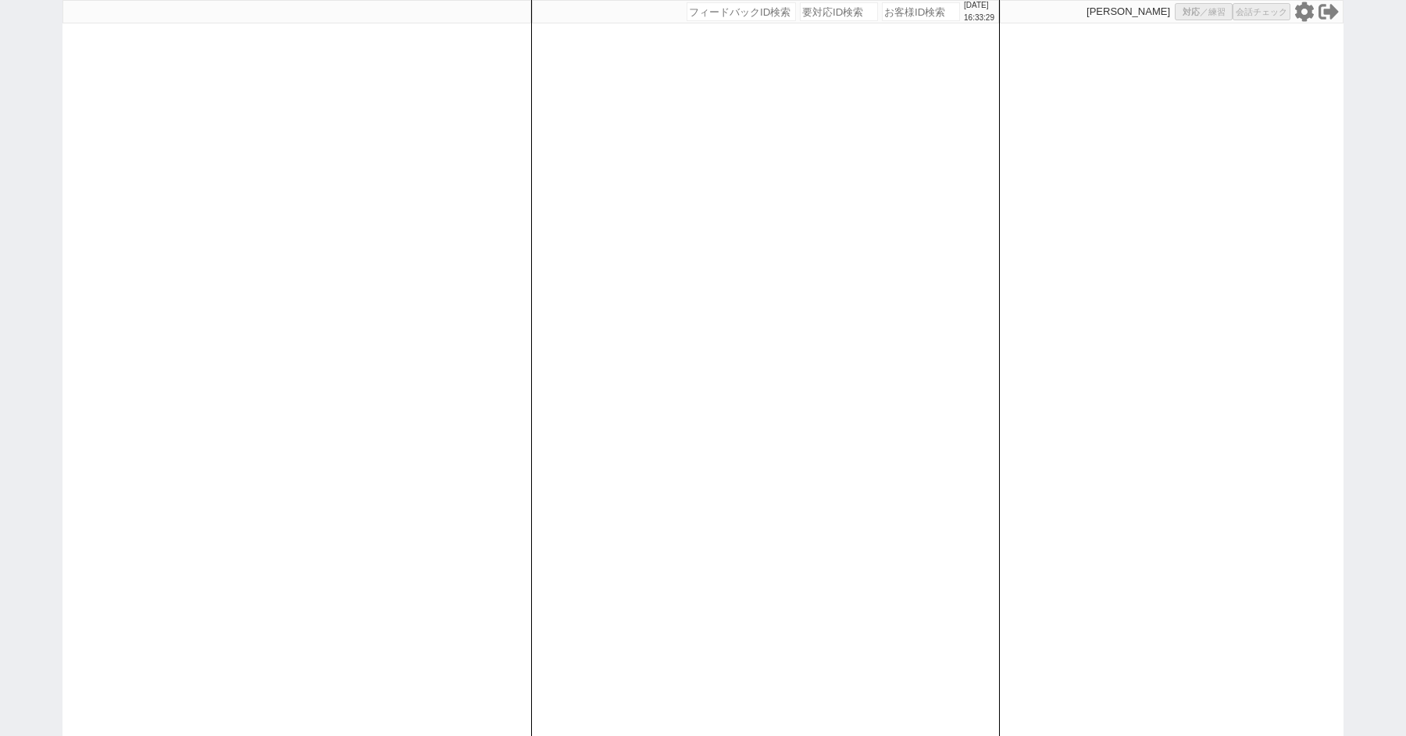
select select "8"
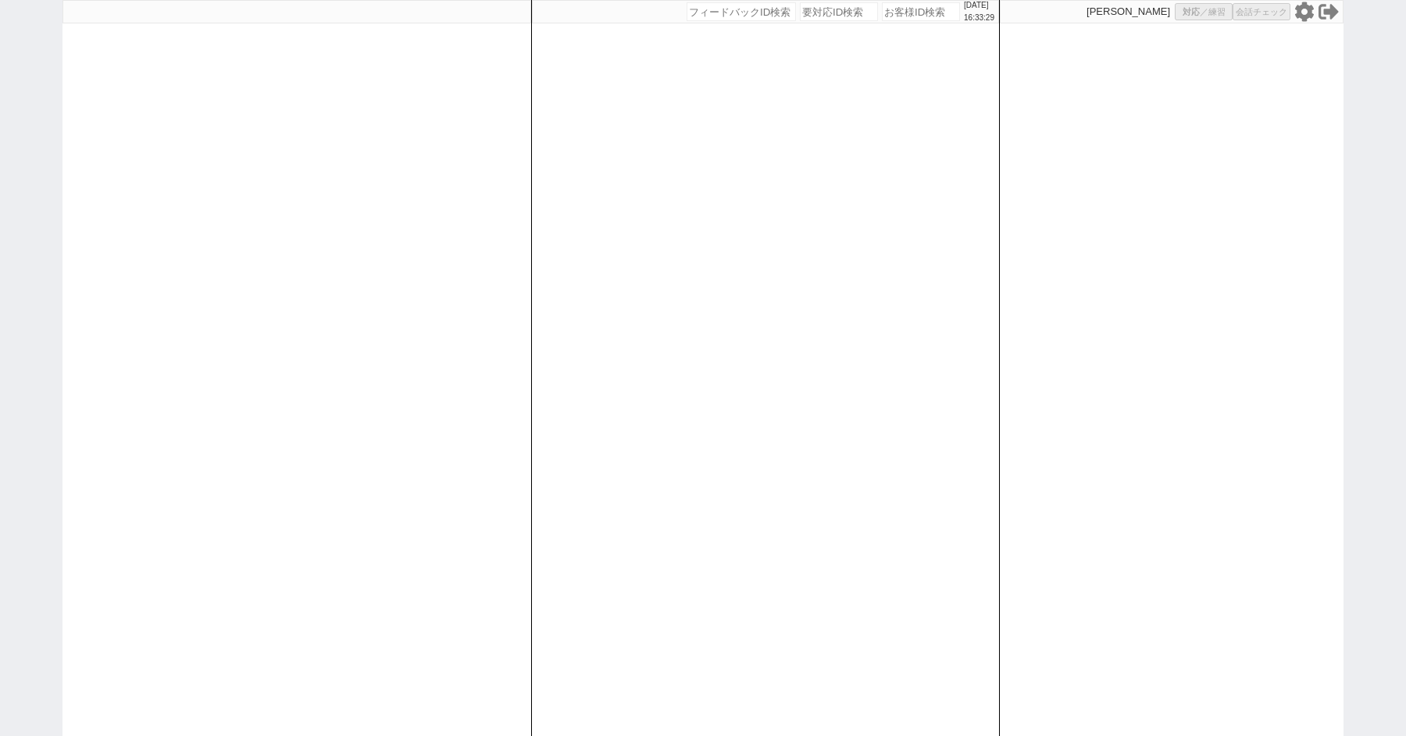
select select "8"
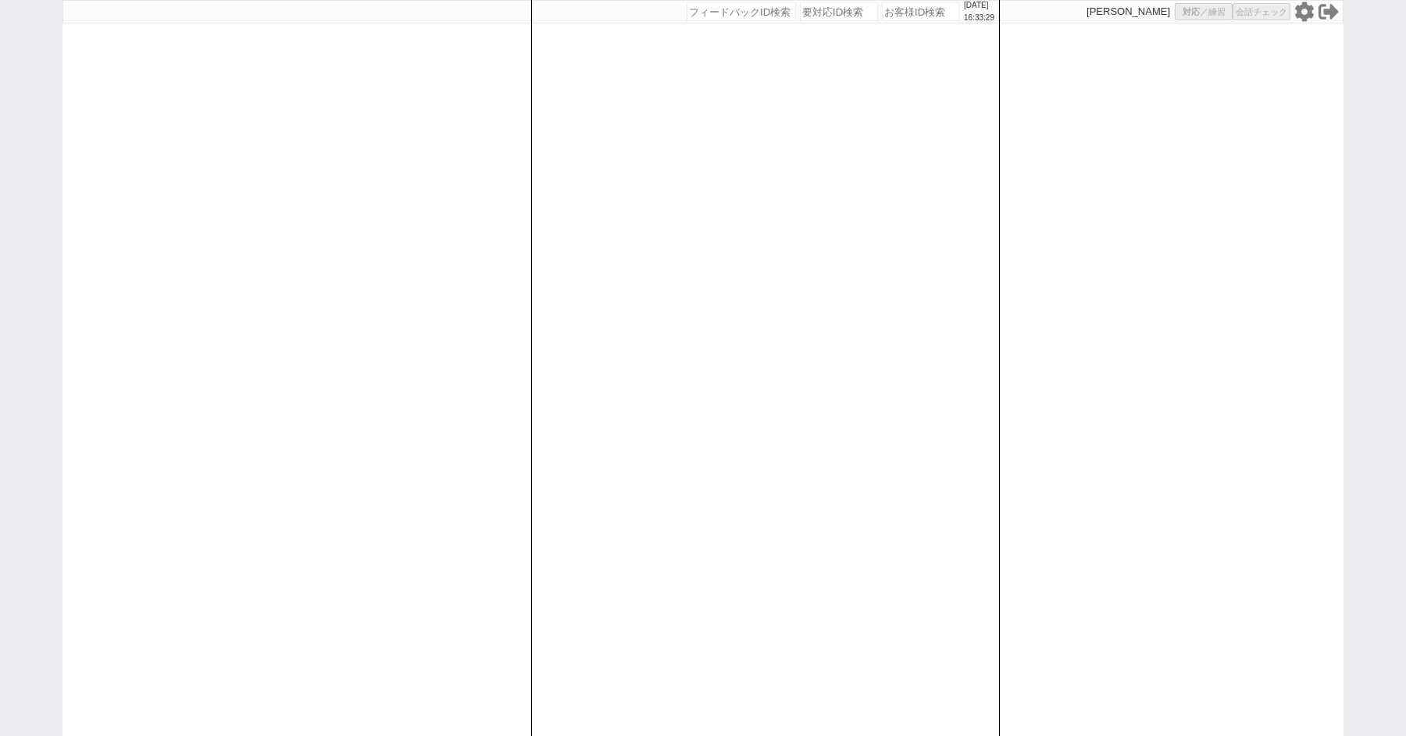
select select "8"
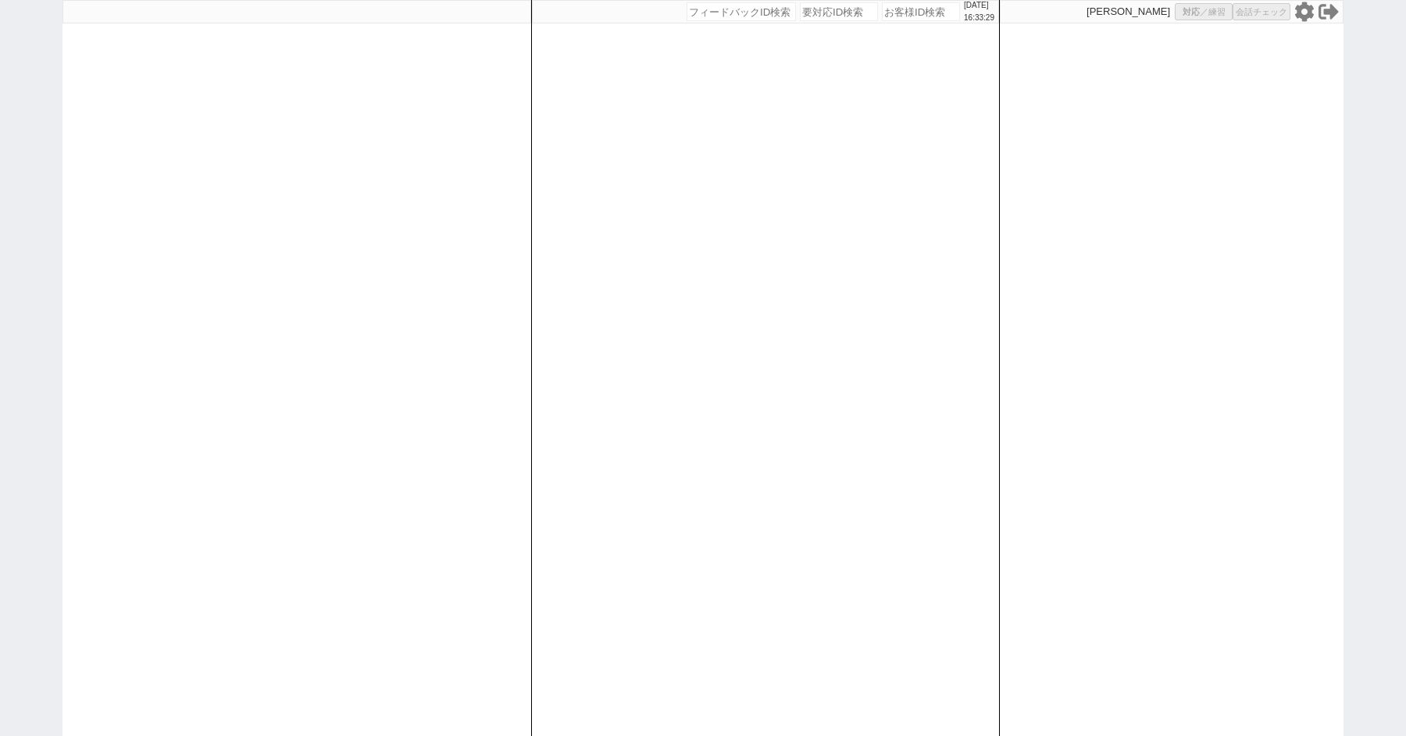
select select "8"
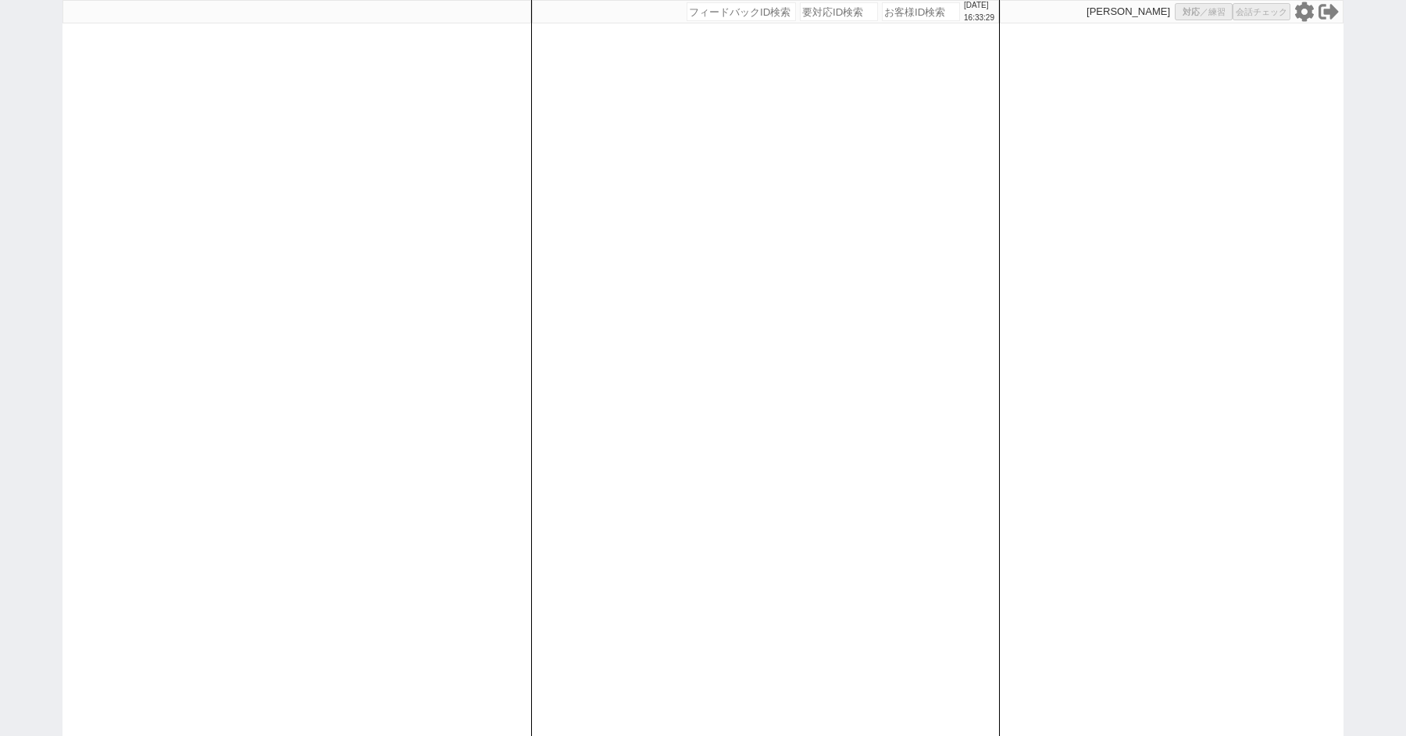
select select "8"
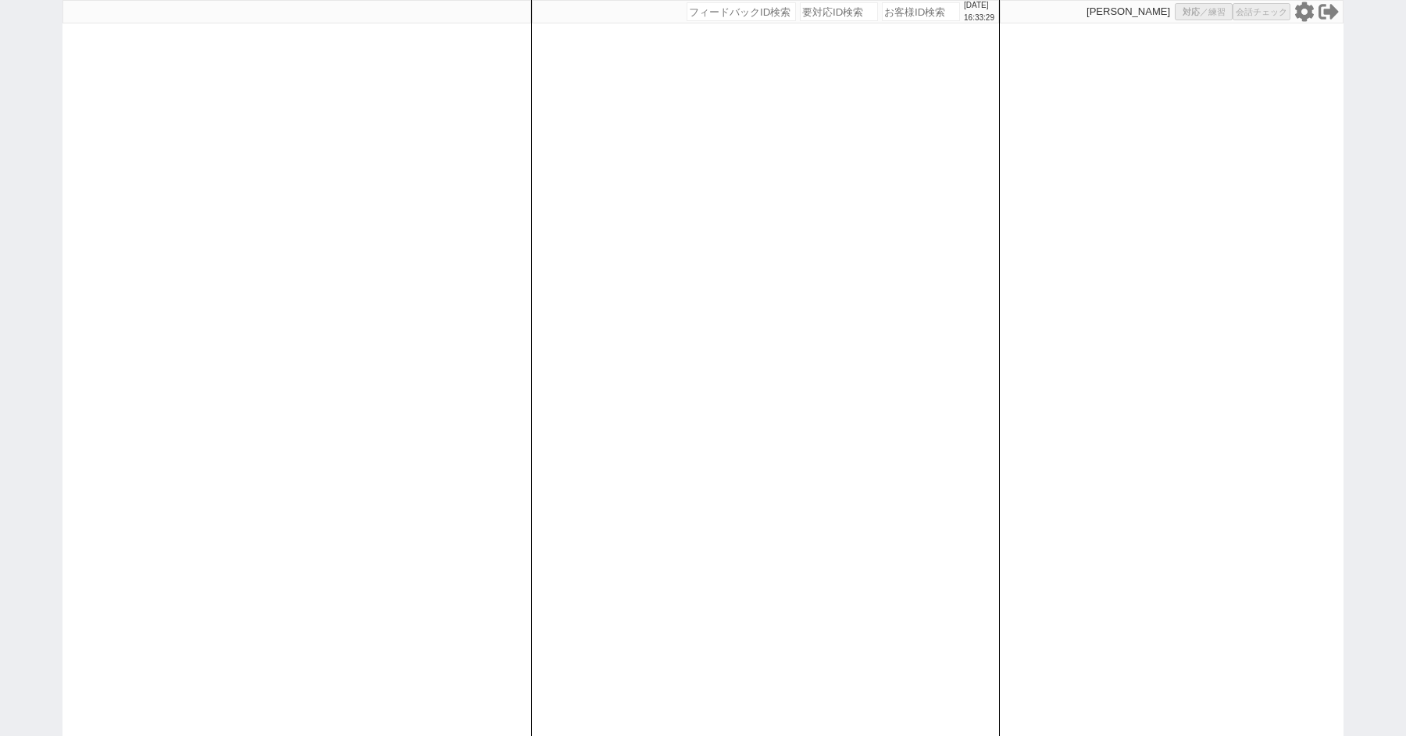
select select "8"
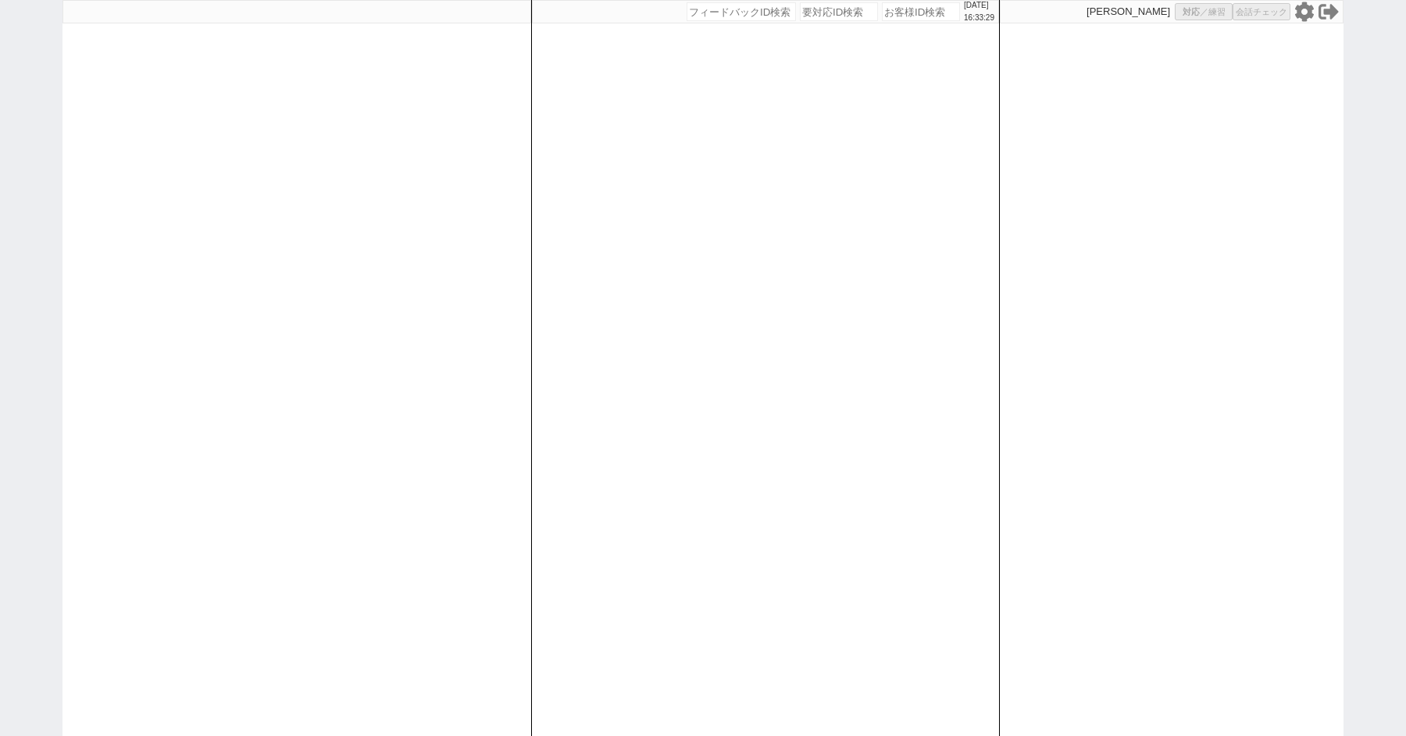
select select "8"
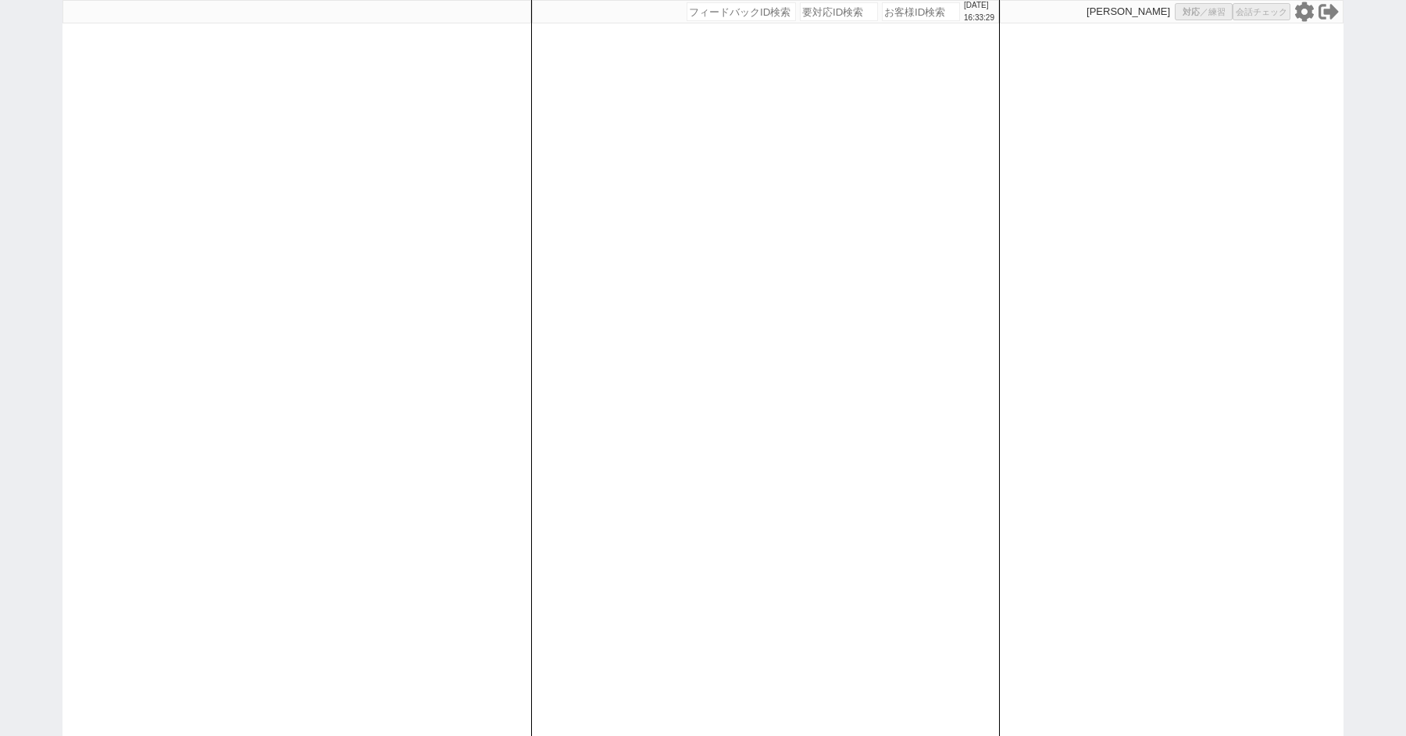
select select "8"
select select "10"
select select "8"
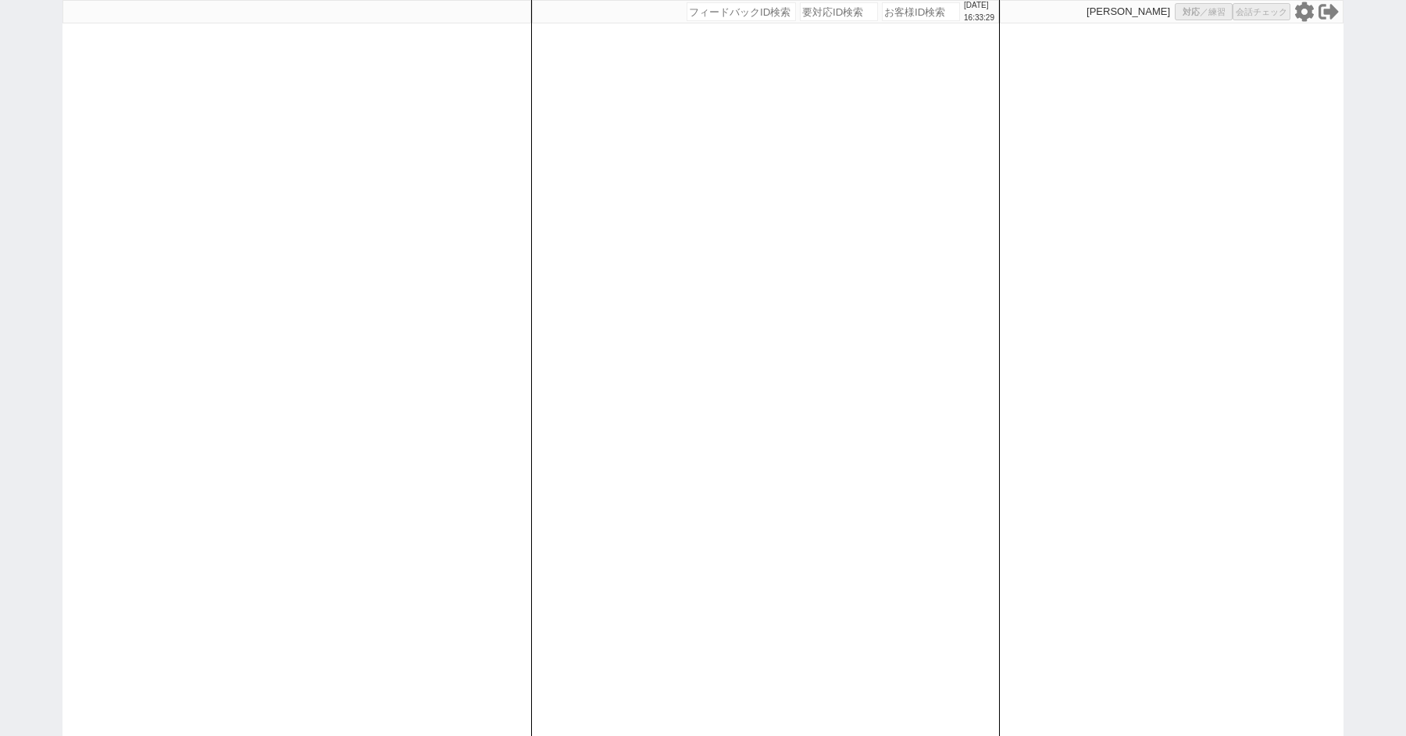
select select "10"
select select "8"
select select "3"
select select "8"
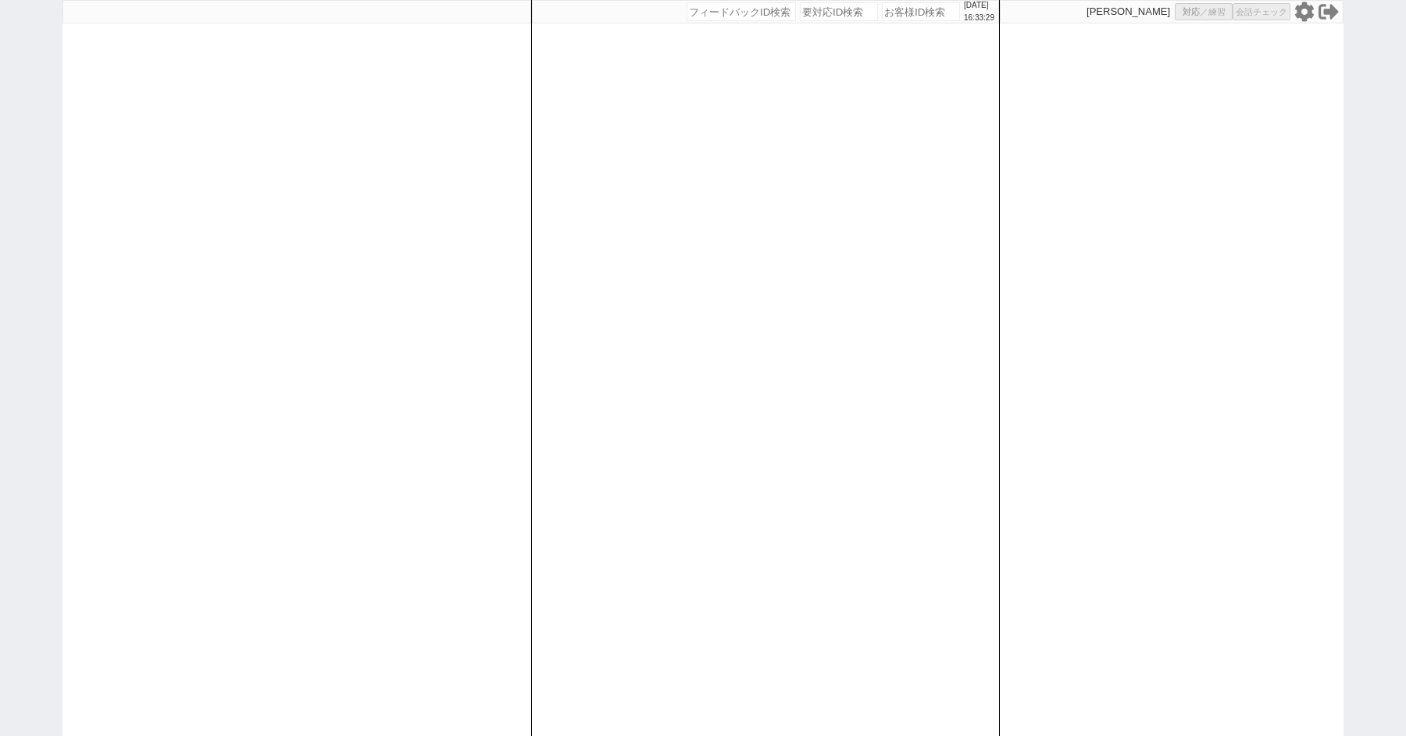
select select
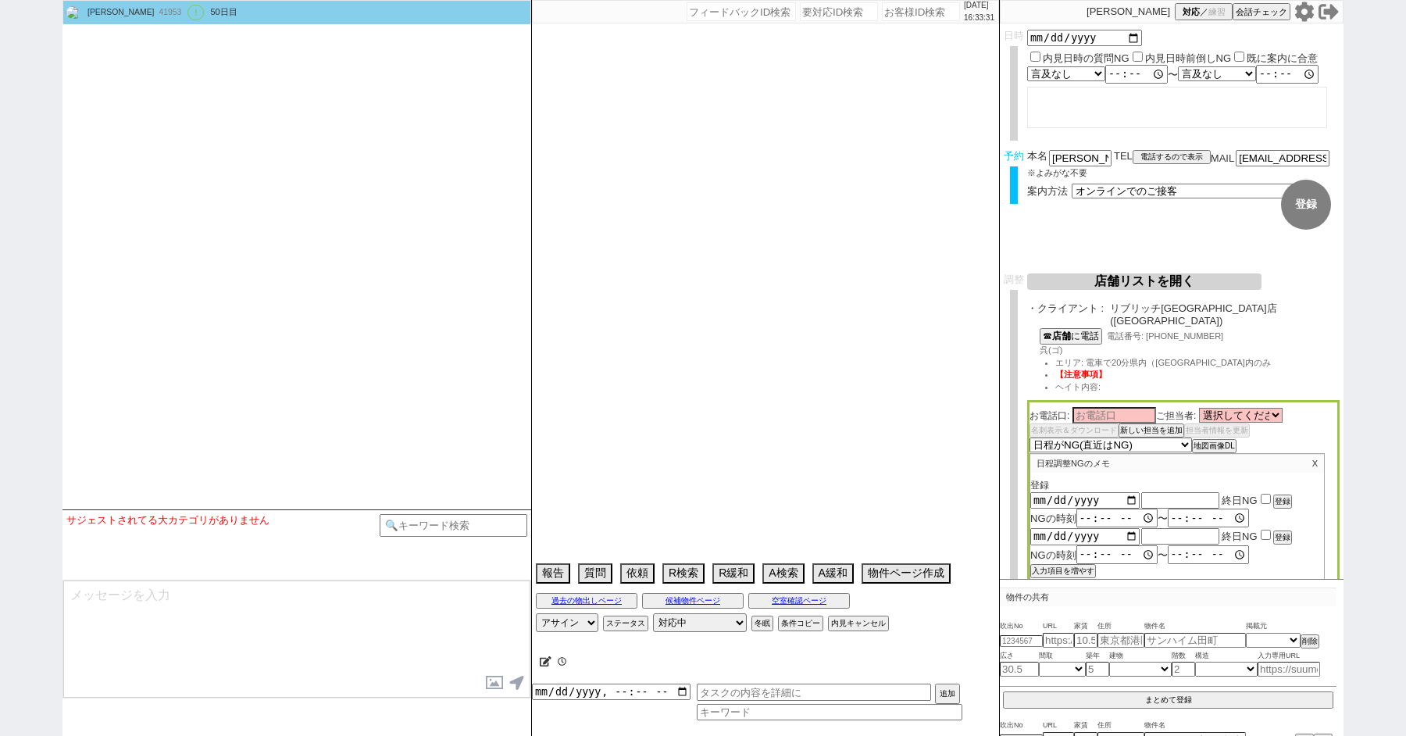
click at [1113, 279] on button "店舗リストを開く" at bounding box center [1145, 281] width 234 height 16
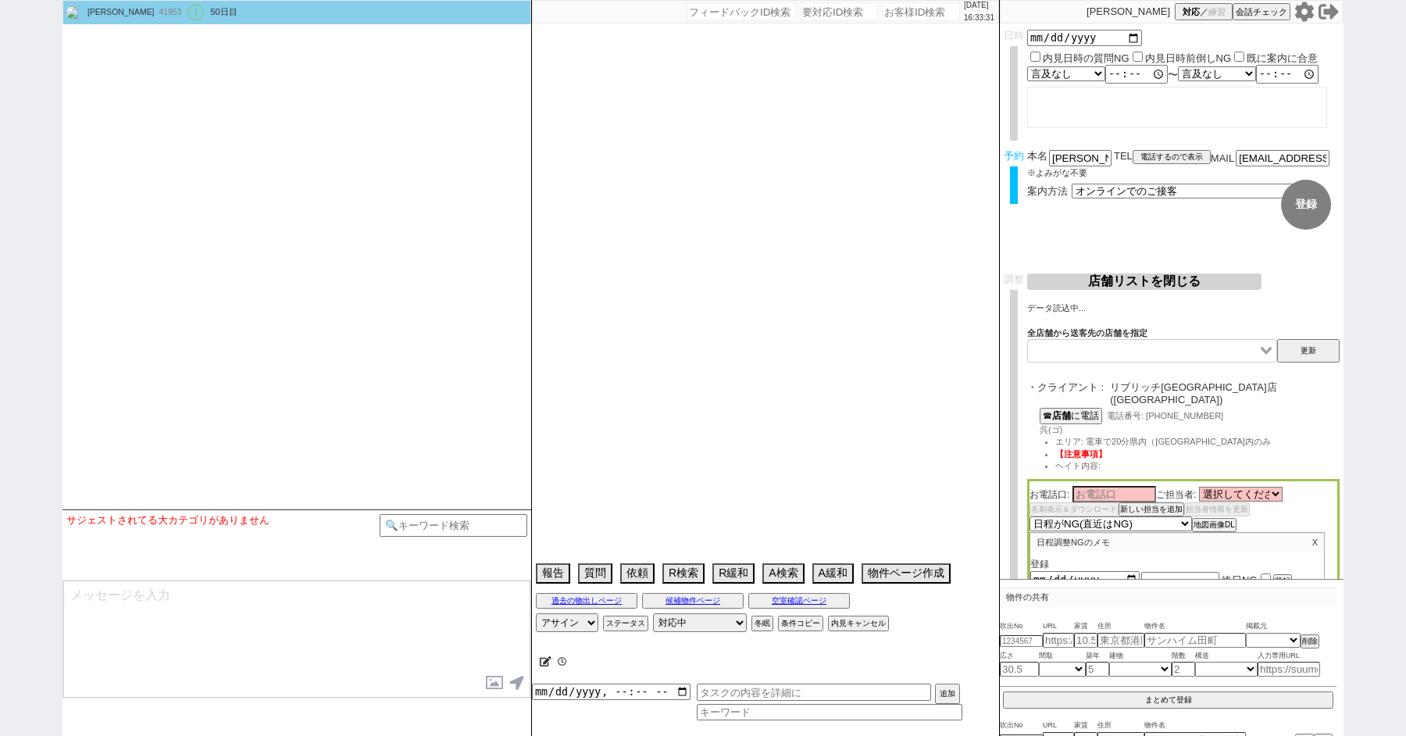
select select "13"
select select "0"
select select "33"
select select "29"
select select "69"
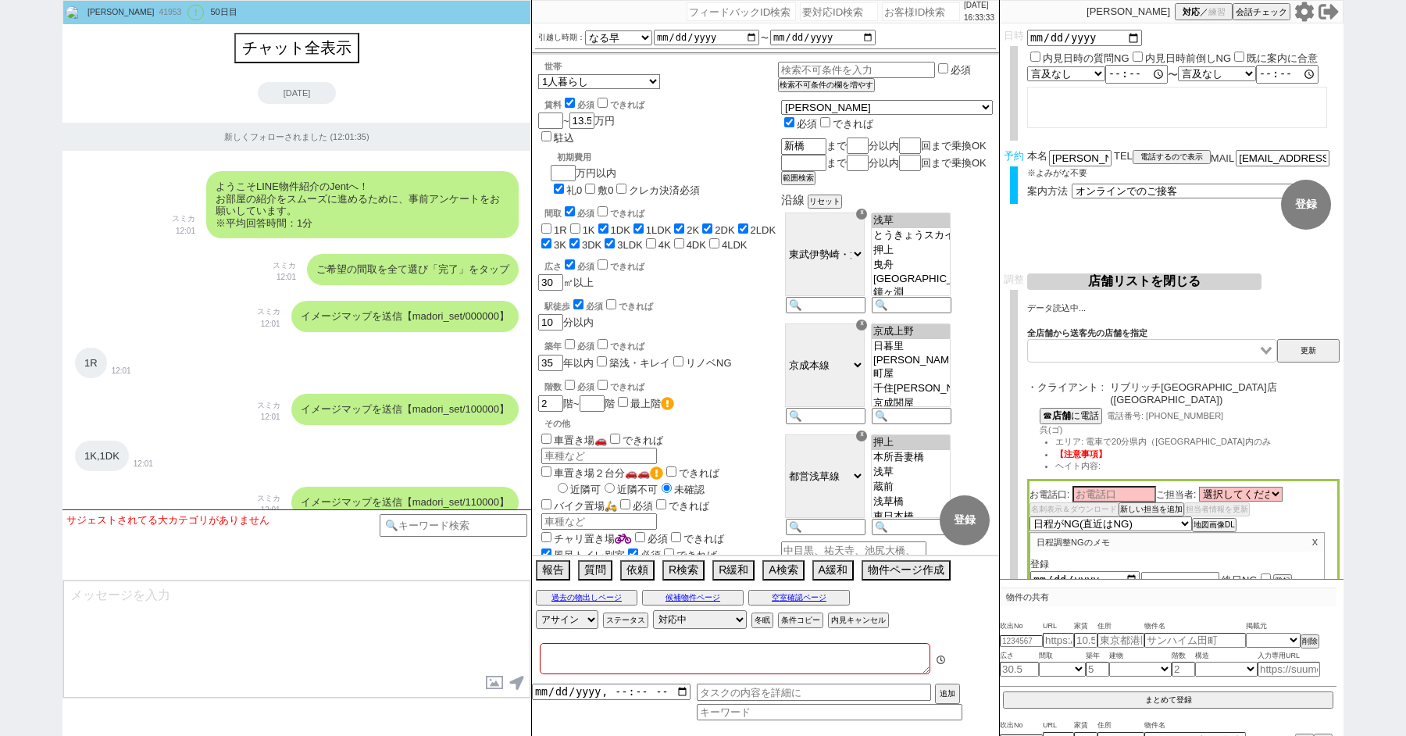
type textarea "ここにたどり着いた人は[PERSON_NAME]までお知らせください。 お客様の特定用に伝えているカスタマーIDとなってます。"
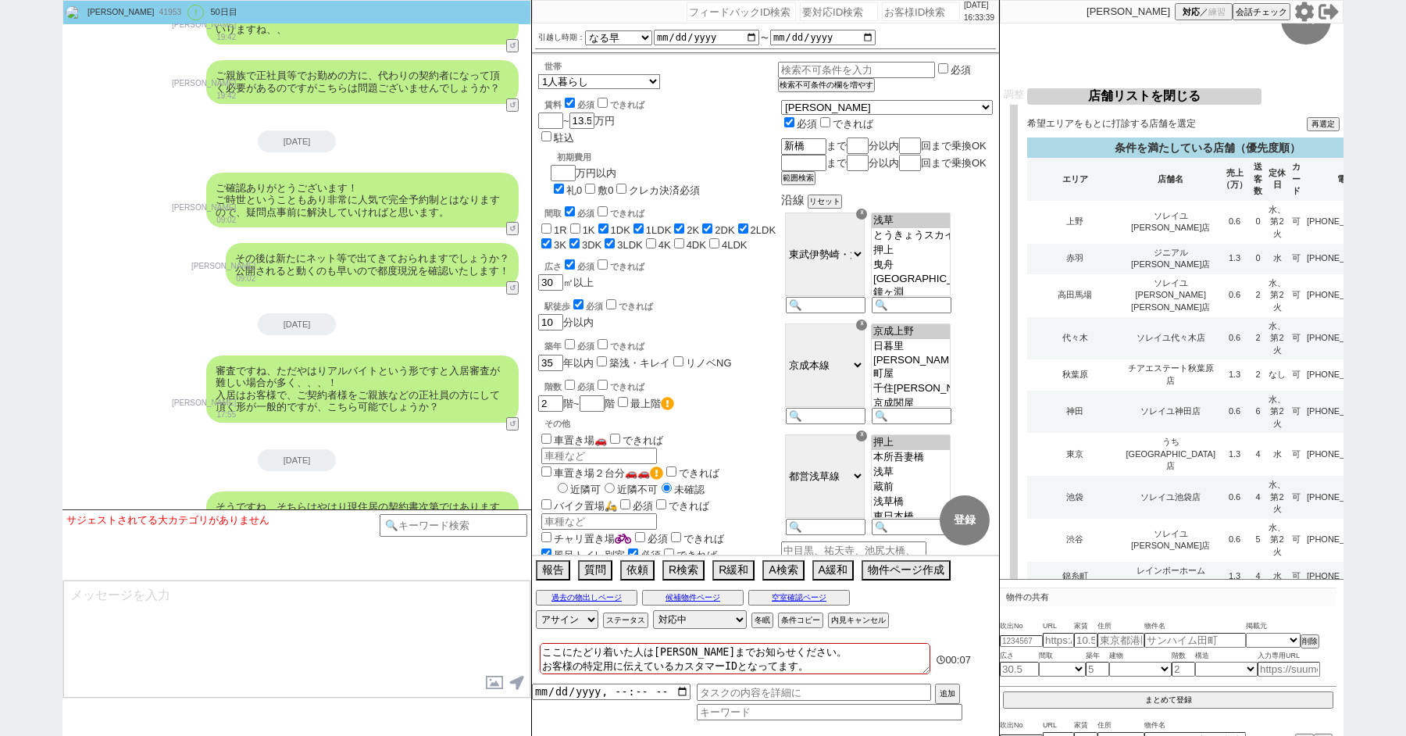
scroll to position [680, 0]
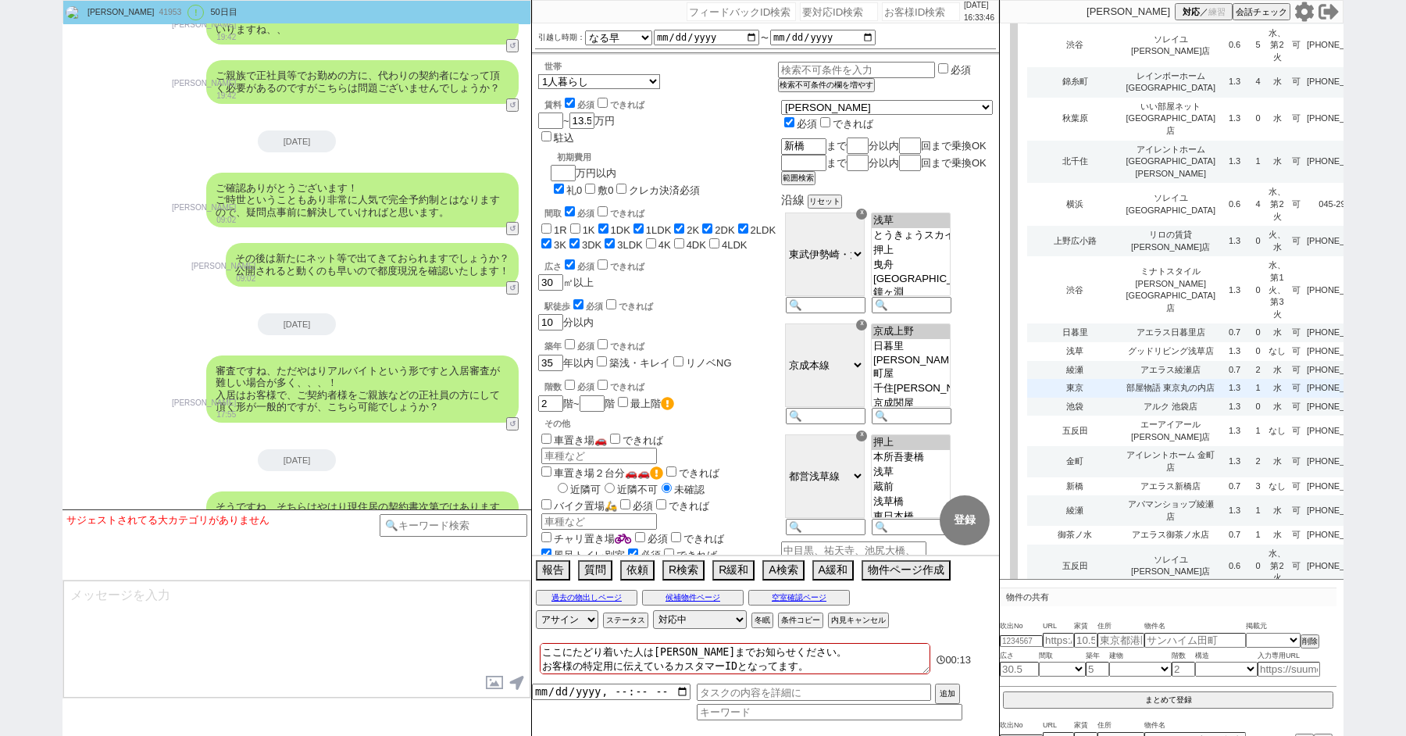
click at [1135, 379] on td "部屋物語 東京丸の内店" at bounding box center [1172, 388] width 96 height 19
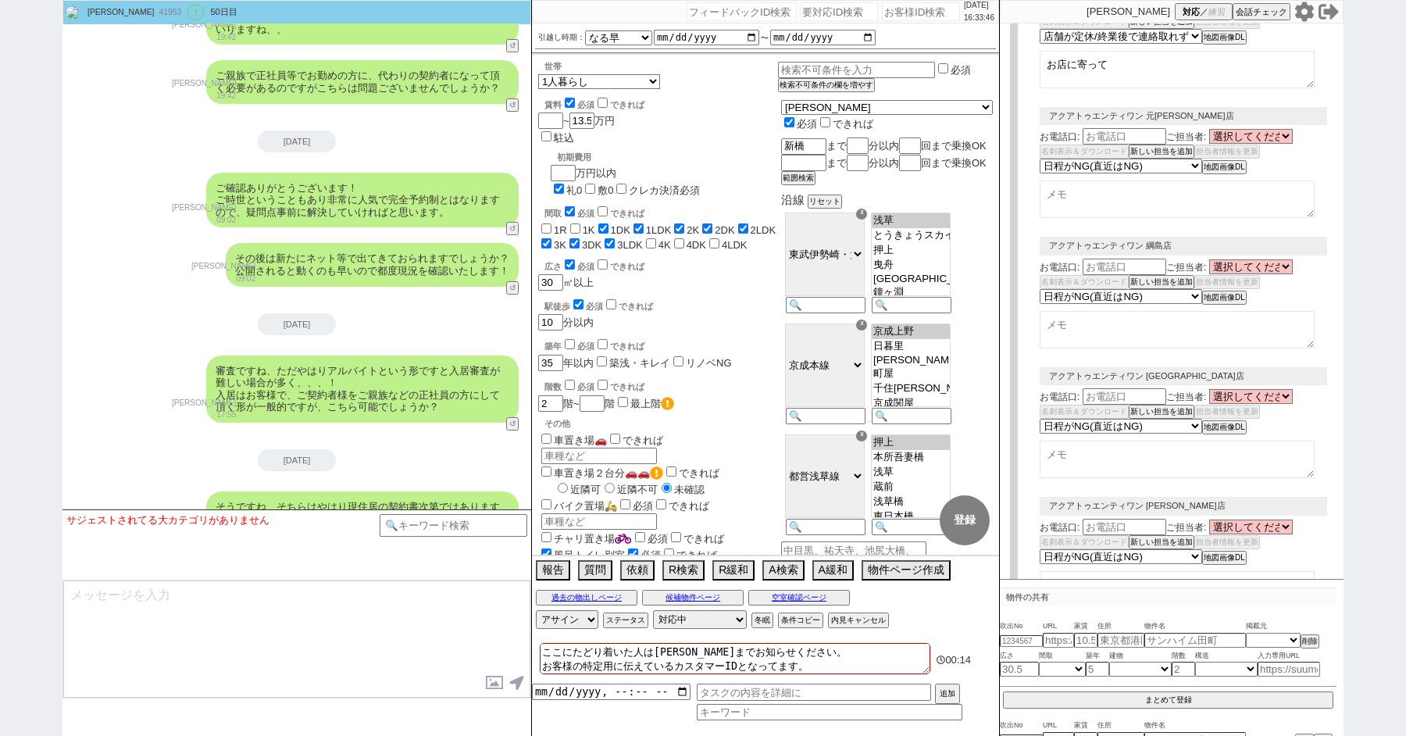
select select
select select "8"
select select "3"
select select "8"
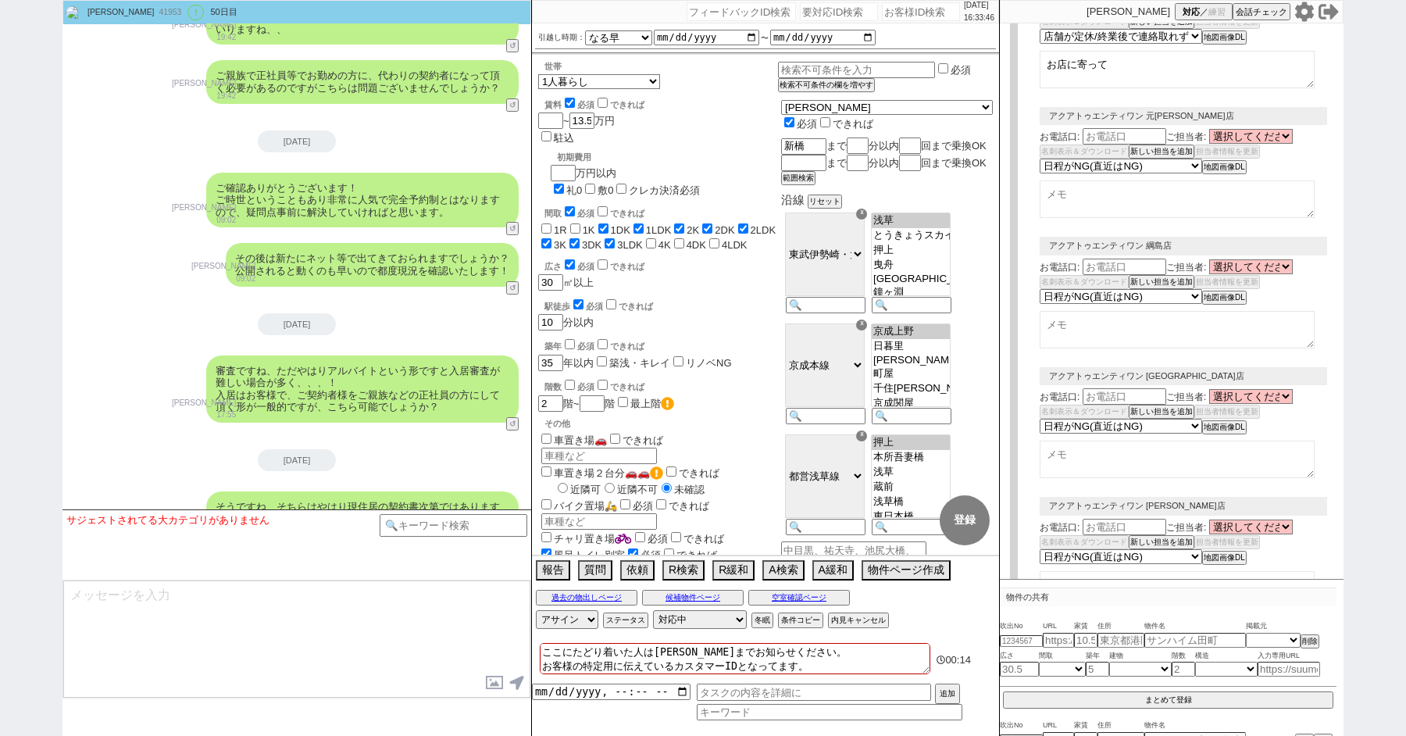
select select "10"
select select "8"
select select "10"
select select "8"
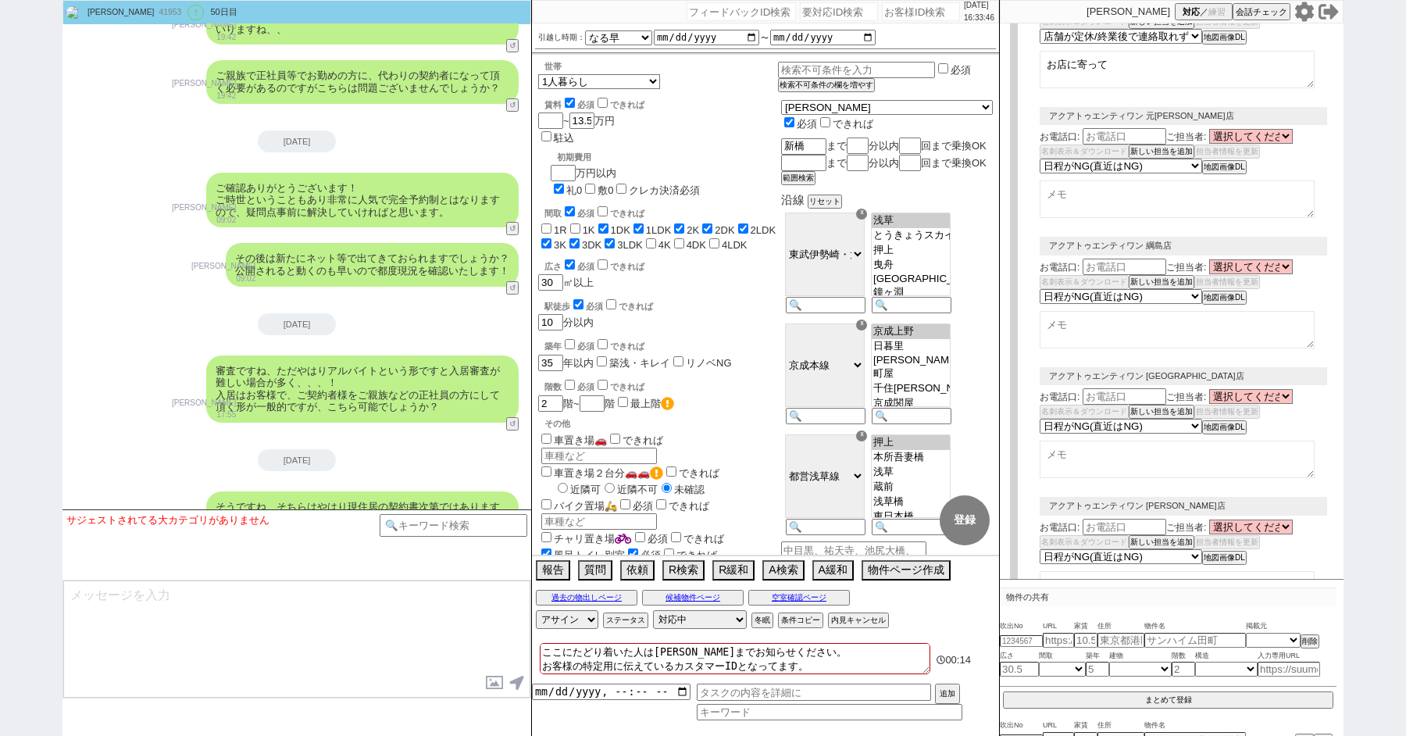
select select "8"
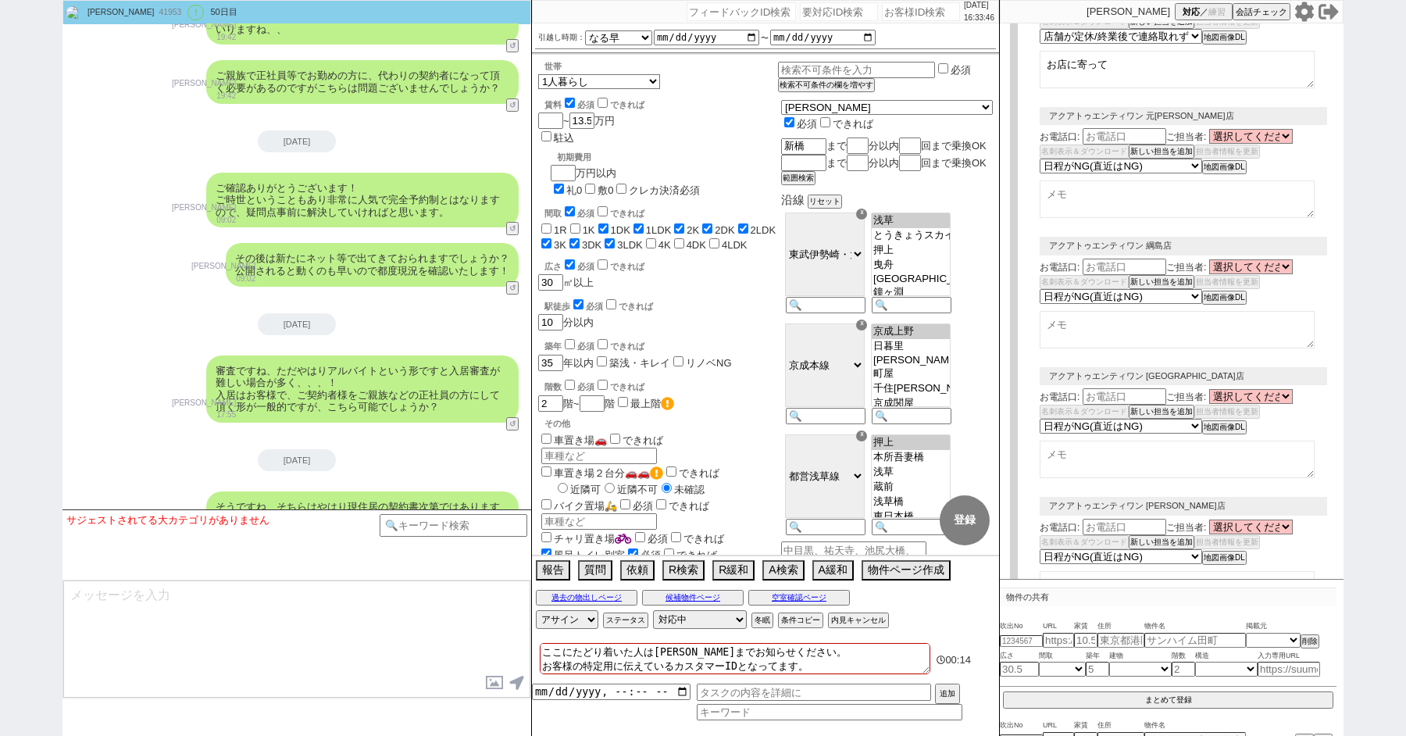
select select "8"
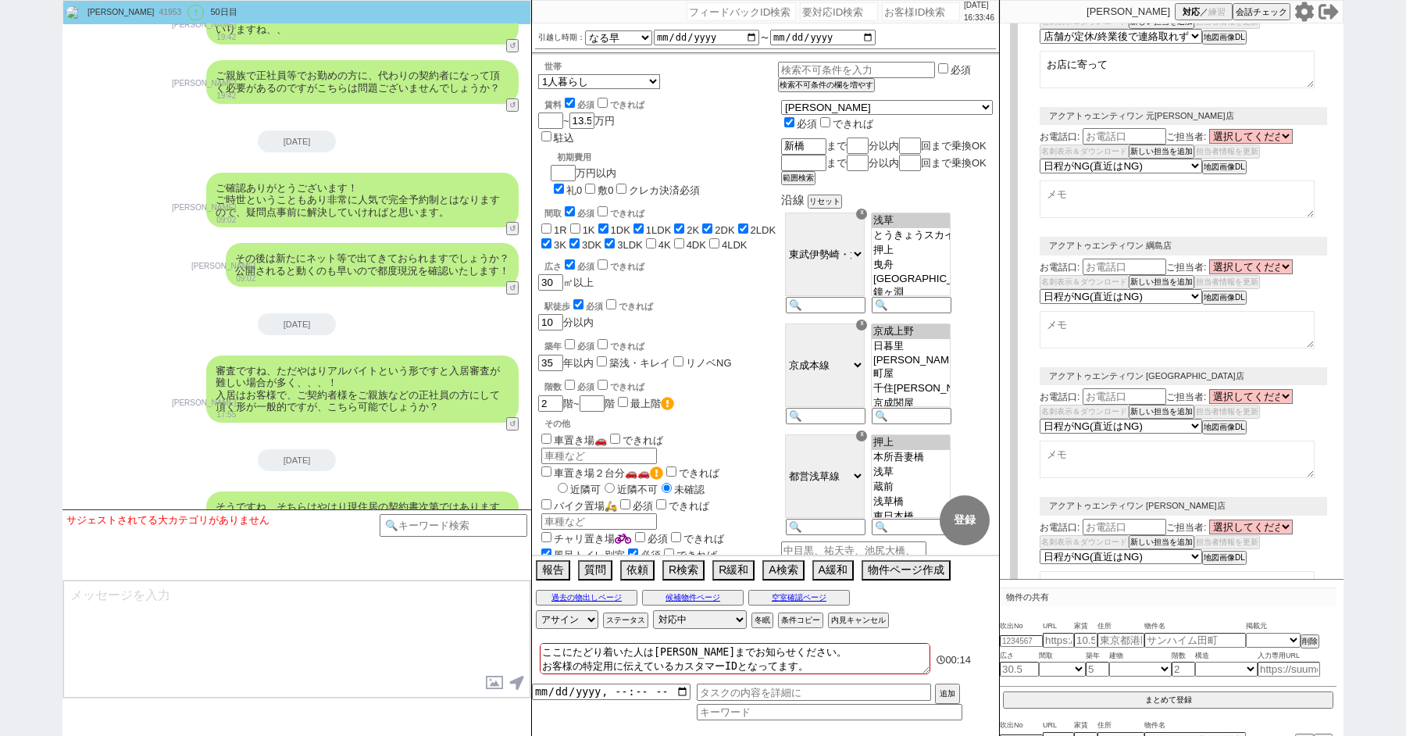
select select "8"
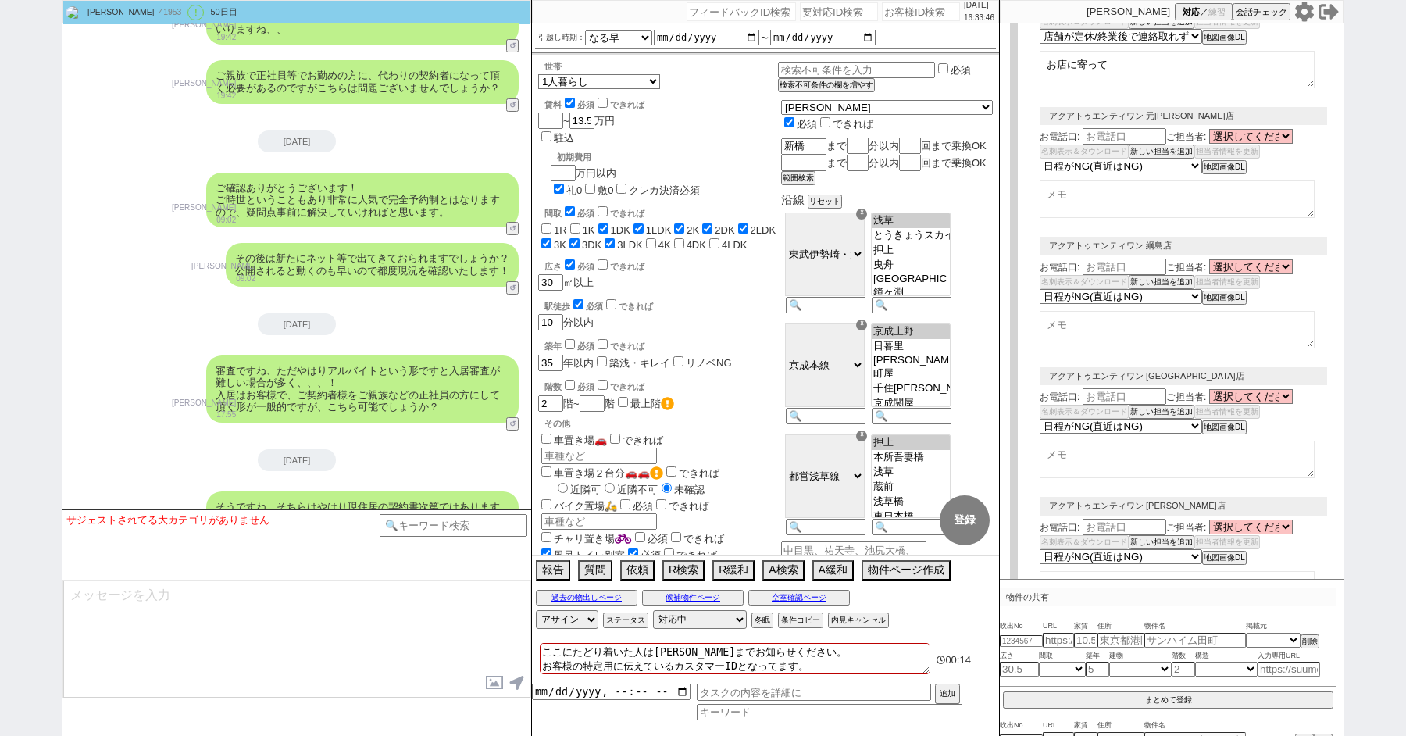
select select "8"
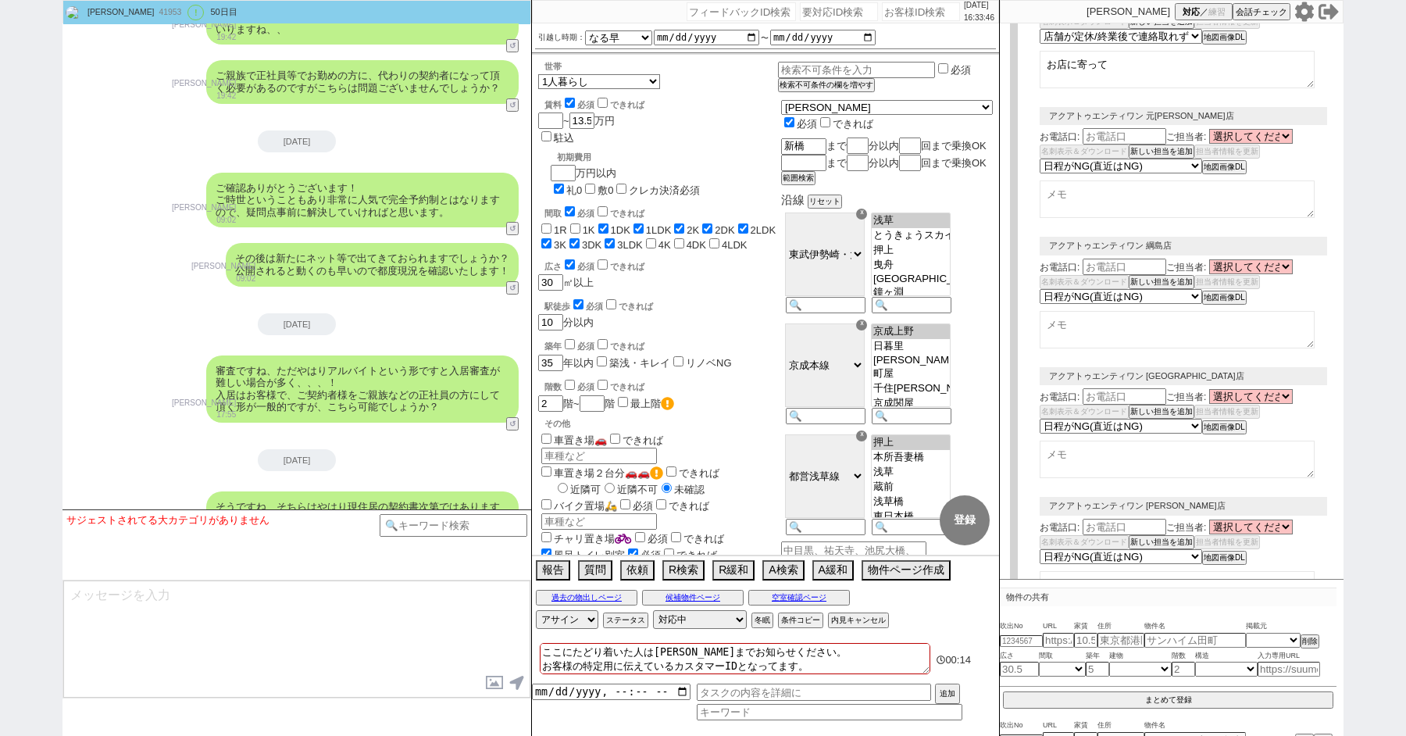
select select "8"
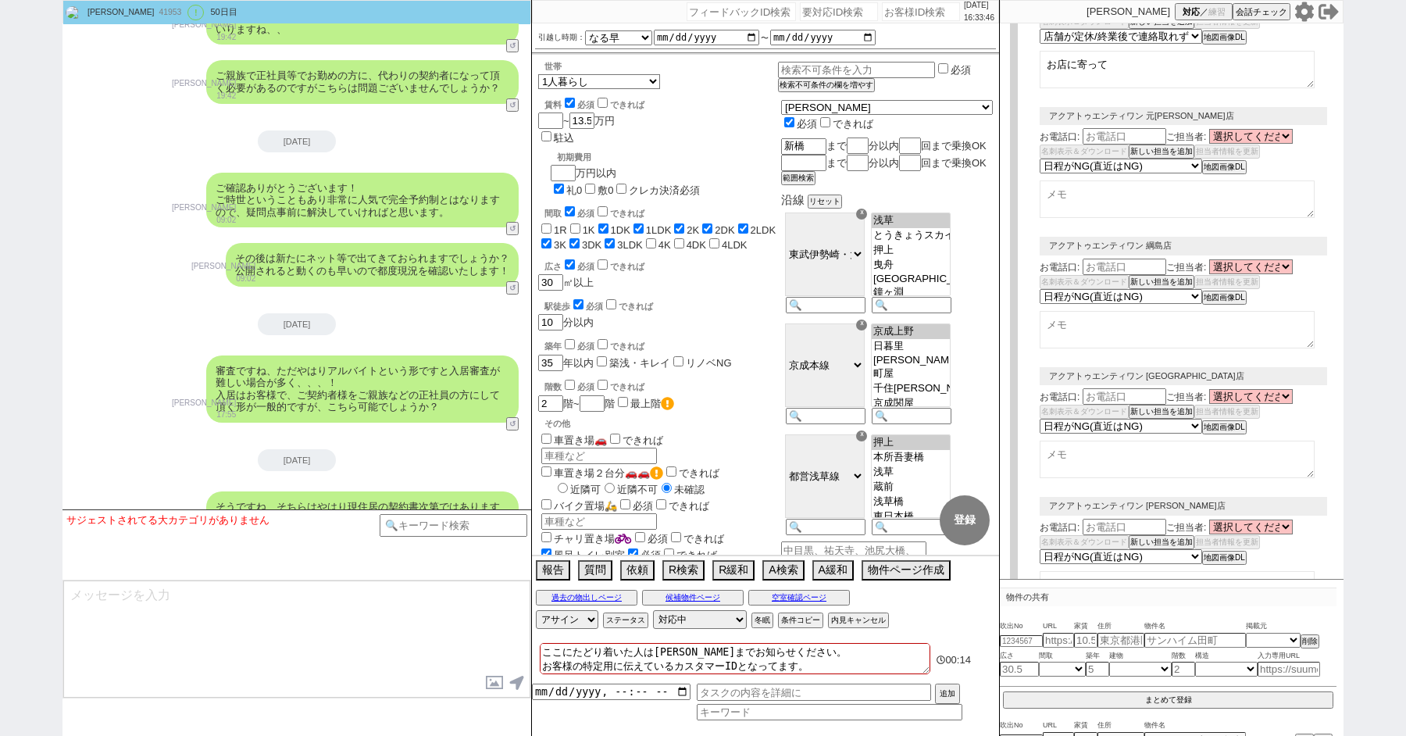
select select "8"
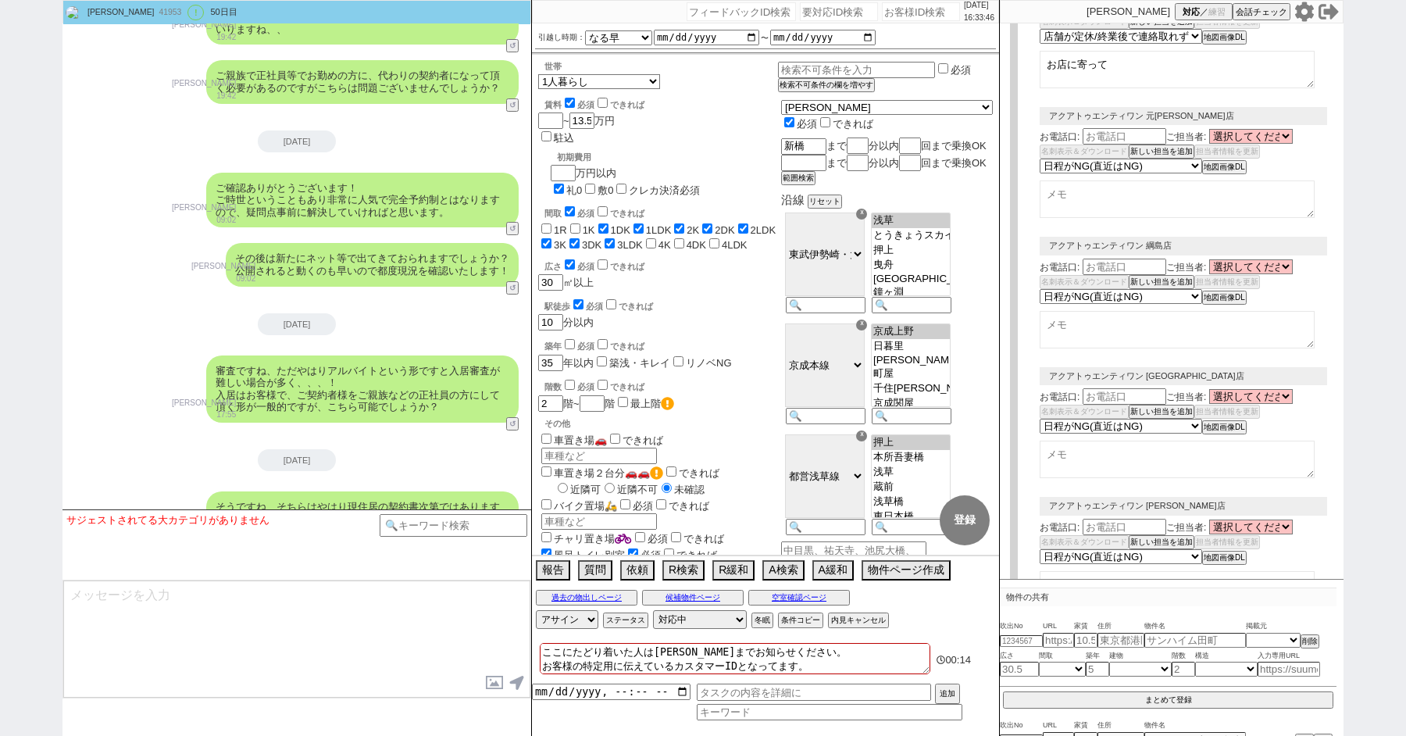
select select "8"
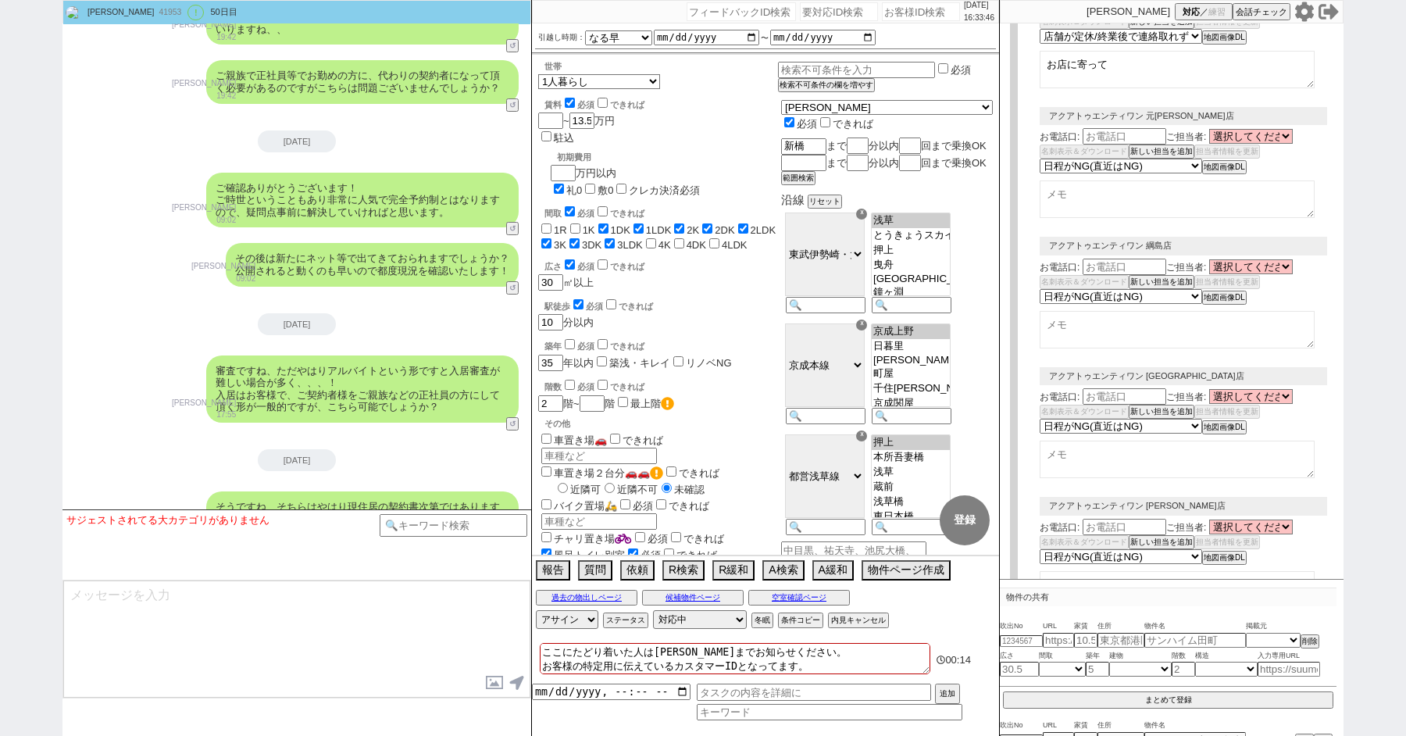
select select "8"
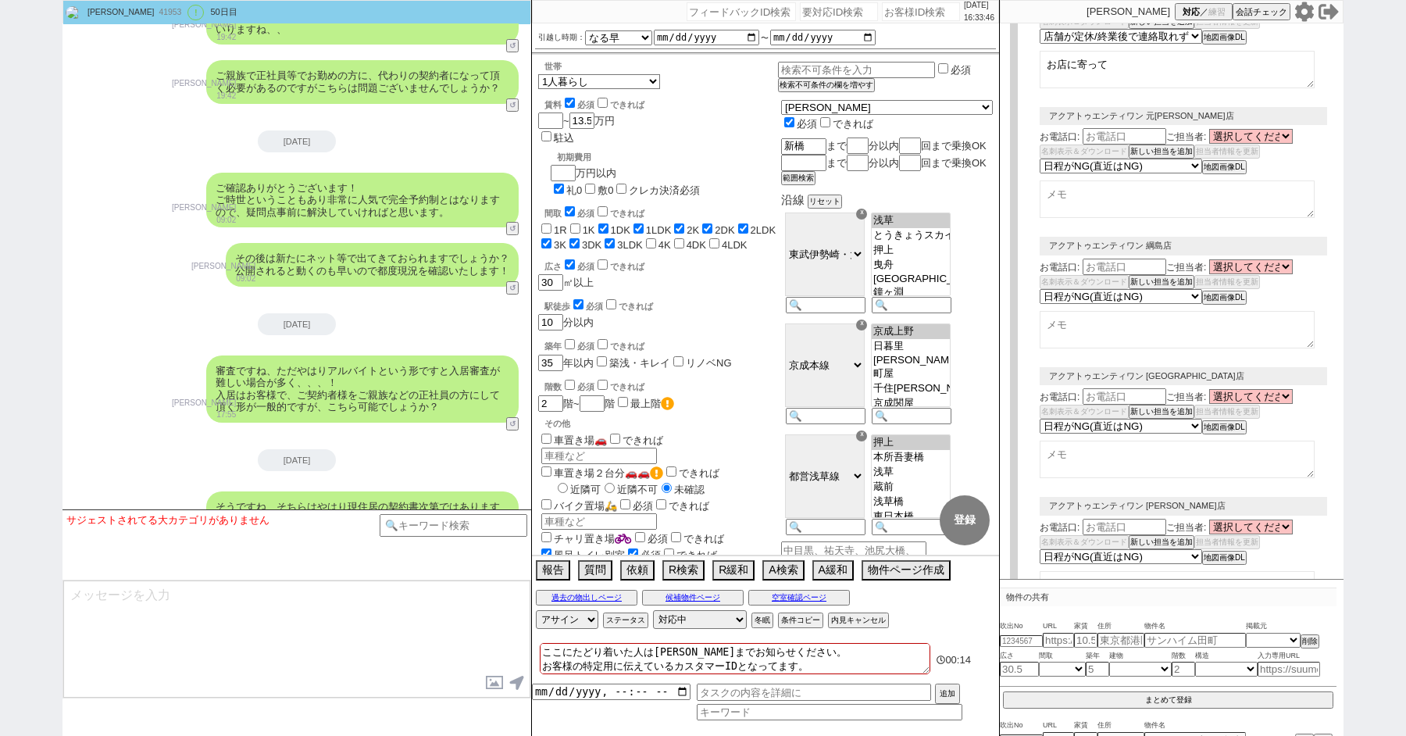
select select "8"
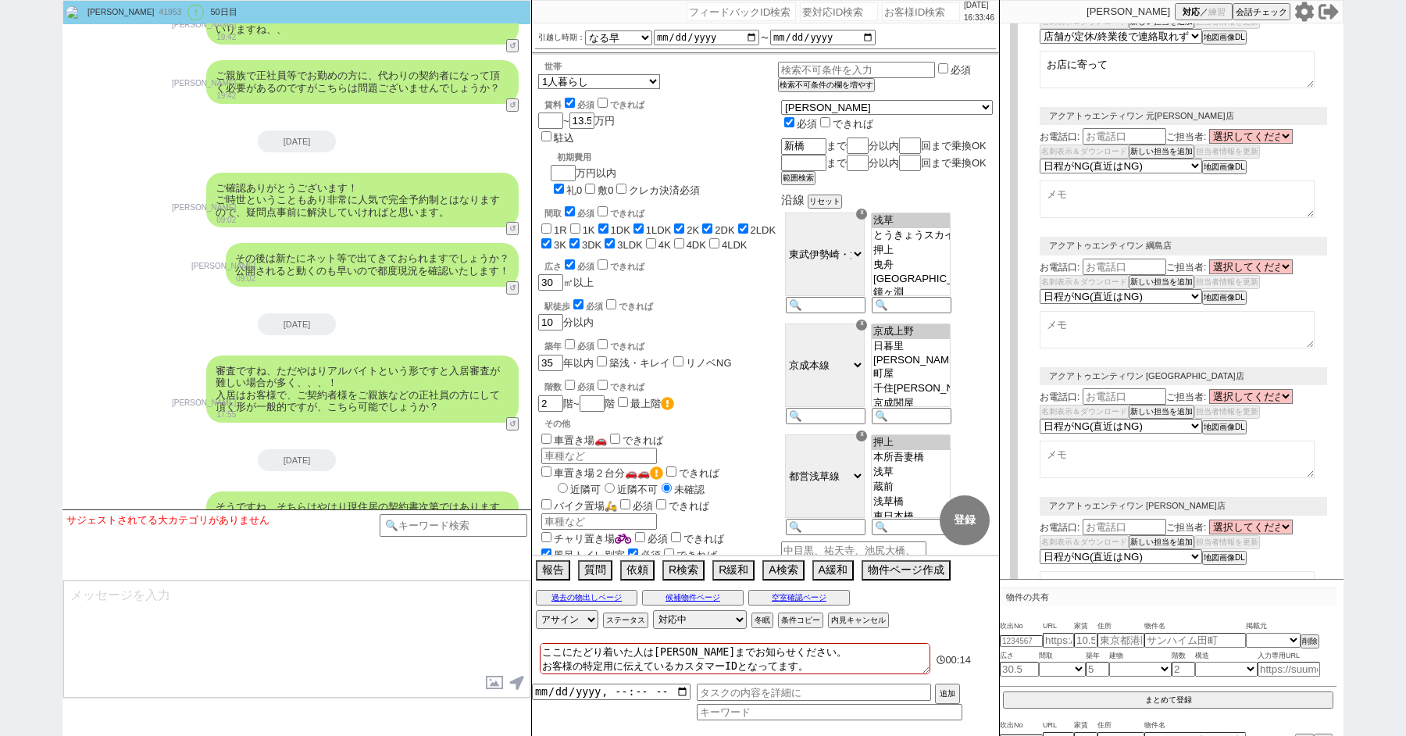
select select "8"
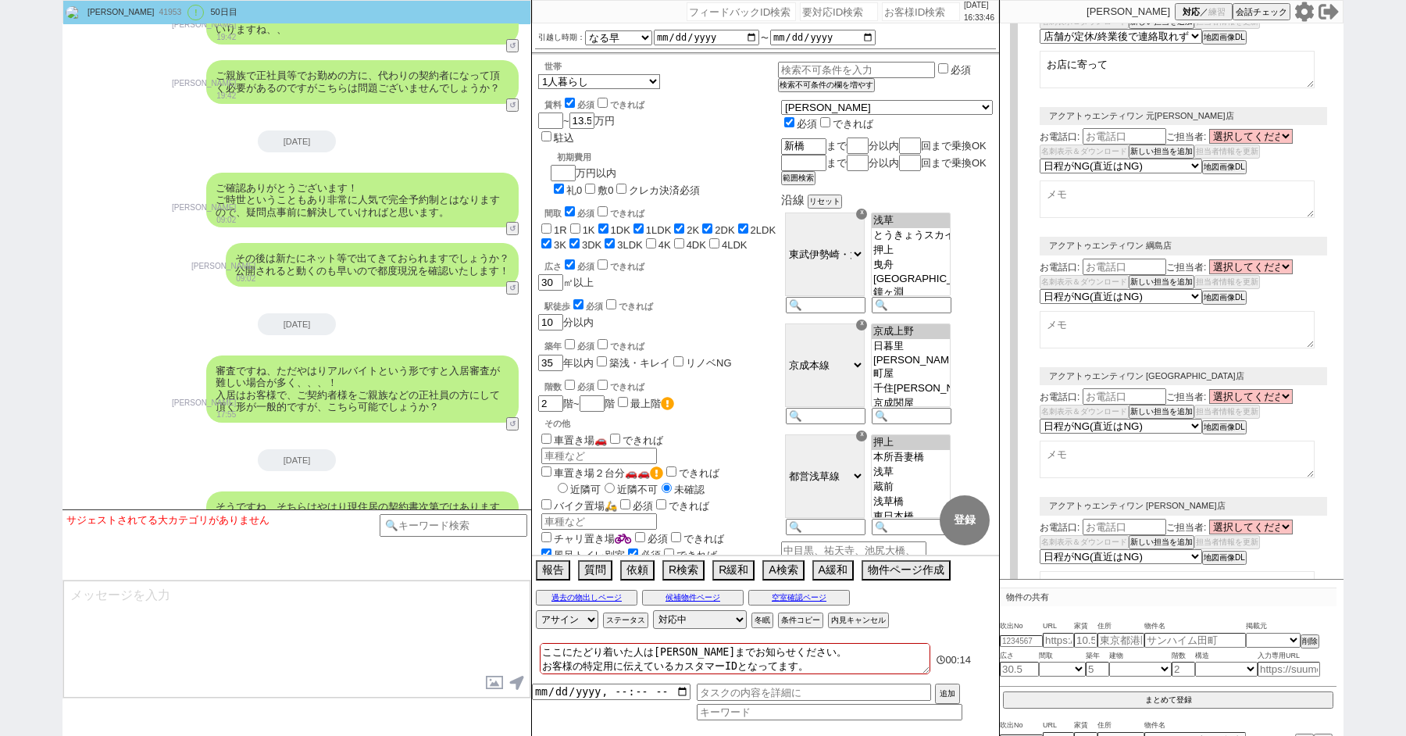
select select "8"
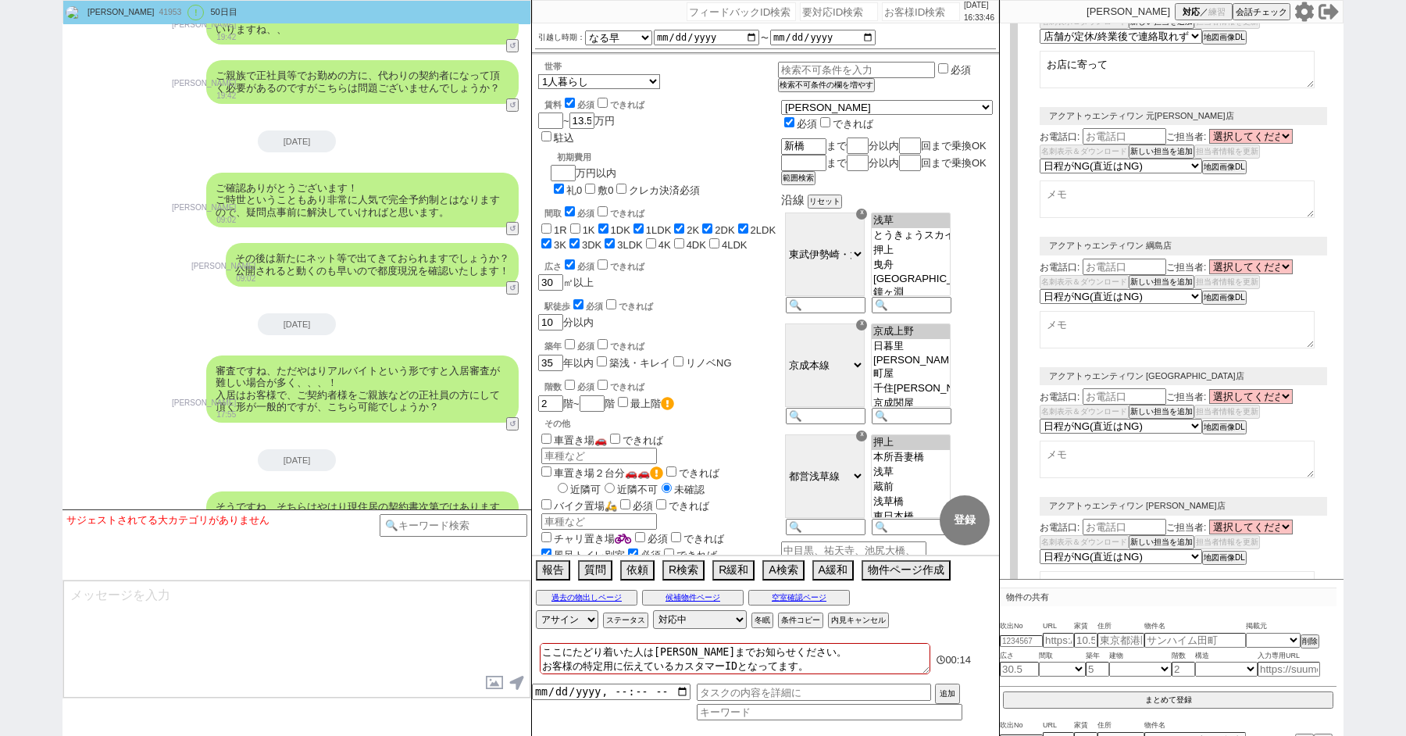
select select "10"
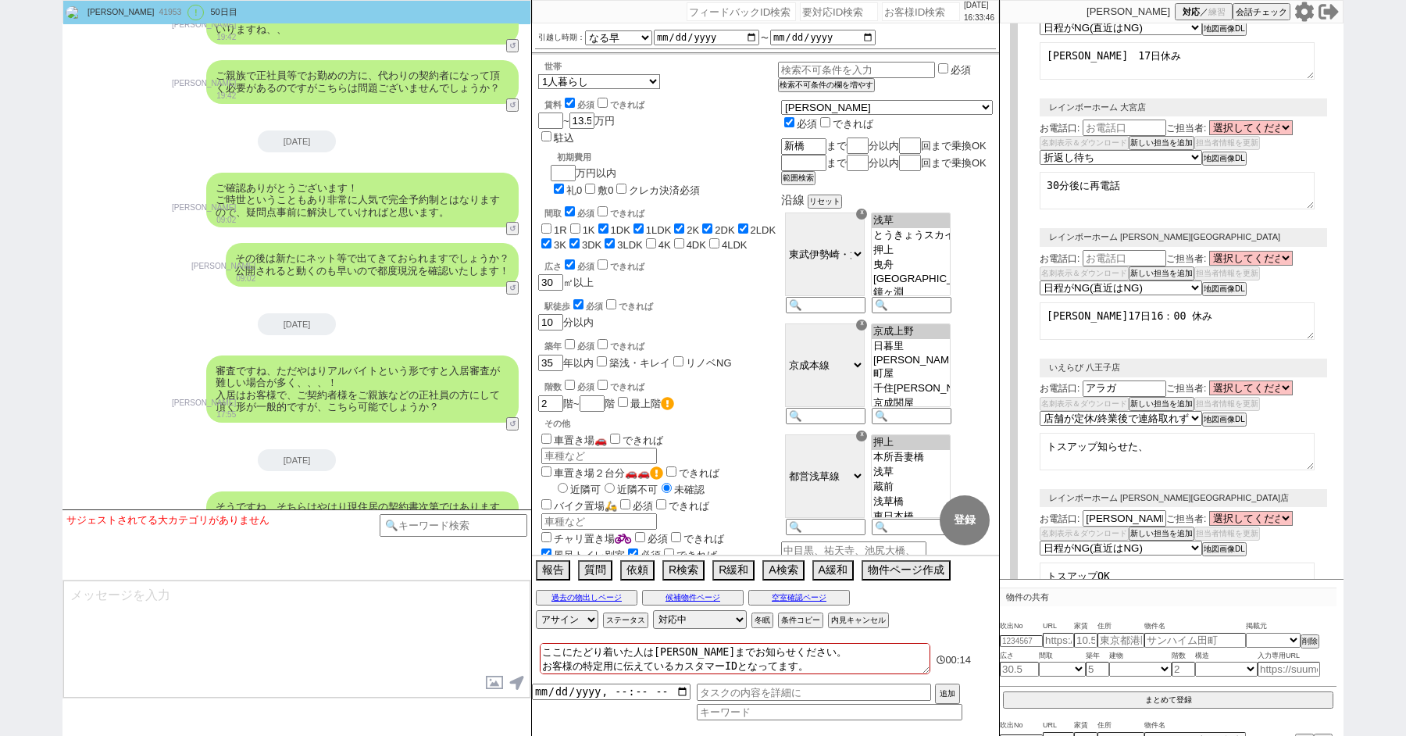
scroll to position [0, 0]
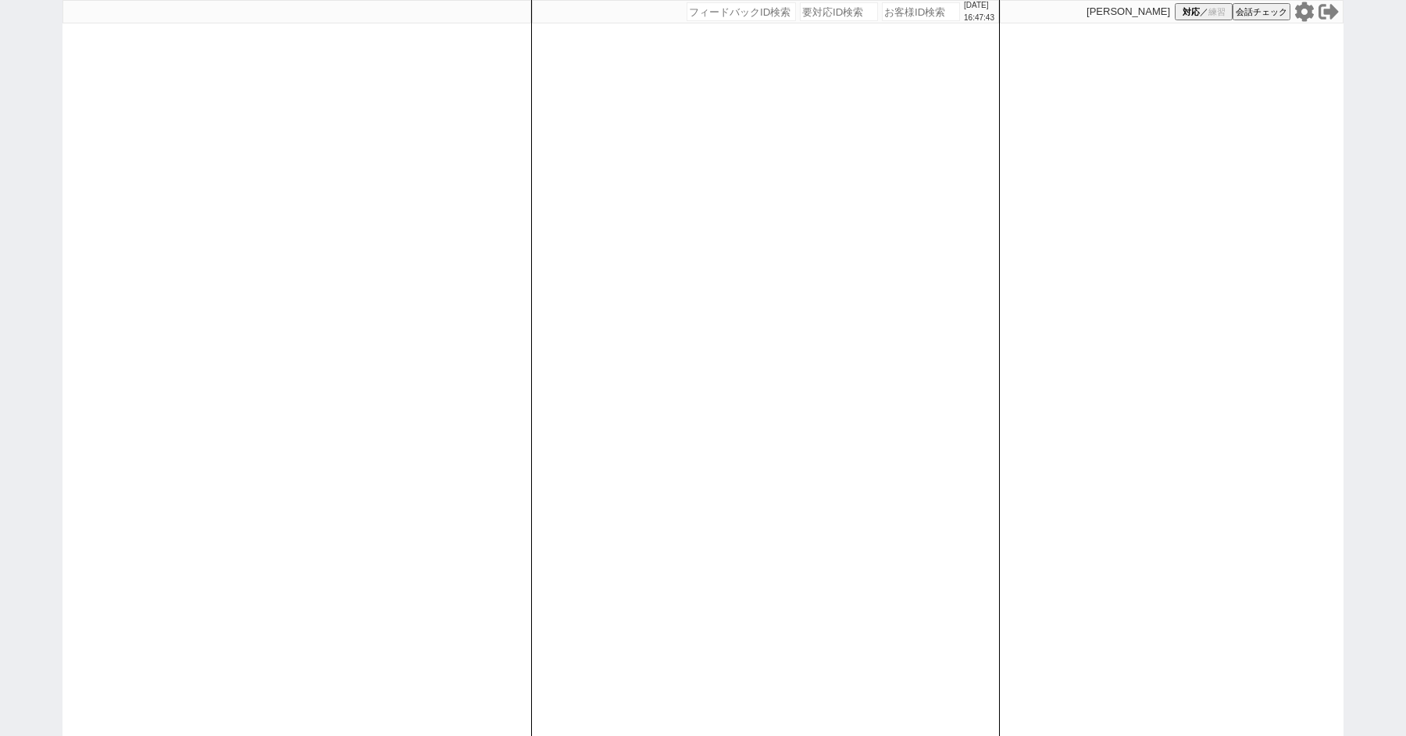
click at [47, 135] on div "[DATE] 16:47:43 候補物件を追加してしてください 紹介した物件一覧 他社物件を追加する 空室確認ページに追加・削除 紹介した物件一覧 他社物件を…" at bounding box center [703, 368] width 1406 height 736
click at [59, 179] on div "[DATE] 16:47:52 候補物件を追加してしてください 紹介した物件一覧 他社物件を追加する 空室確認ページに追加・削除 紹介した物件一覧 他社物件を…" at bounding box center [703, 368] width 1406 height 736
select select
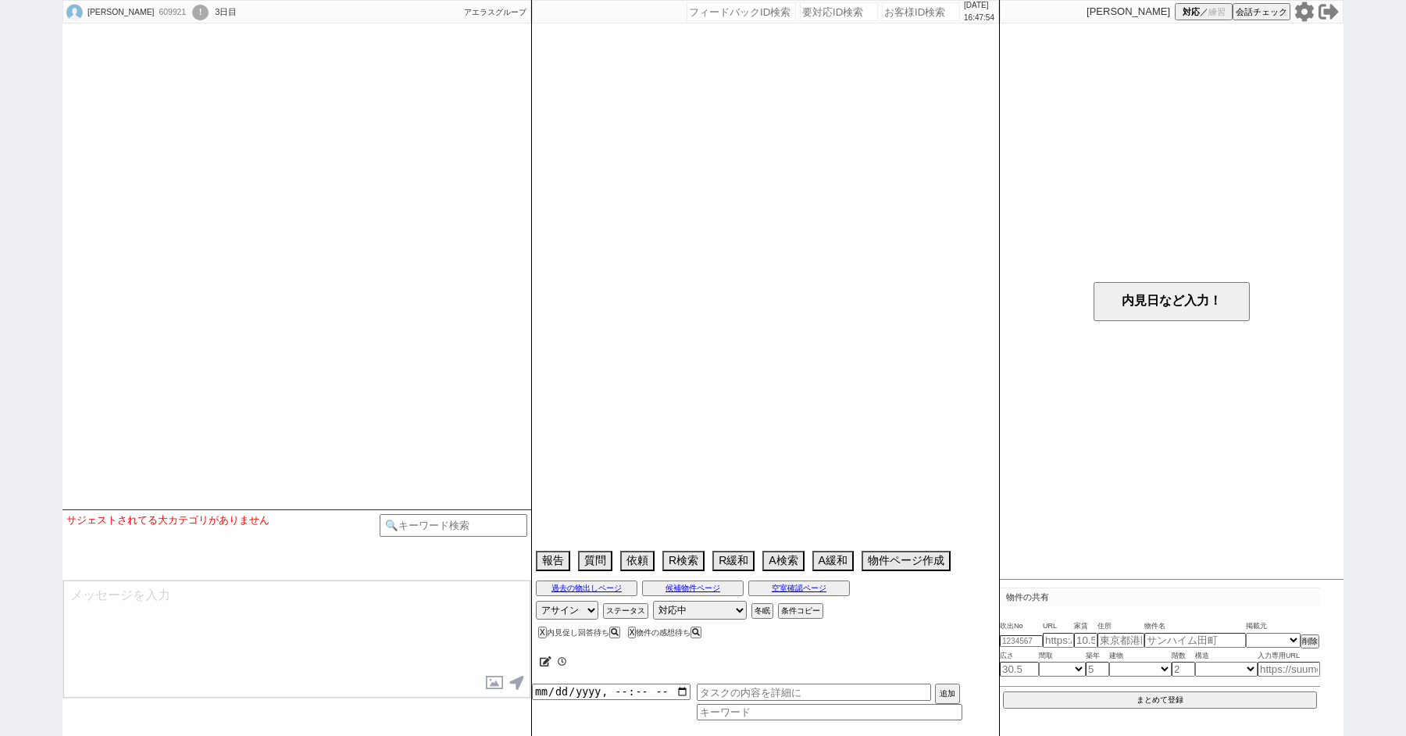
select select
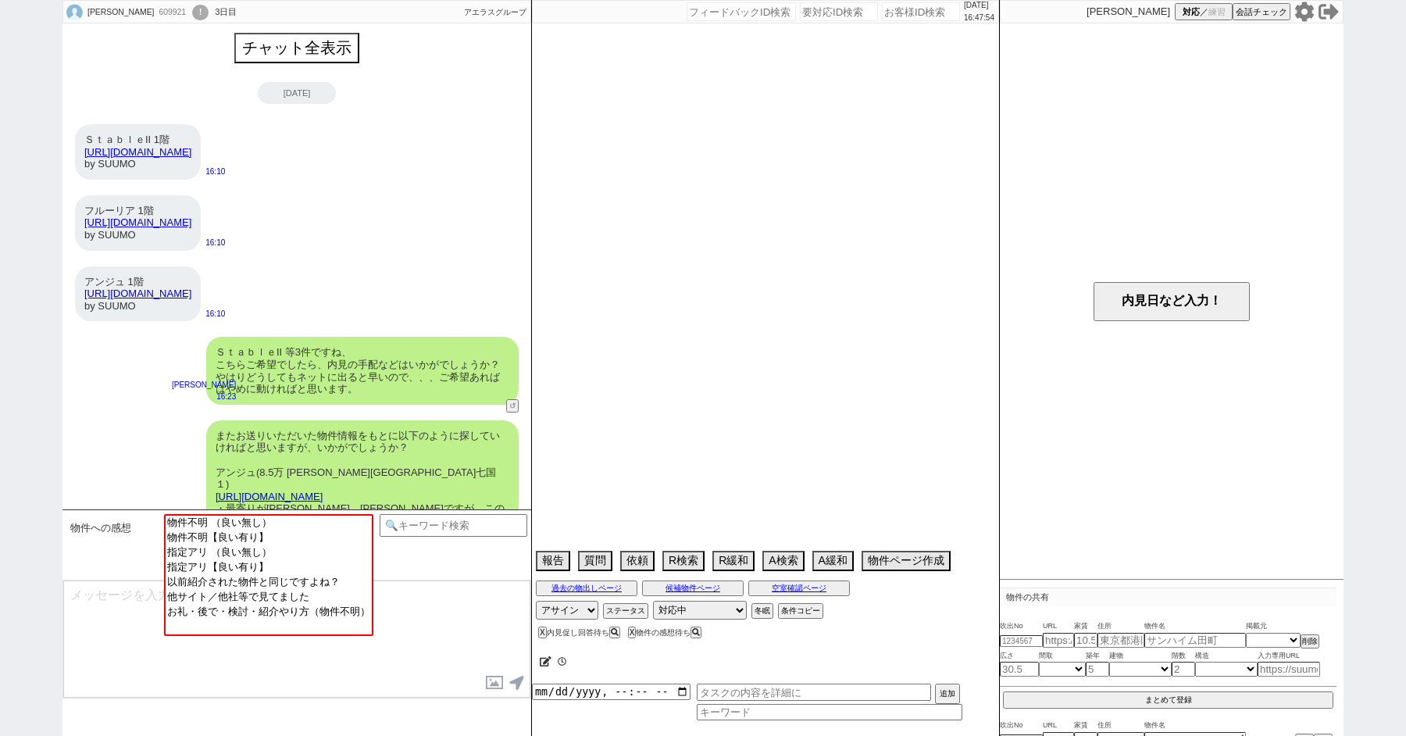
scroll to position [393, 0]
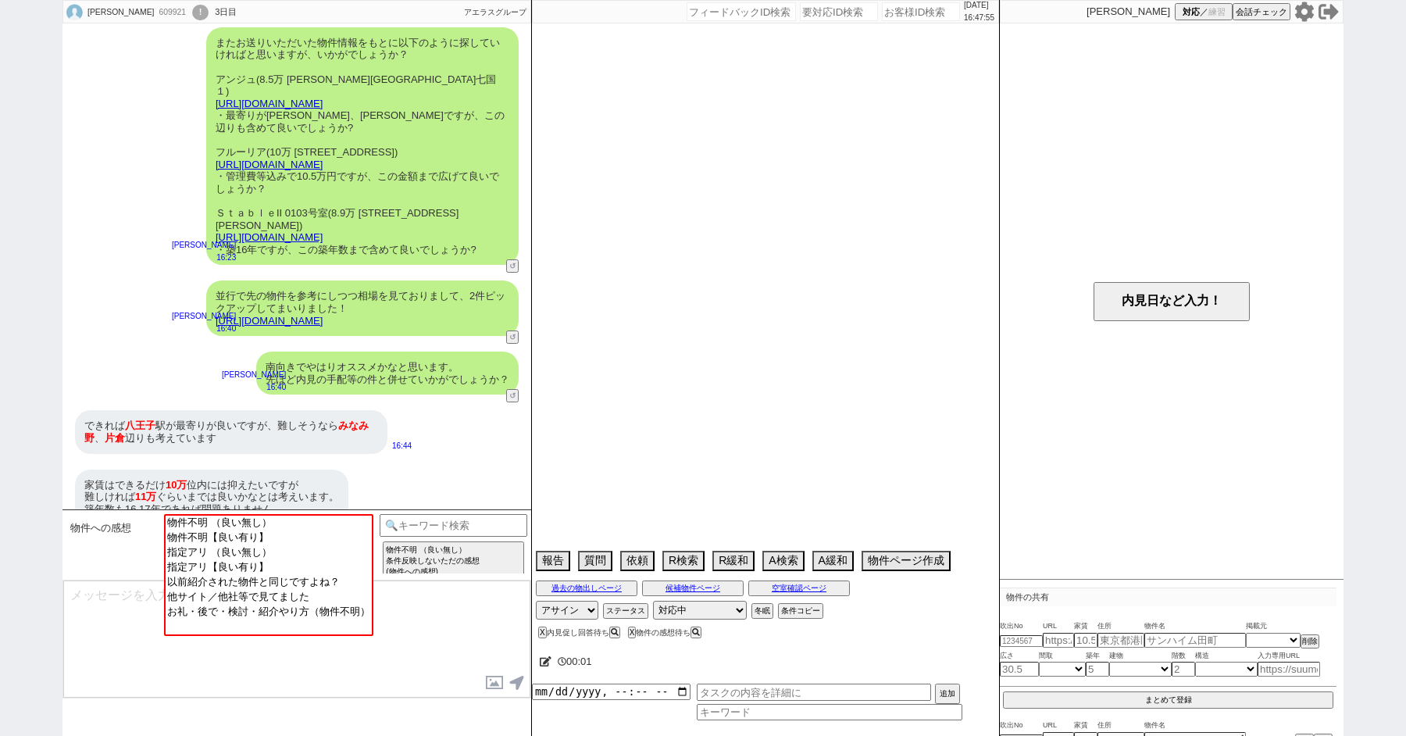
select select "2025"
select select "10"
select select "36"
select select "1"
select select "38"
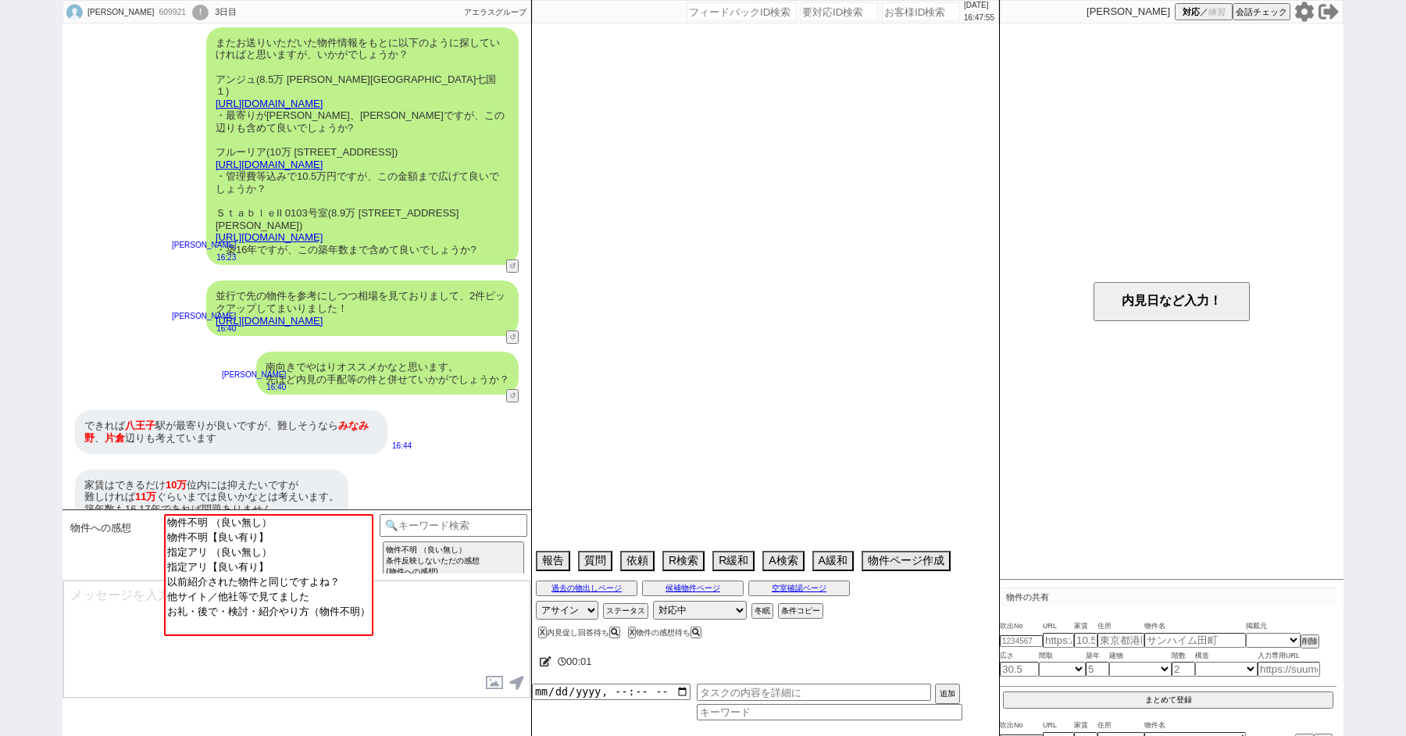
select select "75"
select select "23"
select select "814"
select select "14"
select select "70"
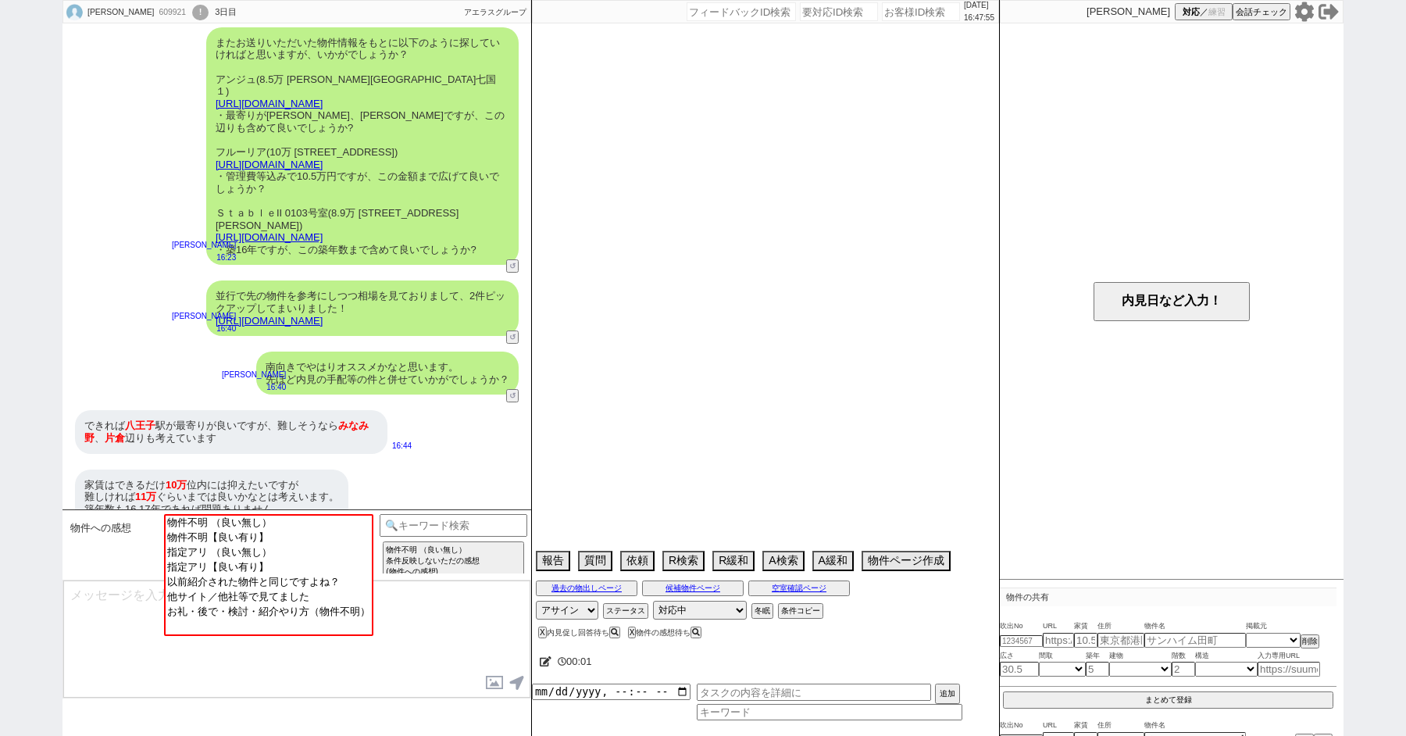
select select "44"
select select "36"
select select "72"
select select "60"
select select "65"
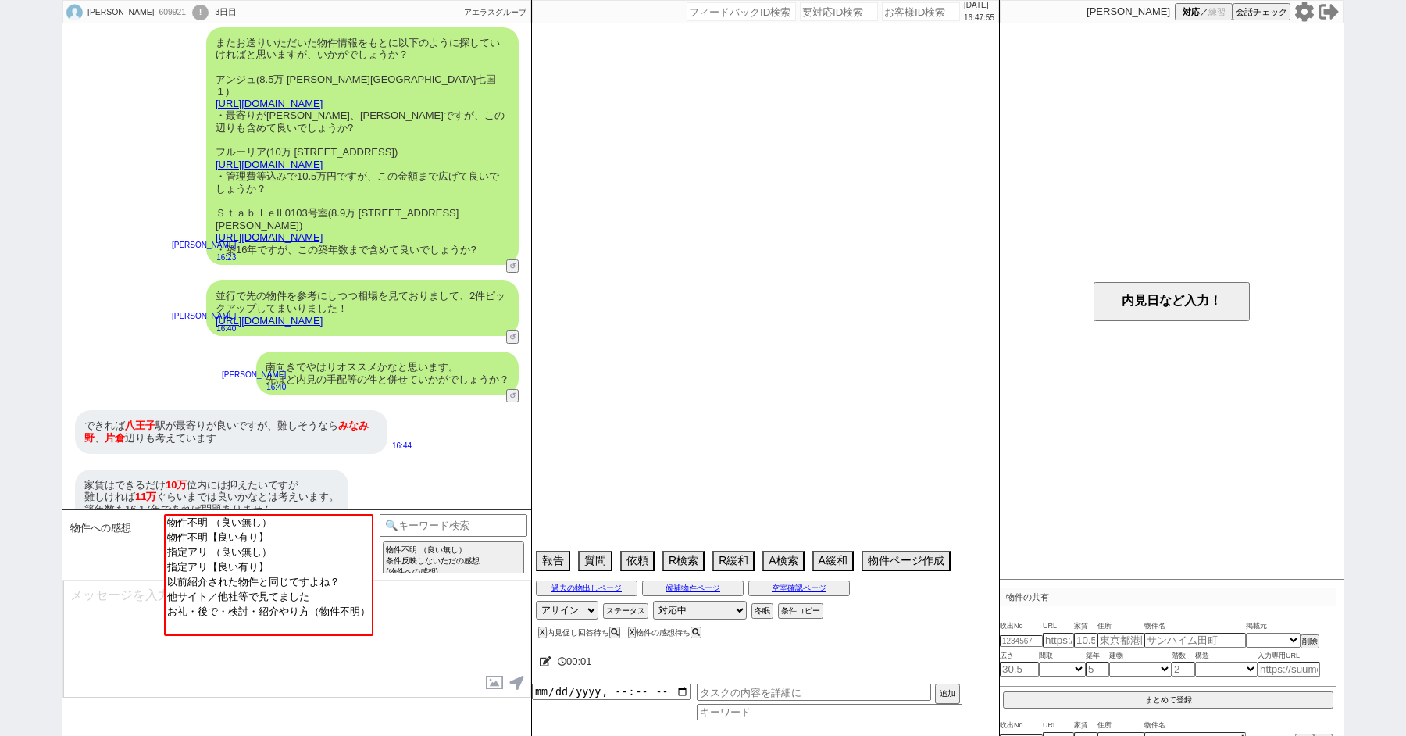
select select "63"
select select "62"
select select "19"
select select "71"
select select "25"
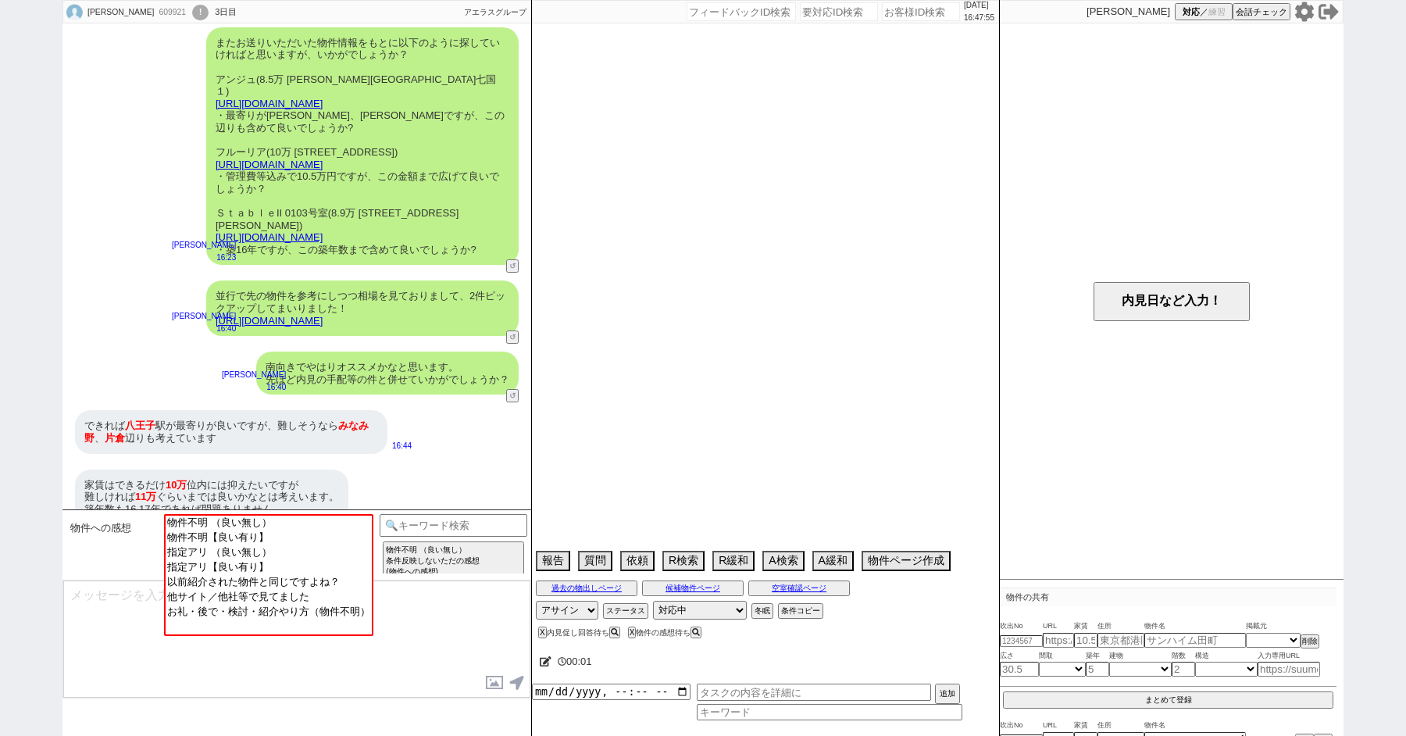
select select "3116"
select select "48"
select select "64"
select select "69"
select select "67"
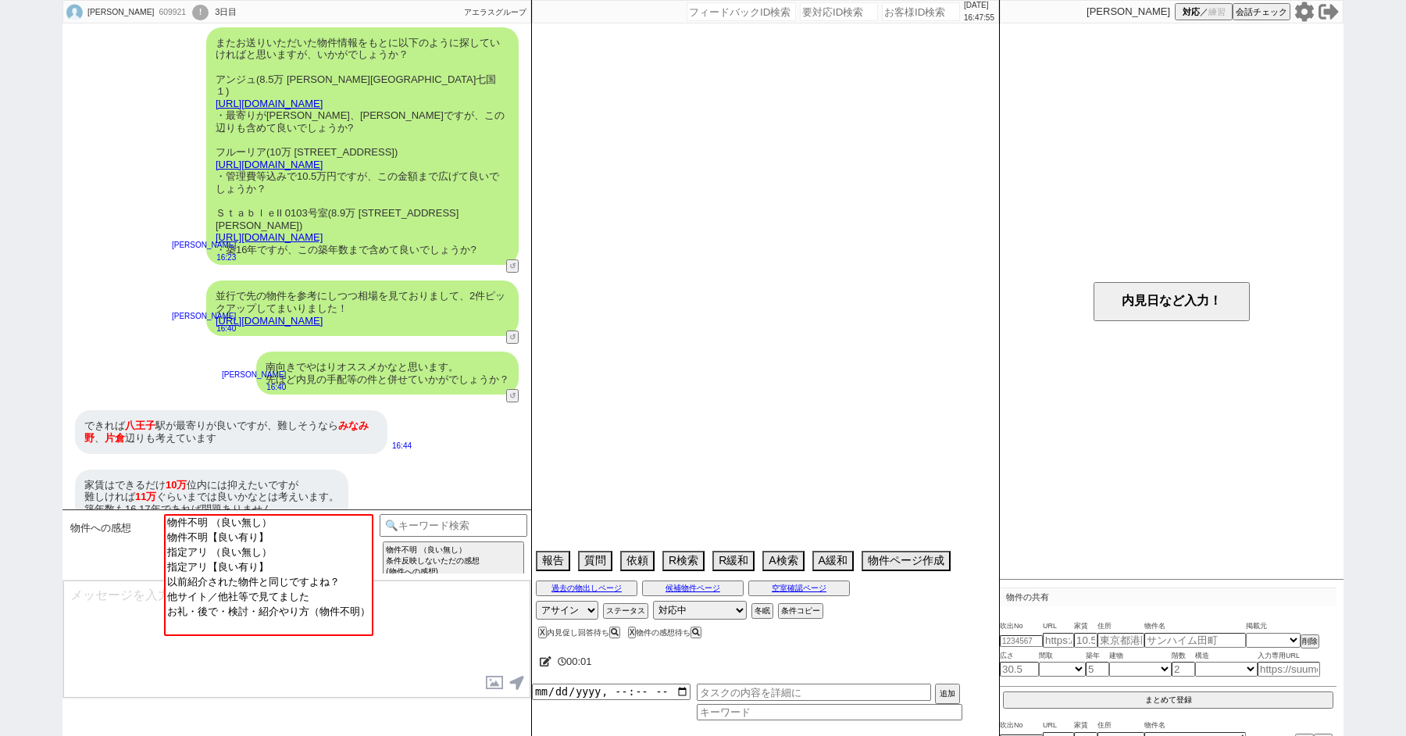
select select "59"
select select "35"
select select "47"
select select "68"
select select "50"
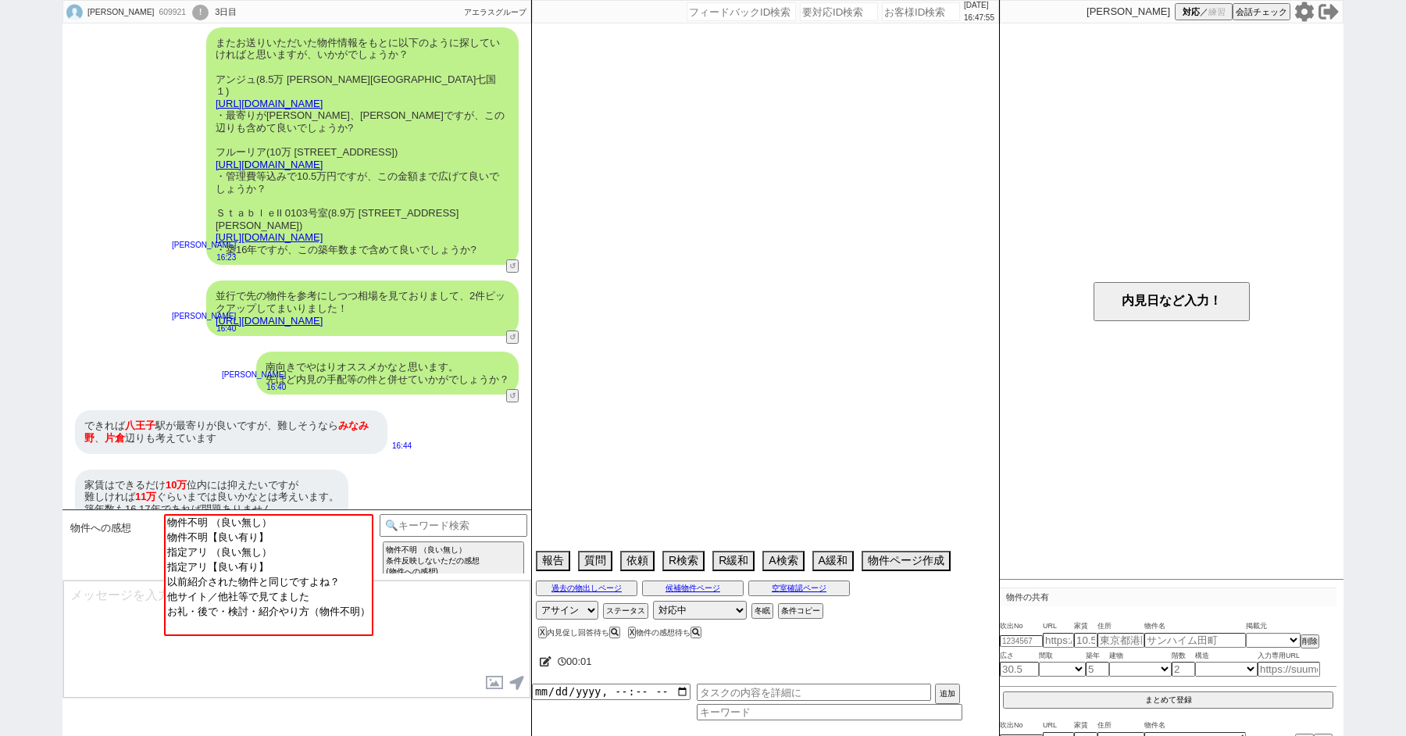
select select "54"
select select "66"
select select "56"
select select "76"
select select "53"
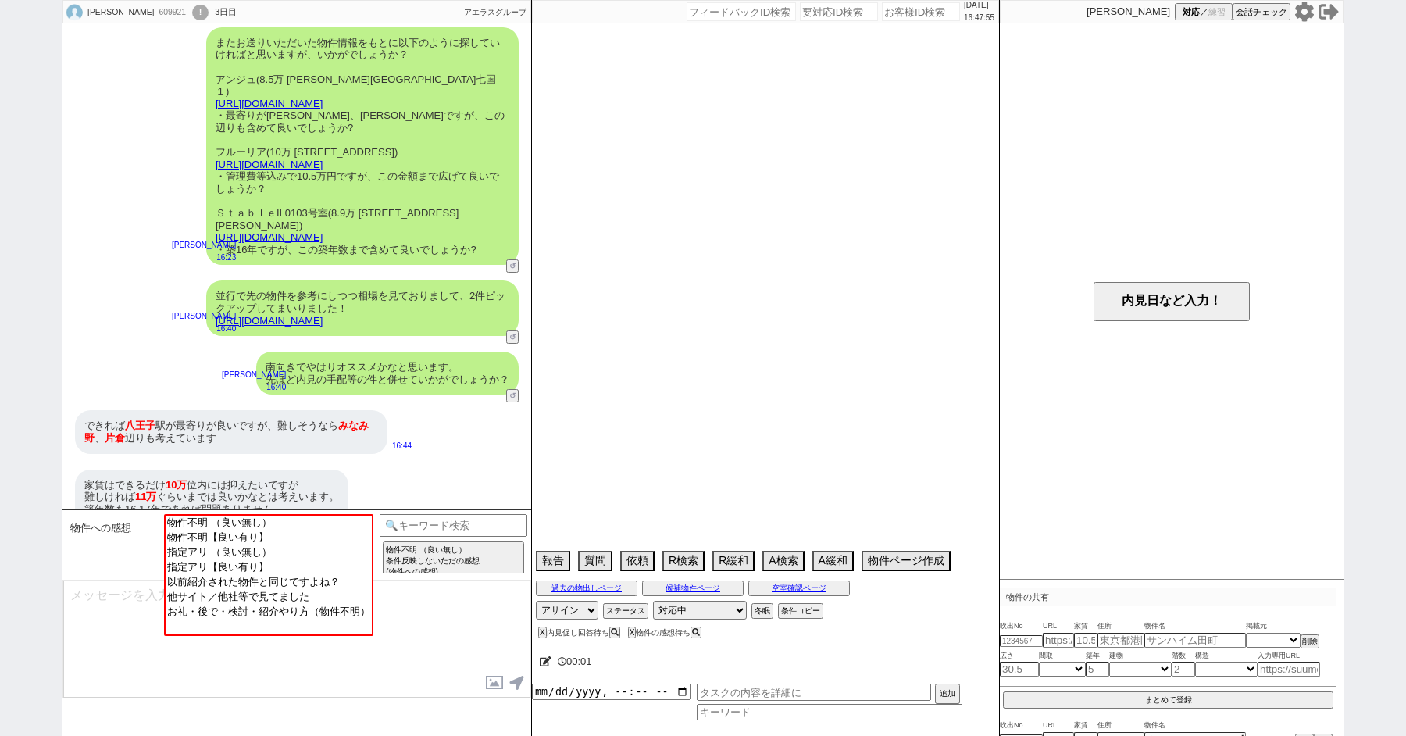
select select "16"
select select "78"
select select "[DATE]"
select select "57"
select select "9"
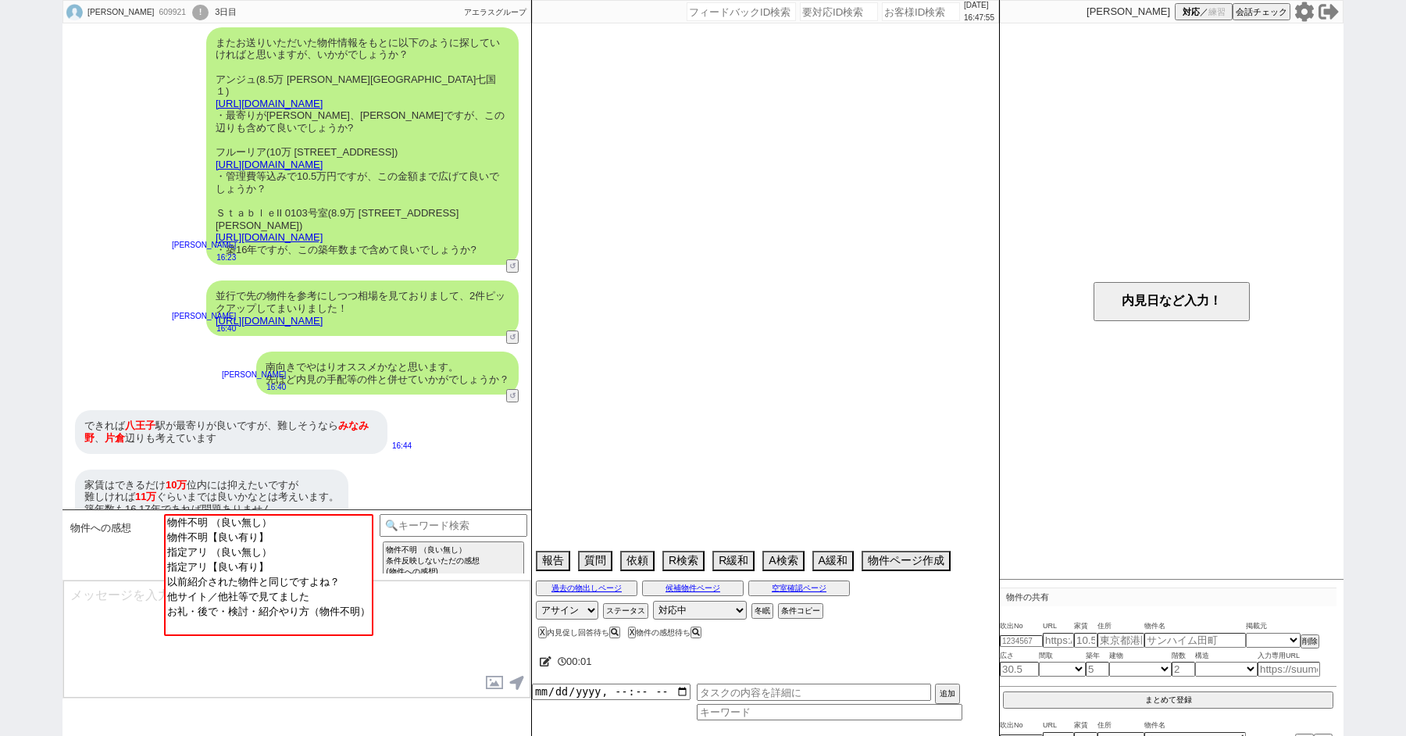
select select "331"
select select "29"
select select "7"
select select "15"
select select "55"
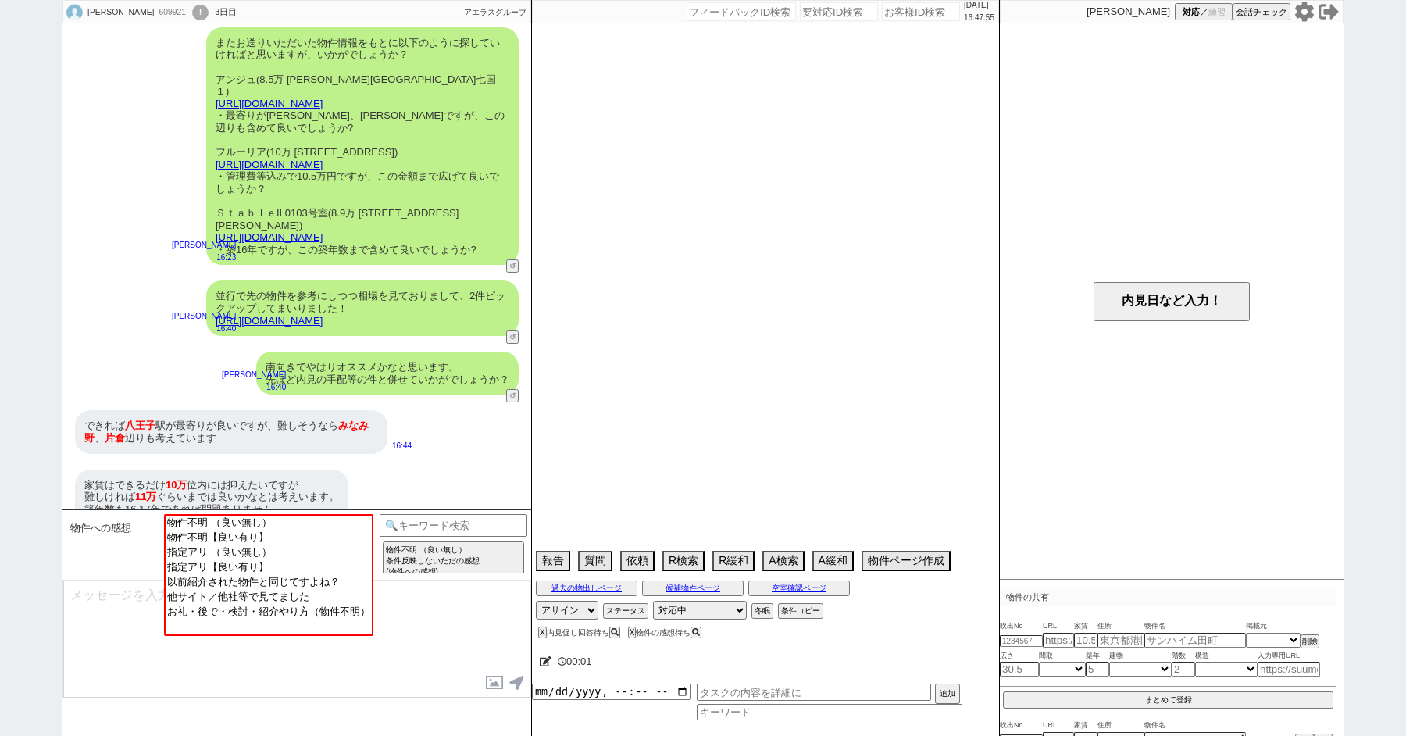
select select "77"
select select "42"
select select "20"
select select "40"
select select "12"
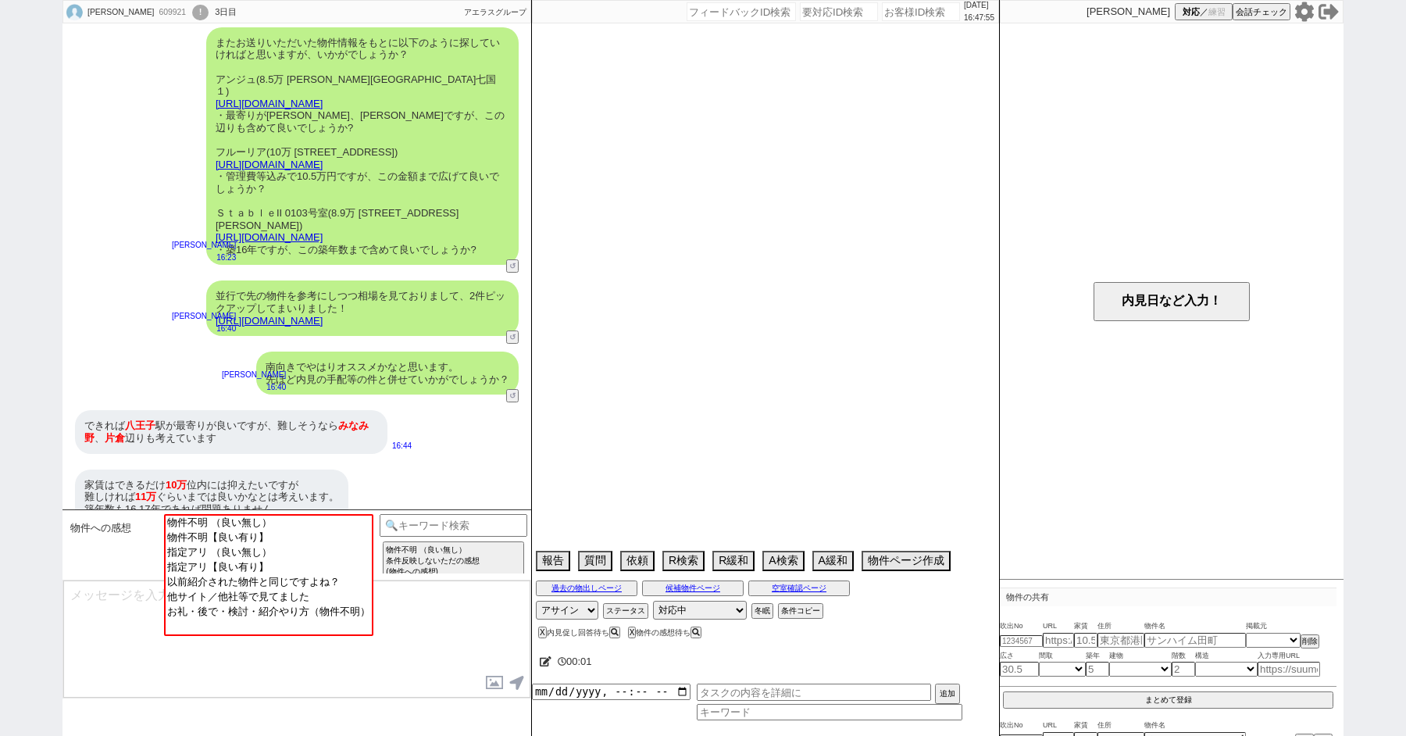
select select "46"
select select "27"
select select "11"
select select "39"
select select "33"
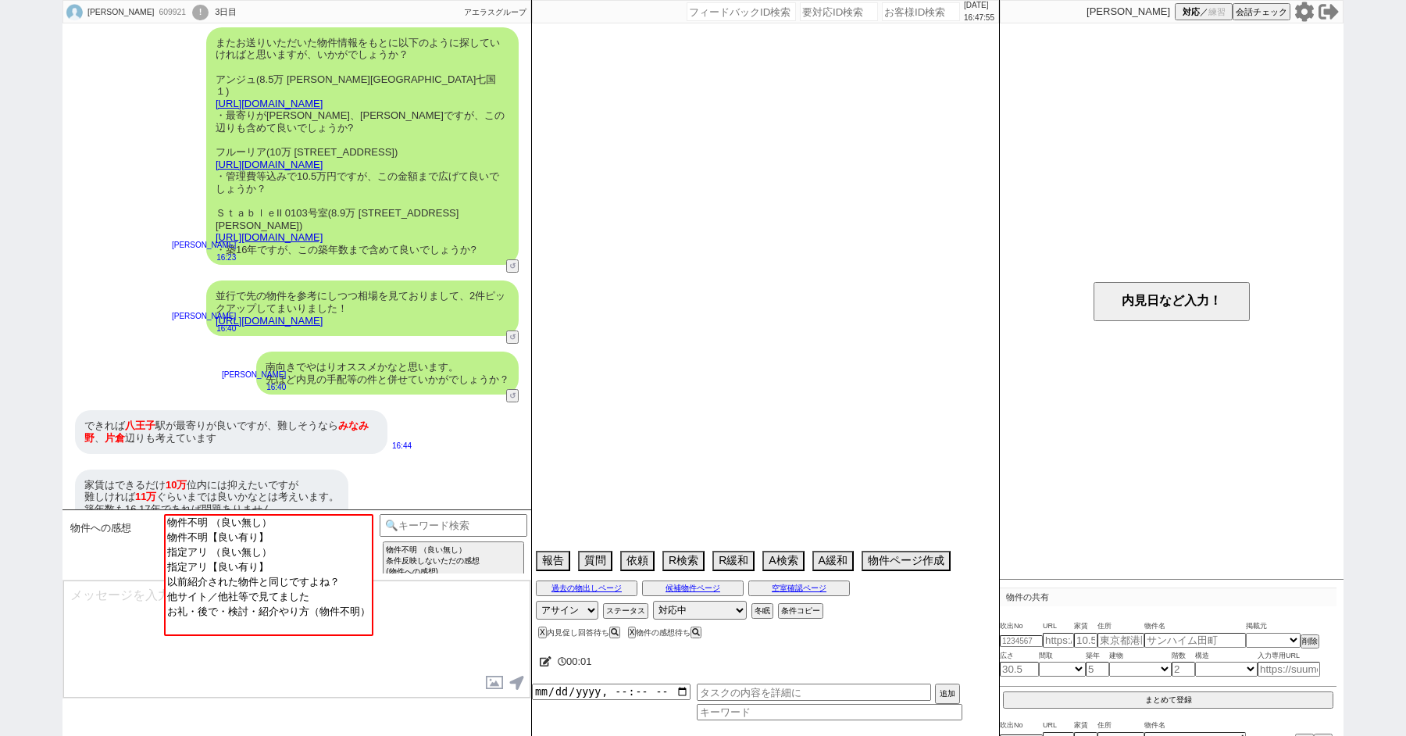
select select "61"
select select "74"
select select "37"
select select "43"
select select "49"
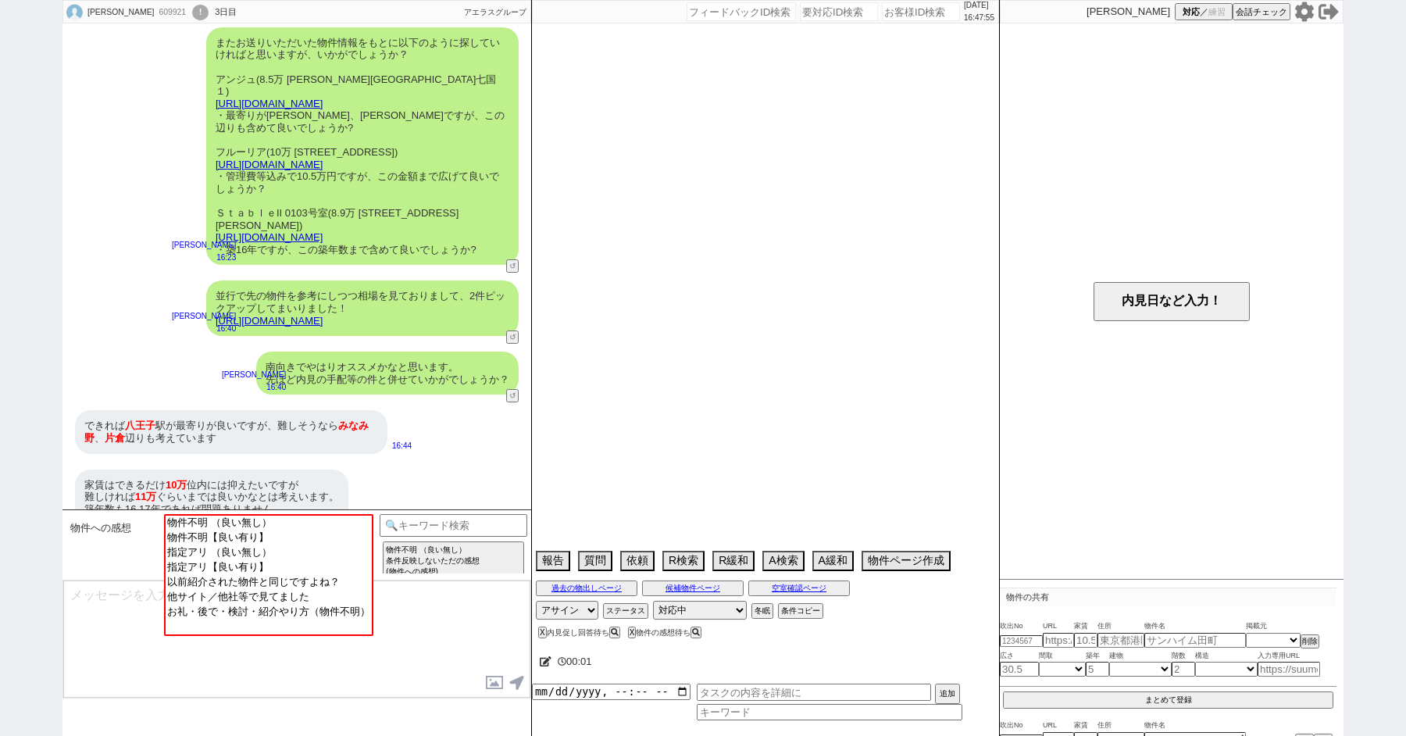
select select "73"
select select "[DATE]"
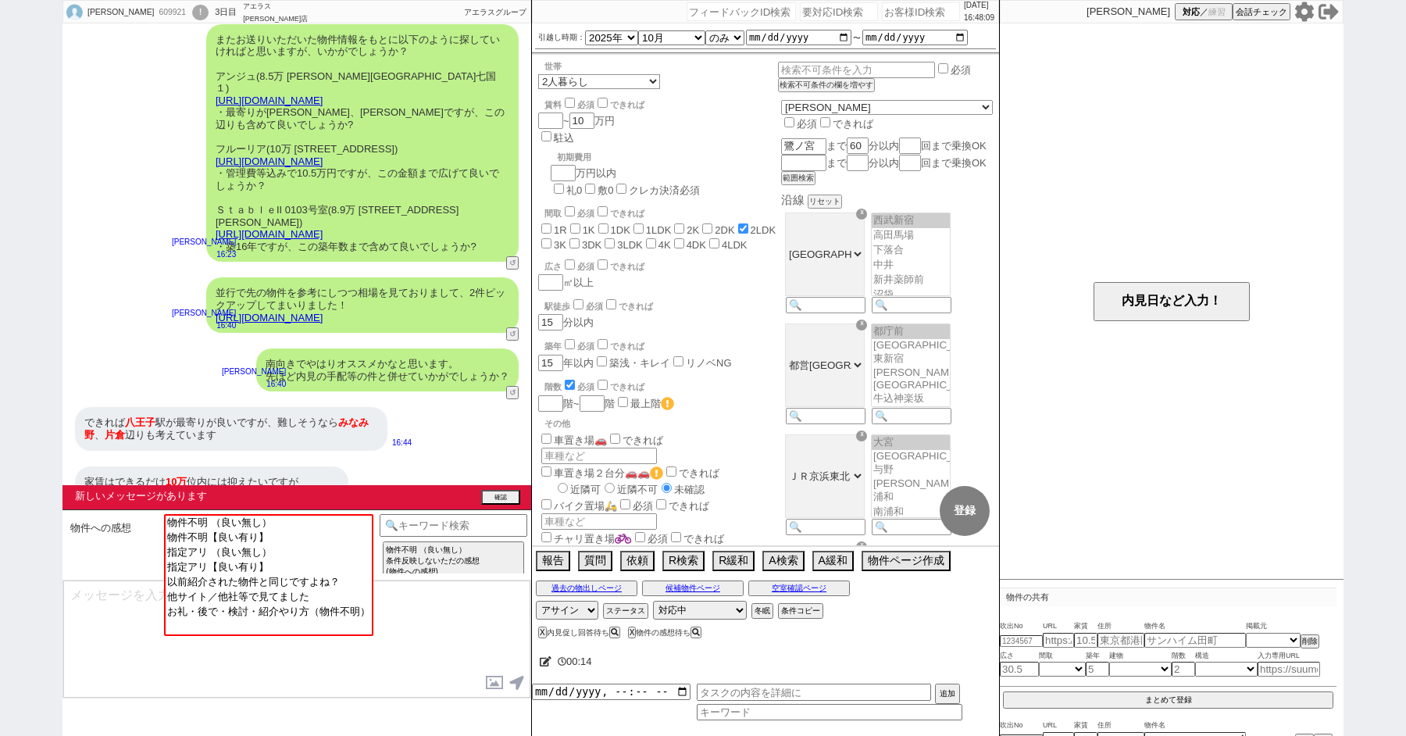
scroll to position [465, 0]
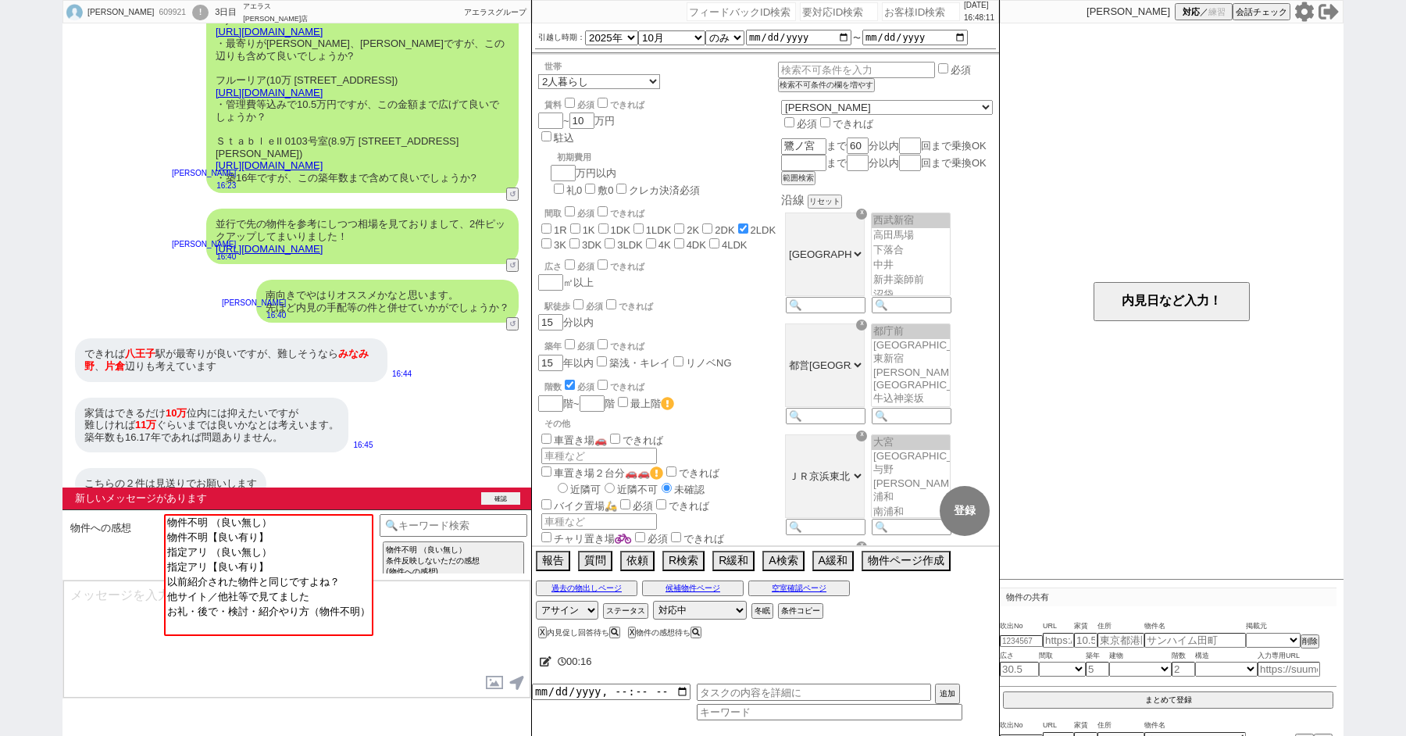
click at [502, 501] on button "確認" at bounding box center [500, 498] width 39 height 13
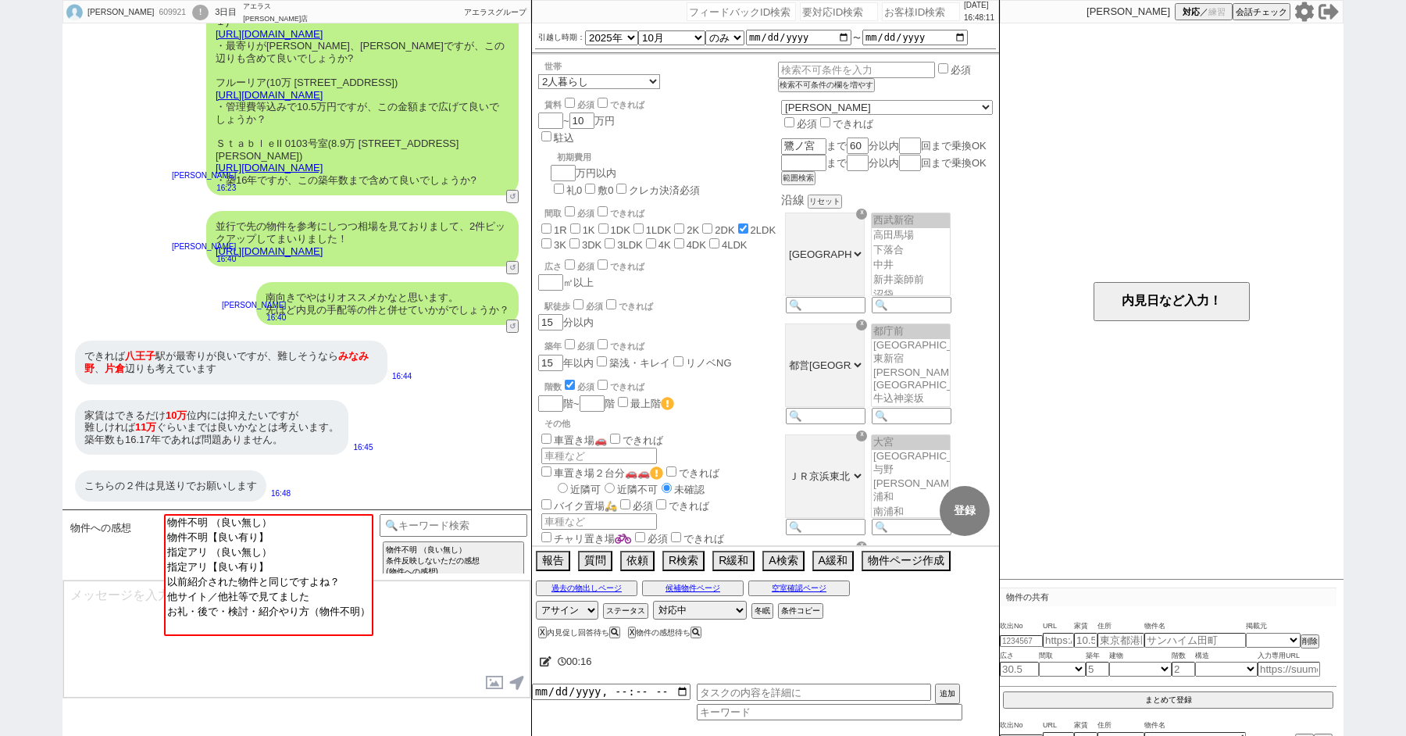
scroll to position [440, 0]
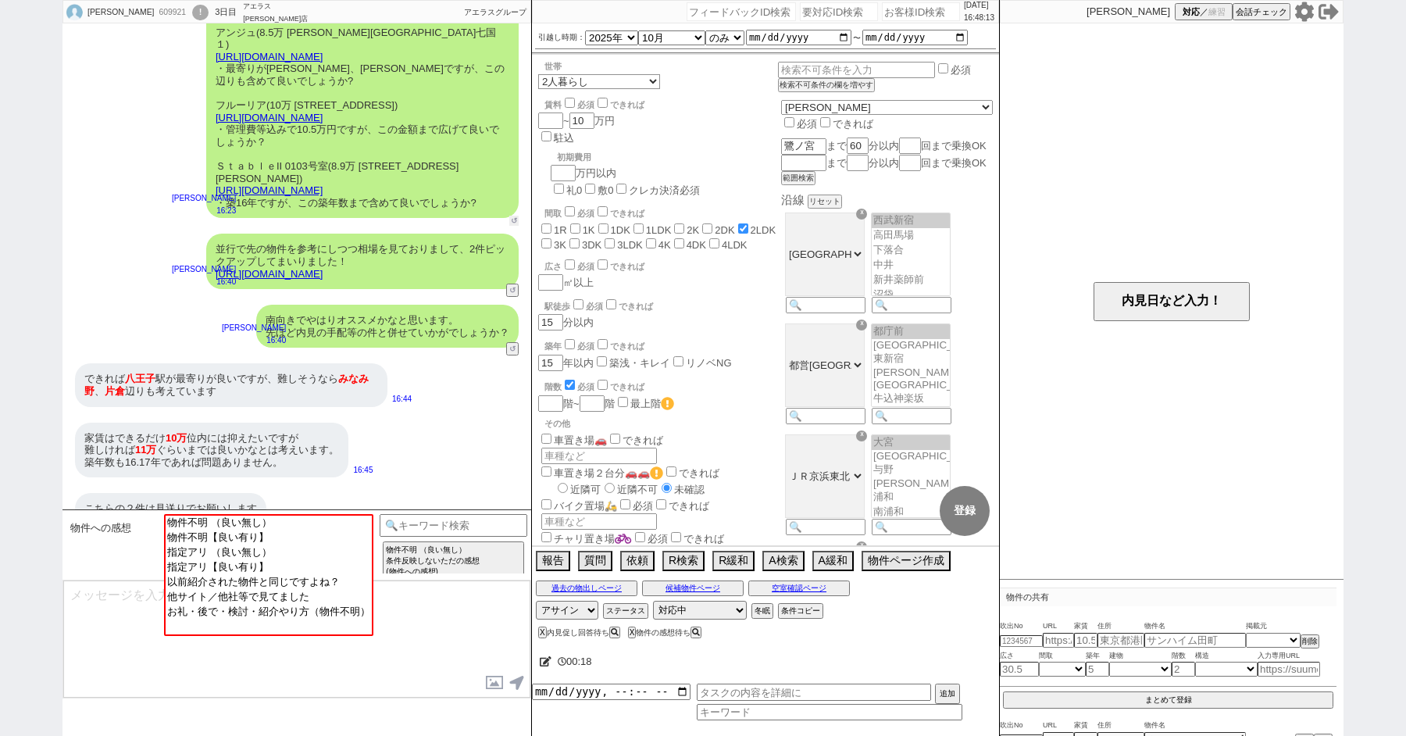
click at [513, 216] on button "↺" at bounding box center [513, 221] width 9 height 10
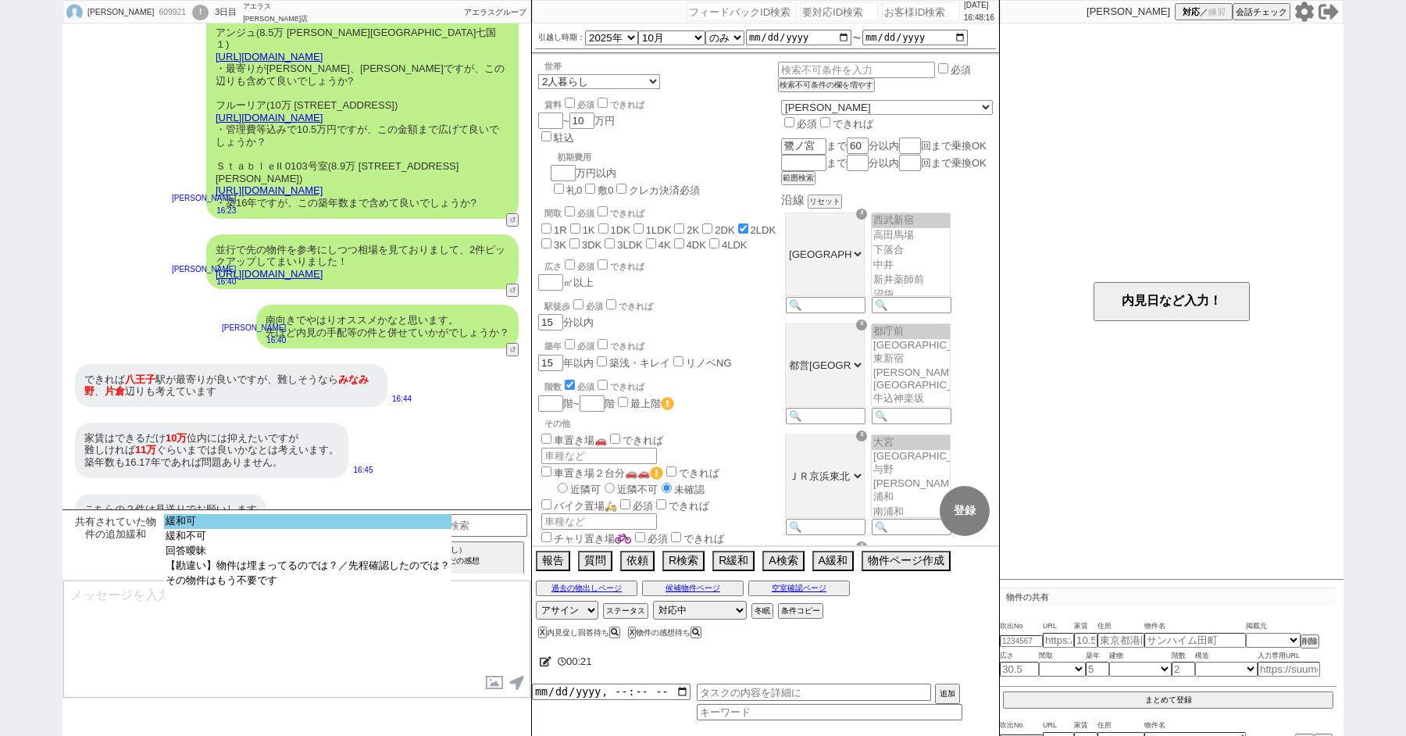
select select "緩和可"
click at [226, 529] on option "緩和可" at bounding box center [308, 536] width 288 height 15
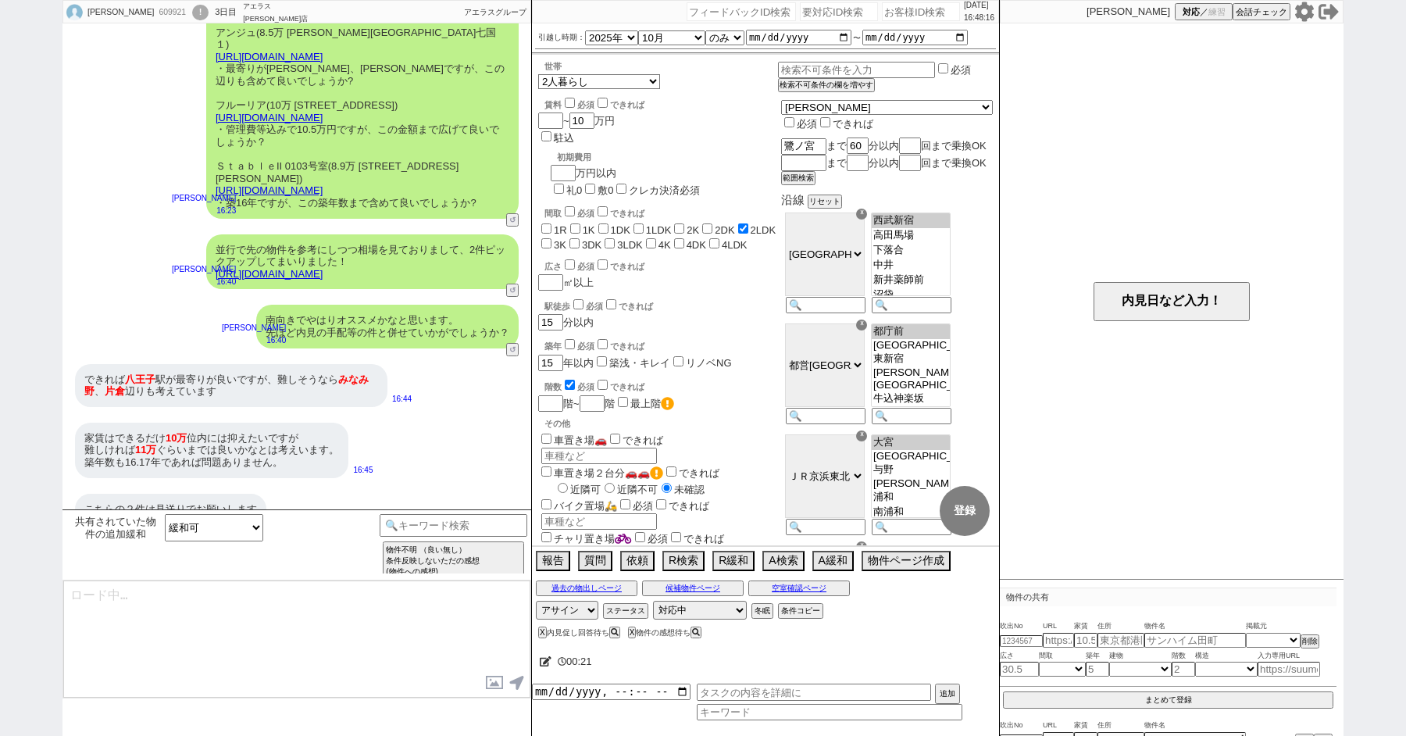
type textarea "よかったです！反映し早速お探しいたしますね、その他のご希望もお気軽にお願いします！"
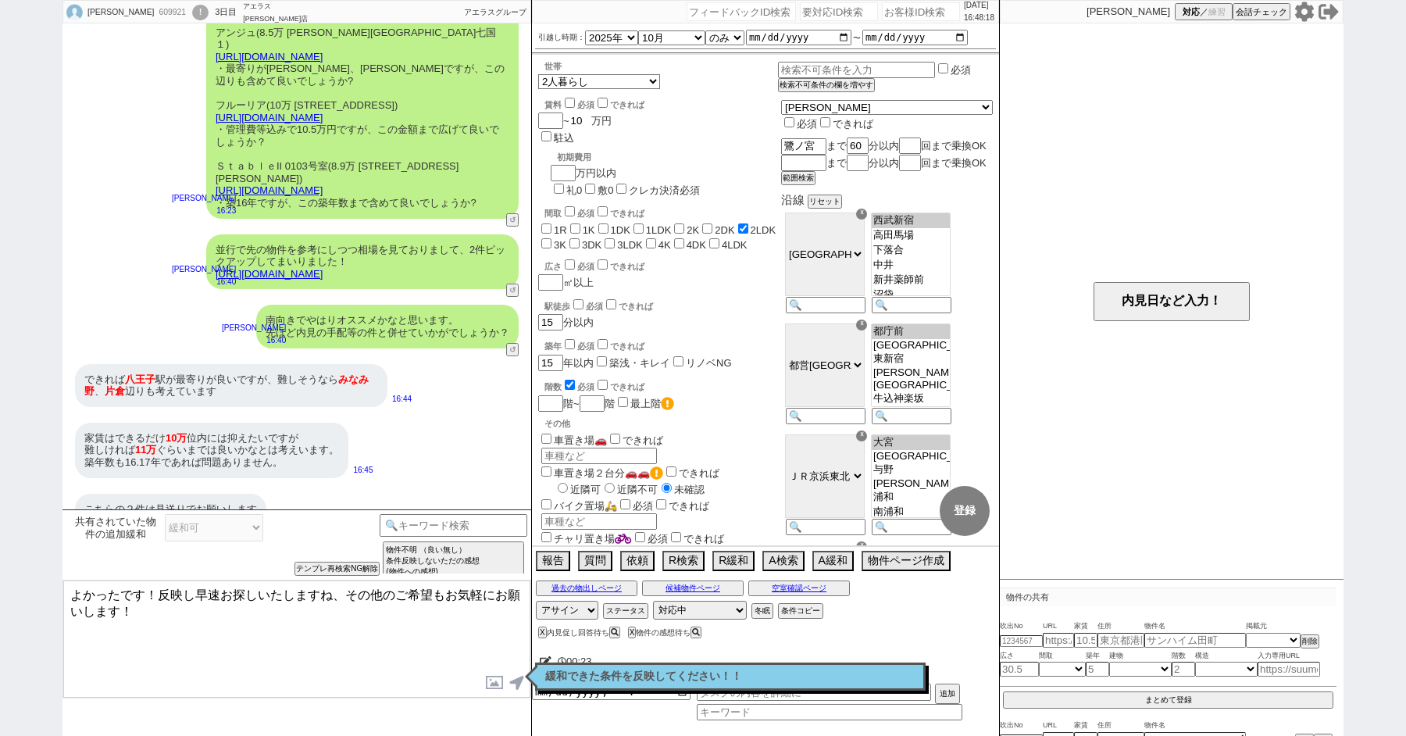
drag, startPoint x: 589, startPoint y: 113, endPoint x: 575, endPoint y: 113, distance: 14.1
click at [575, 113] on div "賃料 必須 できれば ~ 10 万円 駐込" at bounding box center [591, 117] width 106 height 56
type input "1"
checkbox input "false"
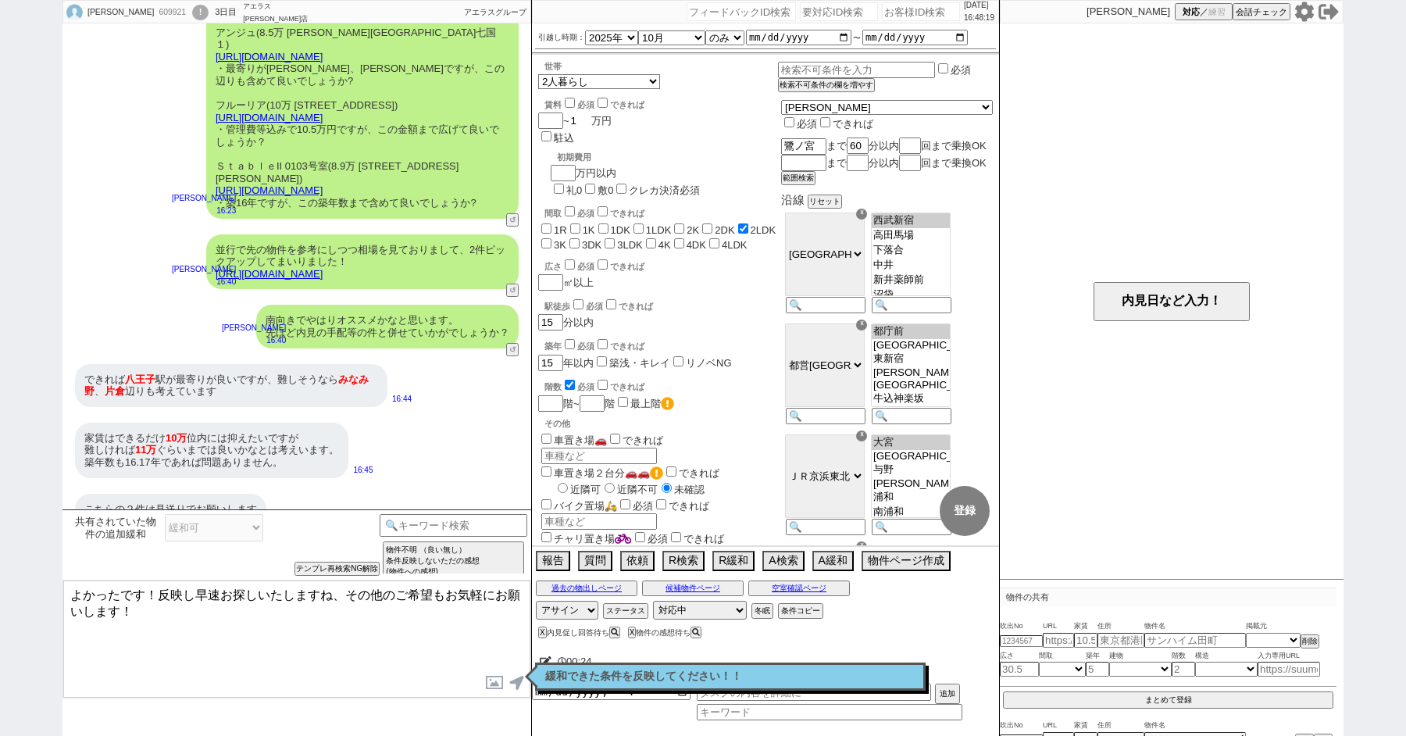
checkbox input "false"
checkbox input "true"
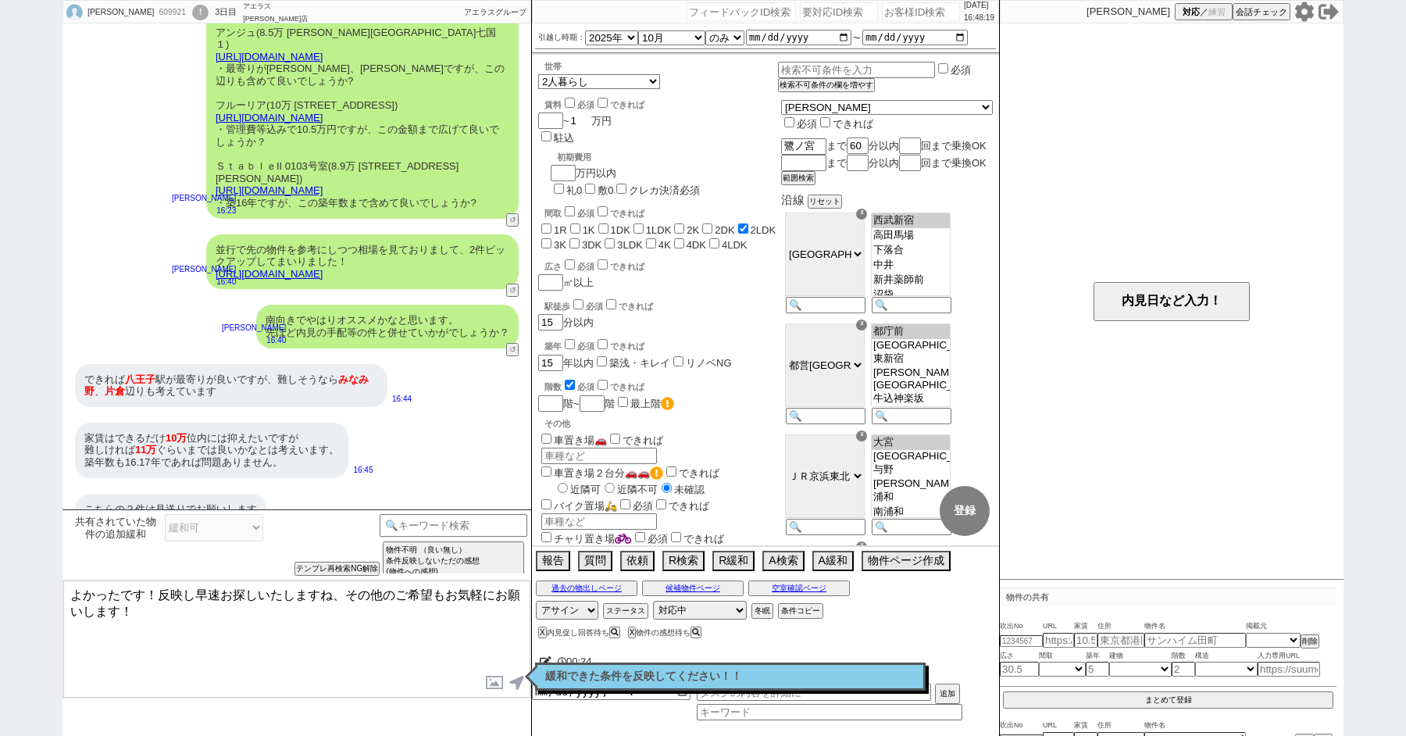
checkbox input "false"
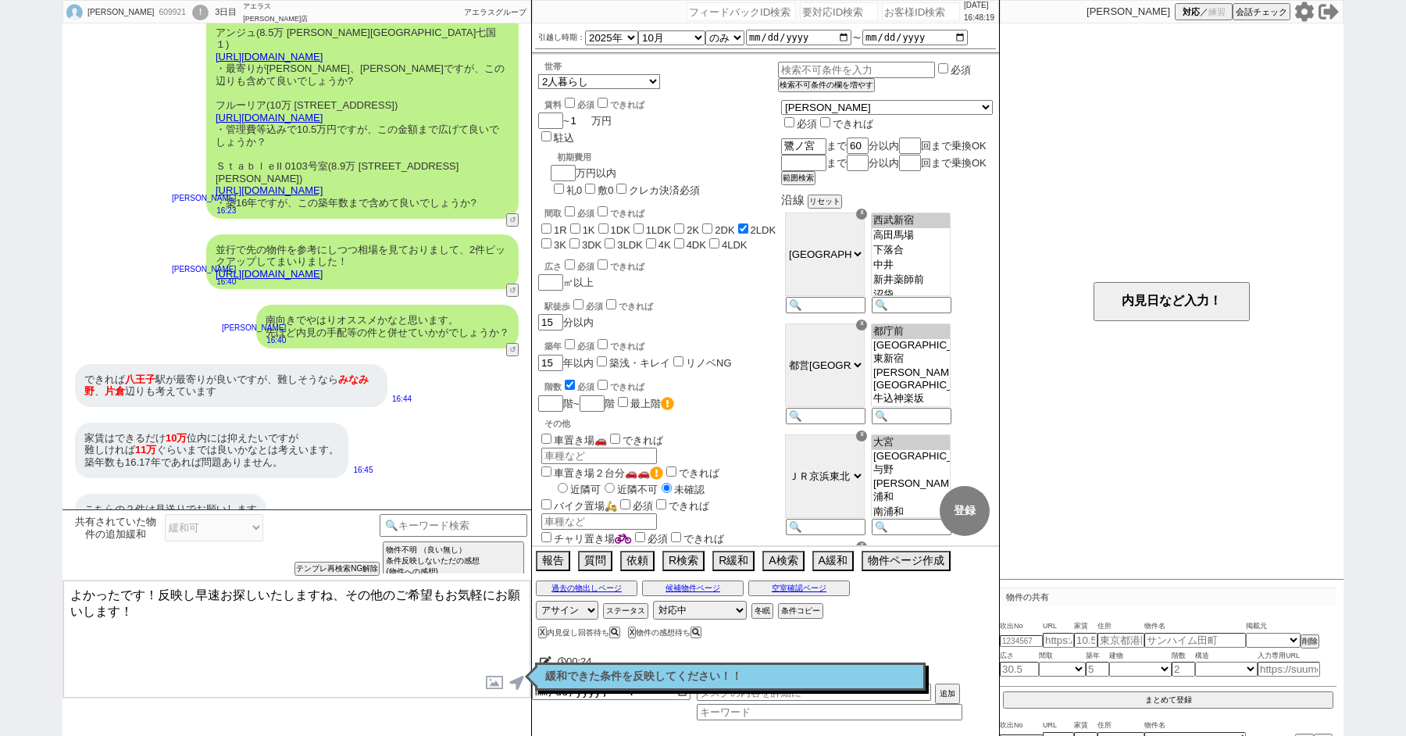
checkbox input "false"
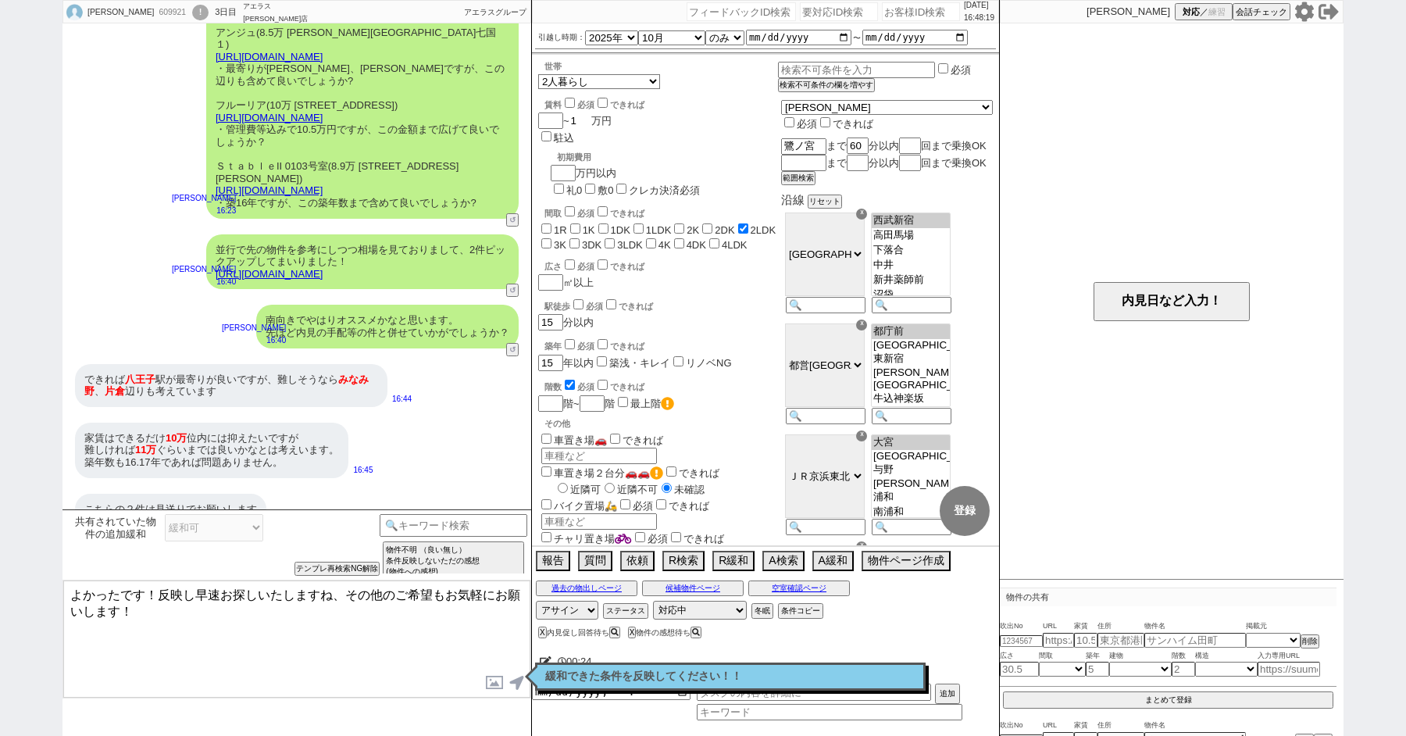
checkbox input "false"
checkbox input "true"
checkbox input "false"
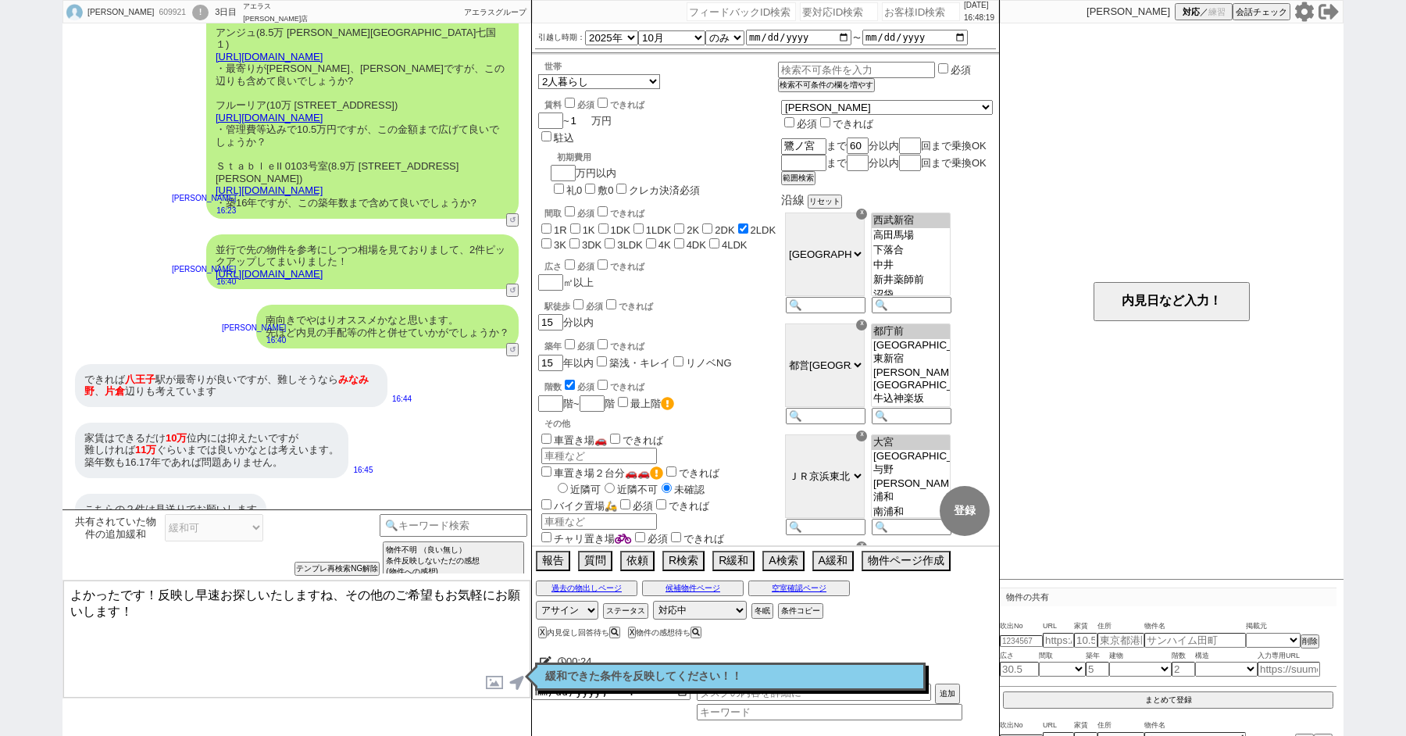
checkbox input "false"
type input "1"
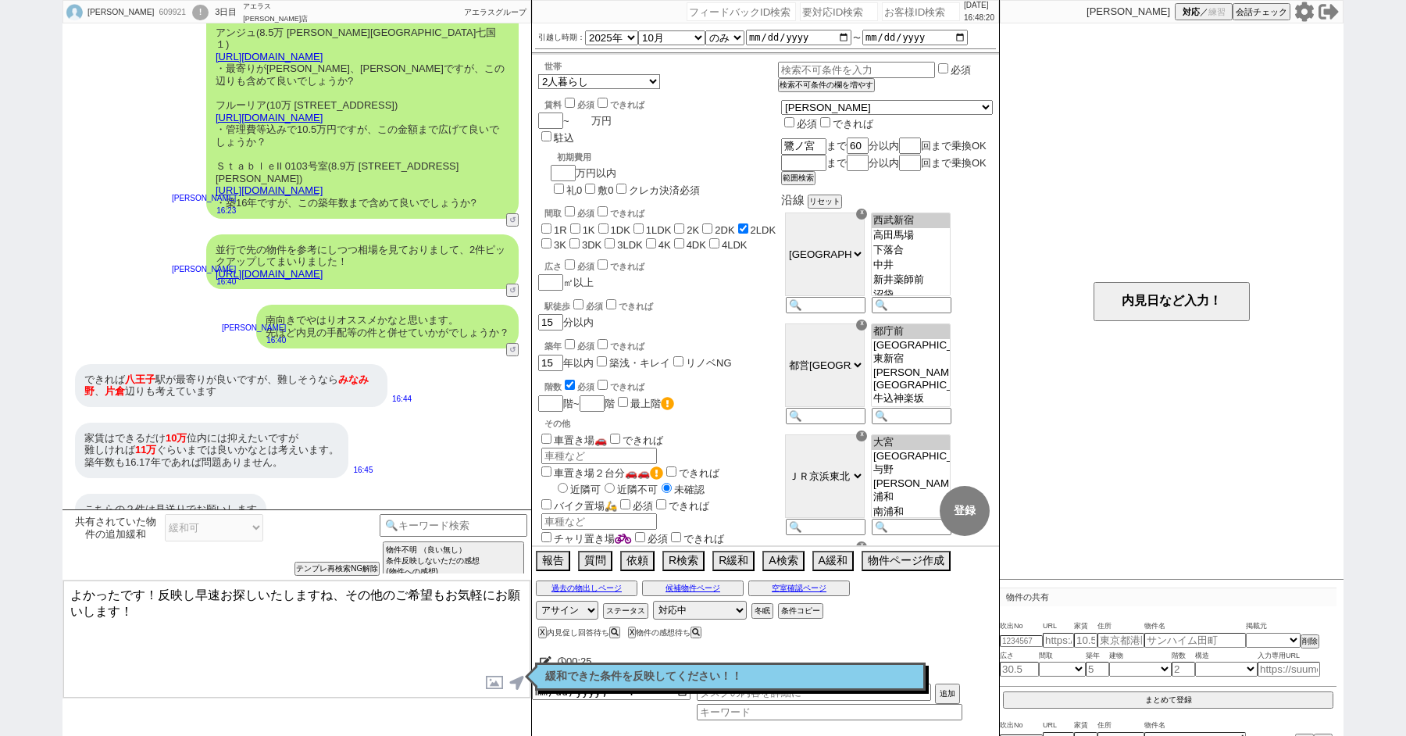
checkbox input "false"
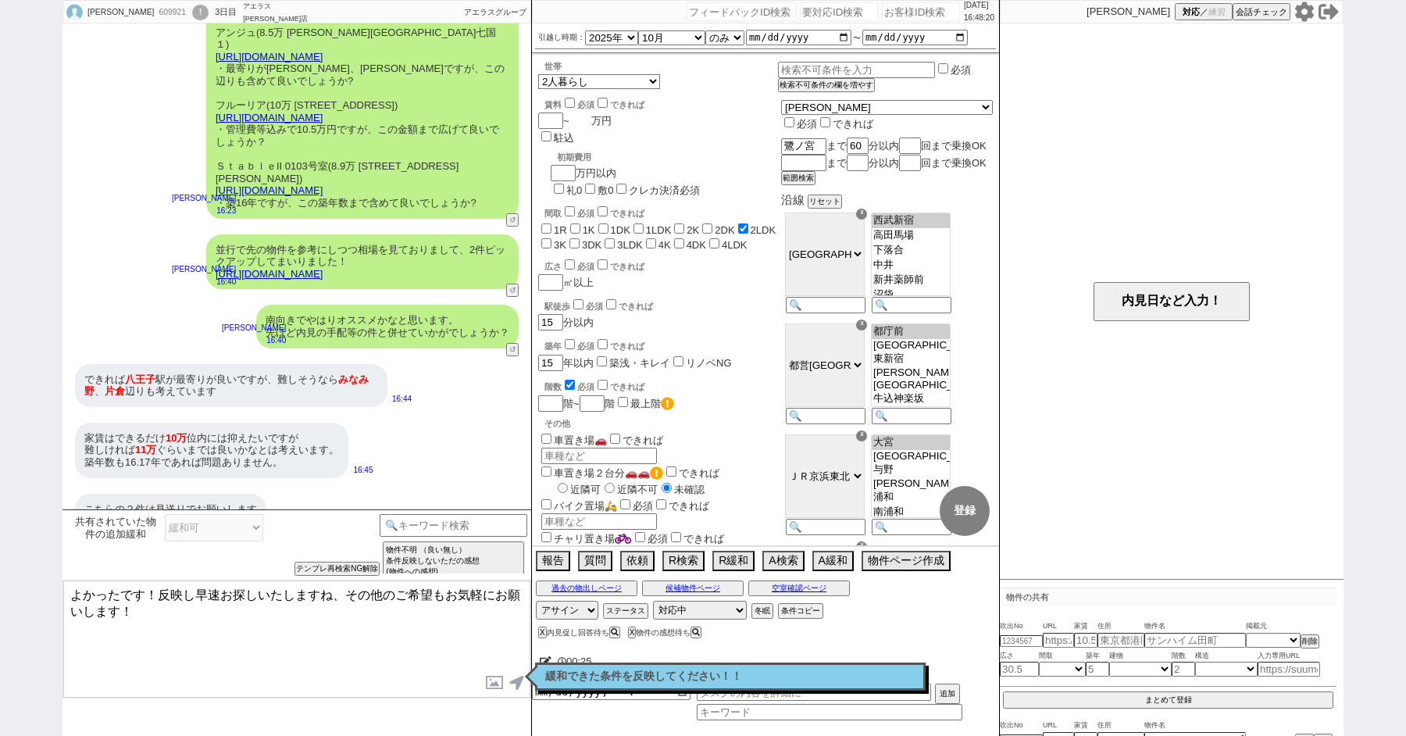
checkbox input "false"
checkbox input "true"
checkbox input "false"
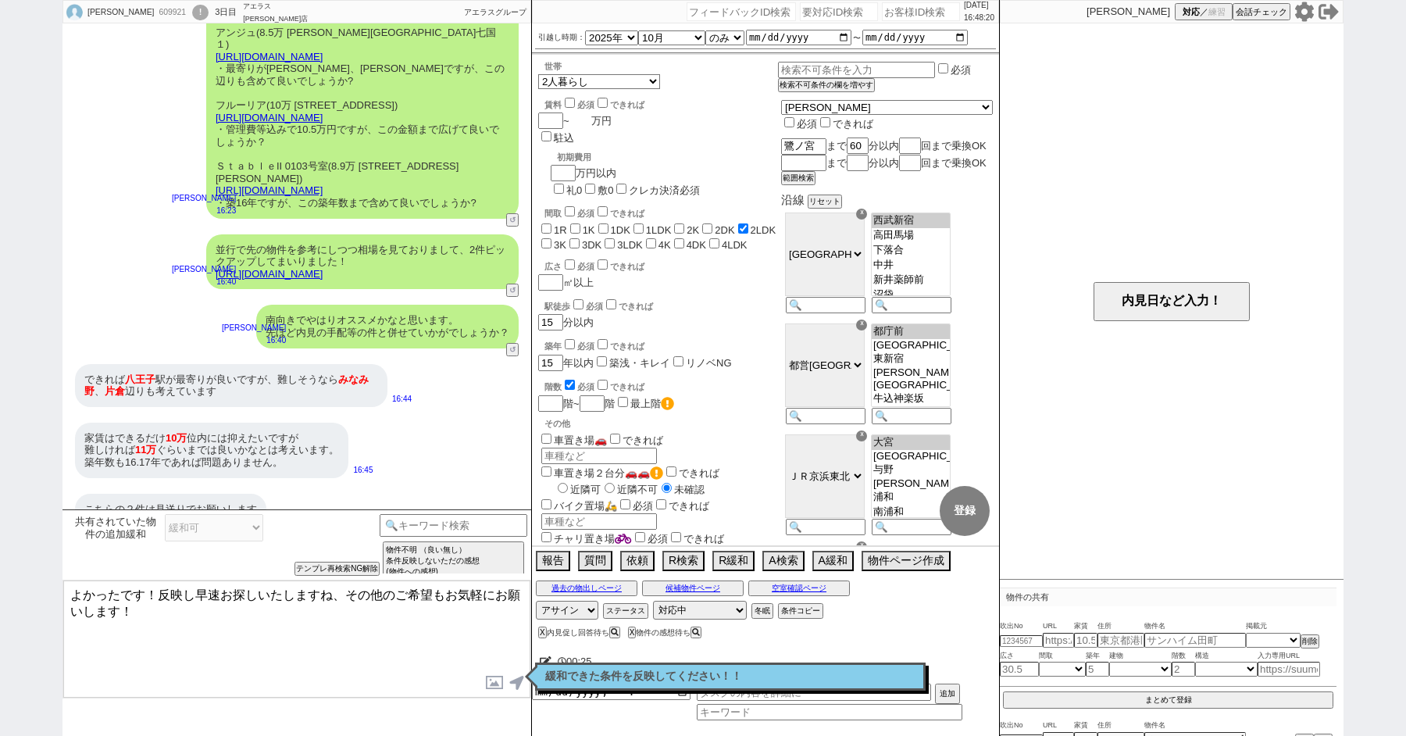
checkbox input "false"
type input "11"
checkbox input "false"
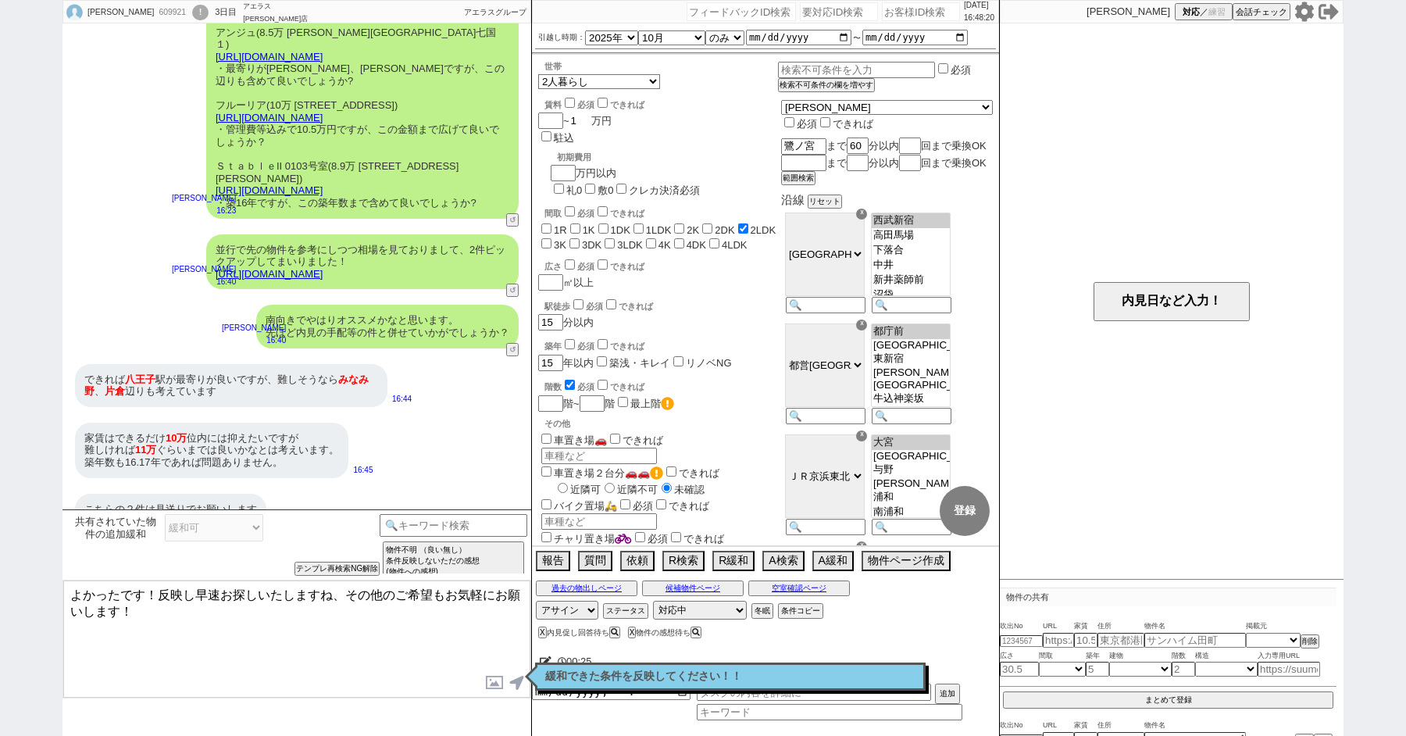
checkbox input "false"
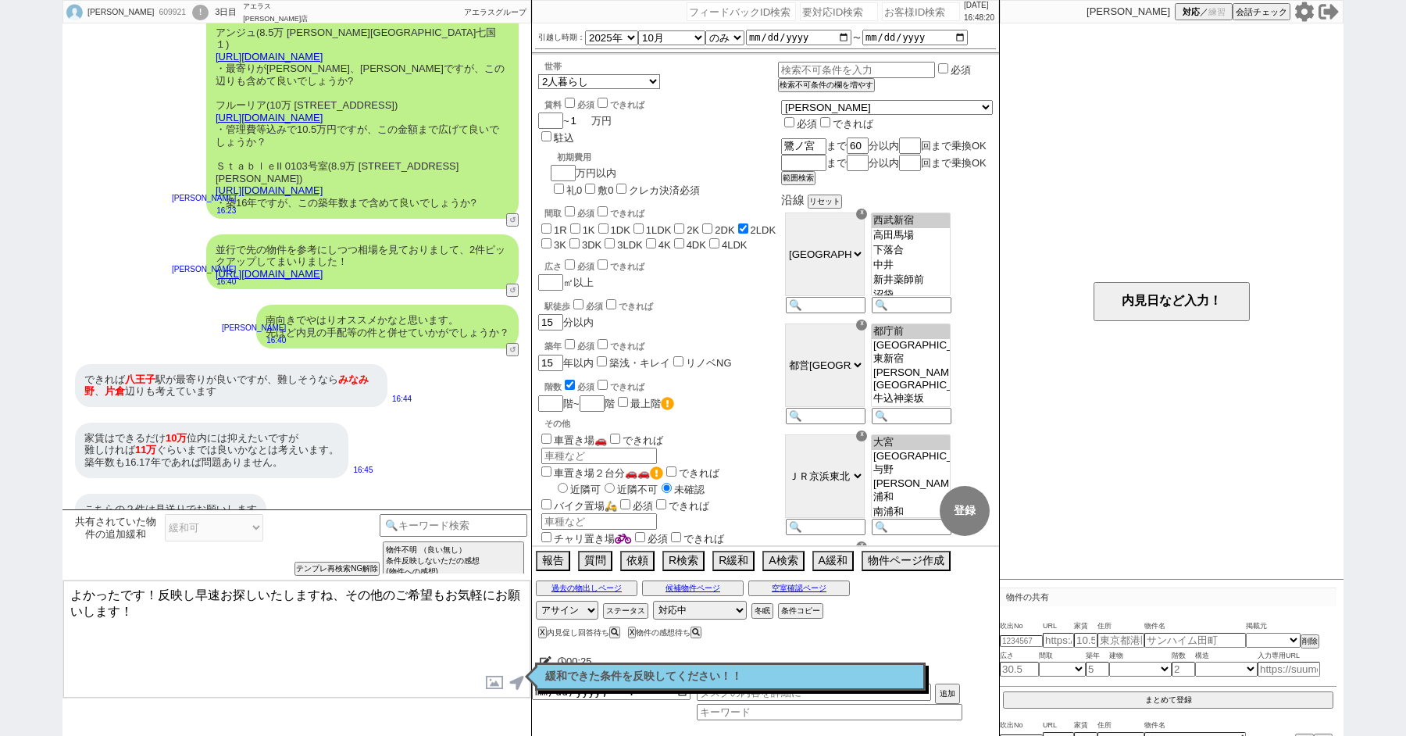
checkbox input "true"
checkbox input "false"
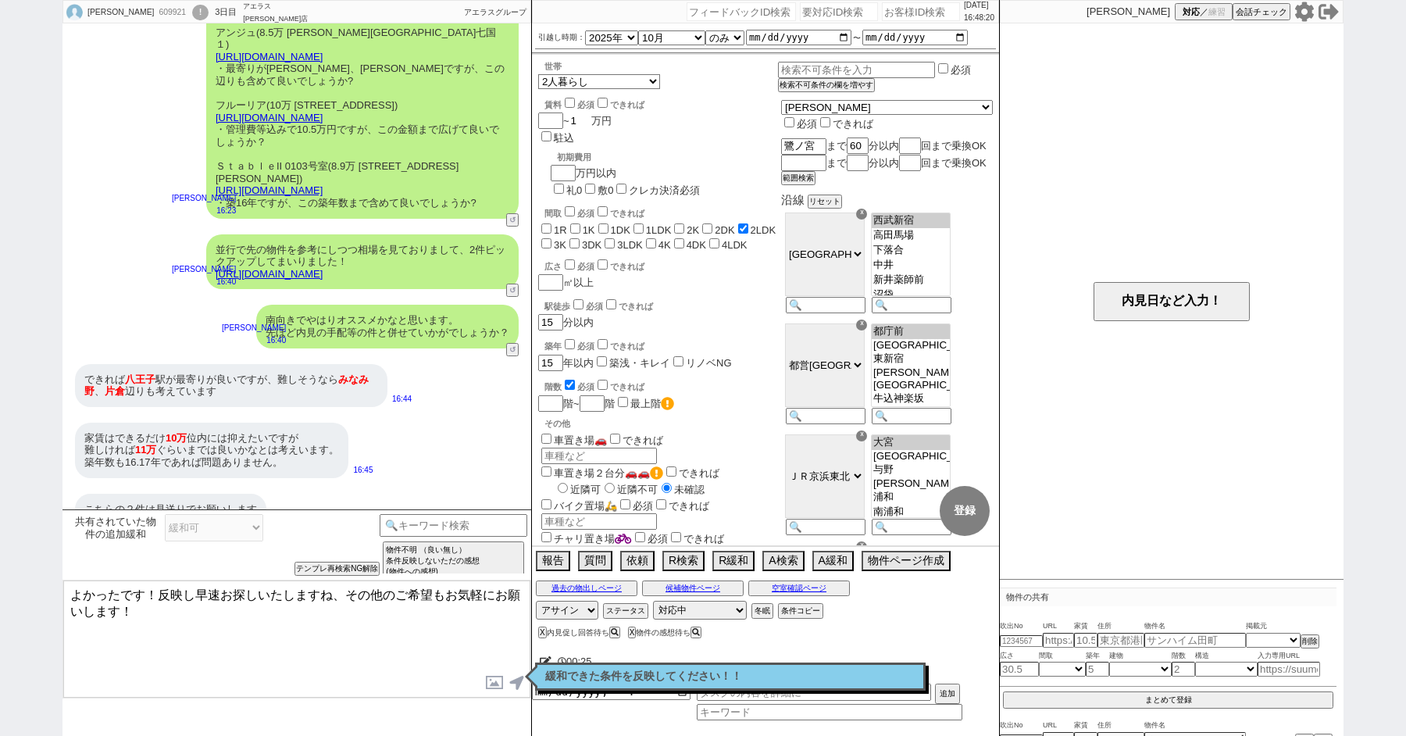
checkbox input "false"
type input "11"
click at [571, 102] on input "checkbox" at bounding box center [570, 103] width 10 height 10
checkbox input "true"
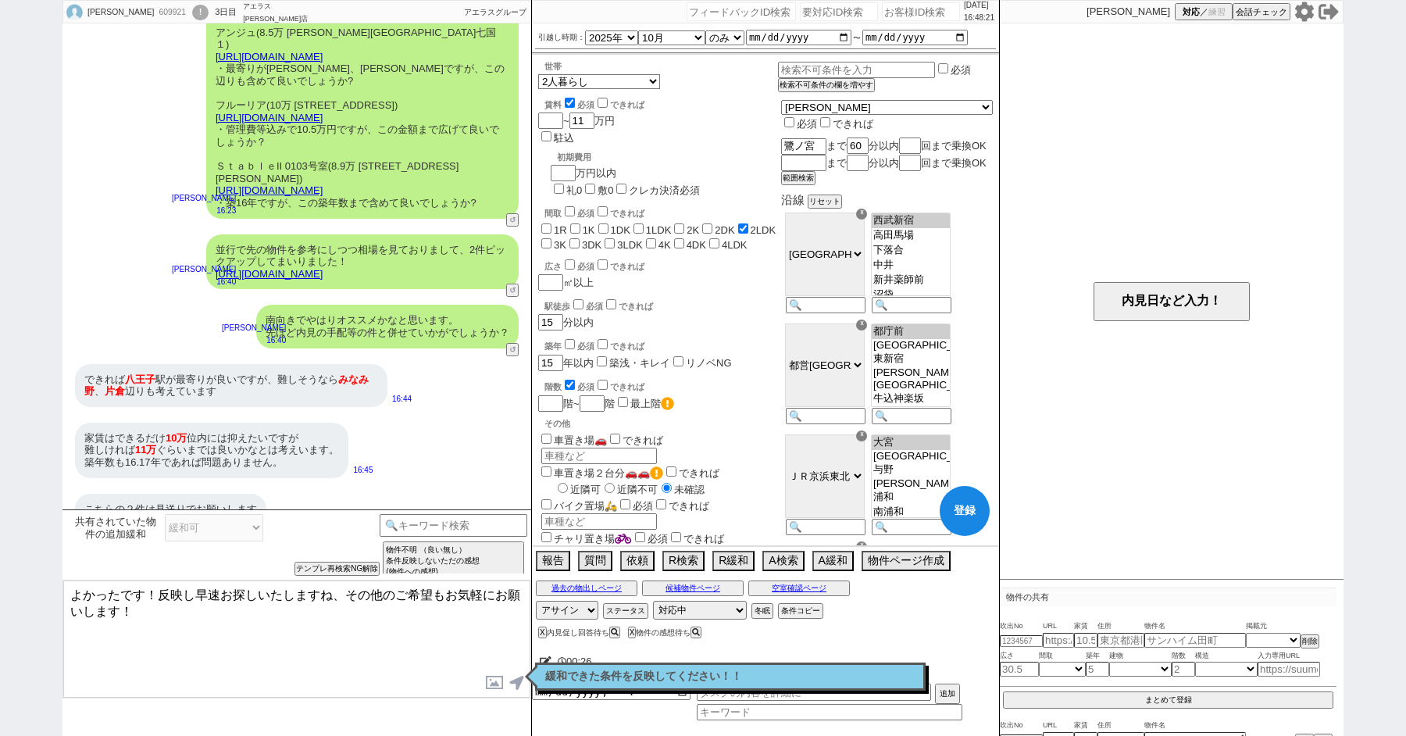
checkbox input "false"
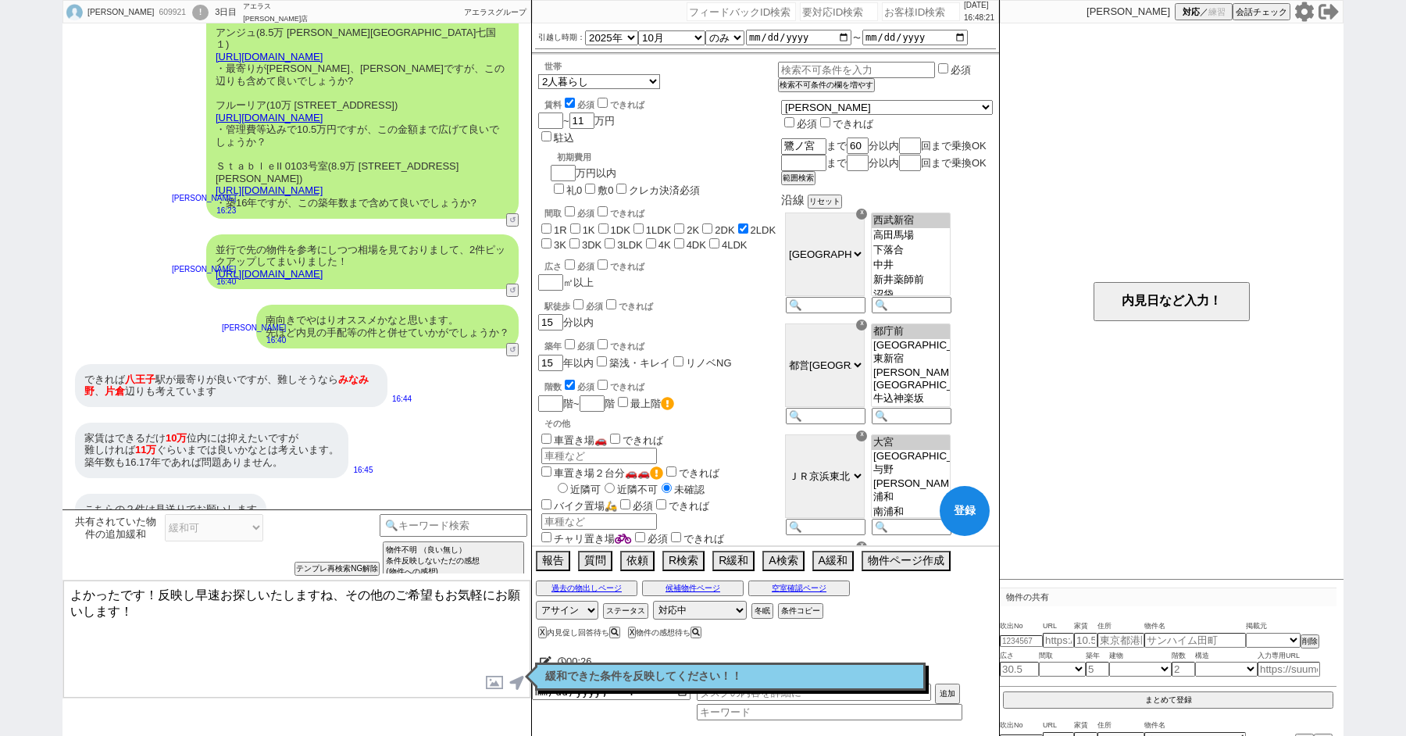
checkbox input "false"
checkbox input "true"
checkbox input "false"
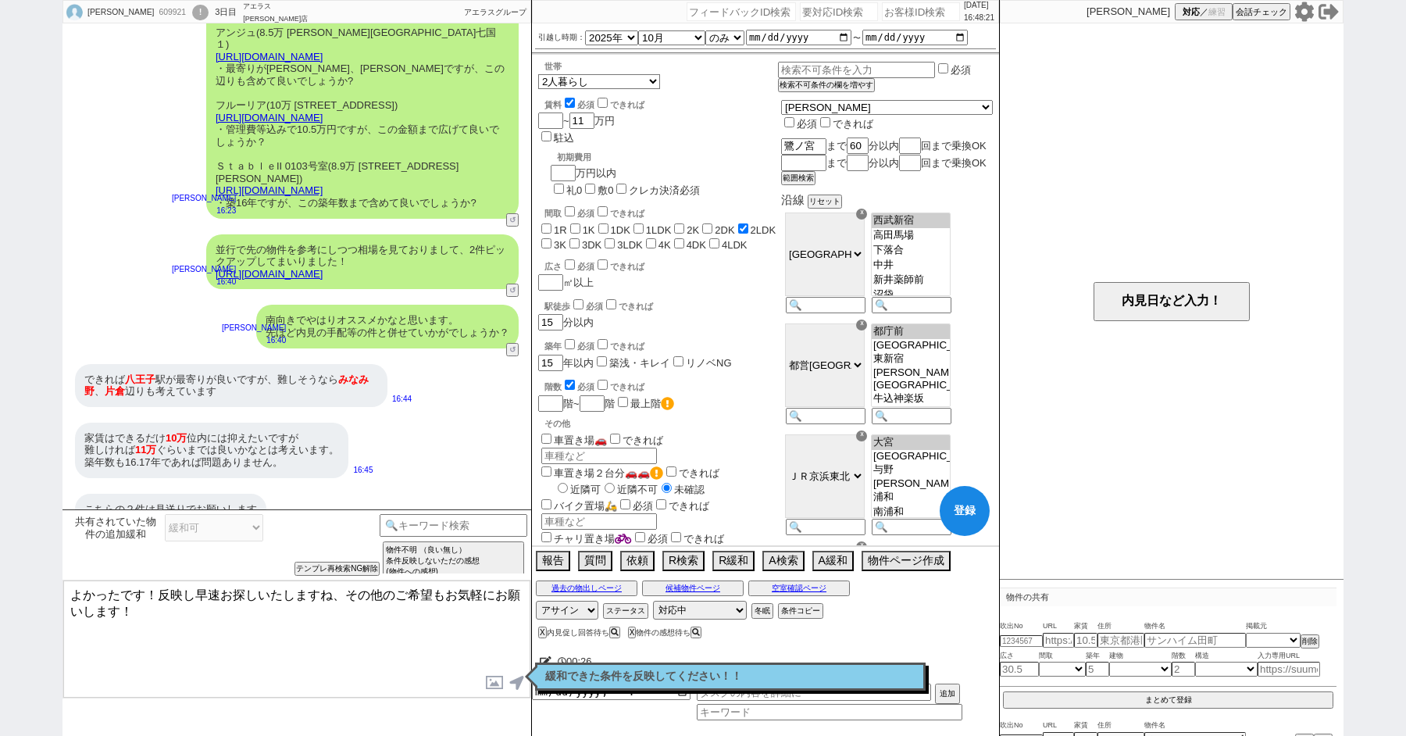
checkbox input "false"
drag, startPoint x: 338, startPoint y: 55, endPoint x: 265, endPoint y: 55, distance: 72.7
click at [265, 55] on div "またお送りいただいた物件情報をもとに以下のように探していければと思いますが、いかがでしょうか？ アンジュ(8.5万 [PERSON_NAME][GEOGRAP…" at bounding box center [362, 99] width 313 height 238
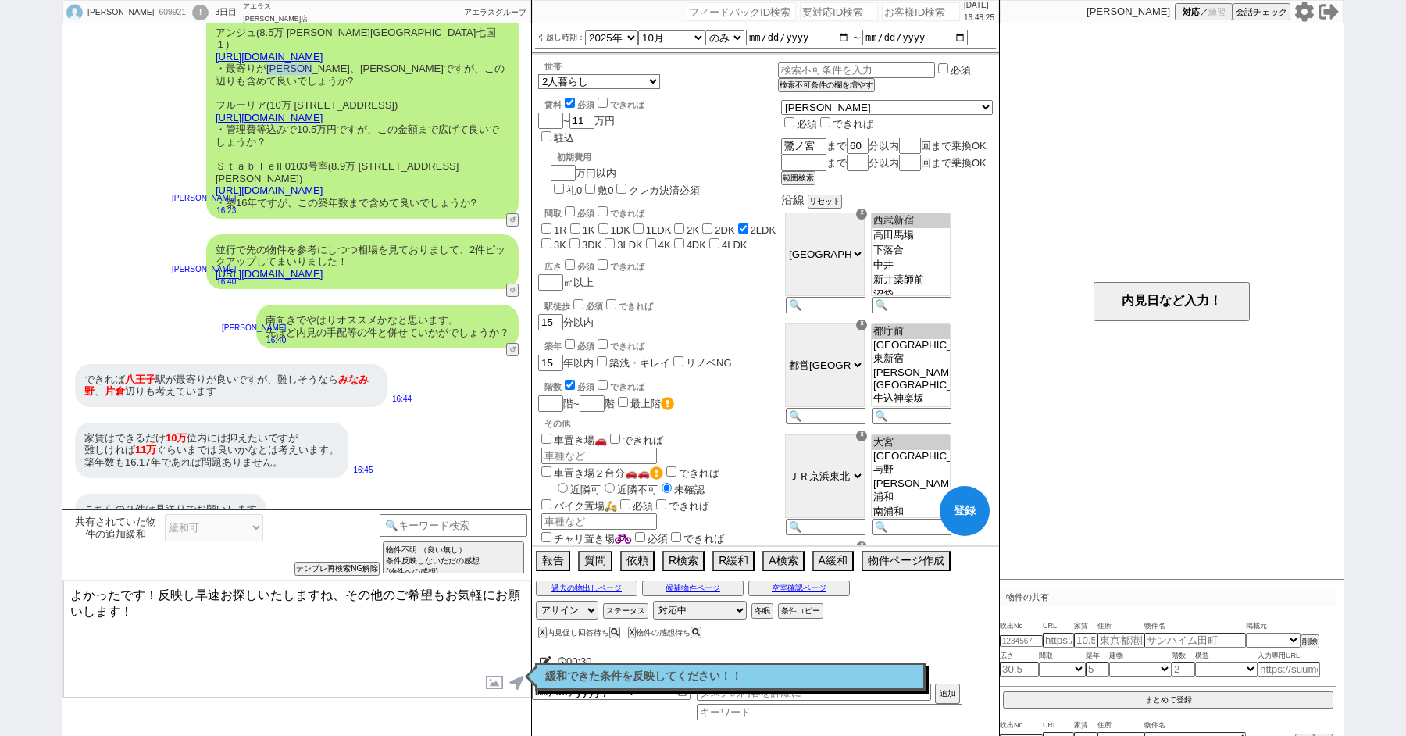
copy div "八王子みなみ野"
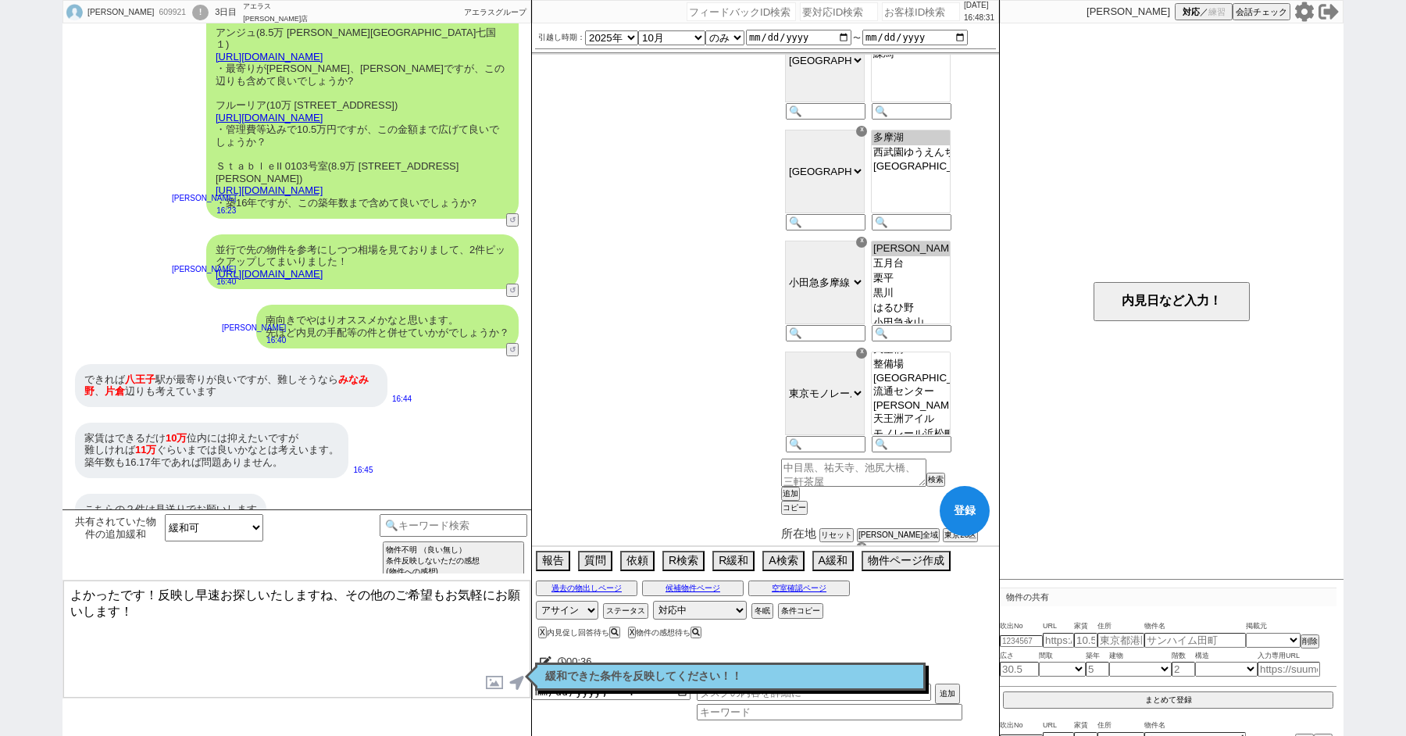
scroll to position [5881, 0]
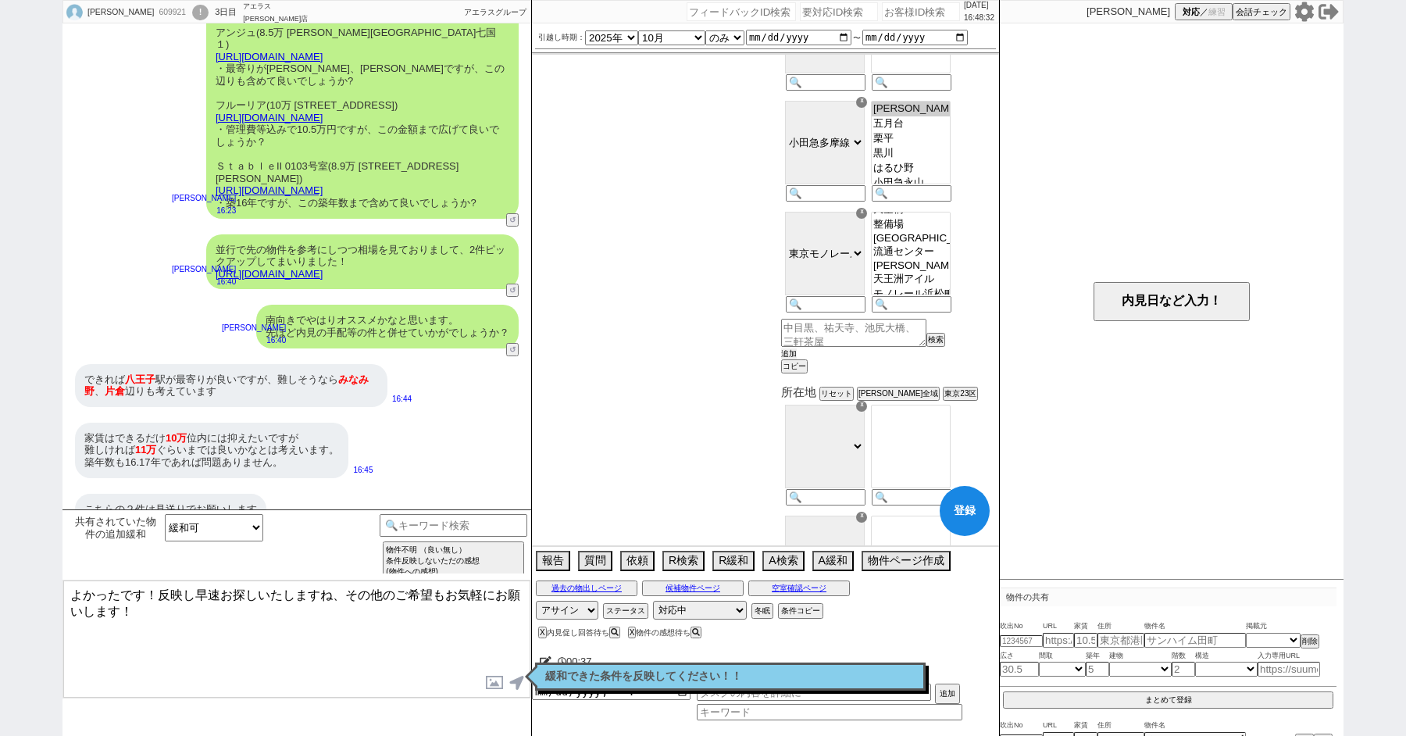
click at [797, 359] on button "追加" at bounding box center [789, 353] width 16 height 11
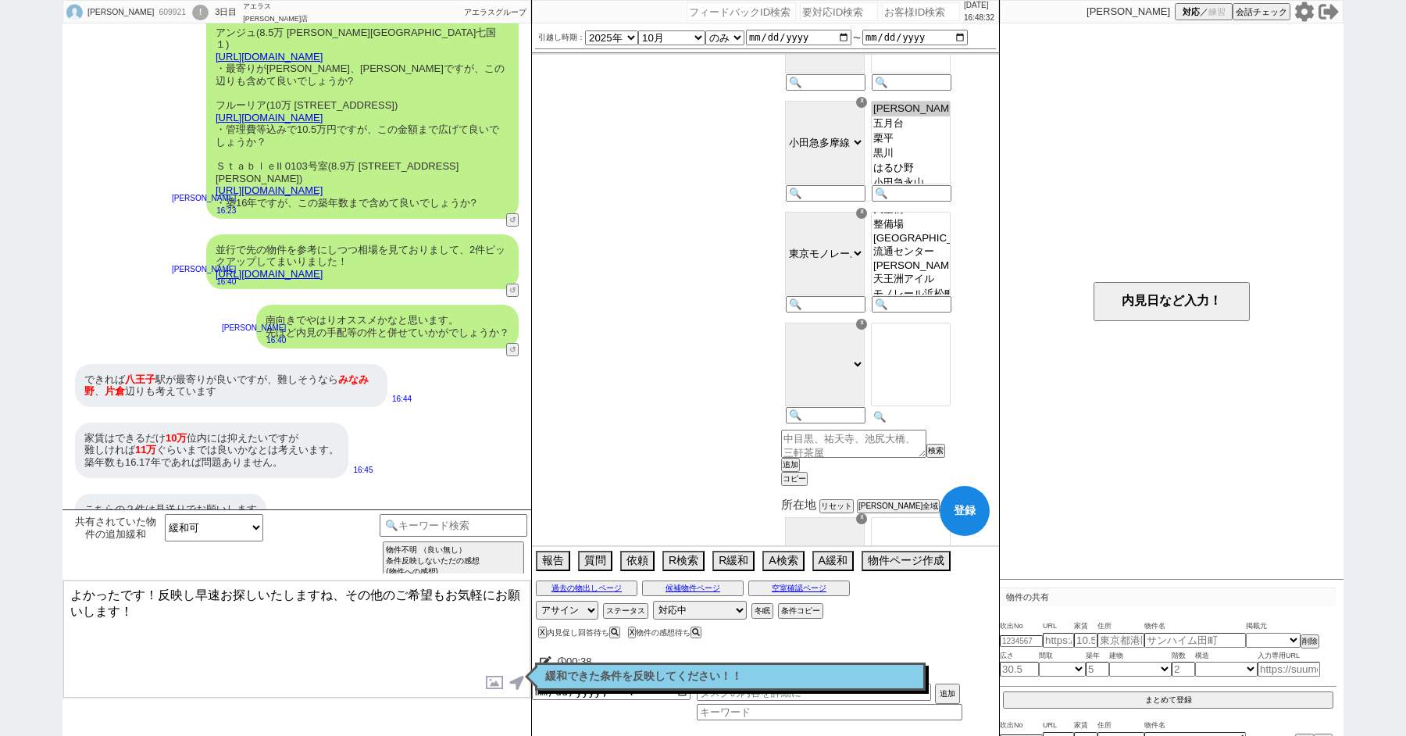
click at [949, 424] on input at bounding box center [910, 416] width 77 height 13
paste input "八王子みなみ野"
type input "八王子みなみ野"
select select "17"
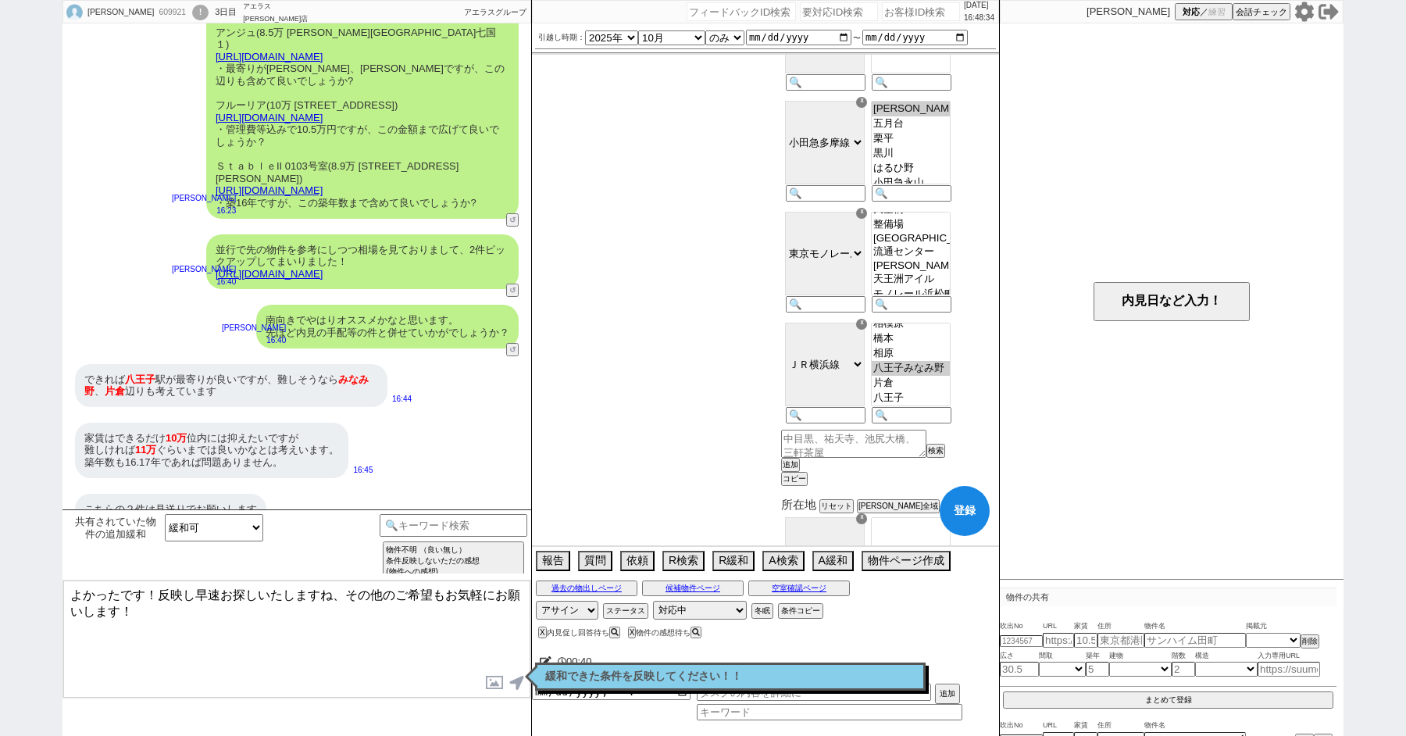
click at [930, 400] on option "片倉" at bounding box center [911, 398] width 78 height 15
select select "573"
click at [930, 406] on option "八王子" at bounding box center [911, 398] width 78 height 15
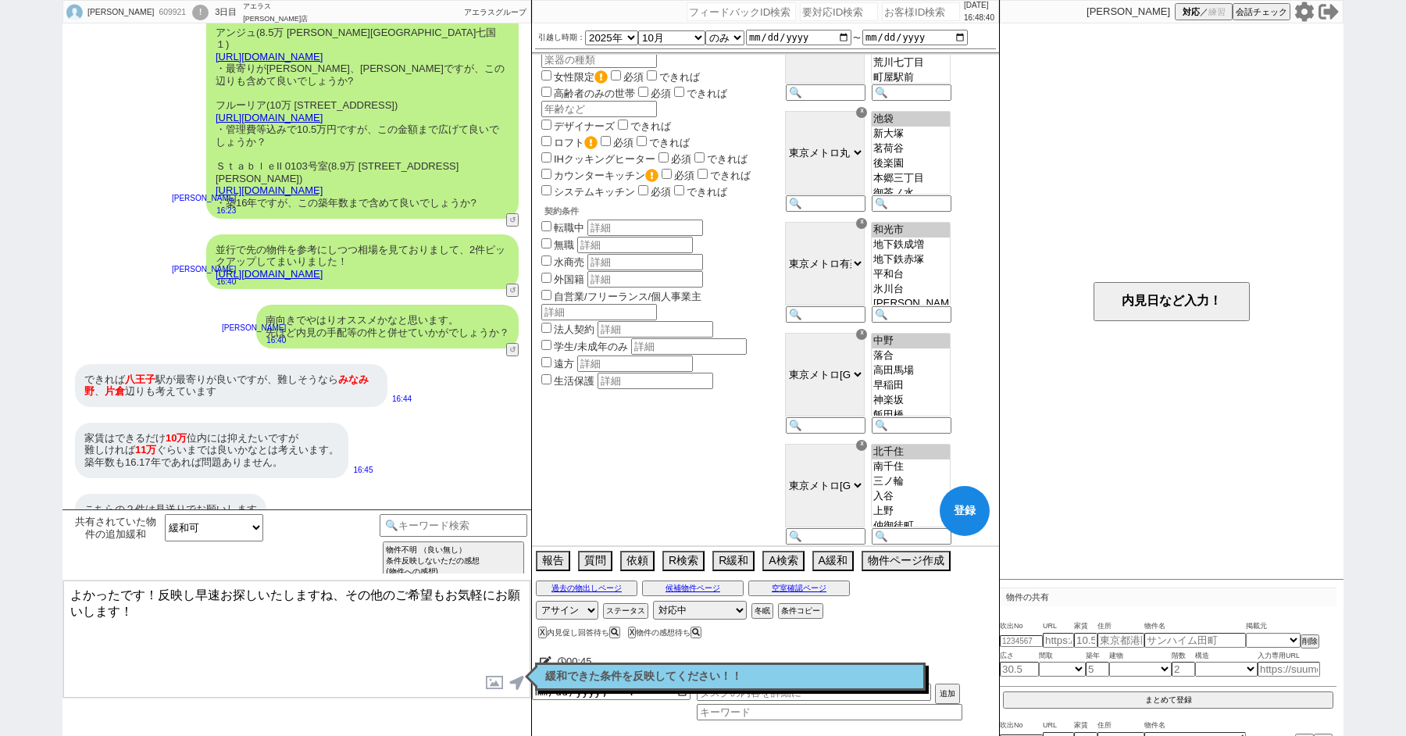
scroll to position [0, 0]
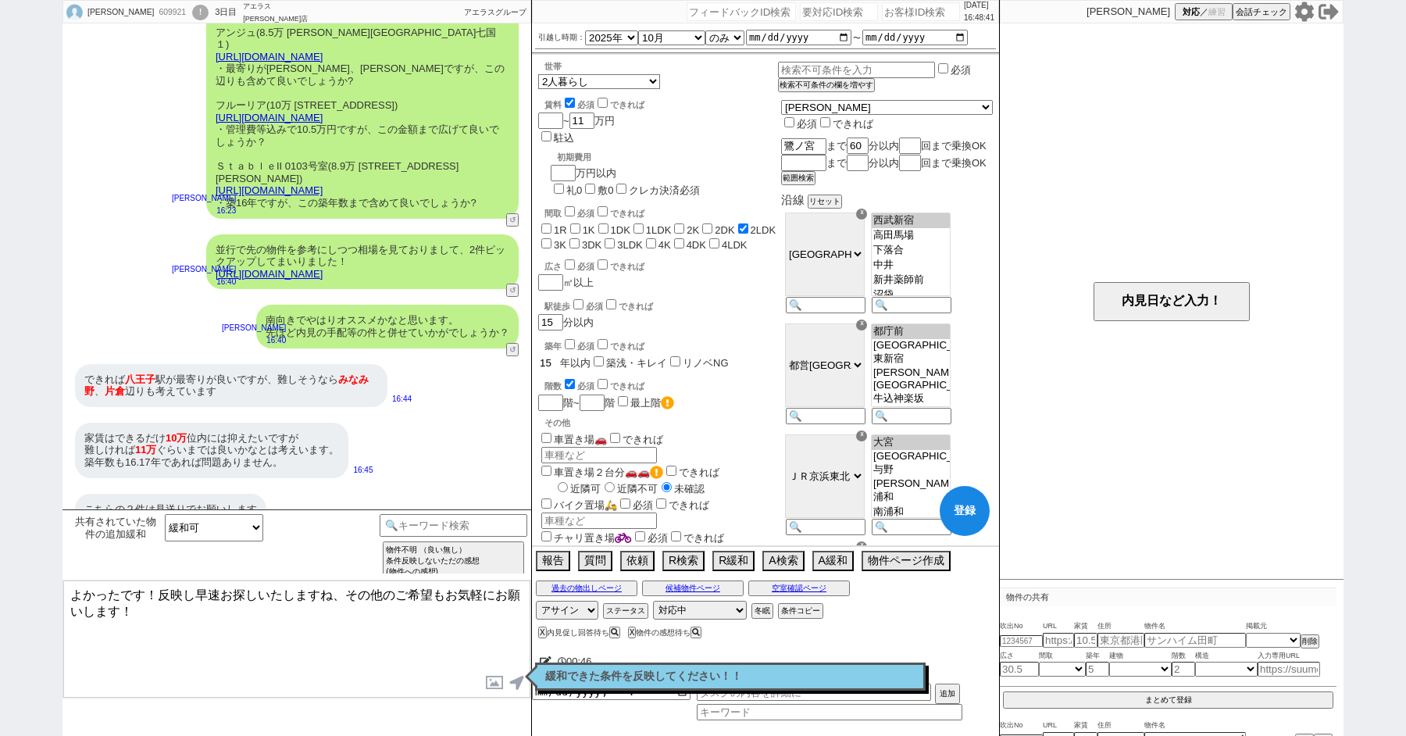
click at [554, 356] on input "15" at bounding box center [549, 362] width 22 height 13
type input "1"
checkbox input "false"
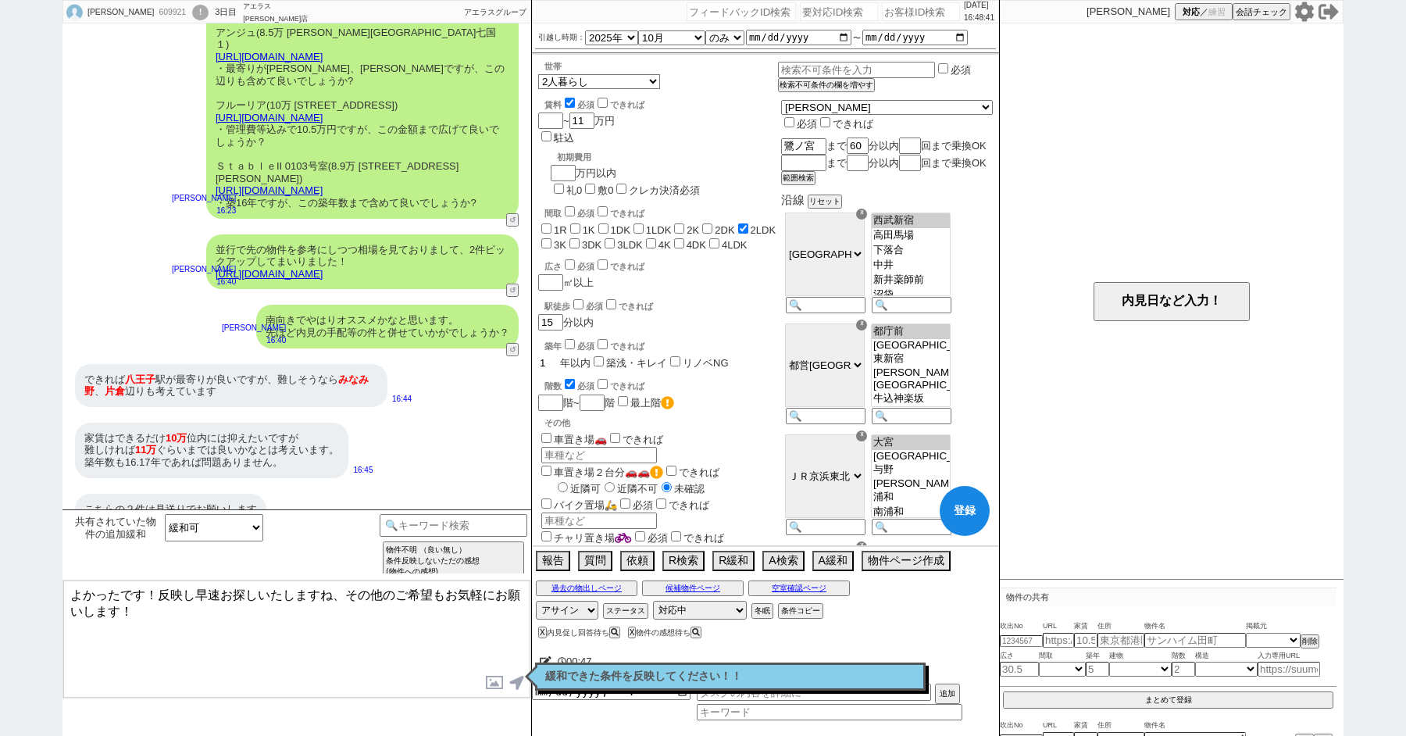
checkbox input "false"
checkbox input "true"
checkbox input "false"
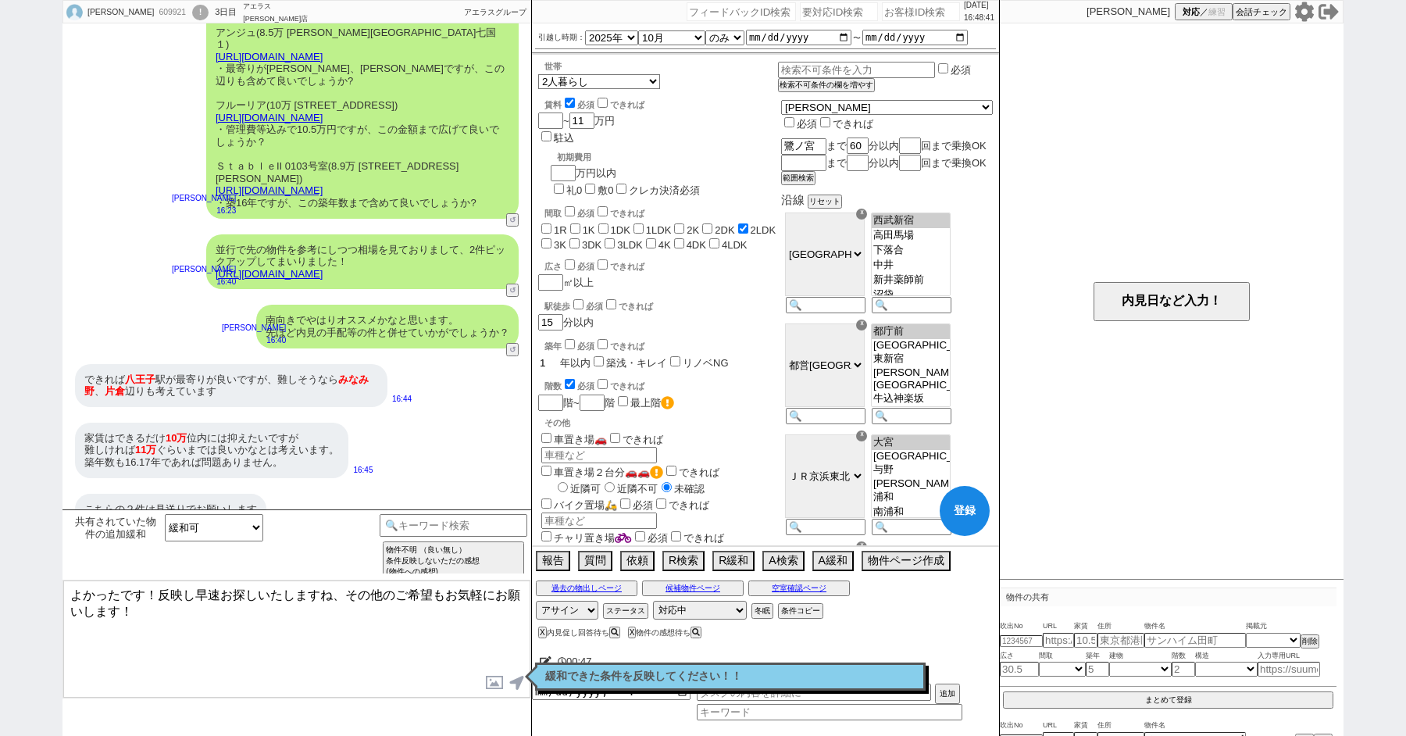
checkbox input "false"
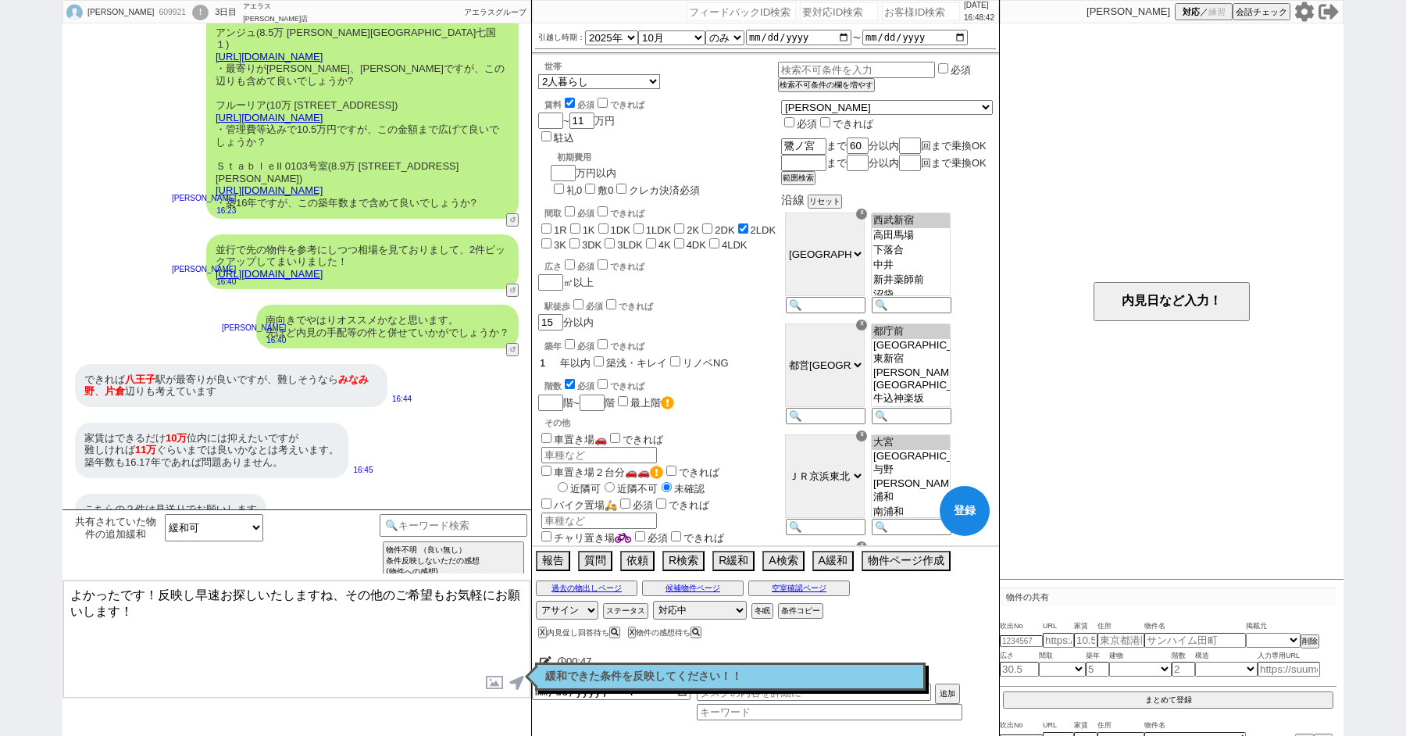
checkbox input "false"
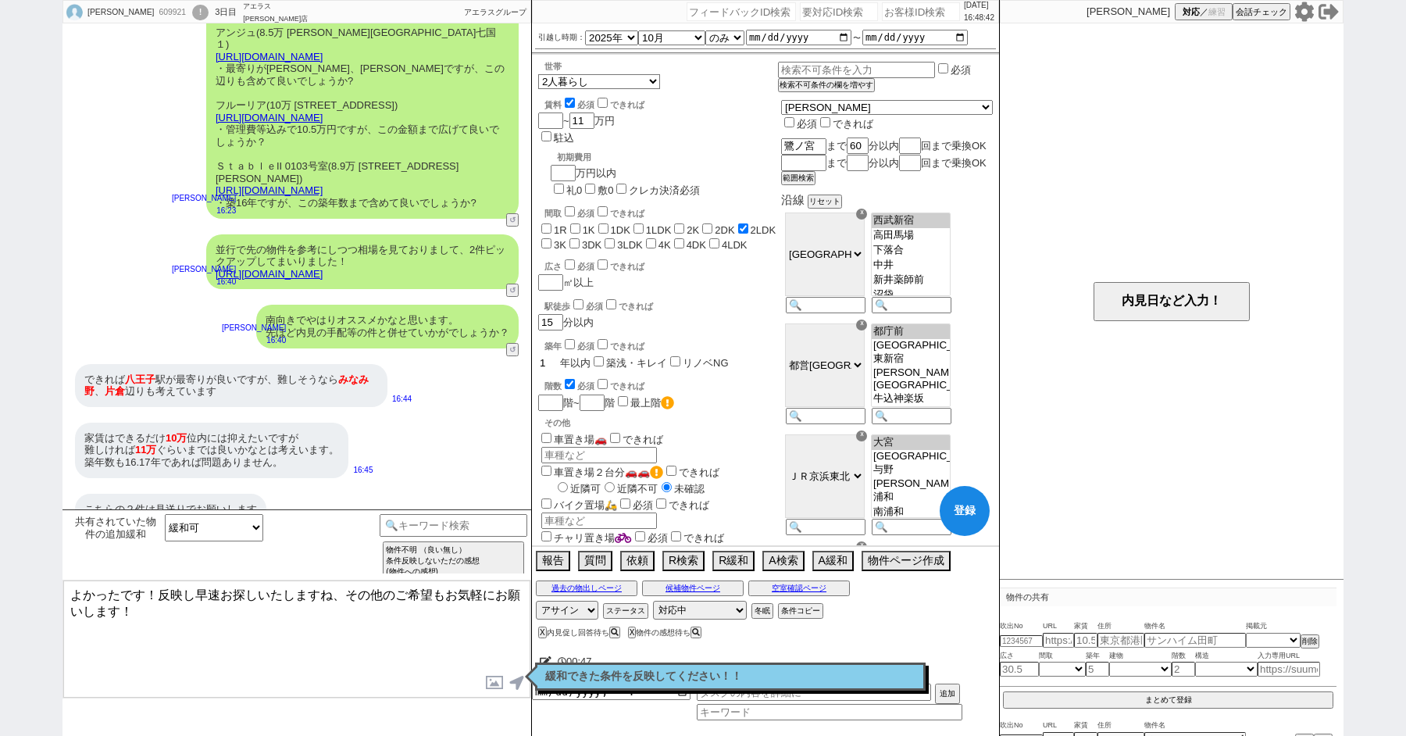
checkbox input "false"
checkbox input "true"
checkbox input "false"
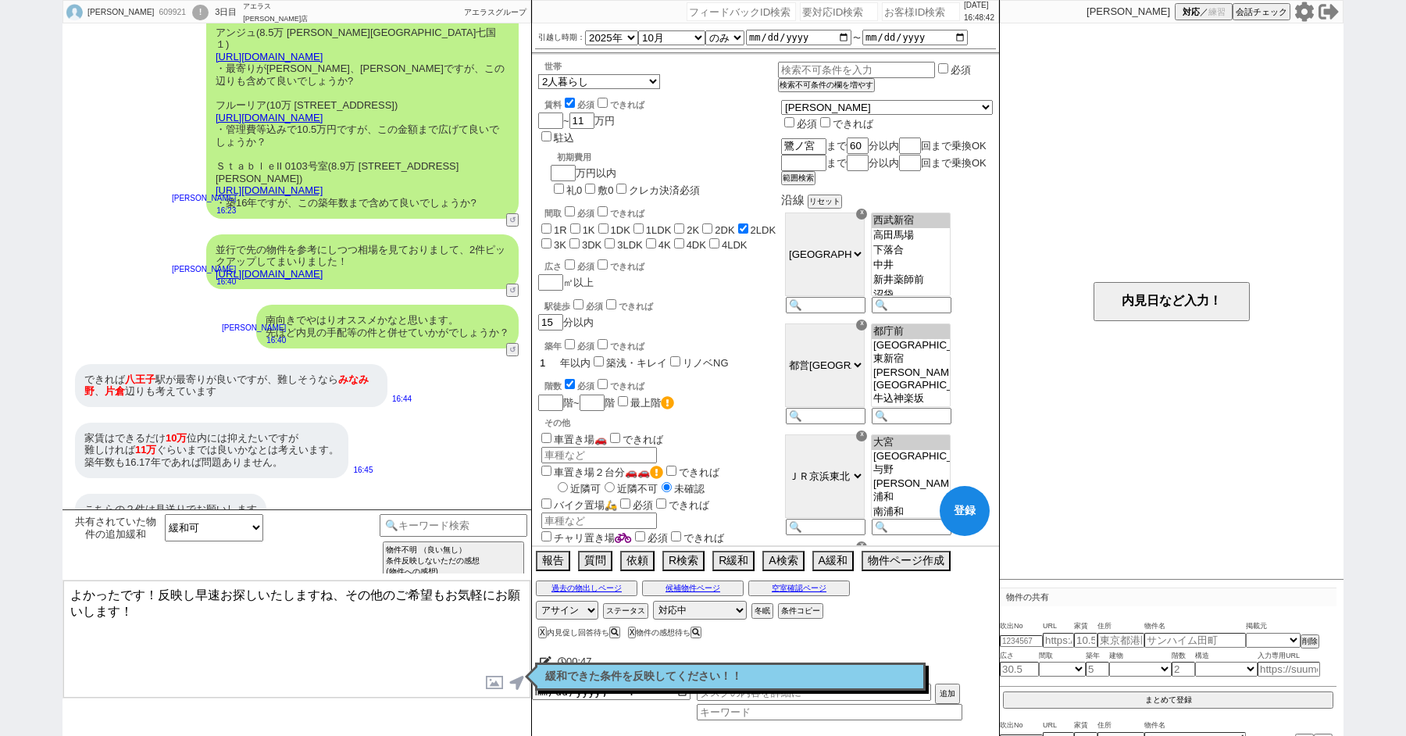
checkbox input "false"
type input "17"
click at [566, 339] on input "checkbox" at bounding box center [570, 344] width 10 height 10
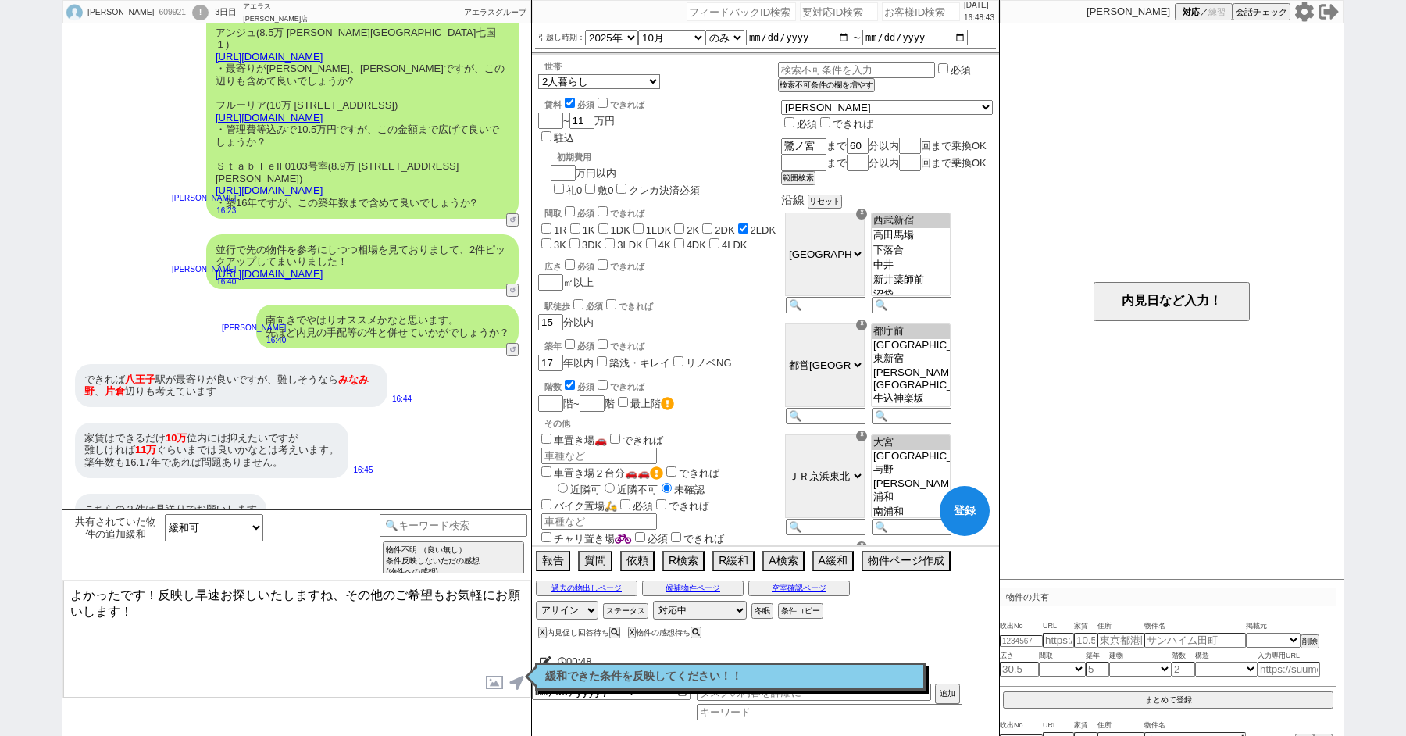
checkbox input "true"
checkbox input "false"
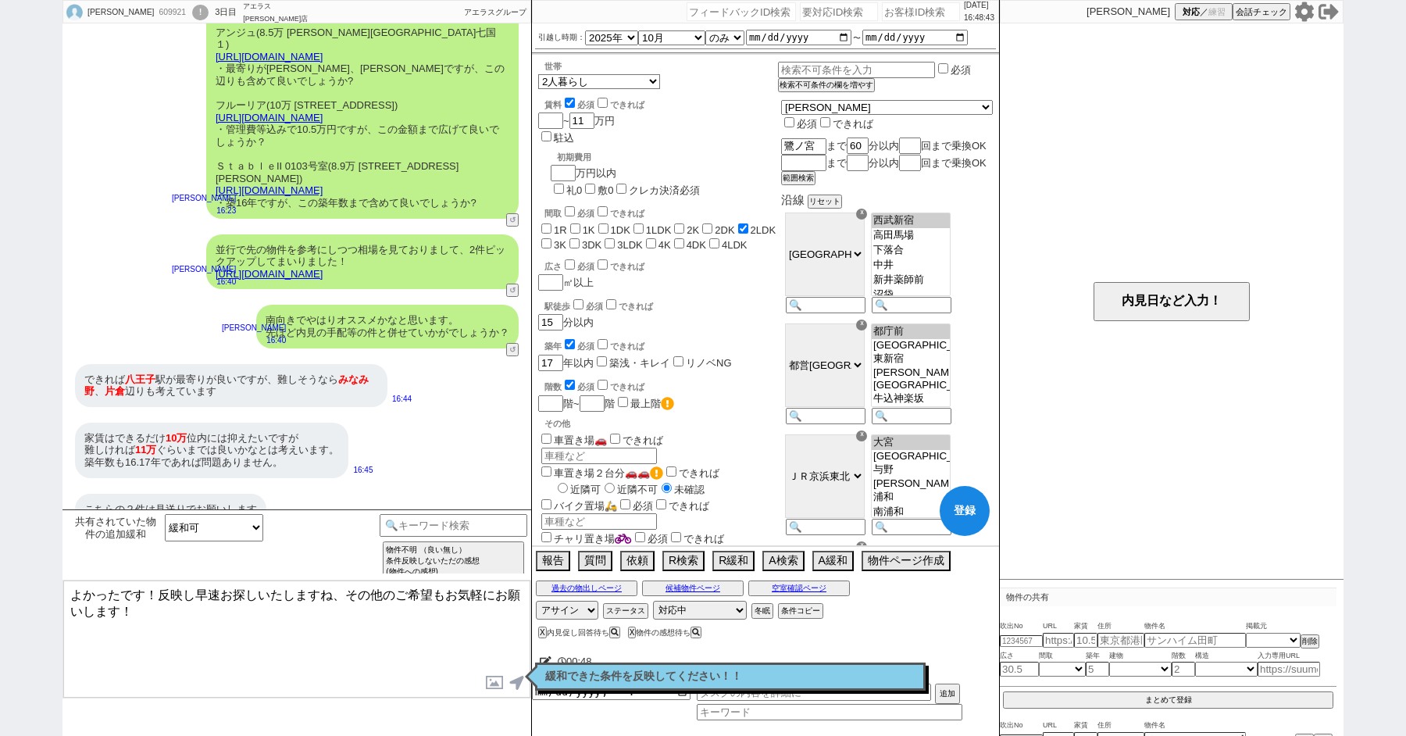
checkbox input "false"
checkbox input "true"
checkbox input "false"
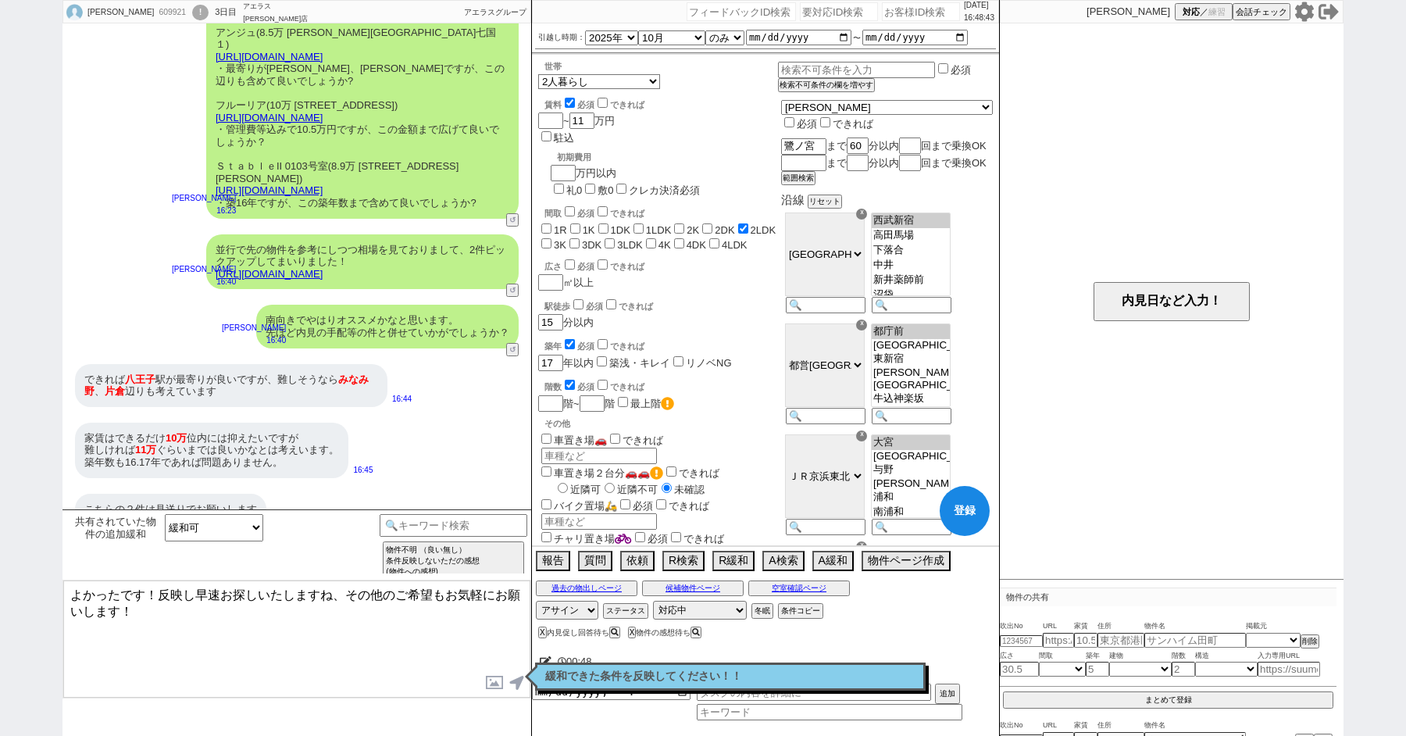
checkbox input "false"
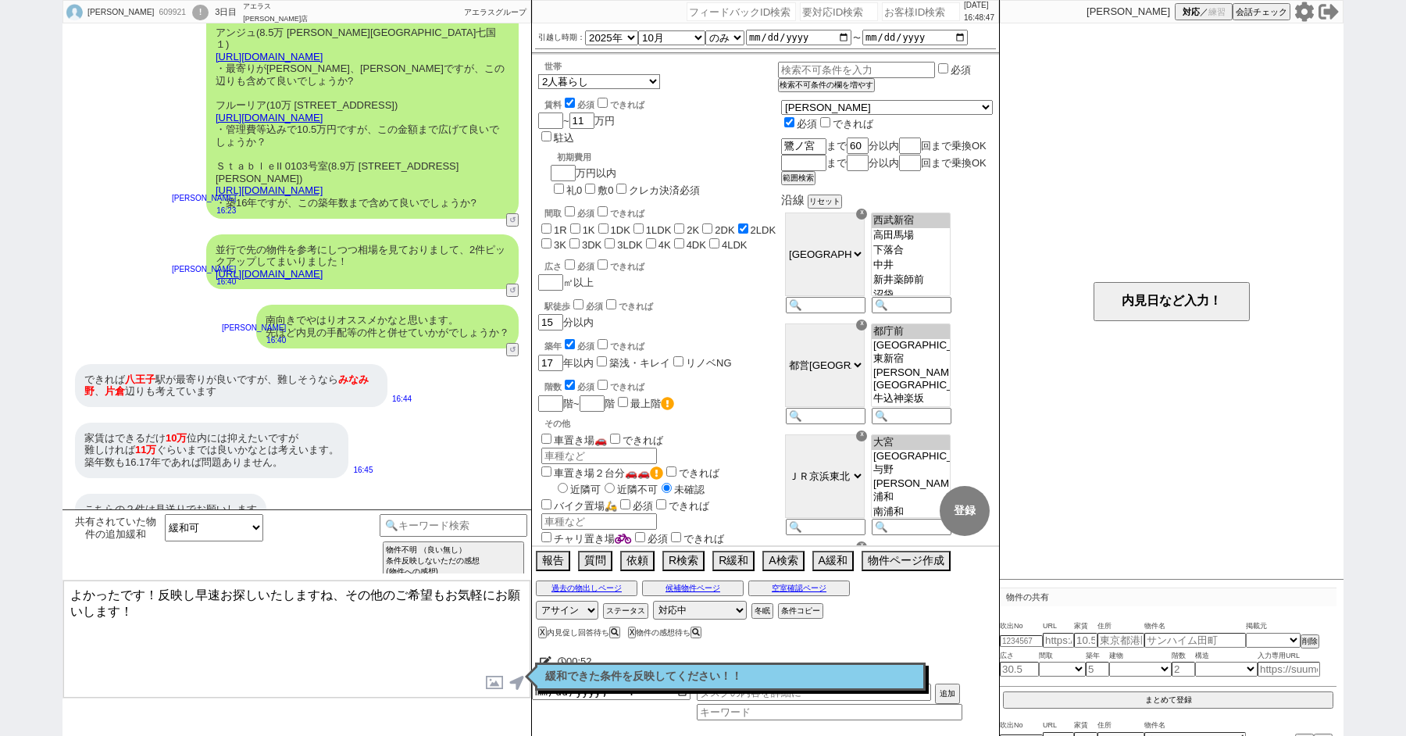
checkbox input "false"
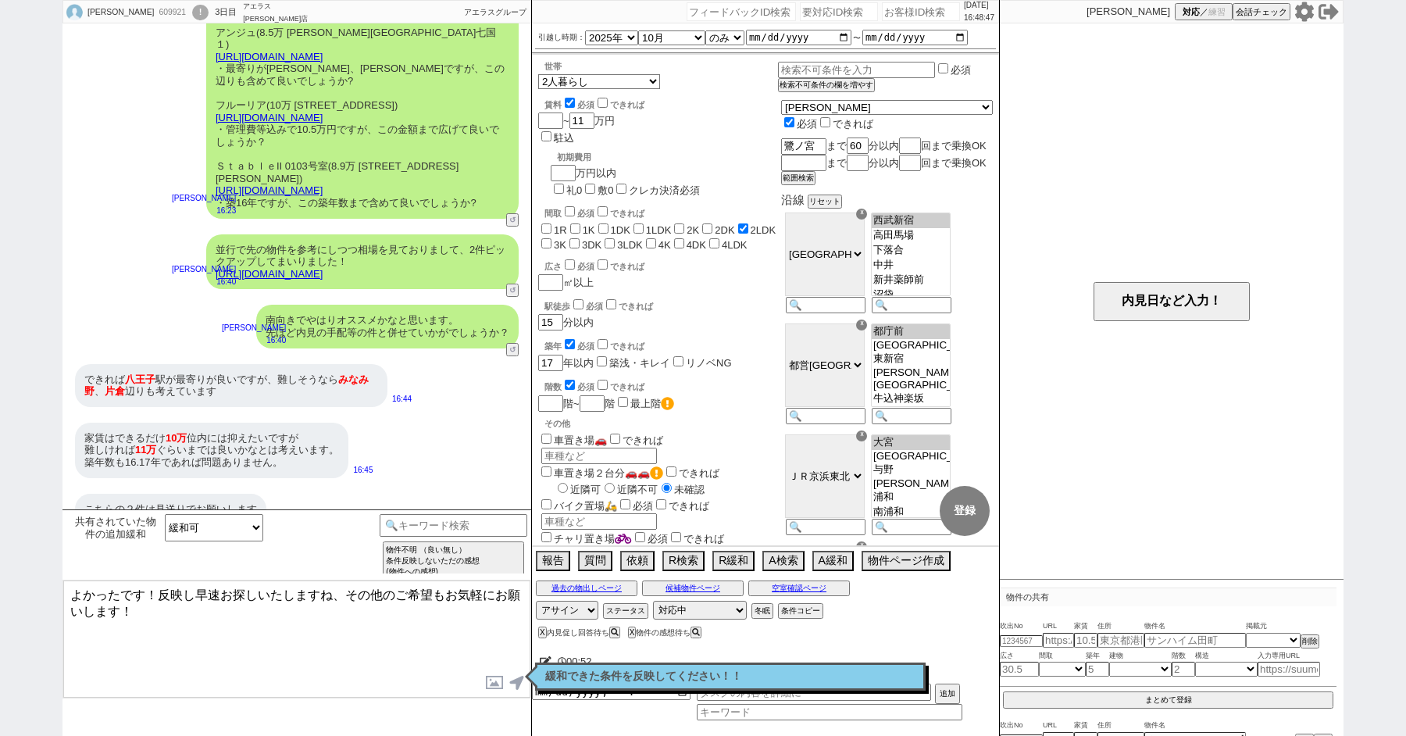
checkbox input "true"
checkbox input "false"
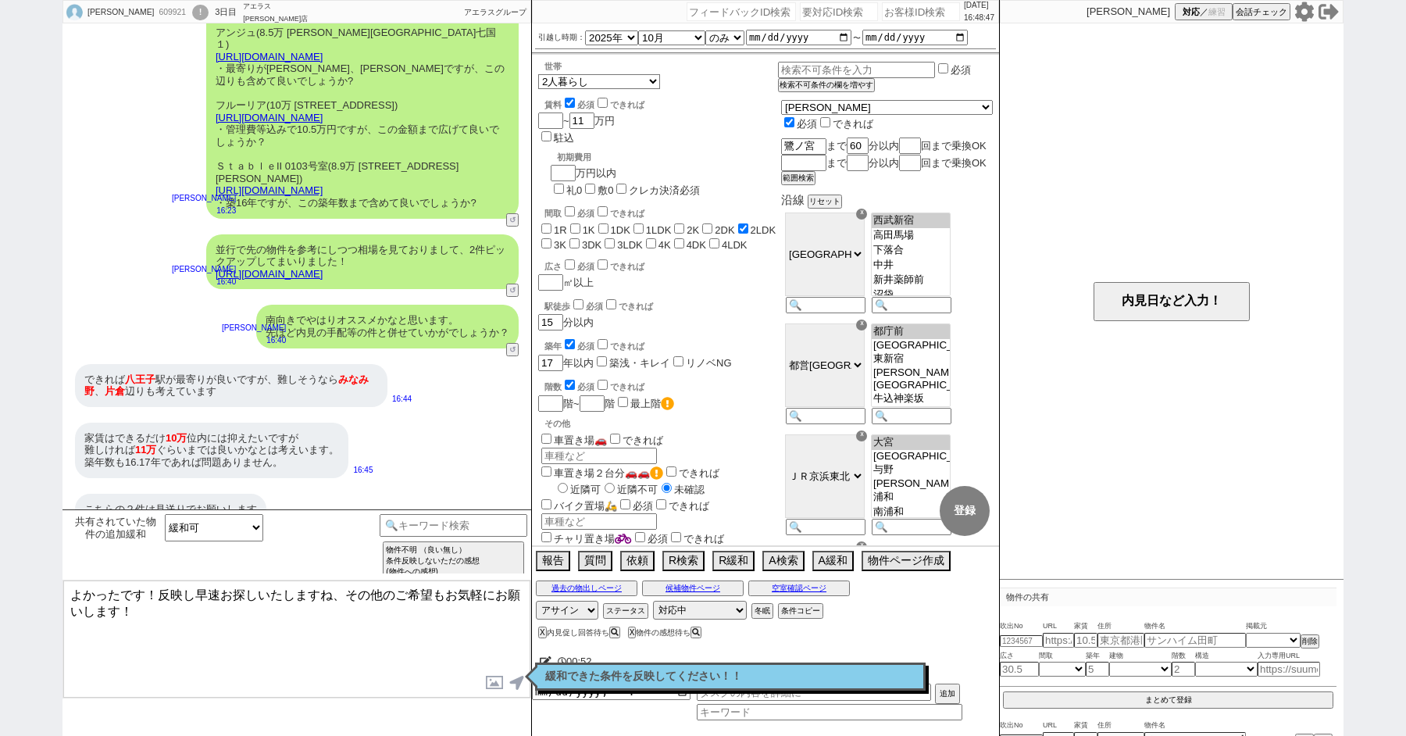
checkbox input "false"
checkbox input "true"
type textarea "よかったです！反映し早速お探しいたしますね、その他のご希望もお気軽にお願いします！"
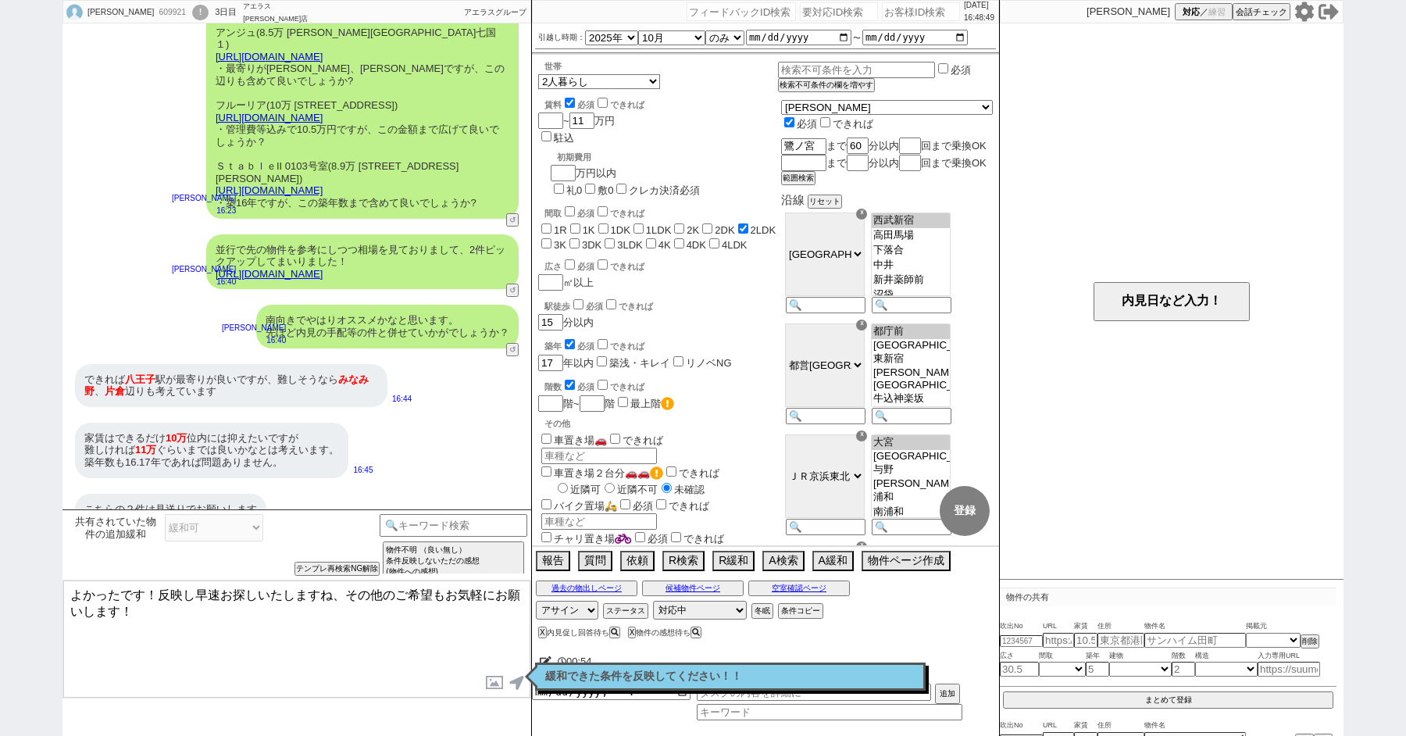
click at [239, 642] on textarea "よかったです！反映し早速お探しいたしますね、その他のご希望もお気軽にお願いします！" at bounding box center [296, 639] width 467 height 117
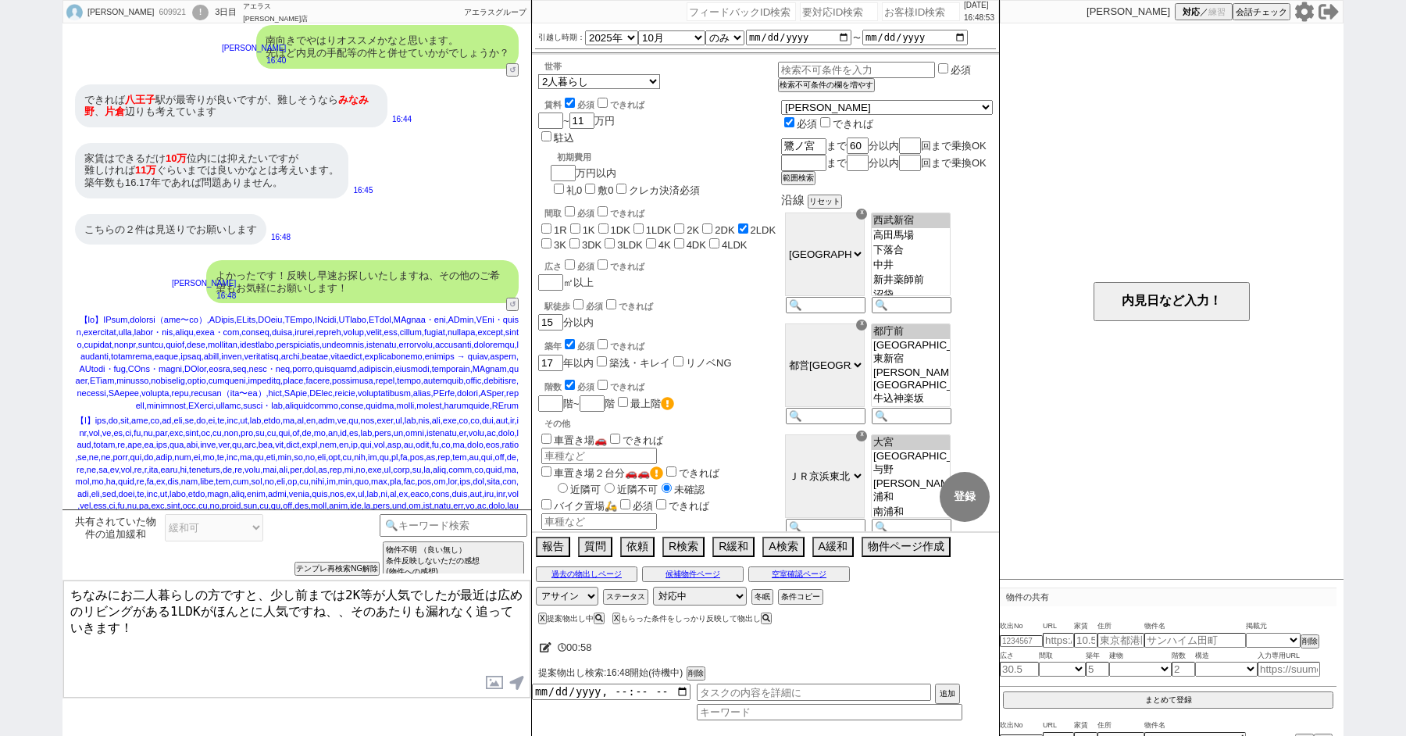
scroll to position [1058, 0]
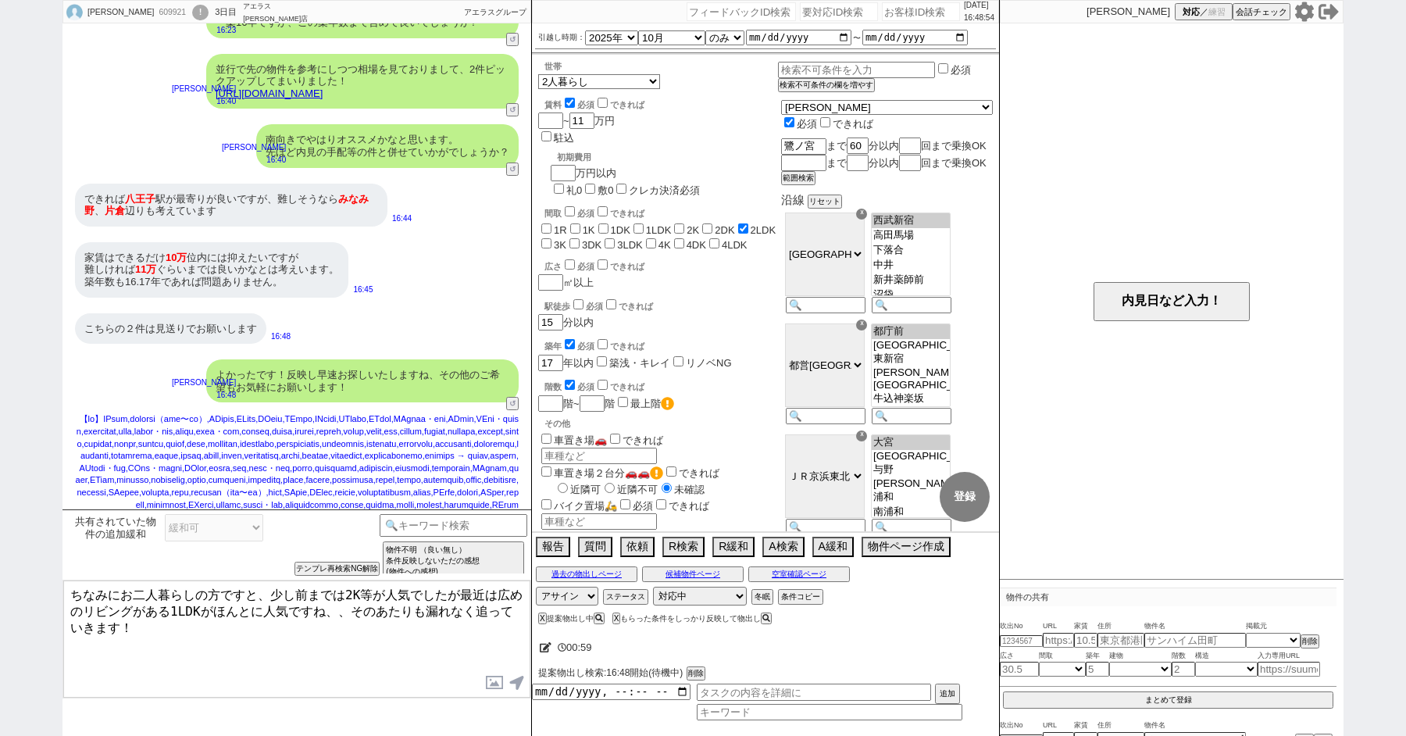
click at [70, 594] on textarea "ちなみにお二人暮らしの方ですと、少し前までは2K等が人気でしたが最近は広めのリビングがある1LDKがほんとに人気ですね、、そのあたりも漏れなく追っていきます！" at bounding box center [296, 639] width 467 height 117
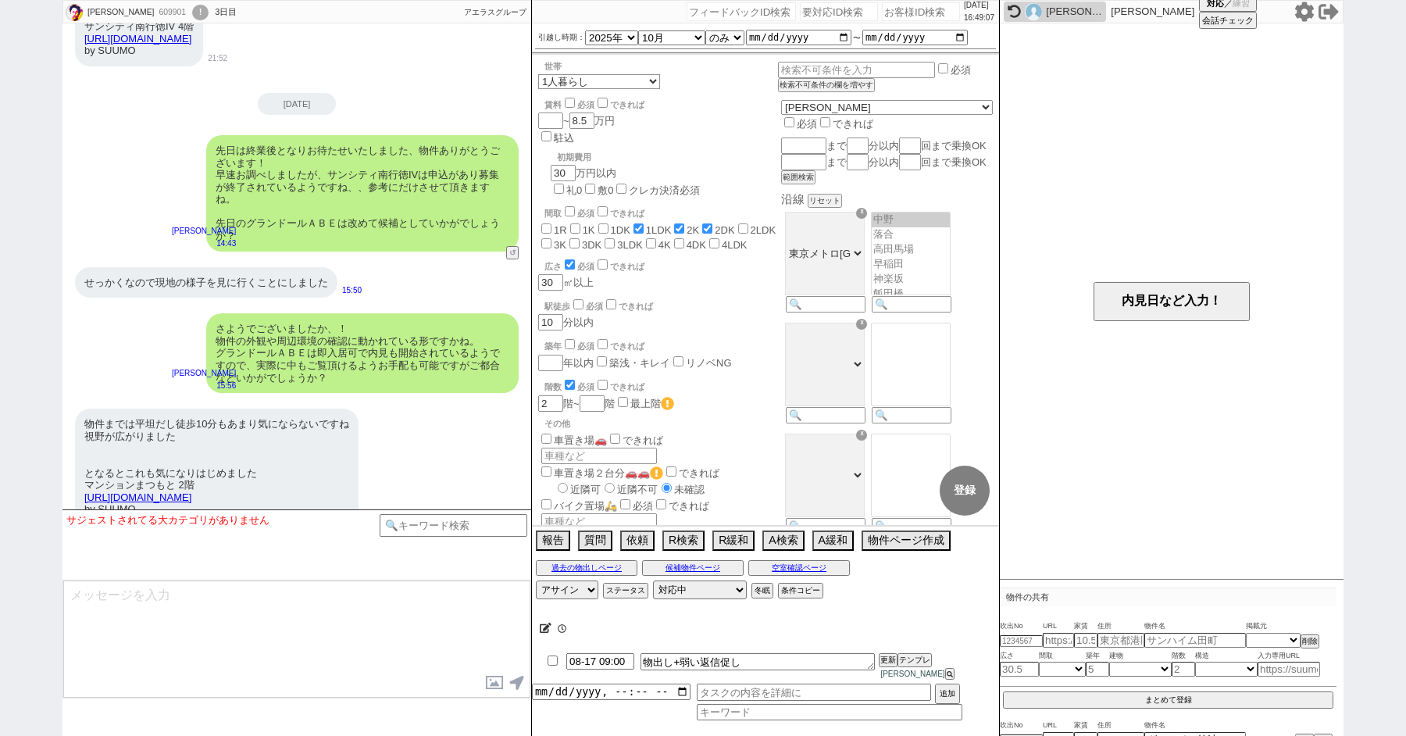
scroll to position [104, 0]
click at [223, 623] on textarea at bounding box center [296, 639] width 467 height 117
click at [476, 517] on input at bounding box center [454, 524] width 148 height 20
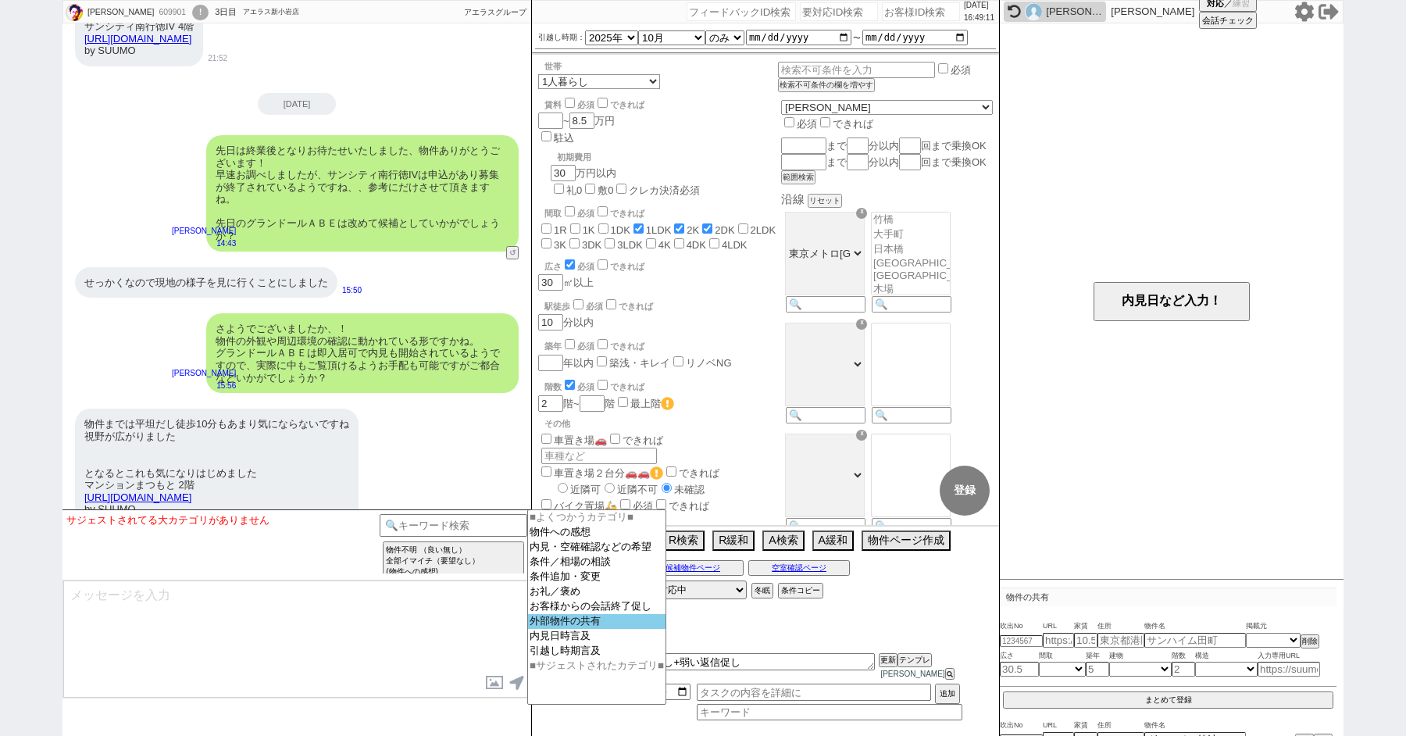
click at [581, 634] on option "外部物件の共有" at bounding box center [597, 636] width 138 height 15
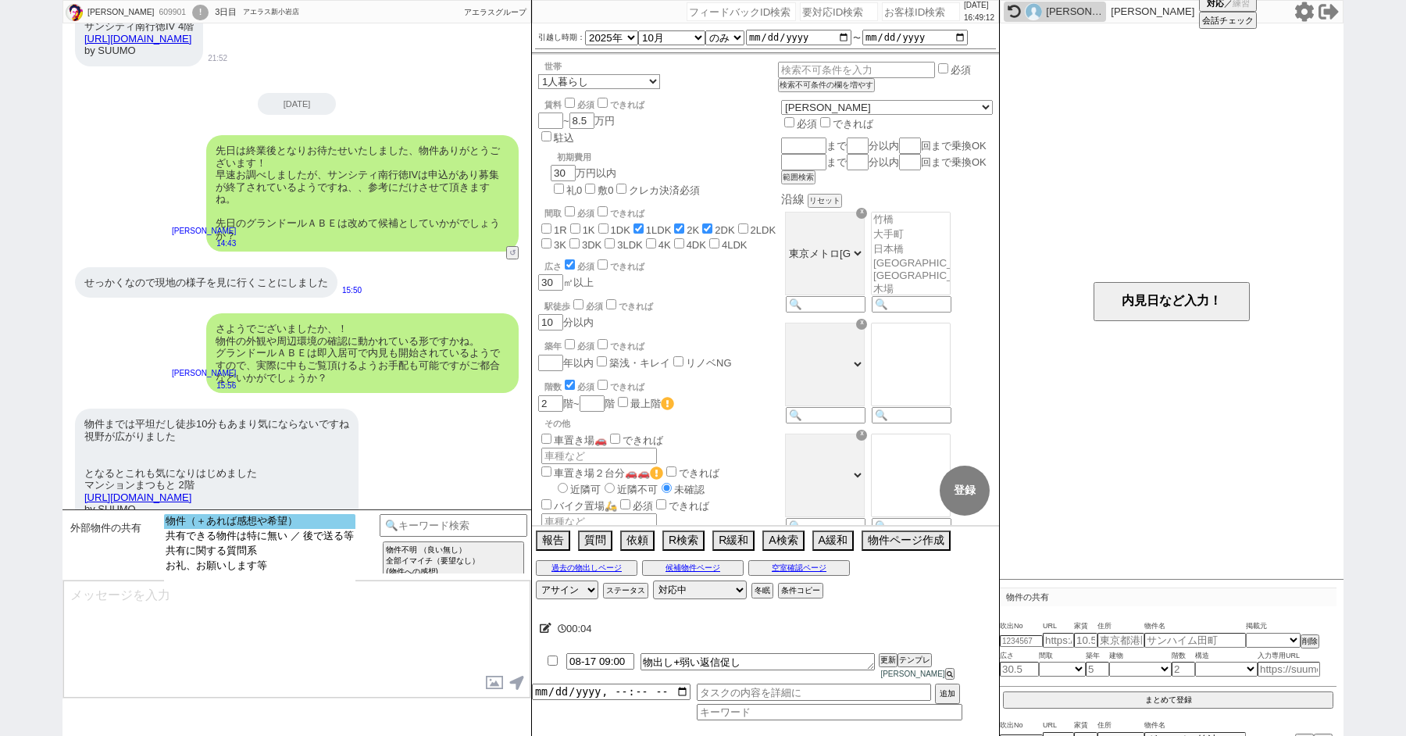
click at [221, 529] on option "物件（＋あれば感想や希望）" at bounding box center [259, 536] width 191 height 15
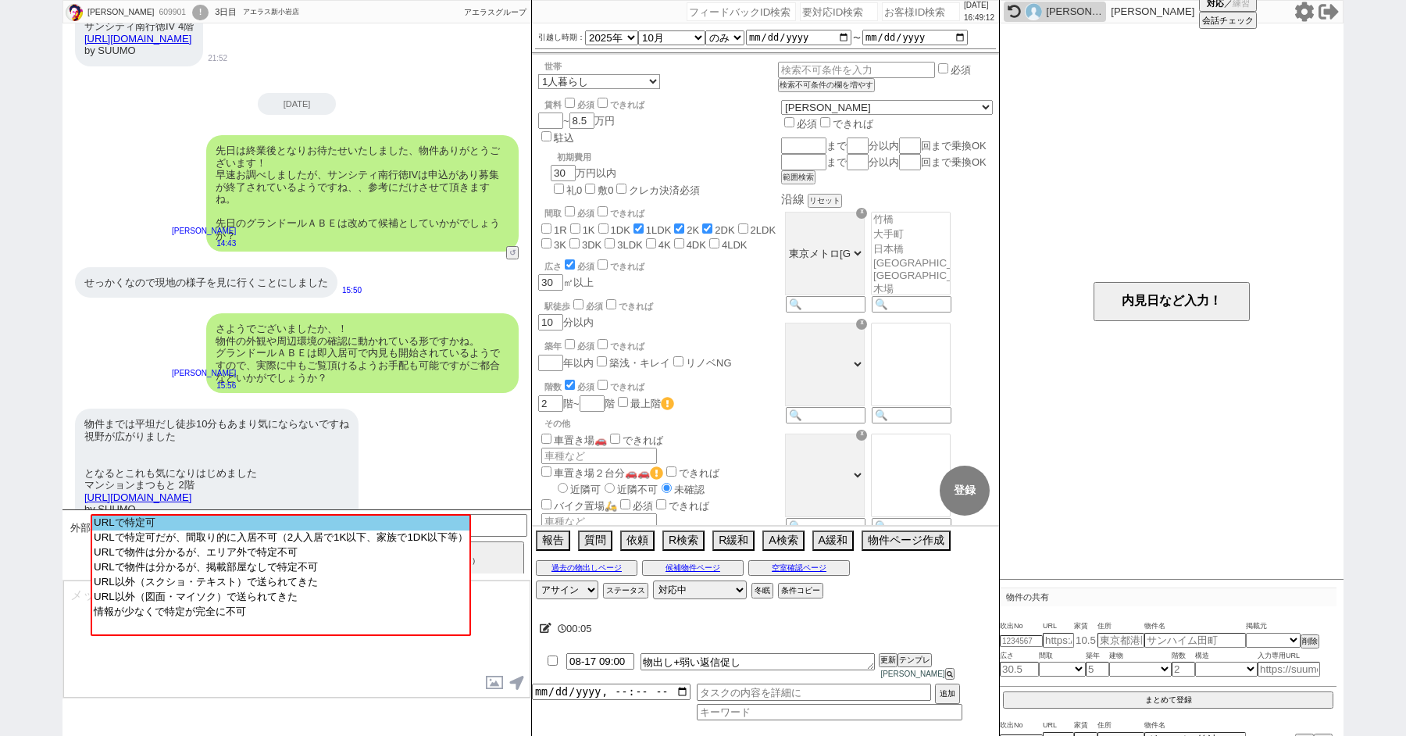
click at [234, 531] on option "URLで特定可" at bounding box center [280, 538] width 377 height 15
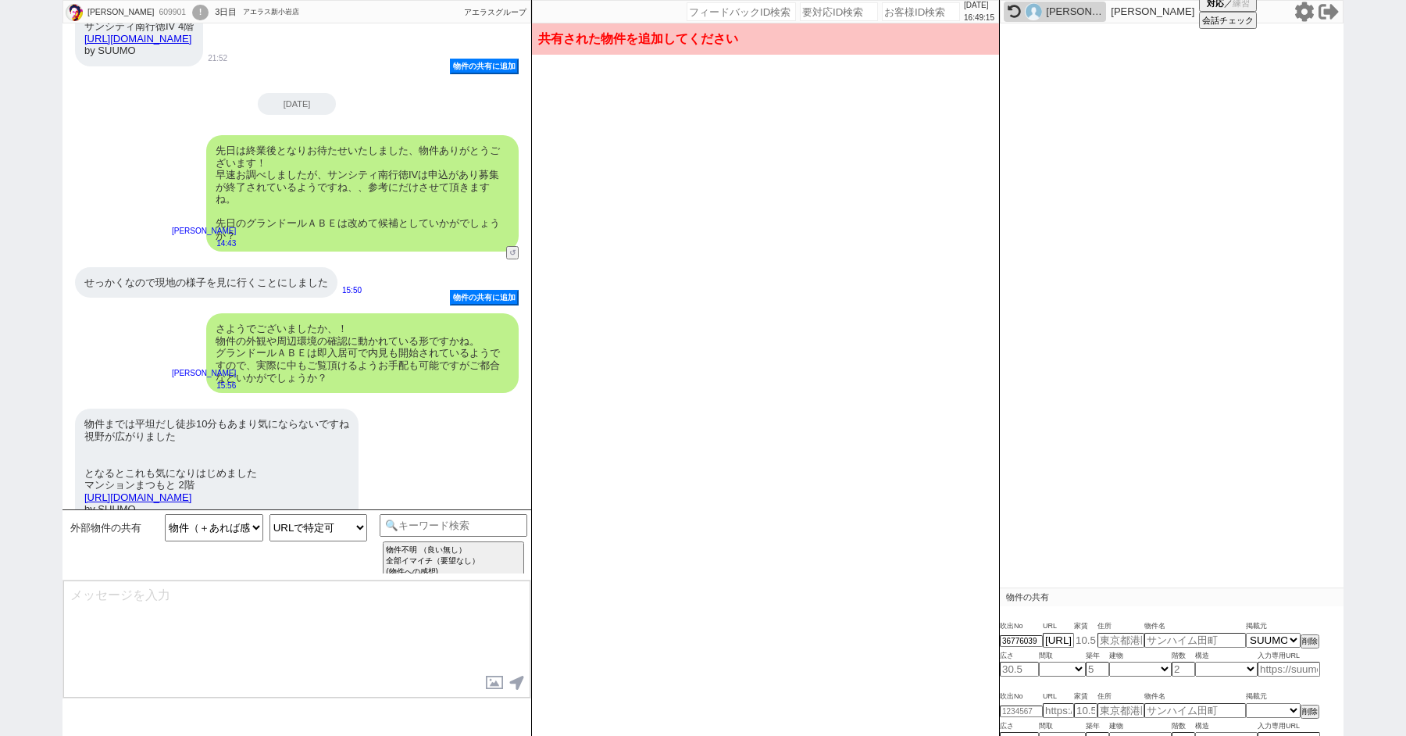
scroll to position [139, 0]
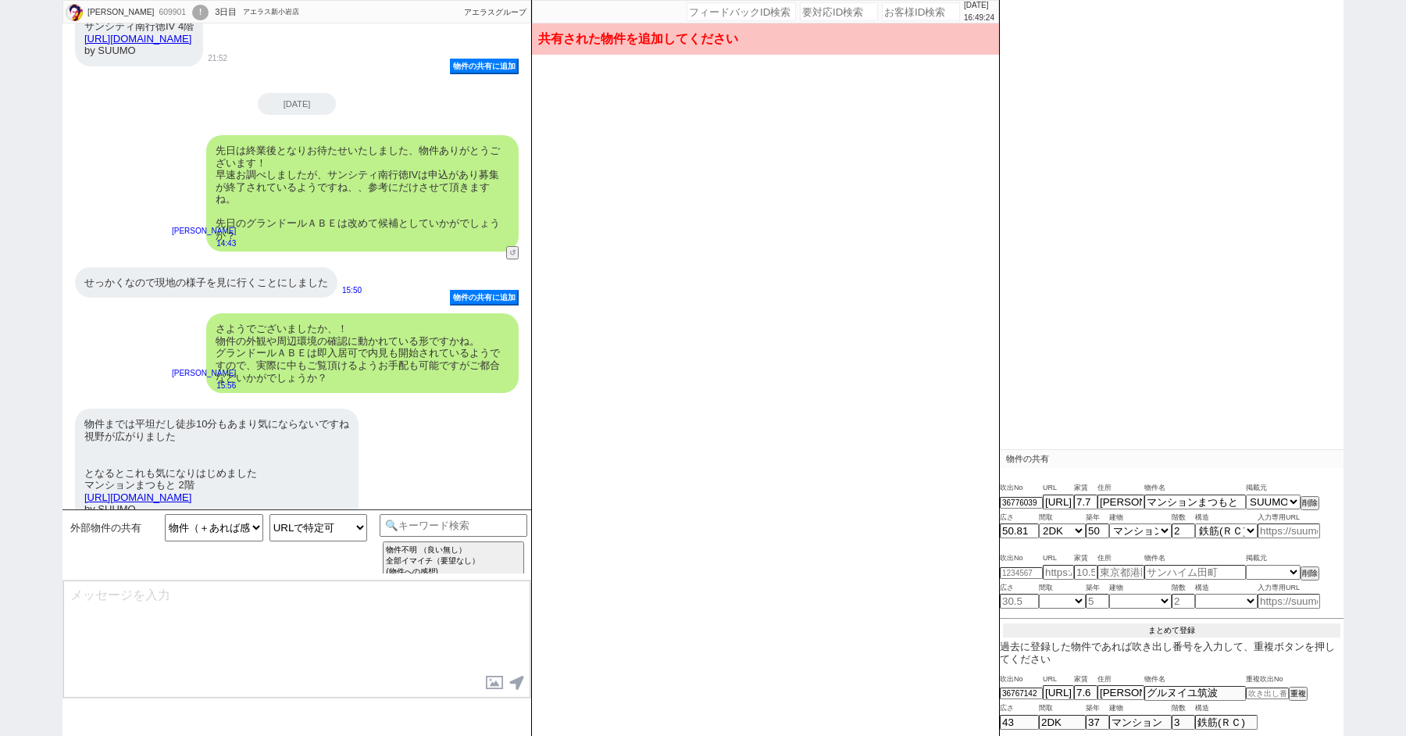
click at [1135, 629] on button "まとめて登録" at bounding box center [1171, 631] width 337 height 14
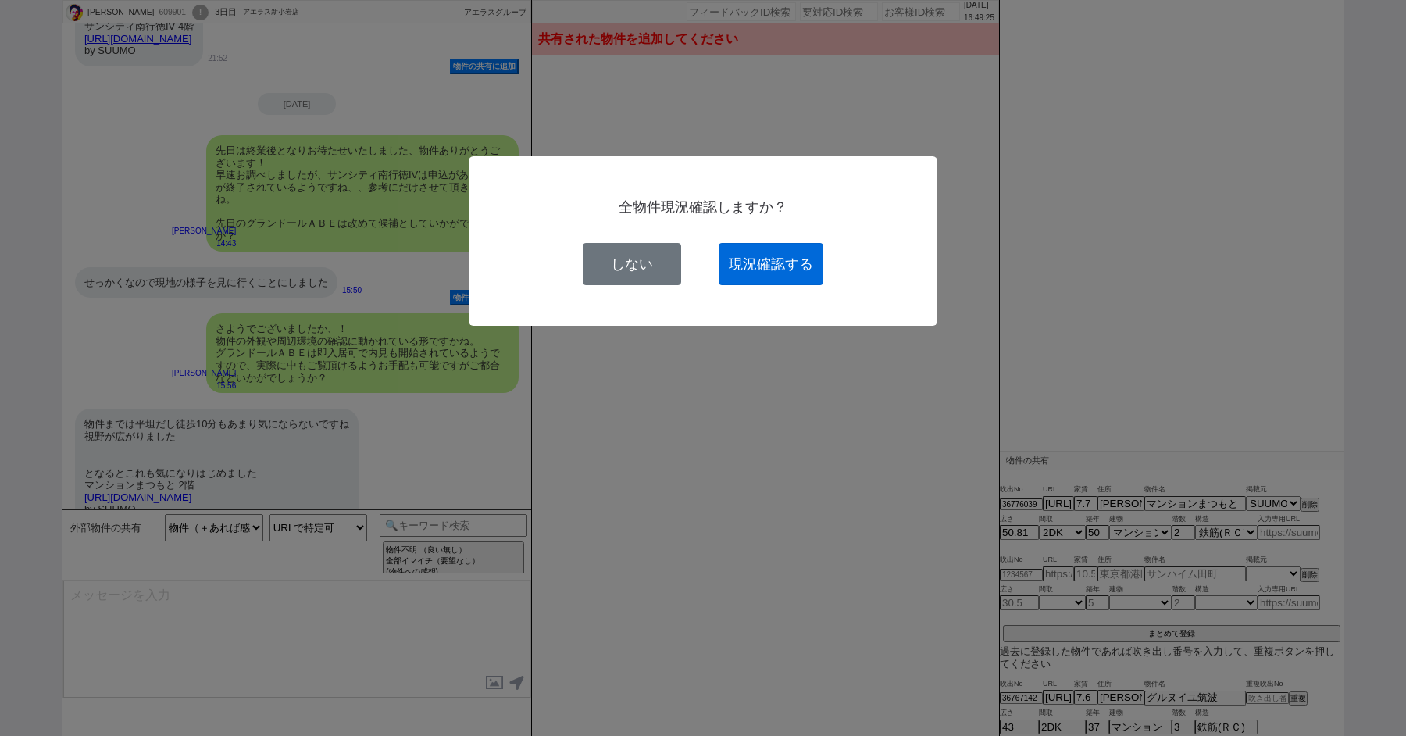
click at [768, 279] on button "現況確認する" at bounding box center [771, 264] width 105 height 42
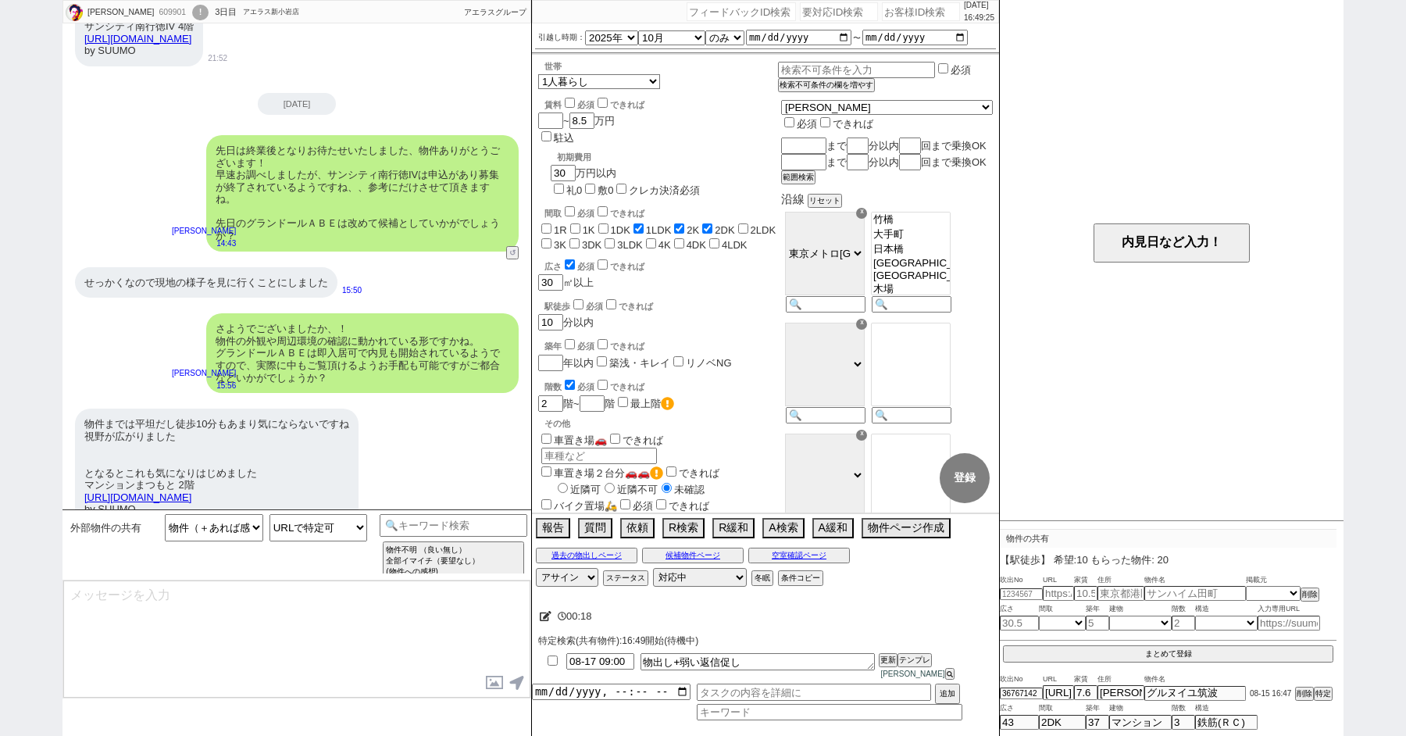
scroll to position [112, 0]
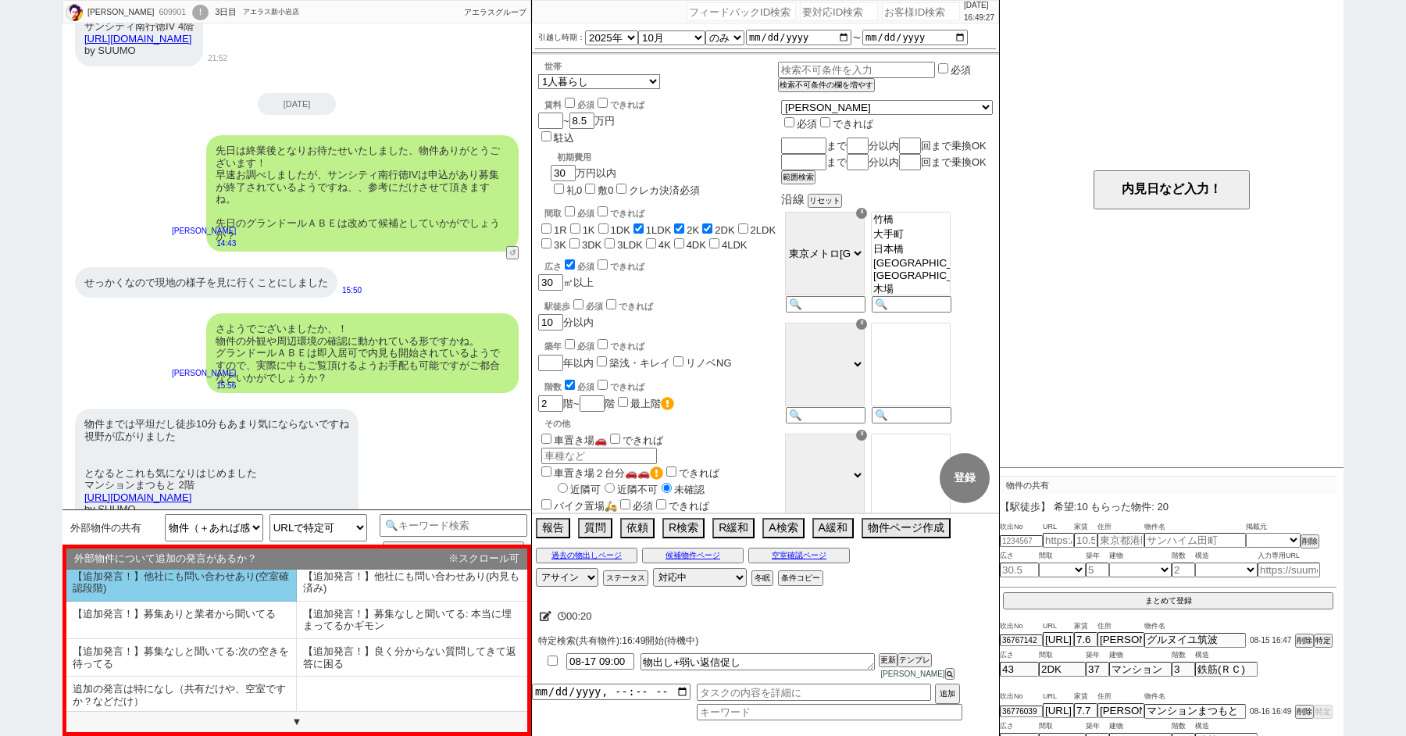
click at [194, 689] on li "追加の発言は特になし（共有だけや、空室ですか？などだけ）" at bounding box center [181, 695] width 231 height 37
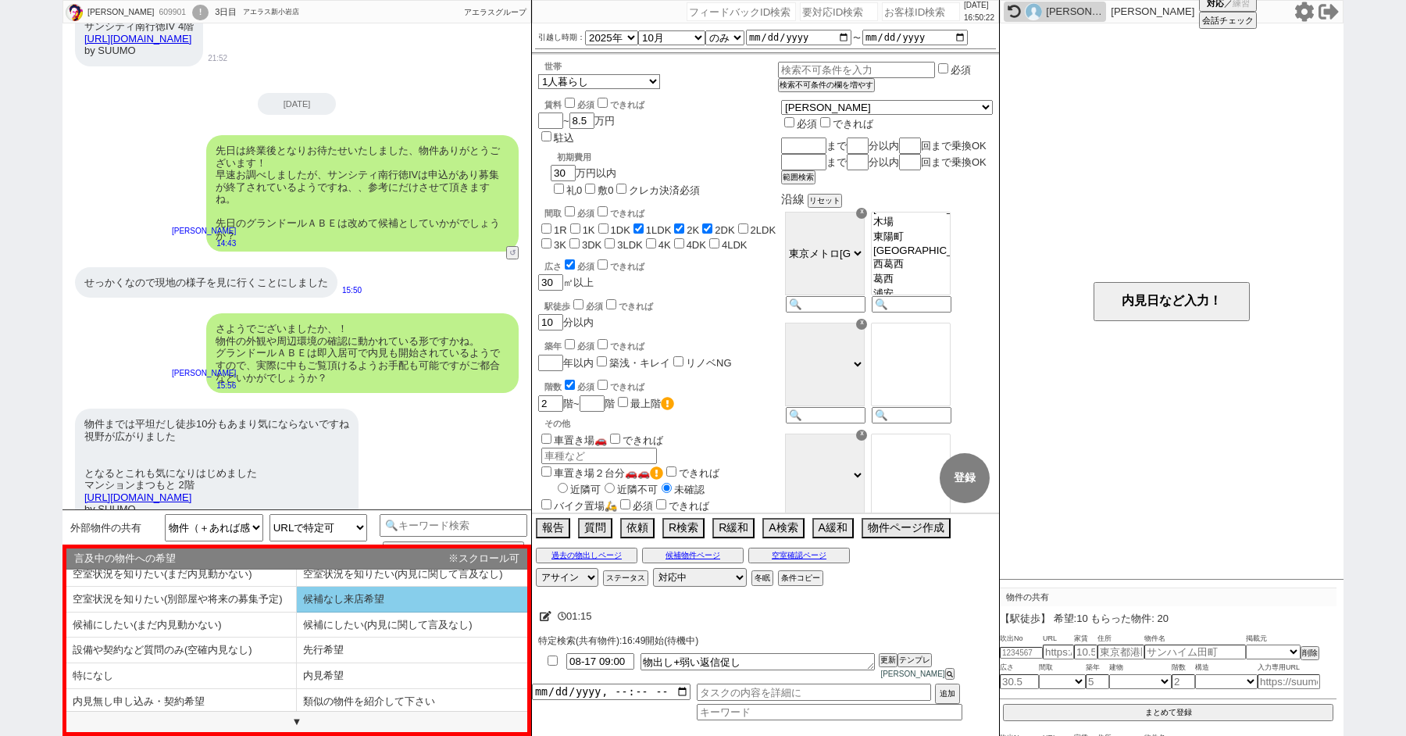
scroll to position [0, 0]
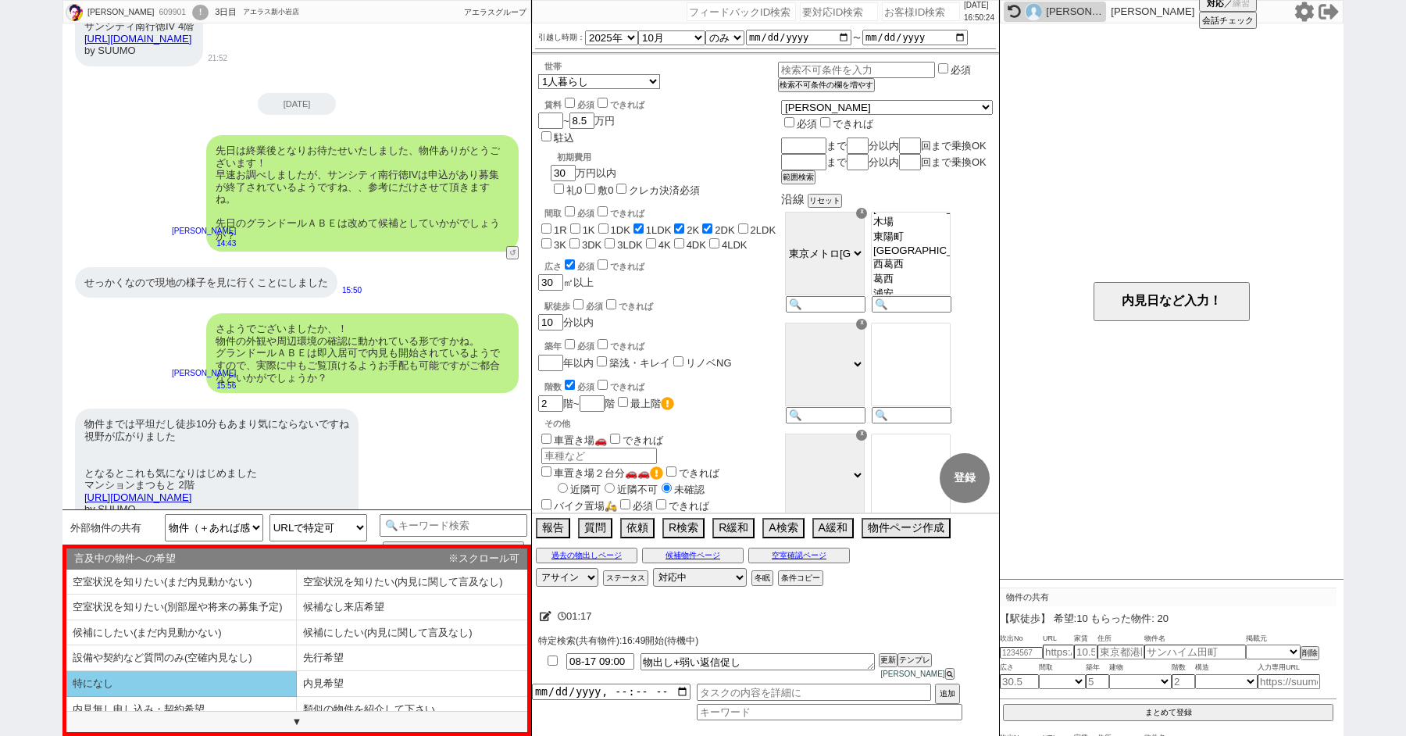
click at [177, 682] on li "特になし" at bounding box center [181, 684] width 231 height 26
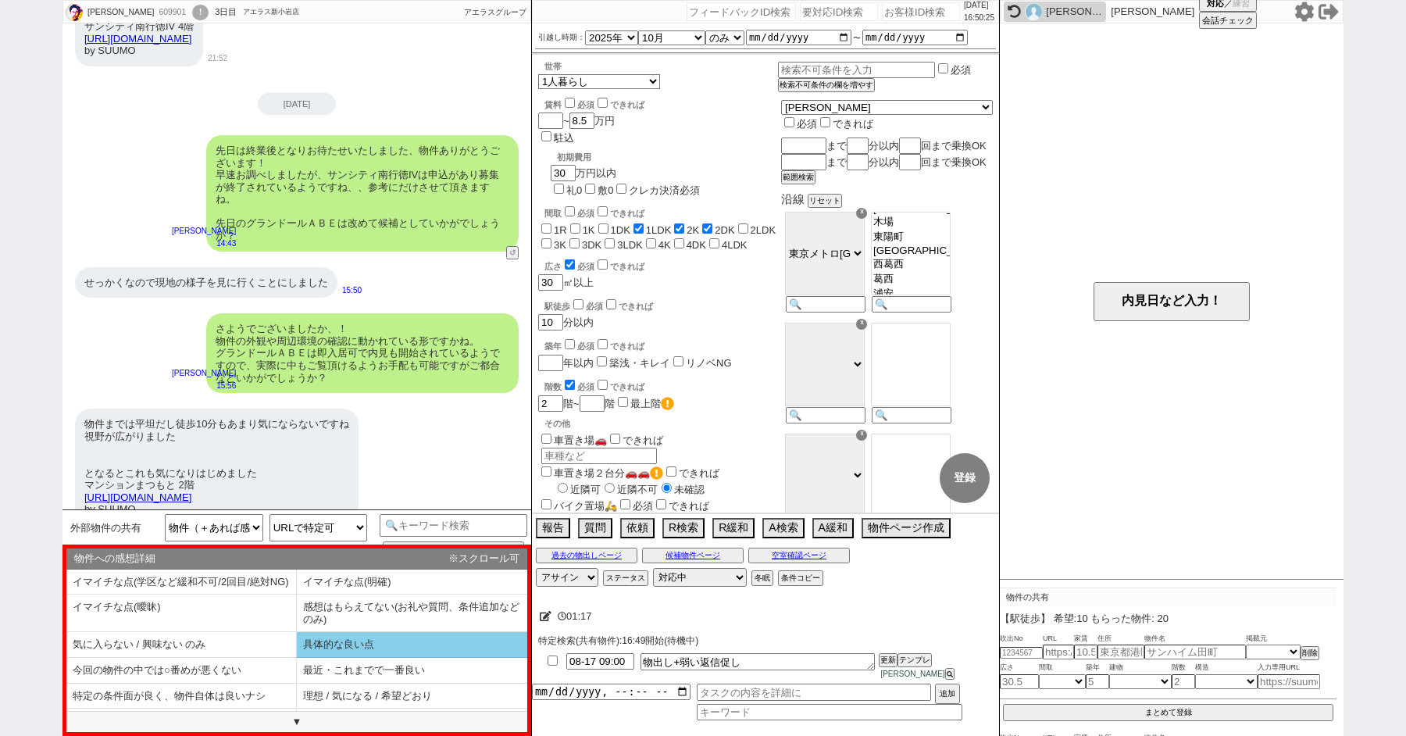
scroll to position [32, 0]
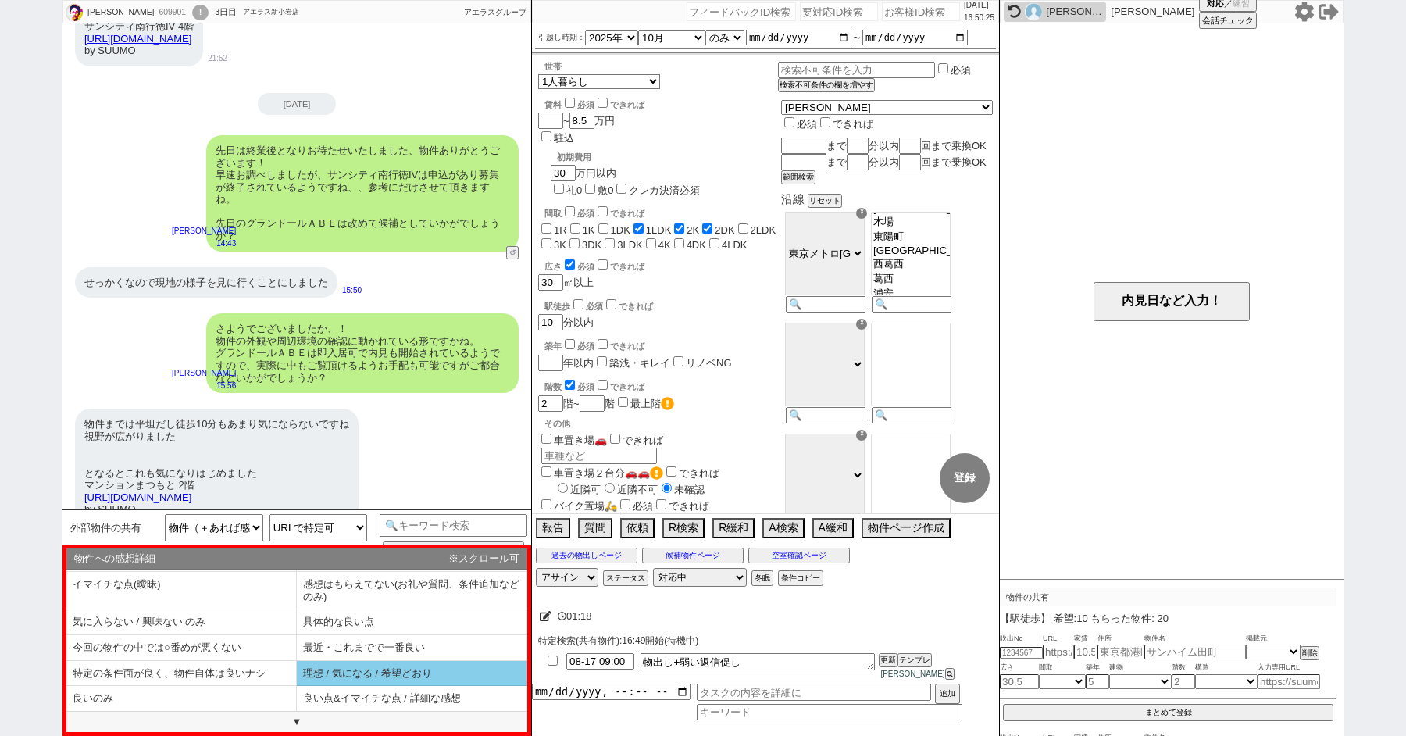
click at [297, 686] on li "理想 / 気になる / 希望どおり" at bounding box center [181, 699] width 231 height 26
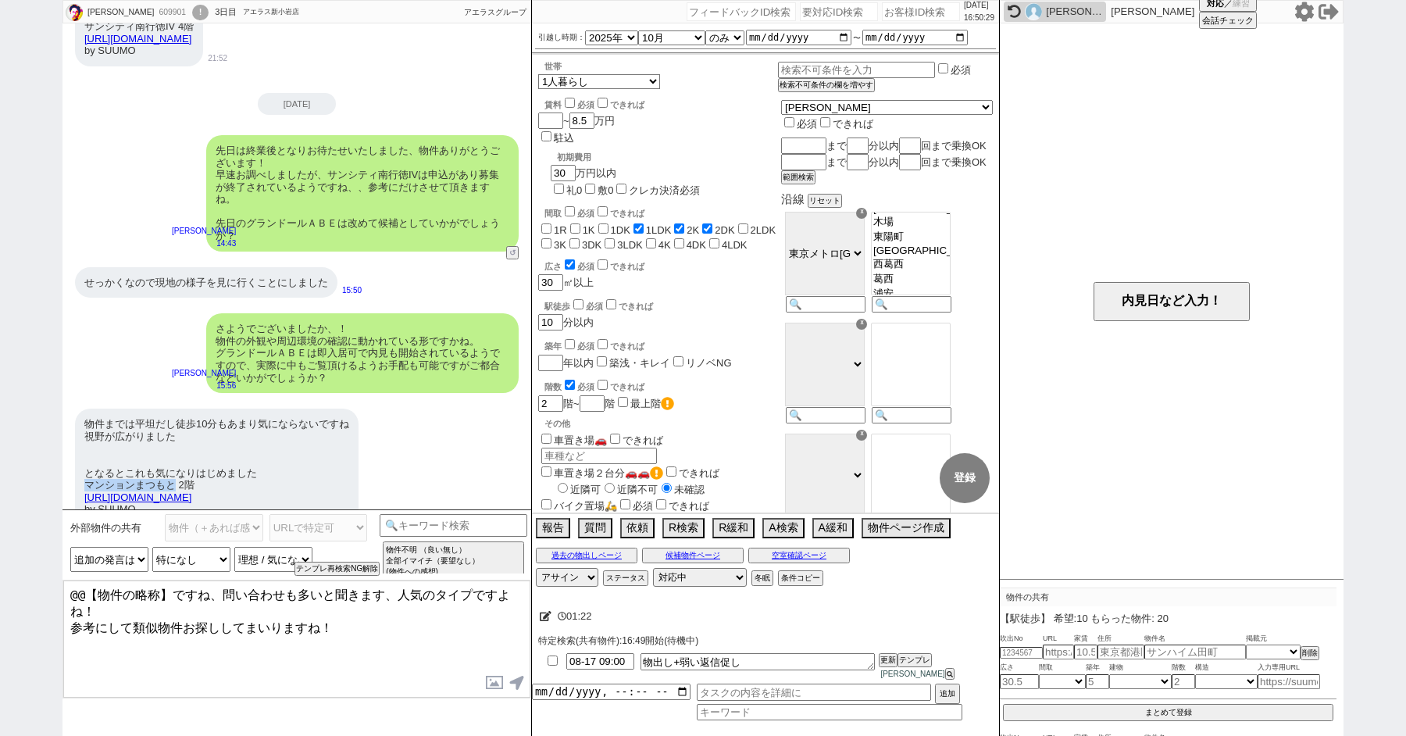
drag, startPoint x: 175, startPoint y: 461, endPoint x: 86, endPoint y: 461, distance: 89.1
click at [86, 461] on div "物件までは平坦だし徒歩10分もあまり気にならないですね 視野が広がりました となるとこれも気になりはじめました マンションまつもと 2階 [URL][DOMA…" at bounding box center [217, 467] width 284 height 116
copy div "マンションまつもと"
drag, startPoint x: 167, startPoint y: 593, endPoint x: 0, endPoint y: 560, distance: 170.4
click at [0, 563] on div "[PERSON_NAME] 609901 ! 0 3日目 アエラス新小岩店 冬眠中 自社客 アエラスグループ スミカ_BPO チャット全表示 [DATE] よ…" at bounding box center [703, 368] width 1406 height 736
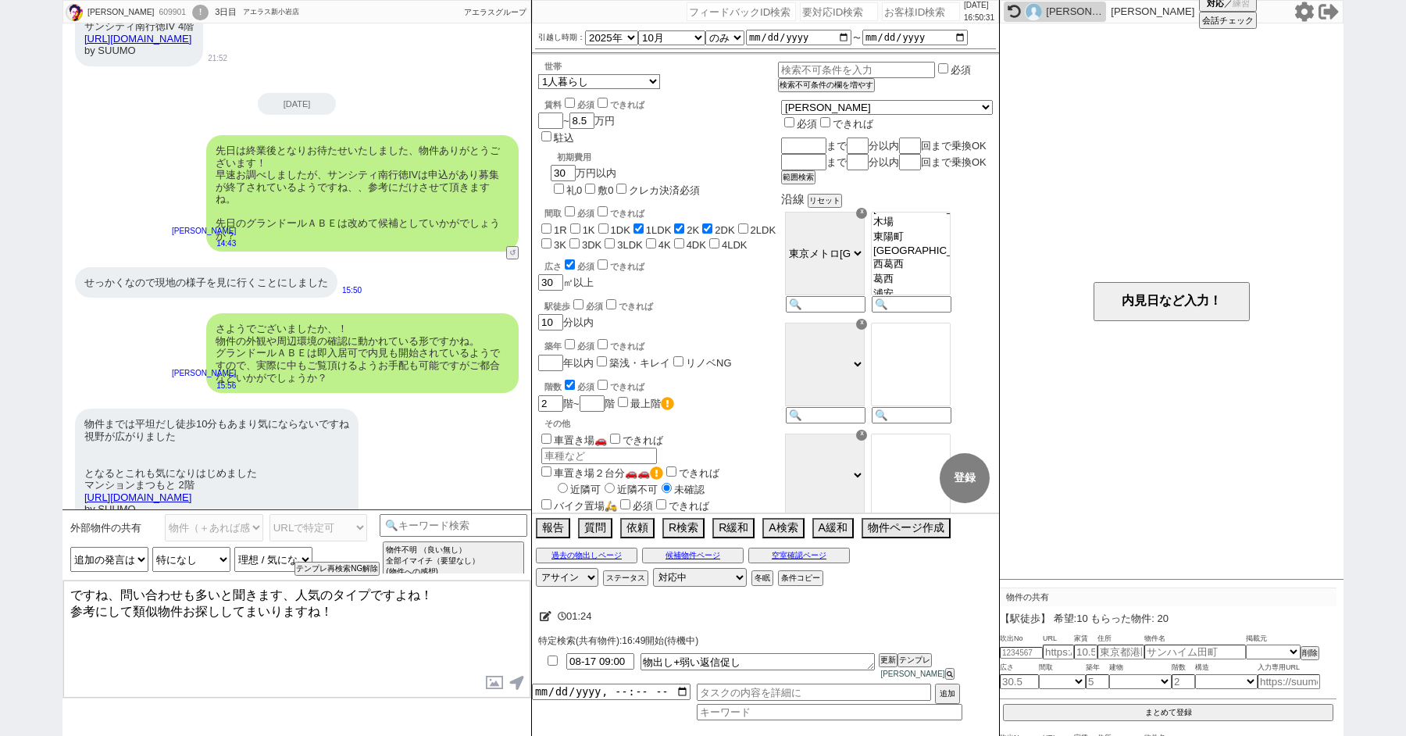
paste textarea "マンションまつもと"
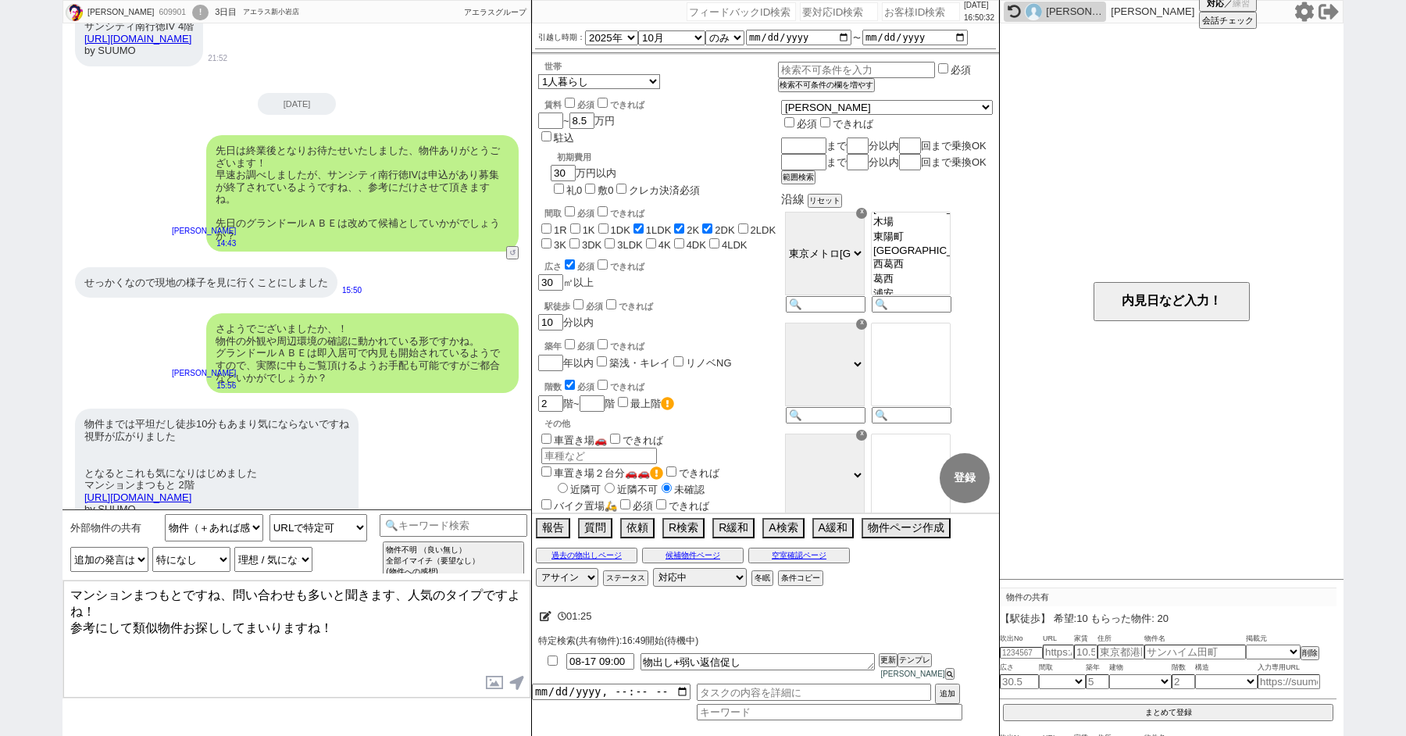
click at [358, 645] on textarea "マンションまつもとですね、問い合わせも多いと聞きます、人気のタイプですよね！ 参考にして類似物件お探ししてまいりますね！" at bounding box center [296, 639] width 467 height 117
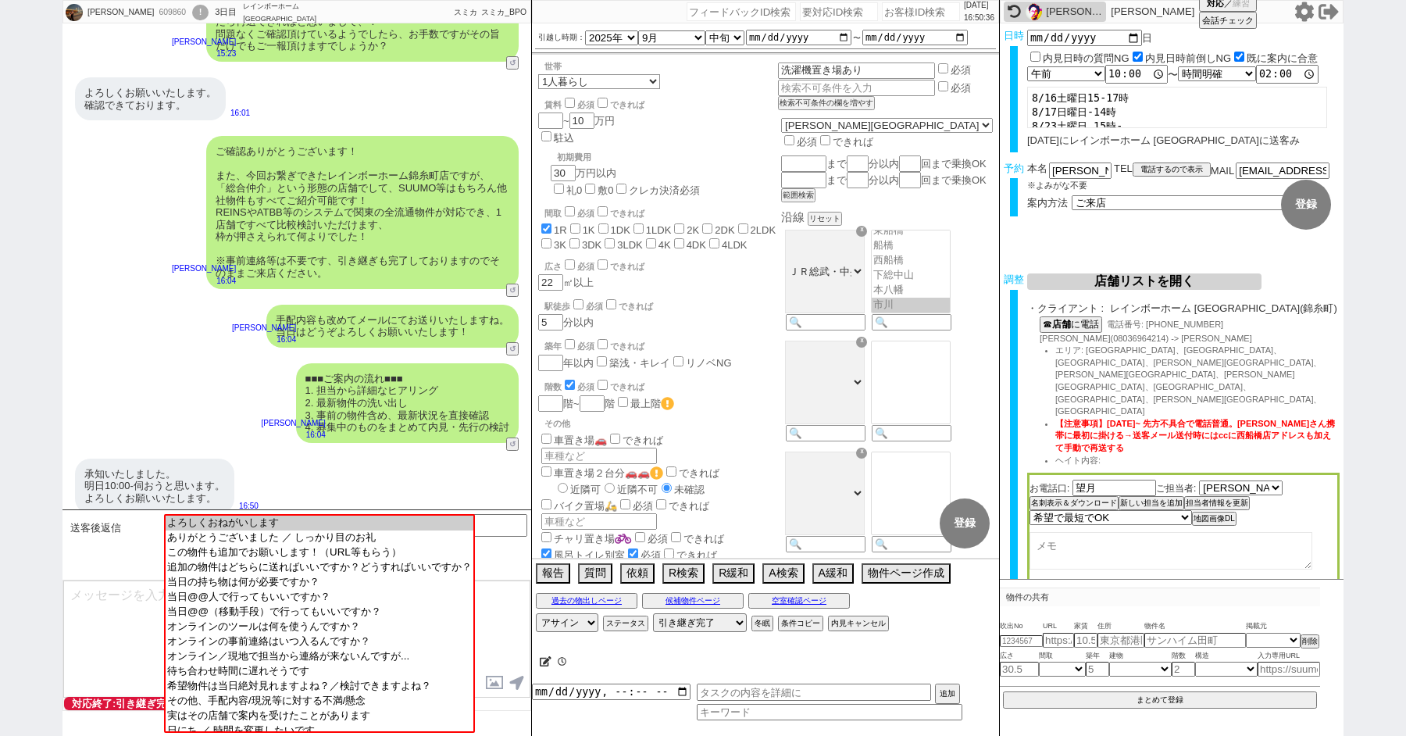
scroll to position [138, 0]
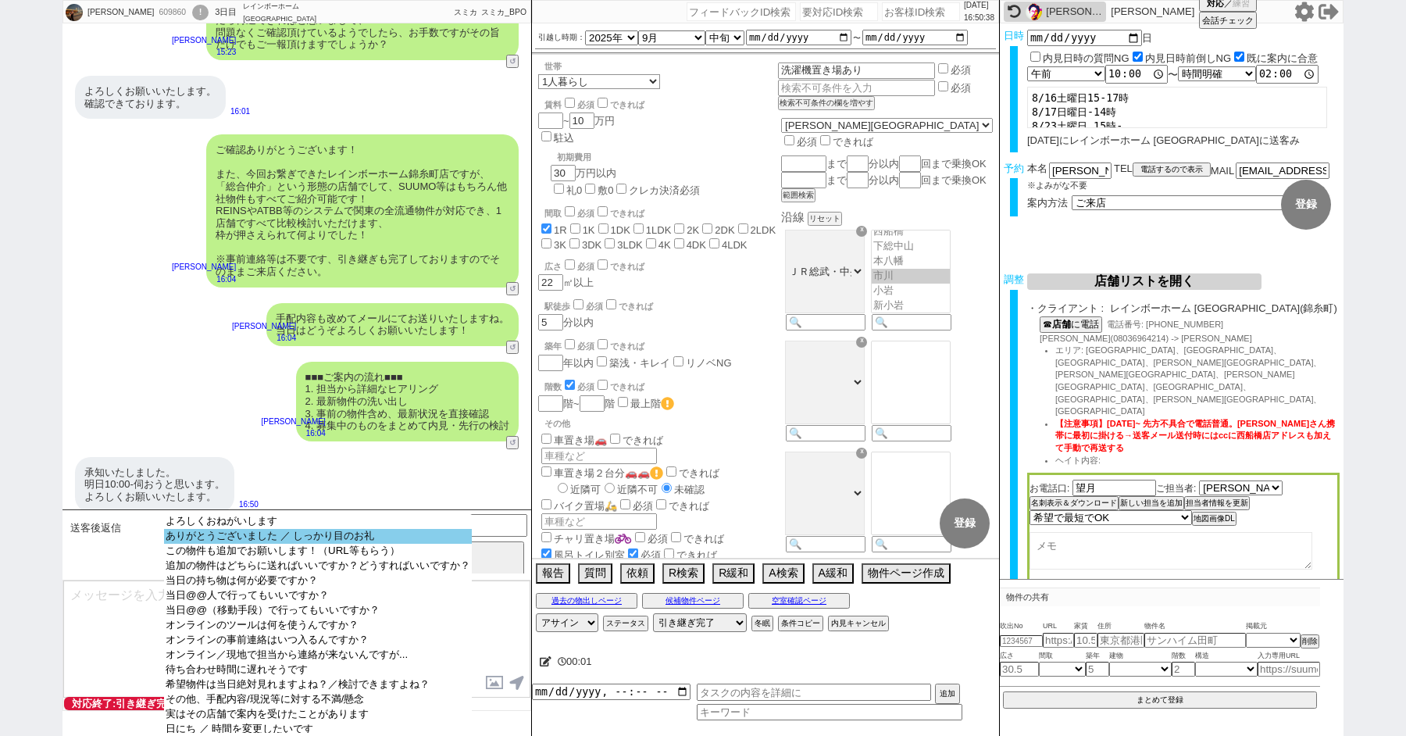
click at [279, 544] on option "ありがとうございました ／ しっかり目のお礼" at bounding box center [318, 551] width 308 height 15
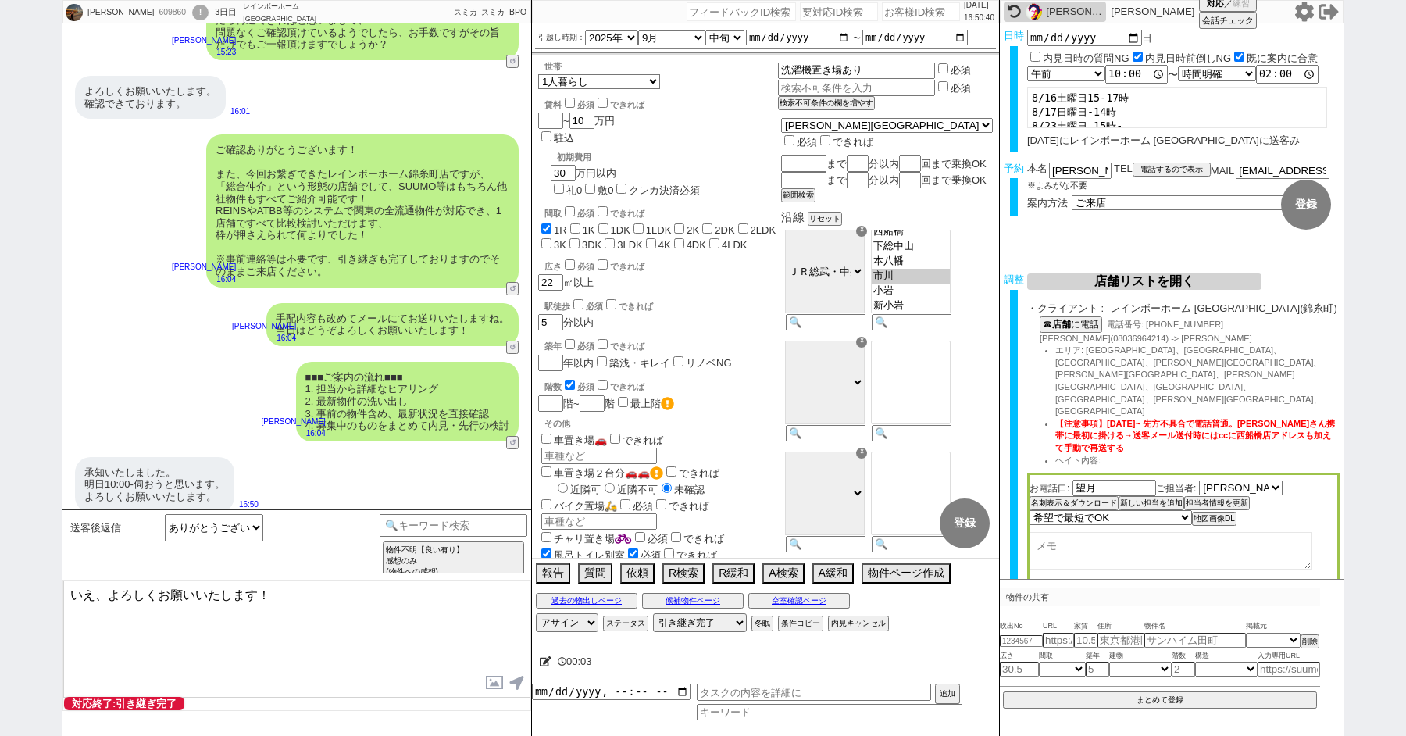
drag, startPoint x: 94, startPoint y: 595, endPoint x: 10, endPoint y: 577, distance: 85.5
click at [10, 577] on div "[PERSON_NAME] 609860 ! 0 3日目 レインボーホーム [GEOGRAPHIC_DATA] 冬眠中 自社客 スミカ スミカ_BPO チャッ…" at bounding box center [703, 368] width 1406 height 736
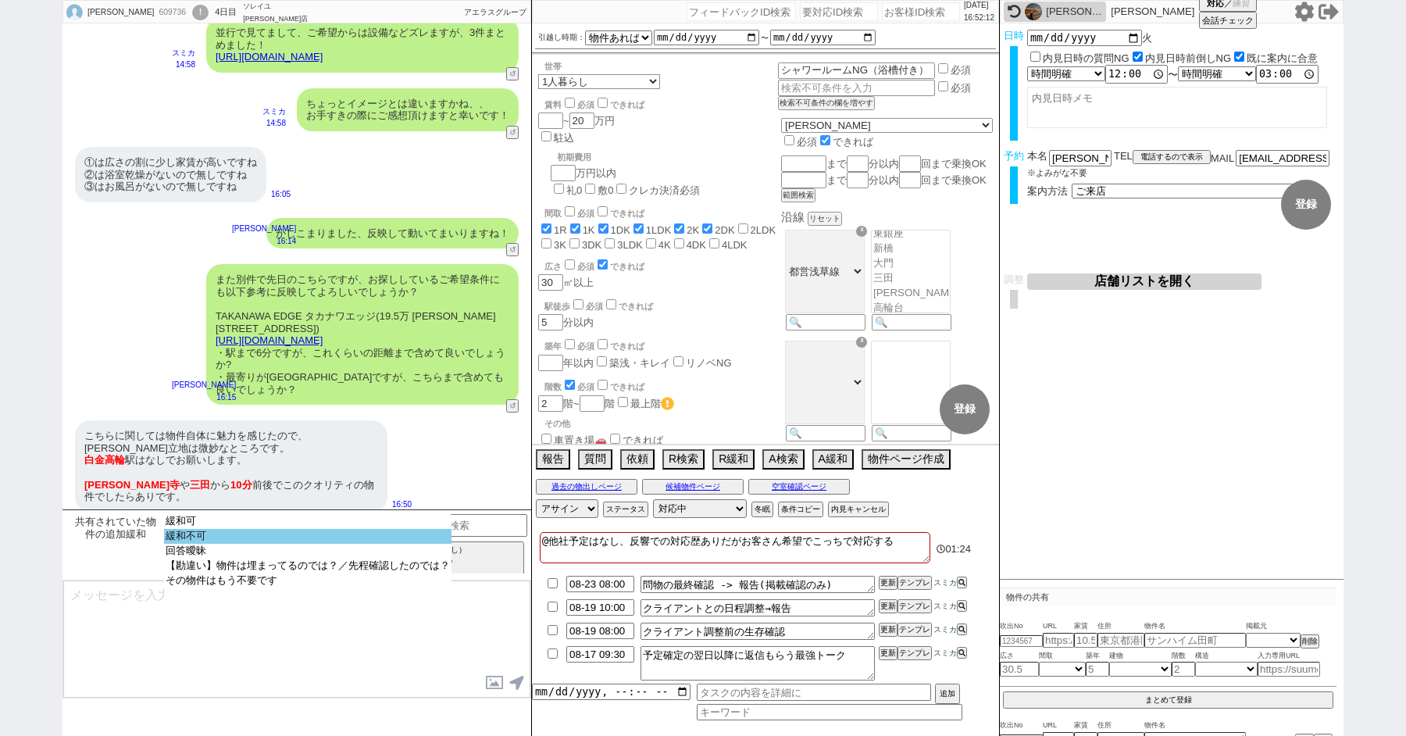
click at [255, 544] on option "緩和不可" at bounding box center [308, 551] width 288 height 15
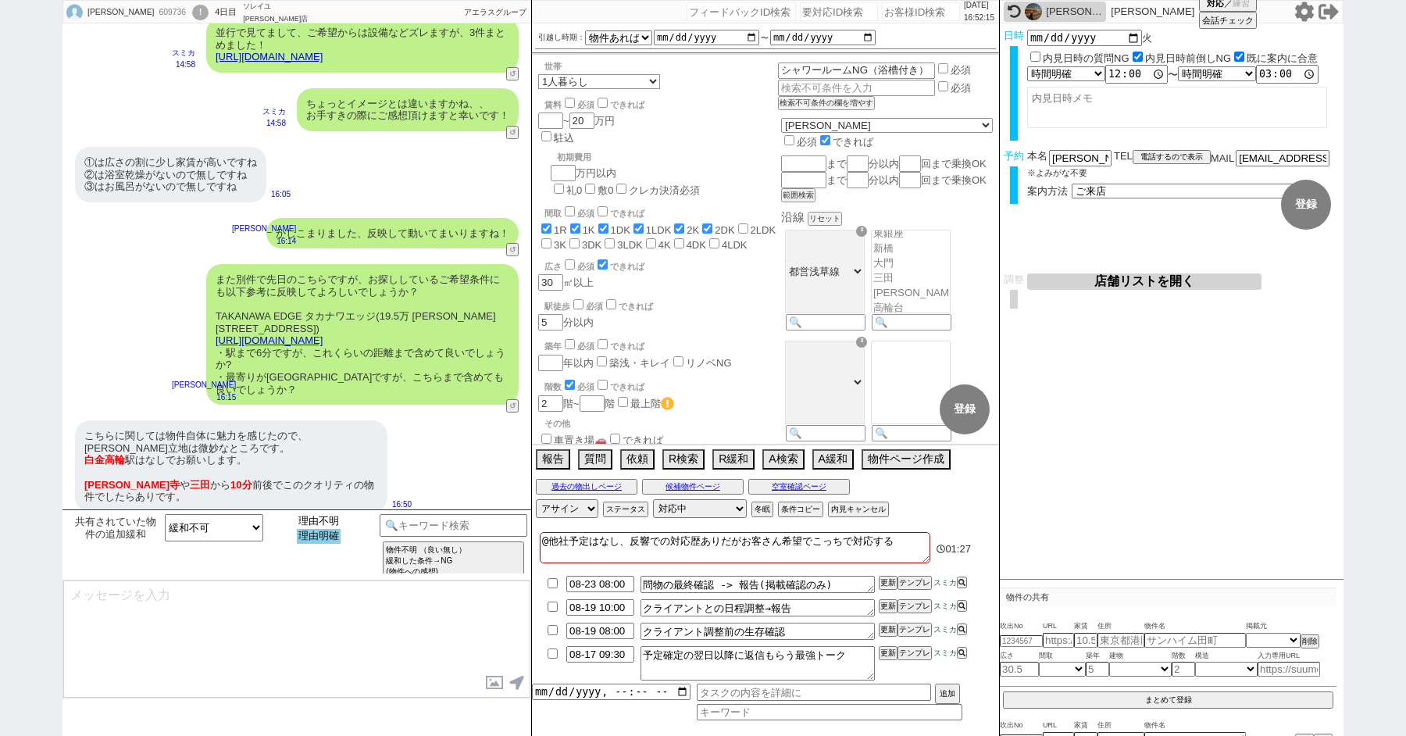
click at [331, 538] on option "理由明確" at bounding box center [319, 536] width 44 height 15
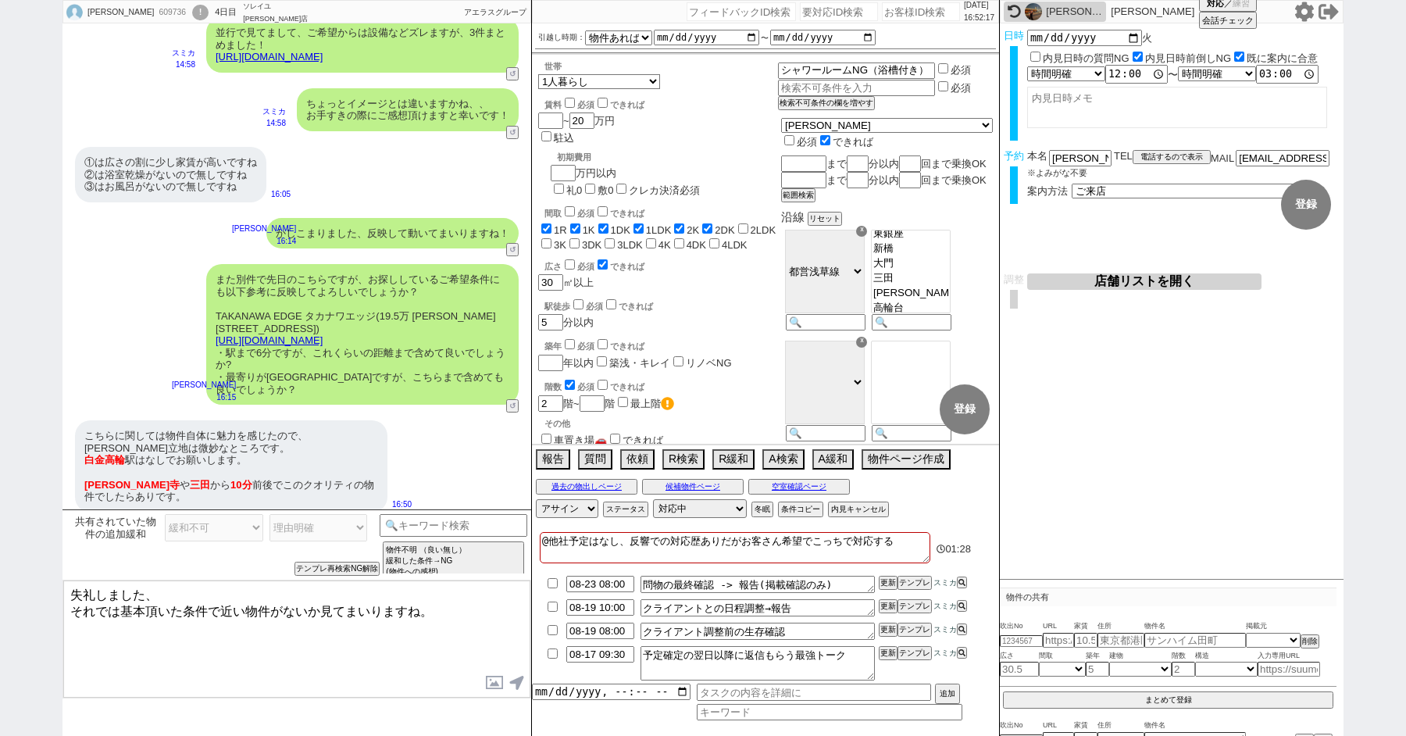
click at [322, 644] on textarea "失礼しました、 それでは基本頂いた条件で近い物件がないか見てまいりますね。" at bounding box center [296, 639] width 467 height 117
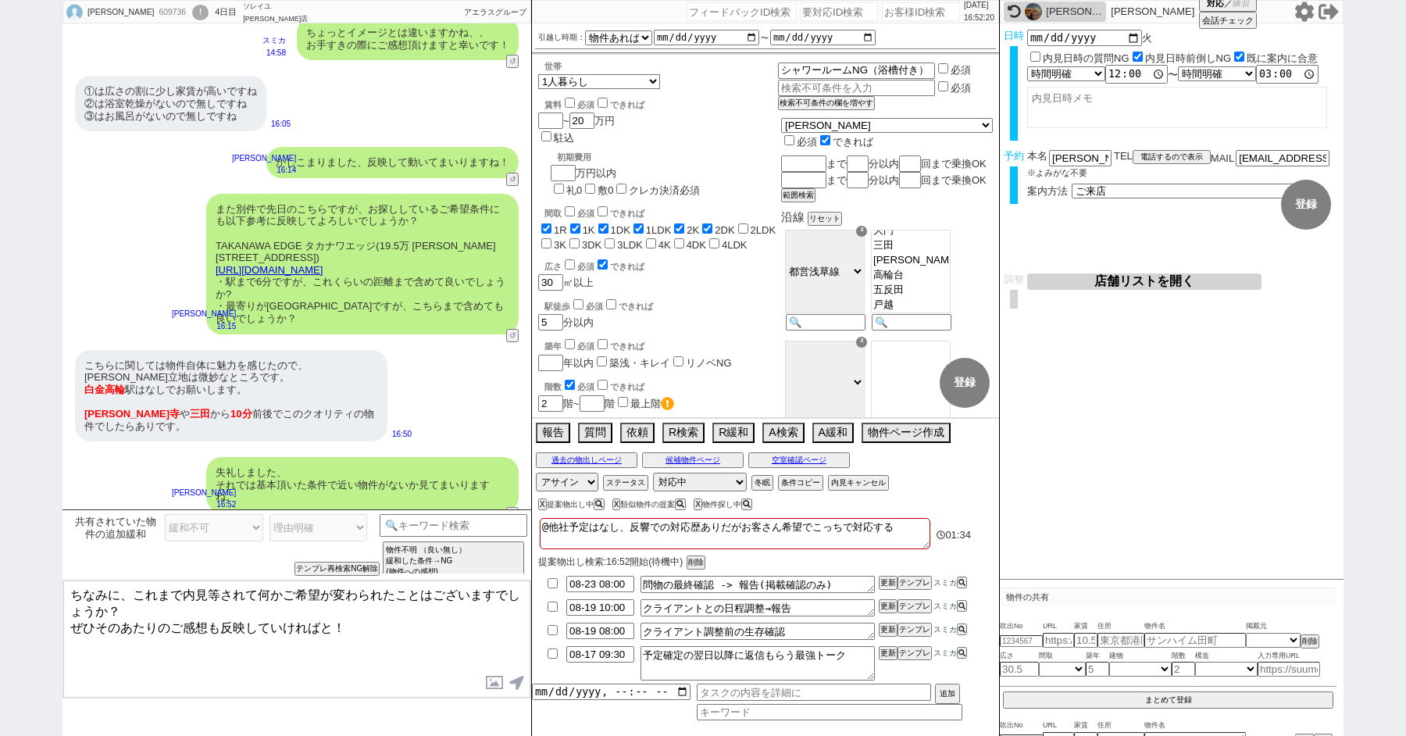
scroll to position [166, 0]
click at [384, 625] on textarea "ちなみに、これまで内見等されて何かご希望が変わられたことはございますでしょうか？ ぜひそのあたりのご感想も反映していければと！" at bounding box center [296, 639] width 467 height 117
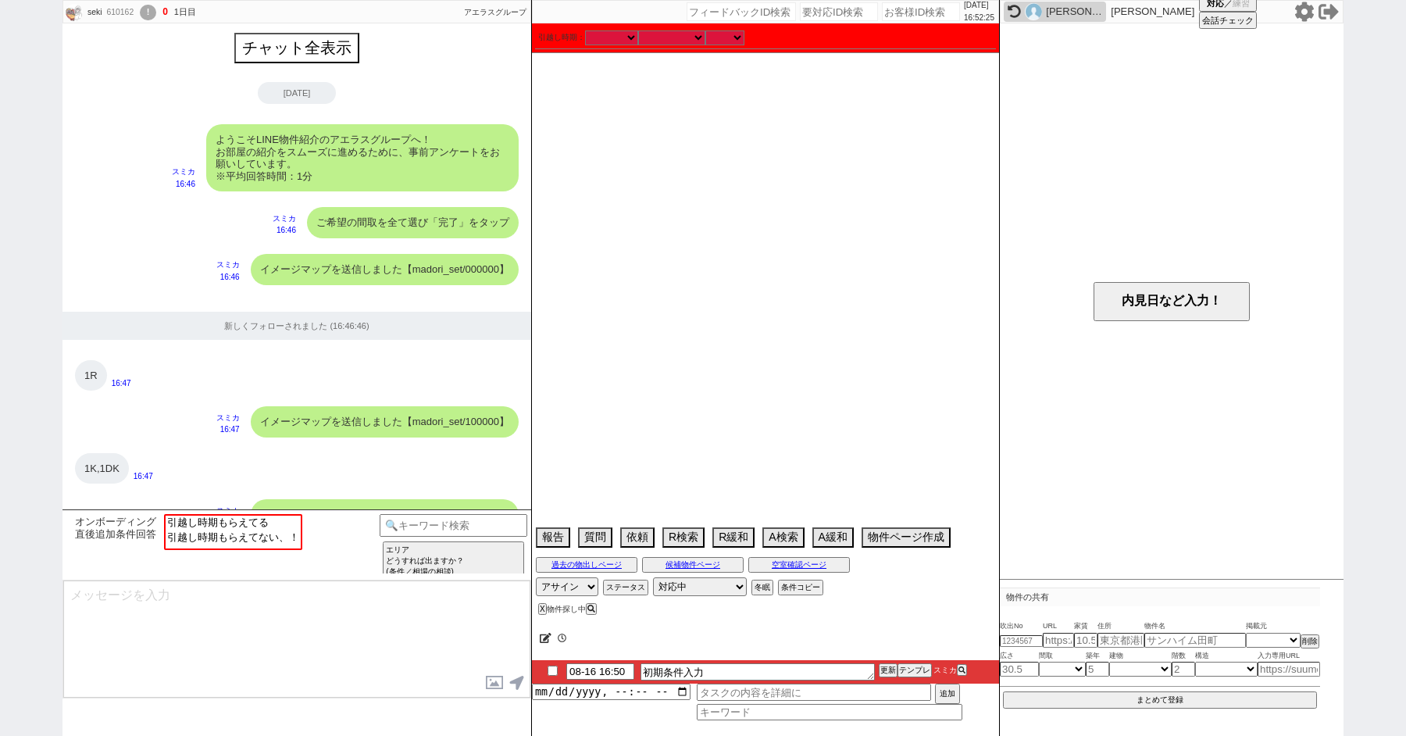
scroll to position [1122, 0]
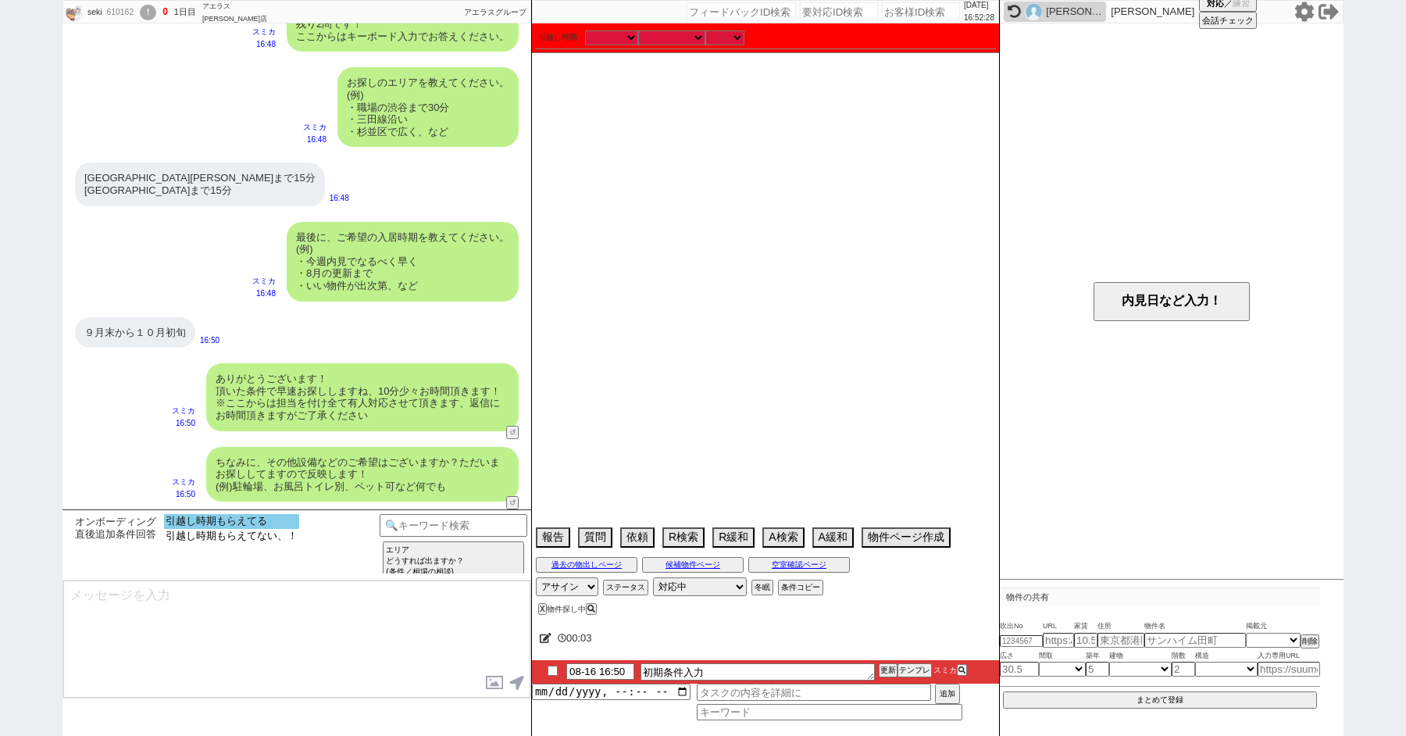
click at [235, 529] on option "引越し時期もらえてる" at bounding box center [231, 536] width 135 height 15
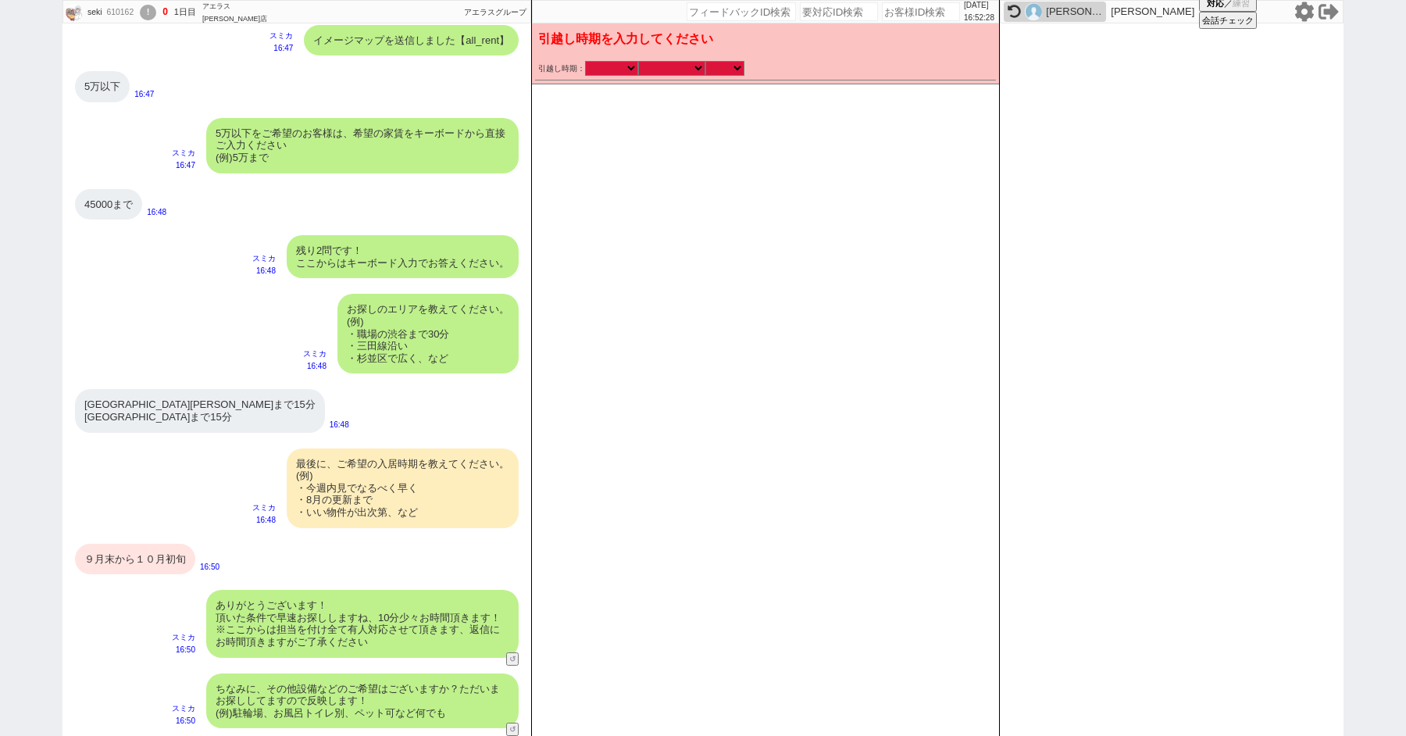
scroll to position [895, 0]
click at [612, 70] on select "2025年 2026年" at bounding box center [611, 68] width 53 height 13
click at [585, 62] on select "2025年 2026年" at bounding box center [611, 68] width 53 height 13
click at [671, 74] on select "なる早 未定 いつでも 物件あれば 年内 来年 1月 2月 3月 4月 5月 6月 7月 8月 9月 10月 11月 12月 春 [PERSON_NAME]" at bounding box center [671, 68] width 67 height 13
click at [638, 62] on select "なる早 未定 いつでも 物件あれば 年内 来年 1月 2月 3月 4月 5月 6月 7月 8月 9月 10月 11月 12月 春 [PERSON_NAME]" at bounding box center [671, 68] width 67 height 13
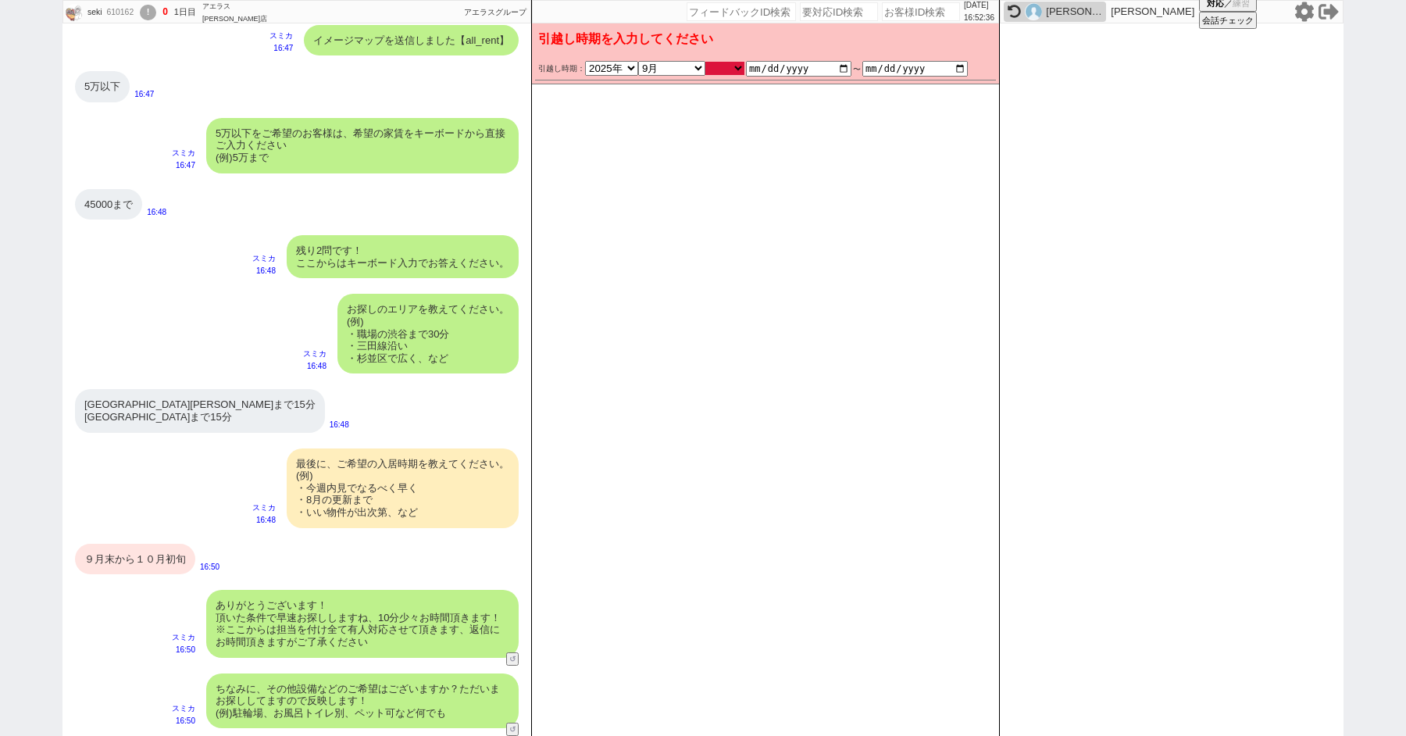
click at [717, 69] on select "のみ 上旬 中旬 下旬 末 まで 1日 2日 3日 4日 5日 6日 7日 8日 9日 10日 11日 12日 13日 14日 15日 16日 17日 18日…" at bounding box center [725, 68] width 39 height 13
click at [706, 62] on select "のみ 上旬 中旬 下旬 末 まで 1日 2日 3日 4日 5日 6日 7日 8日 9日 10日 11日 12日 13日 14日 15日 16日 17日 18日…" at bounding box center [725, 68] width 39 height 13
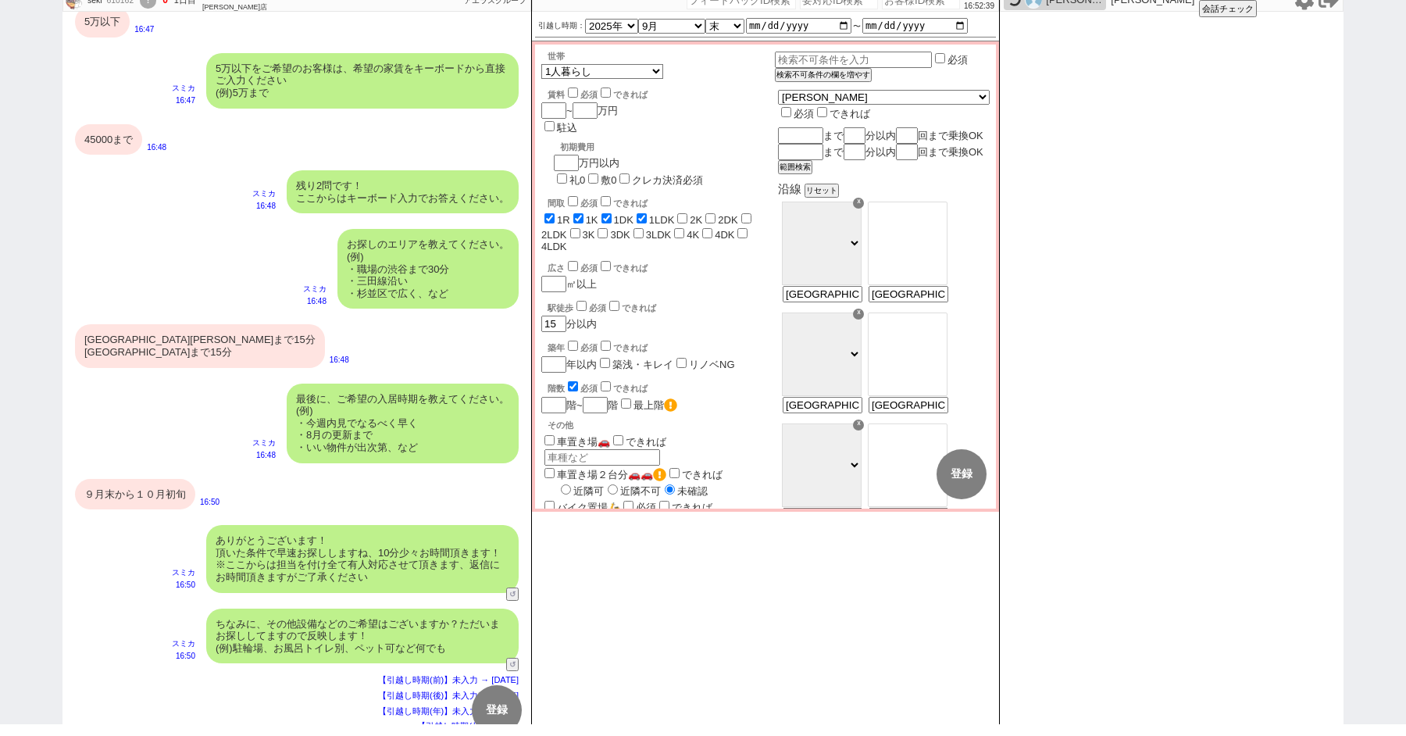
scroll to position [990, 0]
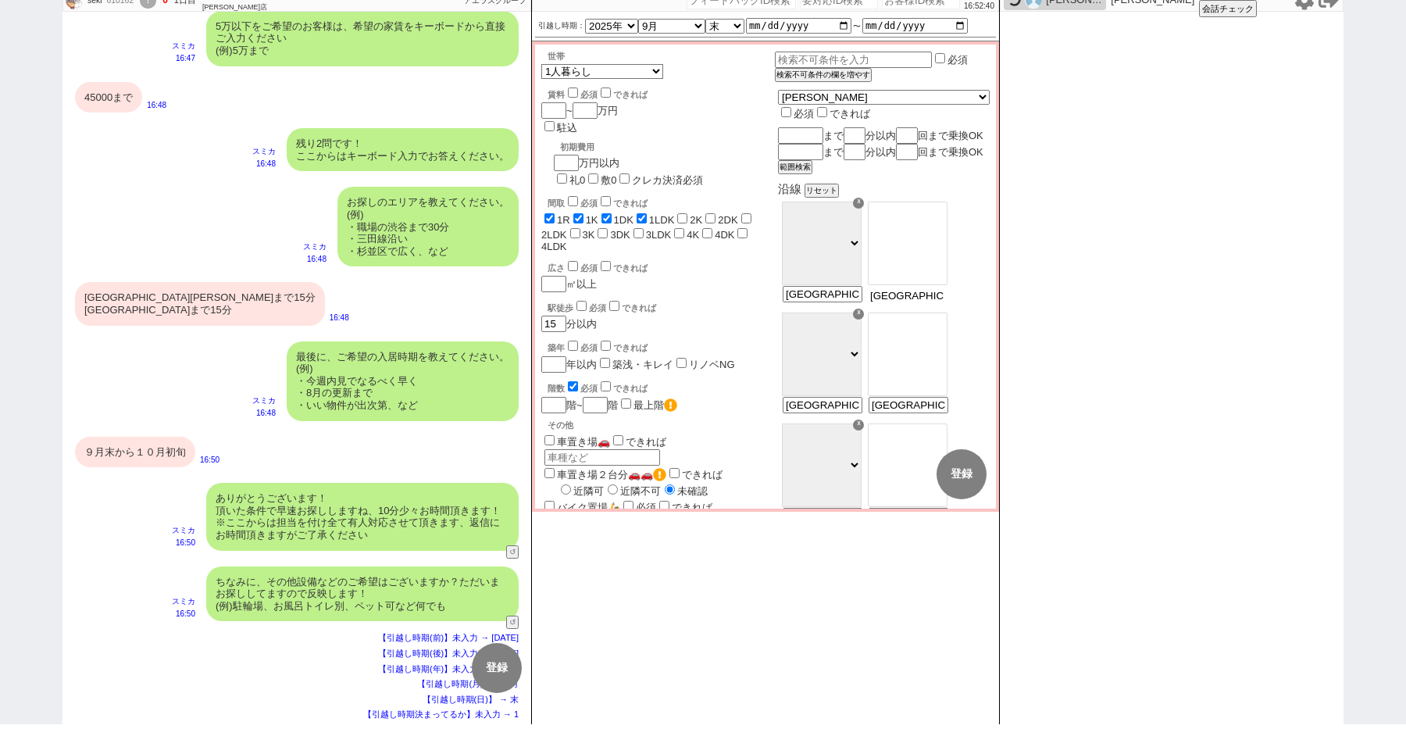
drag, startPoint x: 933, startPoint y: 313, endPoint x: 812, endPoint y: 313, distance: 121.1
click at [842, 313] on div "☓ ＪＲ総武・中央緩行線 [GEOGRAPHIC_DATA] 小田急[PERSON_NAME]線 ＪＲ[GEOGRAPHIC_DATA]・[PERSON_NA…" at bounding box center [884, 364] width 212 height 111
drag, startPoint x: 932, startPoint y: 314, endPoint x: 1083, endPoint y: 327, distance: 151.4
click at [1083, 327] on div "seki 610162 ! 0 1日目 アエラス[PERSON_NAME]店 冬眠中 自社客 アエラスグループ スミカ_BPO チャット全表示 [DATE] …" at bounding box center [703, 356] width 1281 height 736
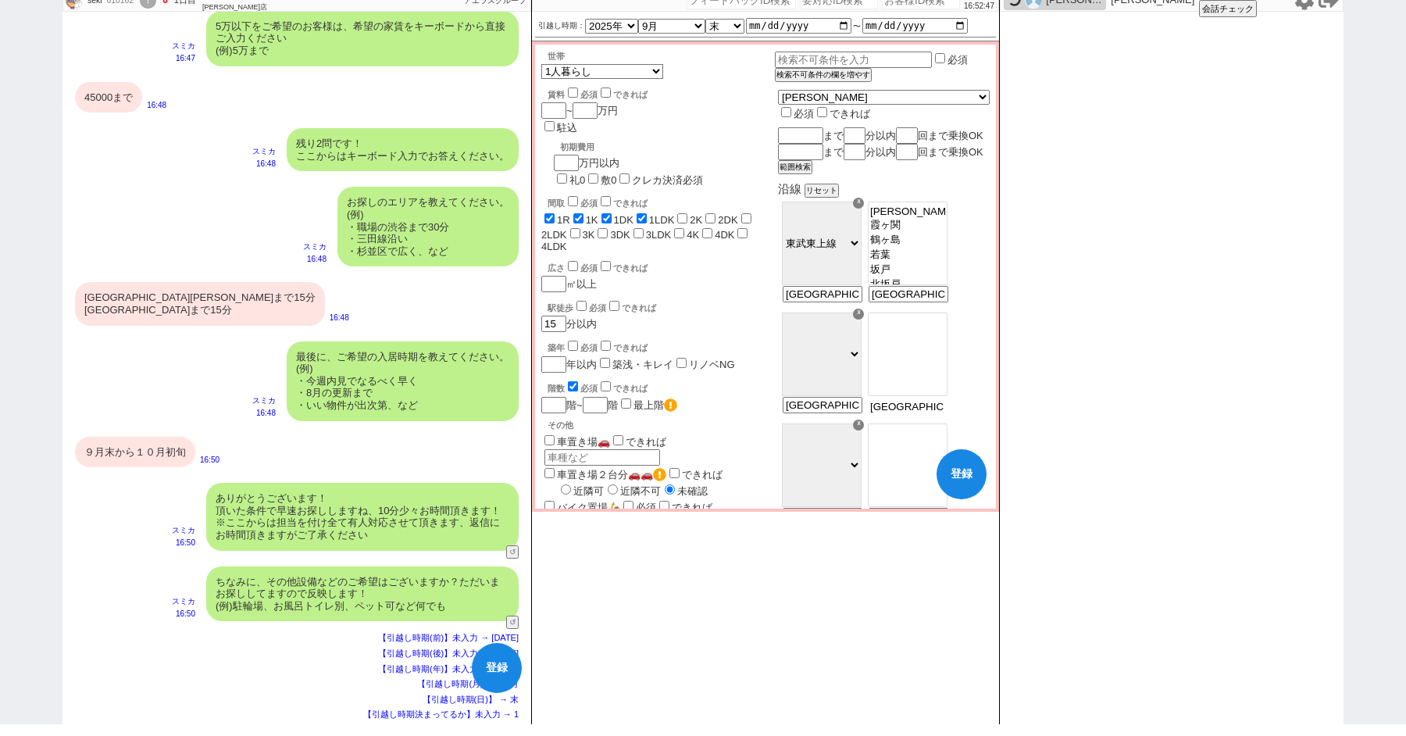
scroll to position [0, 109]
drag, startPoint x: 913, startPoint y: 423, endPoint x: 1145, endPoint y: 418, distance: 232.1
click at [1144, 420] on div "seki 610162 ! 0 1日目 アエラス[PERSON_NAME]店 冬眠中 自社客 アエラスグループ スミカ_BPO チャット全表示 [DATE] …" at bounding box center [703, 356] width 1281 height 736
click at [586, 111] on input "number" at bounding box center [584, 110] width 22 height 13
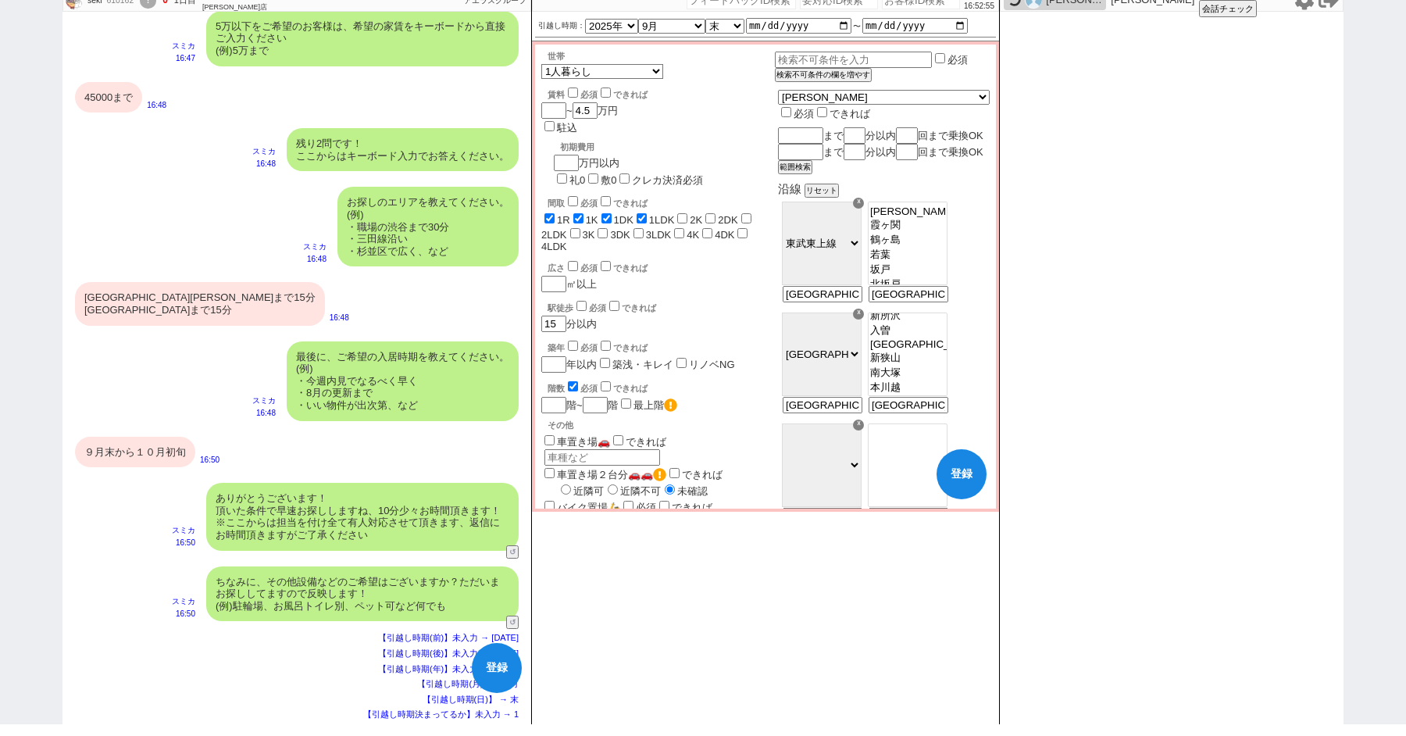
click at [737, 259] on div "広さ 必須 できれば ㎡以上" at bounding box center [658, 276] width 234 height 34
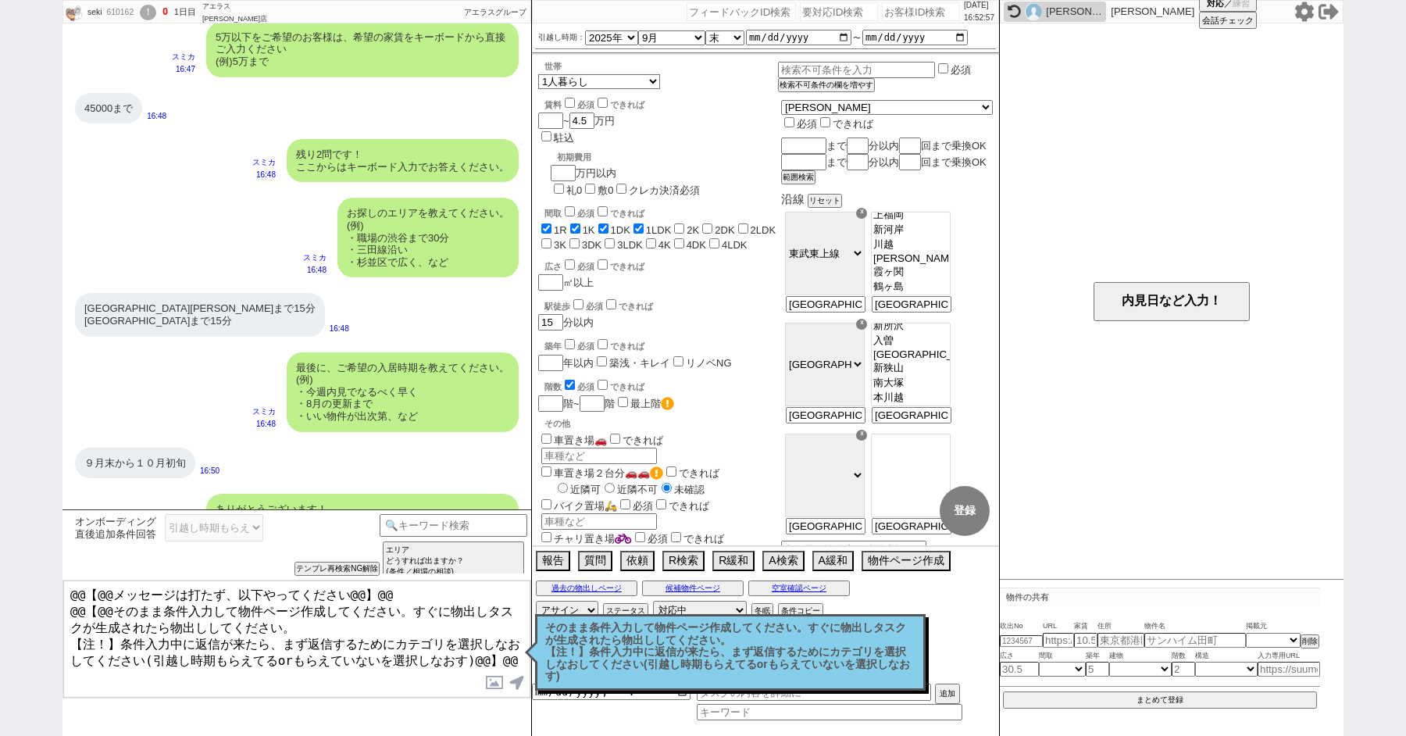
scroll to position [1278, 0]
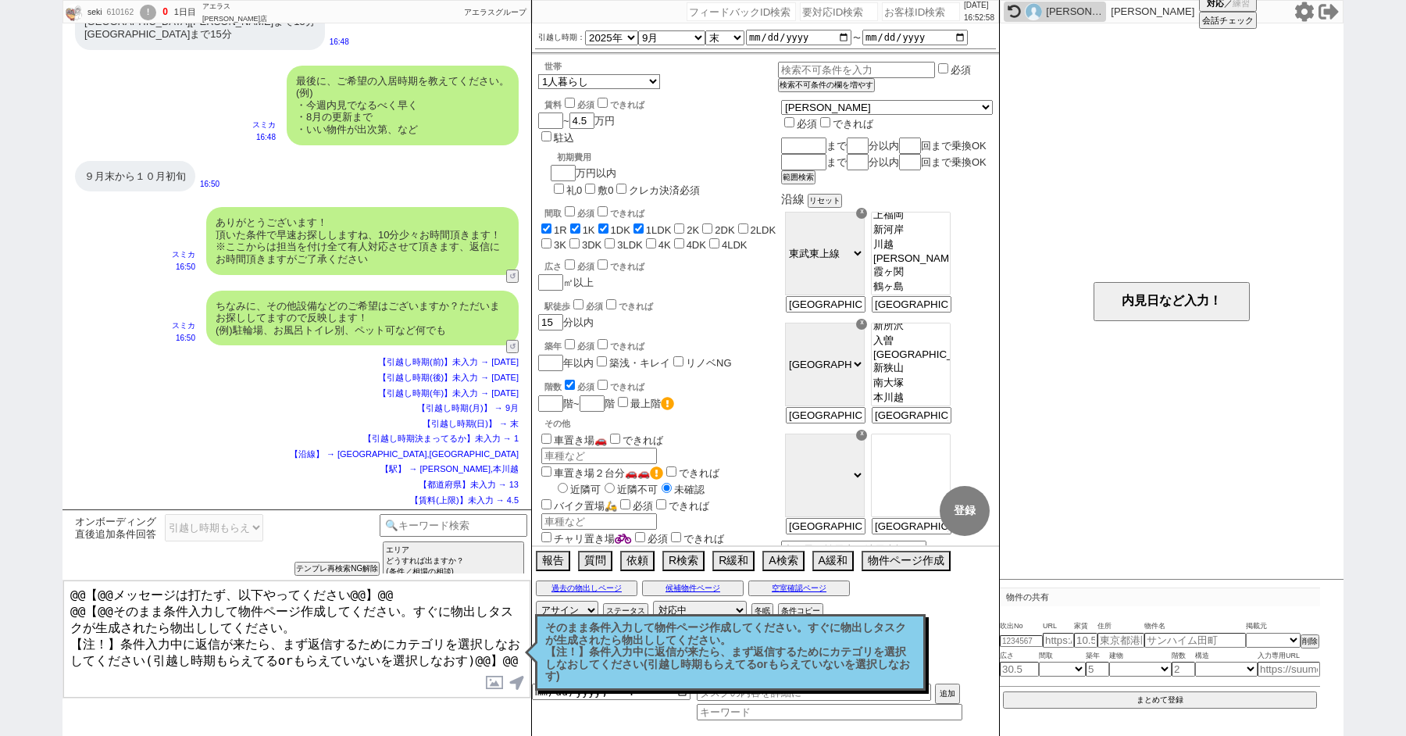
click at [591, 649] on p "そのまま条件入力して物件ページ作成してください。すぐに物出しタスクが生成されたら物出ししてください。 【注！】条件入力中に返信が来たら、まず返信するためにカテ…" at bounding box center [730, 652] width 370 height 61
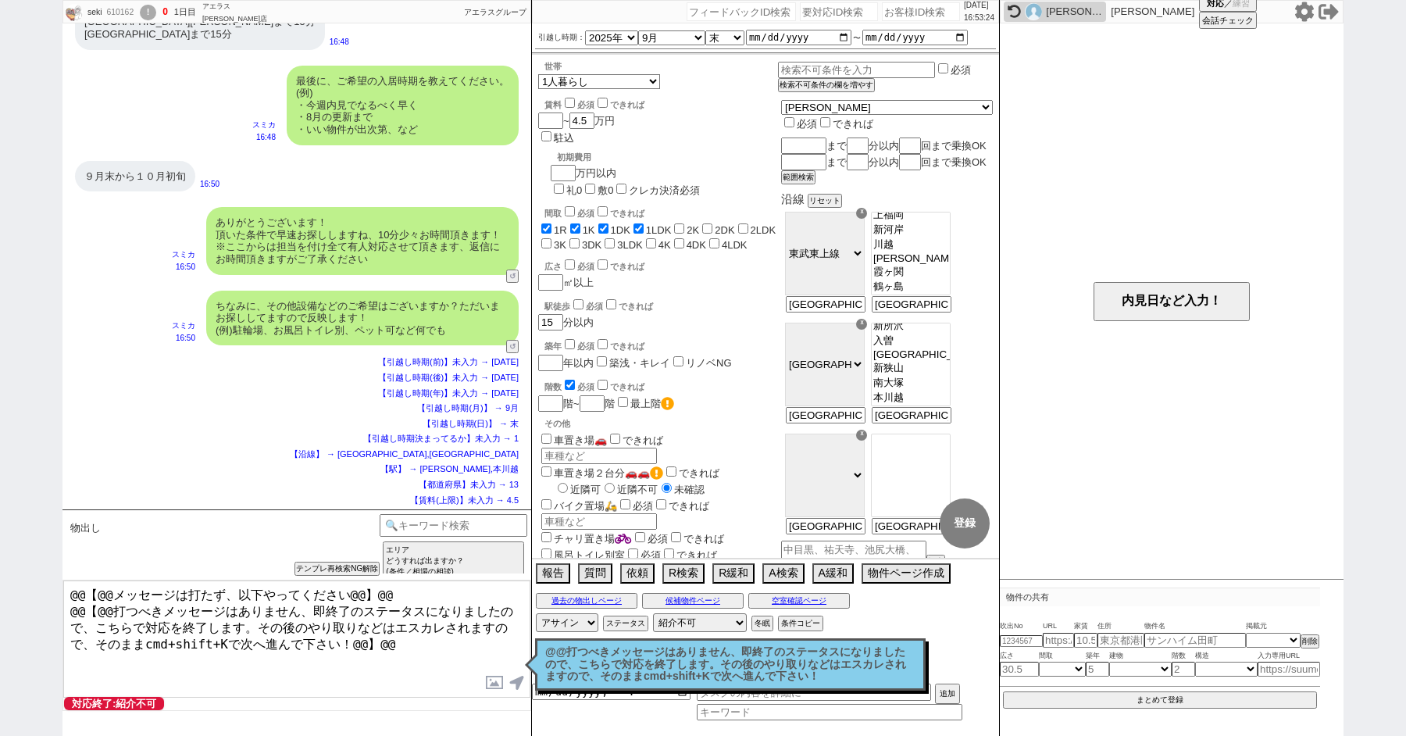
click at [630, 666] on p "@@打つべきメッセージはありません、即終了のステータスになりましたので、こちらで対応を終了します。その後のやり取りなどはエスカレされますので、そのままcmd+…" at bounding box center [730, 664] width 370 height 37
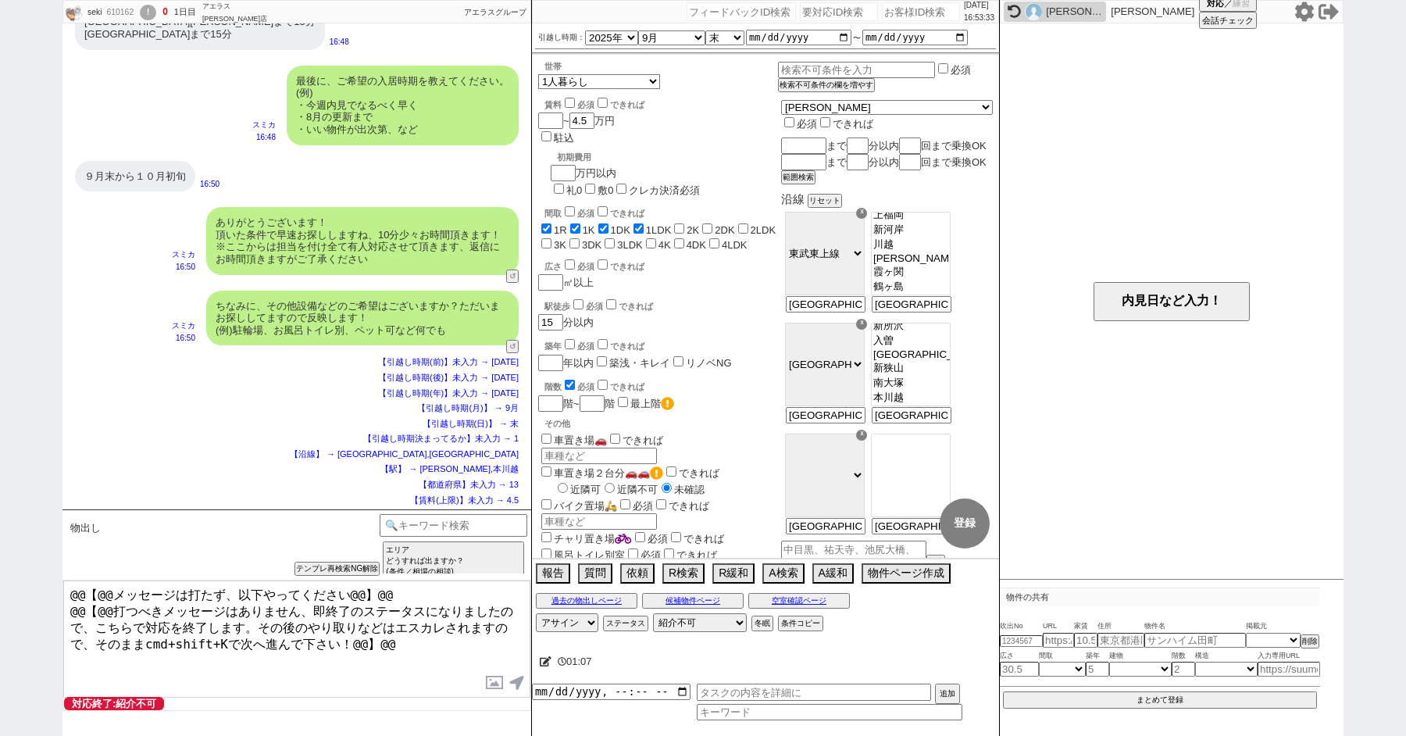
scroll to position [781, 0]
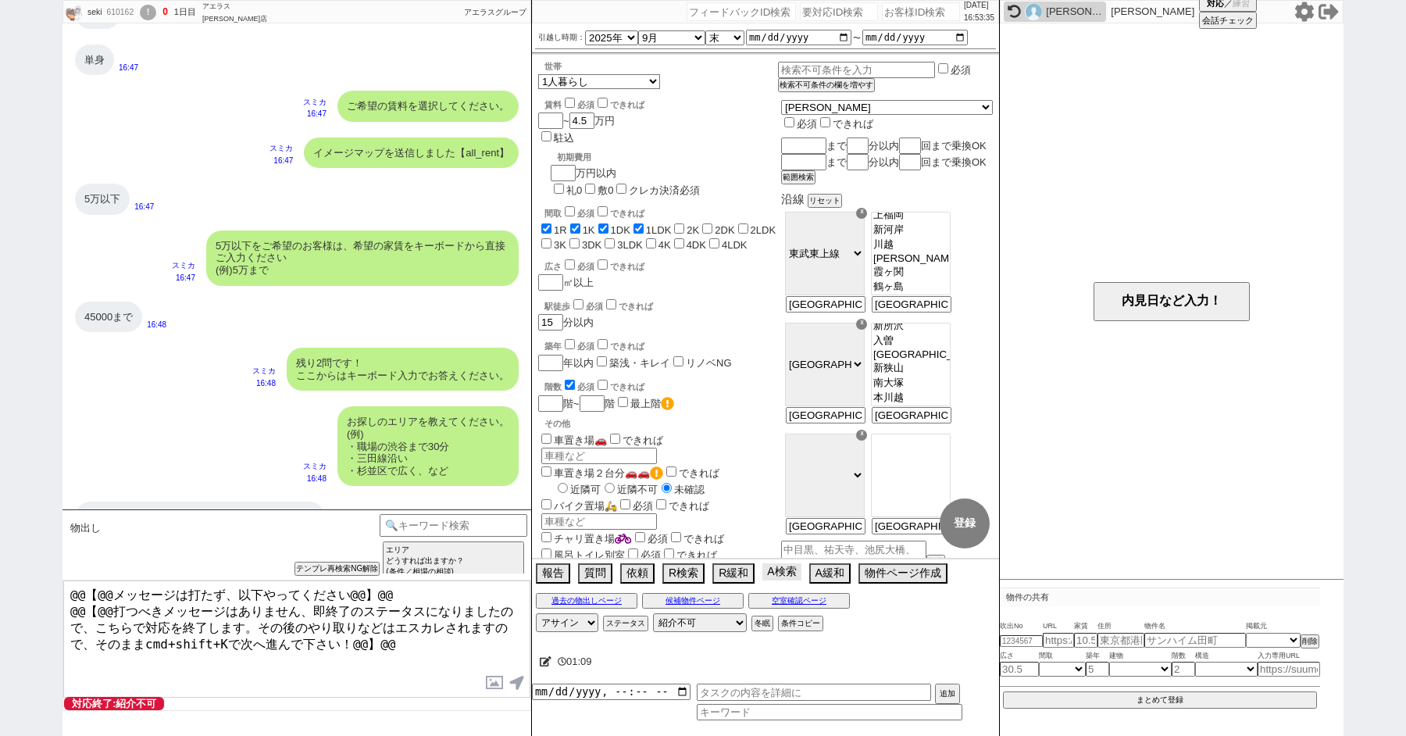
click at [783, 566] on button "A検索" at bounding box center [782, 571] width 38 height 17
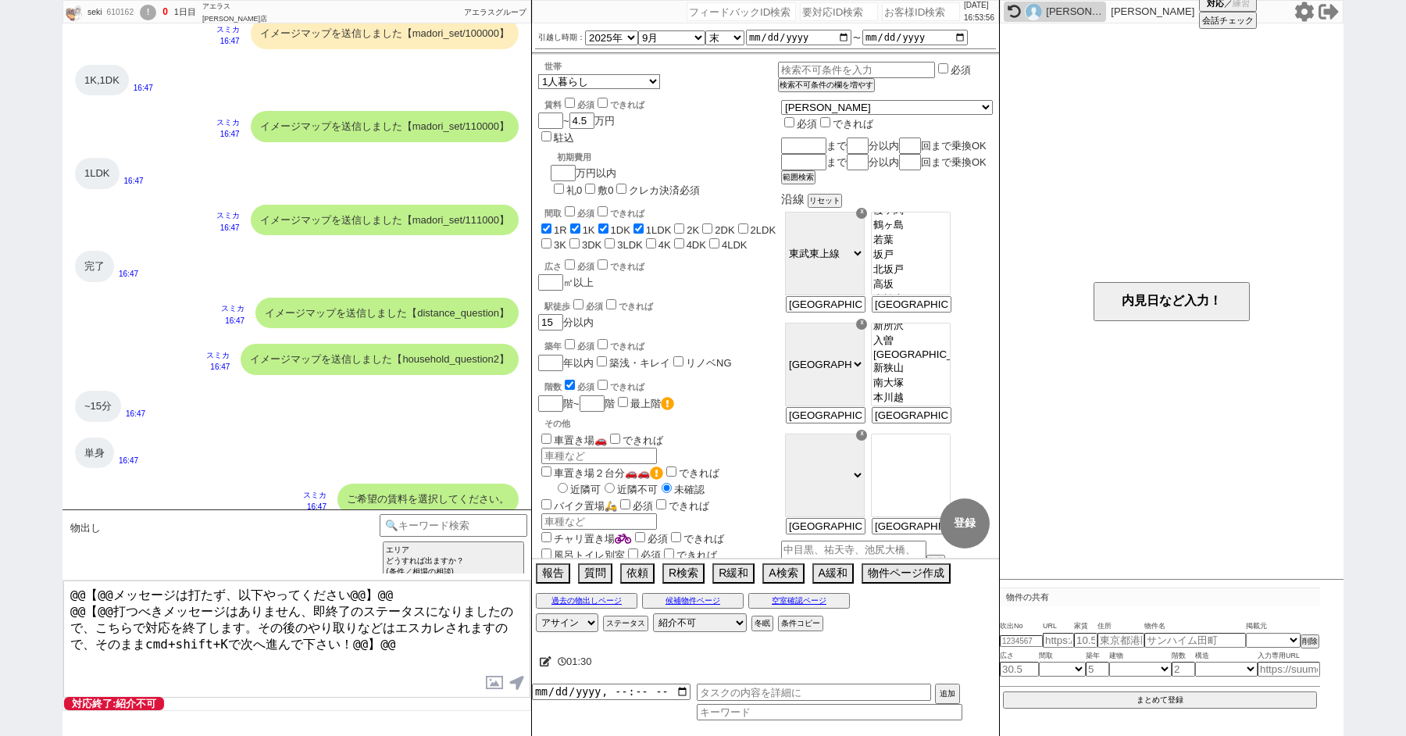
scroll to position [115, 0]
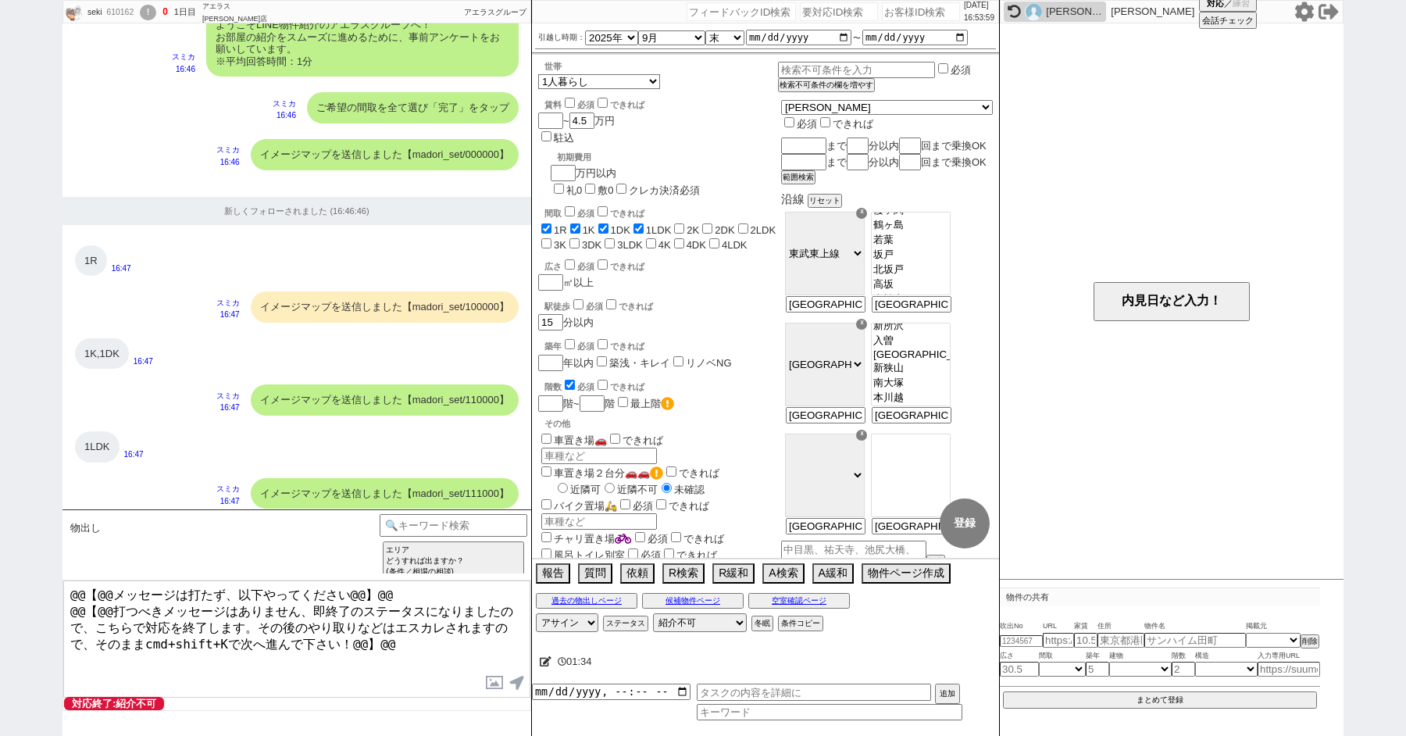
click at [155, 8] on div "!" at bounding box center [148, 13] width 16 height 16
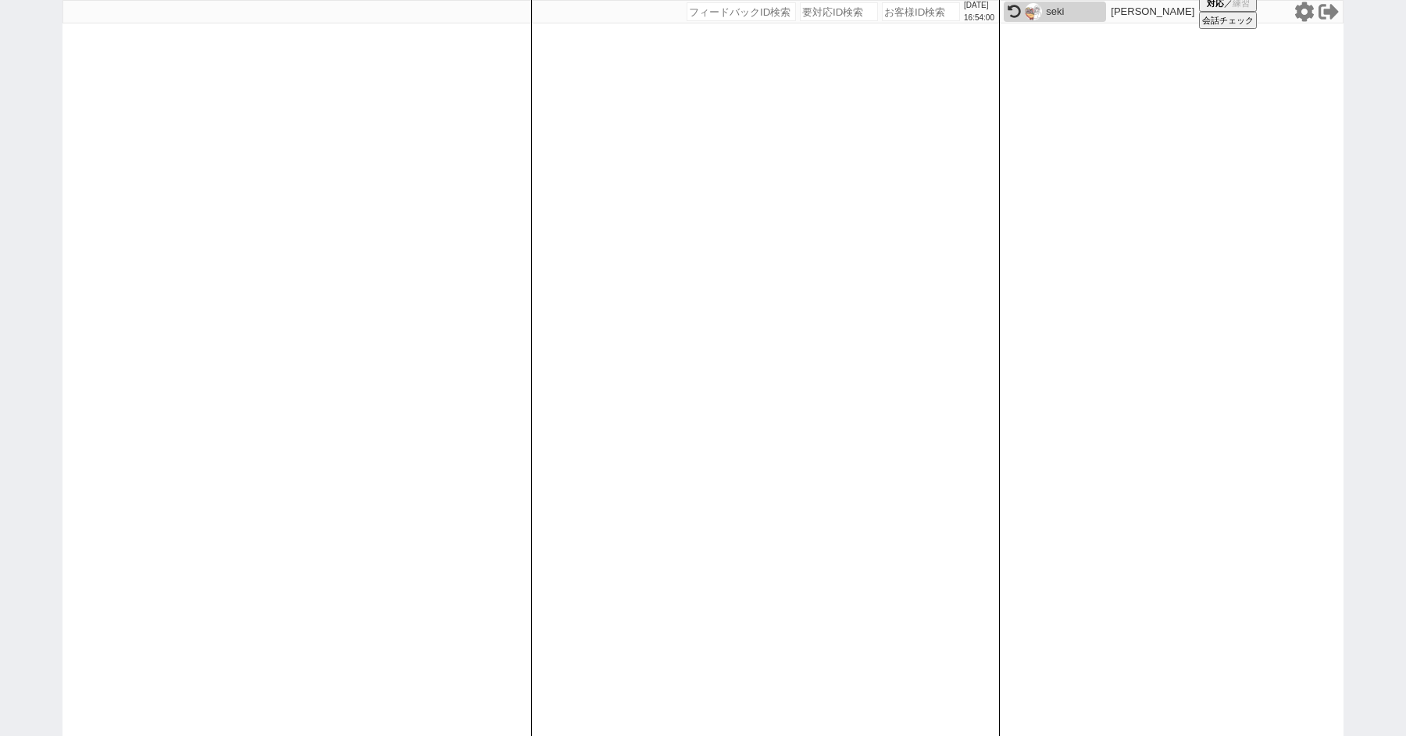
click at [0, 221] on div "[DATE] 16:54:00 候補物件を追加してしてください 紹介した物件一覧 他社物件を追加する 空室確認ページに追加・削除 紹介した物件一覧 他社物件を…" at bounding box center [703, 368] width 1406 height 736
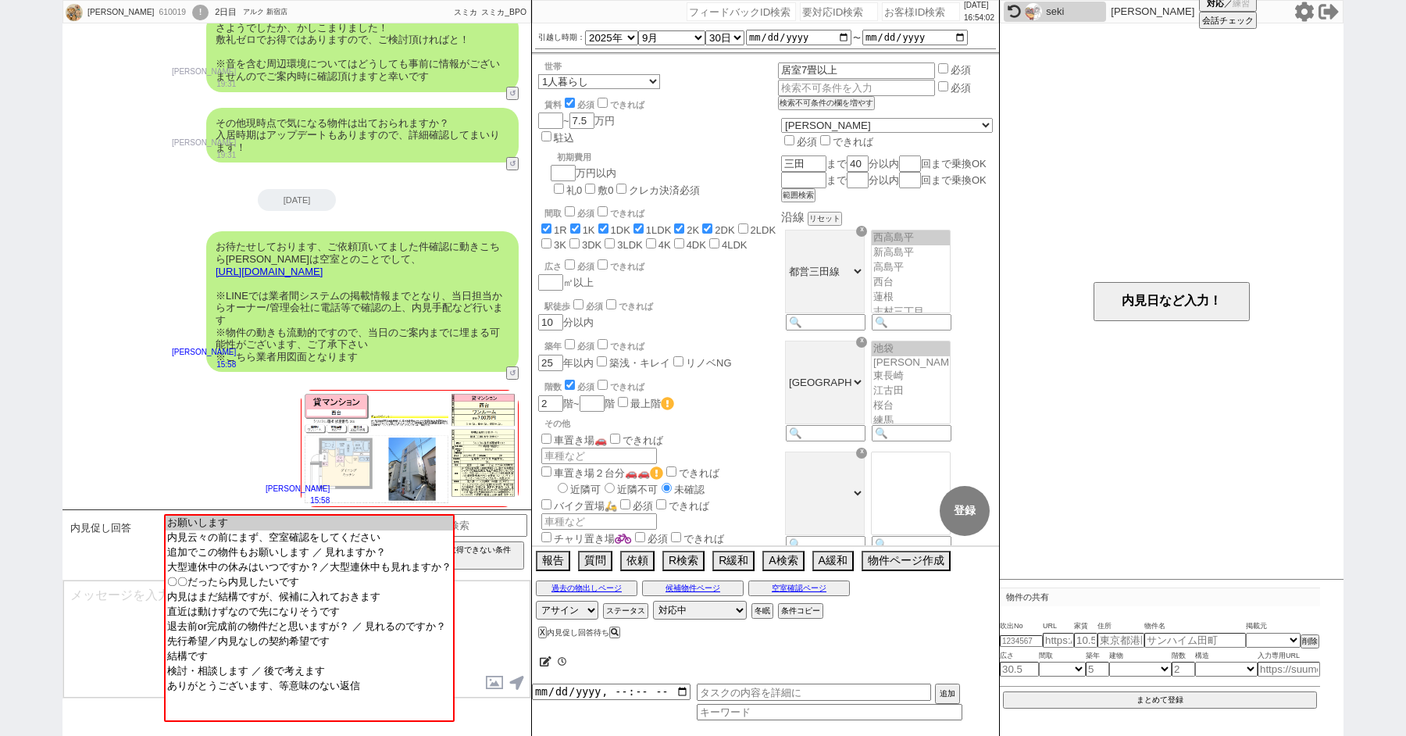
scroll to position [1549, 0]
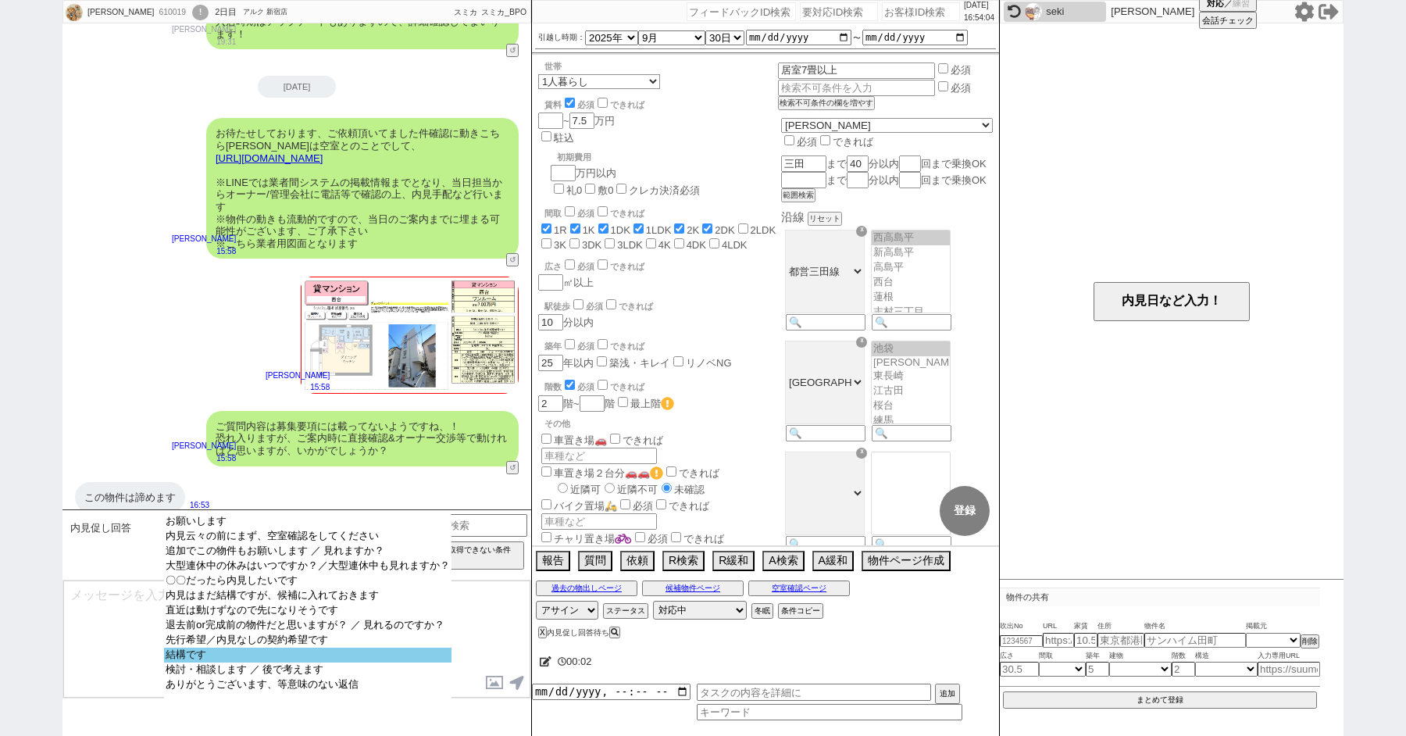
click at [220, 673] on option "結構です" at bounding box center [308, 670] width 288 height 15
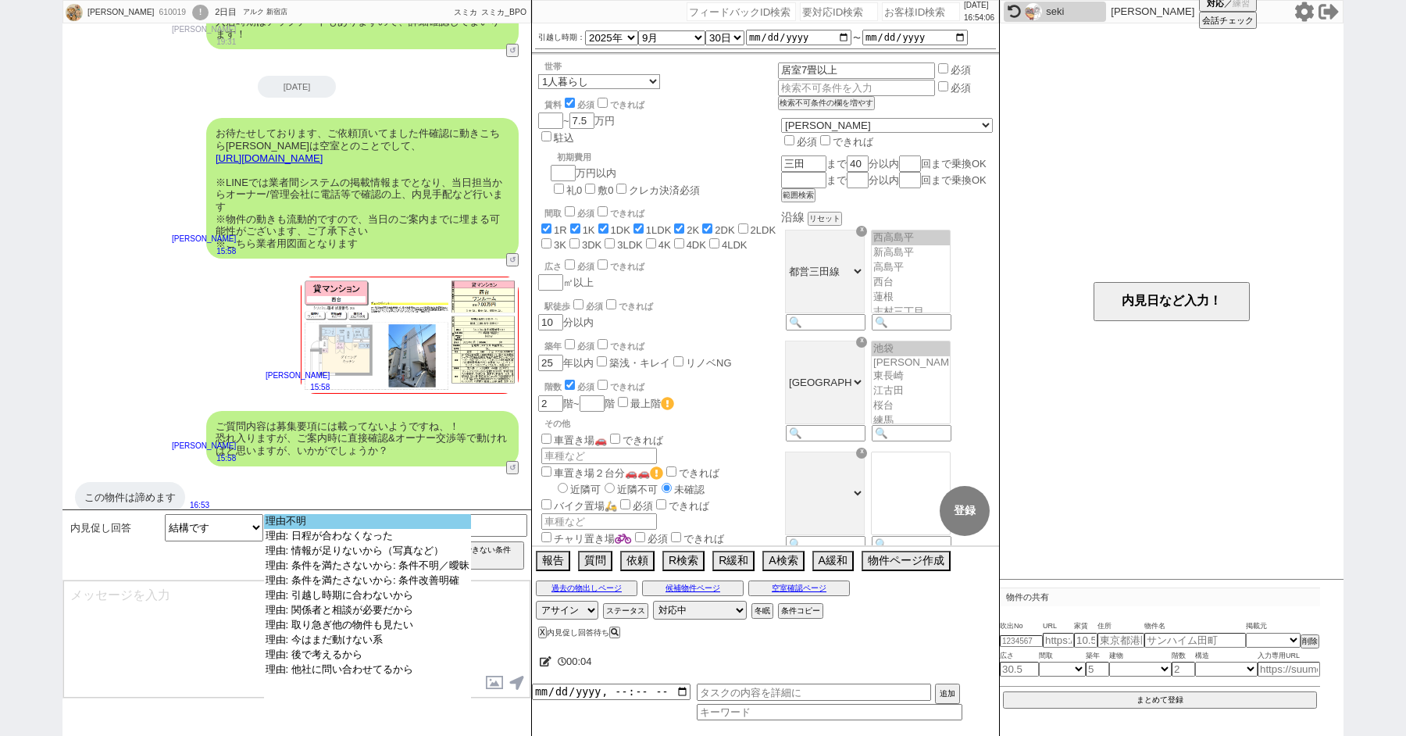
click at [335, 529] on option "理由不明" at bounding box center [368, 536] width 208 height 15
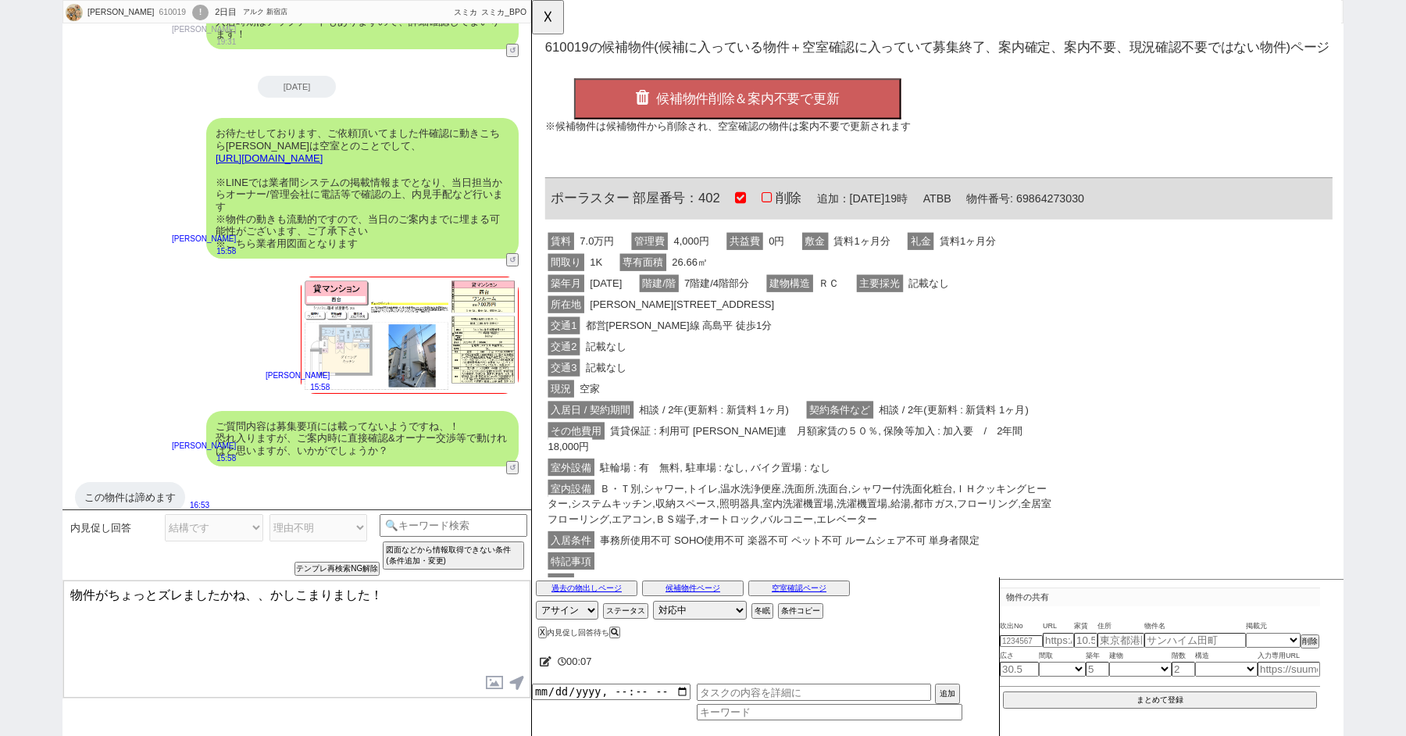
scroll to position [0, 0]
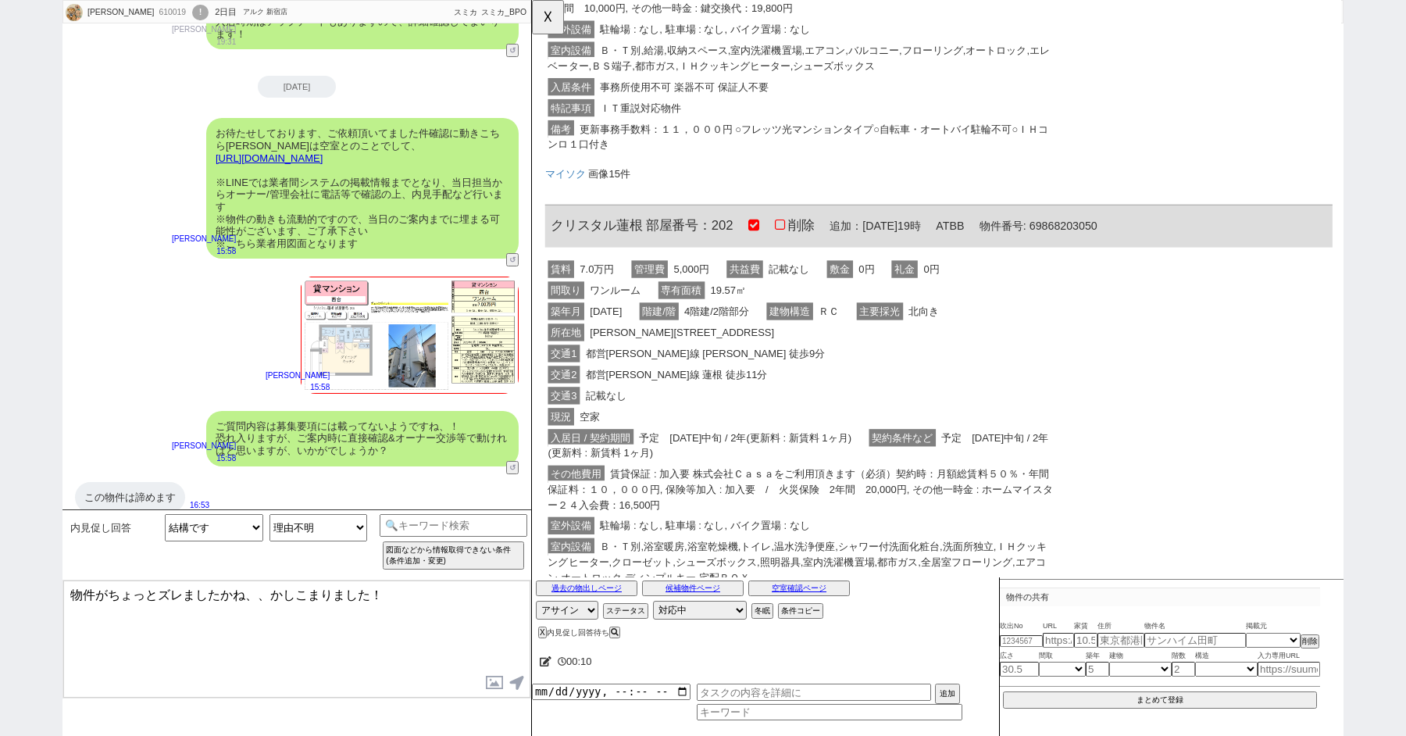
click at [776, 416] on div "交通3 記載なし" at bounding box center [821, 425] width 551 height 23
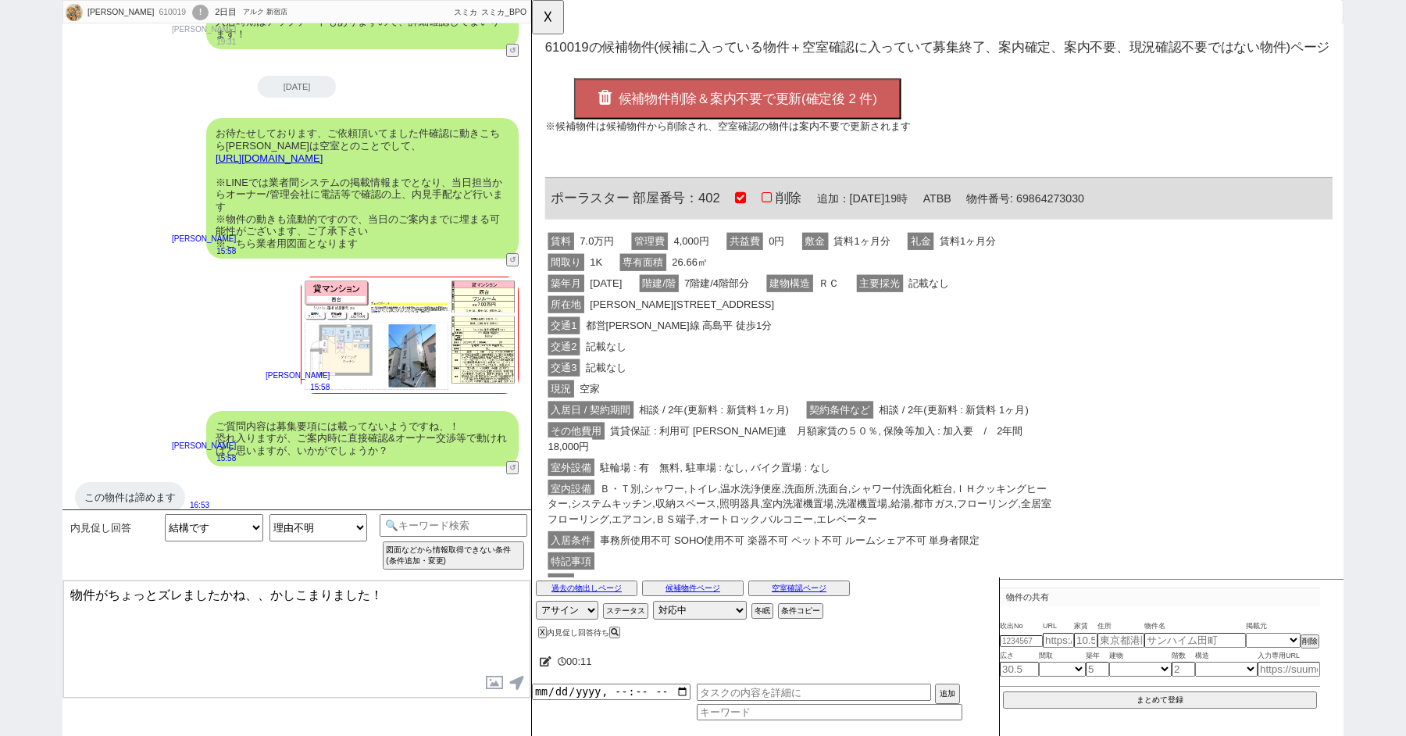
click at [702, 96] on button "候補物件削除＆案内不要で更新(確定後 2 件)" at bounding box center [753, 106] width 352 height 44
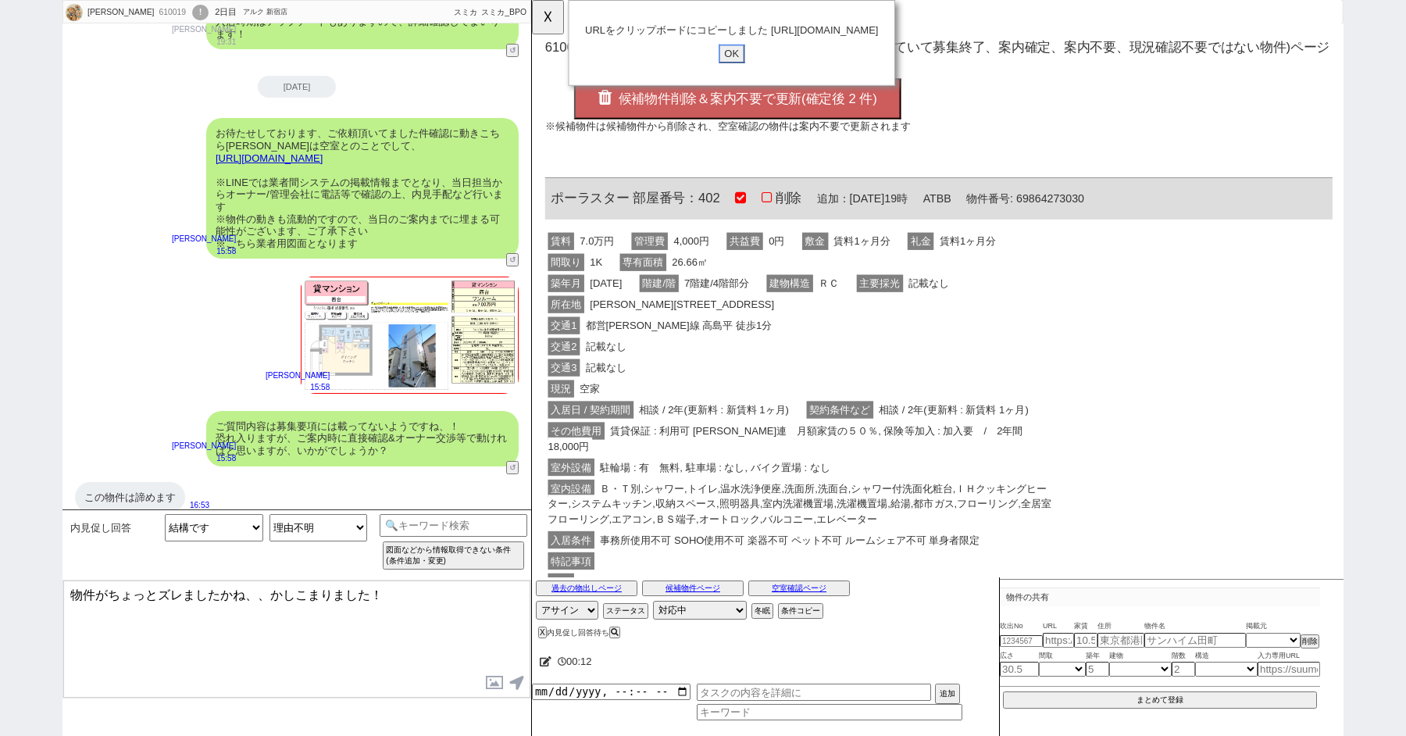
click input "OK" at bounding box center [747, 58] width 28 height 20
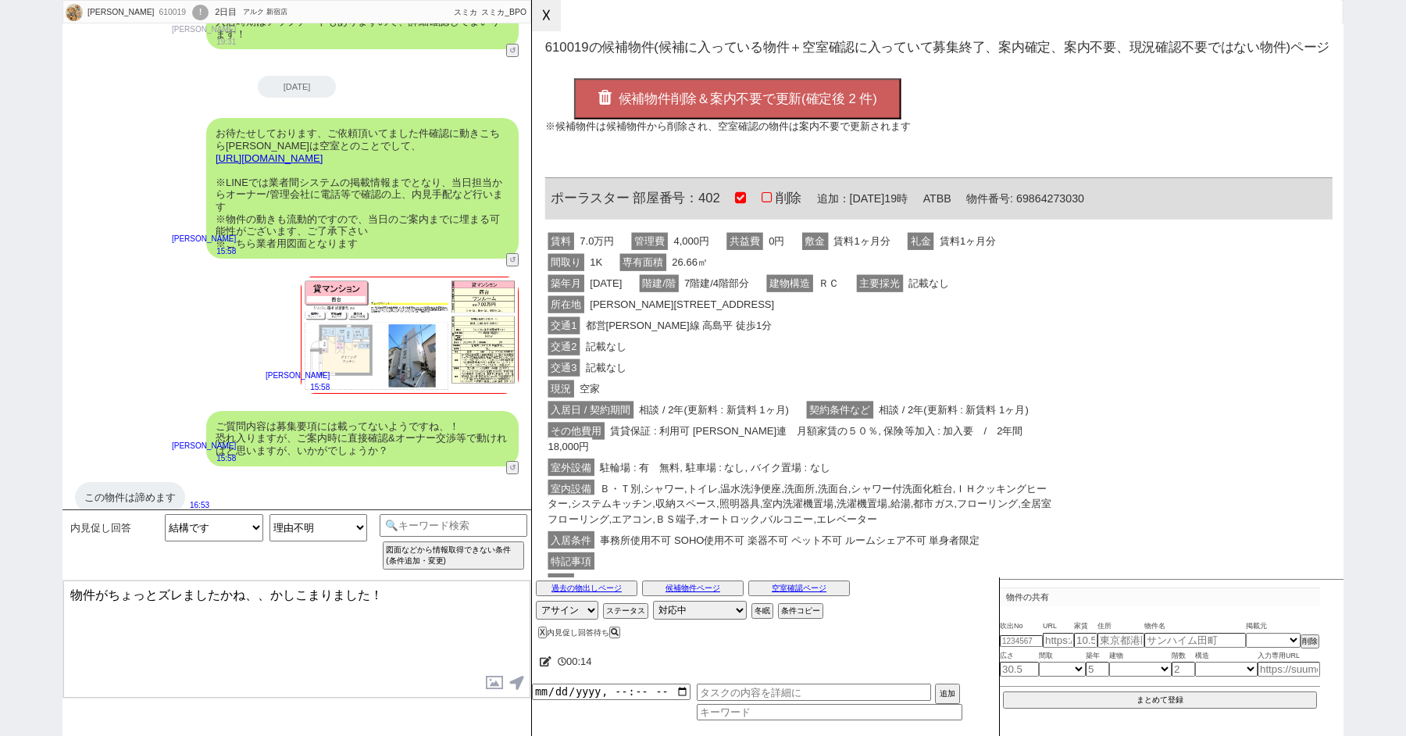
click at [556, 23] on button "☓" at bounding box center [546, 15] width 29 height 31
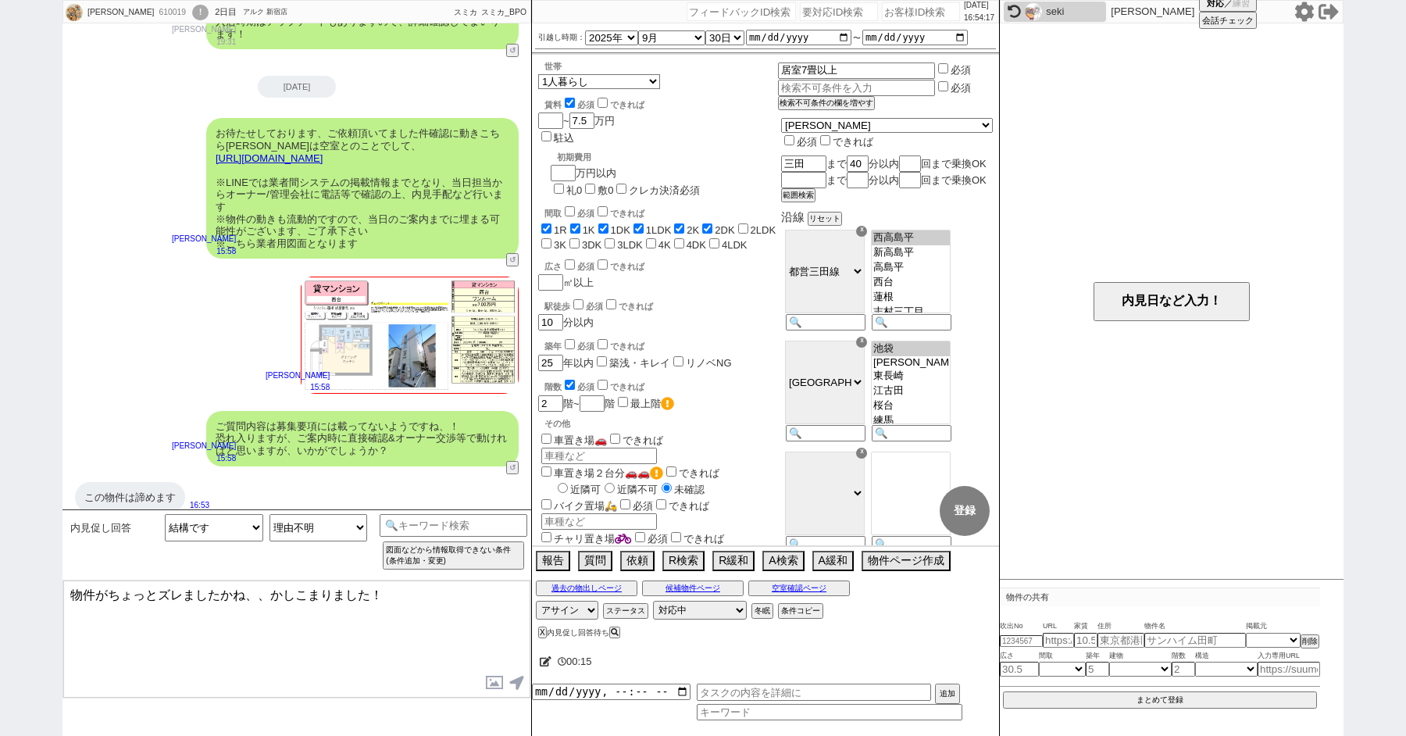
click at [413, 634] on textarea "物件がちょっとズレましたかね、、かしこまりました！" at bounding box center [296, 639] width 467 height 117
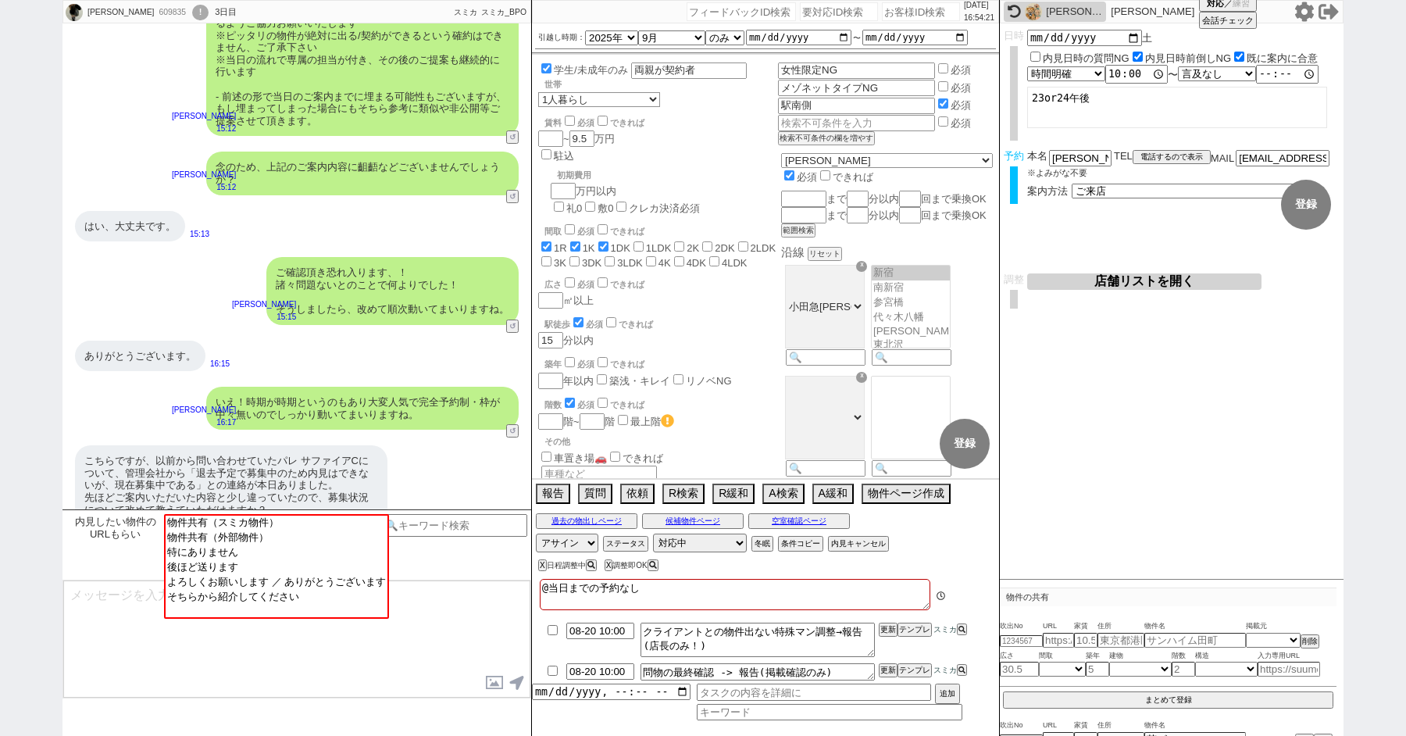
scroll to position [104, 0]
click at [799, 525] on button "空室確認ページ" at bounding box center [800, 521] width 102 height 13
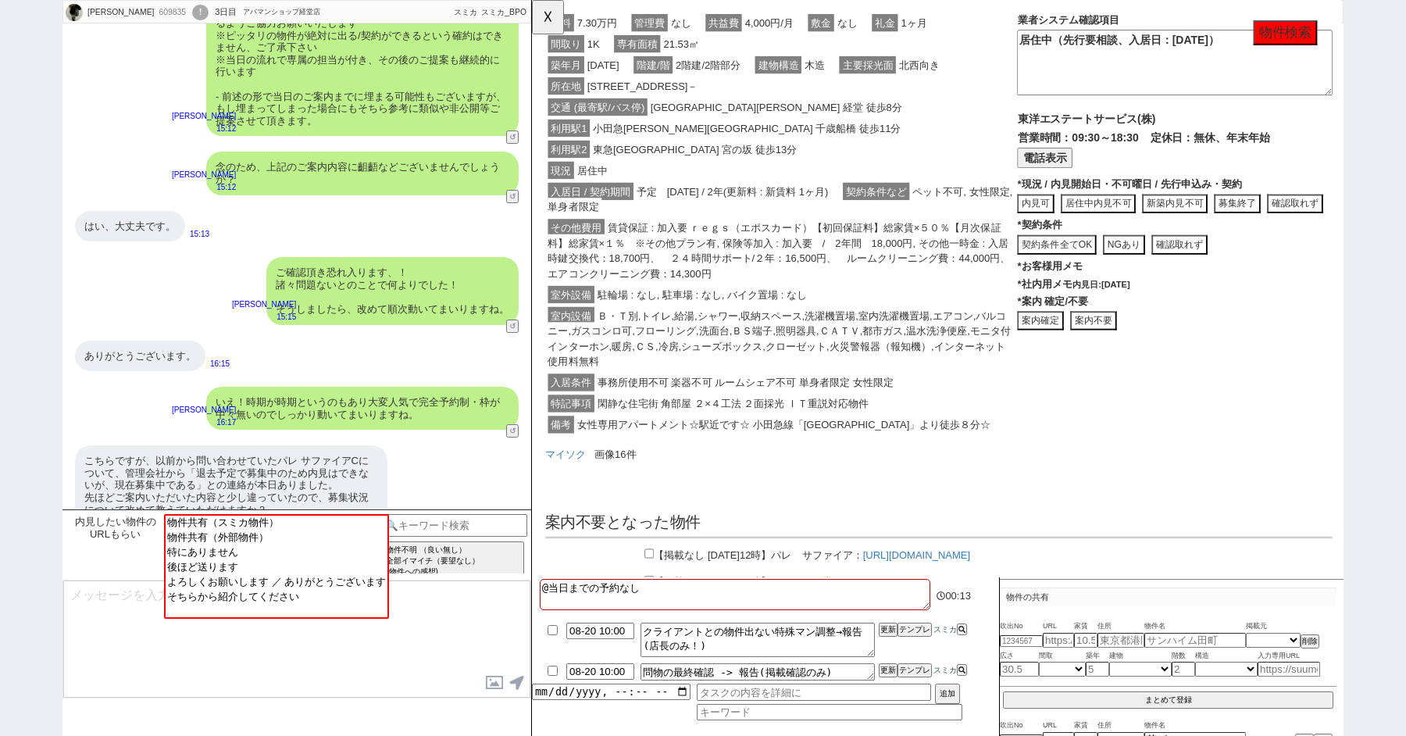
scroll to position [445, 0]
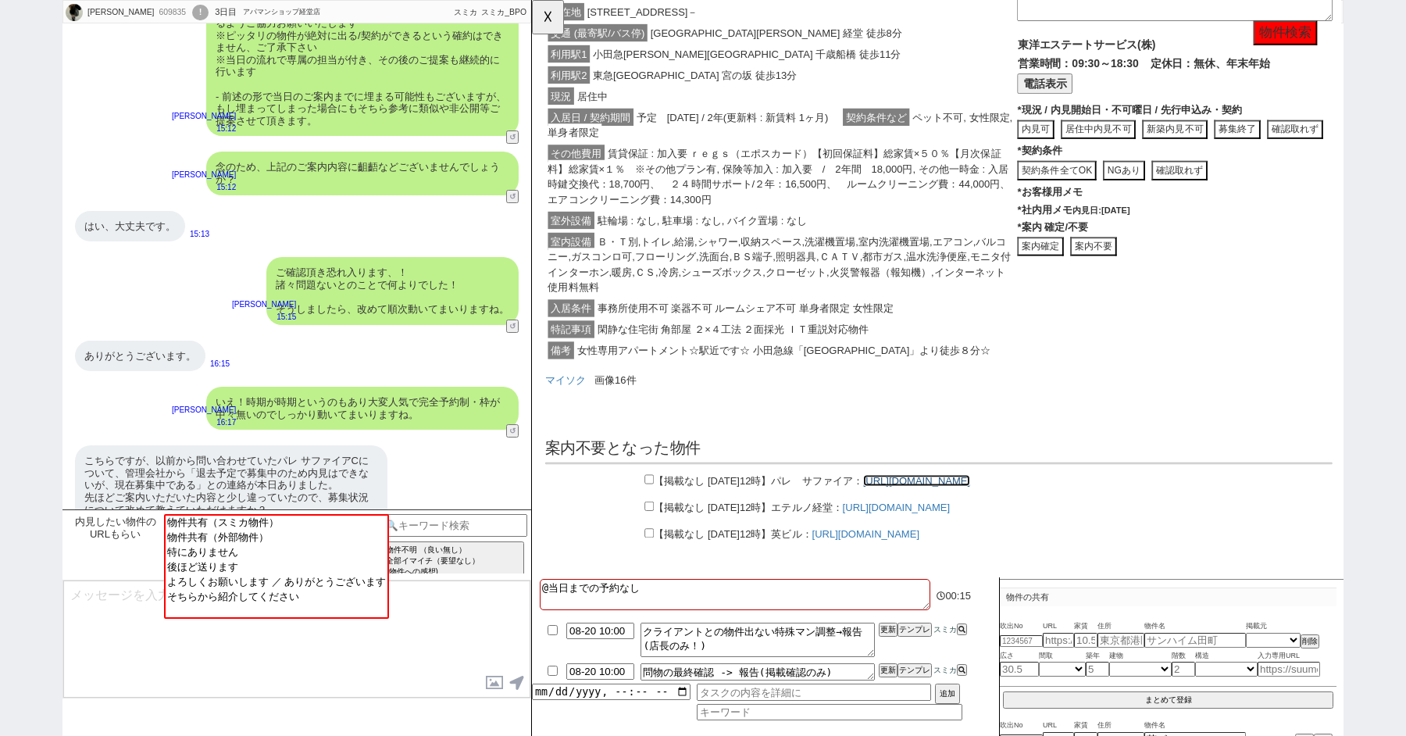
click link "[URL][DOMAIN_NAME]"
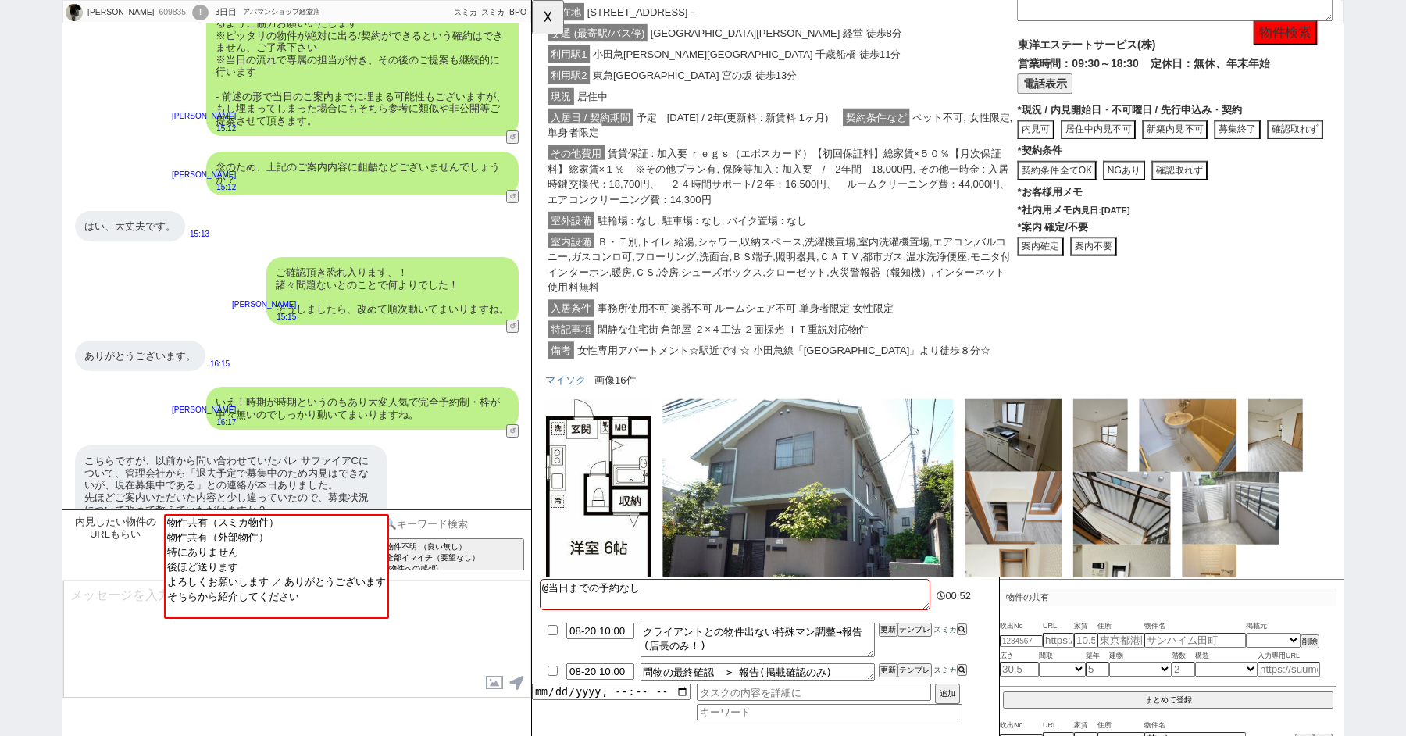
click at [466, 520] on input at bounding box center [454, 524] width 148 height 20
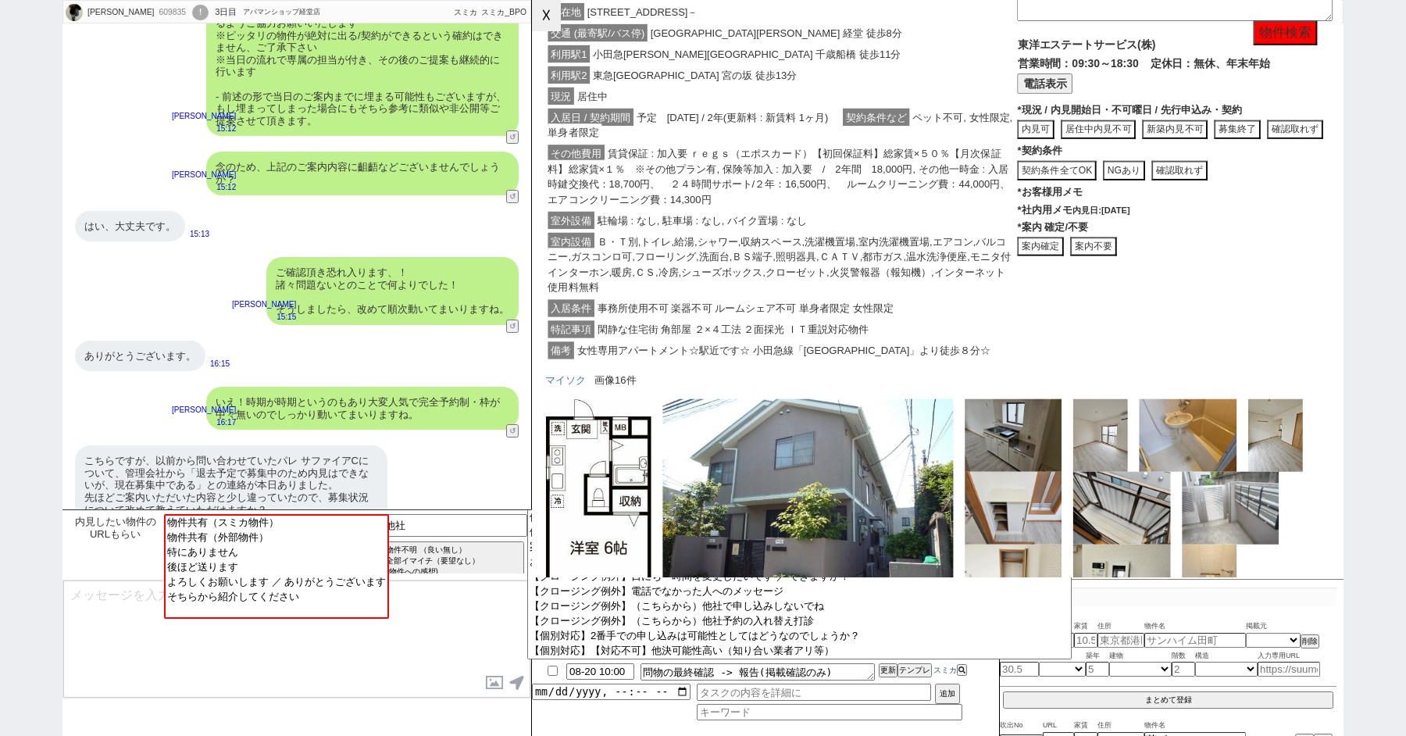
click at [542, 3] on button "☓" at bounding box center [546, 15] width 29 height 31
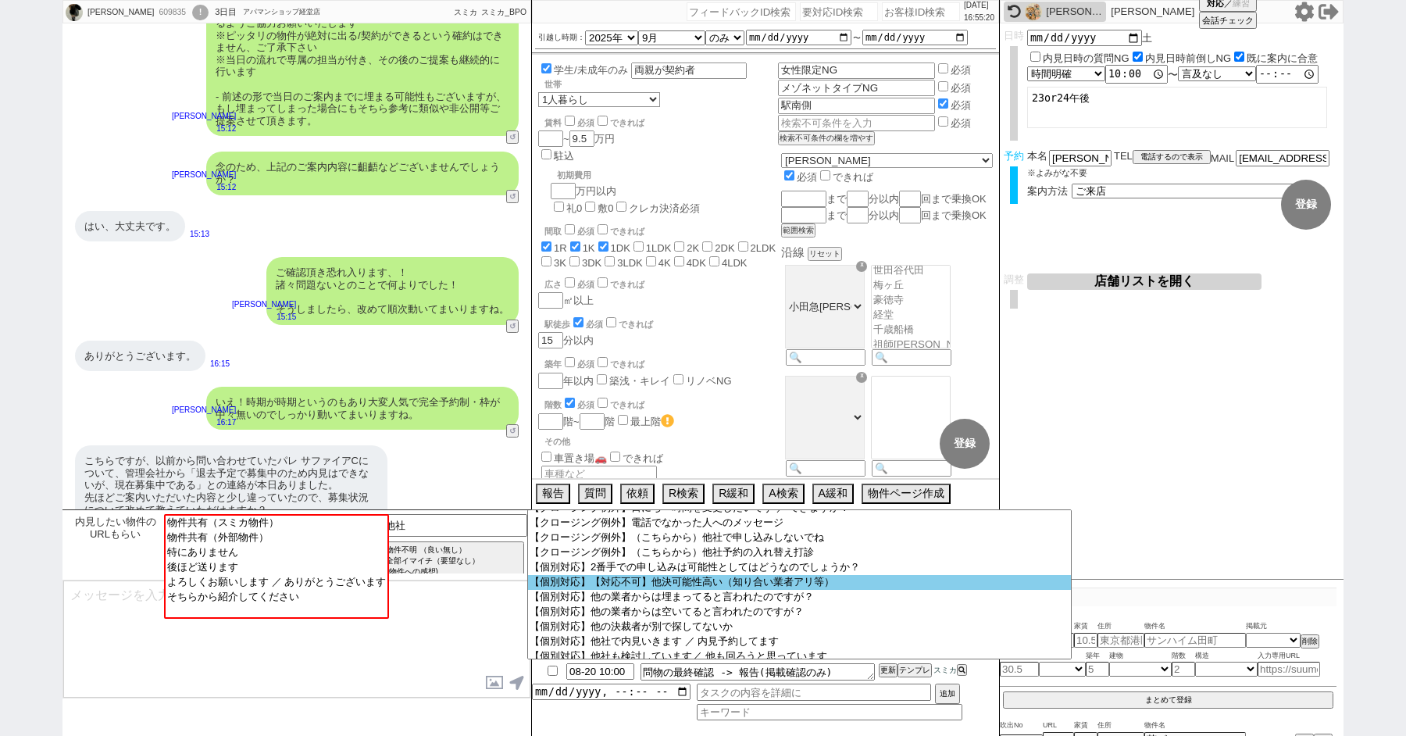
scroll to position [74, 0]
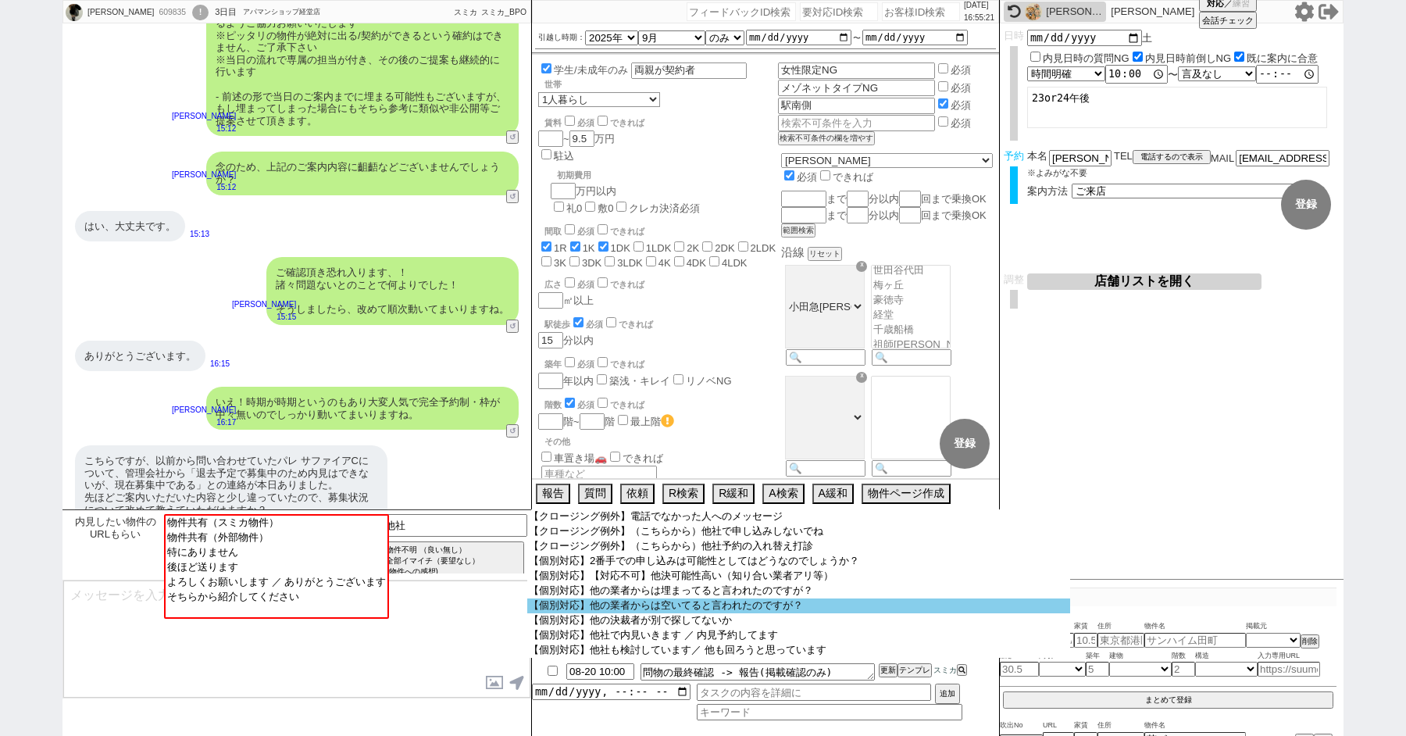
click at [620, 643] on option "【個別対応】他の業者からは空いてると言われたのですが？" at bounding box center [798, 650] width 543 height 15
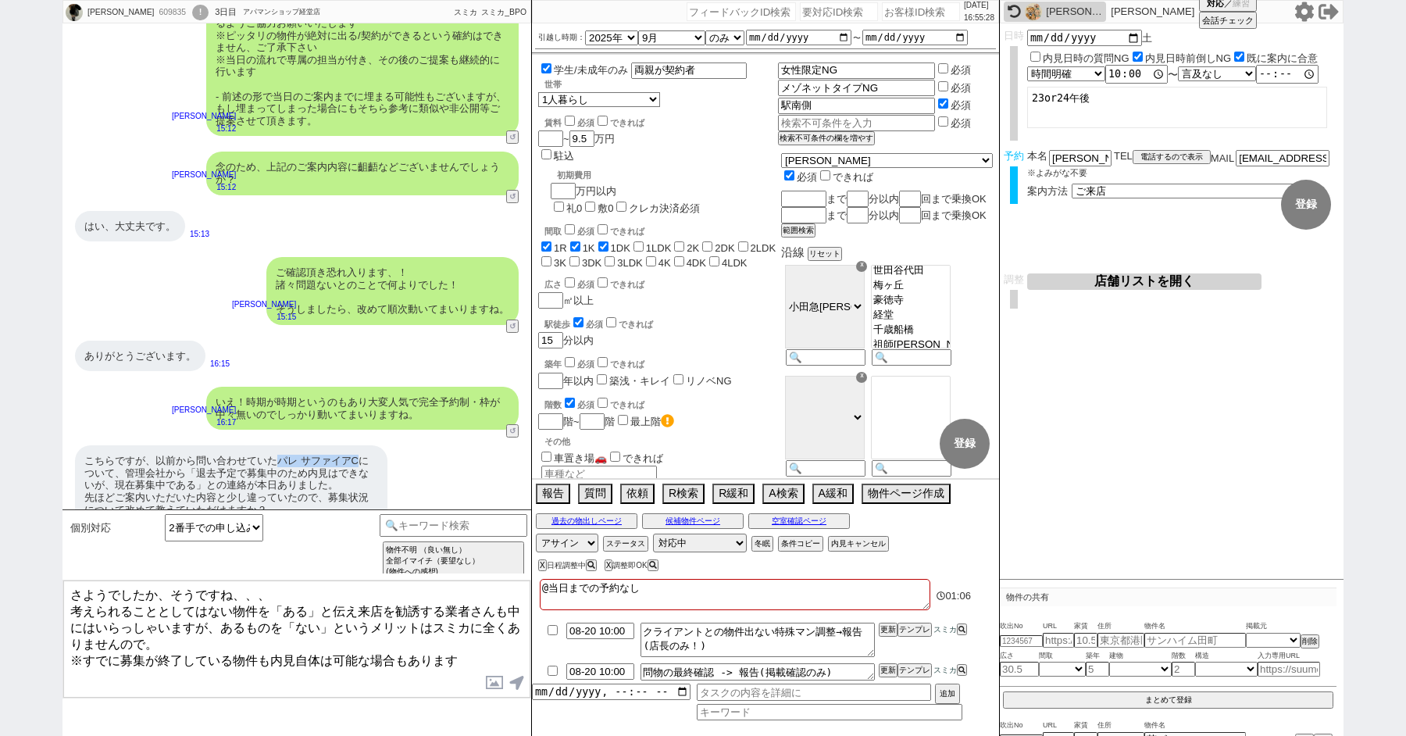
drag, startPoint x: 281, startPoint y: 438, endPoint x: 359, endPoint y: 438, distance: 78.1
click at [359, 445] on div "こちらですが、以前から問い合わせていたパレ サファイアCについて、管理会社から「退去予定で募集中のため内見はできないが、現在募集中である」との連絡が本日ありま…" at bounding box center [231, 485] width 313 height 80
copy div "パレ サファイアC"
drag, startPoint x: 157, startPoint y: 590, endPoint x: 3, endPoint y: 588, distance: 153.9
click at [11, 590] on div "[PERSON_NAME] 609835 ! 0 3日目 アパマンショップ経堂店 冬眠中 自社客 スミカ スミカ_BPO チャット全表示 [DATE] この中…" at bounding box center [703, 368] width 1406 height 736
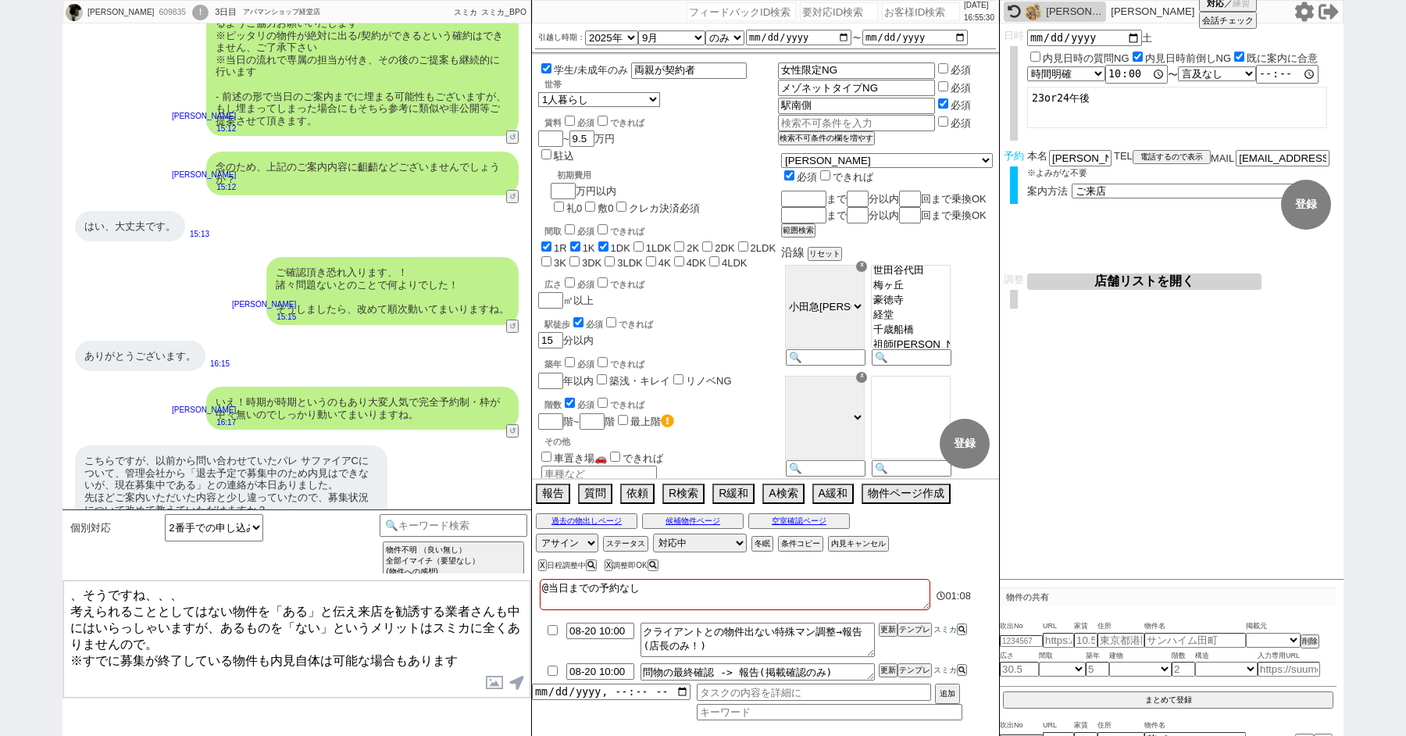
paste textarea "パレ サファイアC"
click at [288, 594] on textarea "パレ サファイアCですね、そうですね、、、 考えられることとしてはない物件を「ある」と伝え来店を勧誘する業者さんも中にはいらっしゃいますが、あるものを「ない」…" at bounding box center [296, 639] width 467 height 117
drag, startPoint x: 281, startPoint y: 591, endPoint x: 372, endPoint y: 591, distance: 90.6
click at [370, 591] on textarea "パレ サファイアCですね、そうですね、、、 考えられることとしてはない物件を「ある」と伝え来店を勧誘する業者さんも中にはいらっしゃいますが、あるものを「ない」…" at bounding box center [296, 639] width 467 height 117
click at [75, 606] on textarea "パレ サファイアCですね、そうですね。 考えられることとしてはない物件を「ある」と伝え来店を勧誘する業者さんも中にはいらっしゃいますが、あるものを「ない」とい…" at bounding box center [296, 639] width 467 height 117
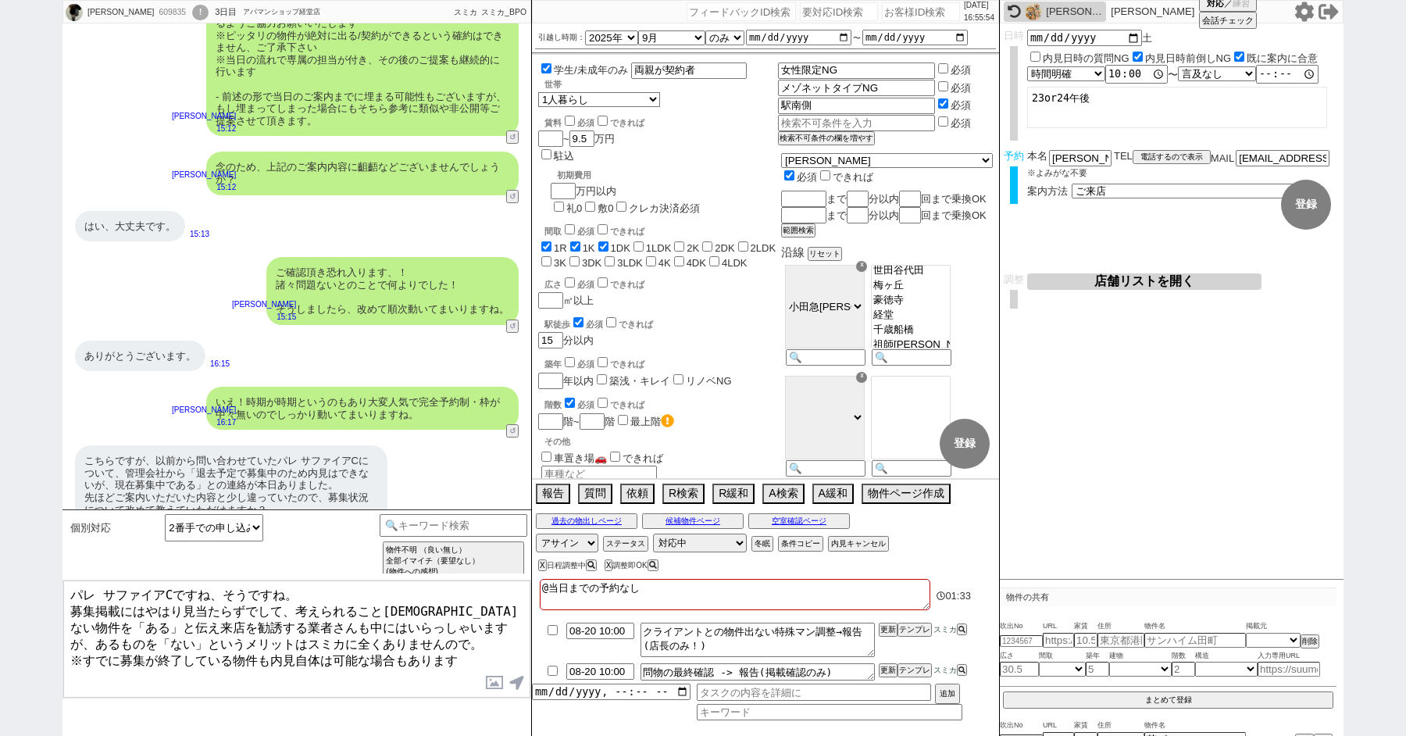
click at [73, 605] on textarea "パレ サファイアCですね、そうですね。 募集掲載にはやはり見当たらずでして、考えられること[DEMOGRAPHIC_DATA]ない物件を「ある」と伝え来店を勧…" at bounding box center [296, 639] width 467 height 117
click at [420, 600] on textarea "パレ サファイアCですね、そうですね。 こちらで確認した所、募集掲載にはやはり見当たらずでして、考えられることとしてはない物件を「ある」と伝え来店を勧誘する業…" at bounding box center [296, 639] width 467 height 117
click at [420, 605] on textarea "パレ サファイアCですね、そうですね。 こちらで確認した所、募集掲載にはやはり見当たらずでして、考えられることとしてはない物件を「ある」と伝え来店を勧誘する業…" at bounding box center [296, 639] width 467 height 117
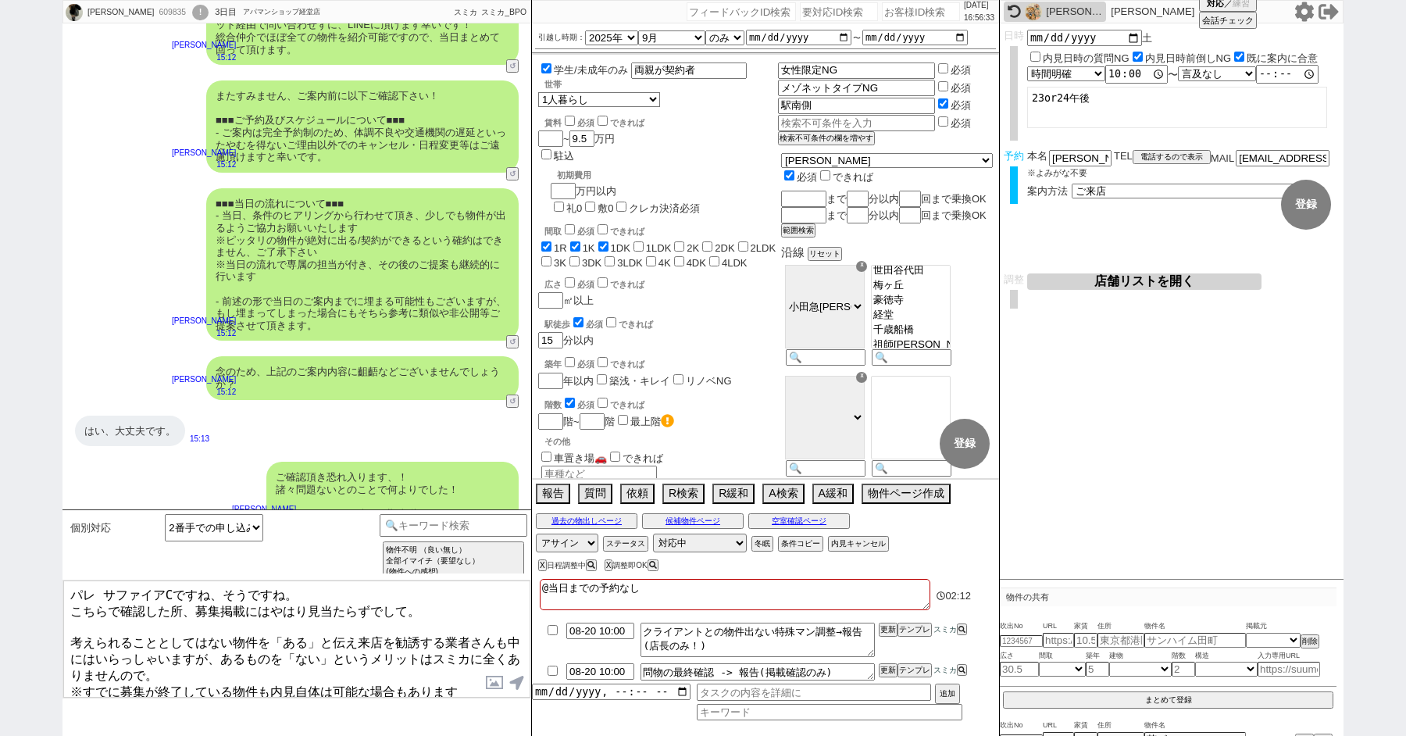
scroll to position [2146, 0]
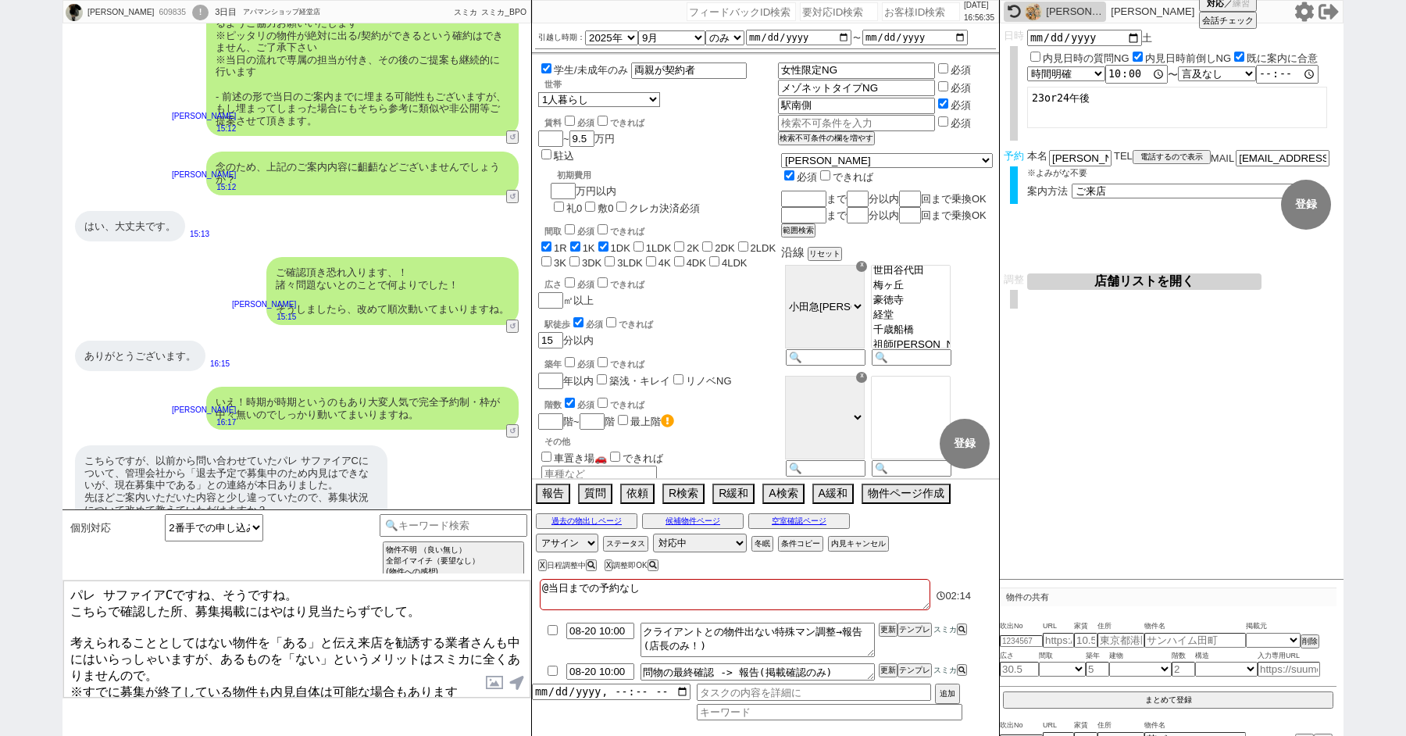
drag, startPoint x: 457, startPoint y: 675, endPoint x: 59, endPoint y: 672, distance: 398.5
click at [59, 674] on div "[PERSON_NAME] 609835 ! 0 3日目 アパマンショップ経堂店 冬眠中 自社客 スミカ スミカ_BPO チャット全表示 [DATE] この中…" at bounding box center [703, 368] width 1406 height 736
click at [238, 659] on textarea "パレ サファイアCですね、そうですね。 こちらで確認した所、募集掲載にはやはり見当たらずでして。 考えられることとしてはない物件を「ある」と伝え来店を勧誘する…" at bounding box center [296, 639] width 467 height 117
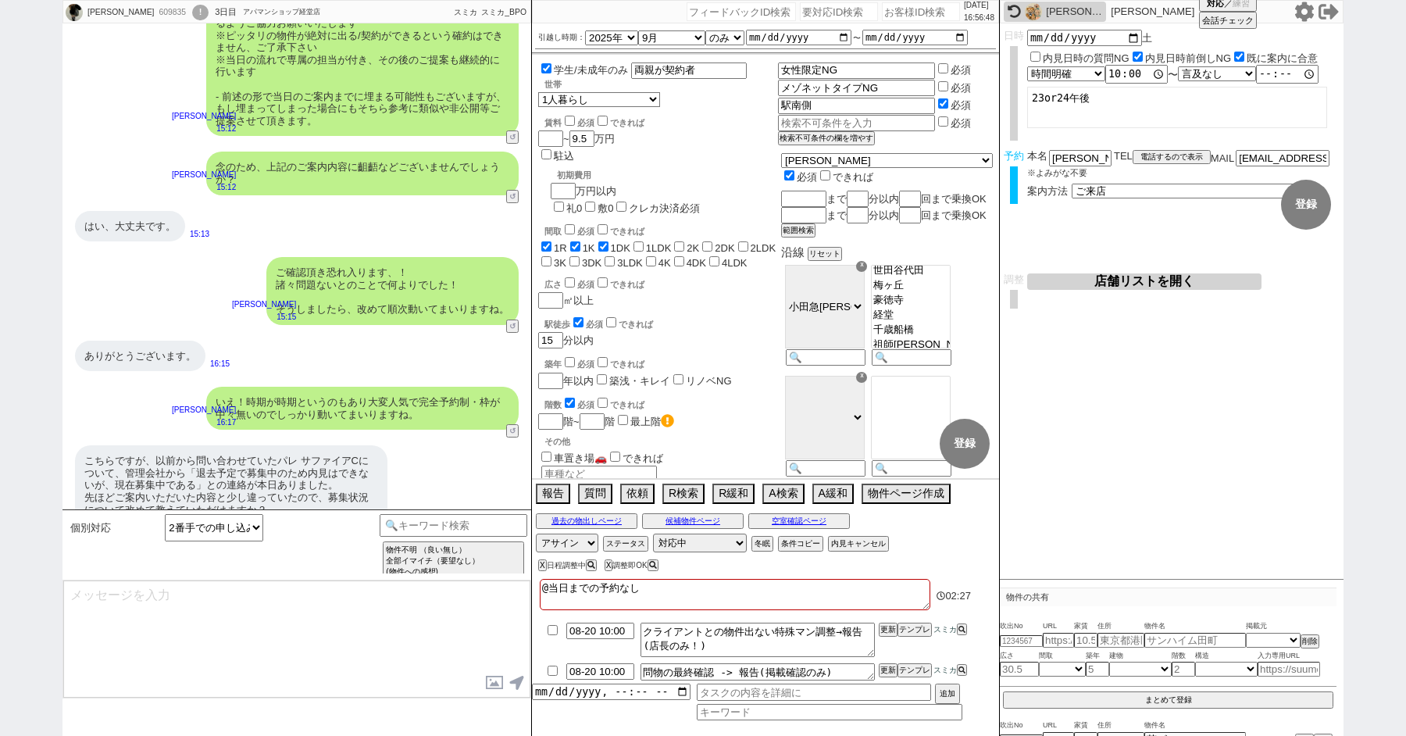
scroll to position [1957, 0]
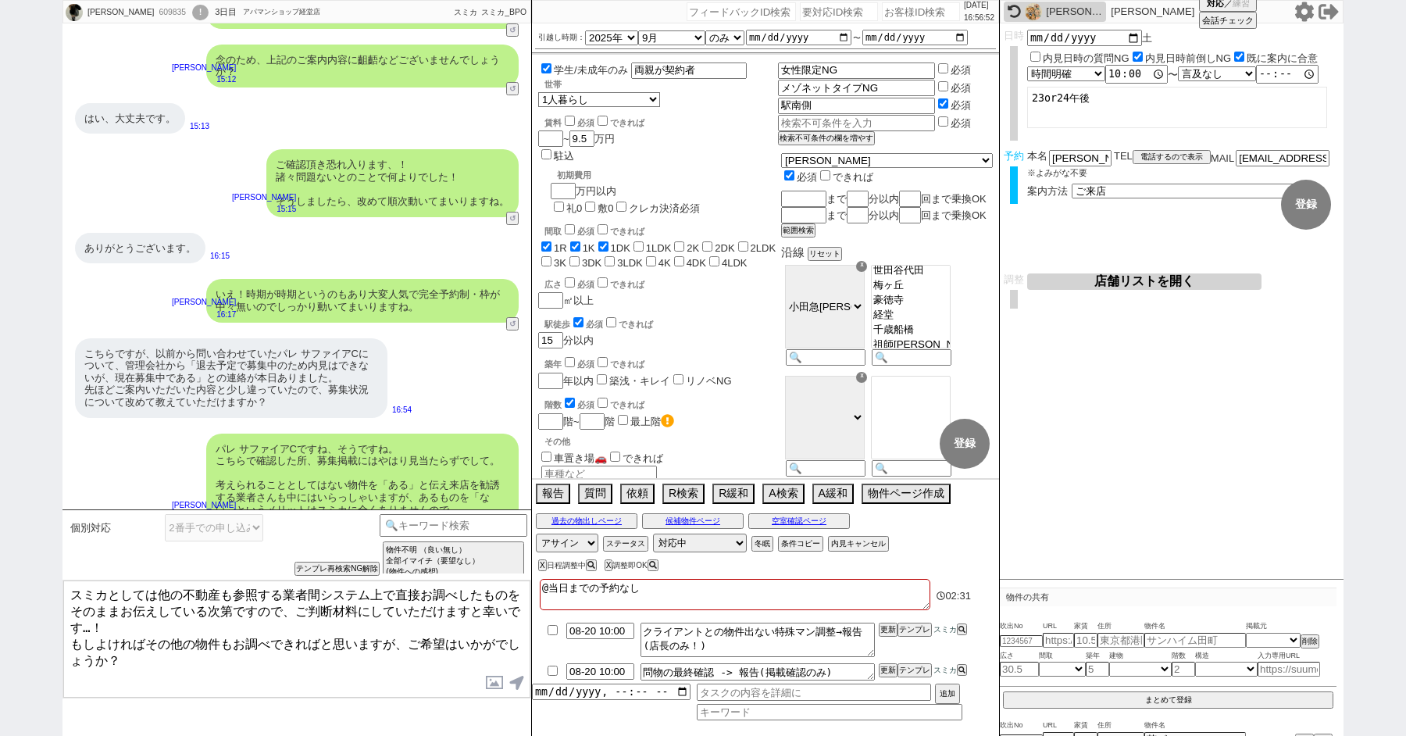
click at [234, 673] on textarea "スミカとしては他の不動産も参照する業者間システム上で直接お調べしたものをそのままお伝えしている次第ですので、ご判断材料にしていただけますと幸いです…！ もしよ…" at bounding box center [296, 639] width 467 height 117
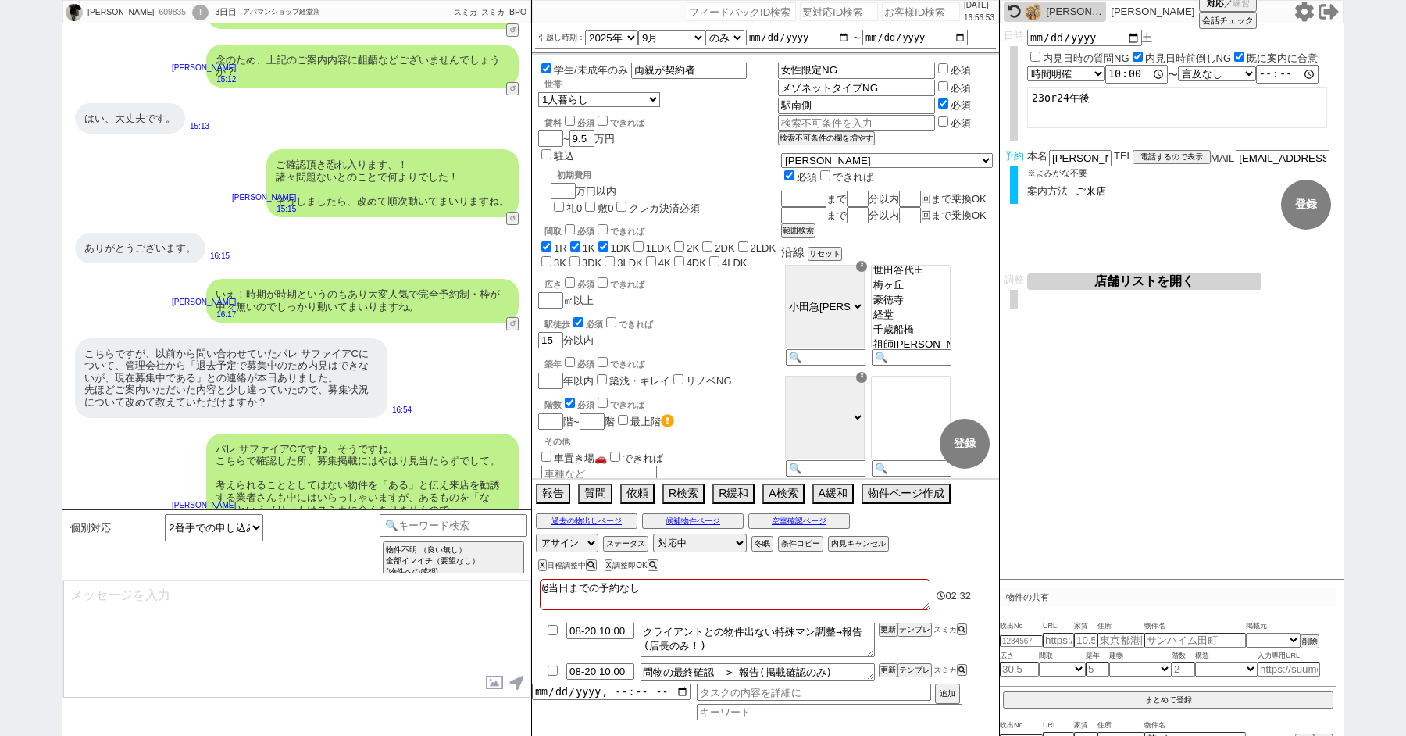
scroll to position [2053, 0]
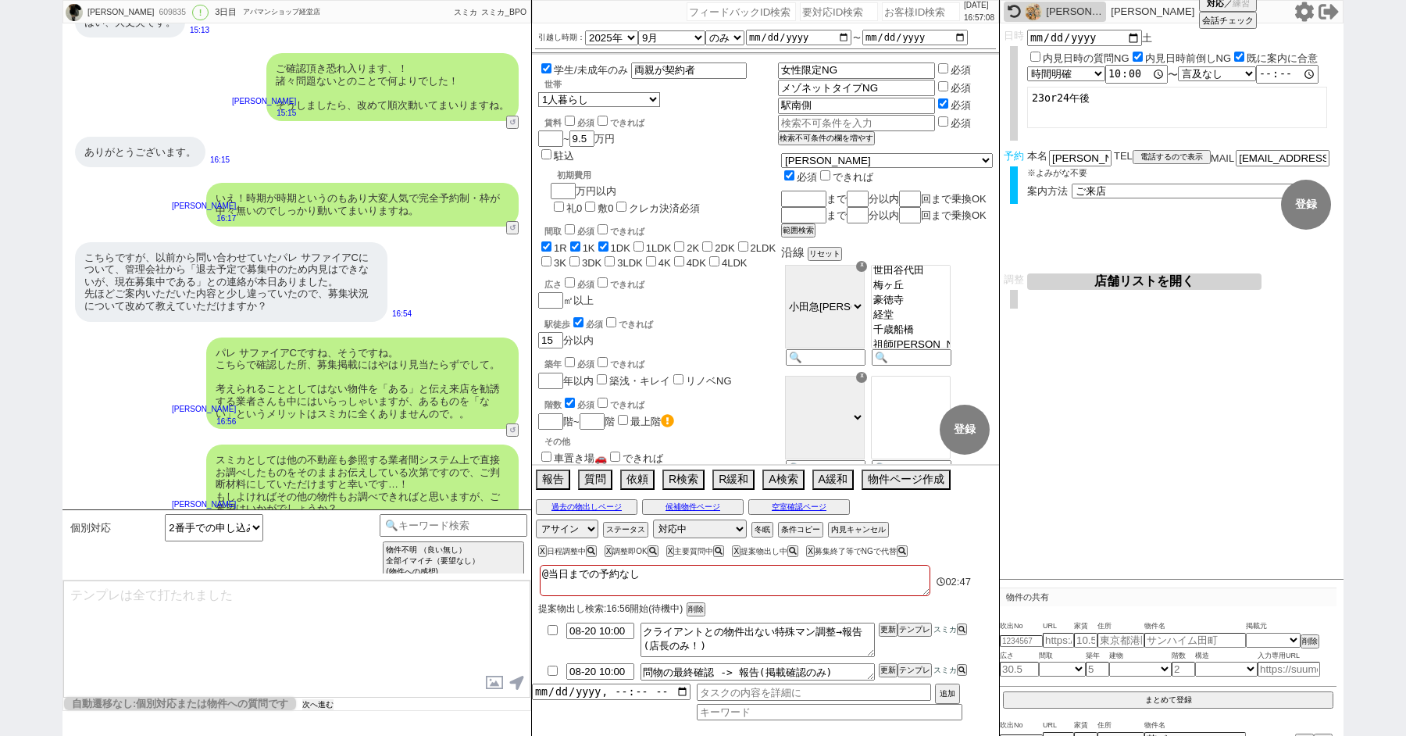
click at [319, 709] on button "次へ進む" at bounding box center [317, 704] width 31 height 11
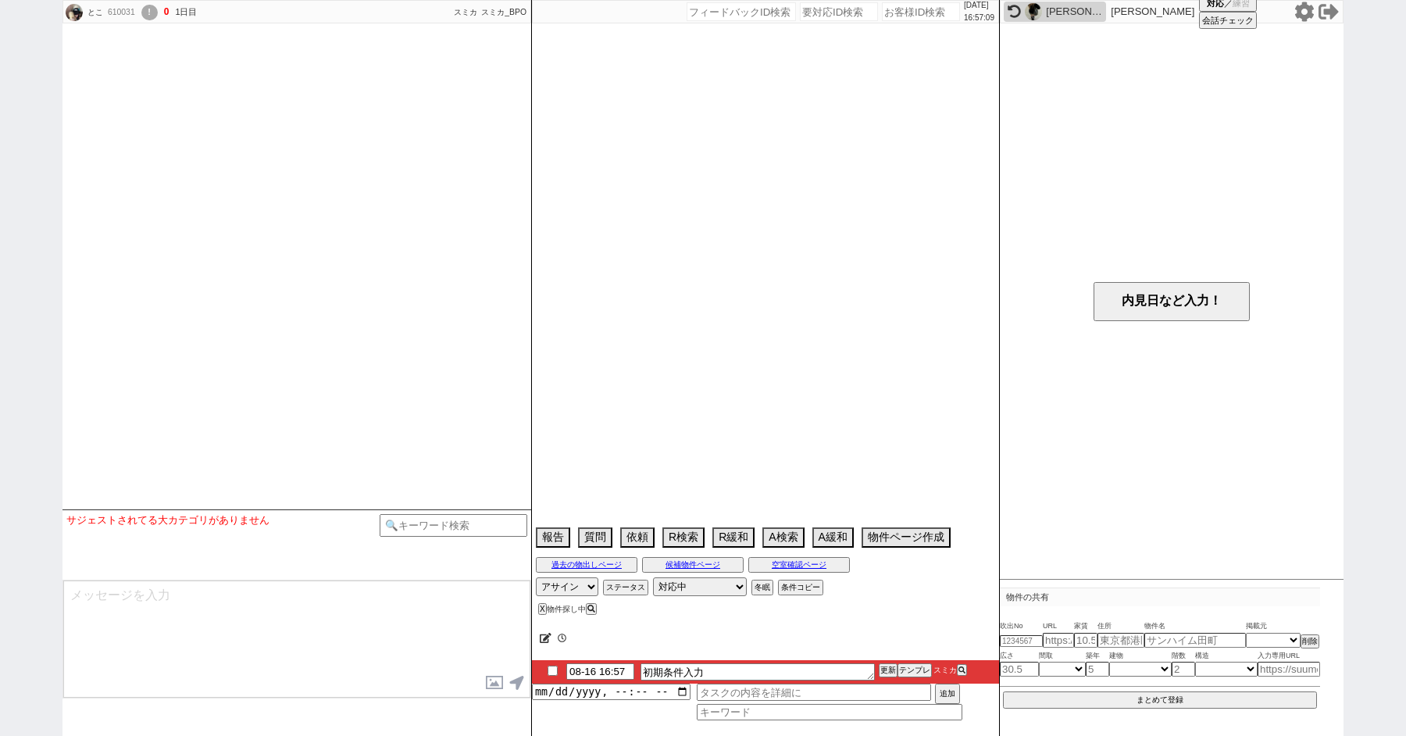
scroll to position [1549, 0]
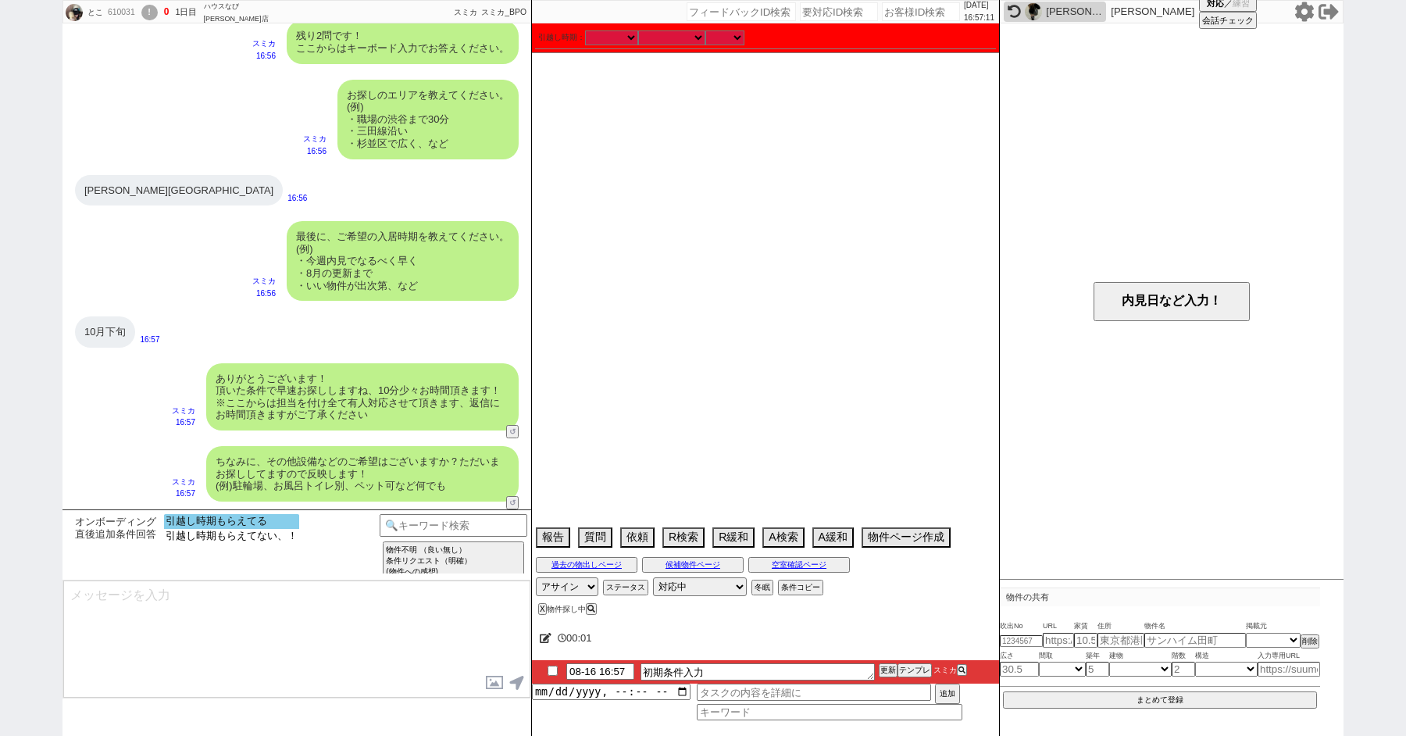
click at [234, 529] on option "引越し時期もらえてる" at bounding box center [231, 536] width 135 height 15
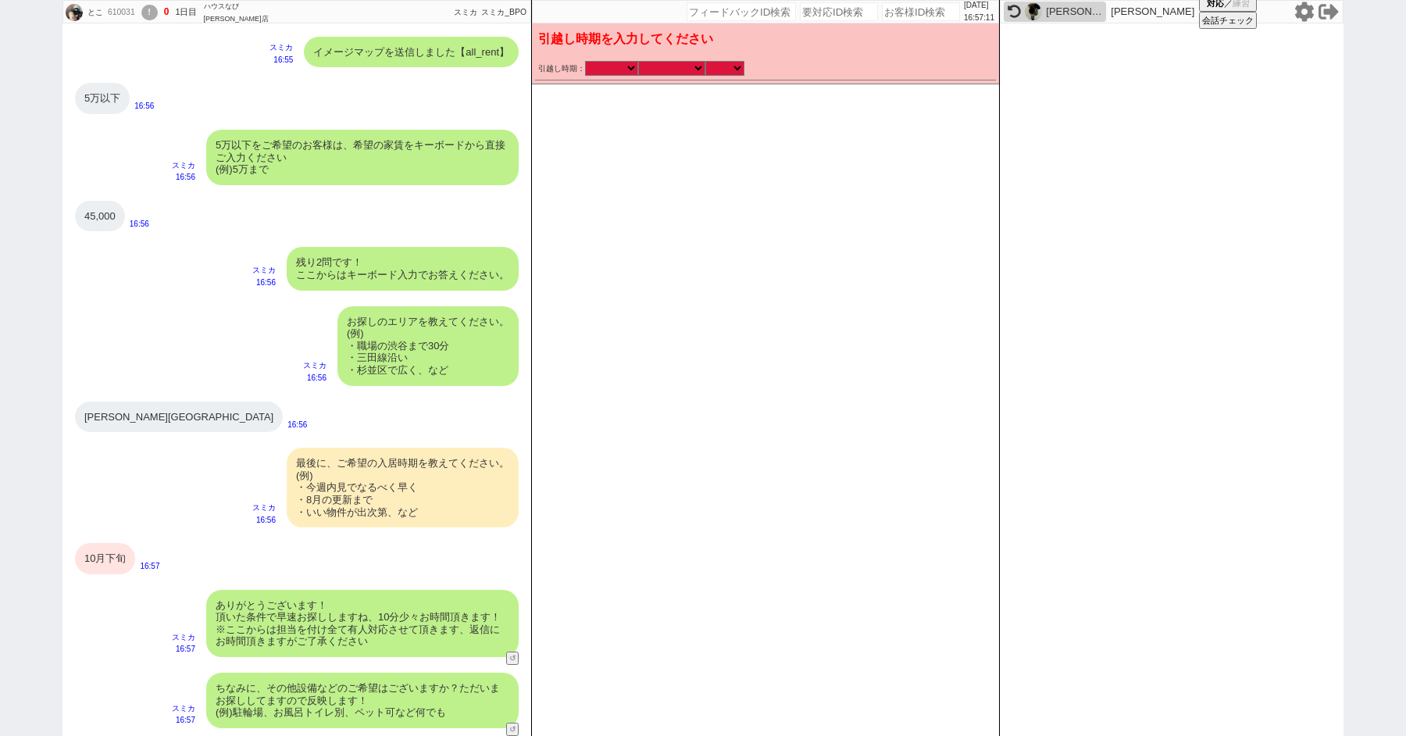
scroll to position [1323, 0]
click at [610, 70] on select "2025年 2026年" at bounding box center [611, 68] width 53 height 13
click at [585, 62] on select "2025年 2026年" at bounding box center [611, 68] width 53 height 13
click at [657, 71] on select "なる早 未定 いつでも 物件あれば 年内 来年 1月 2月 3月 4月 5月 6月 7月 8月 9月 10月 11月 12月 春 [PERSON_NAME]" at bounding box center [671, 68] width 67 height 13
click at [638, 62] on select "なる早 未定 いつでも 物件あれば 年内 来年 1月 2月 3月 4月 5月 6月 7月 8月 9月 10月 11月 12月 春 [PERSON_NAME]" at bounding box center [671, 68] width 67 height 13
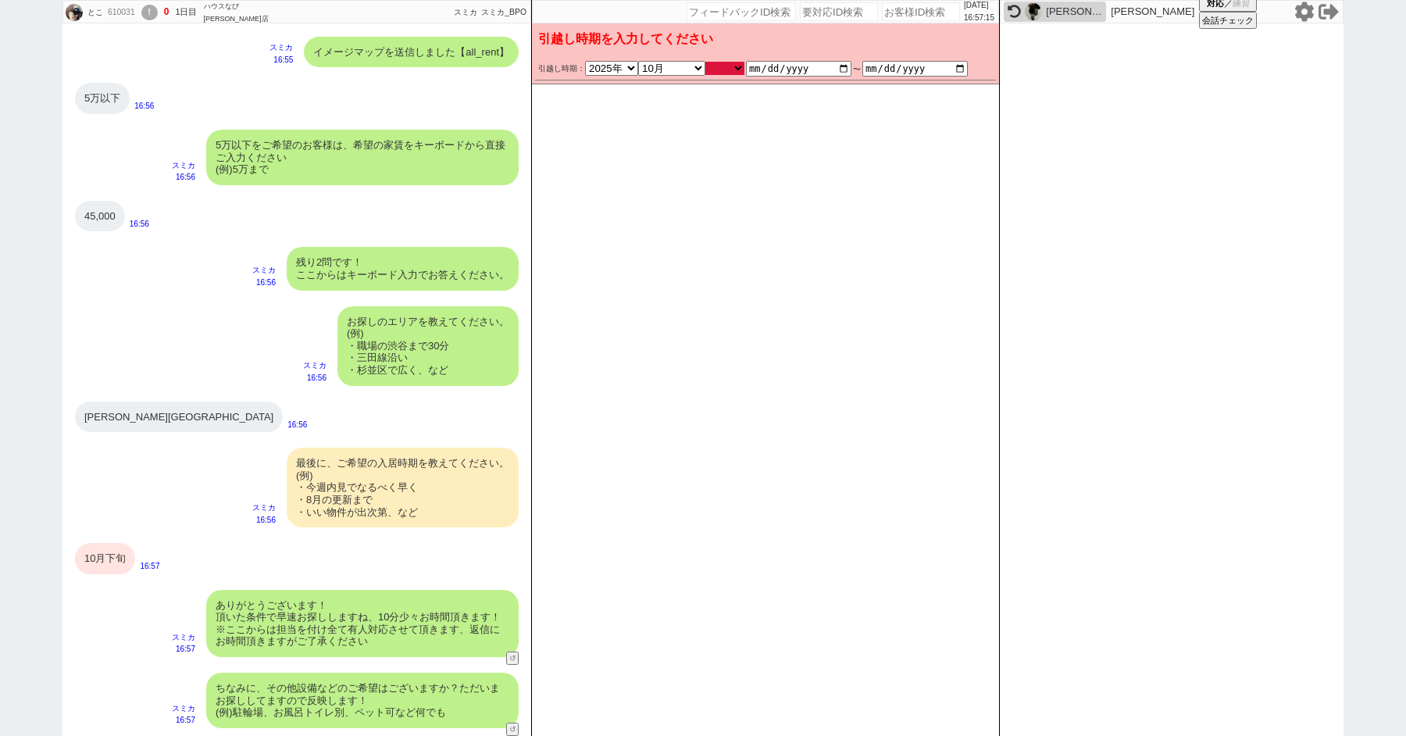
click at [726, 66] on select "のみ 上旬 中旬 下旬 末 まで 1日 2日 3日 4日 5日 6日 7日 8日 9日 10日 11日 12日 13日 14日 15日 16日 17日 18日…" at bounding box center [725, 68] width 39 height 13
click at [706, 62] on select "のみ 上旬 中旬 下旬 末 まで 1日 2日 3日 4日 5日 6日 7日 8日 9日 10日 11日 12日 13日 14日 15日 16日 17日 18日…" at bounding box center [725, 68] width 39 height 13
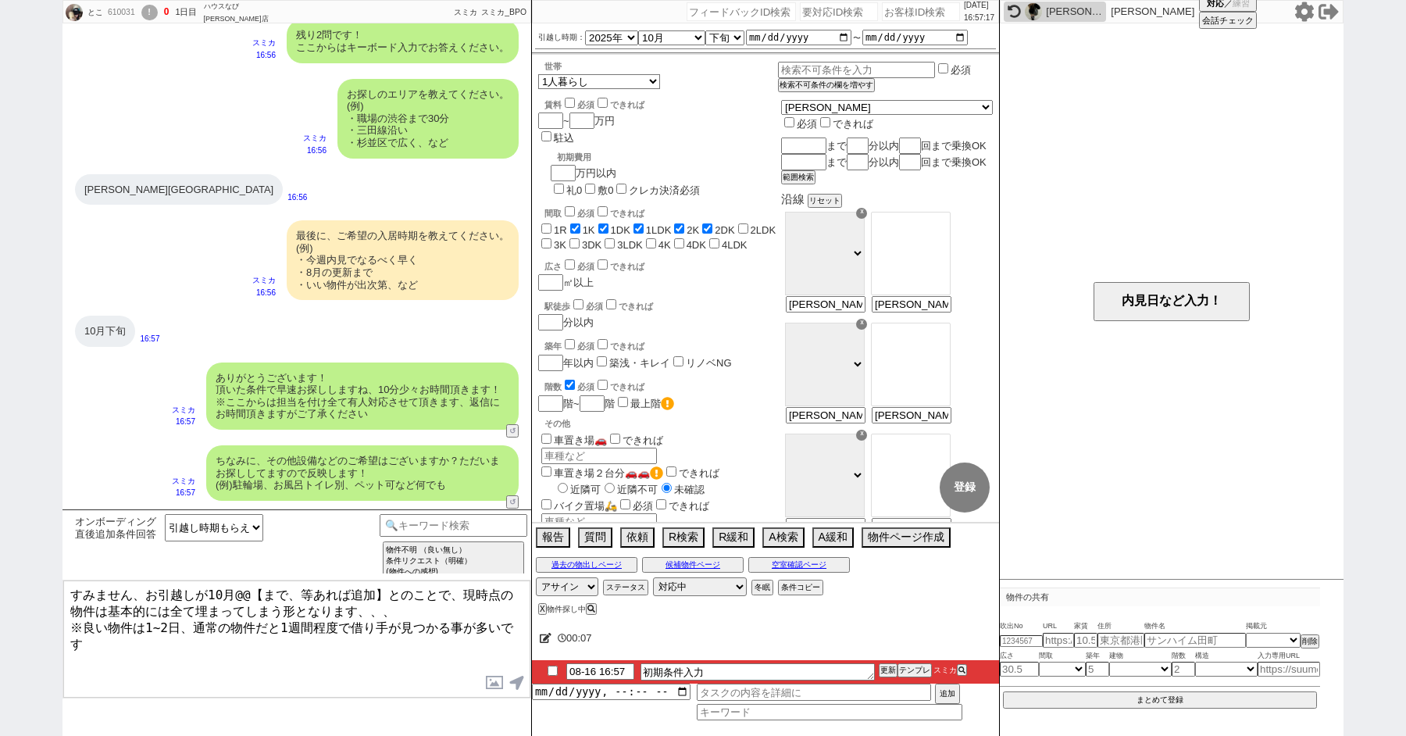
scroll to position [1645, 0]
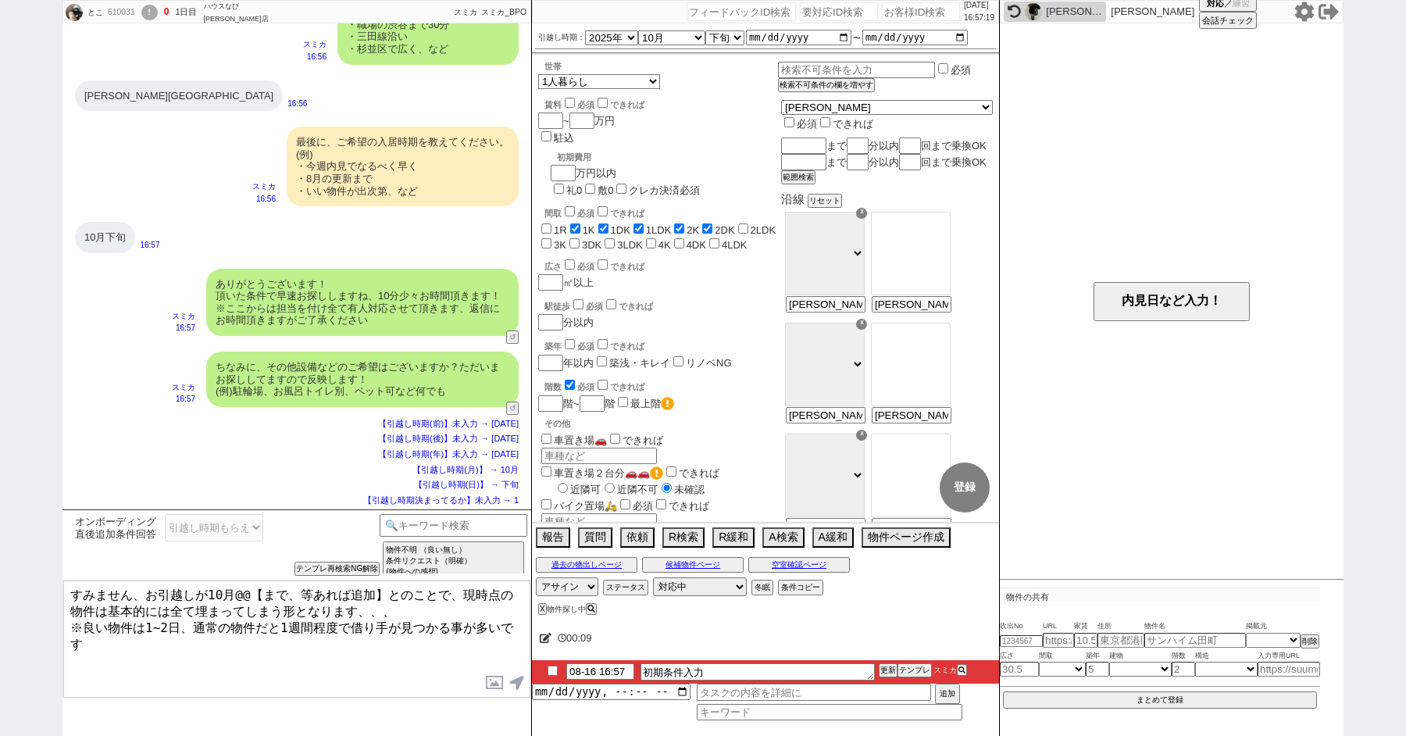
drag, startPoint x: 233, startPoint y: 591, endPoint x: 380, endPoint y: 591, distance: 146.9
click at [380, 591] on textarea "すみません、お引越しが10月@@【まで、等あれば追加】とのことで、現時点の物件は基本的には全て埋まってしまう形となります、、、 ※良い物件は1~2日、通常の物…" at bounding box center [296, 639] width 467 height 117
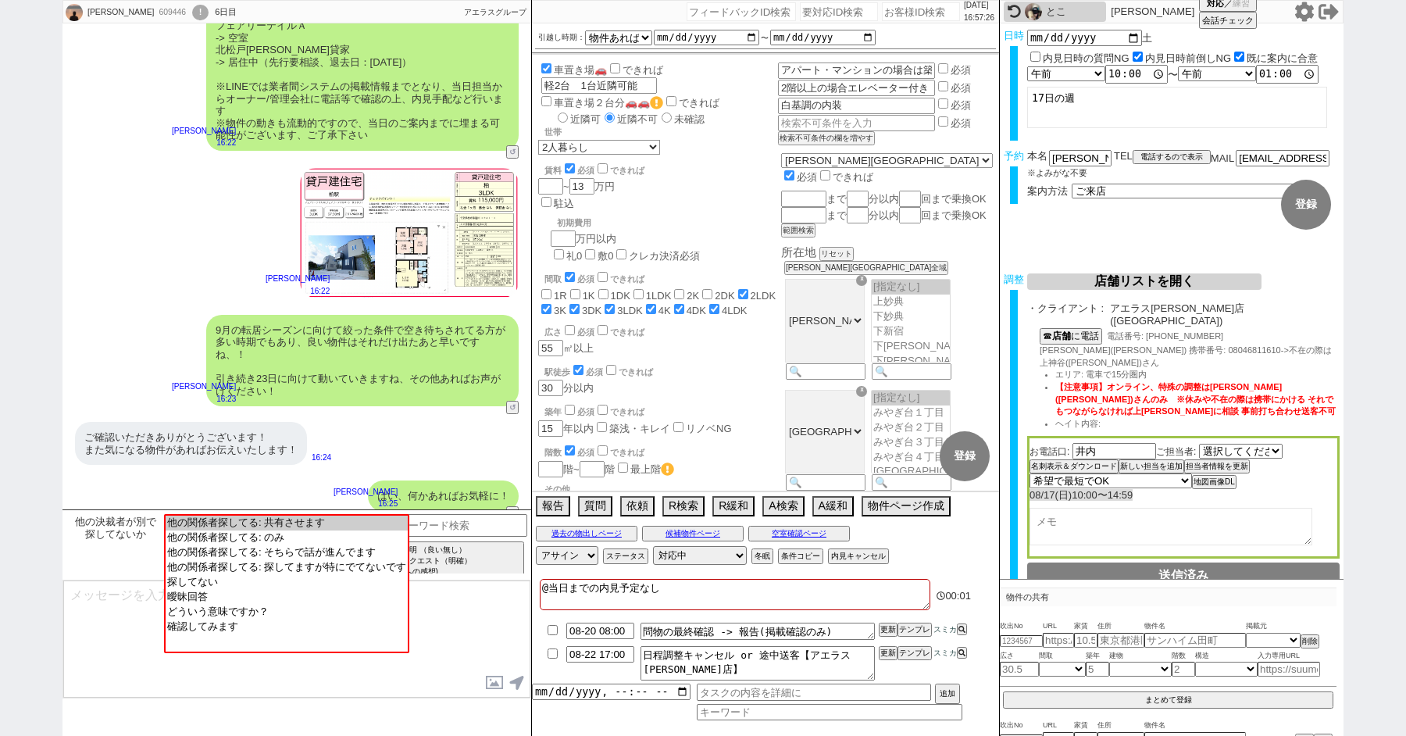
scroll to position [649, 0]
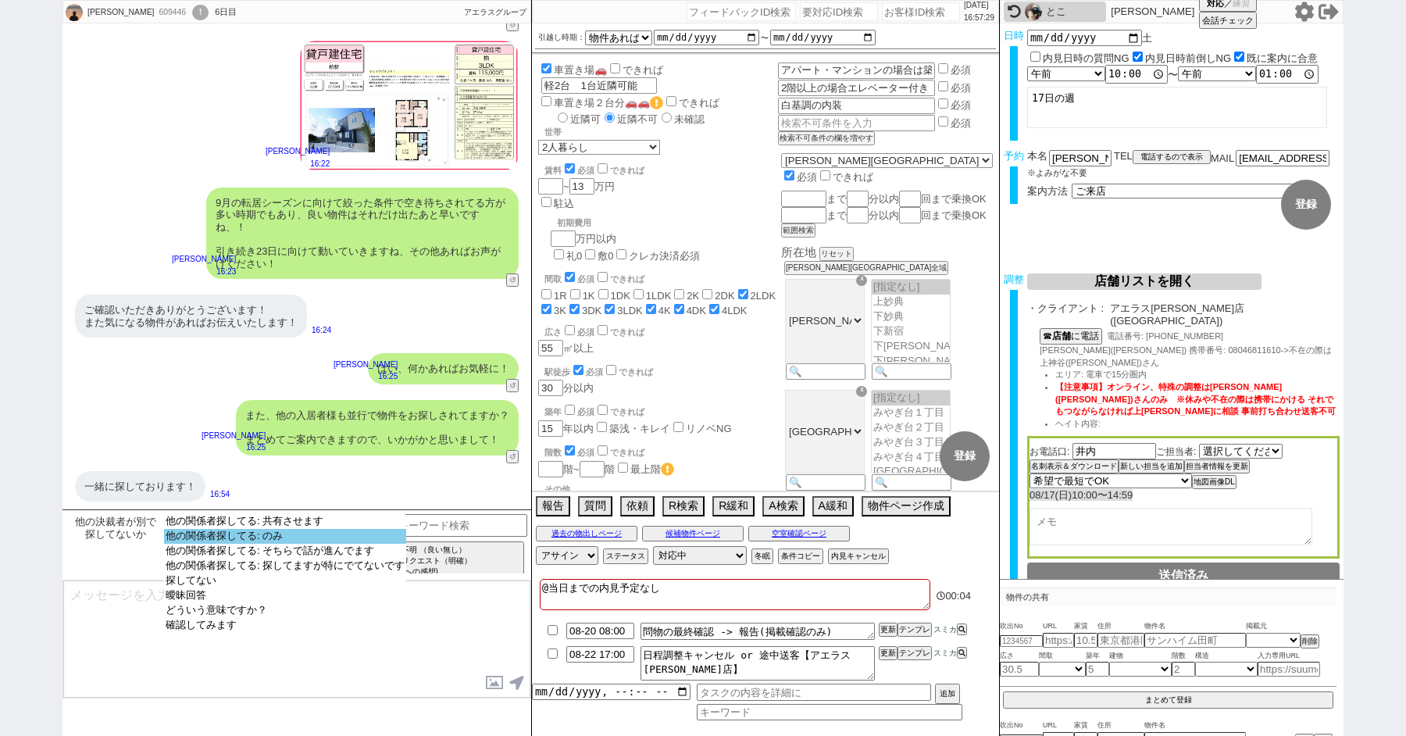
click at [223, 544] on option "他の関係者探してる: のみ" at bounding box center [285, 551] width 242 height 15
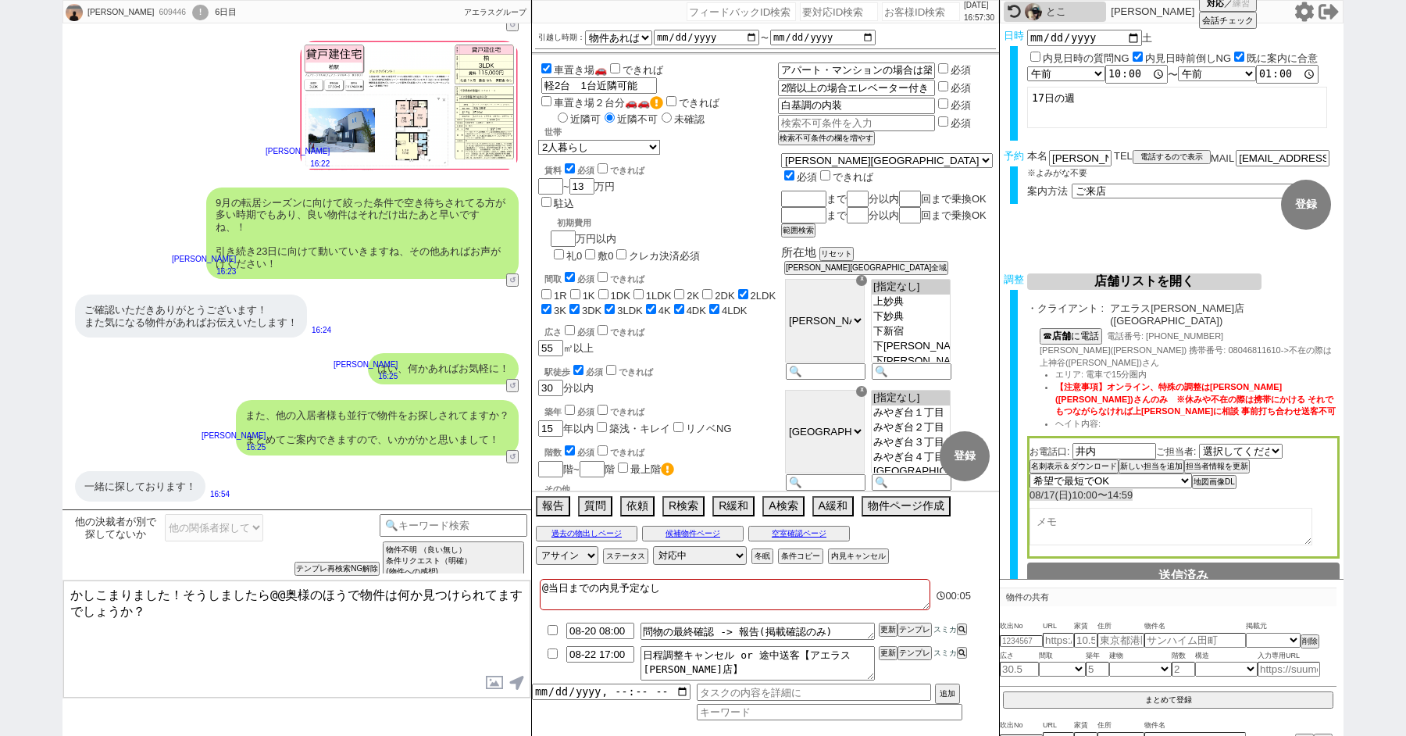
click at [227, 617] on textarea "かしこまりました！そうしましたら@@奥様のほうで物件は何か見つけられてますでしょうか？" at bounding box center [296, 639] width 467 height 117
drag, startPoint x: 295, startPoint y: 593, endPoint x: 272, endPoint y: 593, distance: 22.7
click at [273, 593] on textarea "かしこまりました！そうしましたら@@奥様のほうで物件は何か見つけられてますでしょうか？" at bounding box center [296, 639] width 467 height 117
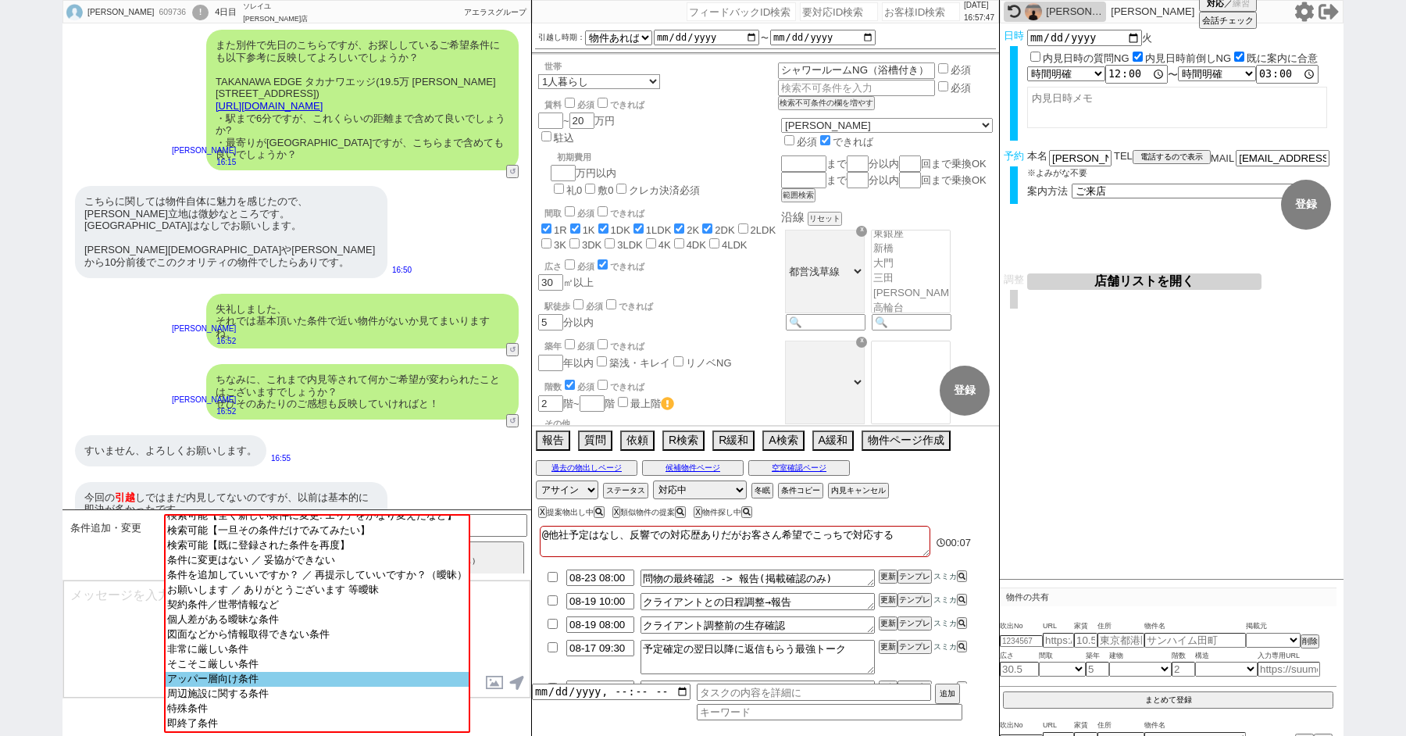
scroll to position [0, 0]
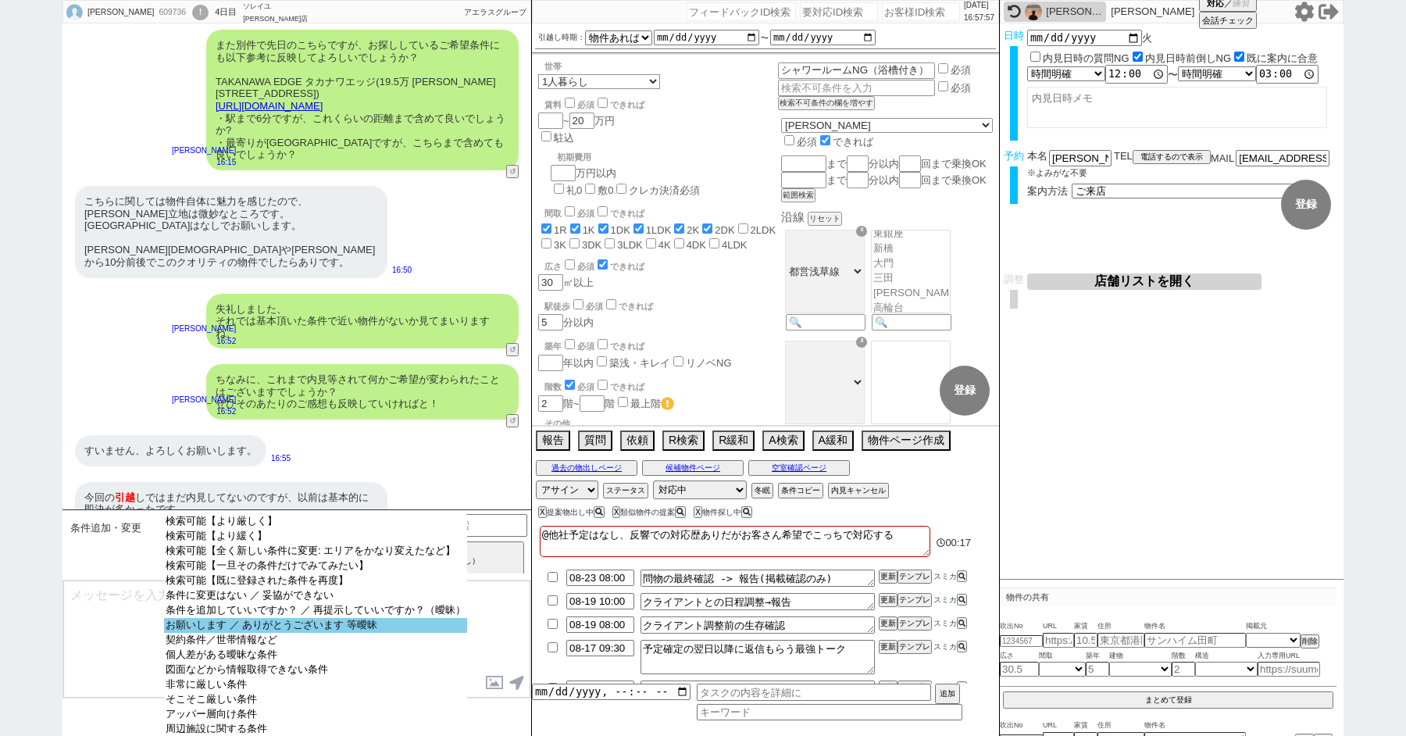
click at [252, 638] on option "お願いします ／ ありがとうございます 等曖昧" at bounding box center [315, 640] width 303 height 15
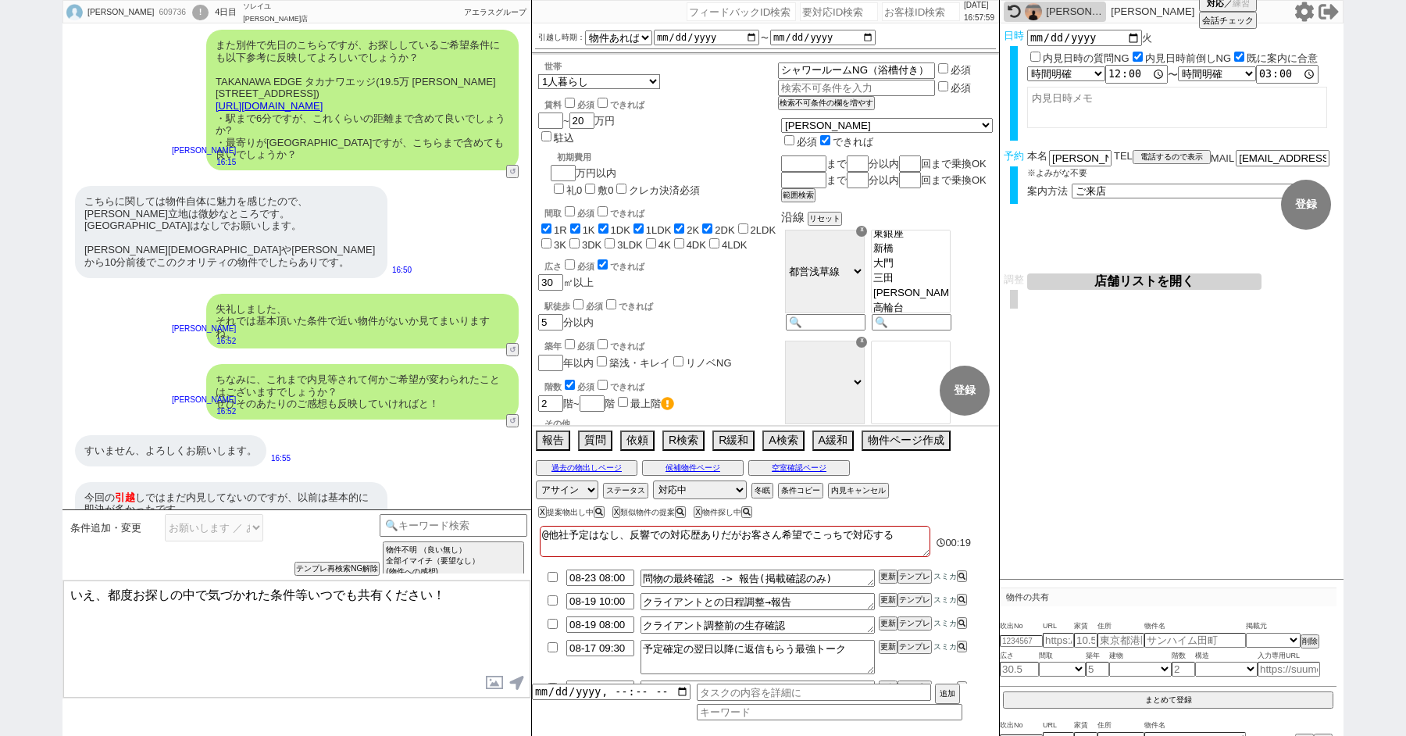
drag, startPoint x: 89, startPoint y: 597, endPoint x: 51, endPoint y: 585, distance: 40.0
click at [52, 586] on div "[PERSON_NAME] 609736 ! 0 4日目 ソレイユ[PERSON_NAME]店 冬眠中 自社客 アエラスグループ スミカ_BPO チャット全表…" at bounding box center [703, 368] width 1406 height 736
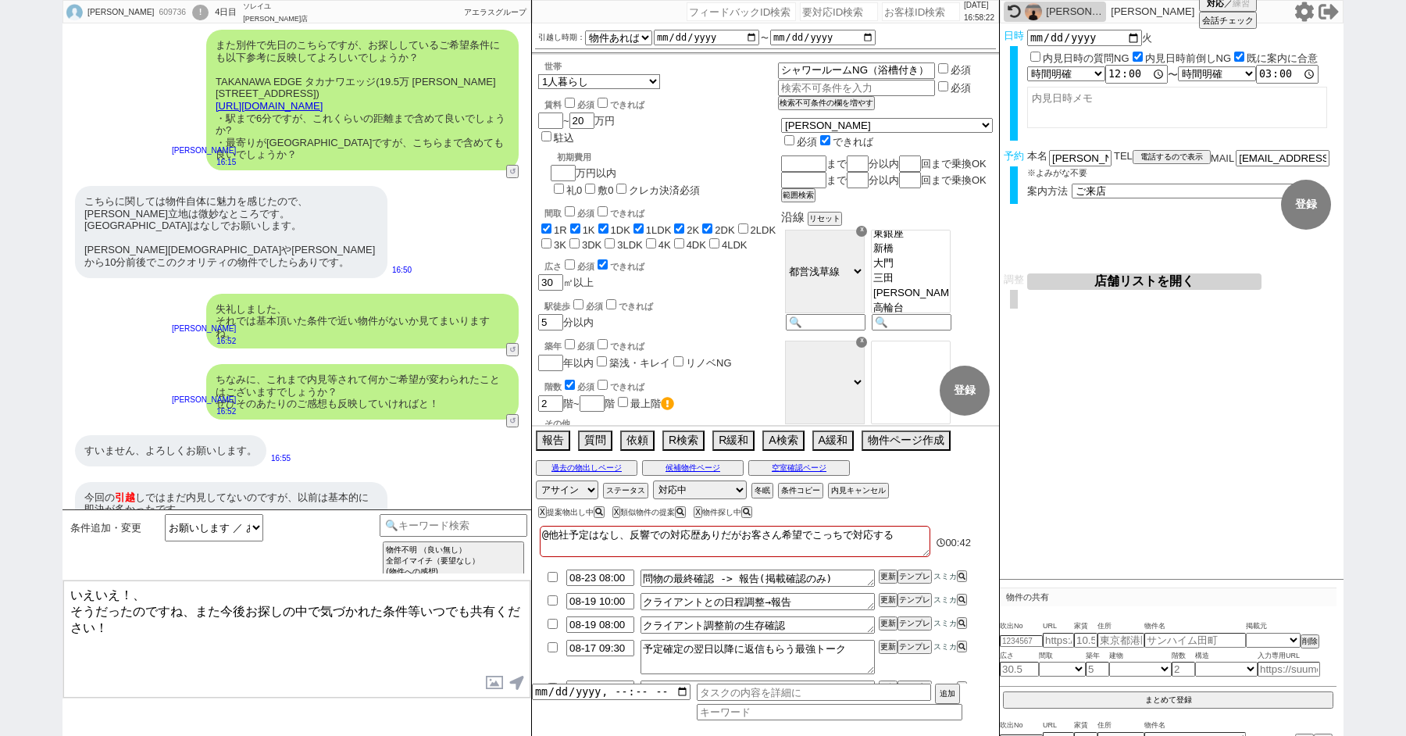
click at [323, 606] on textarea "いえいえ！、 そうだったのですね、また今後お探しの中で気づかれた条件等いつでも共有ください！" at bounding box center [296, 639] width 467 height 117
drag, startPoint x: 323, startPoint y: 606, endPoint x: 380, endPoint y: 606, distance: 56.3
click at [380, 606] on textarea "いえいえ！、 そうだったのですね、また今後お探しの中で気づかれた条件等いつでも共有ください！" at bounding box center [296, 639] width 467 height 117
click at [223, 607] on textarea "いえいえ！、 そうだったのですね、また今後お探しの中で条件等もし見直し等お考えになられた際にはいつでも共有ください！" at bounding box center [296, 639] width 467 height 117
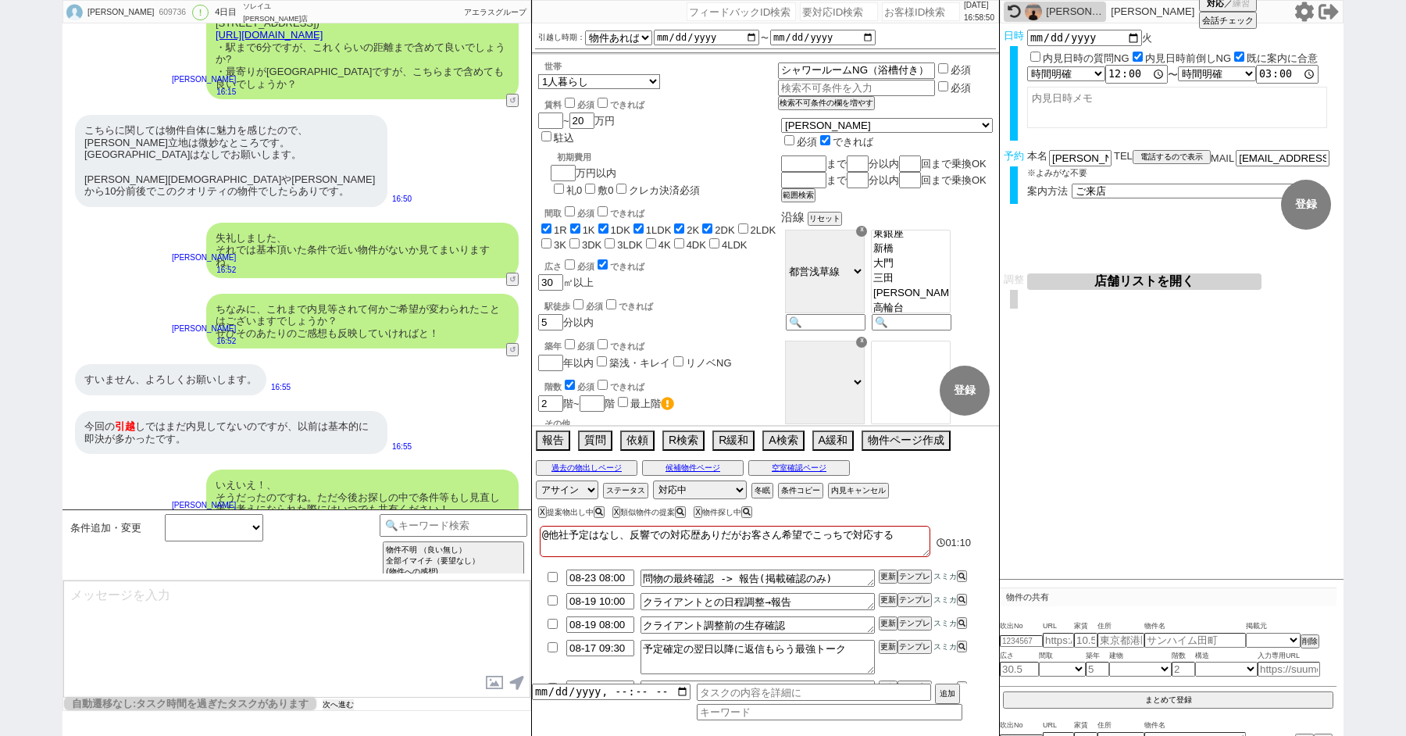
click at [348, 702] on button "次へ進む" at bounding box center [338, 704] width 31 height 11
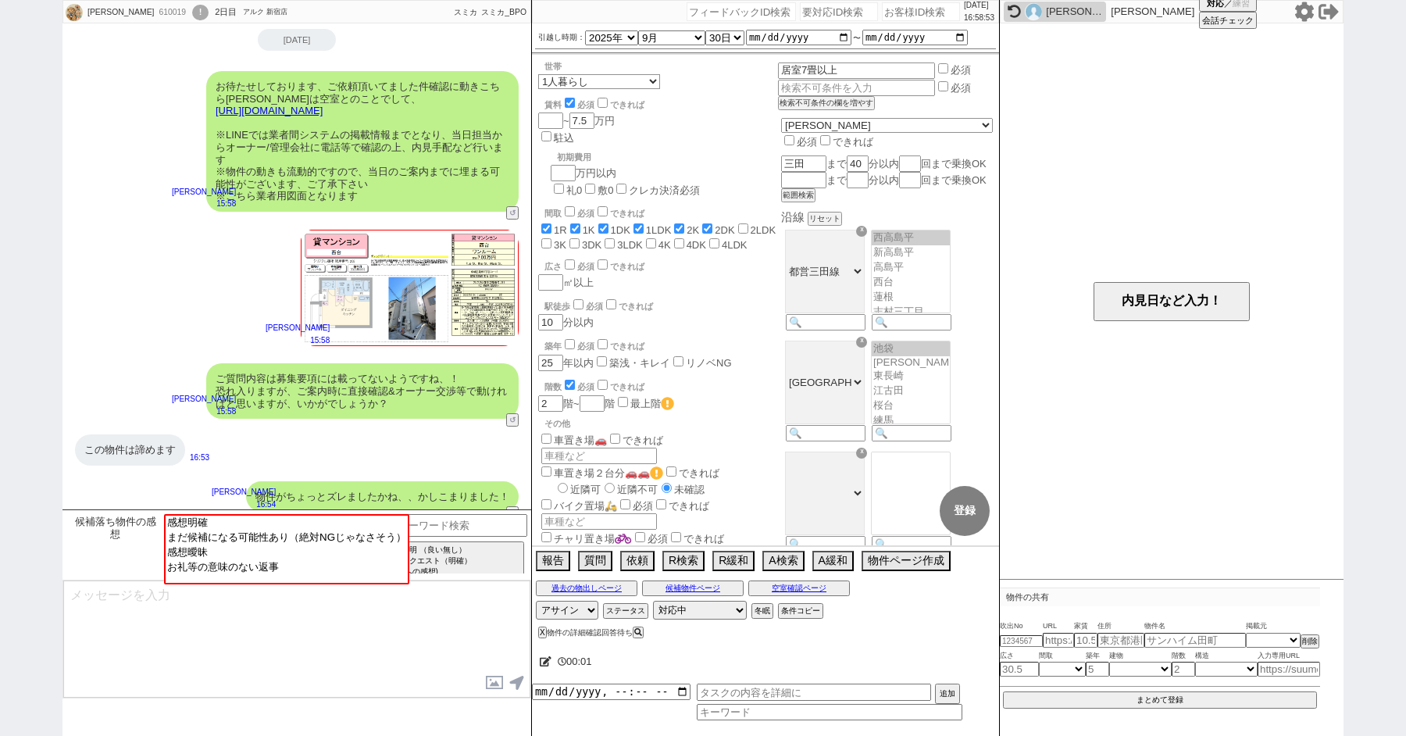
scroll to position [170, 0]
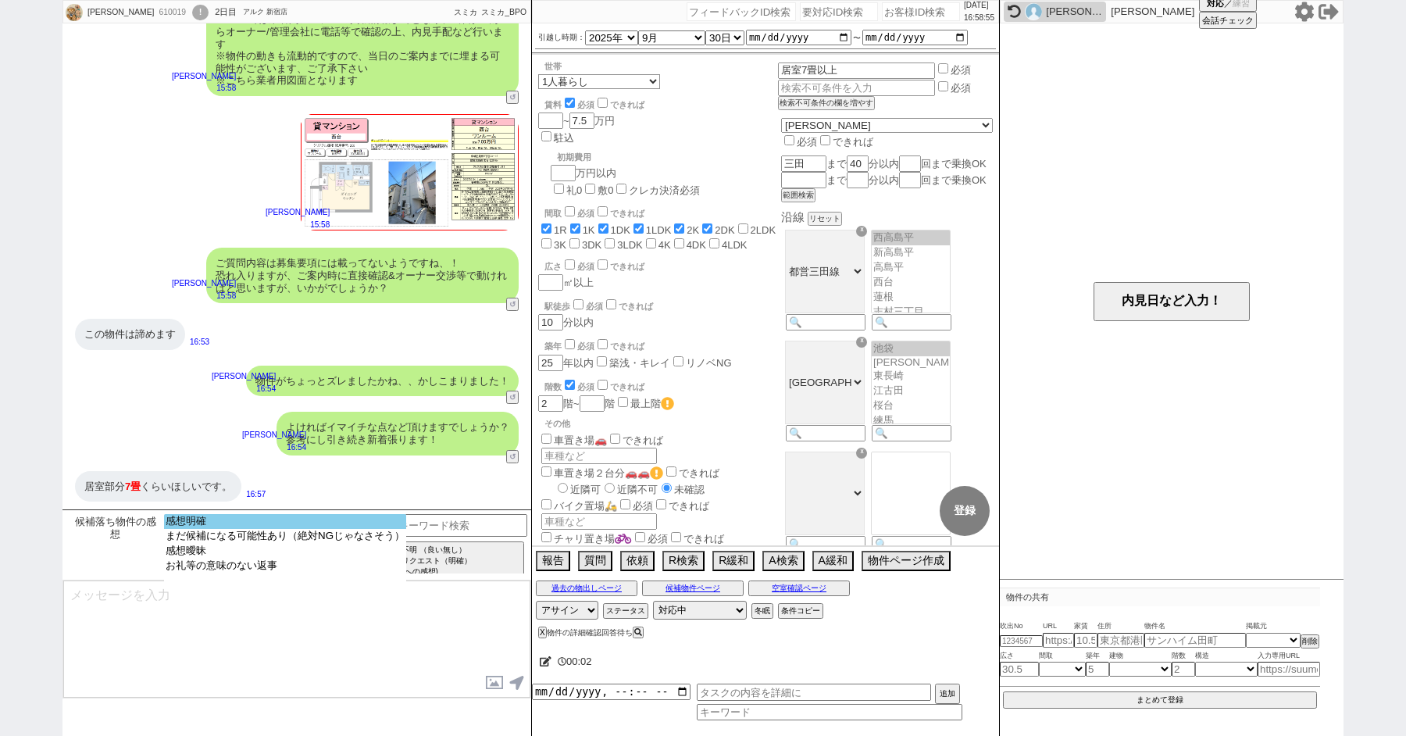
click at [244, 529] on option "感想明確" at bounding box center [285, 536] width 242 height 15
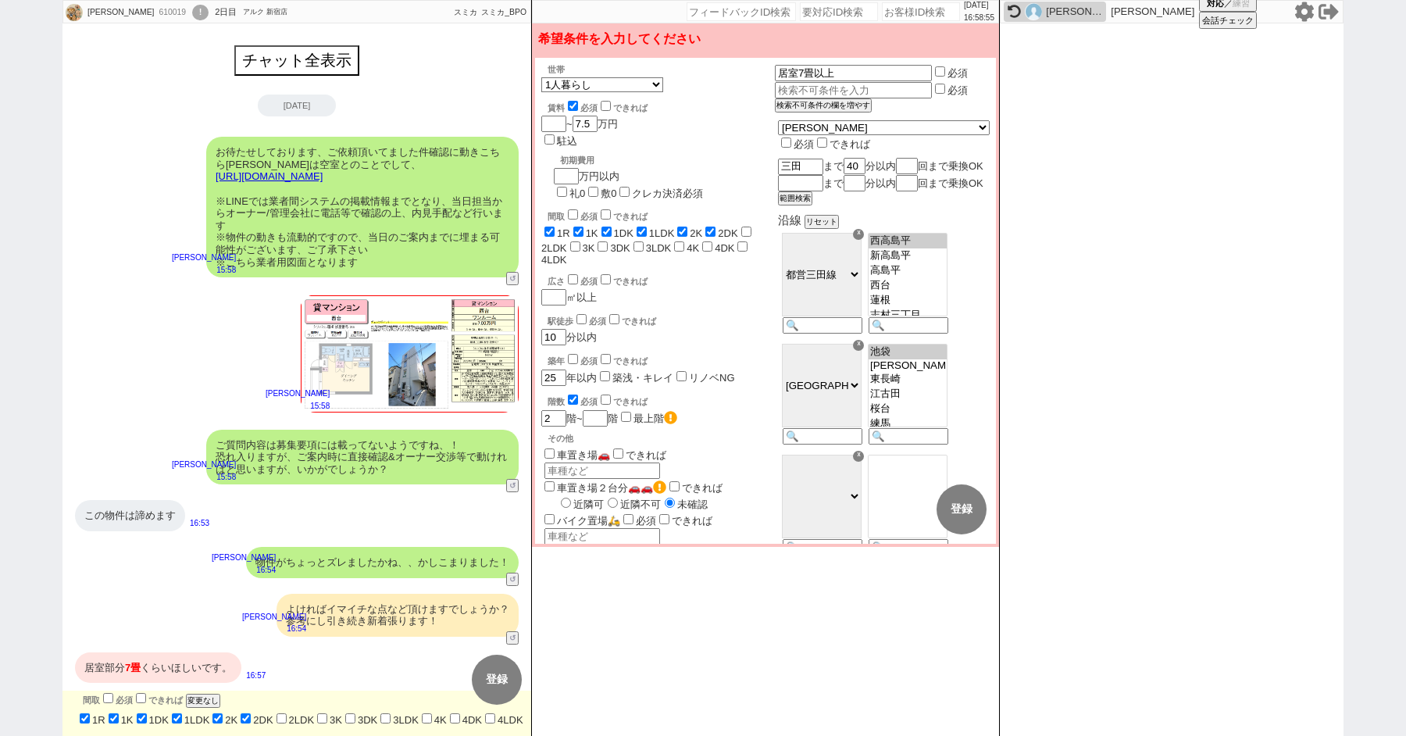
scroll to position [0, 0]
click at [945, 69] on input "必須" at bounding box center [940, 71] width 10 height 10
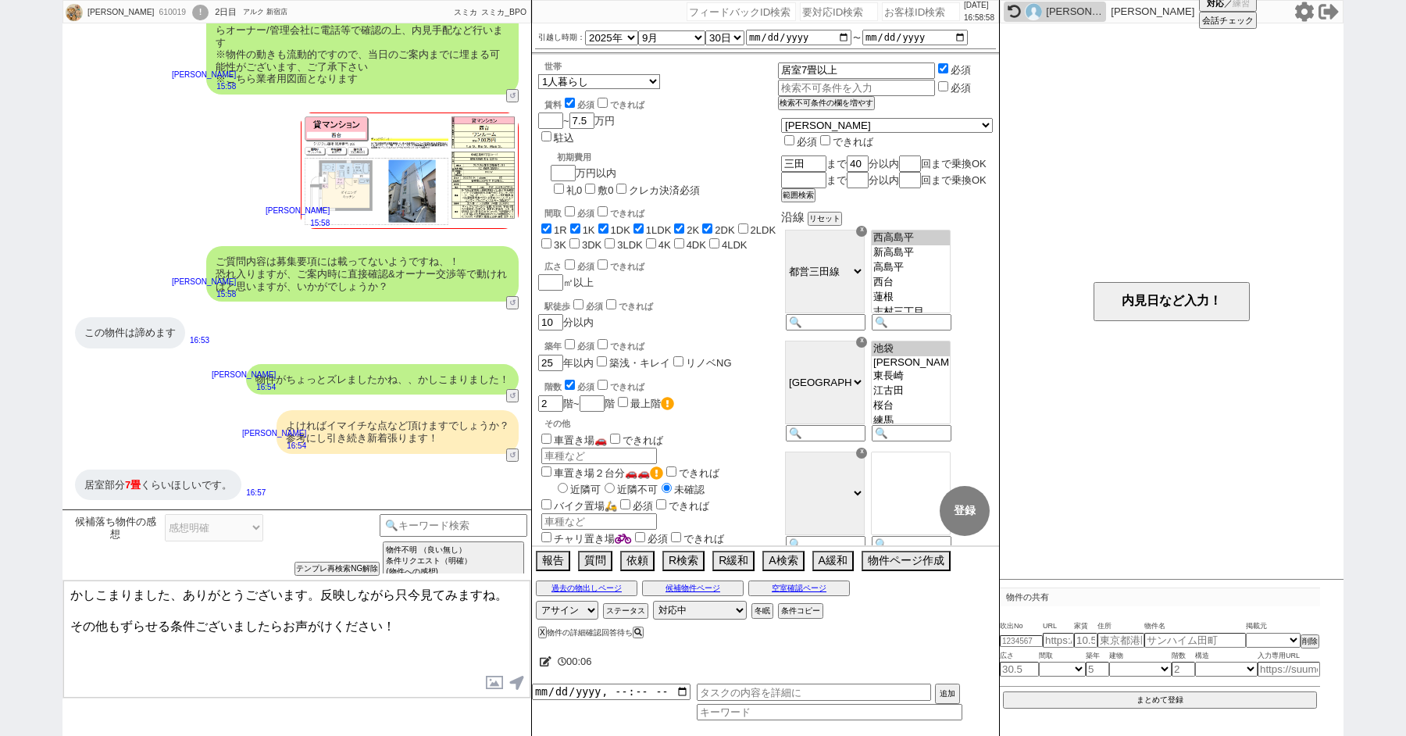
click at [259, 639] on textarea "かしこまりました、ありがとうございます。反映しながら只今見てみますね。 その他もずらせる条件ございましたらお声がけください！" at bounding box center [296, 639] width 467 height 117
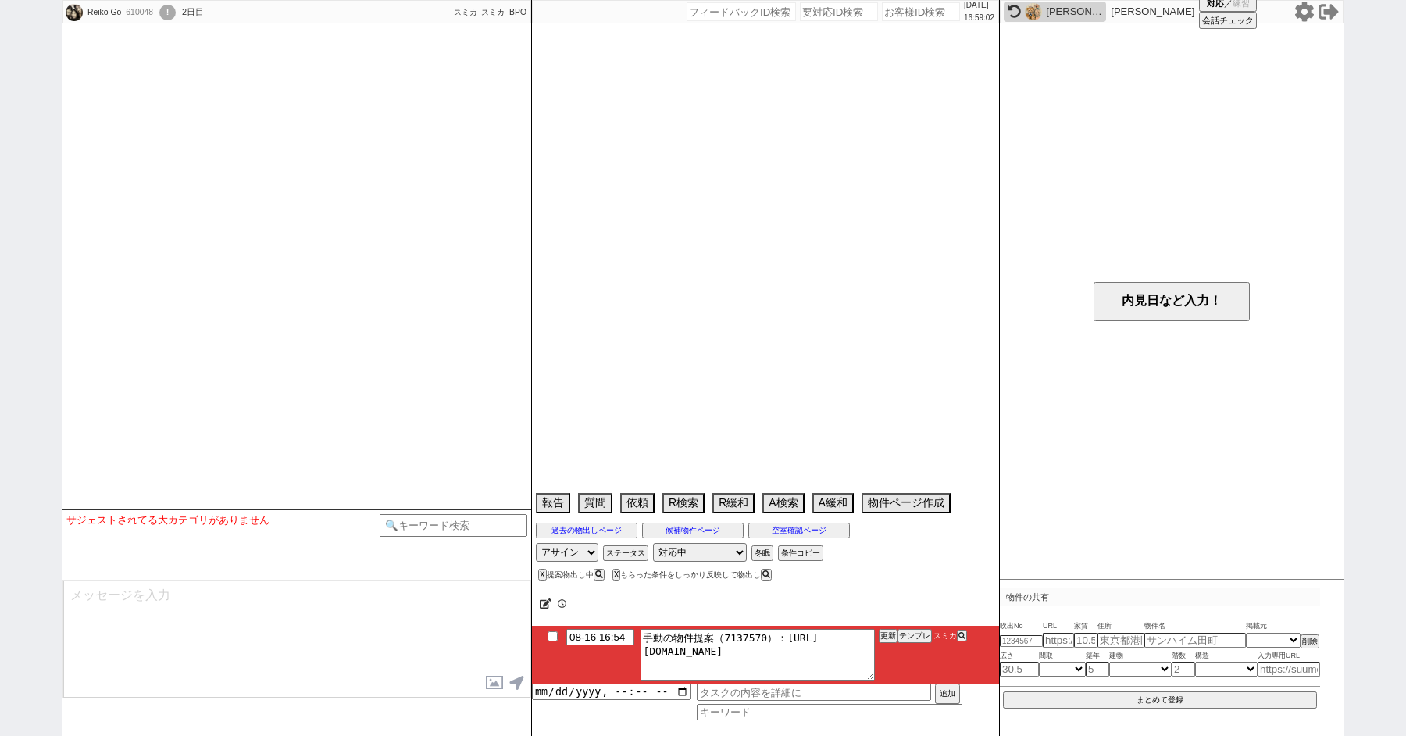
scroll to position [1609, 0]
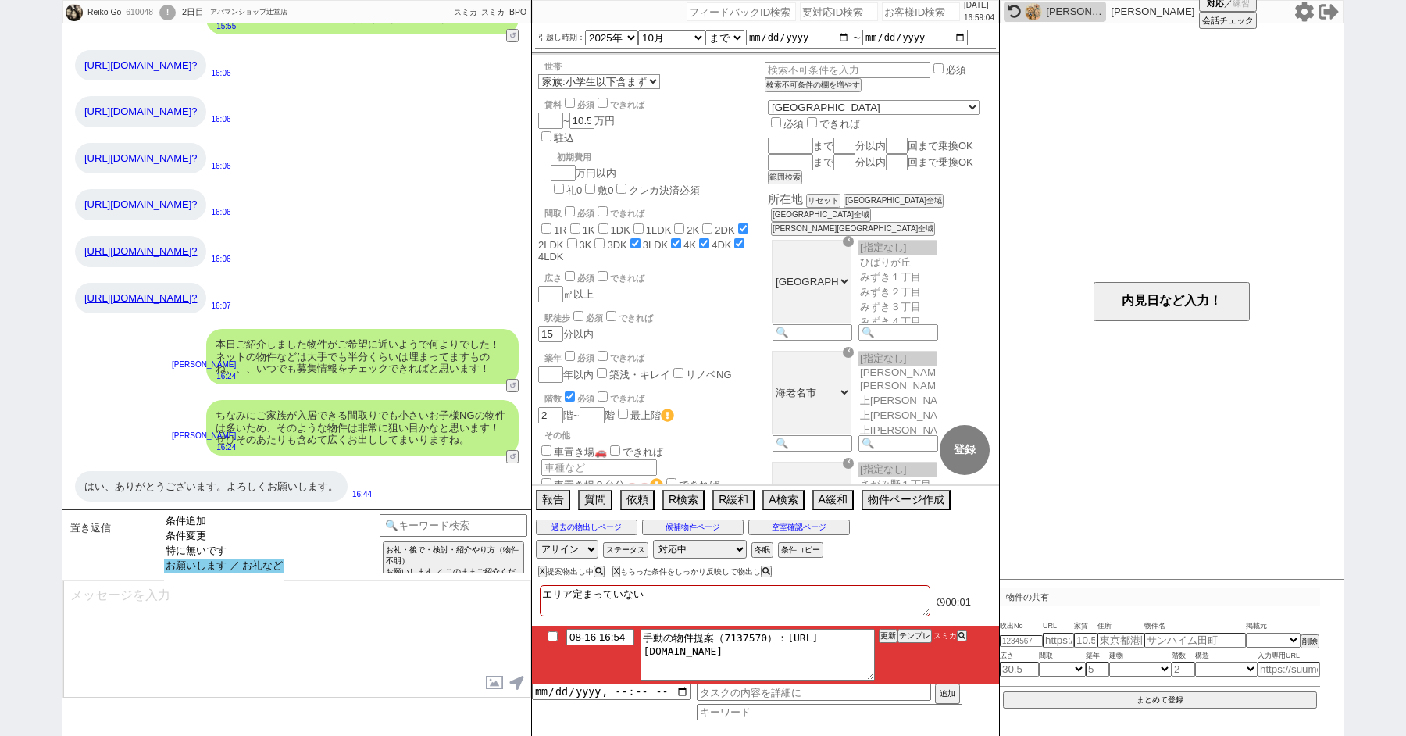
click at [221, 574] on option "お願いします ／ お礼など" at bounding box center [224, 566] width 120 height 15
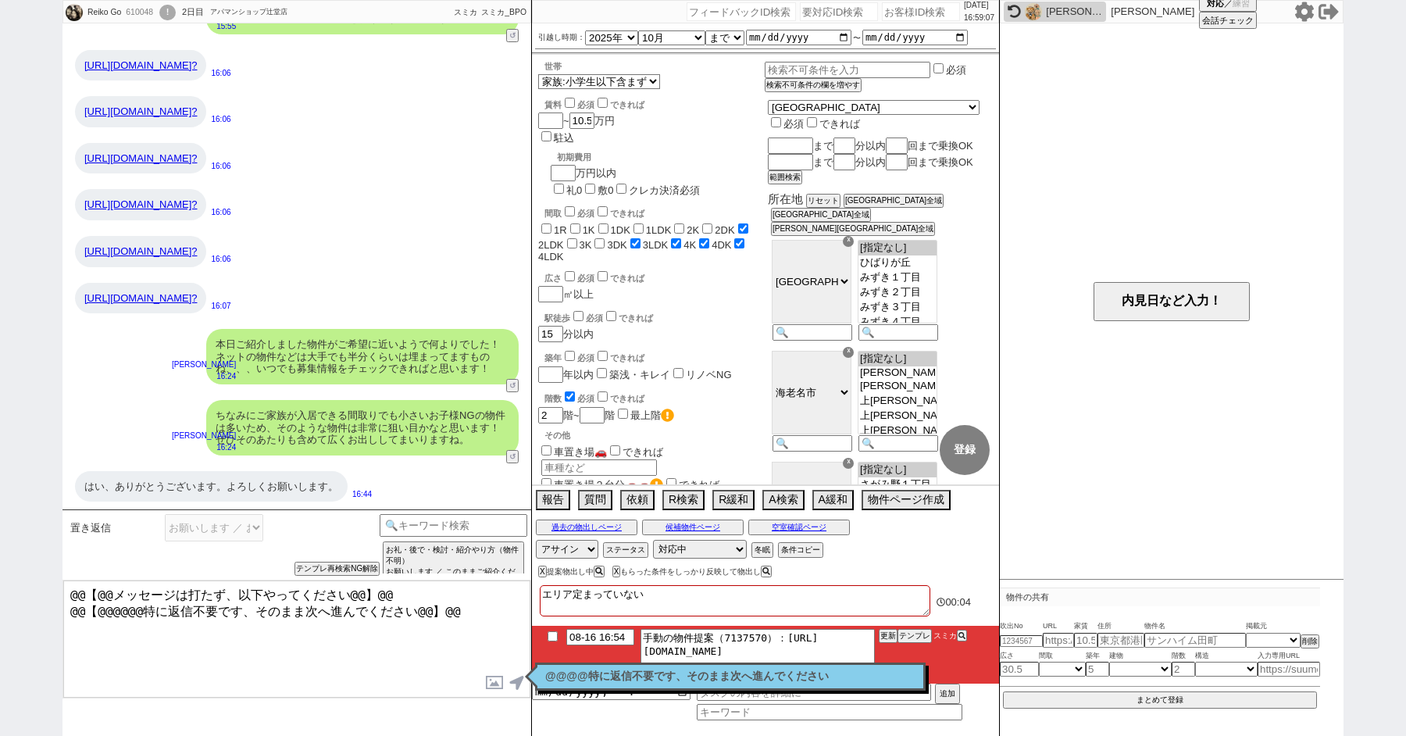
click at [685, 677] on p "@@@@特に返信不要です、そのまま次へ進んでください" at bounding box center [730, 676] width 370 height 13
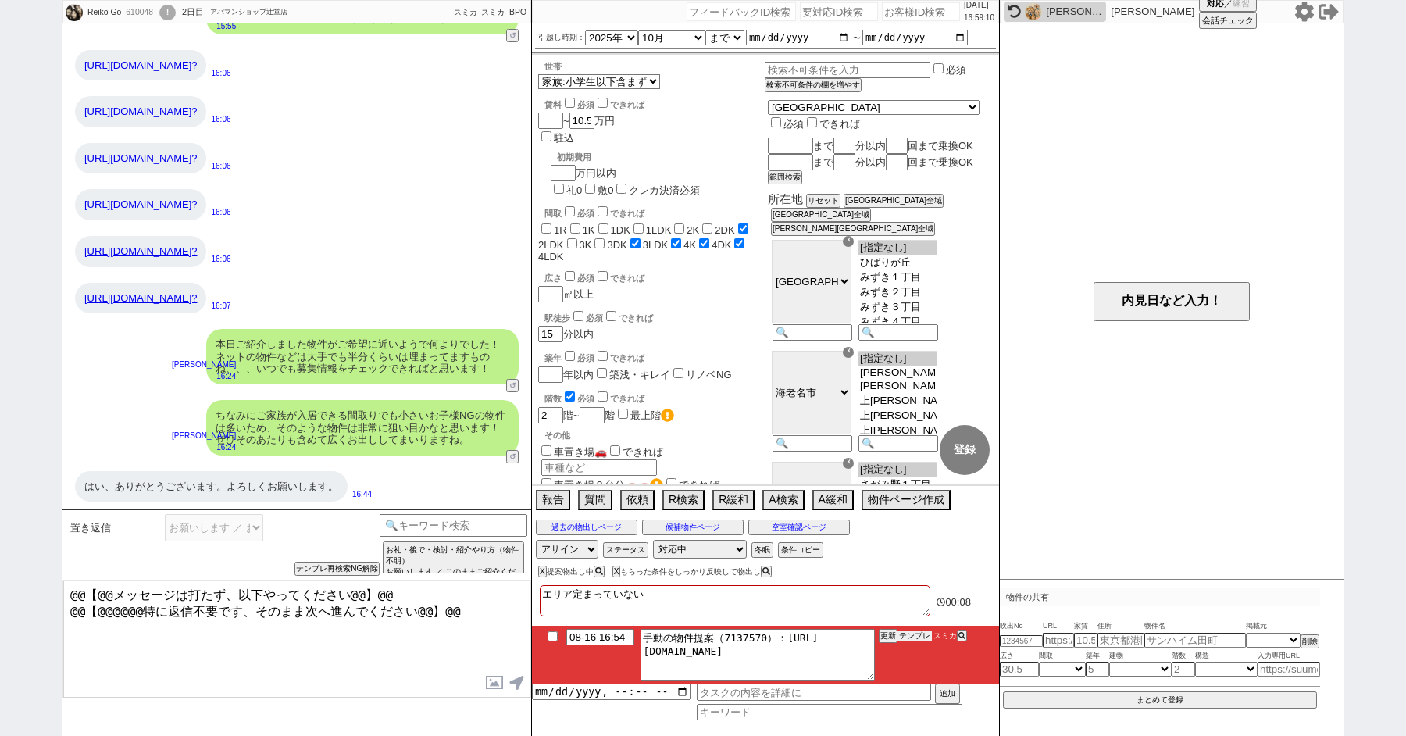
click at [916, 634] on button "テンプレ" at bounding box center [915, 636] width 34 height 11
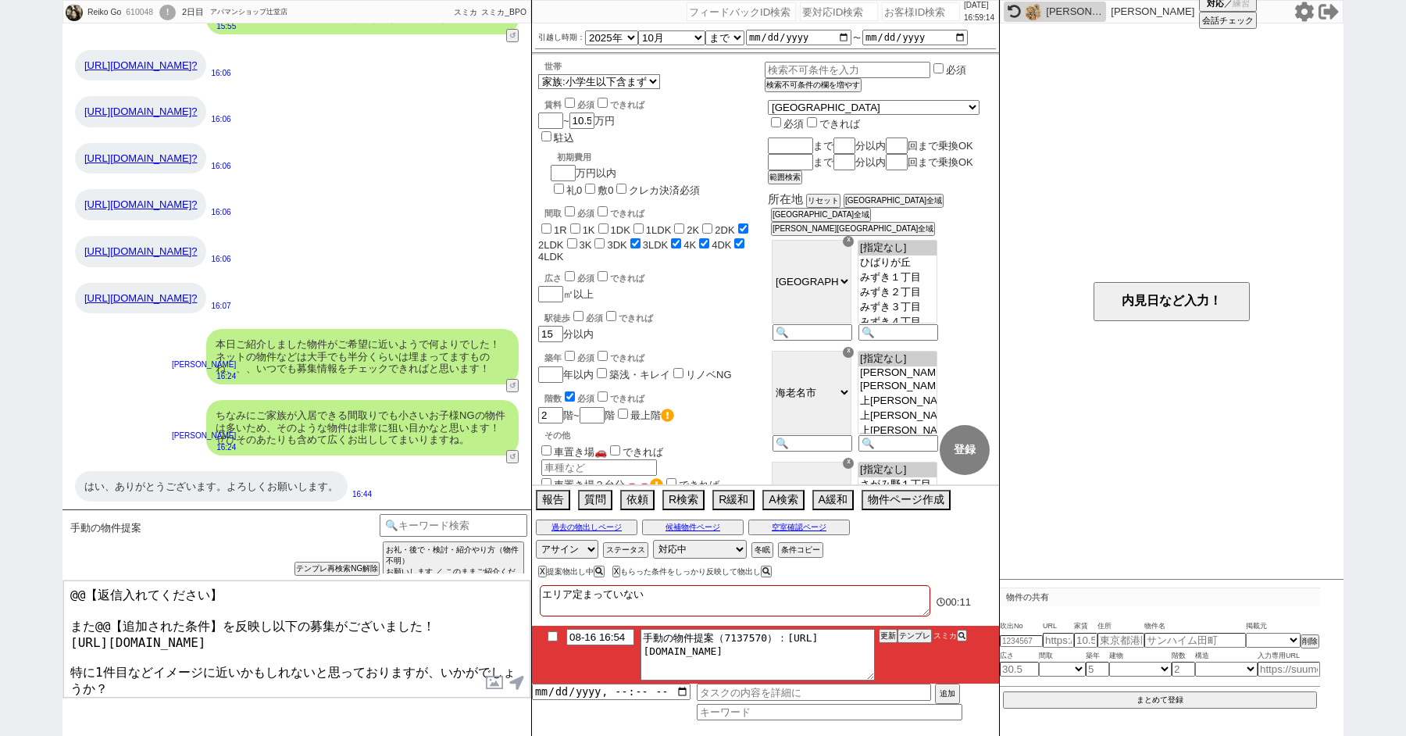
drag, startPoint x: 70, startPoint y: 619, endPoint x: 52, endPoint y: 545, distance: 76.6
click at [52, 547] on div "Reiko Go 610048 ! 0 2日目 アパマンショップ辻堂店 冬眠中 自社客 スミカ スミカ_BPO チャット全表示 [DATE] 2階以上で近くに…" at bounding box center [703, 368] width 1406 height 736
drag, startPoint x: 218, startPoint y: 621, endPoint x: 92, endPoint y: 620, distance: 125.8
click at [93, 621] on textarea "よろしくお願いいたします！ また@@【追加された条件】を反映し以下の募集がございました！ [URL][DOMAIN_NAME] 特に1件目などイメージに近いか…" at bounding box center [296, 639] width 467 height 117
click at [322, 599] on textarea "よろしくお願いいたします！ またいただいたご感想を反映し以下の募集がございました！ [URL][DOMAIN_NAME] 特に1件目などイメージに近いかもしれ…" at bounding box center [296, 639] width 467 height 117
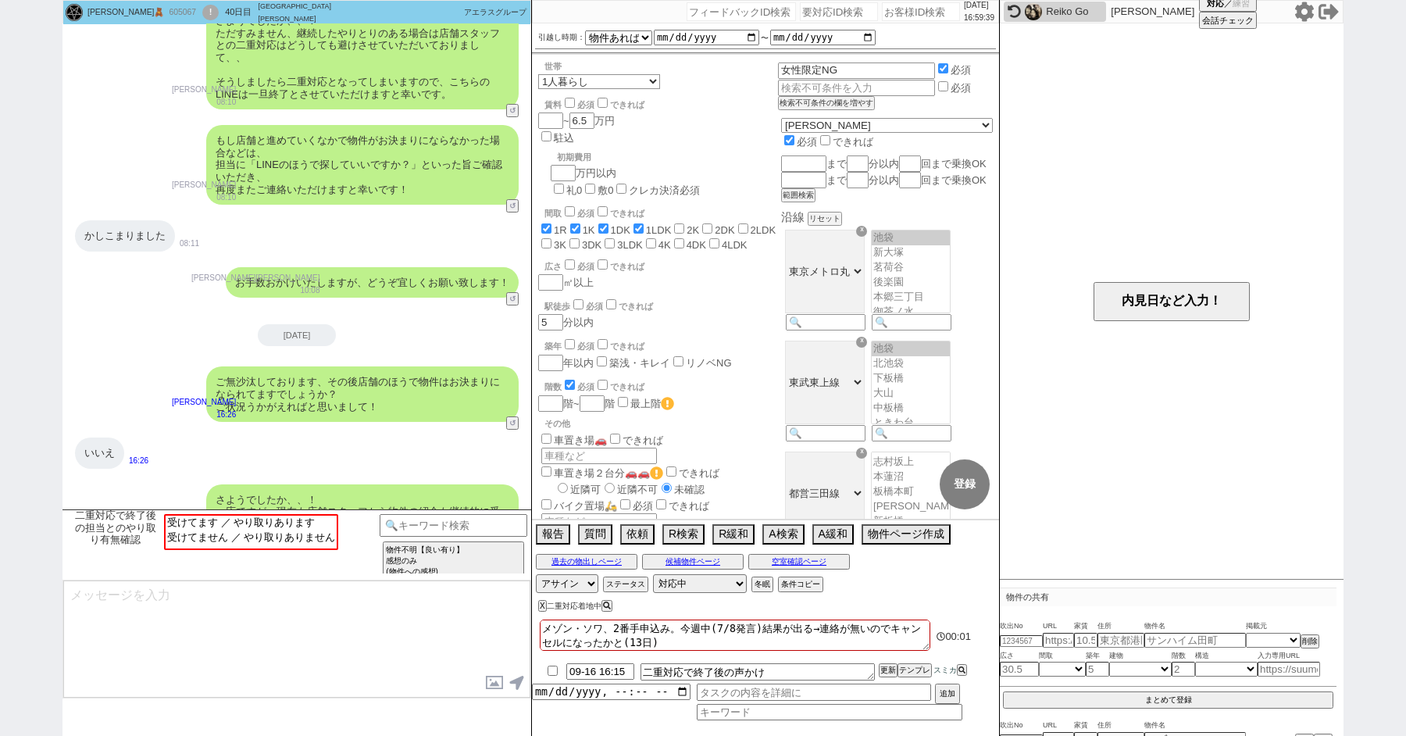
scroll to position [5563, 0]
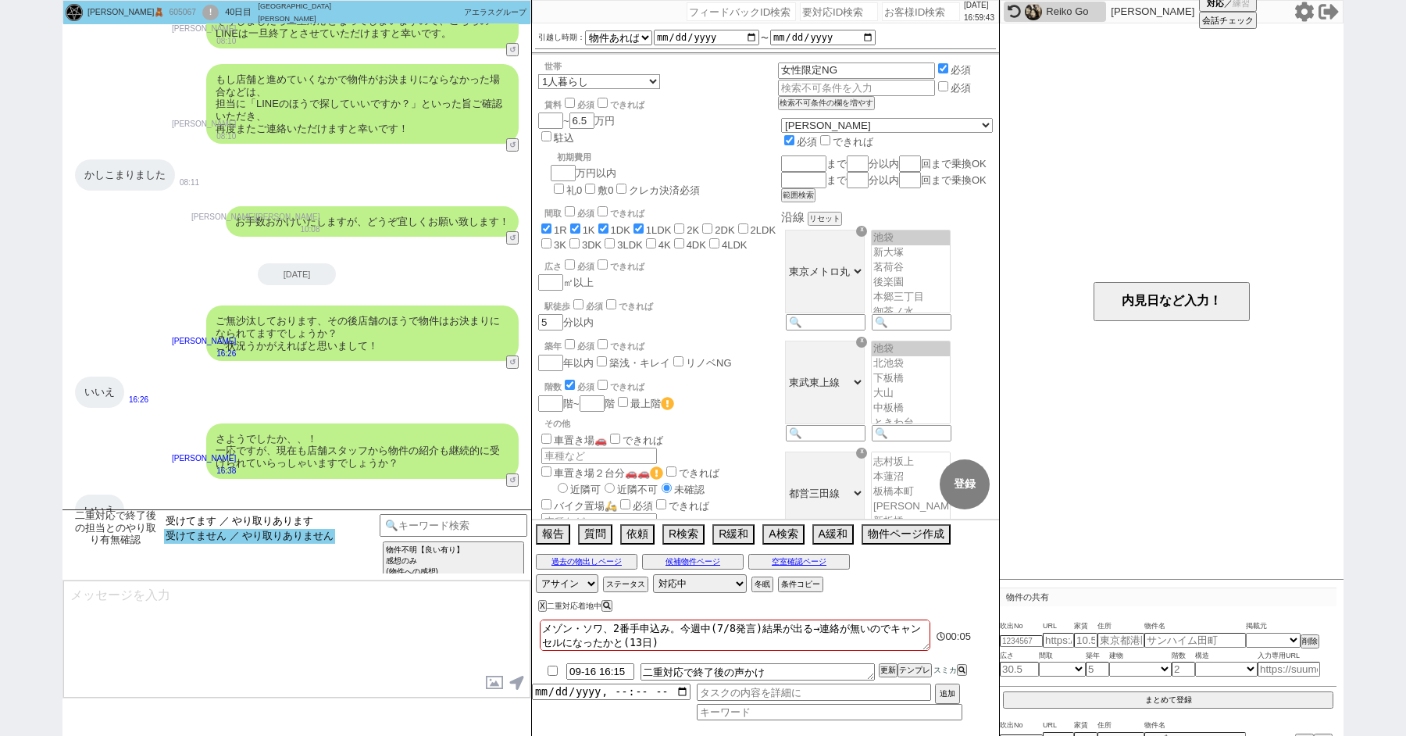
click at [224, 541] on option "受けてません ／ やり取りありません" at bounding box center [249, 536] width 171 height 15
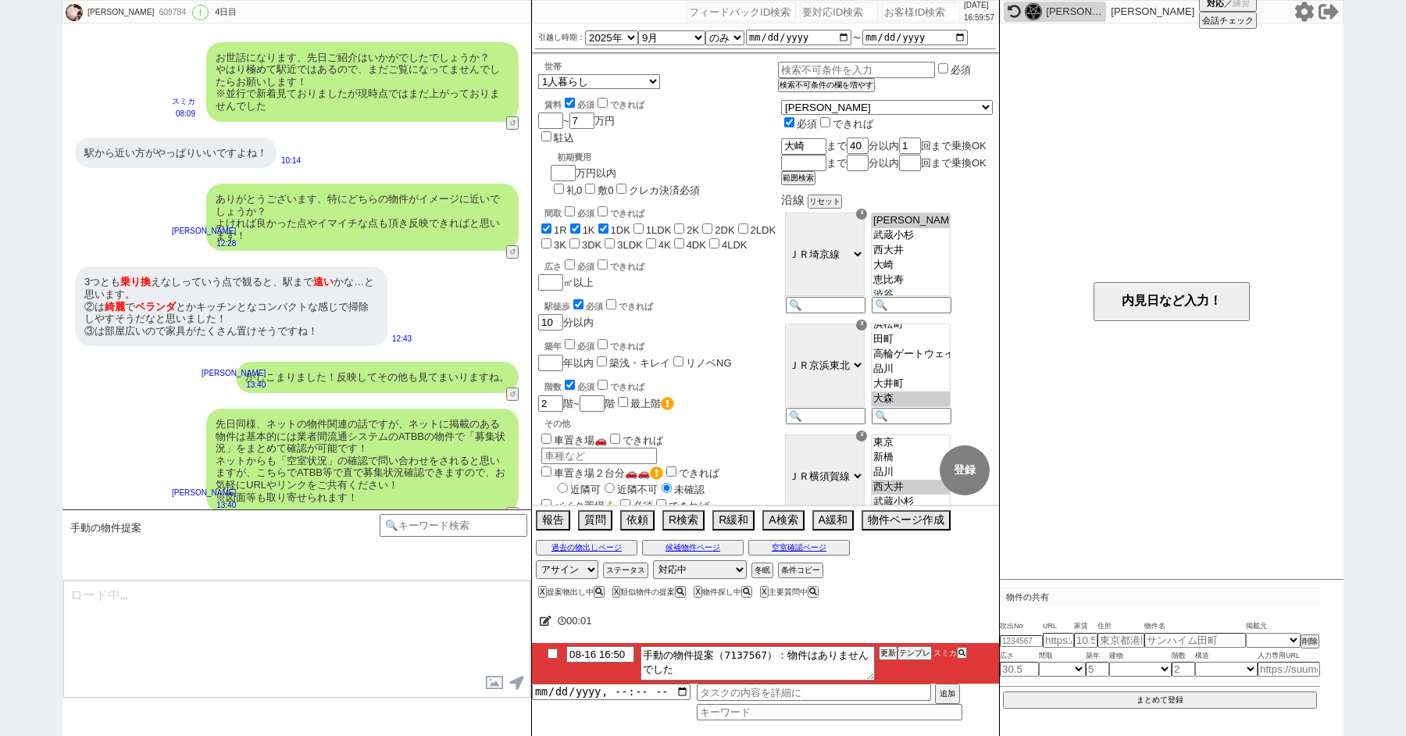
scroll to position [424, 0]
